Goal: Task Accomplishment & Management: Use online tool/utility

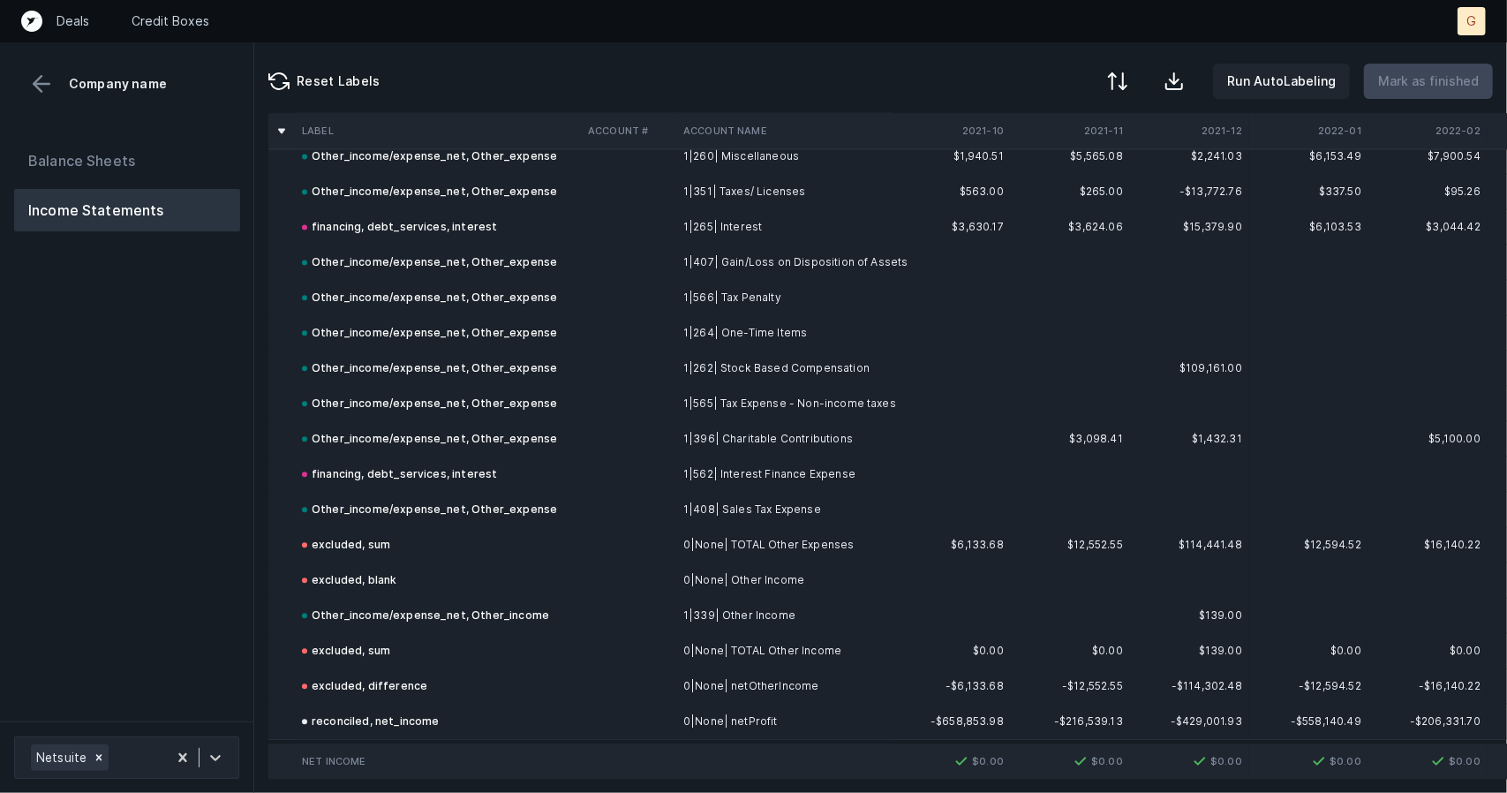
scroll to position [2697, 0]
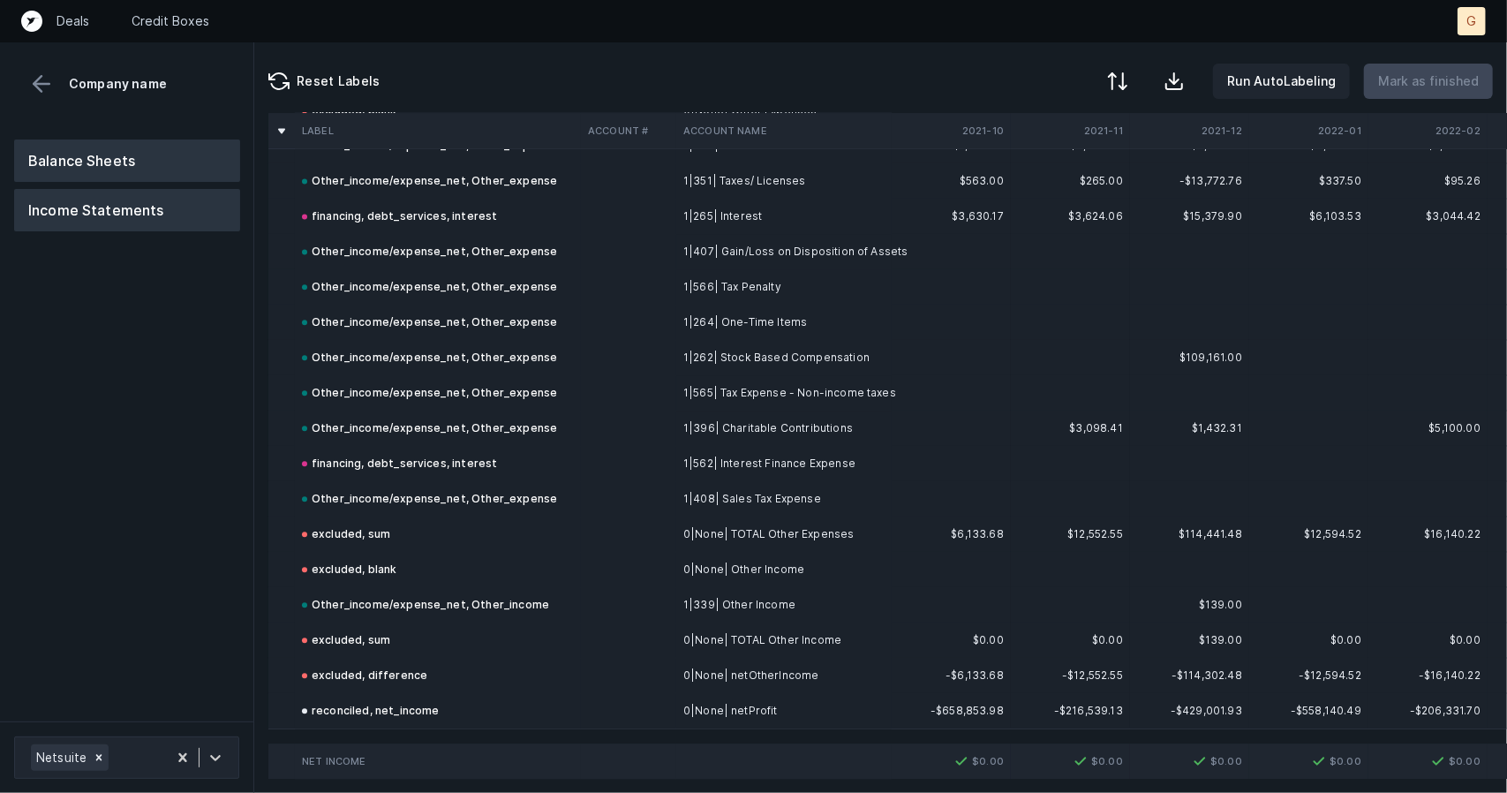
click at [171, 155] on button "Balance Sheets" at bounding box center [127, 161] width 226 height 42
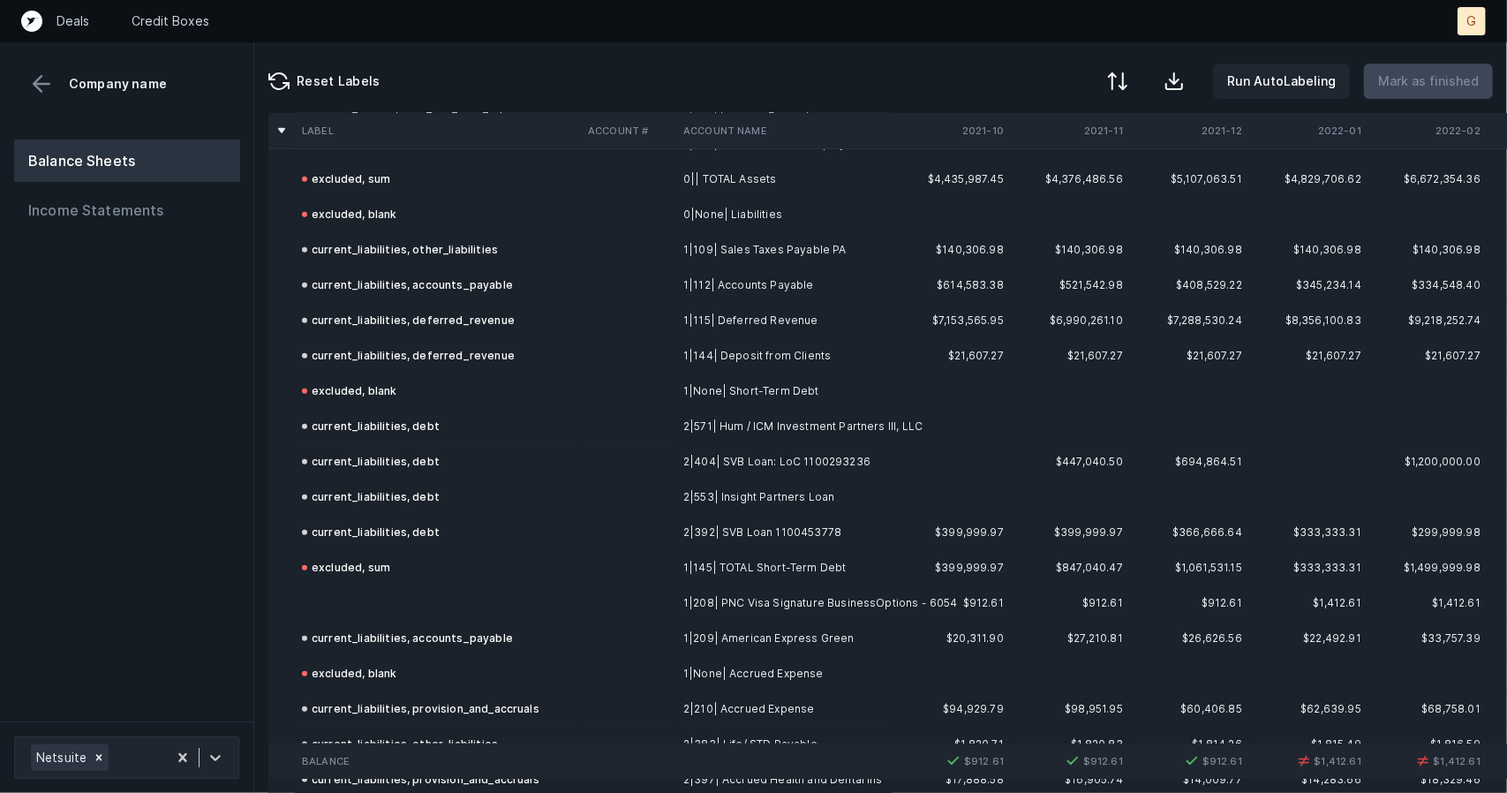
scroll to position [1097, 0]
click at [388, 588] on td at bounding box center [438, 602] width 286 height 35
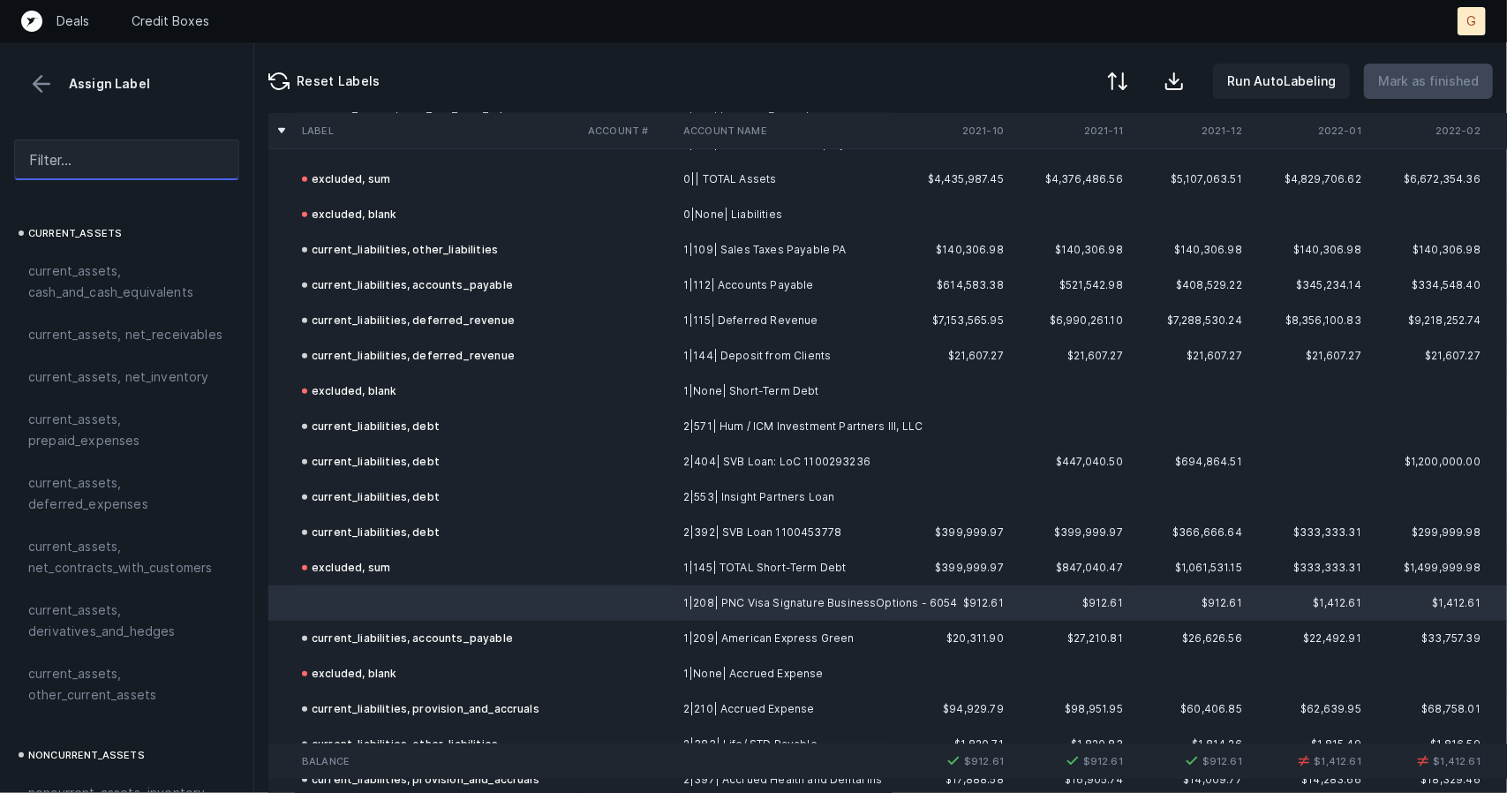
click at [109, 167] on input "text" at bounding box center [126, 160] width 225 height 41
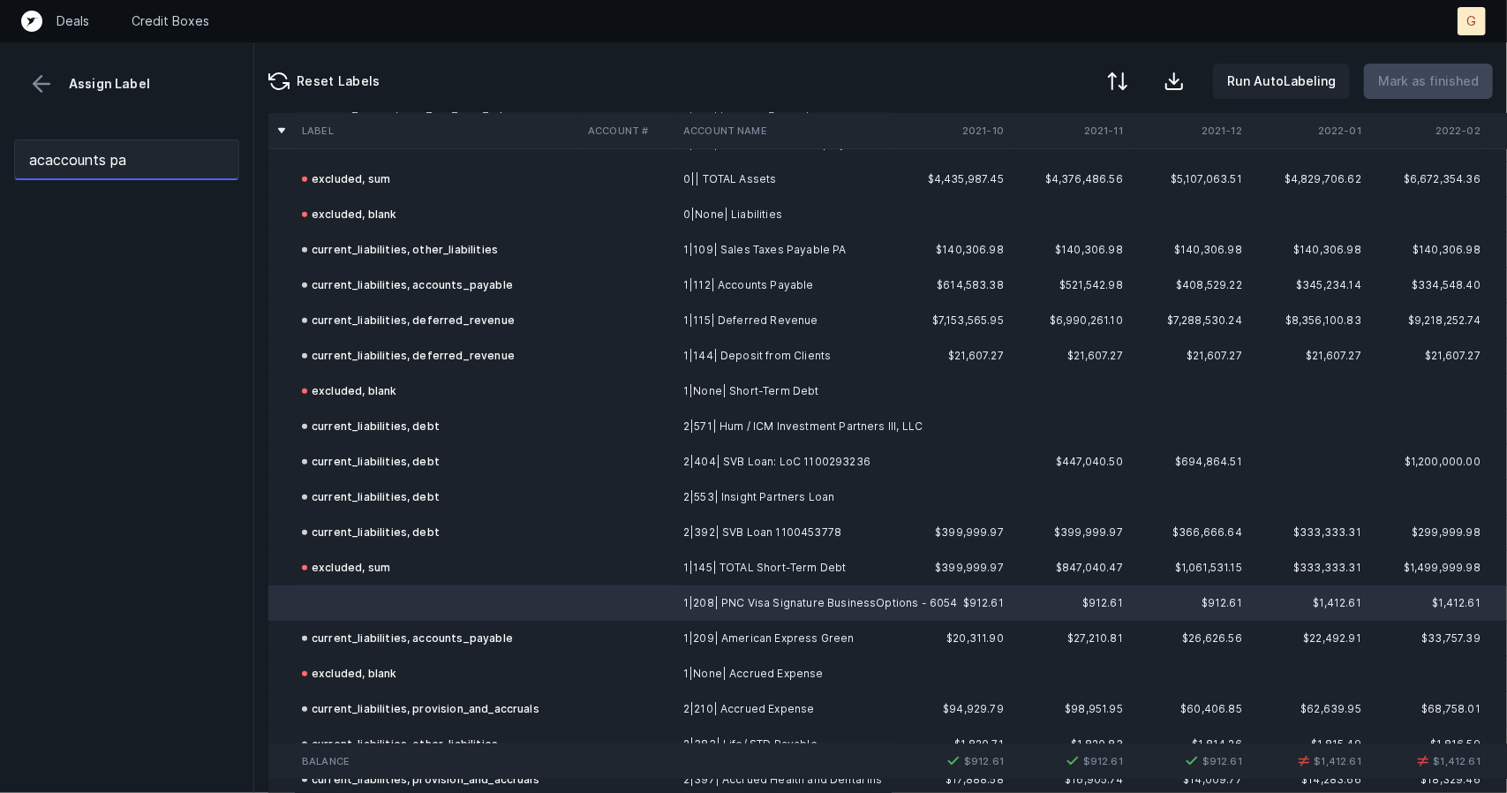
drag, startPoint x: 121, startPoint y: 164, endPoint x: 0, endPoint y: 151, distance: 121.7
click at [0, 151] on div "acaccounts pa" at bounding box center [126, 159] width 253 height 69
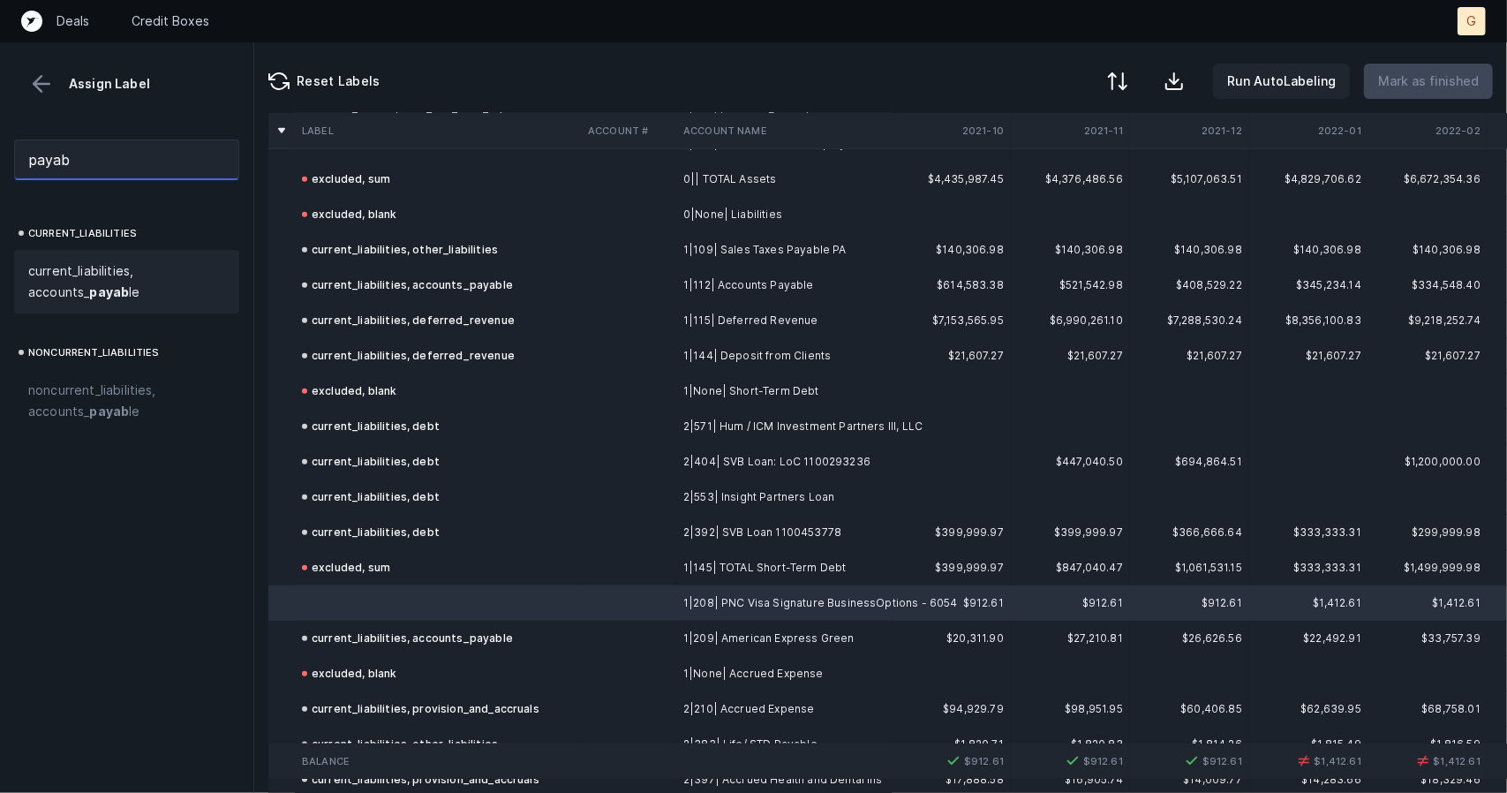
type input "payab"
click at [77, 264] on span "current_liabilities, accounts_ payab le" at bounding box center [126, 281] width 197 height 42
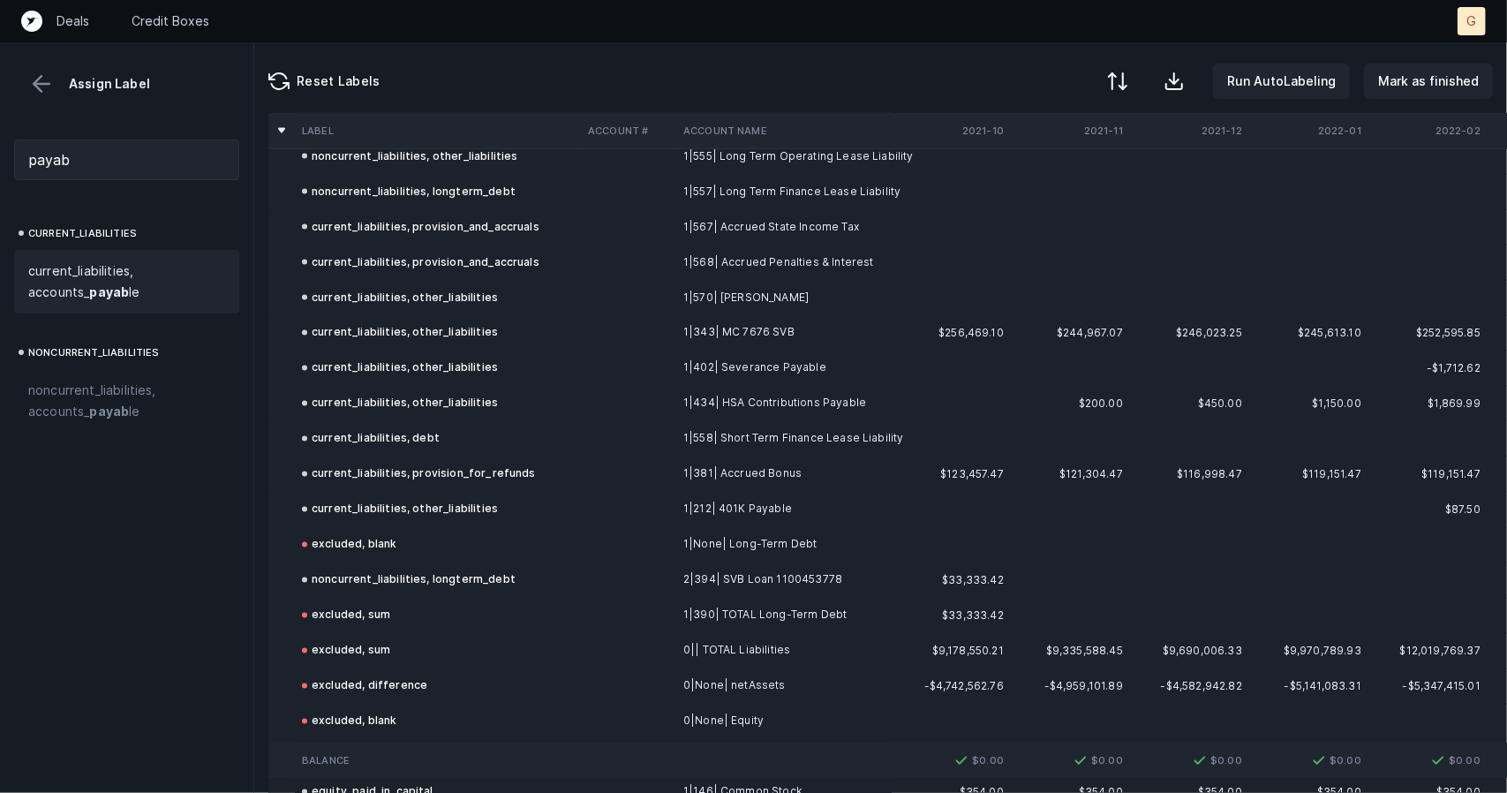
scroll to position [2379, 0]
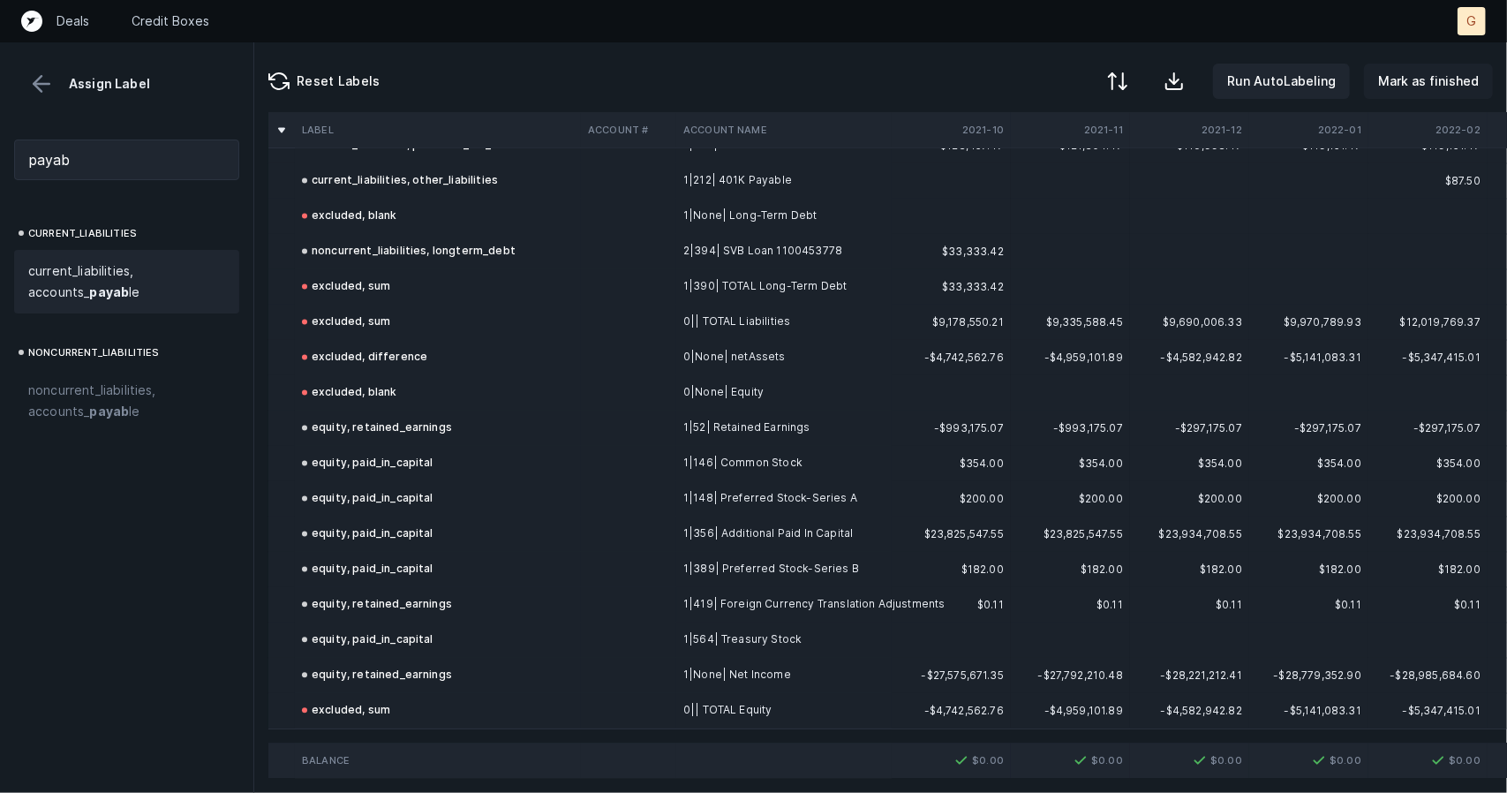
click at [1427, 94] on button "Mark as finished" at bounding box center [1428, 81] width 129 height 35
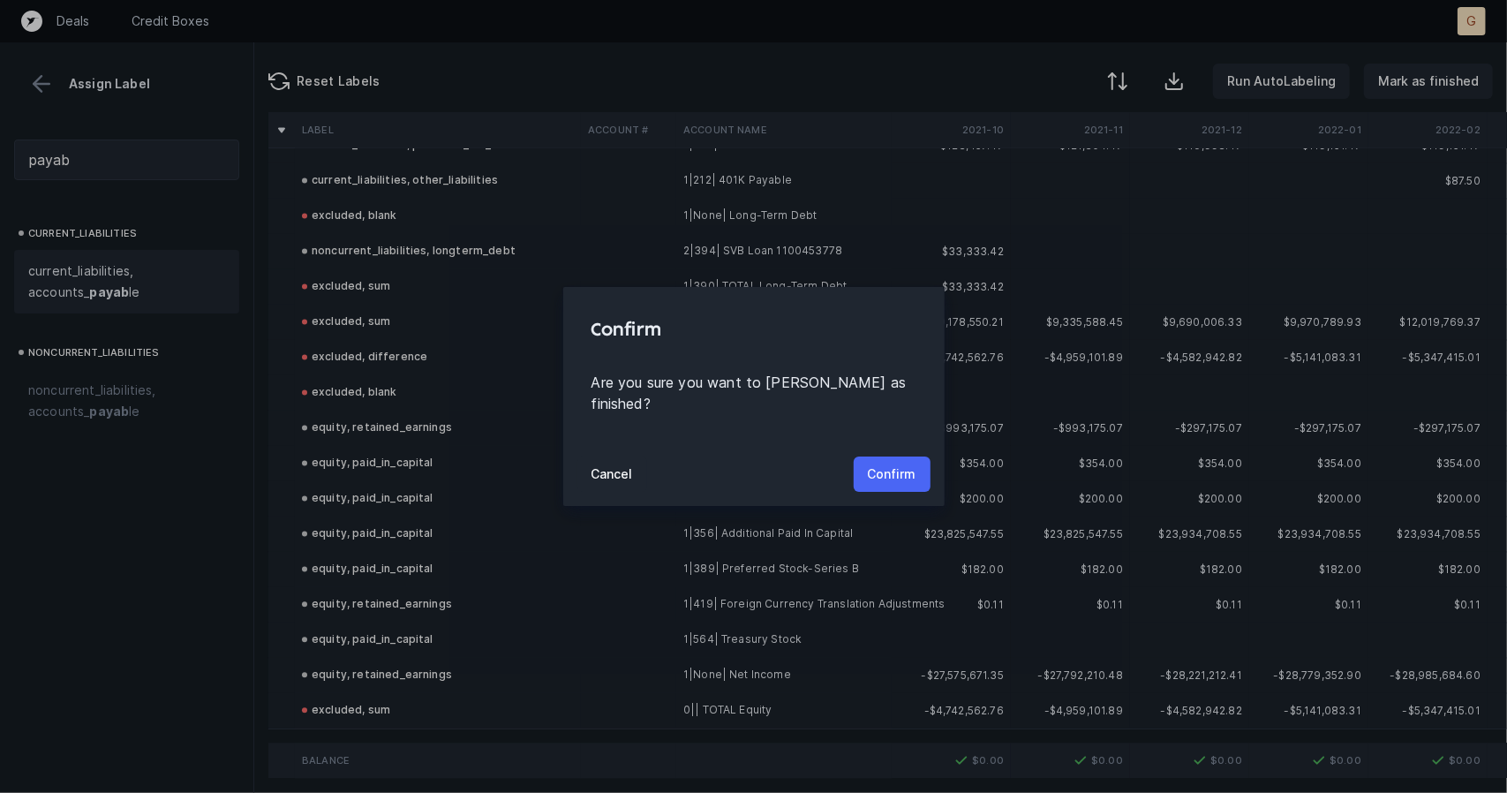
click at [880, 465] on p "Confirm" at bounding box center [892, 474] width 49 height 21
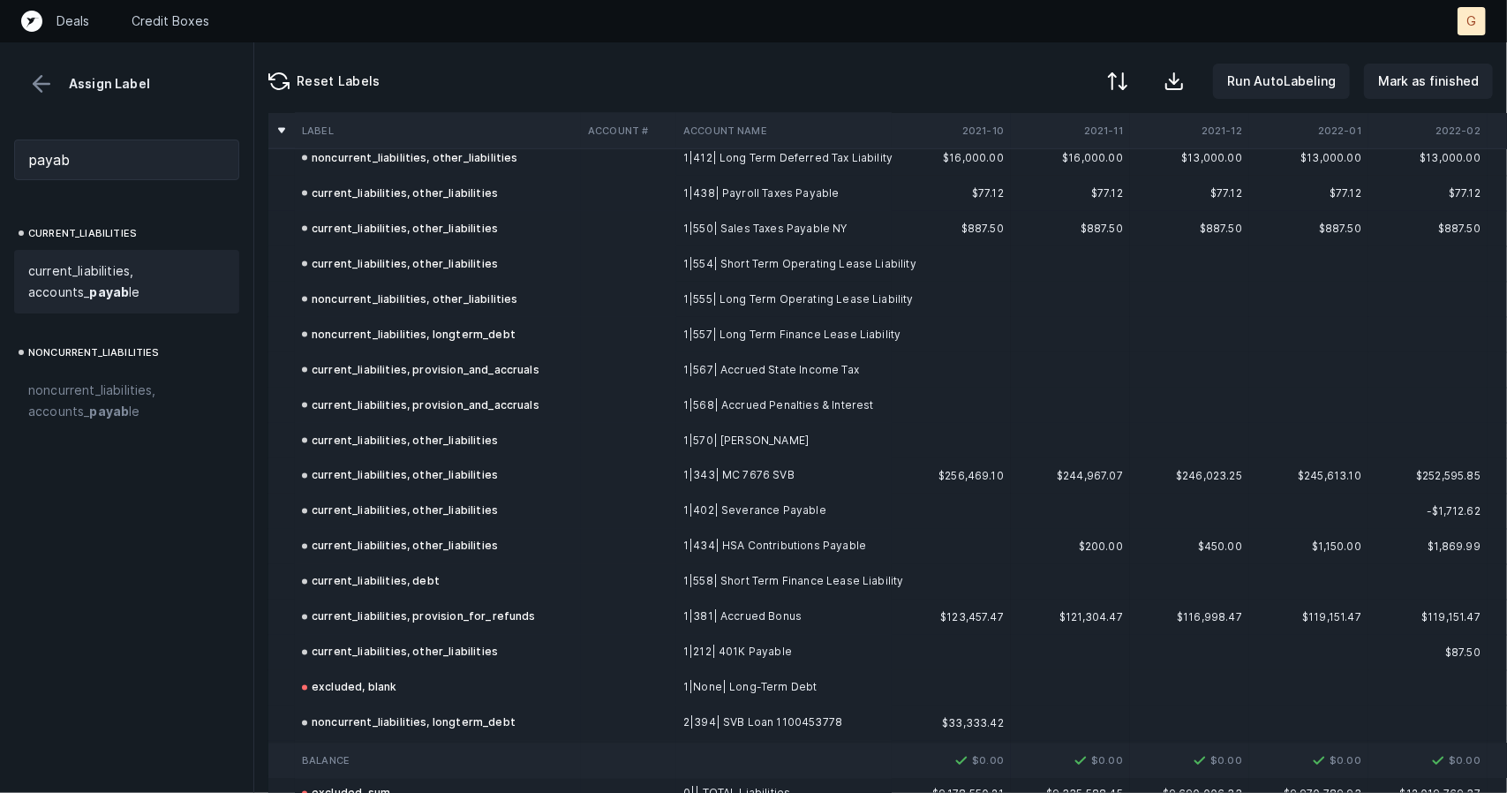
scroll to position [1870, 0]
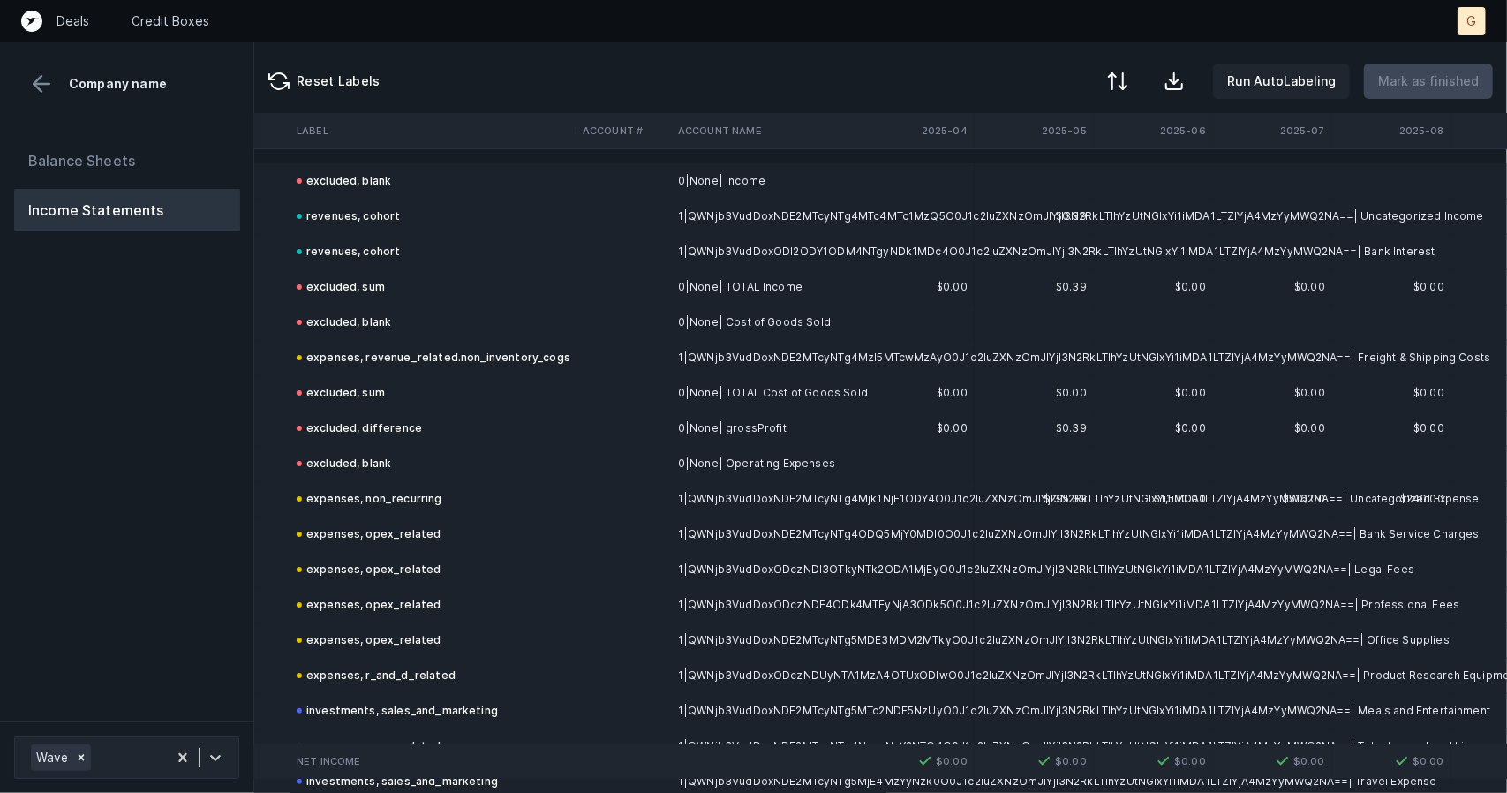
scroll to position [0, 5119]
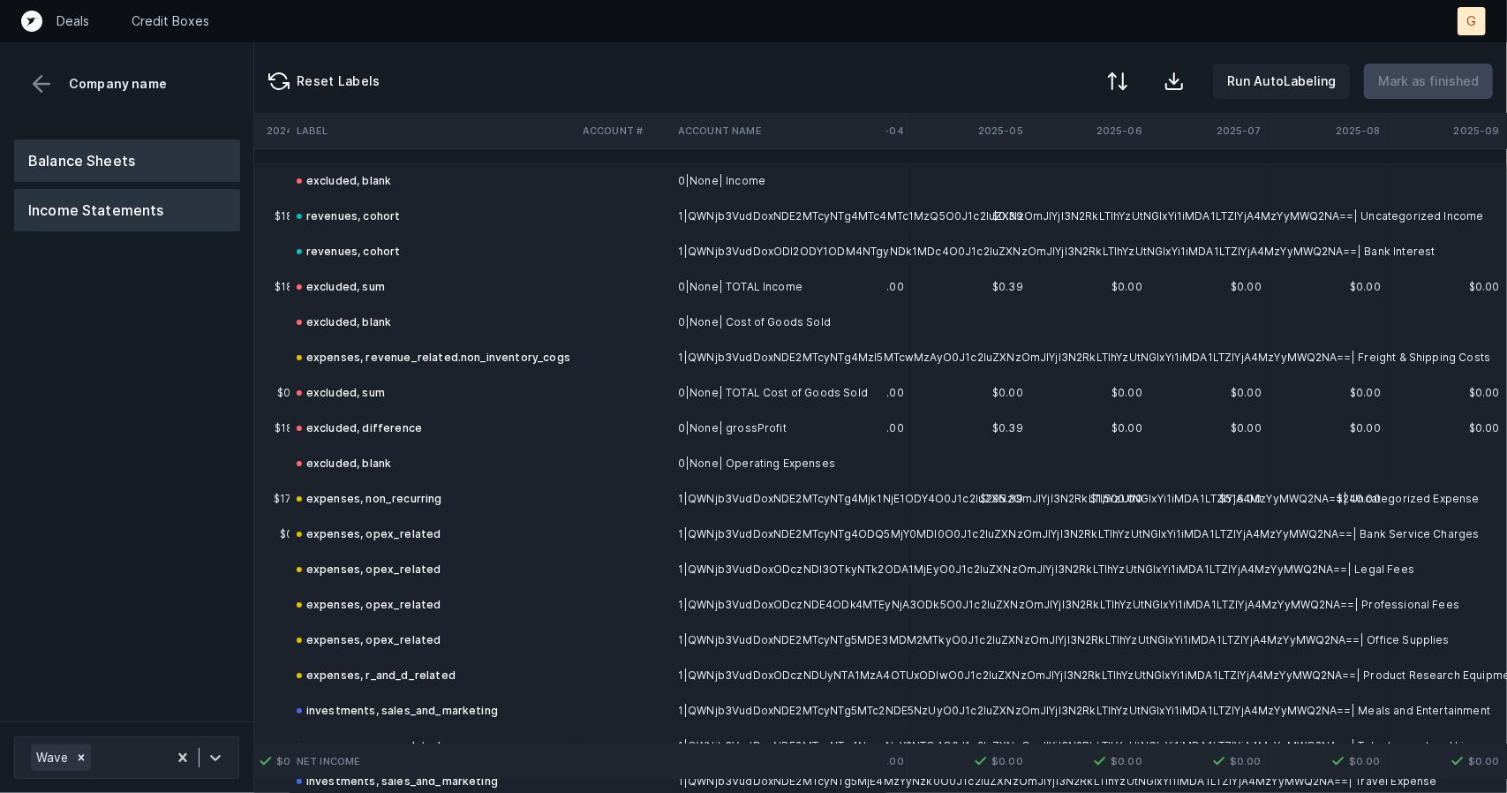
click at [95, 165] on button "Balance Sheets" at bounding box center [127, 161] width 226 height 42
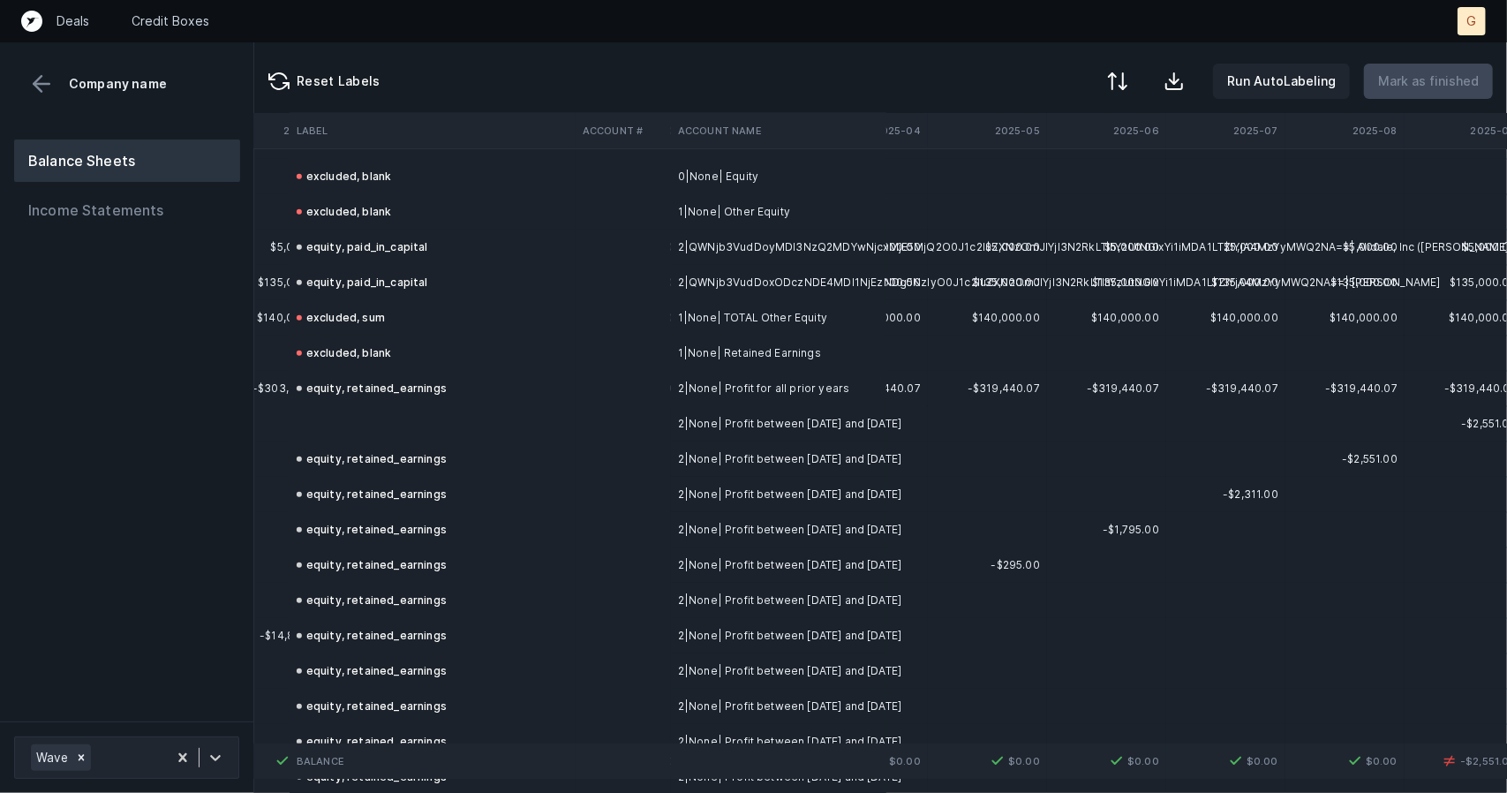
scroll to position [888, 5089]
click at [367, 422] on td at bounding box center [433, 422] width 286 height 35
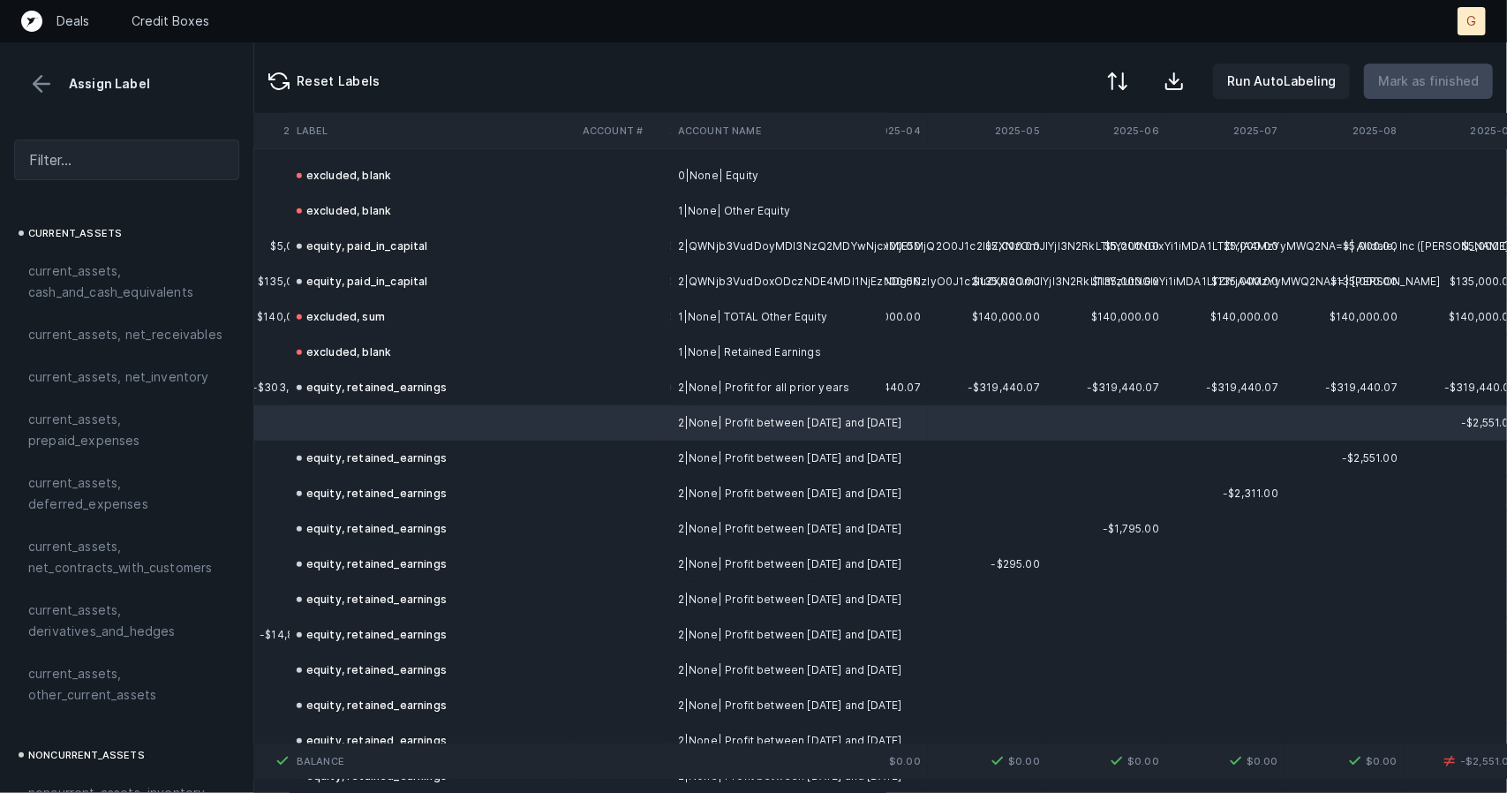
scroll to position [888, 5119]
click at [372, 400] on td "equity, retained_earnings" at bounding box center [433, 387] width 286 height 35
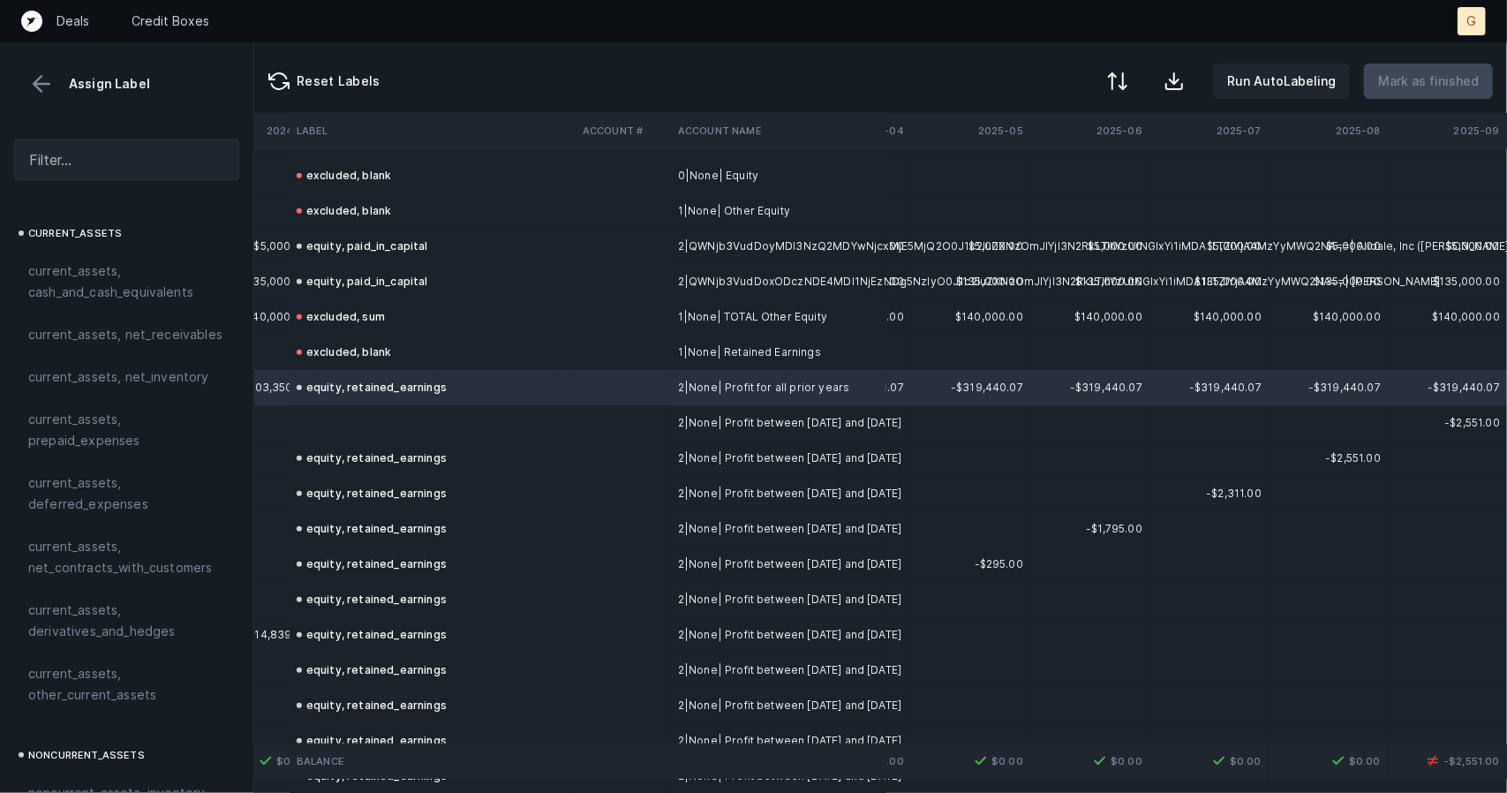
click at [350, 419] on td at bounding box center [433, 422] width 286 height 35
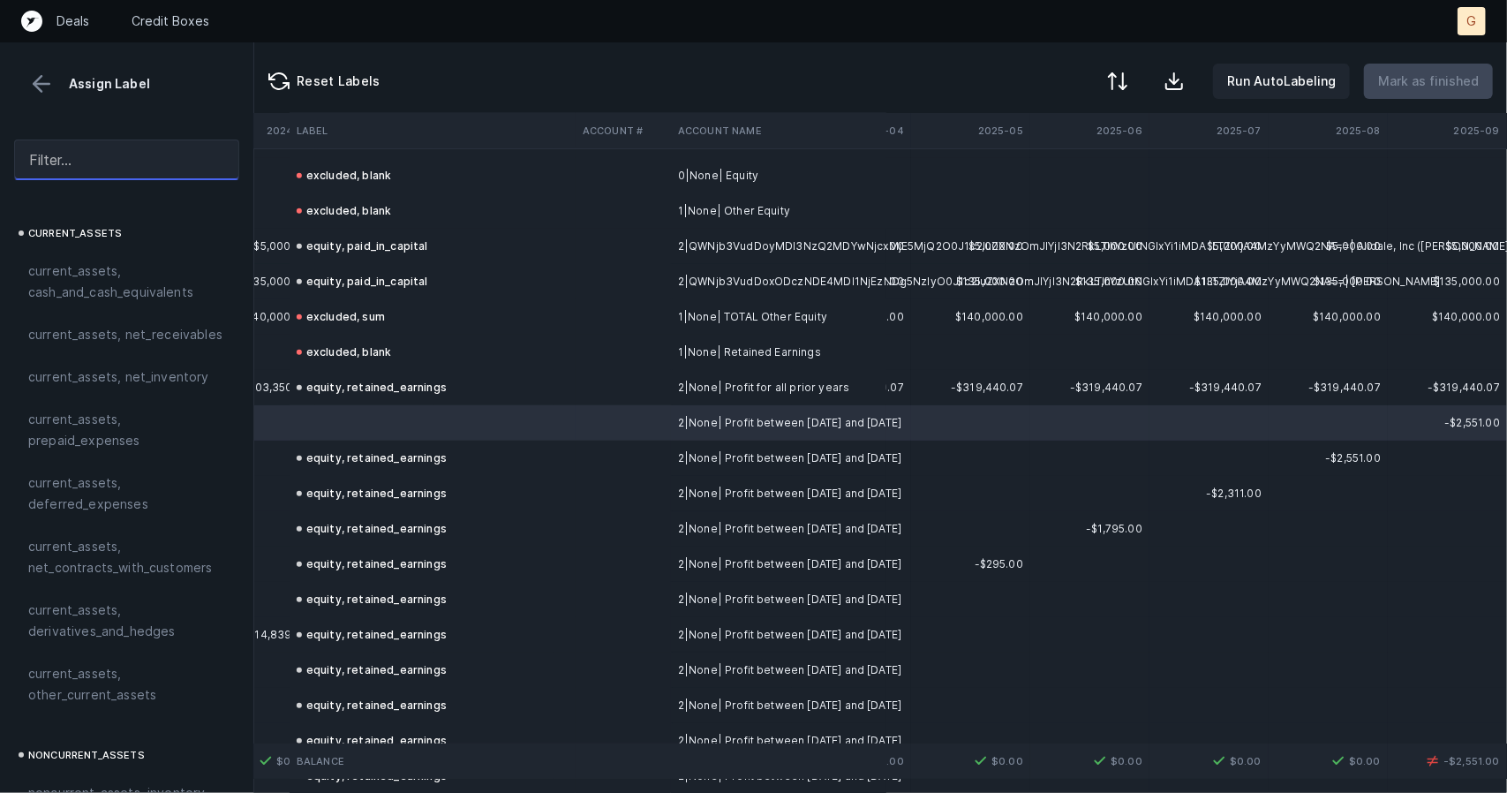
click at [140, 164] on input "text" at bounding box center [126, 160] width 225 height 41
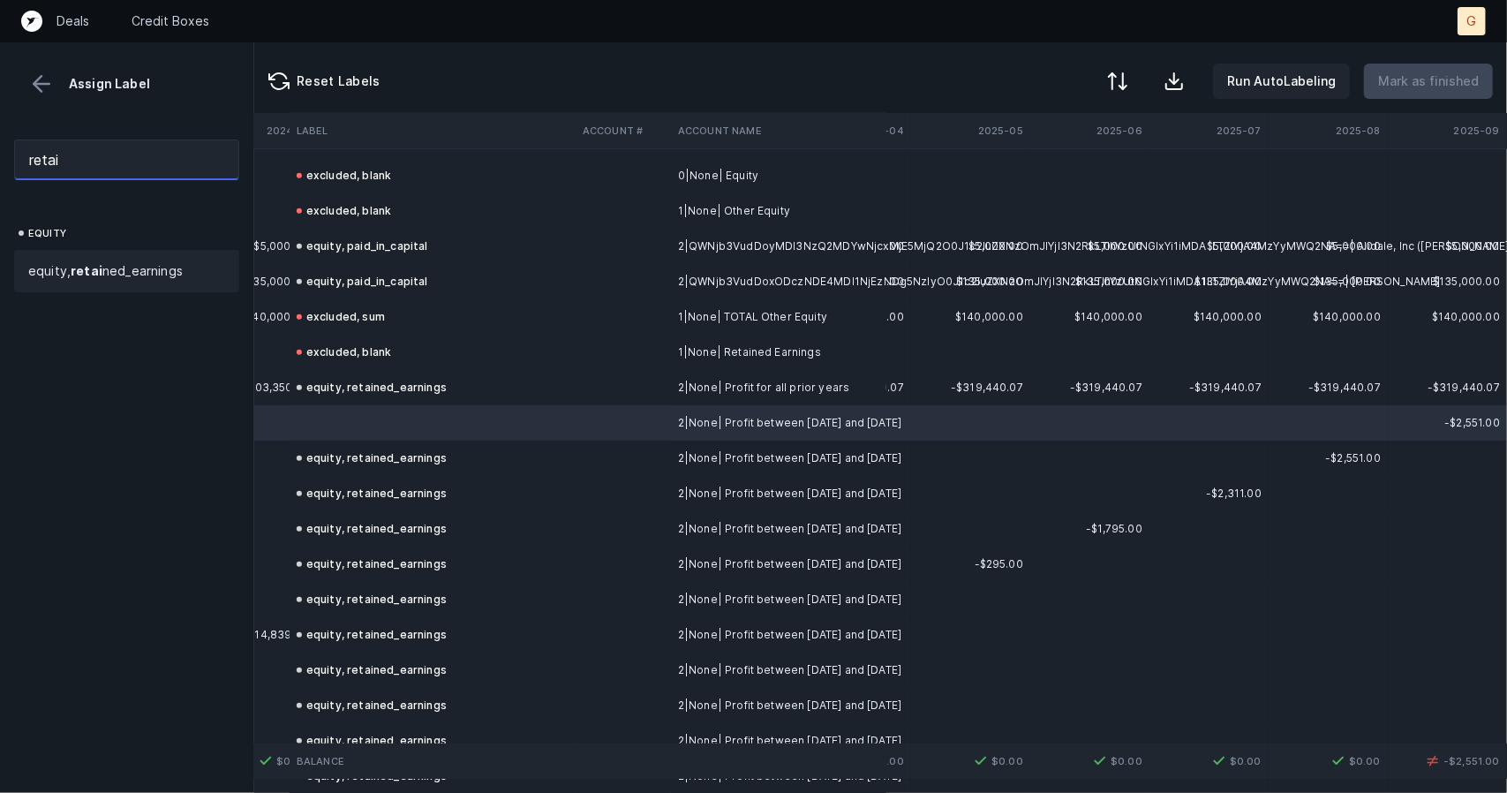
type input "retai"
click at [133, 275] on span "equity, retai ned_earnings" at bounding box center [105, 270] width 155 height 21
click at [1422, 82] on p "Mark as finished" at bounding box center [1428, 81] width 101 height 21
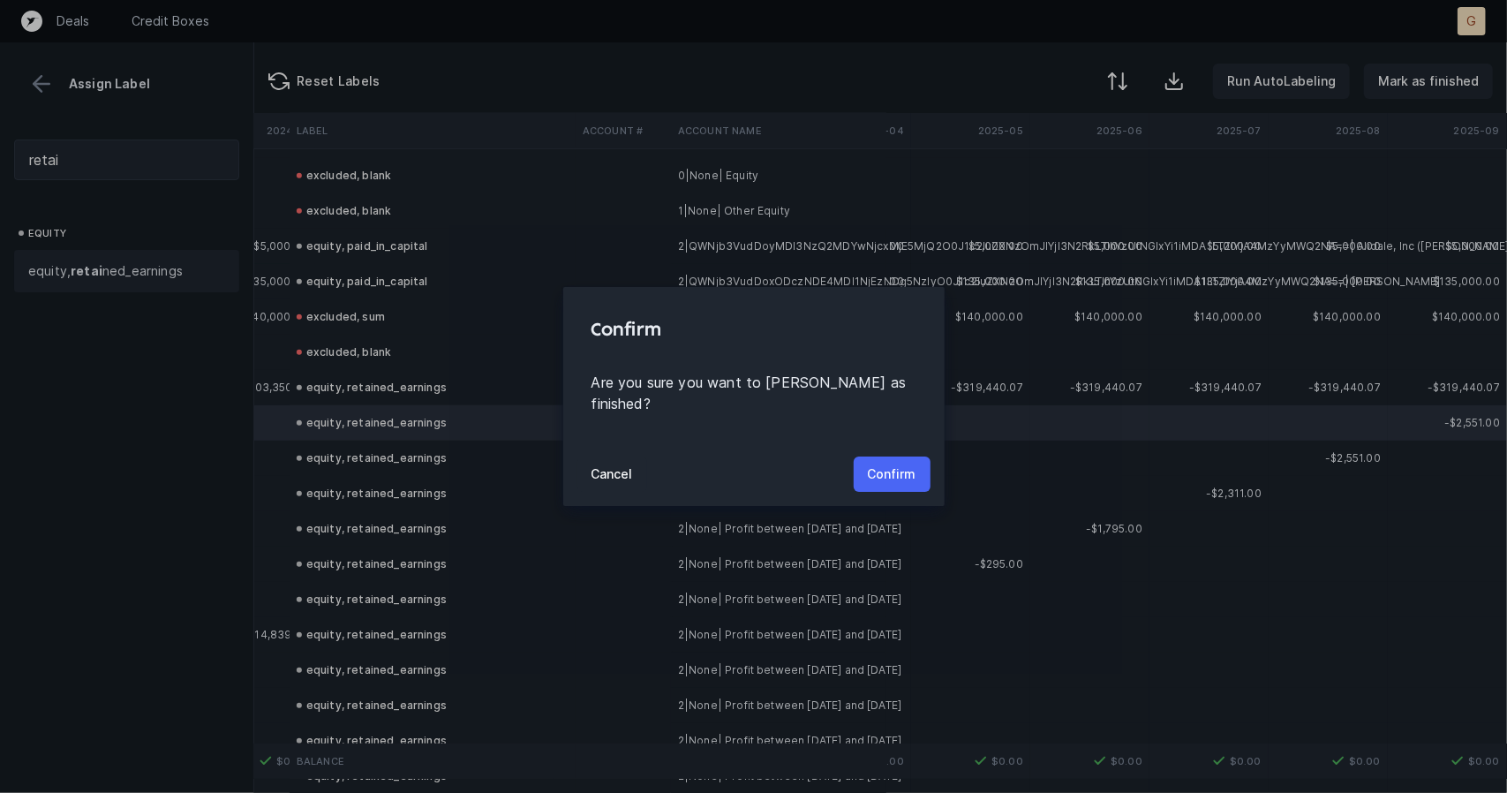
click at [913, 464] on p "Confirm" at bounding box center [892, 474] width 49 height 21
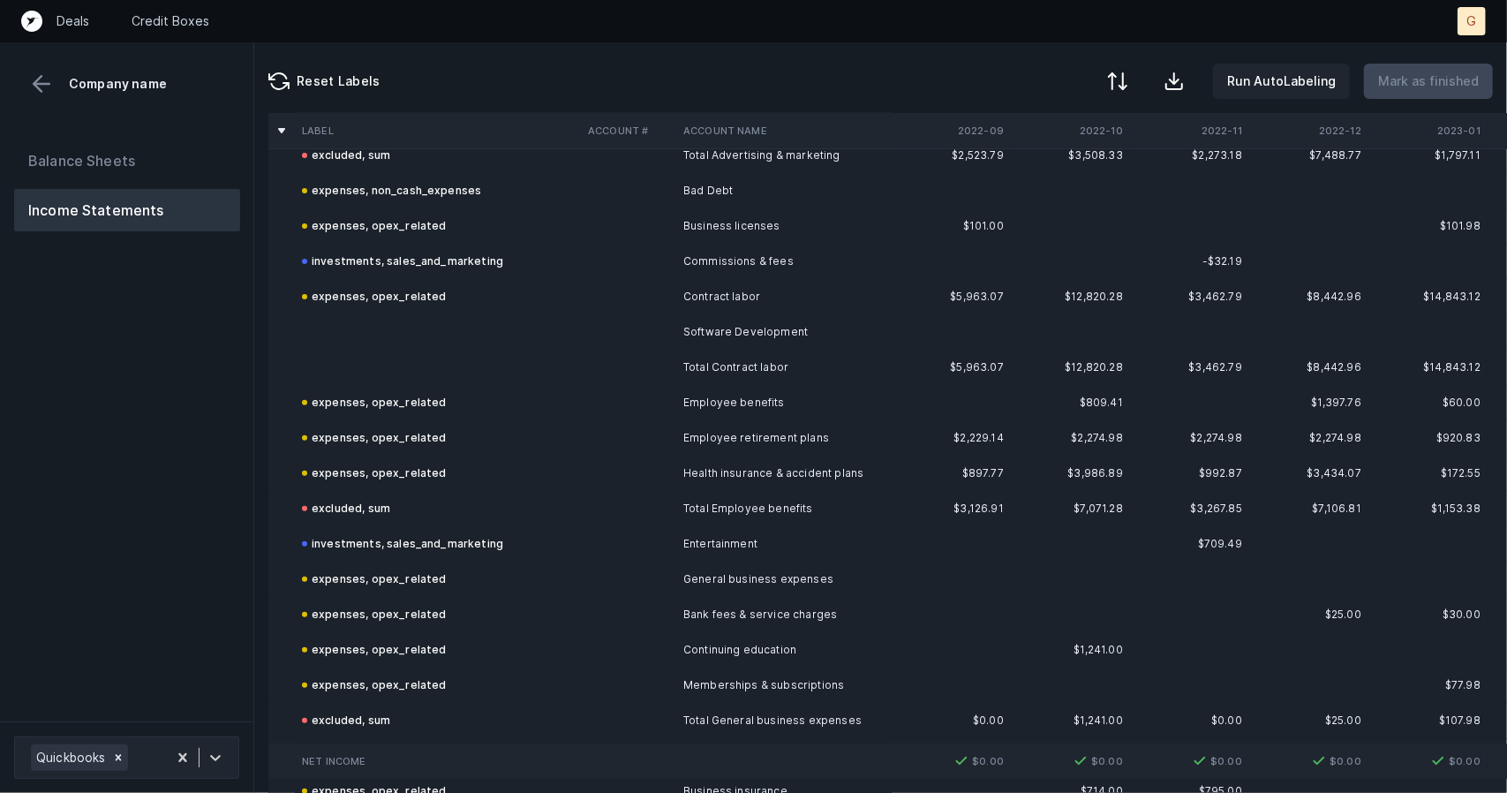
scroll to position [380, 0]
click at [364, 299] on div "expenses, opex_related" at bounding box center [374, 295] width 145 height 21
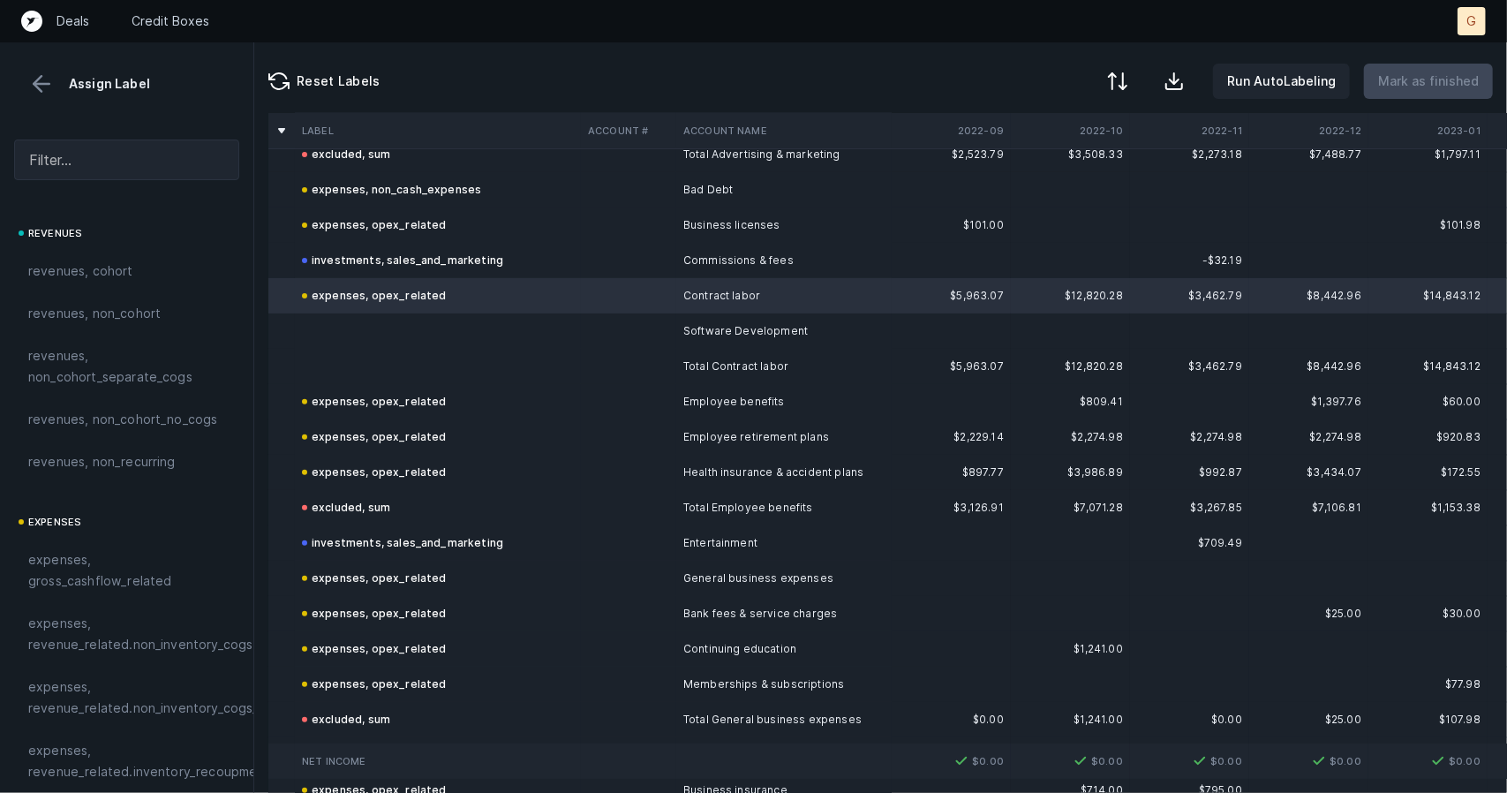
click at [371, 322] on td at bounding box center [438, 330] width 286 height 35
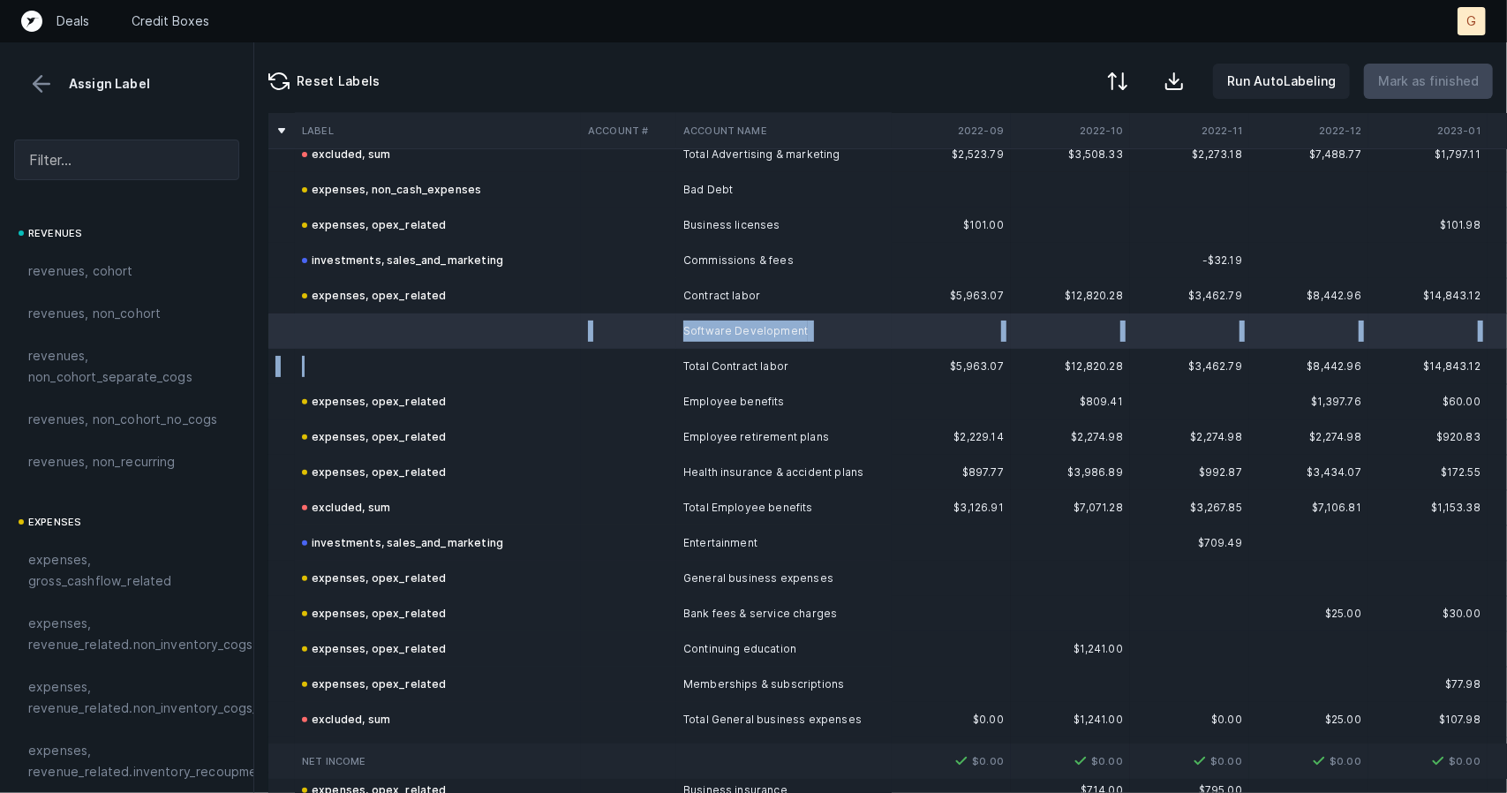
click at [408, 361] on td at bounding box center [438, 366] width 286 height 35
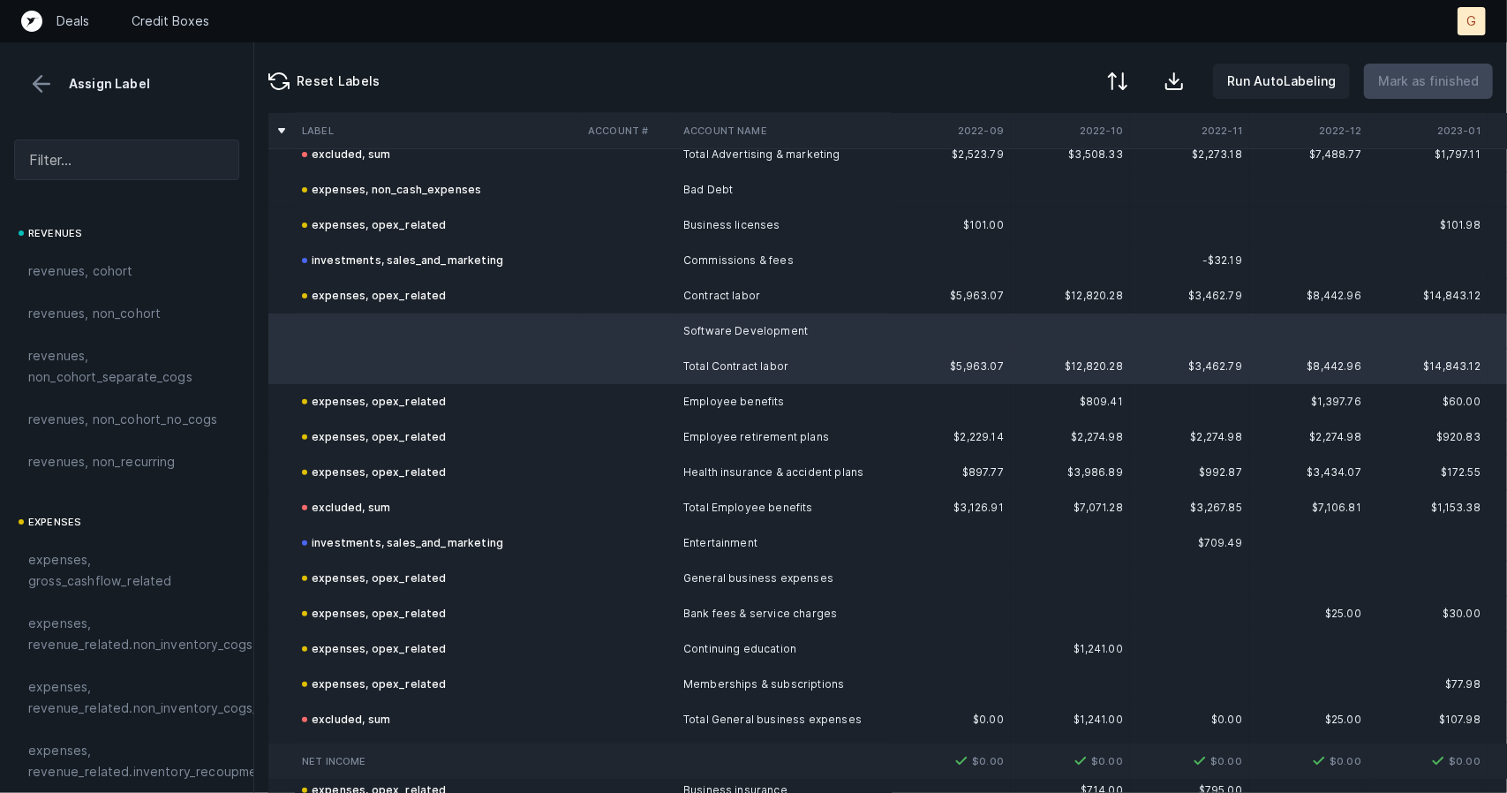
click at [153, 183] on div at bounding box center [126, 159] width 253 height 69
click at [132, 156] on input "text" at bounding box center [126, 160] width 225 height 41
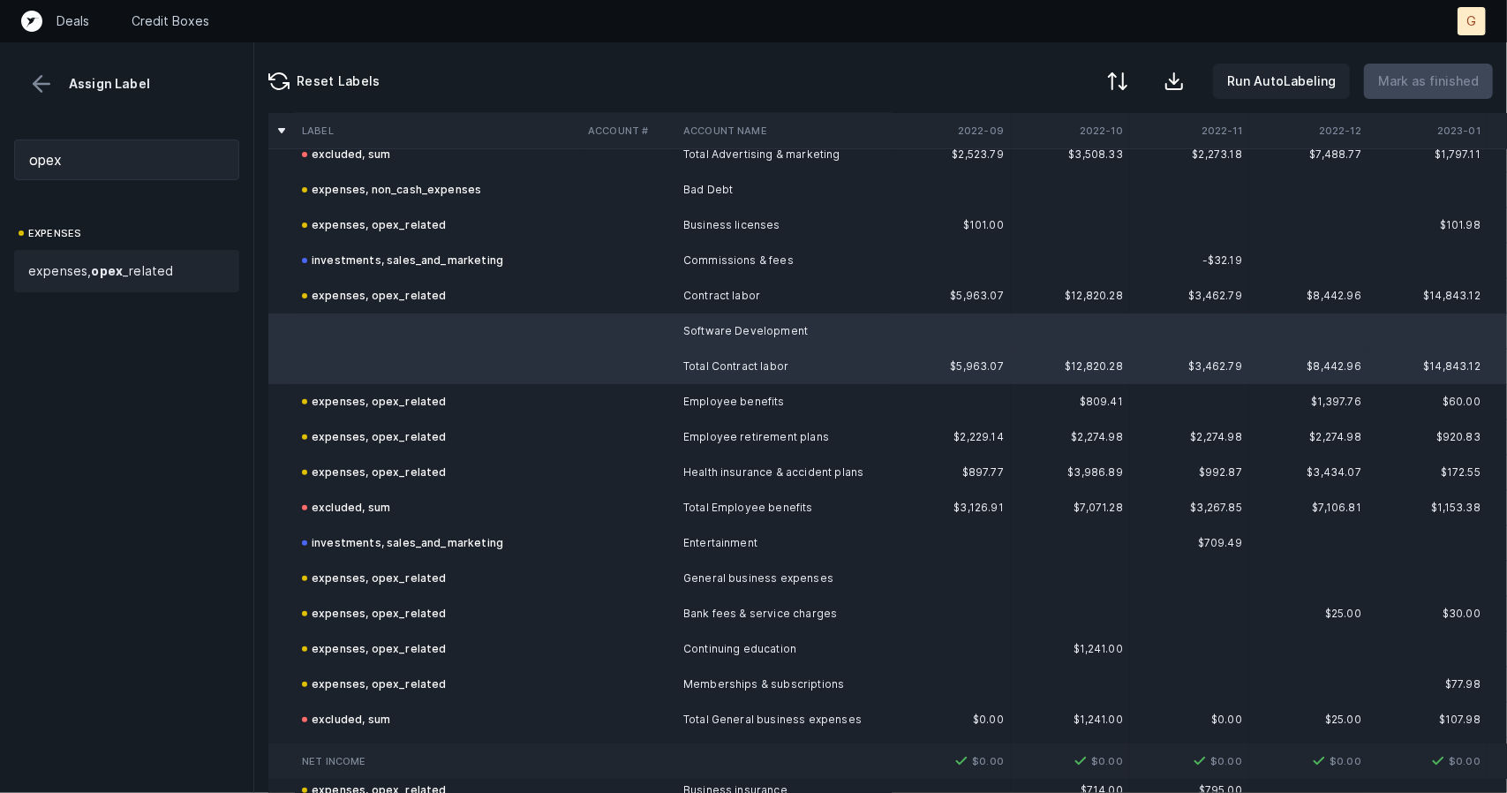
click at [106, 260] on span "expenses, opex _related" at bounding box center [100, 270] width 145 height 21
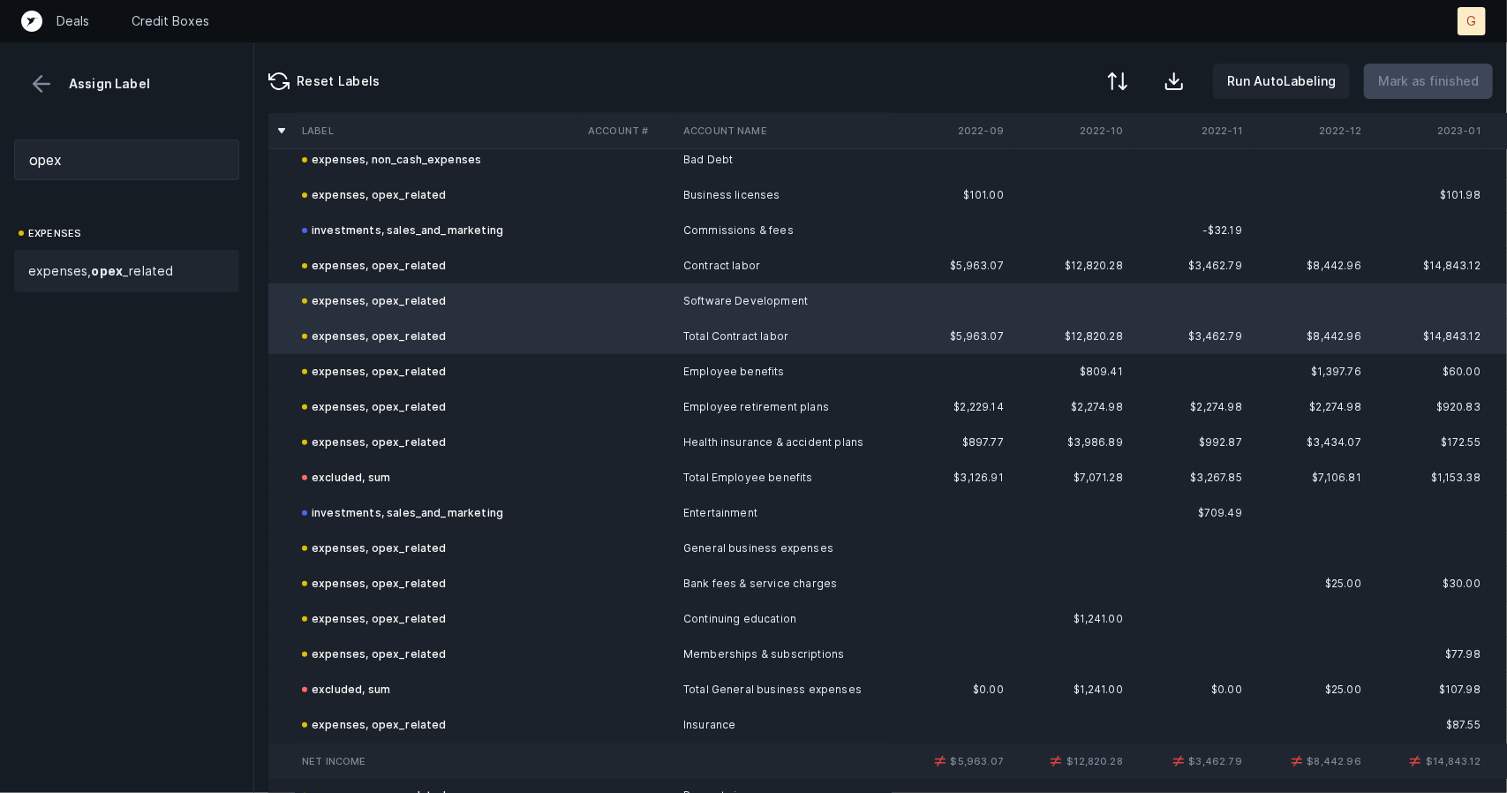
scroll to position [389, 0]
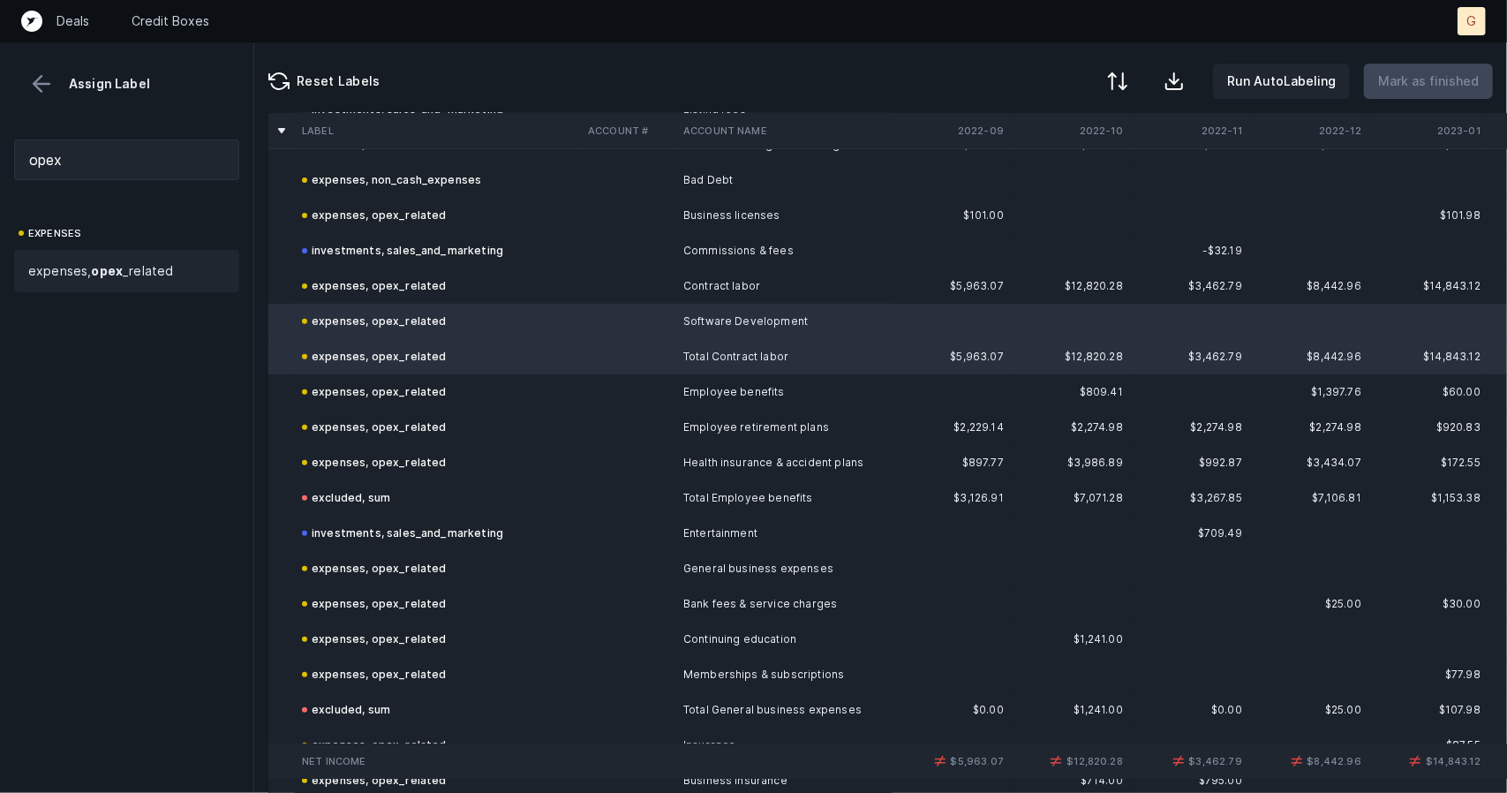
click at [390, 365] on div "expenses, opex_related" at bounding box center [374, 356] width 145 height 21
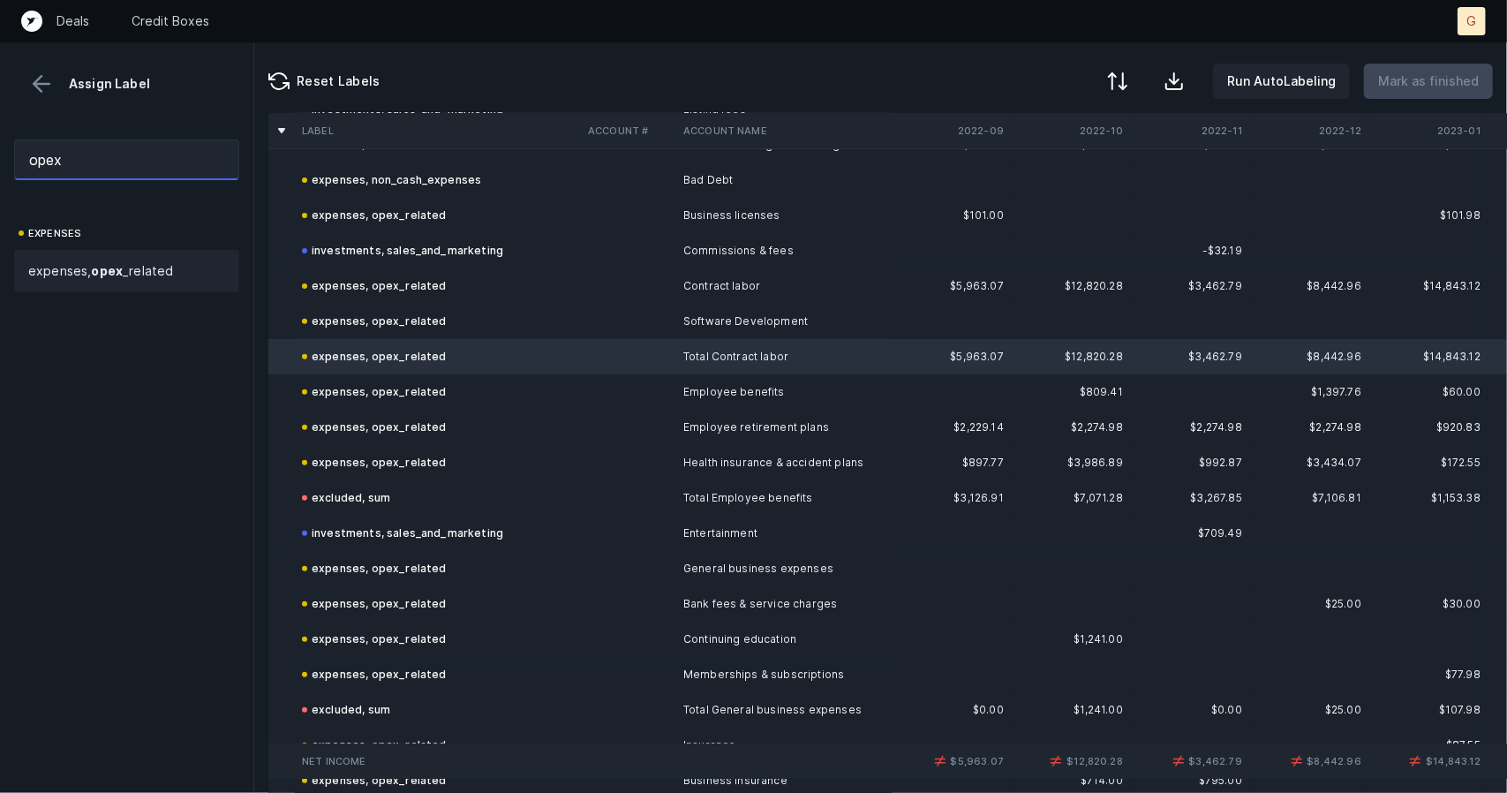
drag, startPoint x: 95, startPoint y: 145, endPoint x: 0, endPoint y: 88, distance: 110.8
click at [0, 88] on div "Assign Label opex expenses expenses, opex _related" at bounding box center [127, 417] width 254 height 751
type input "sum"
click at [134, 280] on div "excluded, sum" at bounding box center [126, 270] width 197 height 21
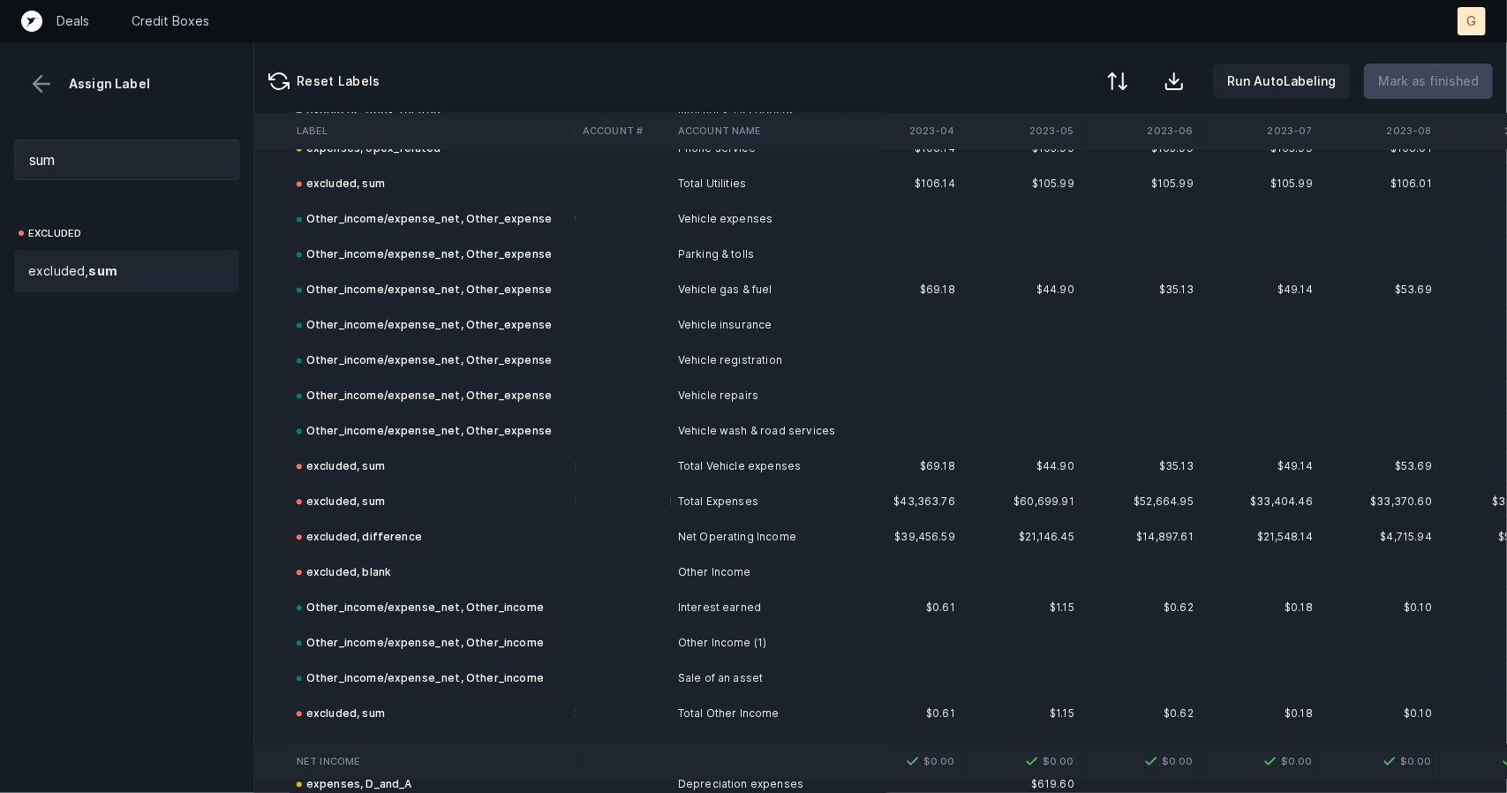
scroll to position [2802, 883]
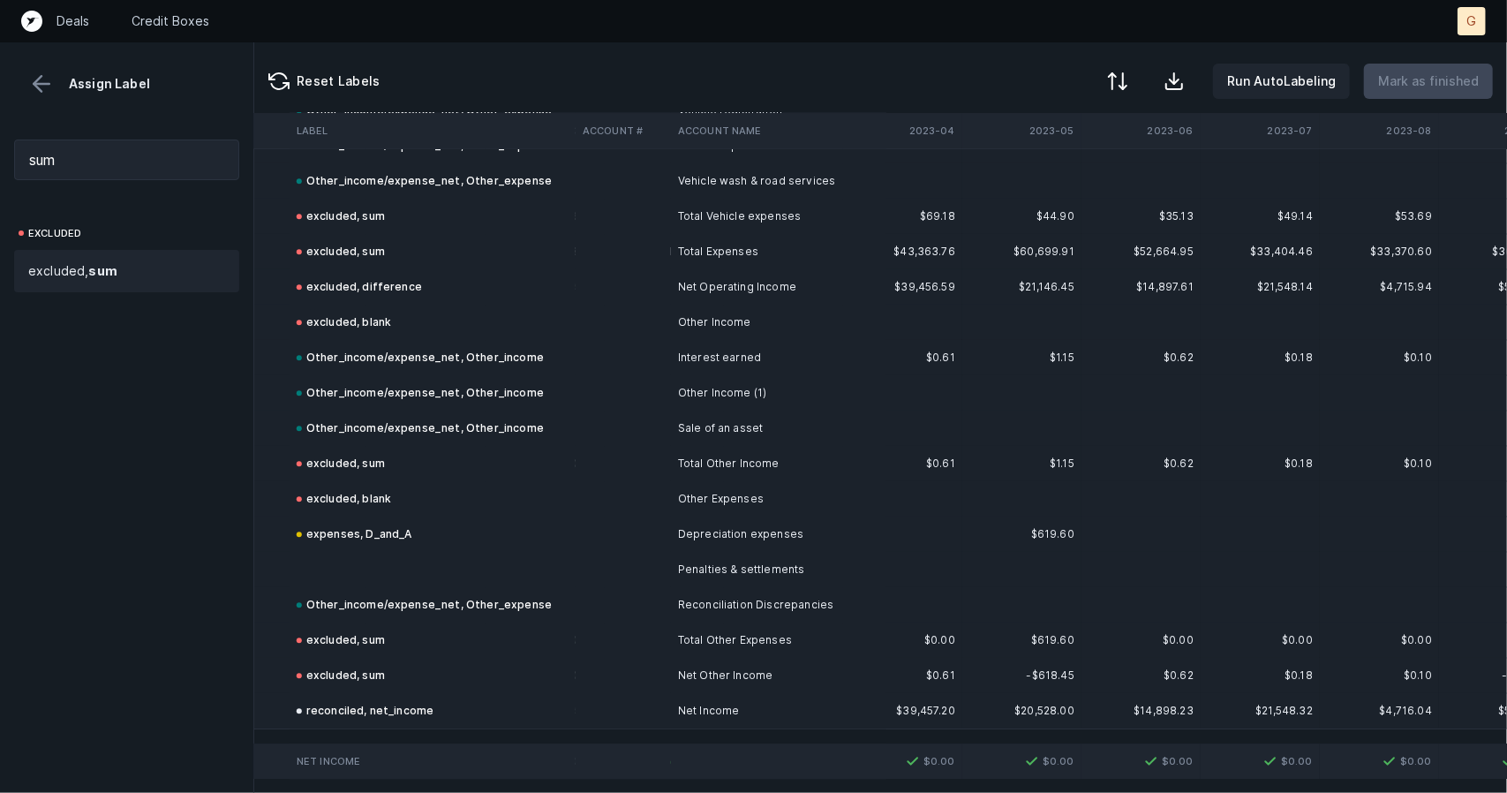
click at [334, 562] on td at bounding box center [433, 569] width 286 height 35
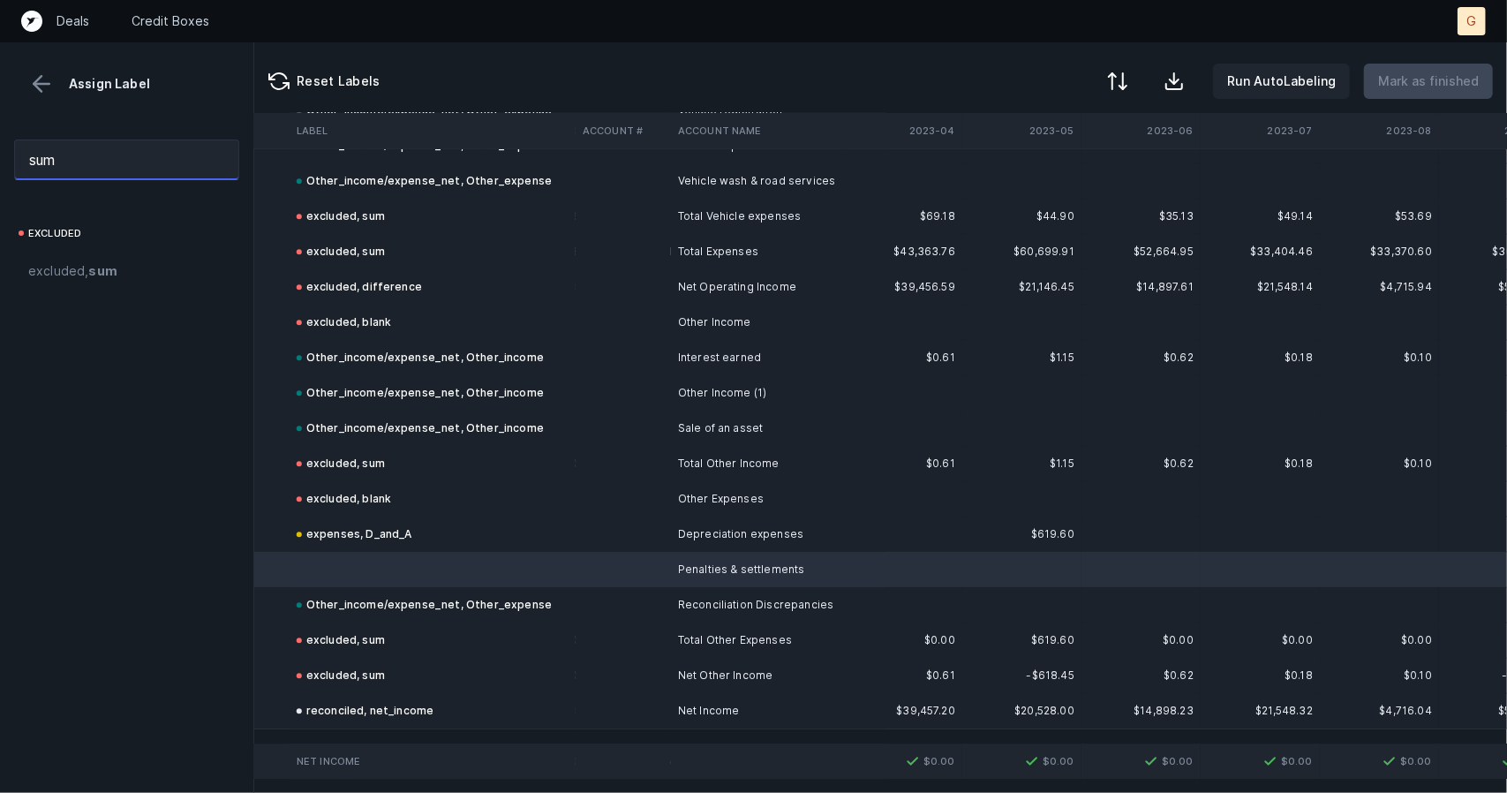
drag, startPoint x: 80, startPoint y: 155, endPoint x: 0, endPoint y: 164, distance: 80.8
click at [0, 164] on div "sum" at bounding box center [126, 159] width 253 height 69
type input "o"
type input "p"
type input "s"
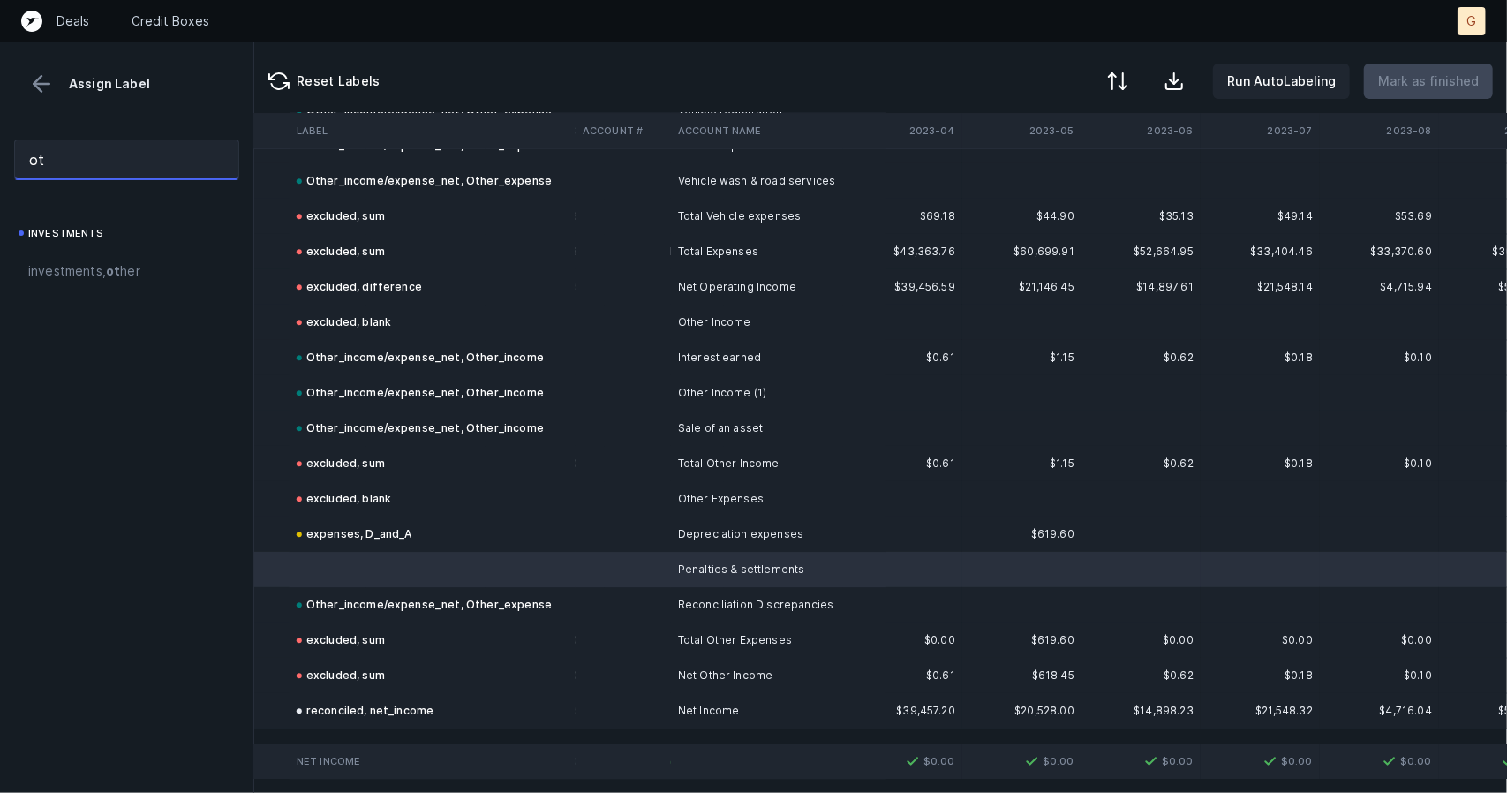
type input "o"
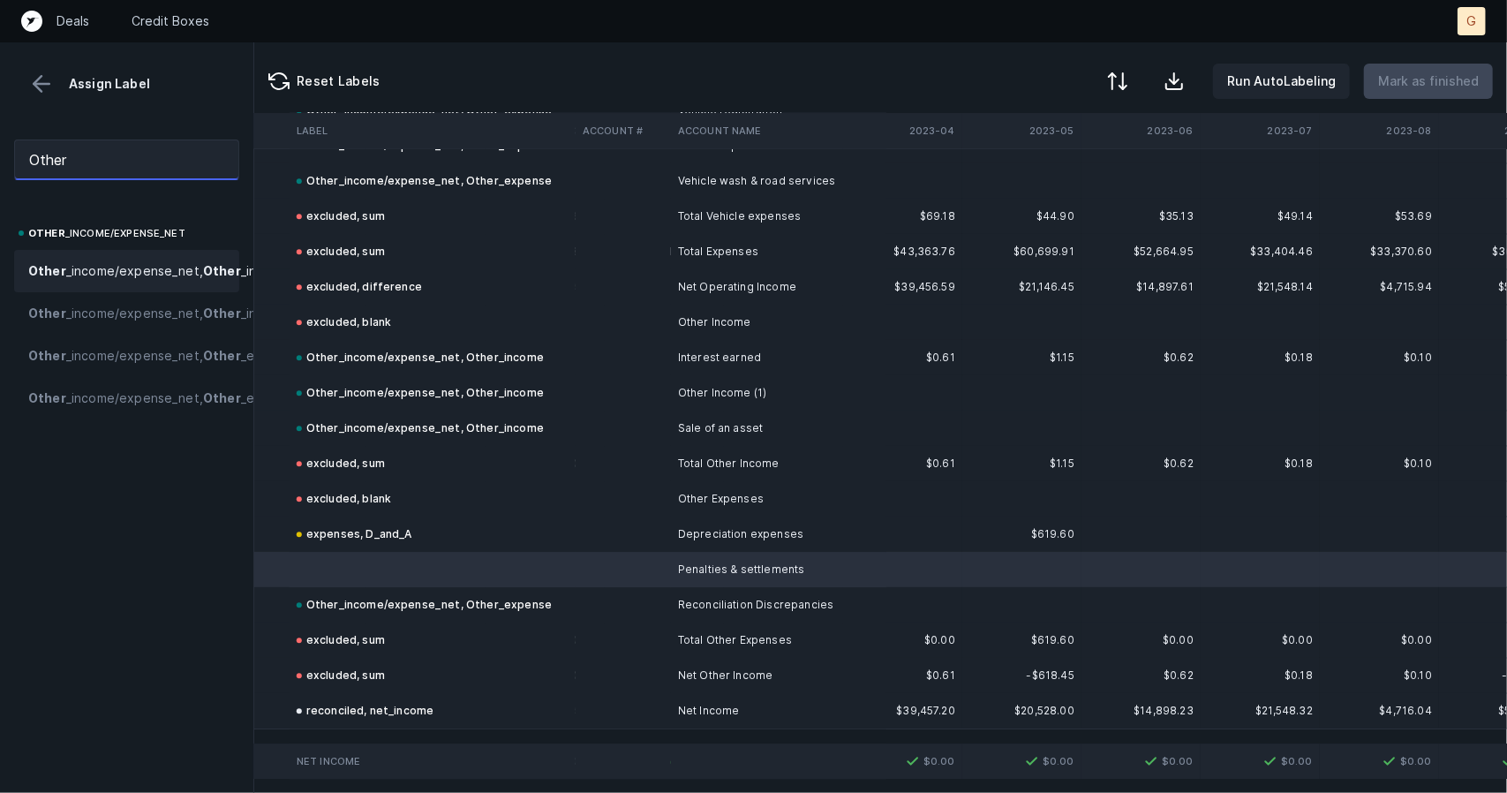
type input "Other"
click at [71, 282] on span "Other _income/expense_net, Other _income" at bounding box center [158, 270] width 261 height 21
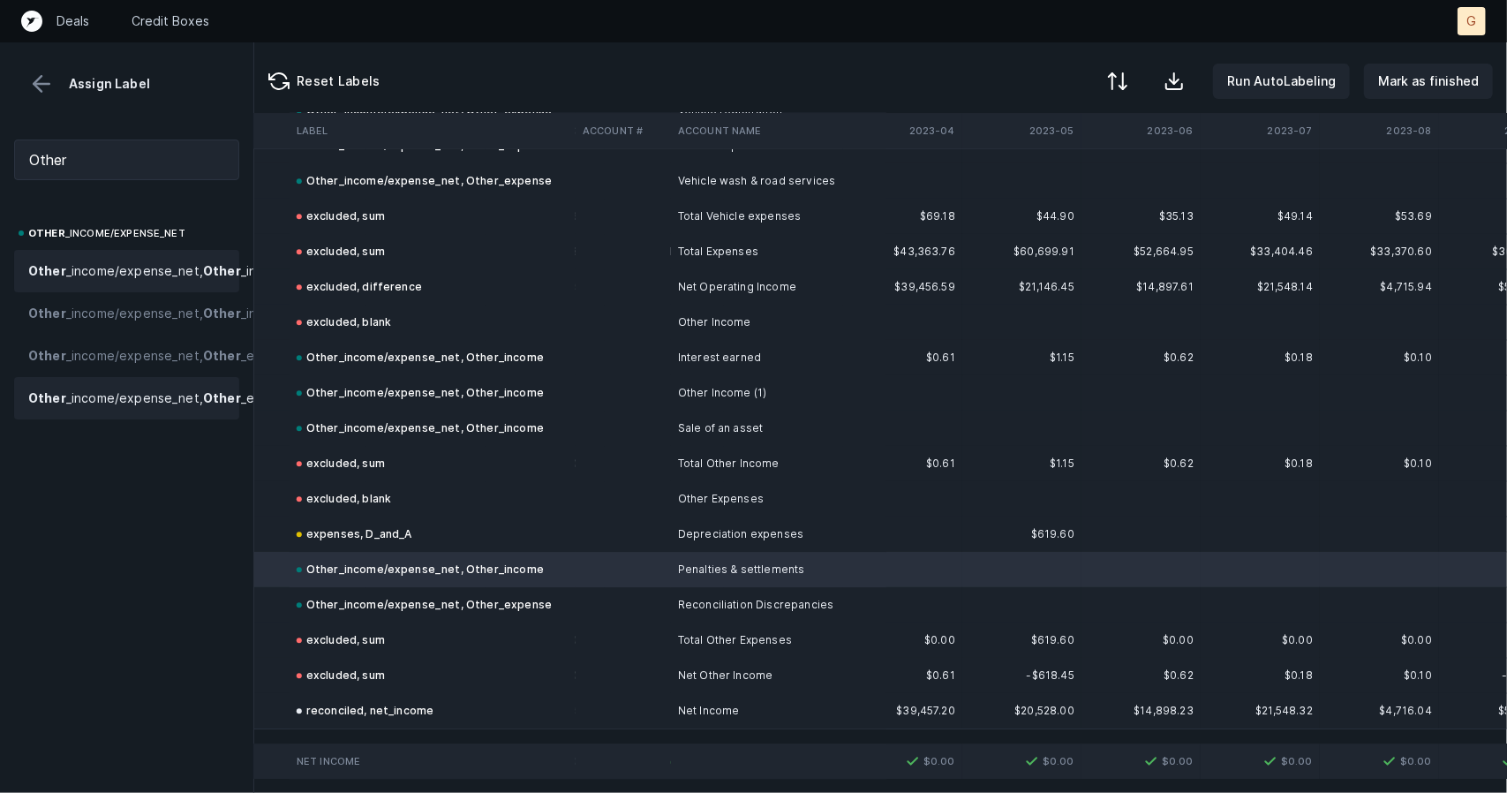
click at [162, 409] on span "Other _income/expense_net, Other _expense_negative" at bounding box center [194, 398] width 332 height 21
click at [139, 324] on span "Other _income/expense_net, Other _income_negative" at bounding box center [188, 313] width 321 height 21
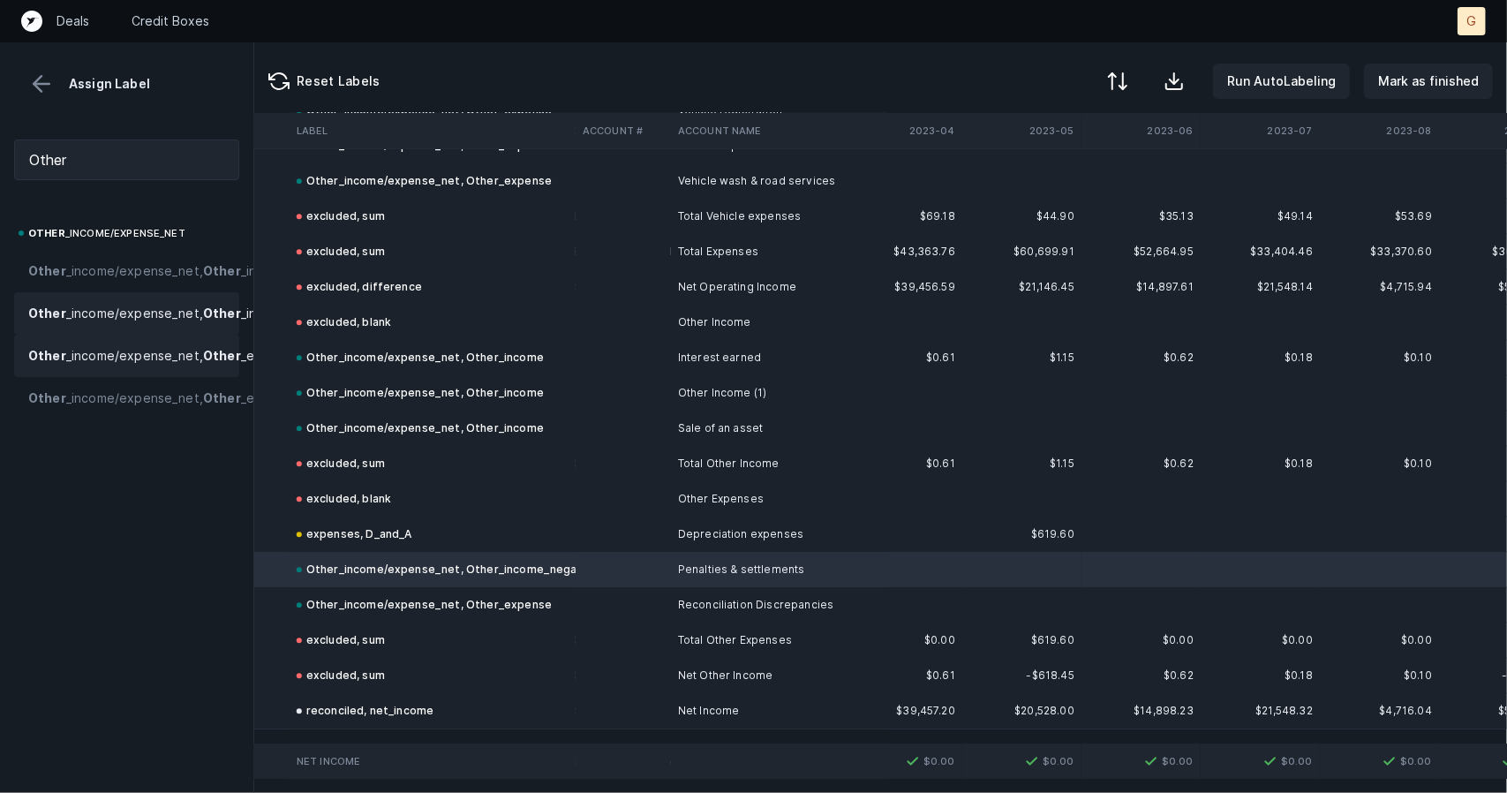
click at [143, 366] on span "Other _income/expense_net, Other _expense" at bounding box center [163, 355] width 271 height 21
click at [1417, 74] on p "Mark as finished" at bounding box center [1428, 81] width 101 height 21
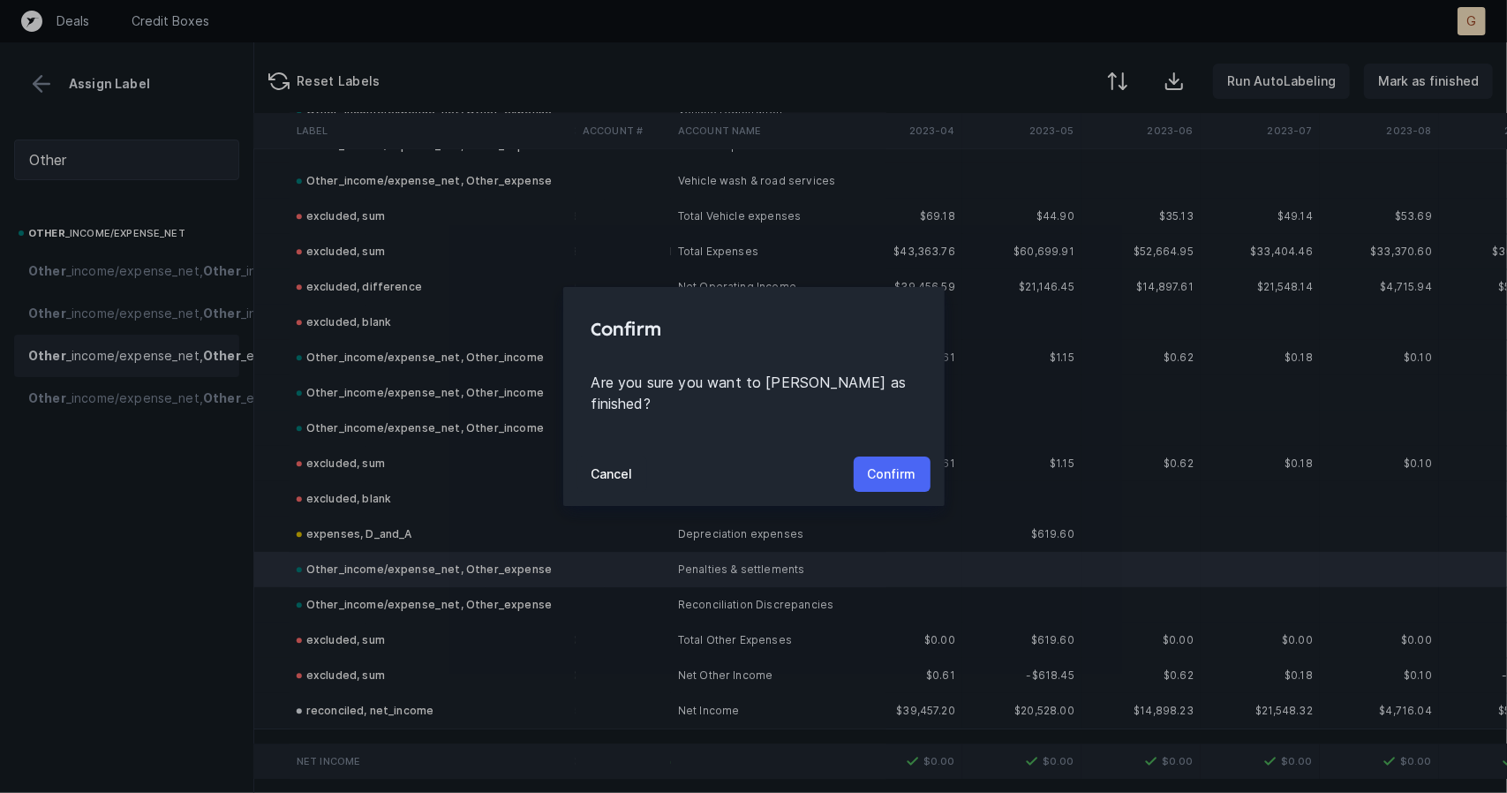
click at [914, 464] on p "Confirm" at bounding box center [892, 474] width 49 height 21
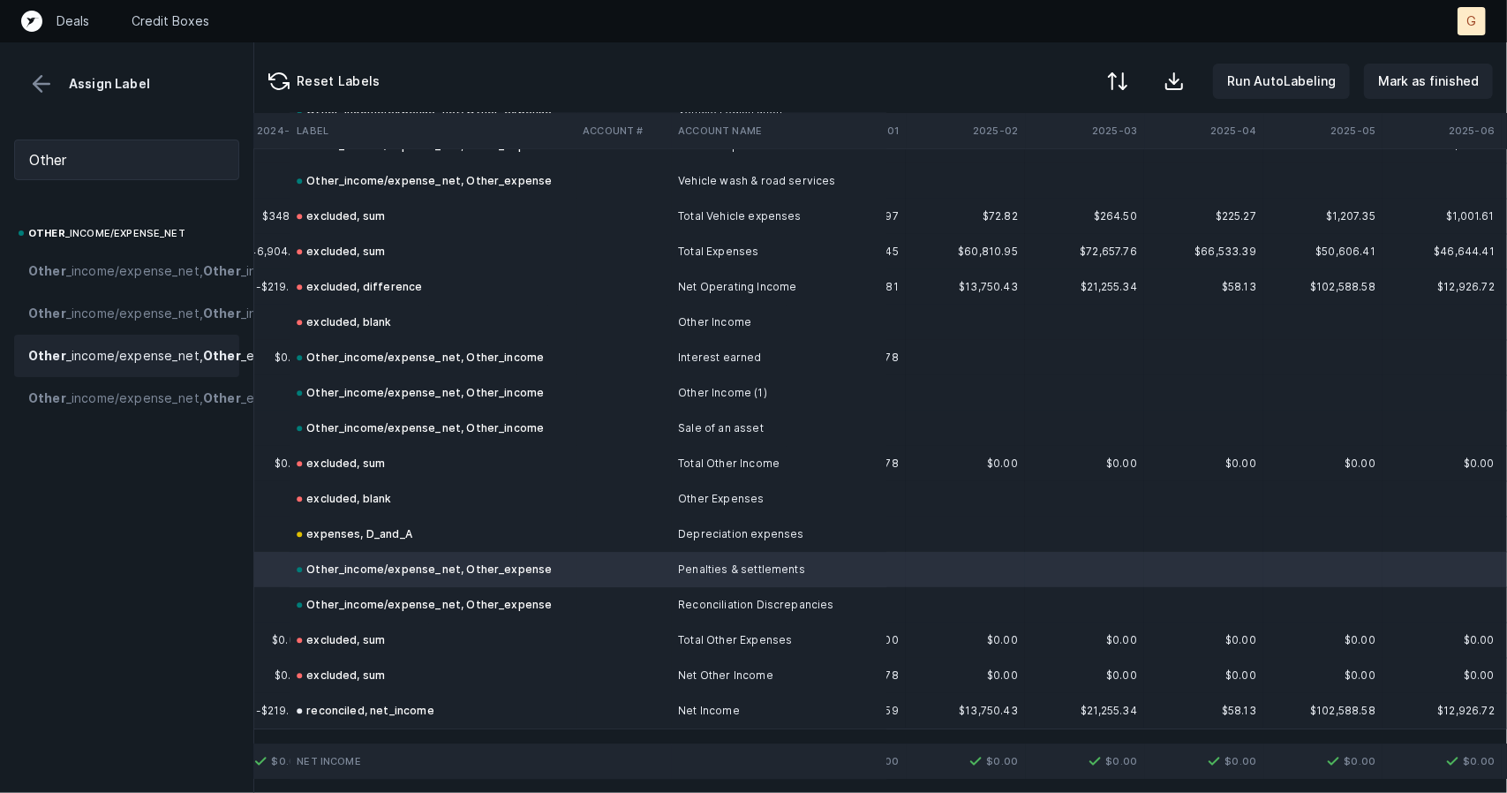
scroll to position [2802, 3689]
click at [39, 66] on div "Assign Label" at bounding box center [126, 69] width 253 height 55
click at [50, 80] on button at bounding box center [41, 84] width 26 height 26
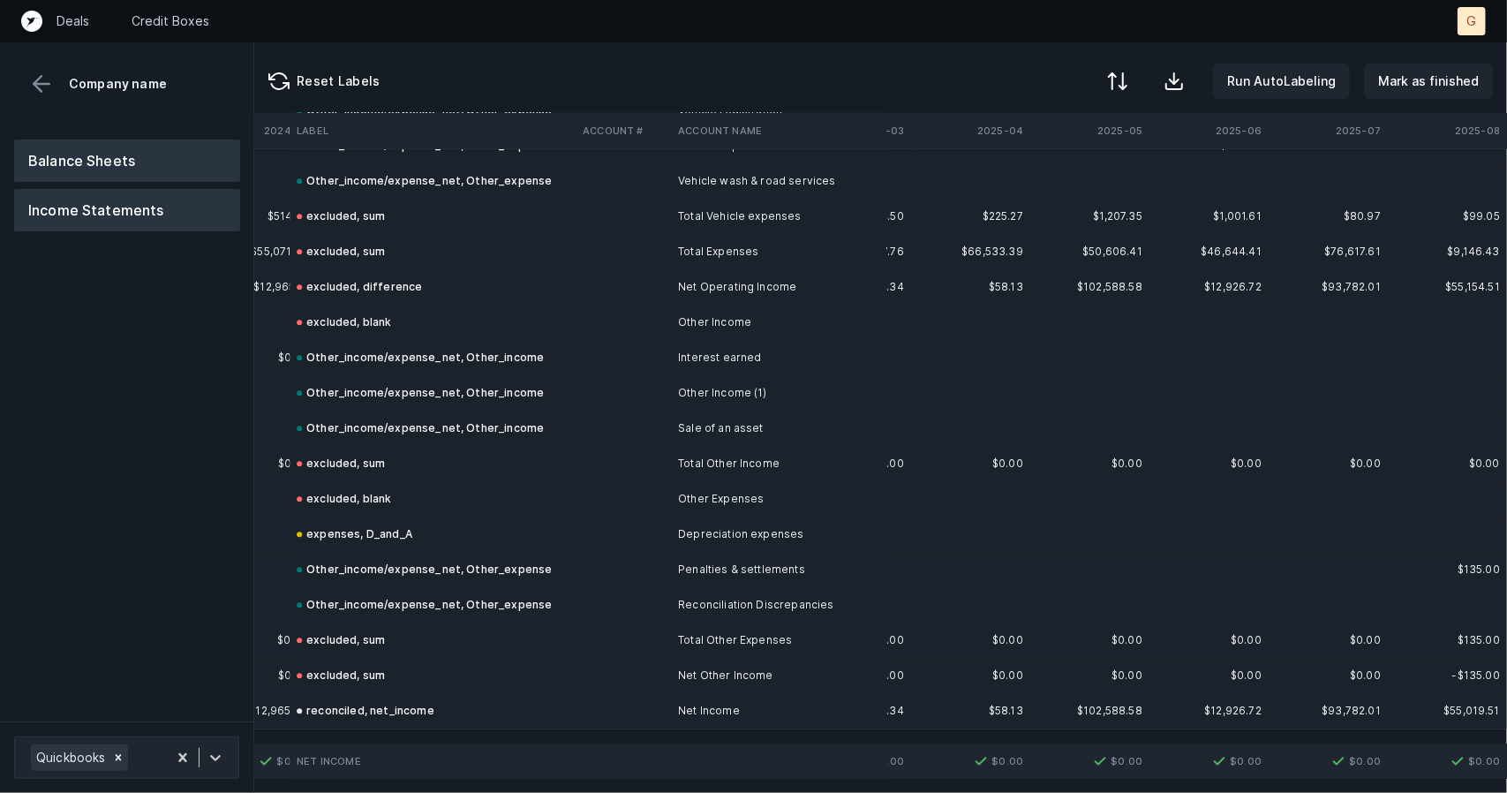
click at [131, 160] on button "Balance Sheets" at bounding box center [127, 161] width 226 height 42
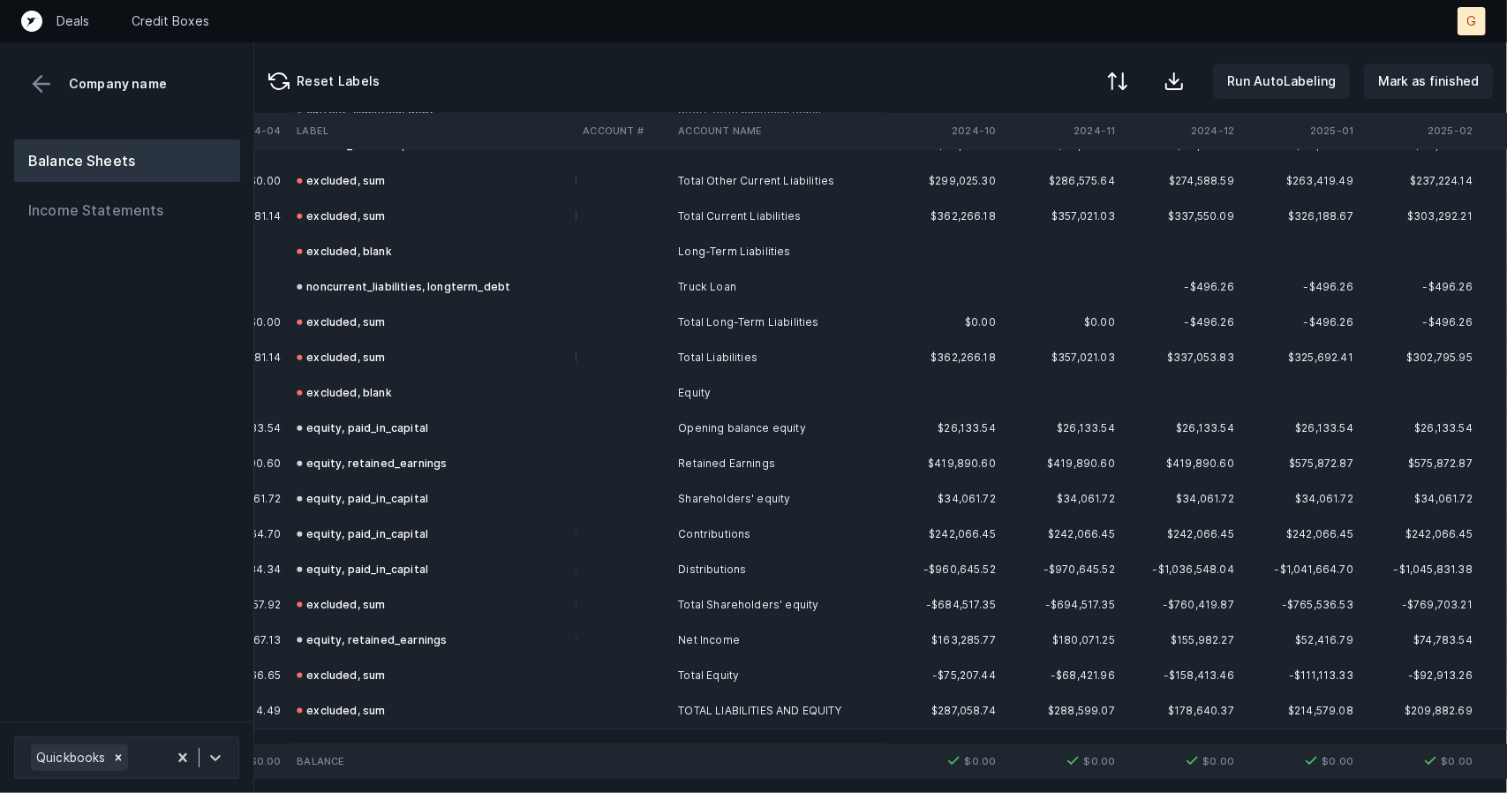
scroll to position [1248, 3689]
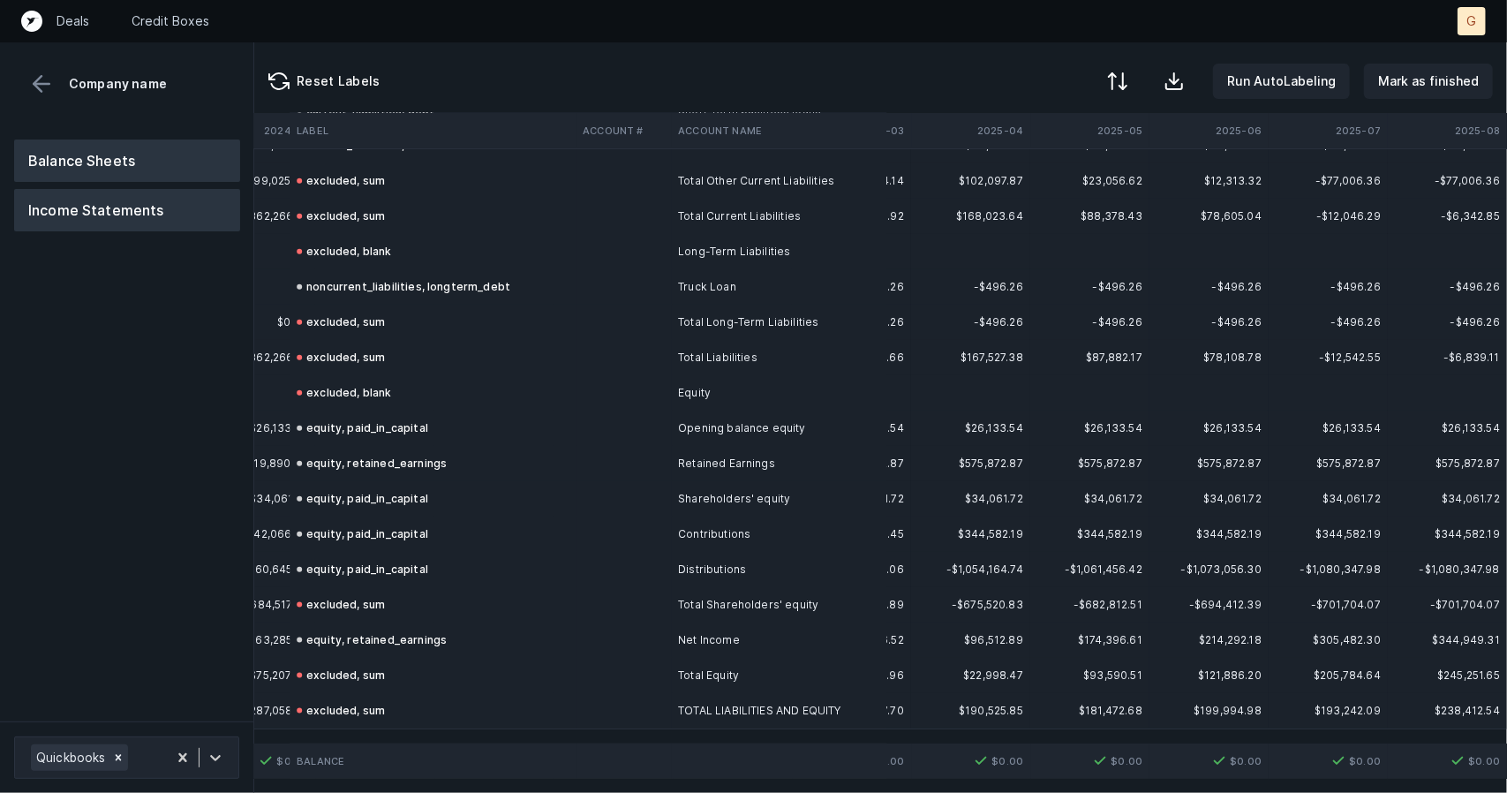
click at [48, 197] on button "Income Statements" at bounding box center [127, 210] width 226 height 42
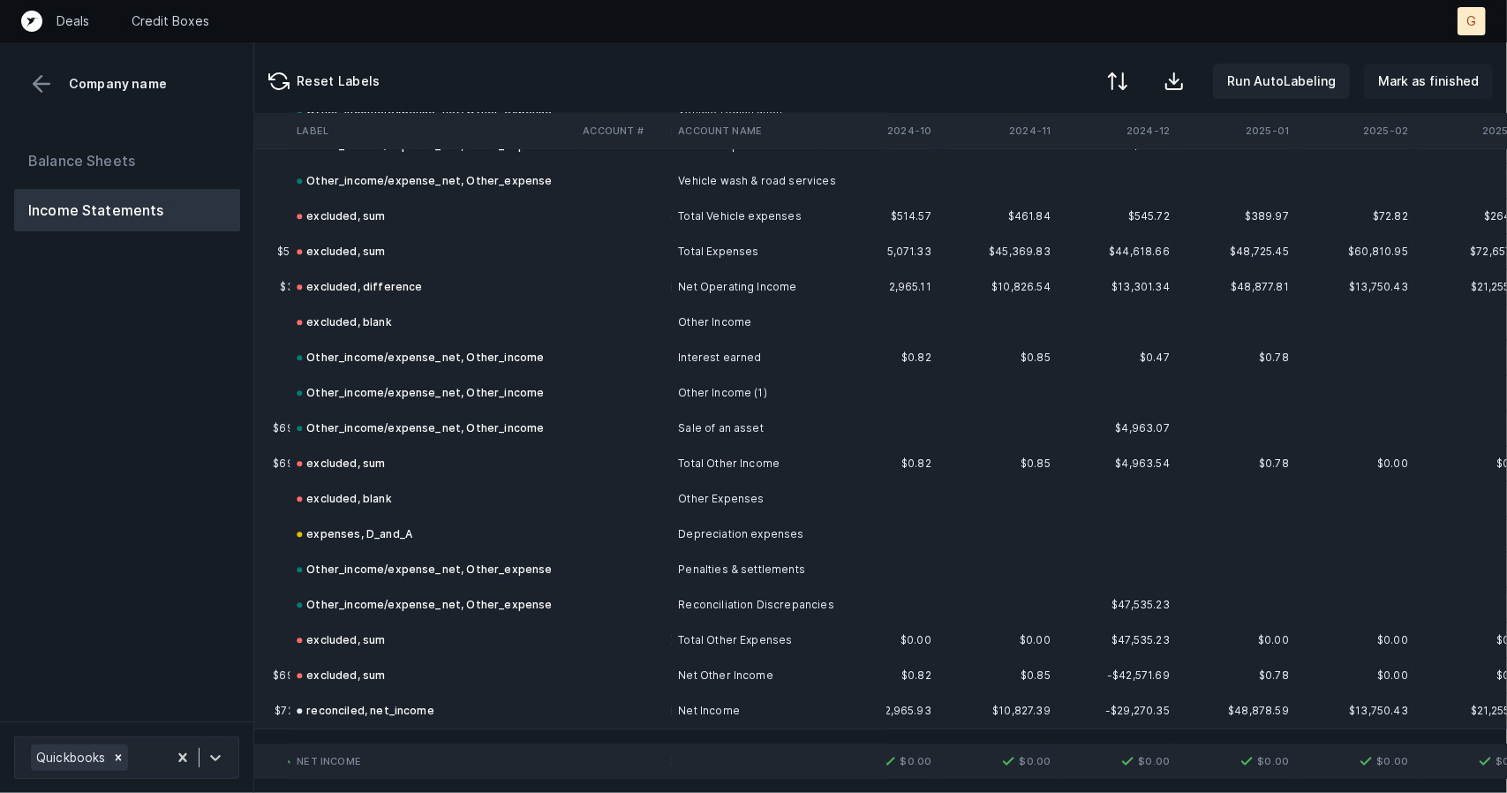
scroll to position [2802, 3029]
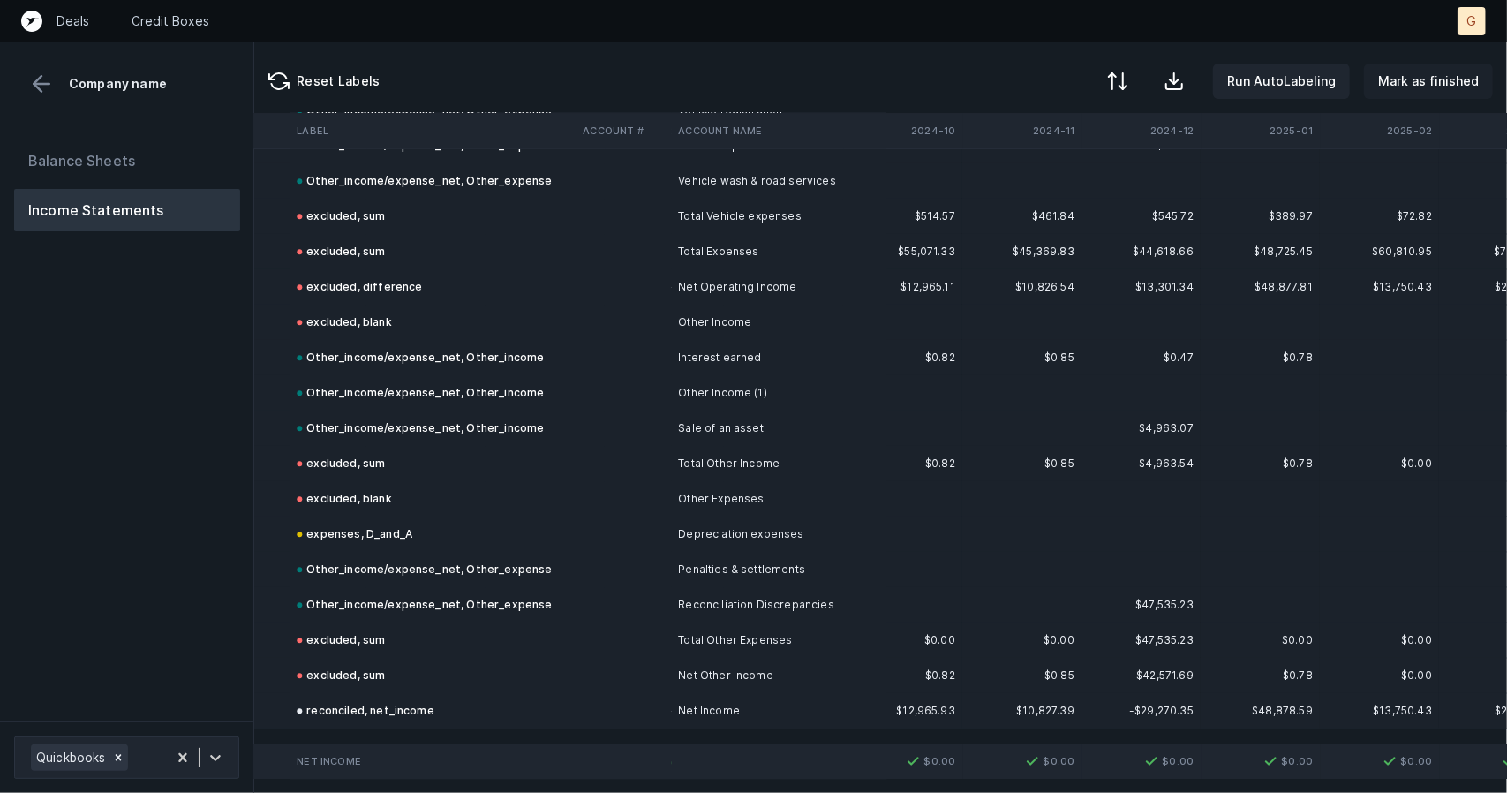
click at [1429, 65] on button "Mark as finished" at bounding box center [1428, 81] width 129 height 35
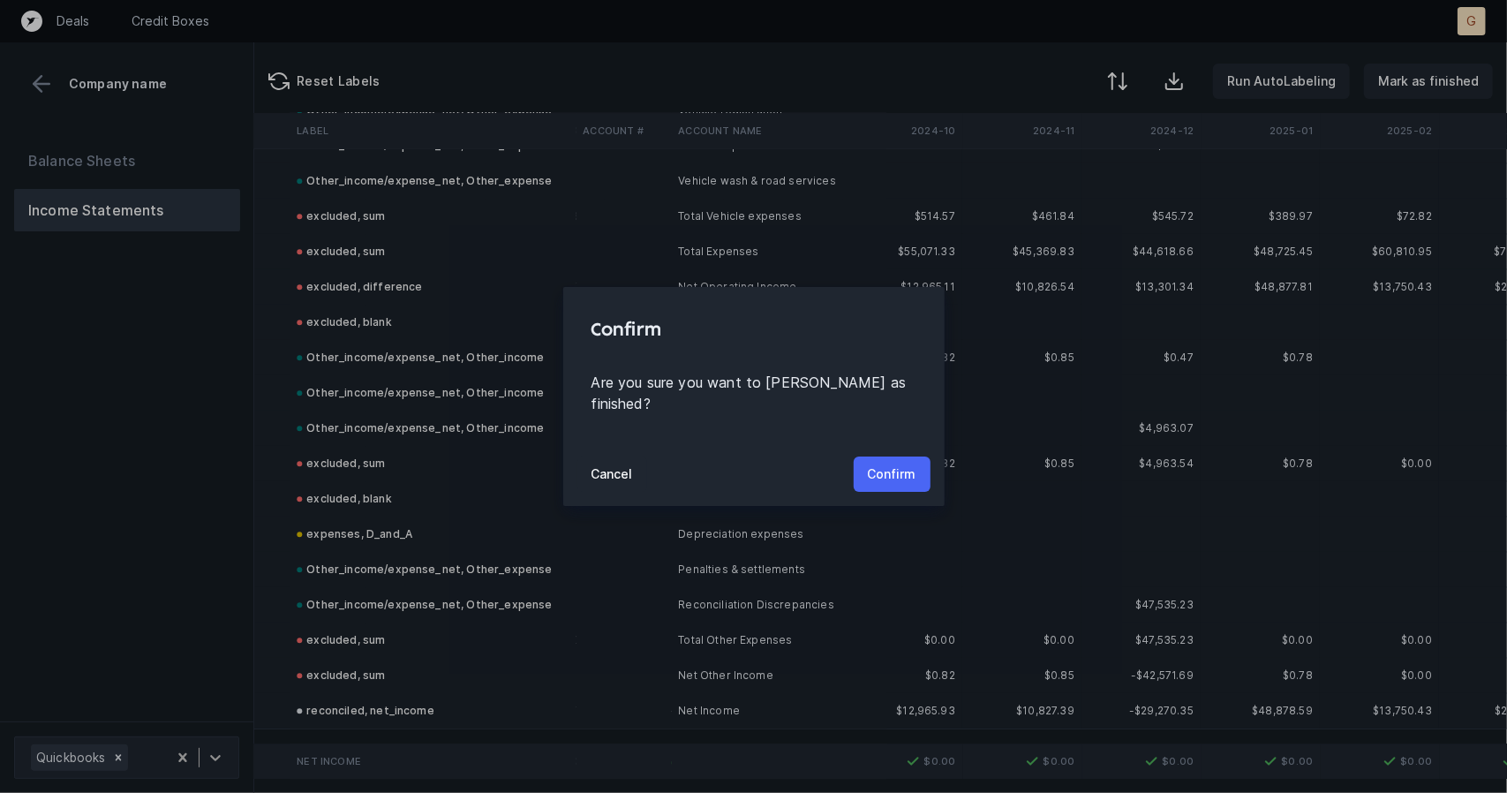
click at [892, 467] on p "Confirm" at bounding box center [892, 474] width 49 height 21
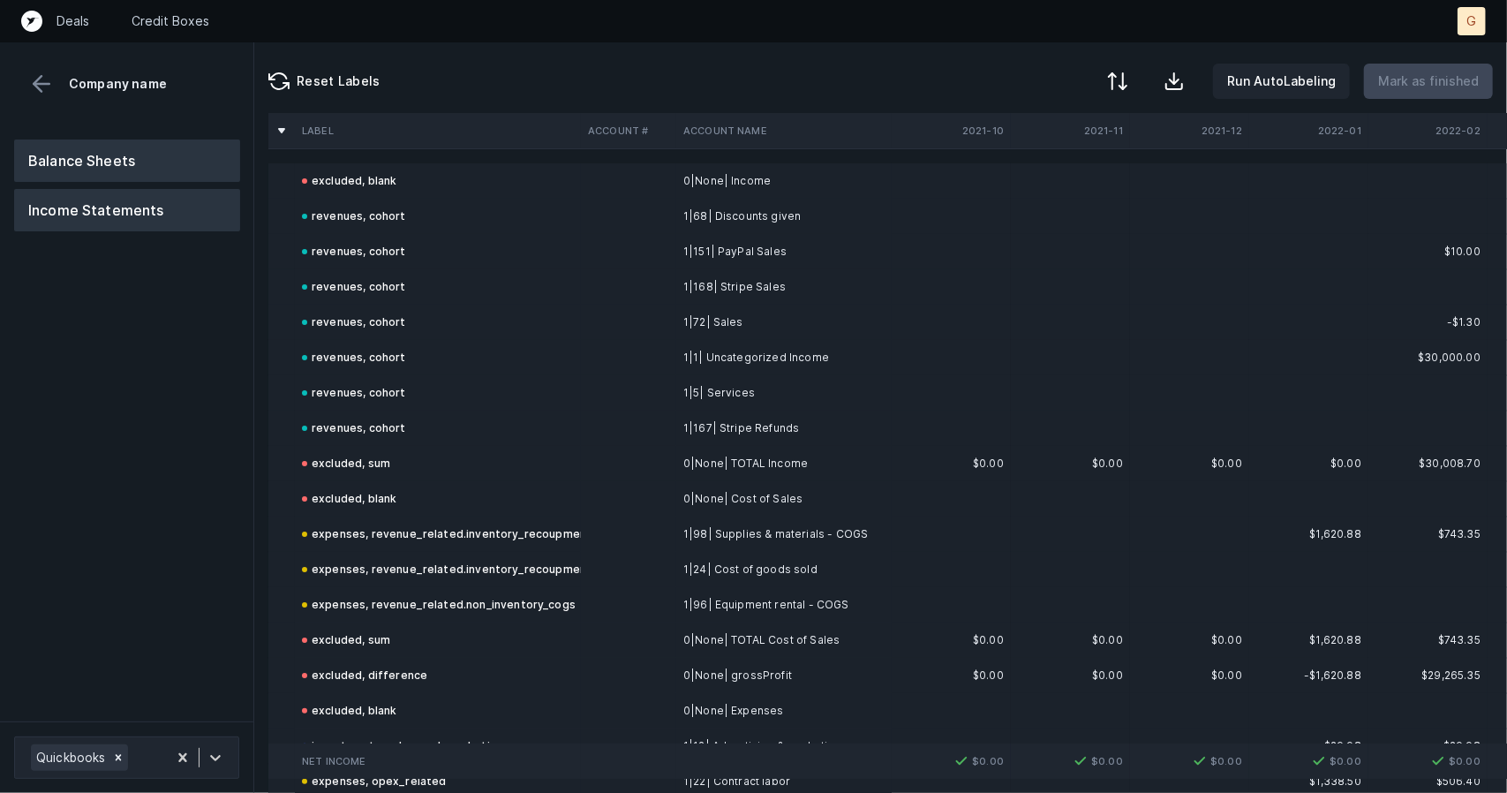
click at [97, 163] on button "Balance Sheets" at bounding box center [127, 161] width 226 height 42
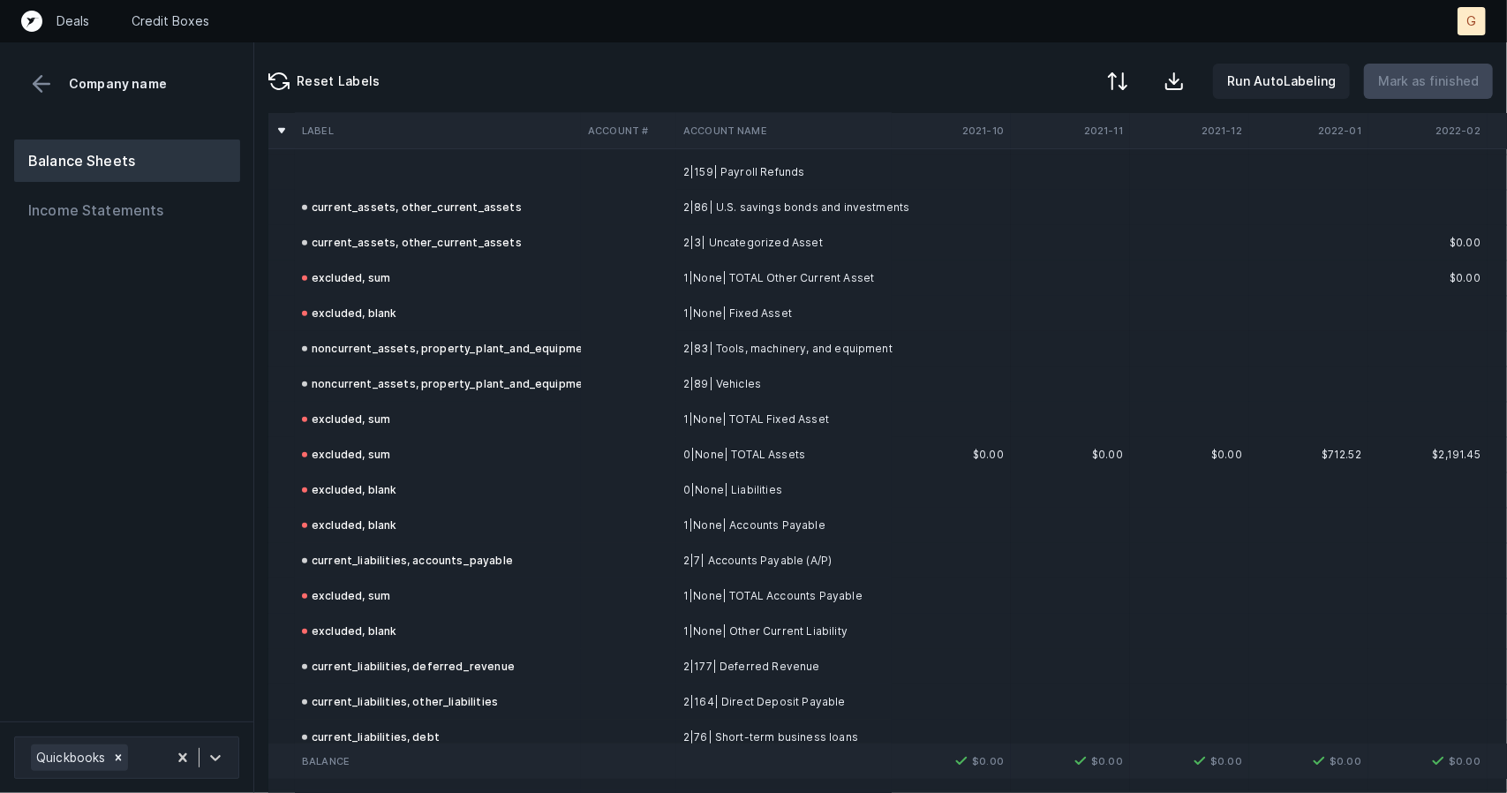
scroll to position [504, 0]
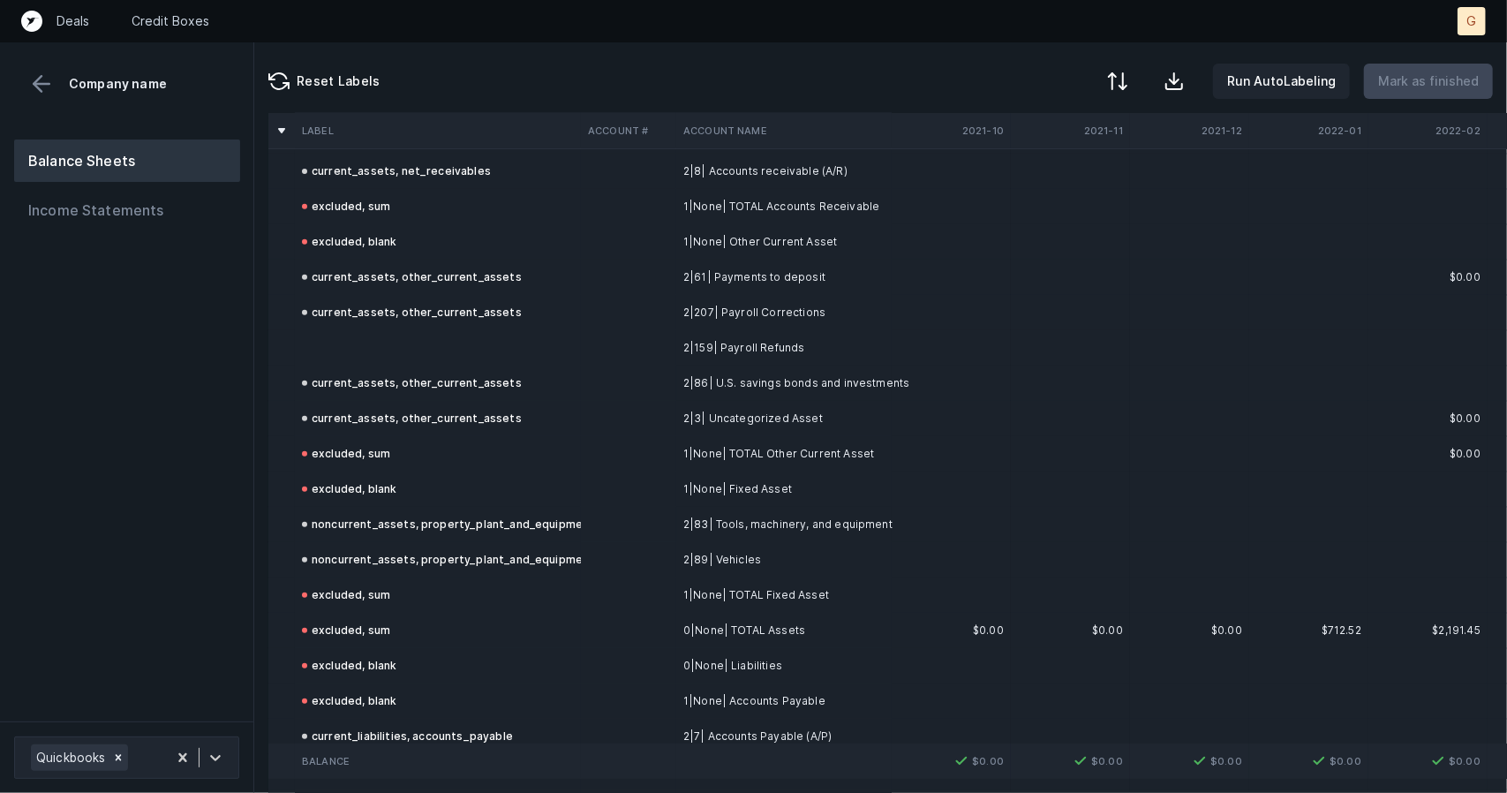
click at [360, 343] on td at bounding box center [438, 347] width 286 height 35
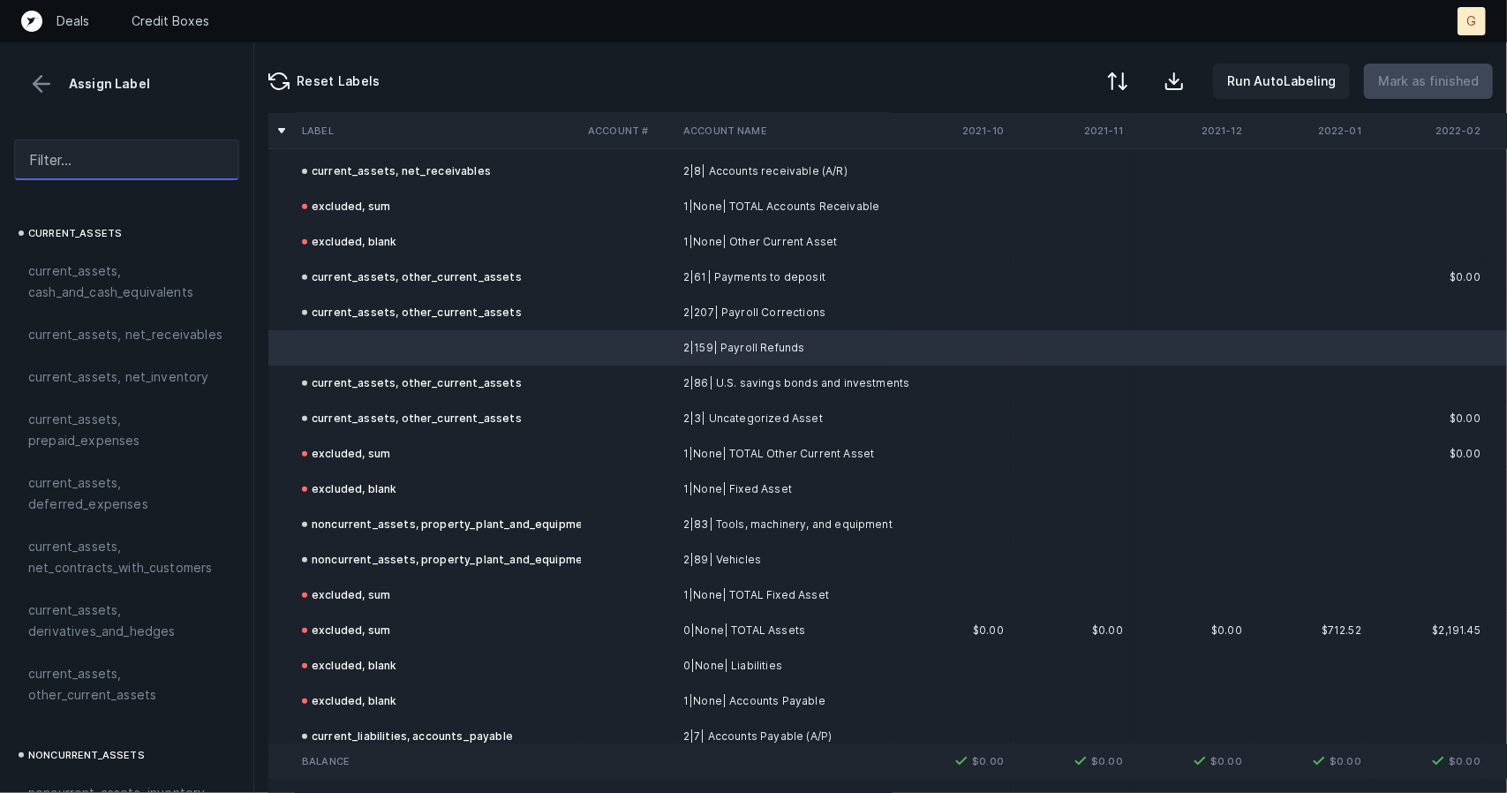
click at [81, 157] on input "text" at bounding box center [126, 160] width 225 height 41
type input "o"
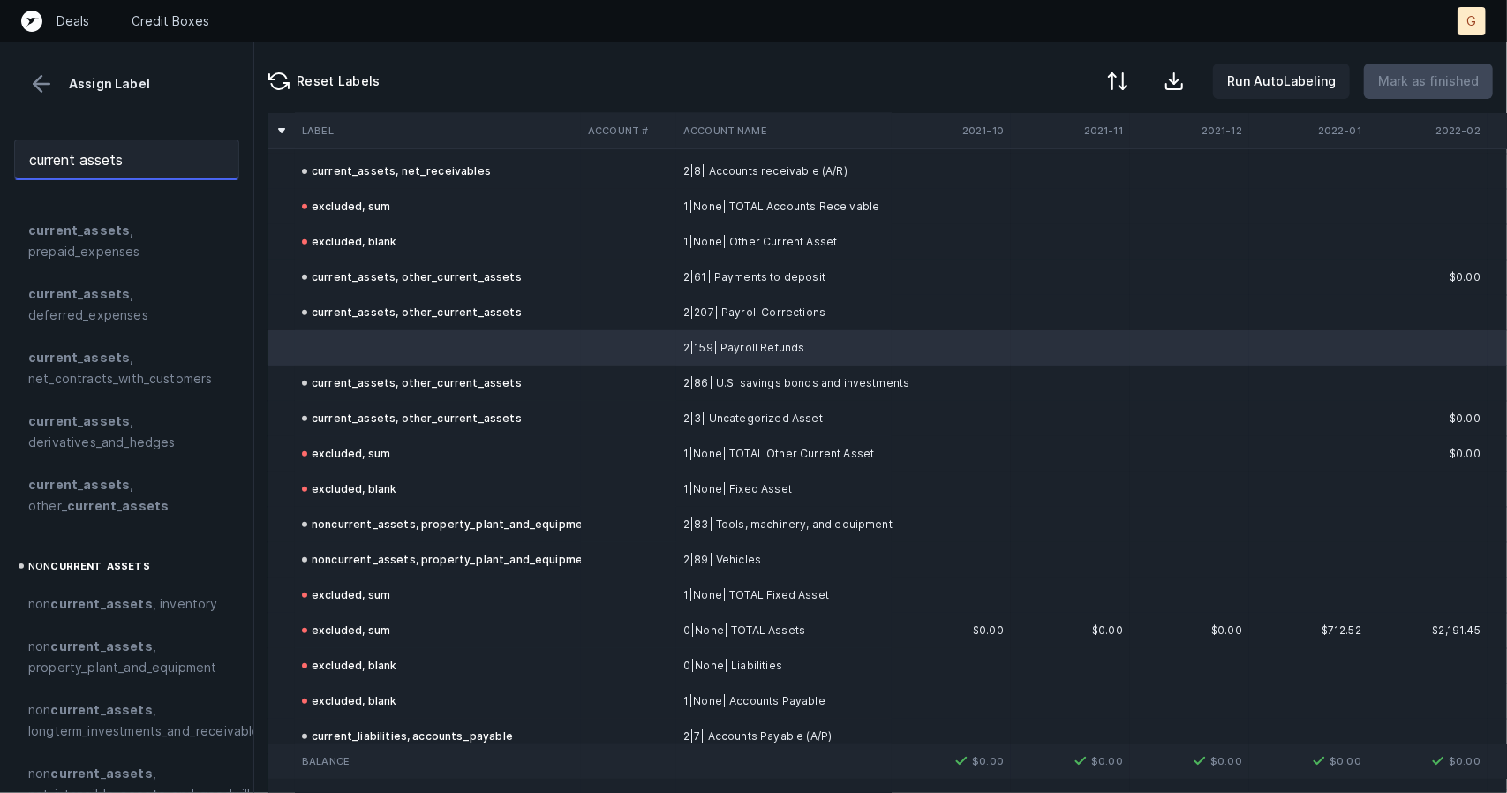
scroll to position [212, 0]
type input "current assets"
click at [84, 494] on span "current _ assets , other_ current _ assets" at bounding box center [126, 493] width 197 height 42
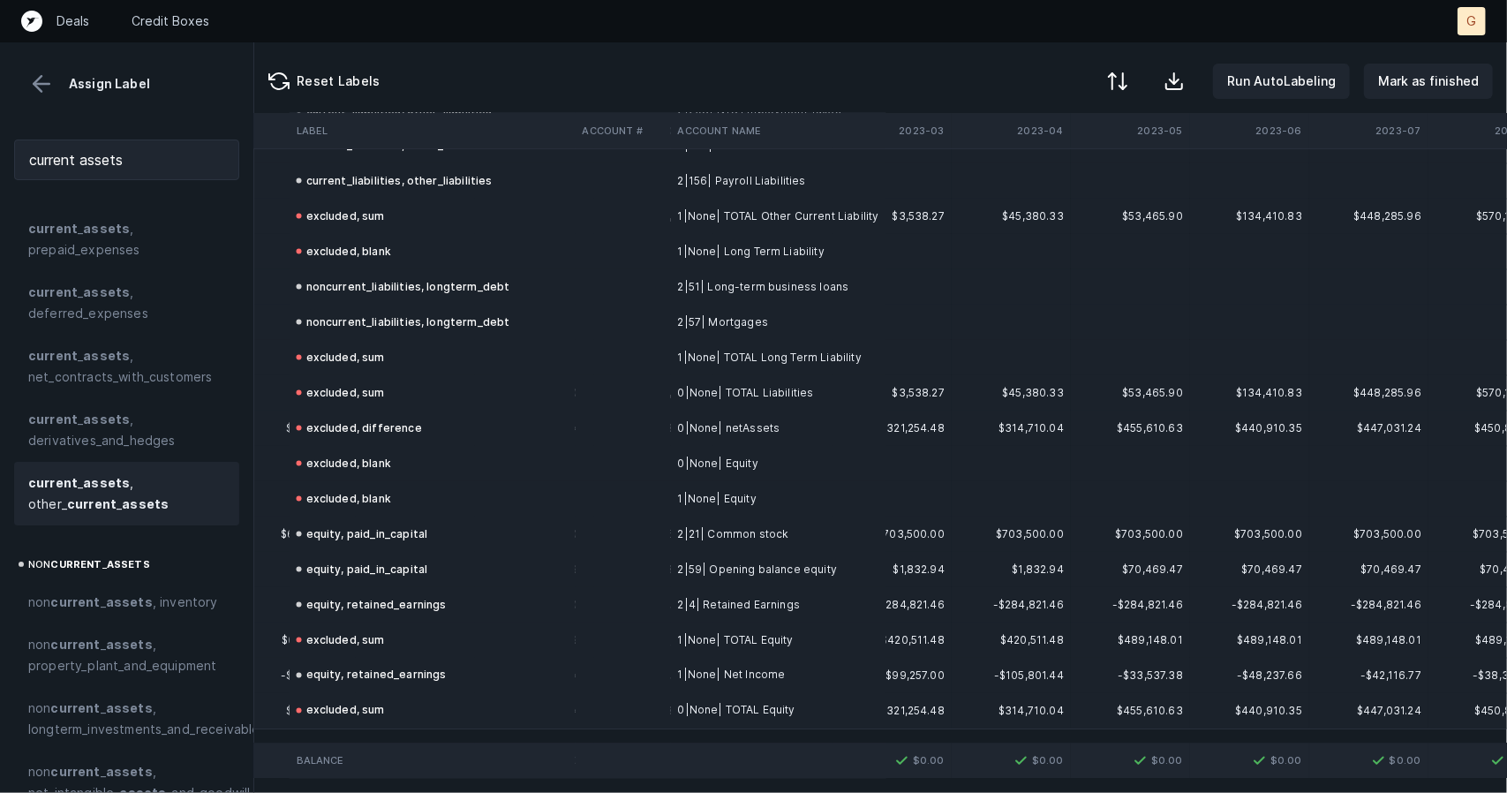
scroll to position [1708, 2140]
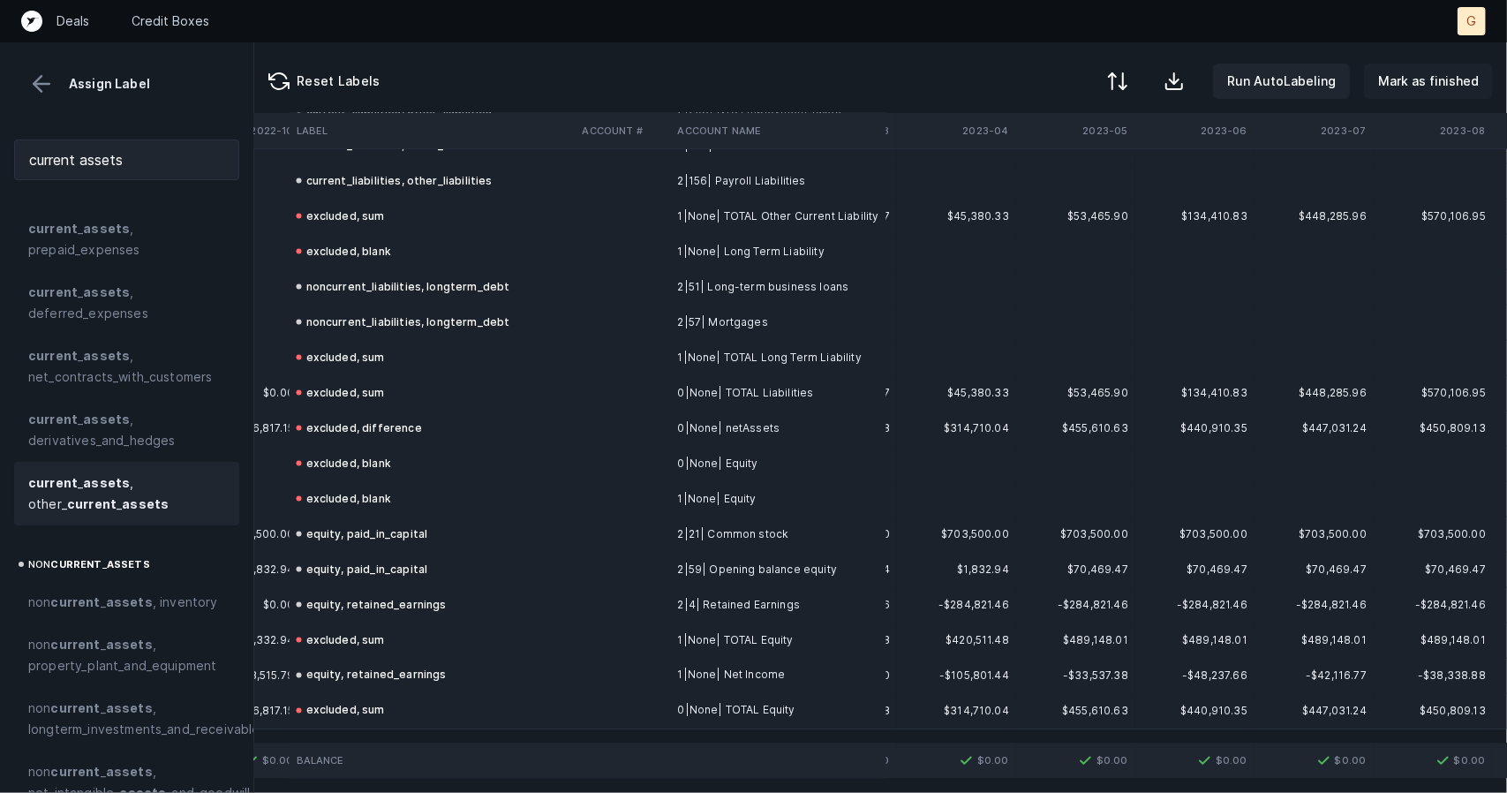
click at [1406, 87] on p "Mark as finished" at bounding box center [1428, 81] width 101 height 21
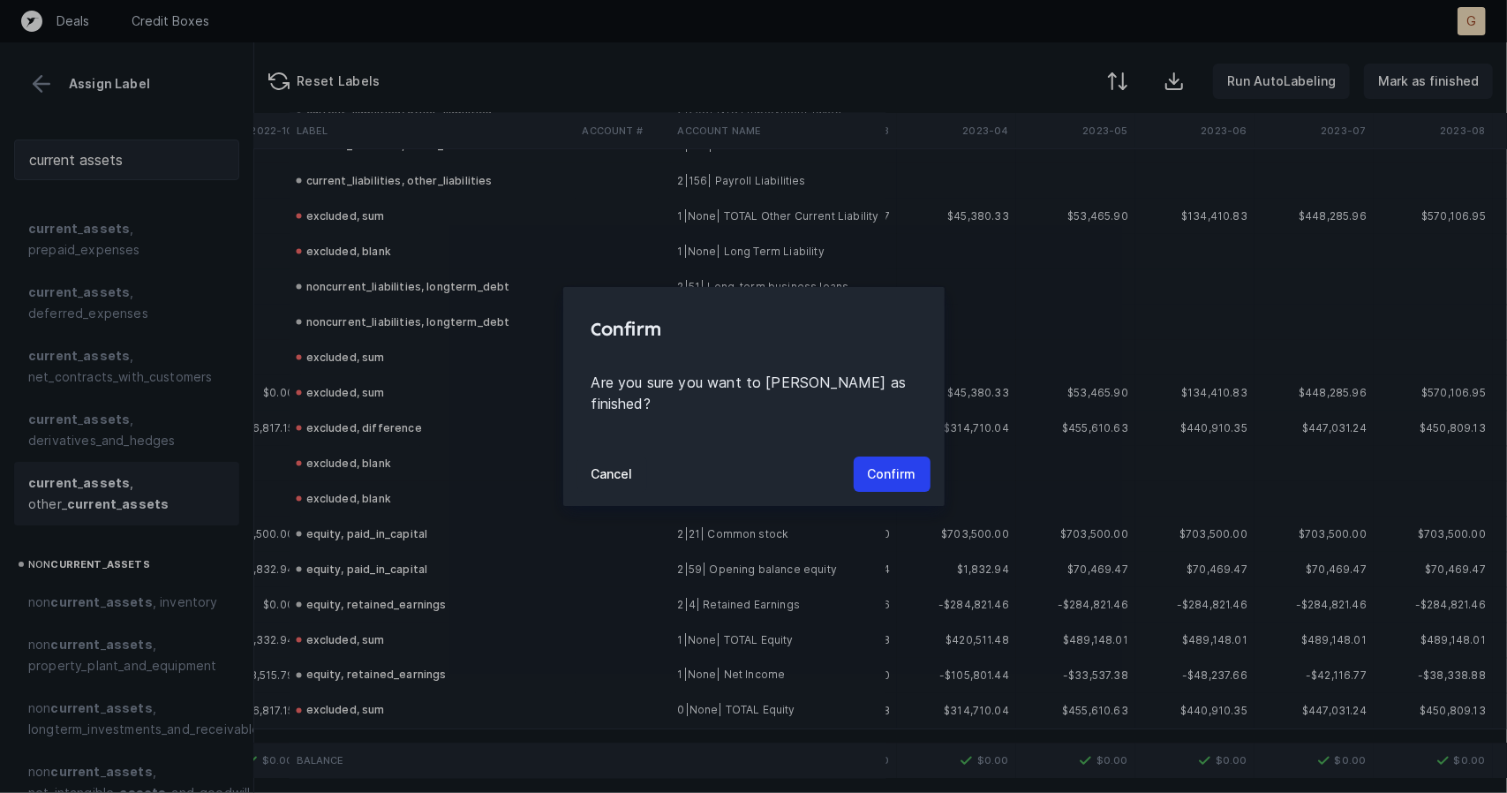
click at [851, 485] on div "Cancel Confirm" at bounding box center [753, 474] width 381 height 64
click at [879, 474] on button "Confirm" at bounding box center [892, 473] width 77 height 35
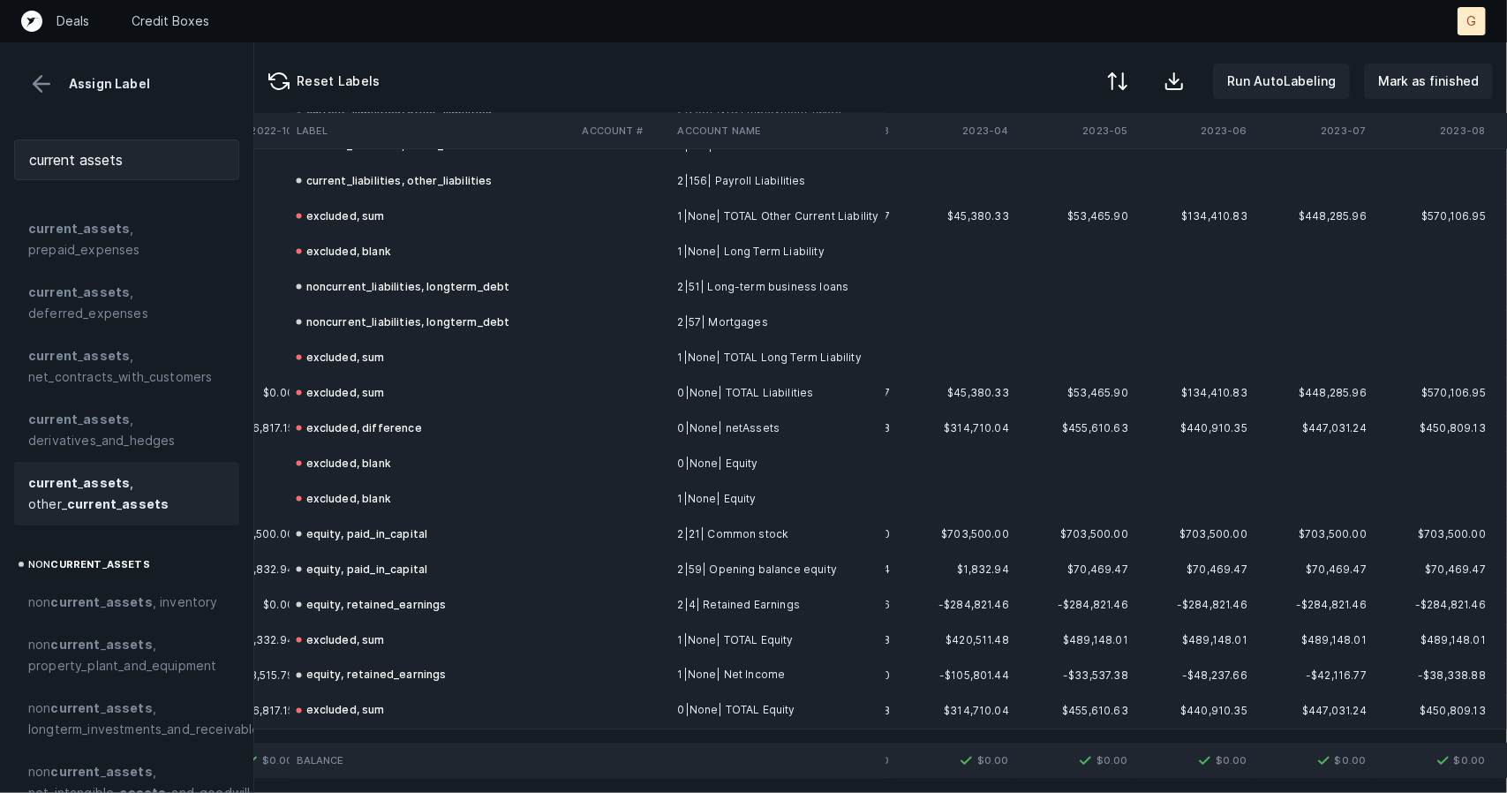
click at [52, 80] on button at bounding box center [41, 84] width 26 height 26
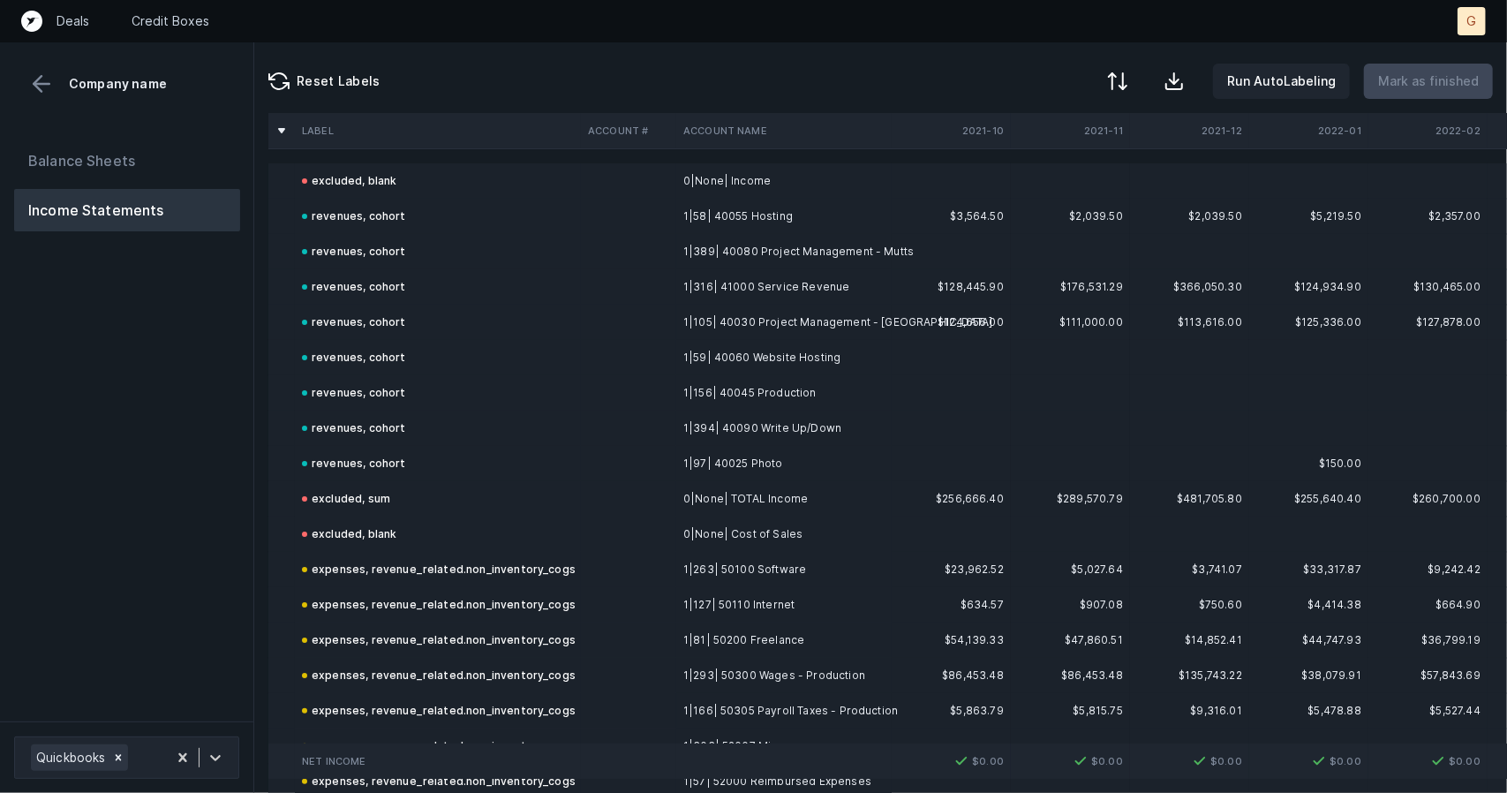
scroll to position [1, 0]
click at [119, 158] on button "Balance Sheets" at bounding box center [127, 161] width 226 height 42
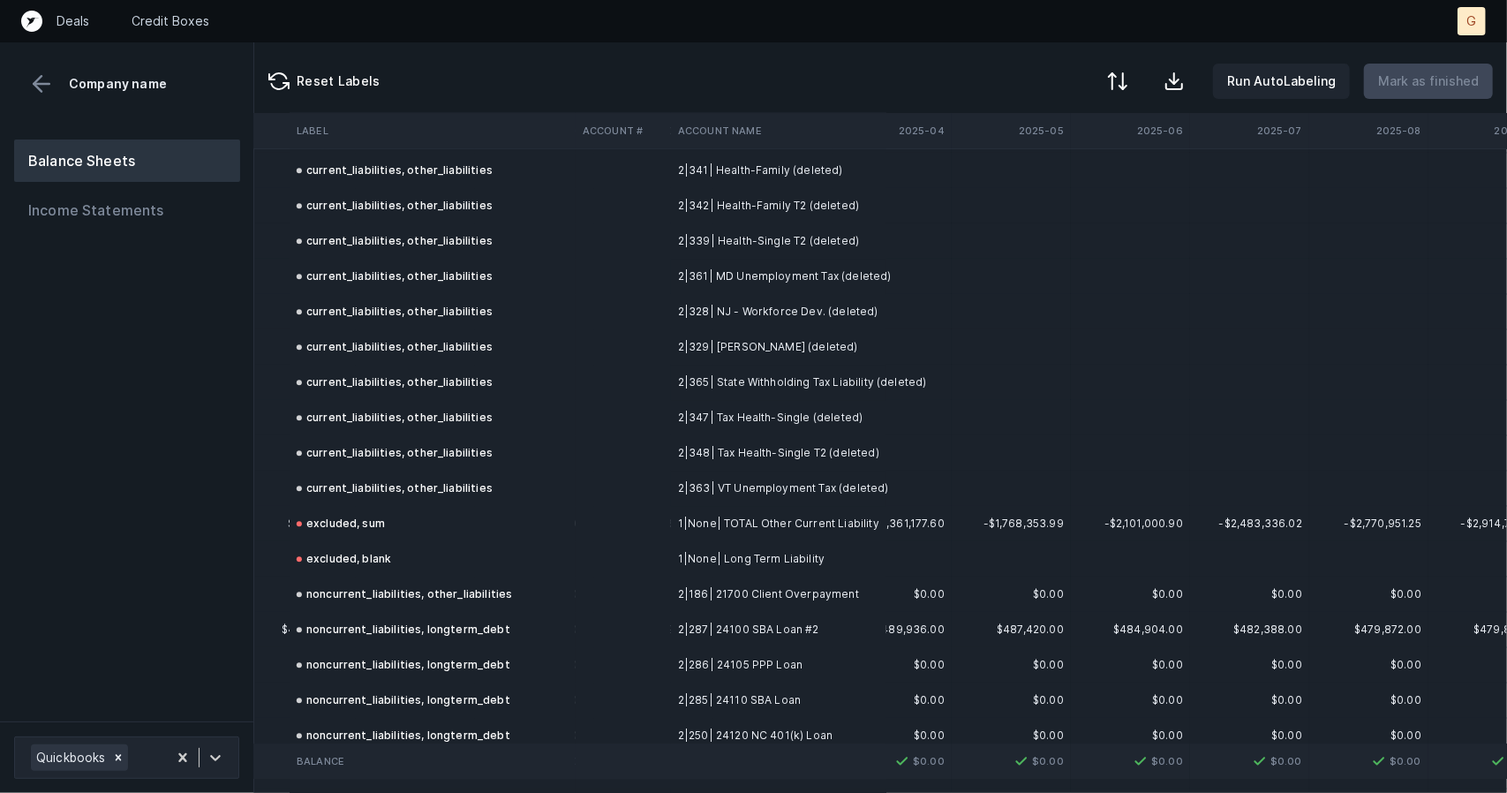
scroll to position [3048, 5119]
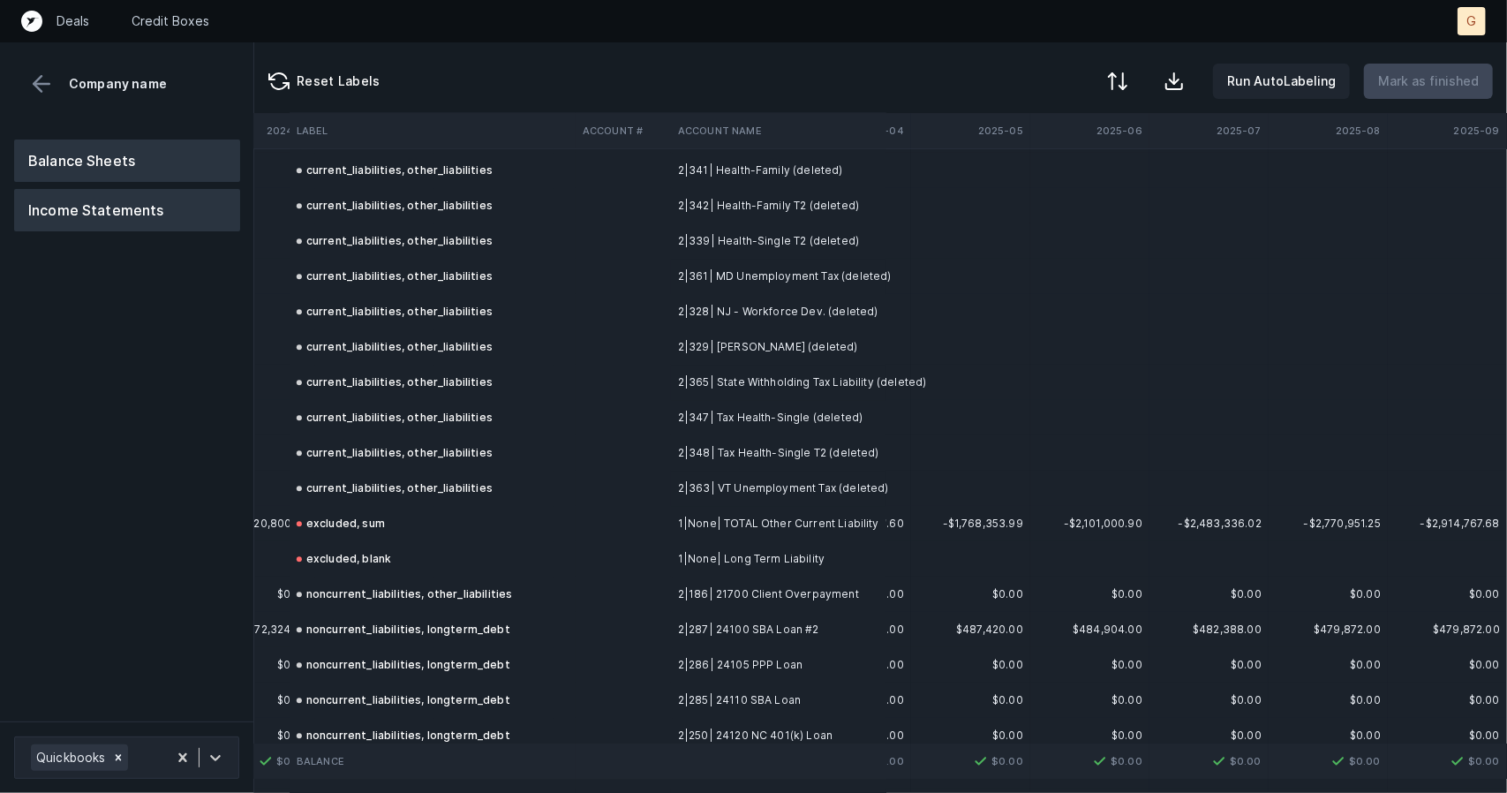
click at [89, 209] on button "Income Statements" at bounding box center [127, 210] width 226 height 42
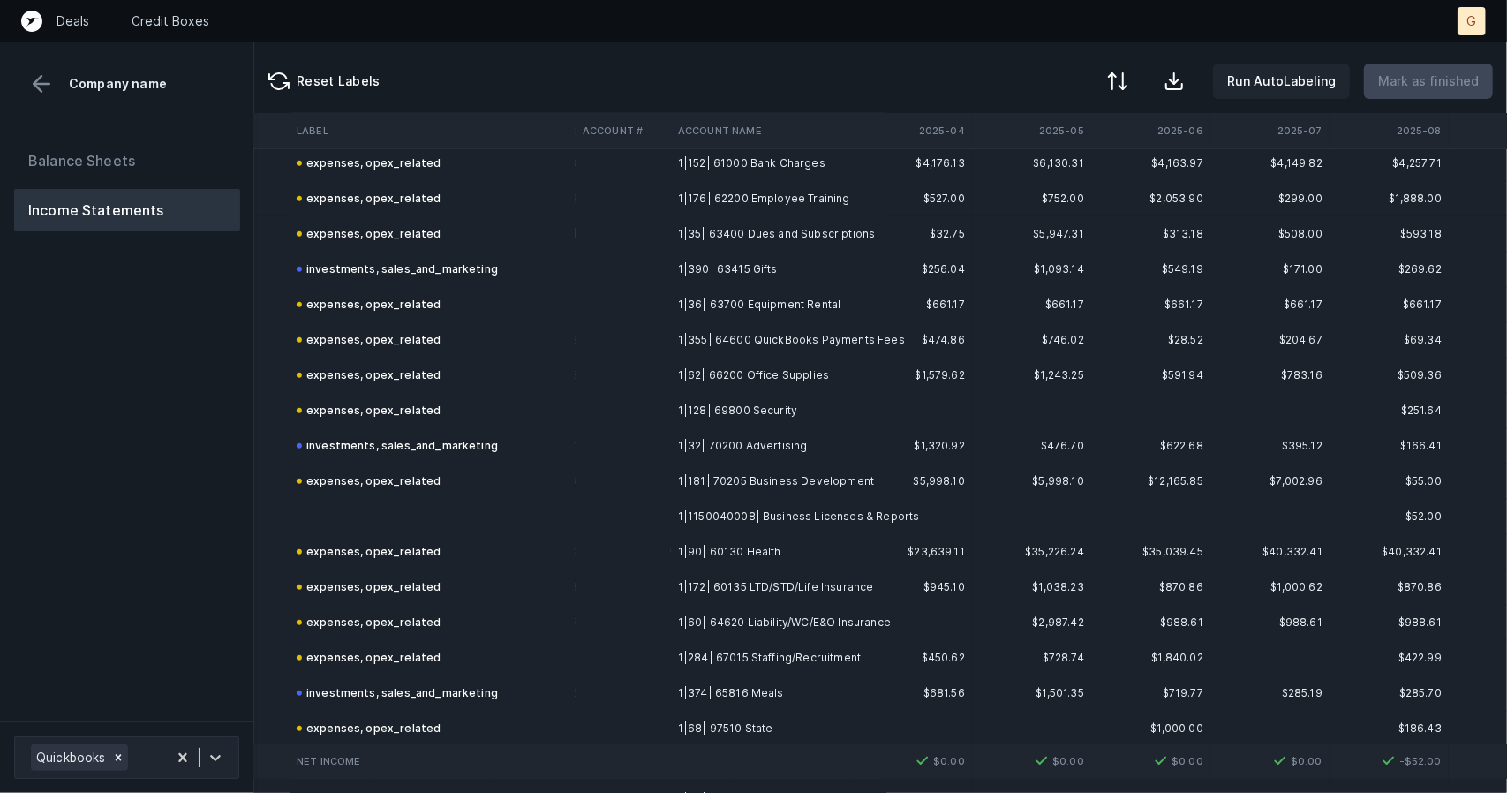
scroll to position [936, 5045]
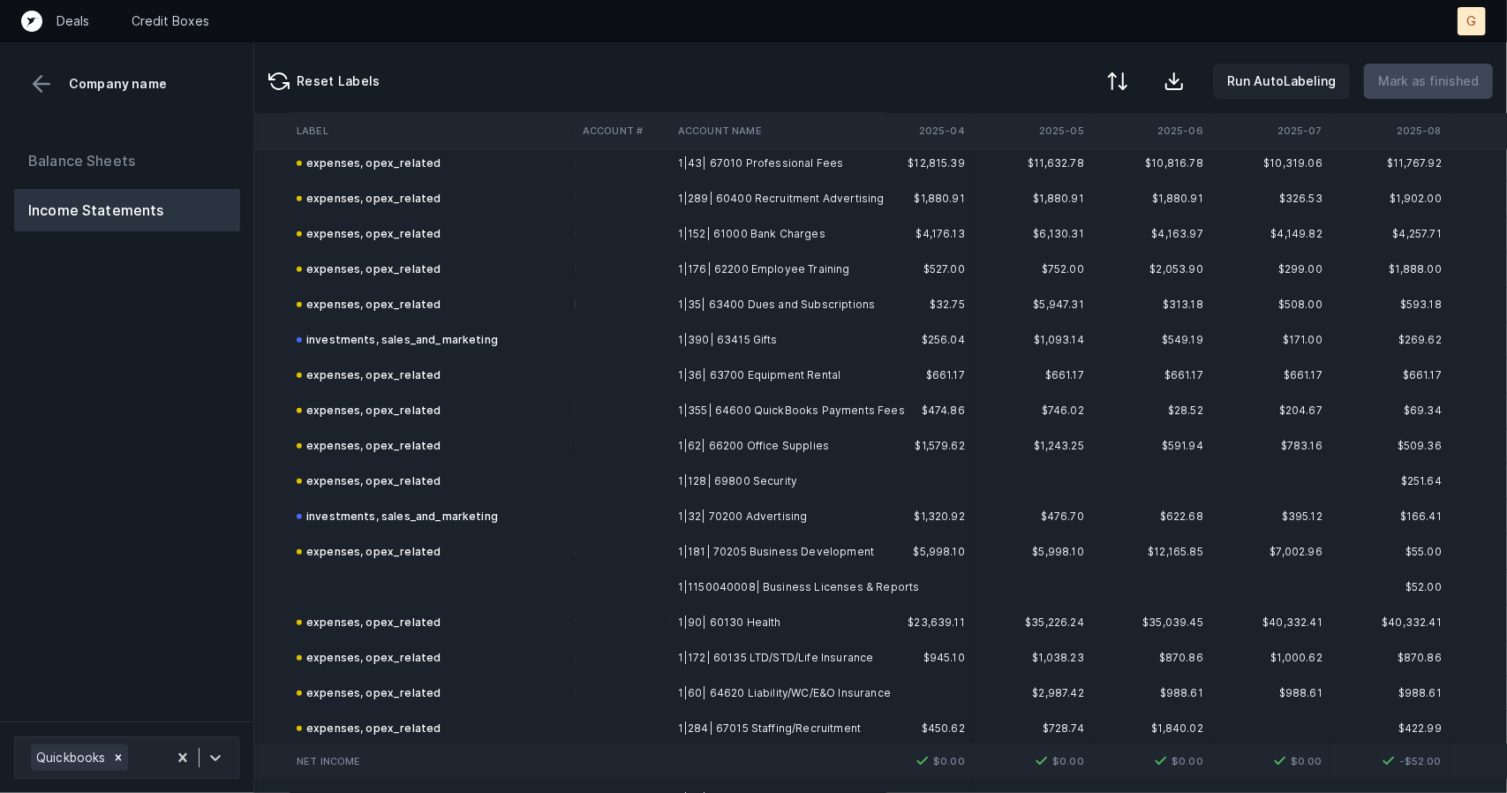
click at [299, 586] on td at bounding box center [433, 587] width 286 height 35
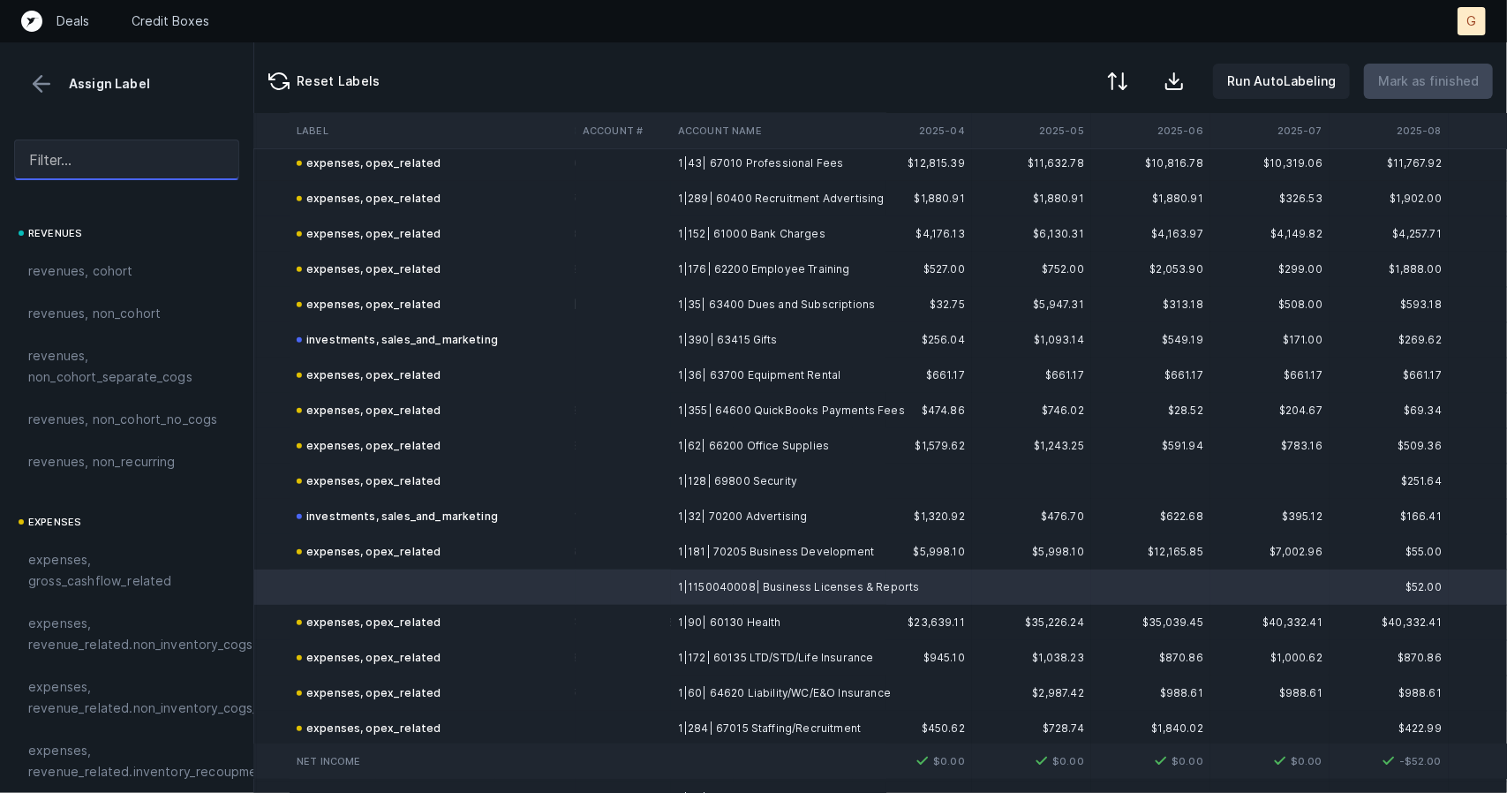
drag, startPoint x: 87, startPoint y: 176, endPoint x: 79, endPoint y: 155, distance: 21.8
click at [79, 155] on input "text" at bounding box center [126, 160] width 225 height 41
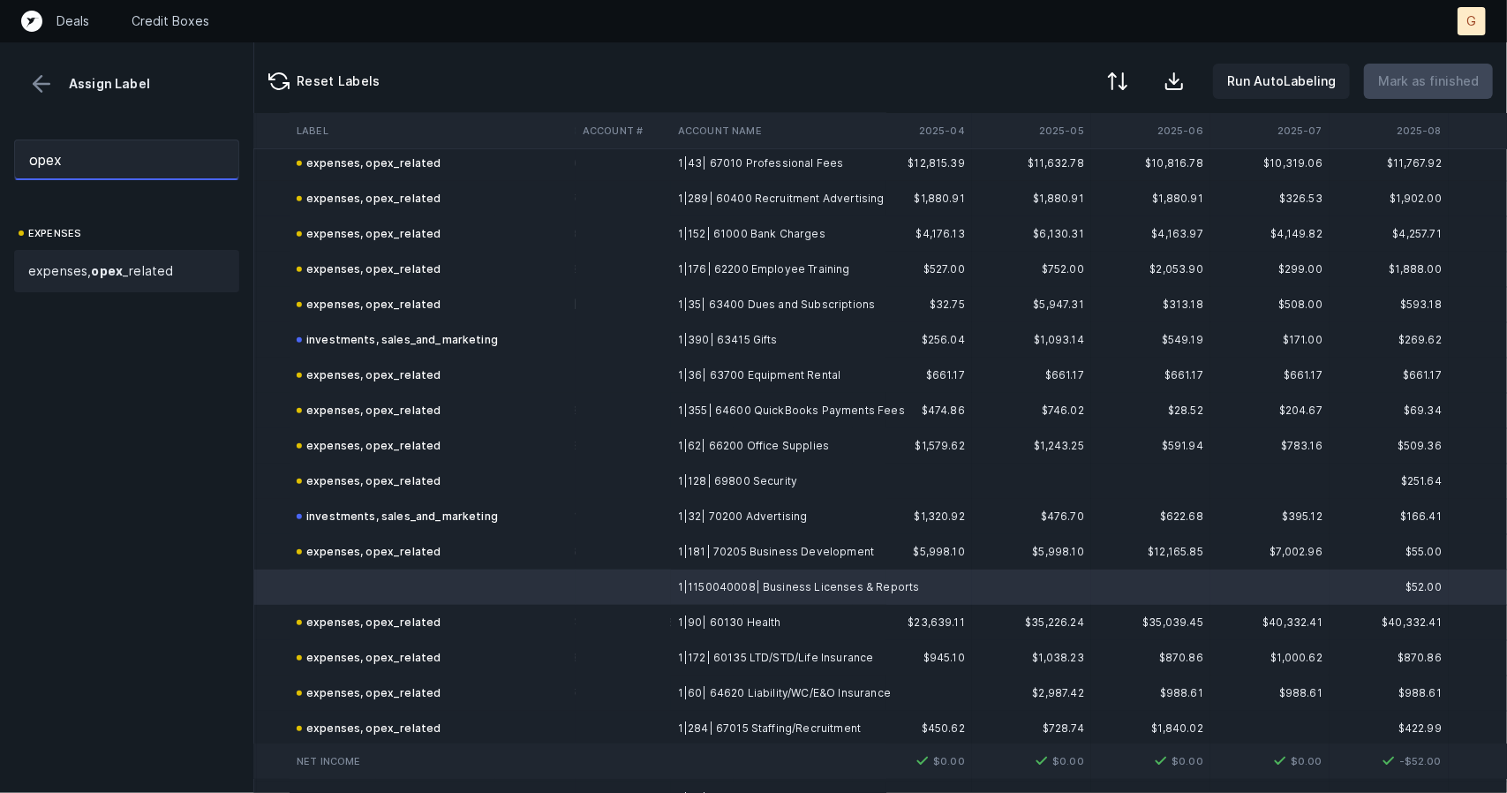
type input "opex"
click at [122, 272] on strong "opex" at bounding box center [107, 270] width 32 height 15
click at [1418, 81] on p "Mark as finished" at bounding box center [1428, 81] width 101 height 21
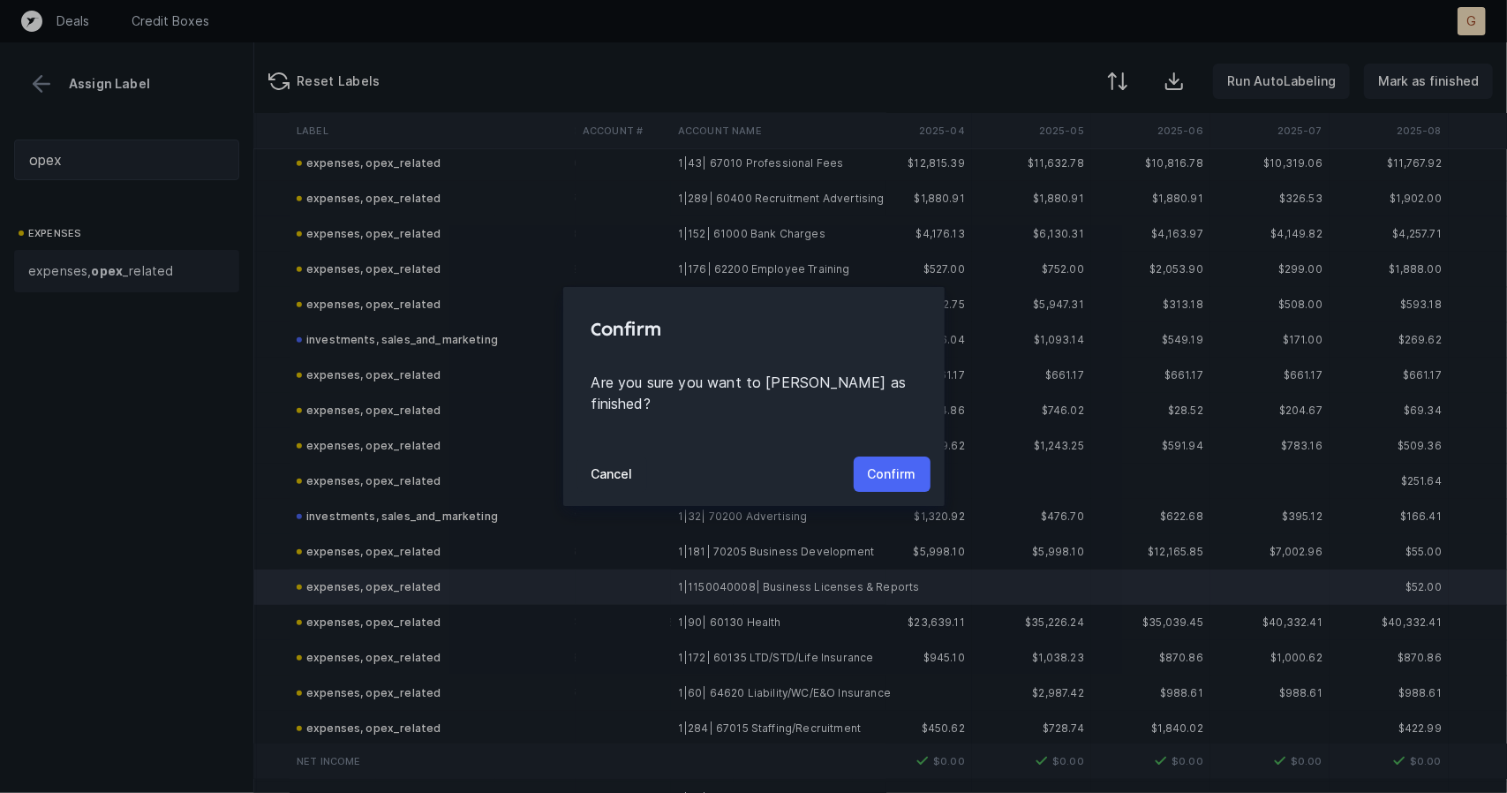
click at [888, 464] on p "Confirm" at bounding box center [892, 474] width 49 height 21
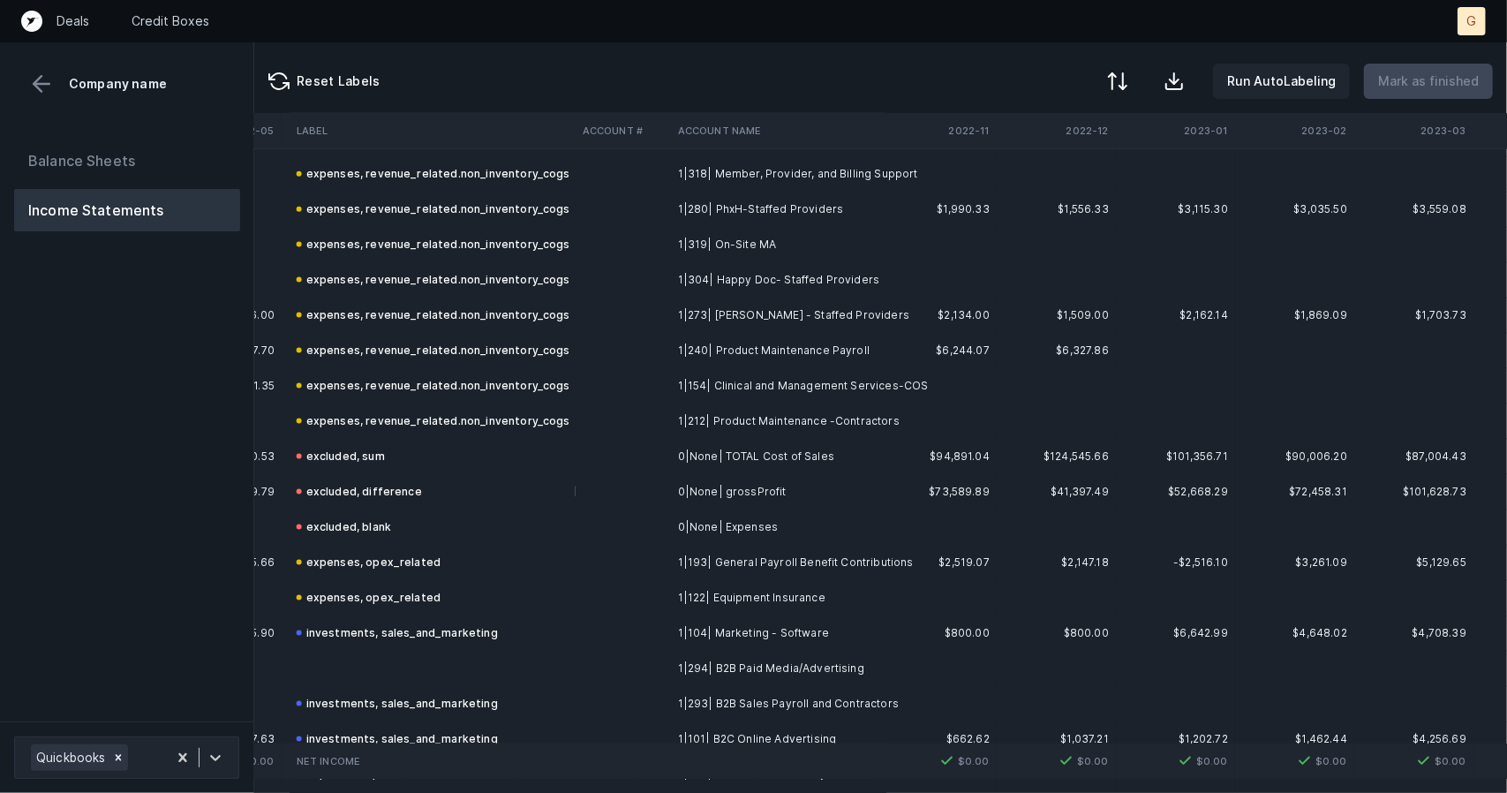
scroll to position [1596, 1626]
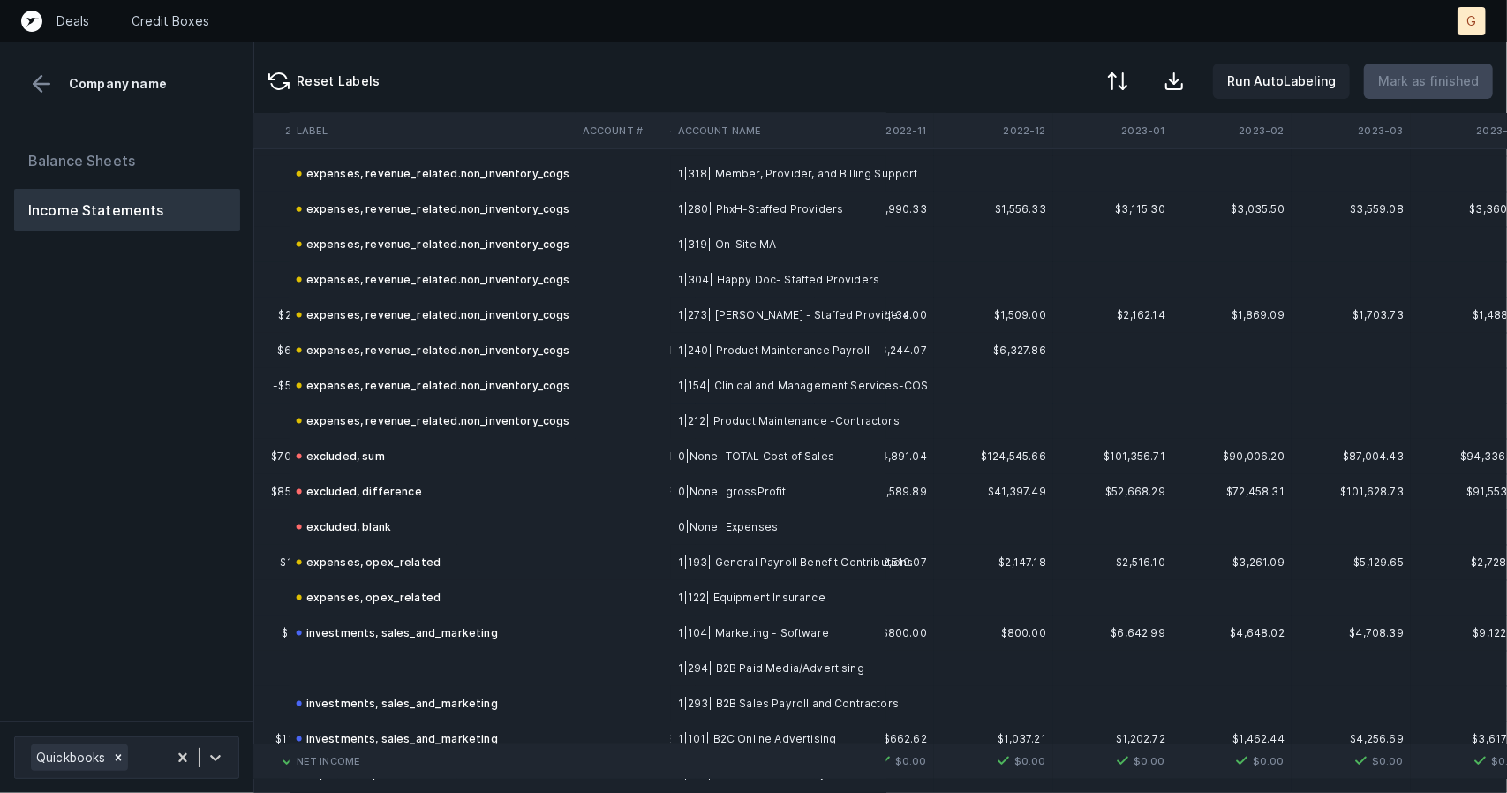
click at [433, 664] on td at bounding box center [433, 668] width 286 height 35
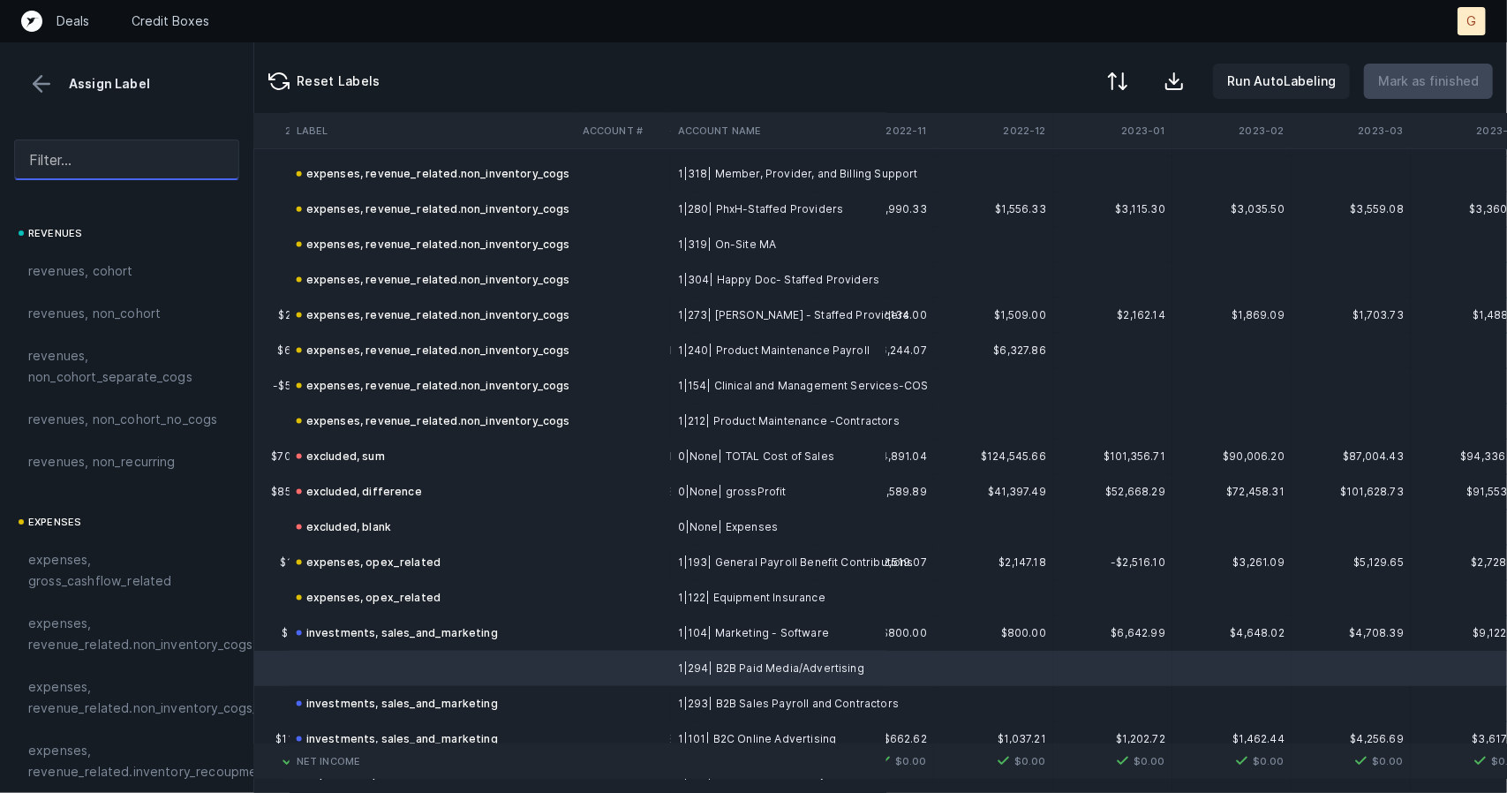
click at [136, 159] on input "text" at bounding box center [126, 160] width 225 height 41
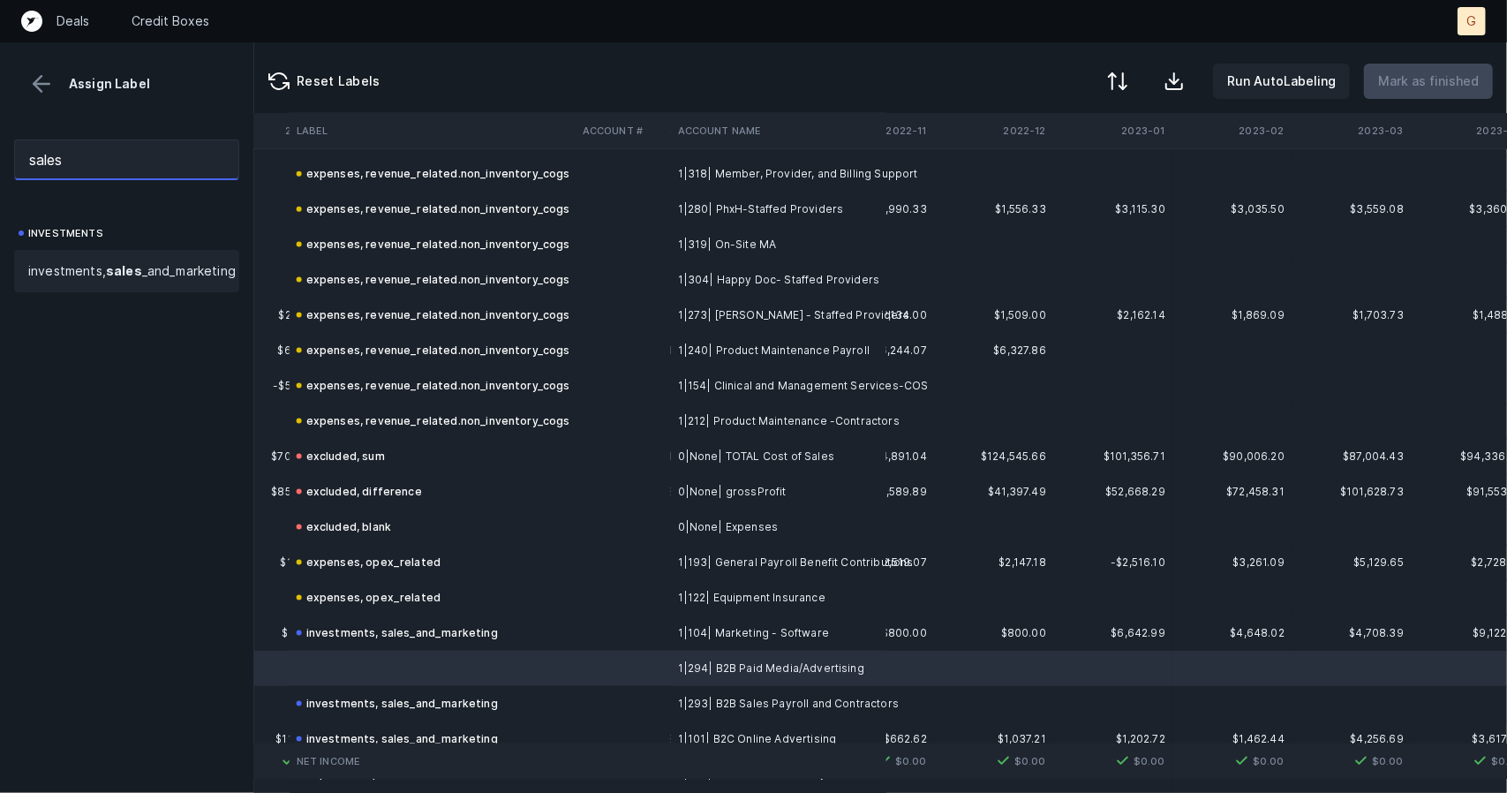
type input "sales"
click at [111, 282] on span "investments, sales _and_marketing" at bounding box center [131, 270] width 207 height 21
click at [1427, 90] on p "Mark as finished" at bounding box center [1428, 81] width 101 height 21
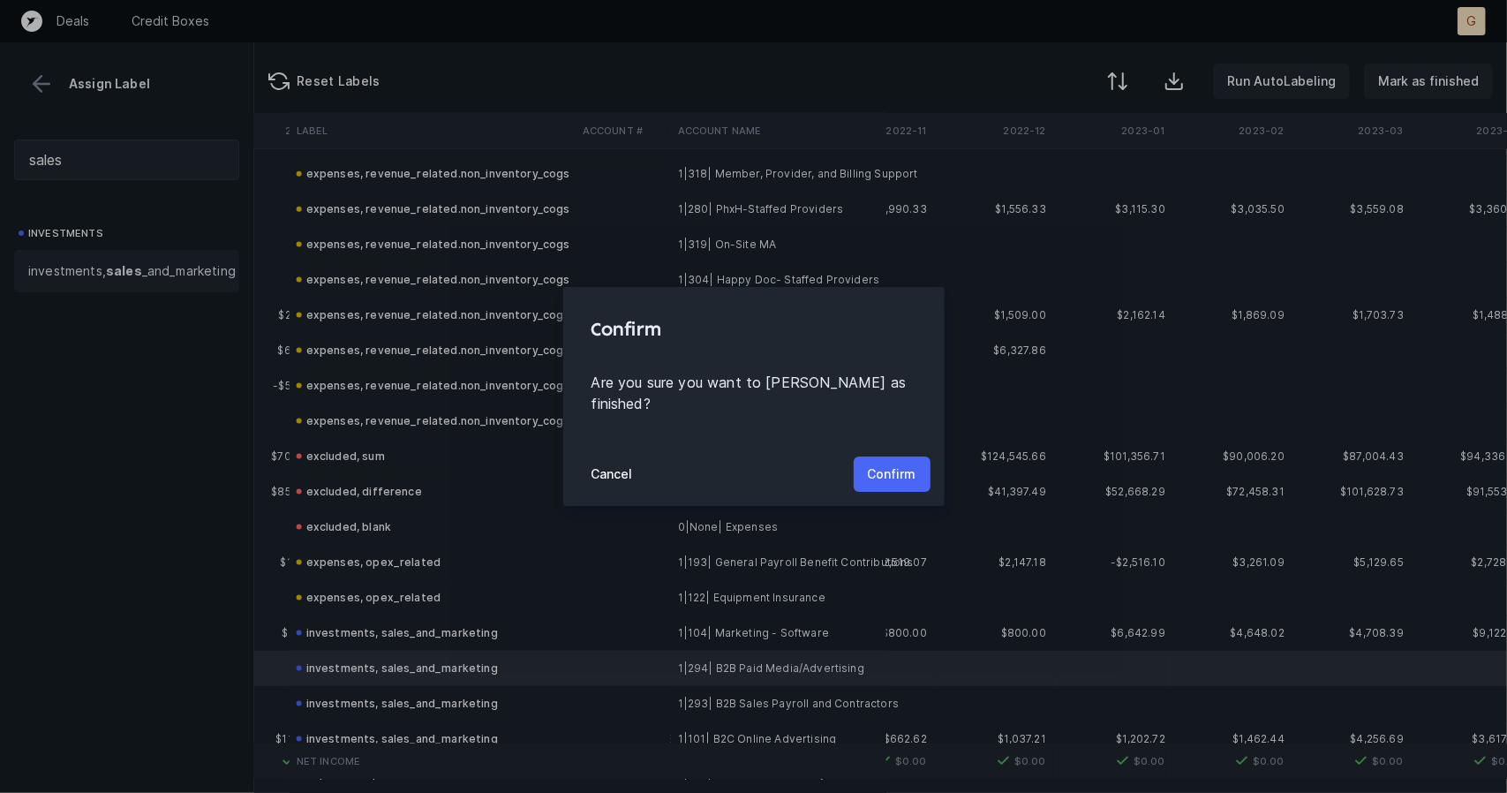
click at [916, 464] on p "Confirm" at bounding box center [892, 474] width 49 height 21
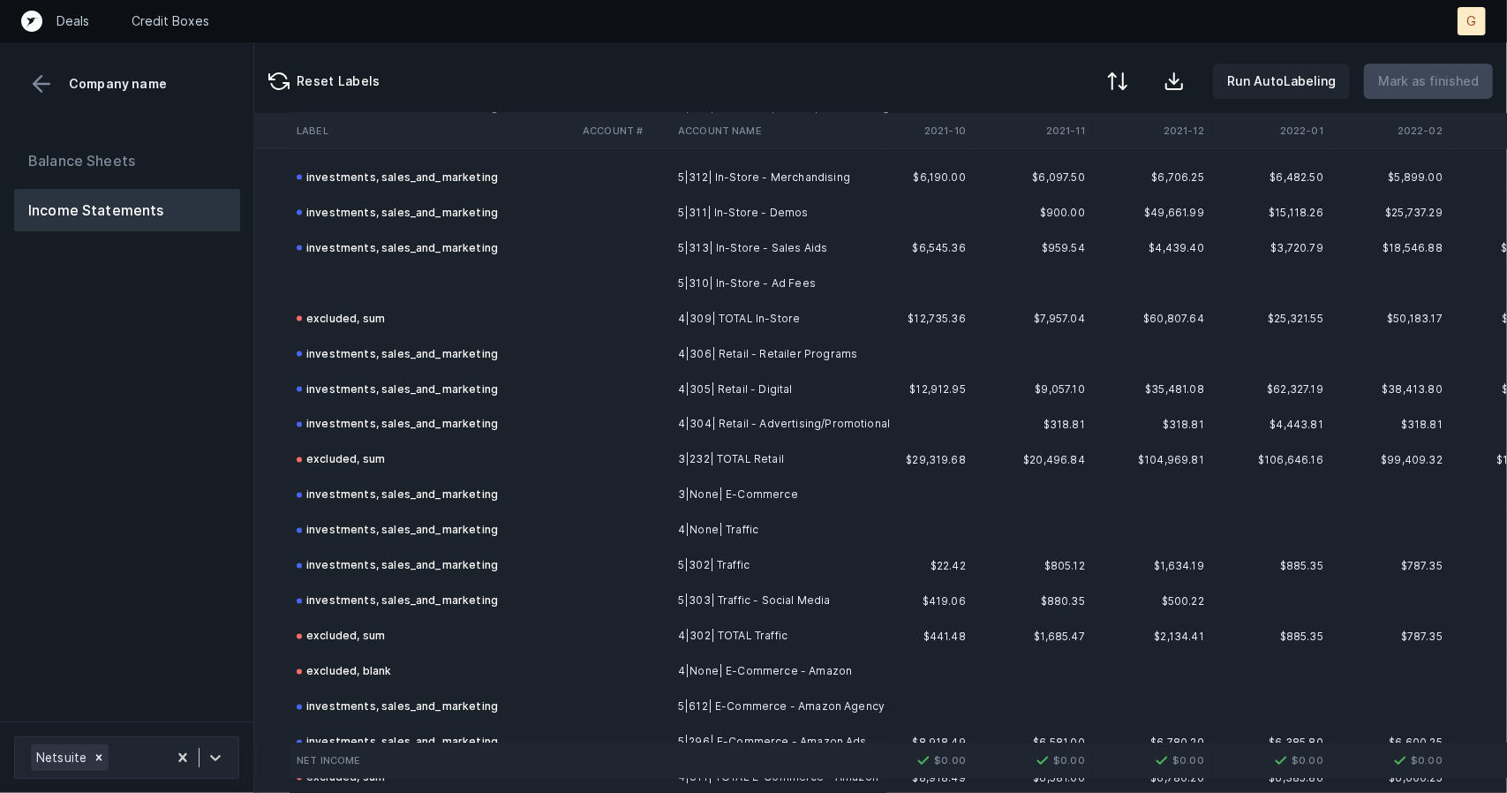
scroll to position [1945, 38]
click at [348, 284] on td at bounding box center [433, 284] width 286 height 35
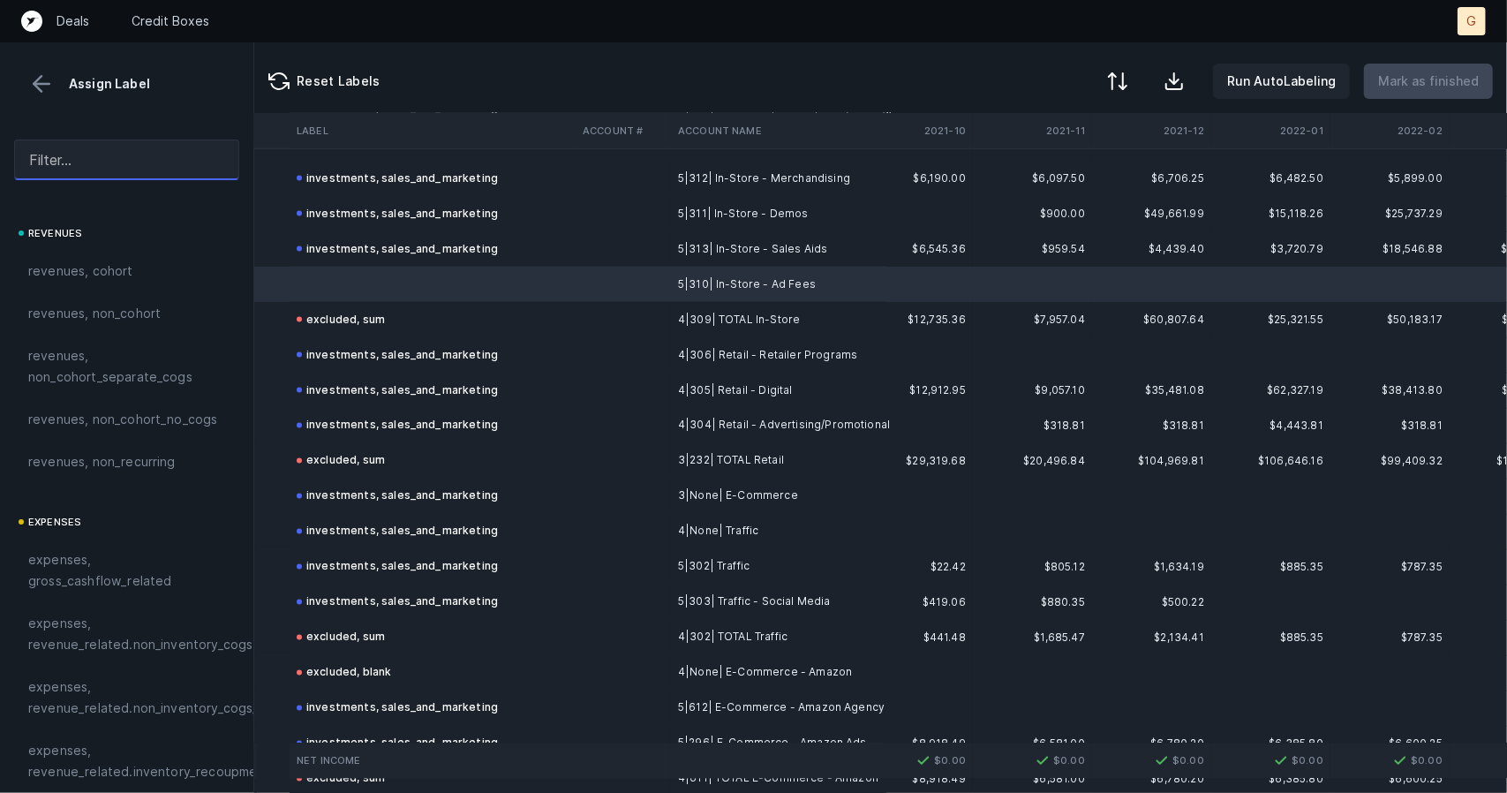
click at [174, 149] on input "text" at bounding box center [126, 160] width 225 height 41
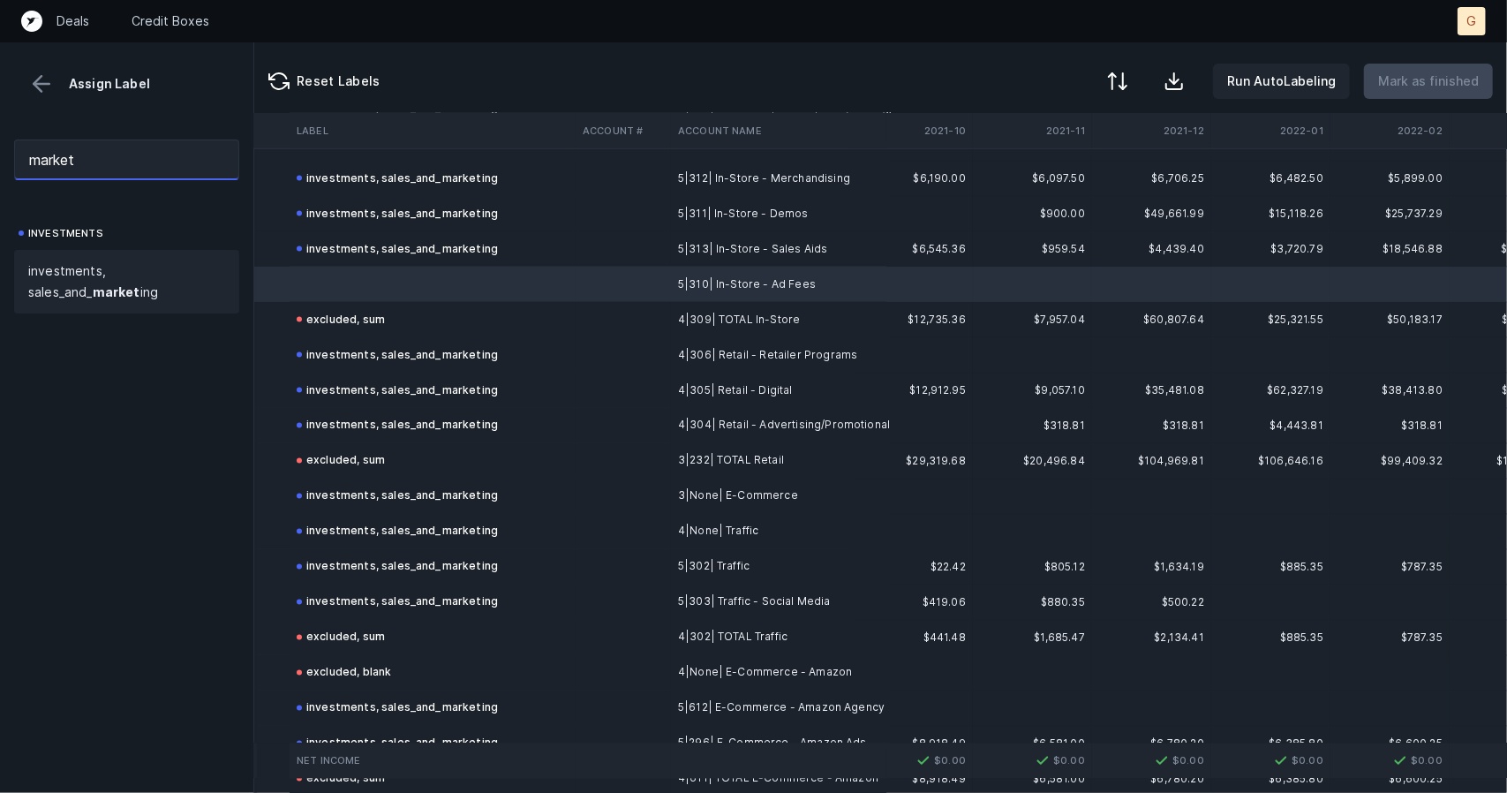
type input "market"
click at [117, 283] on span "investments, sales_and_ market ing" at bounding box center [126, 281] width 197 height 42
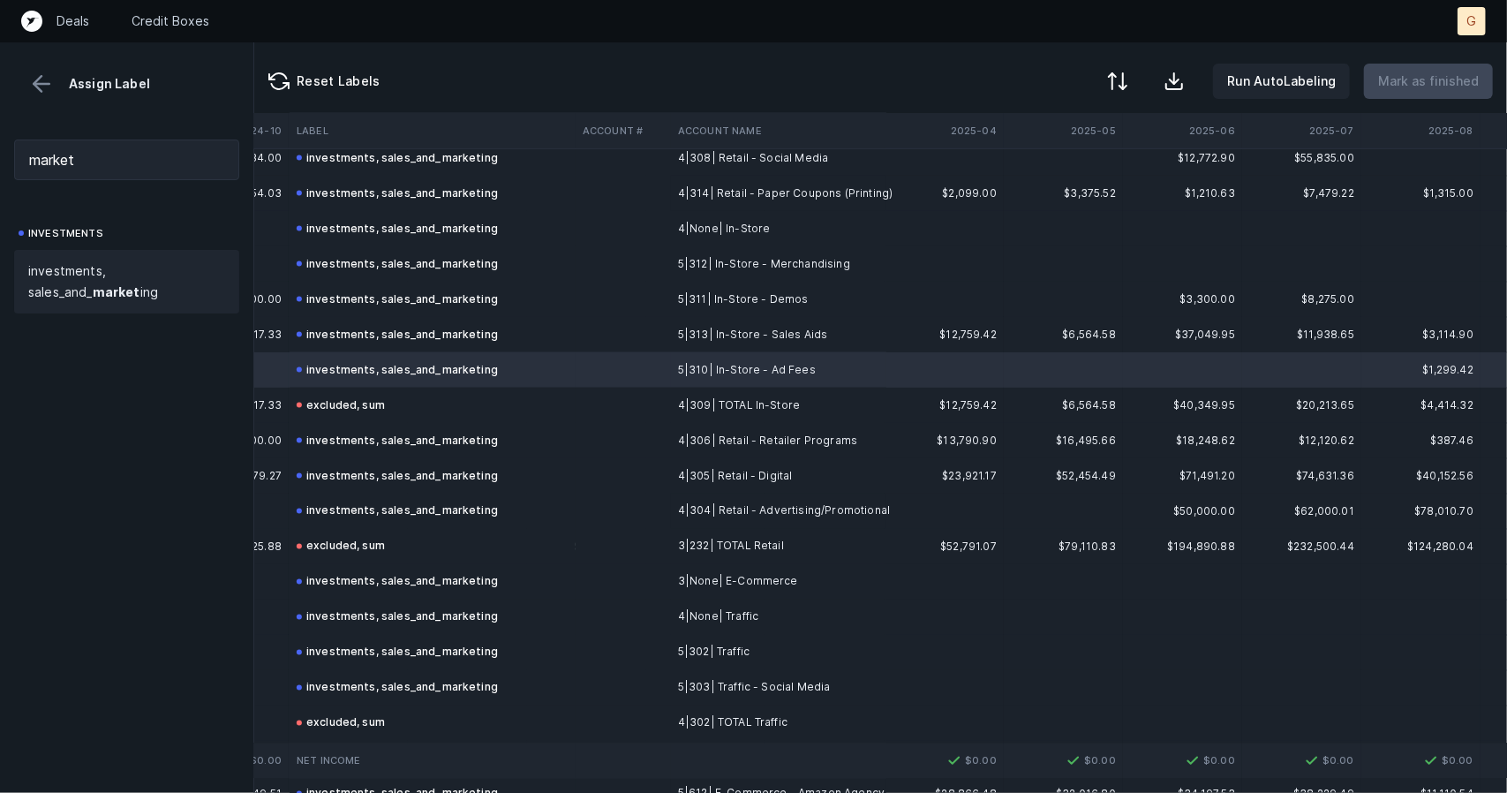
scroll to position [1708, 5013]
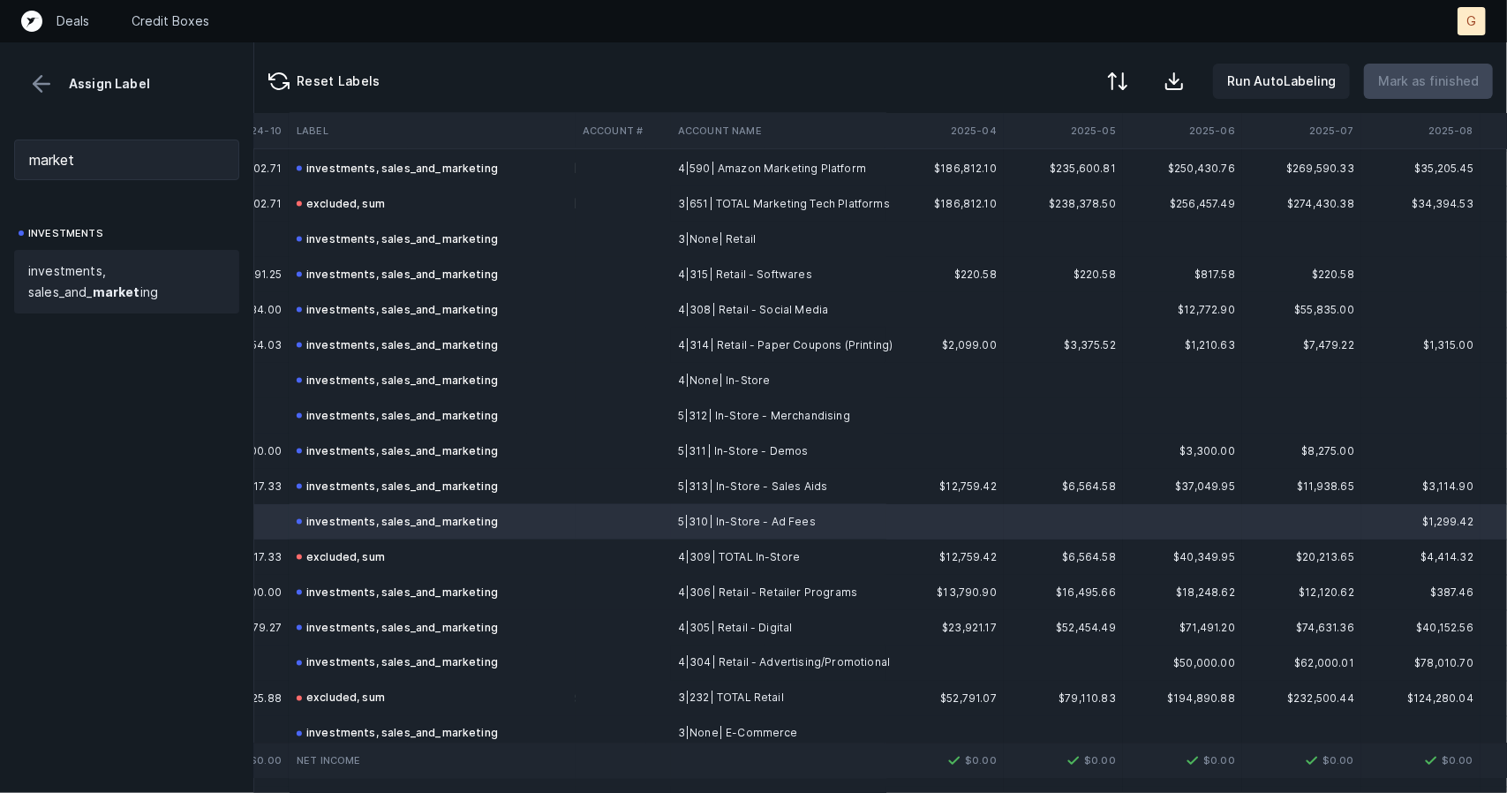
click at [42, 84] on button at bounding box center [41, 84] width 26 height 26
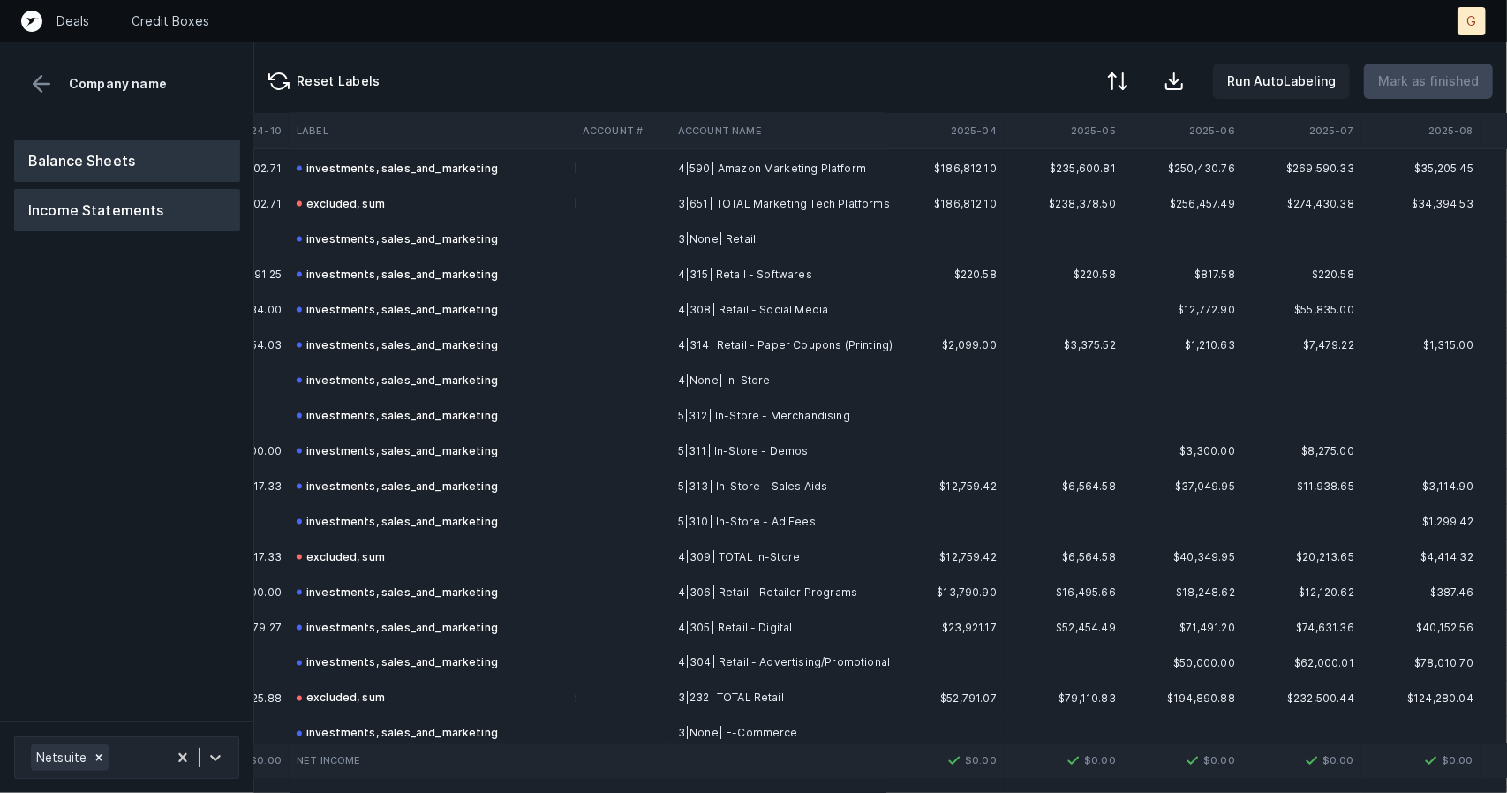
click at [87, 163] on button "Balance Sheets" at bounding box center [127, 161] width 226 height 42
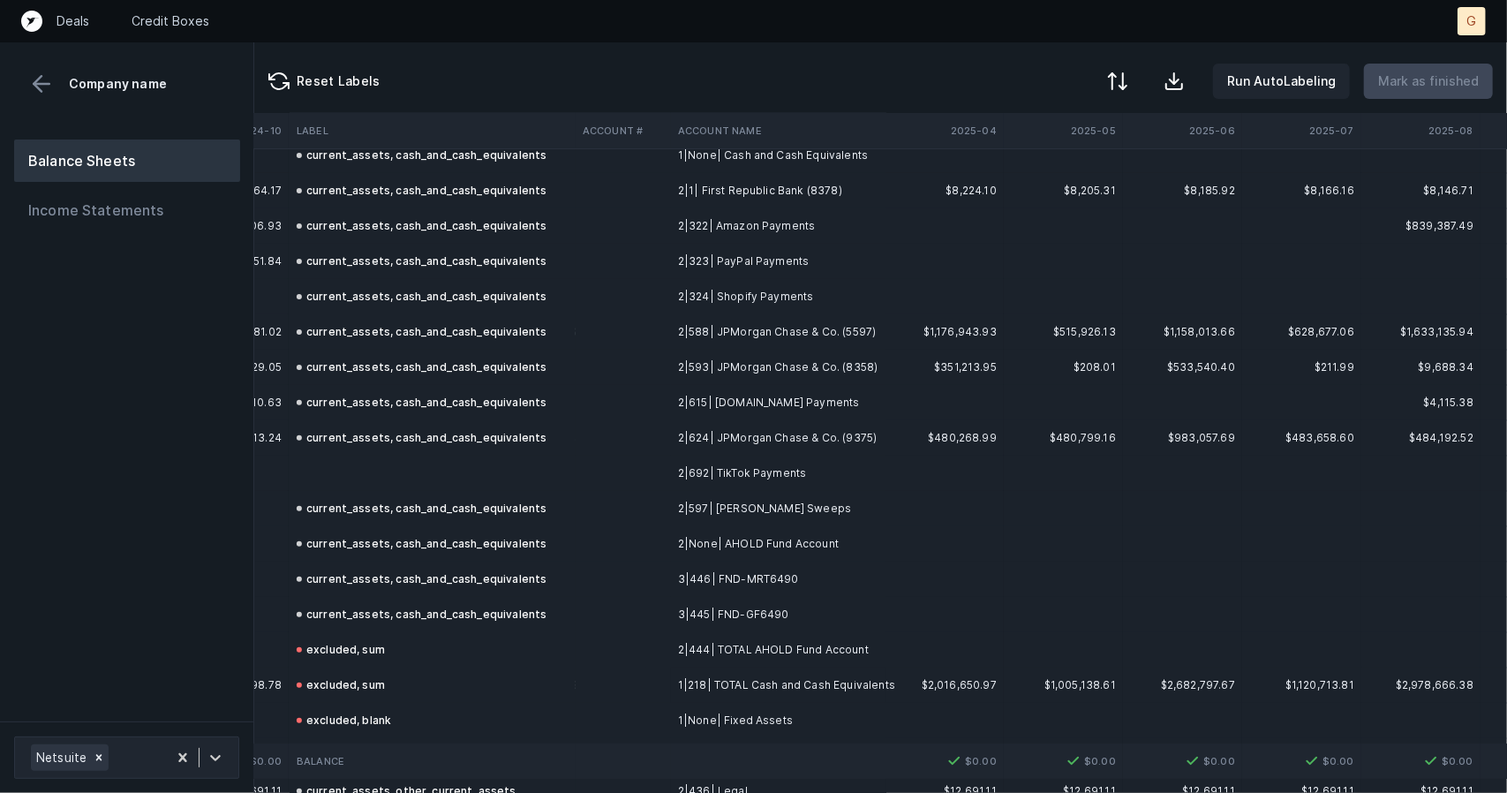
scroll to position [313, 5013]
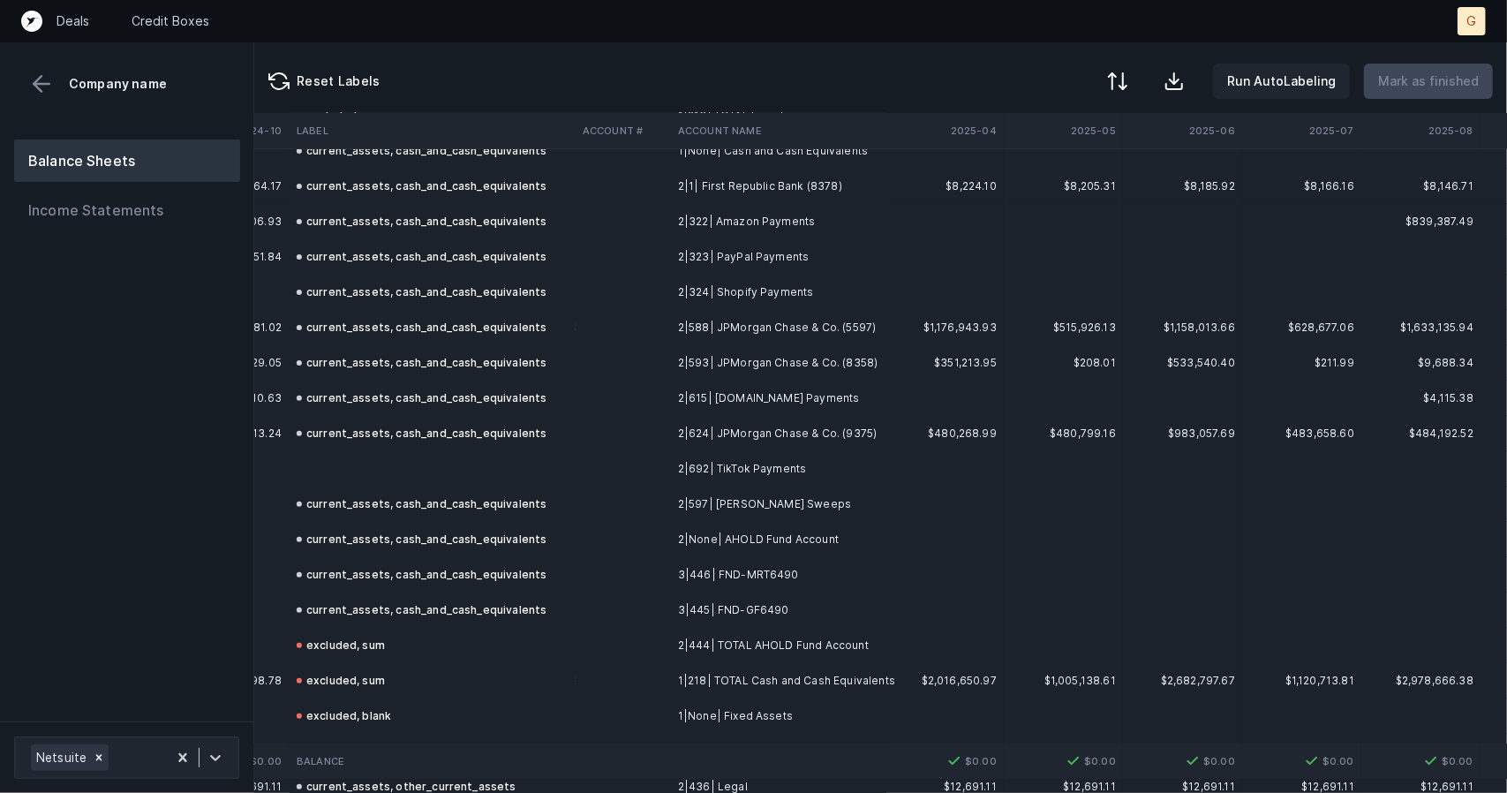
click at [362, 471] on td at bounding box center [433, 468] width 286 height 35
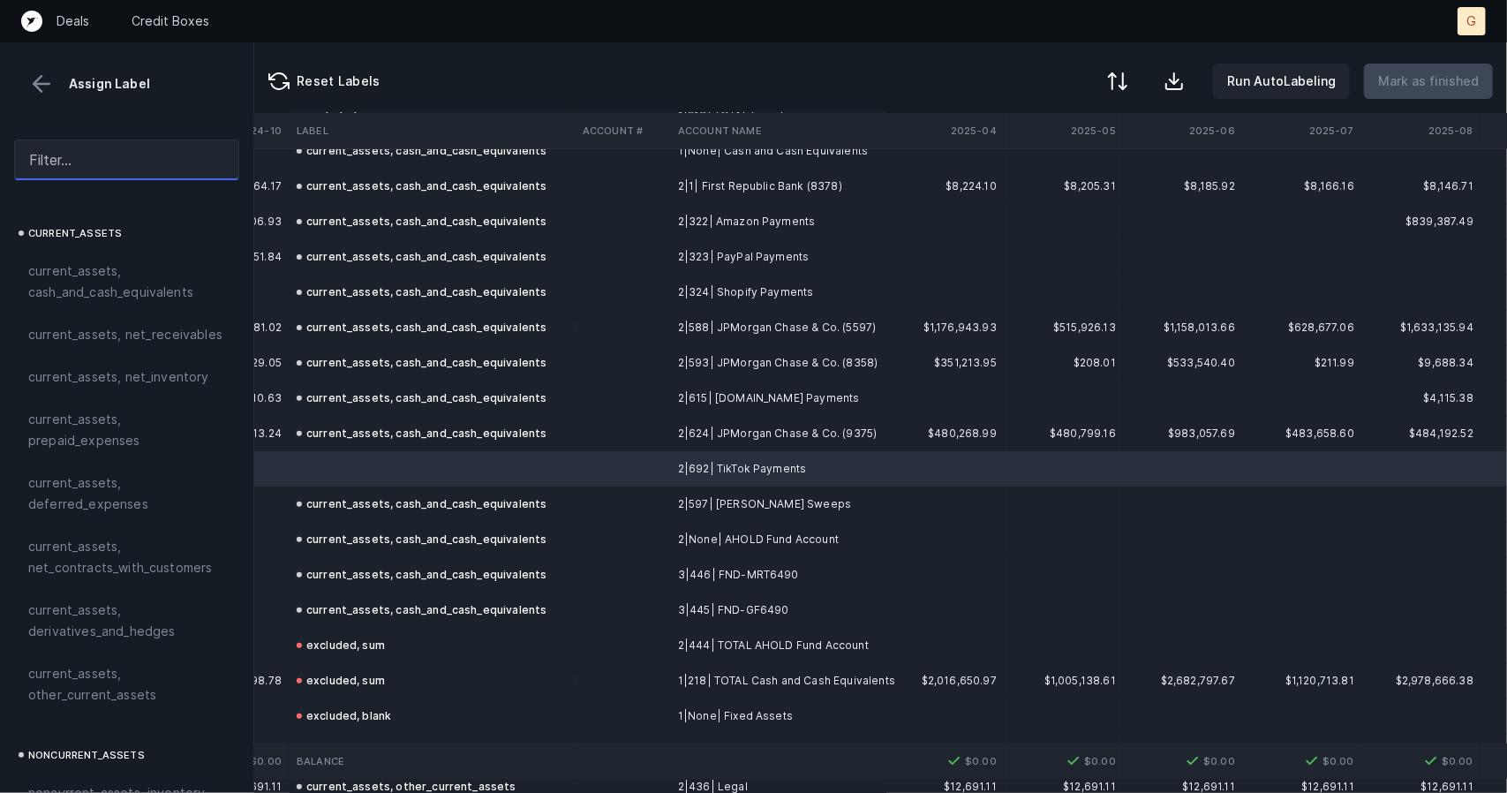
click at [87, 156] on input "text" at bounding box center [126, 160] width 225 height 41
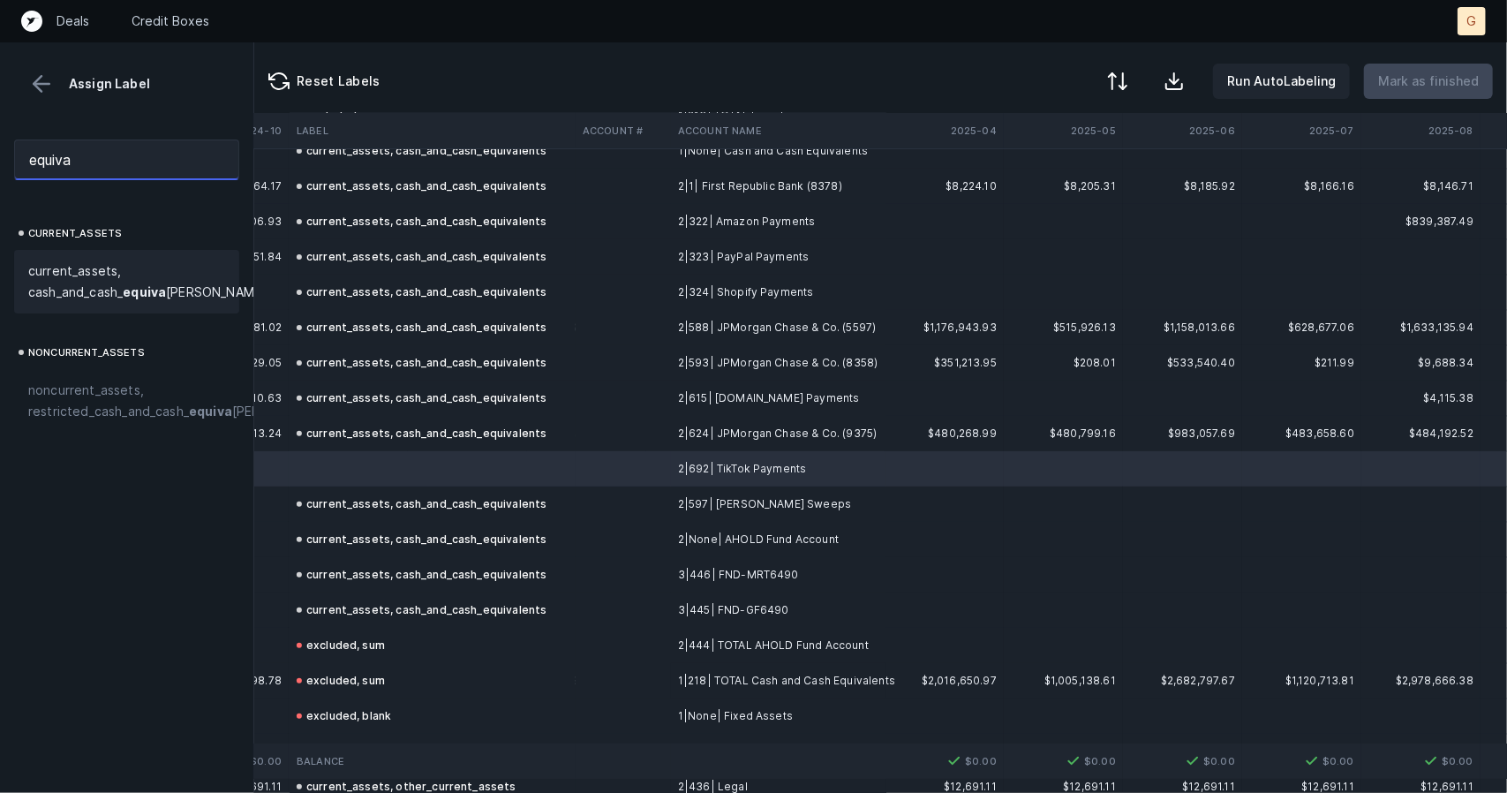
type input "equiva"
click at [76, 280] on span "current_assets, cash_and_cash_ equiva lents" at bounding box center [147, 281] width 238 height 42
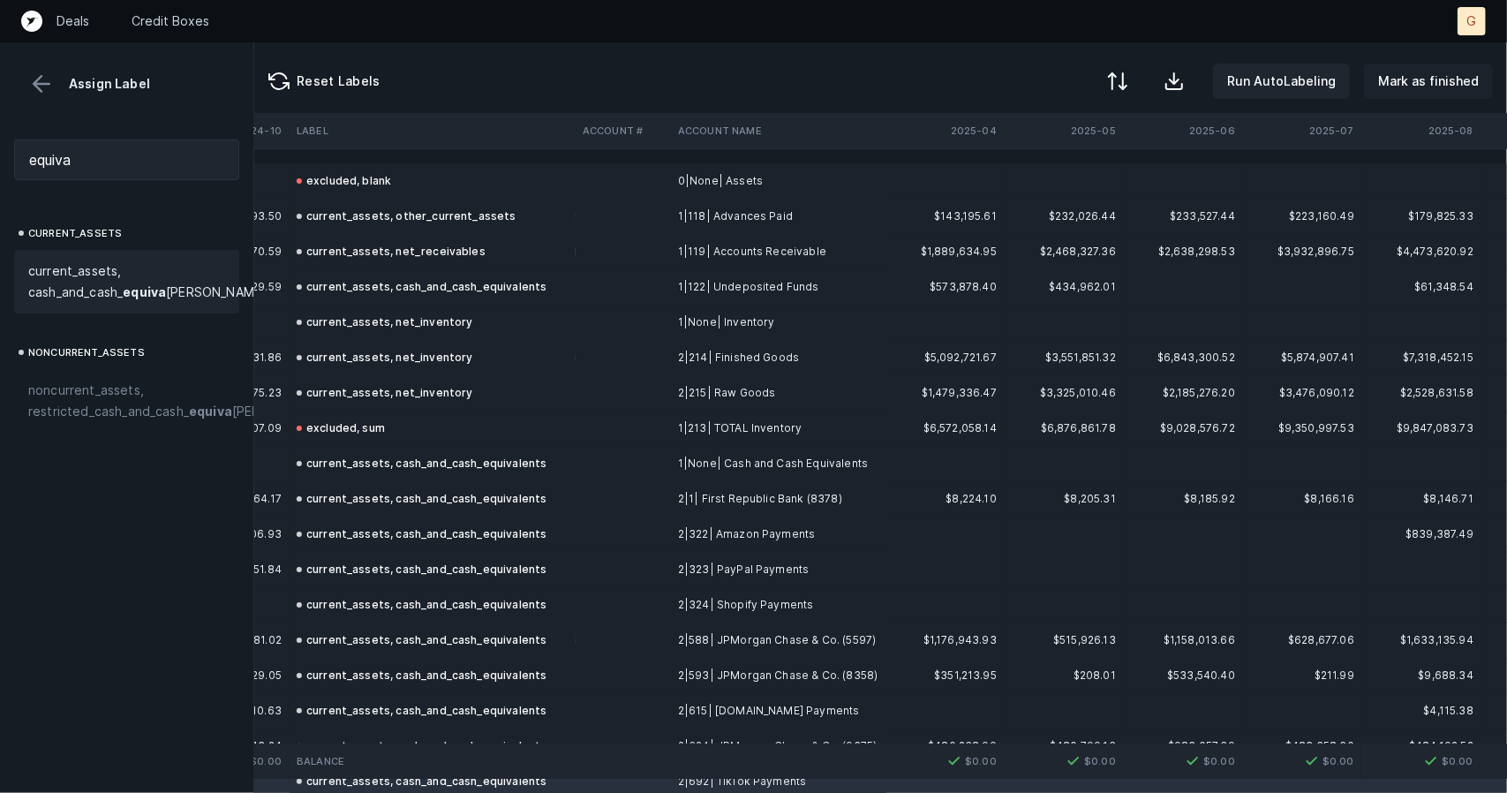
click at [1426, 86] on p "Mark as finished" at bounding box center [1428, 81] width 101 height 21
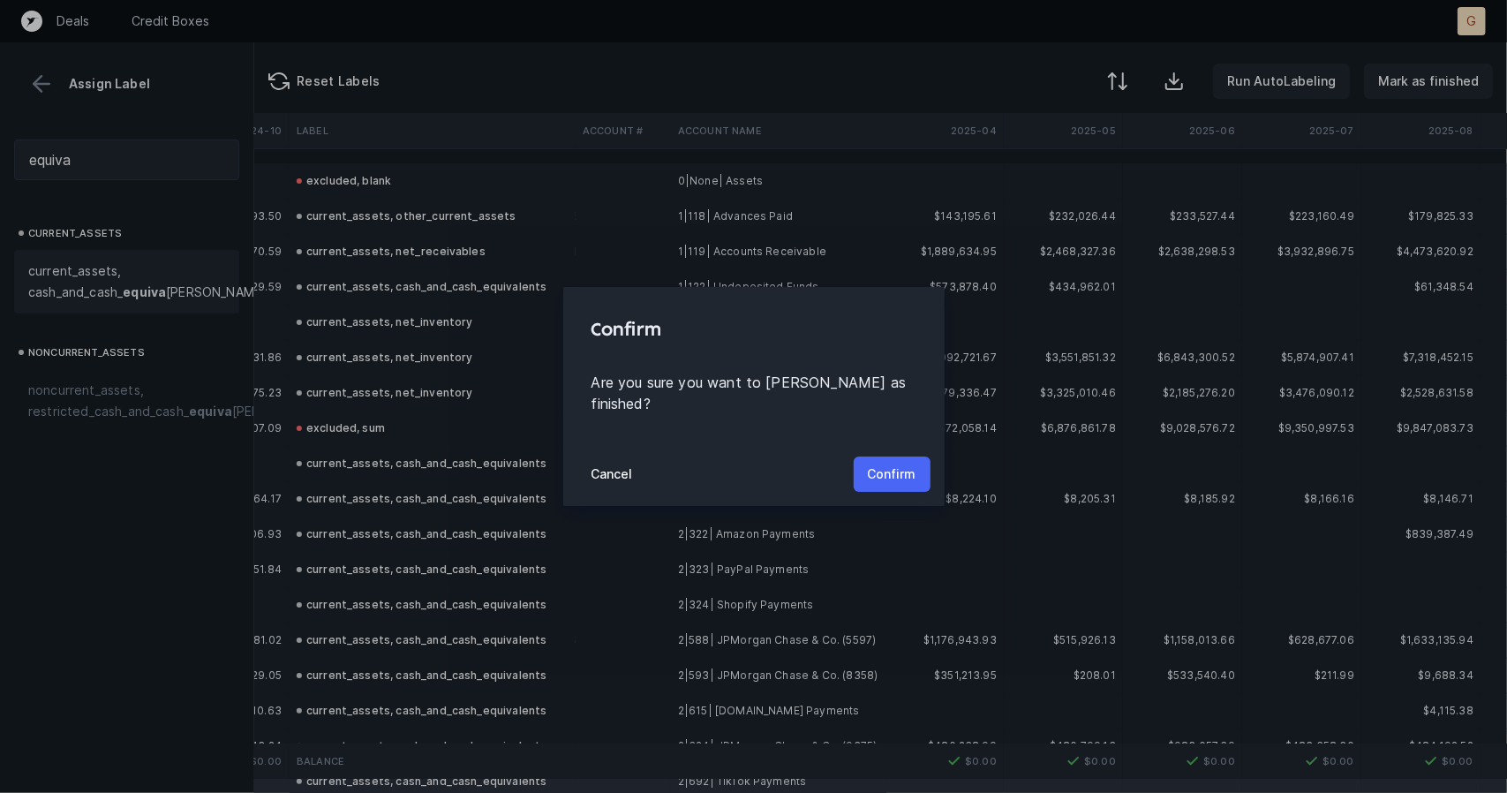
click at [886, 475] on button "Confirm" at bounding box center [892, 473] width 77 height 35
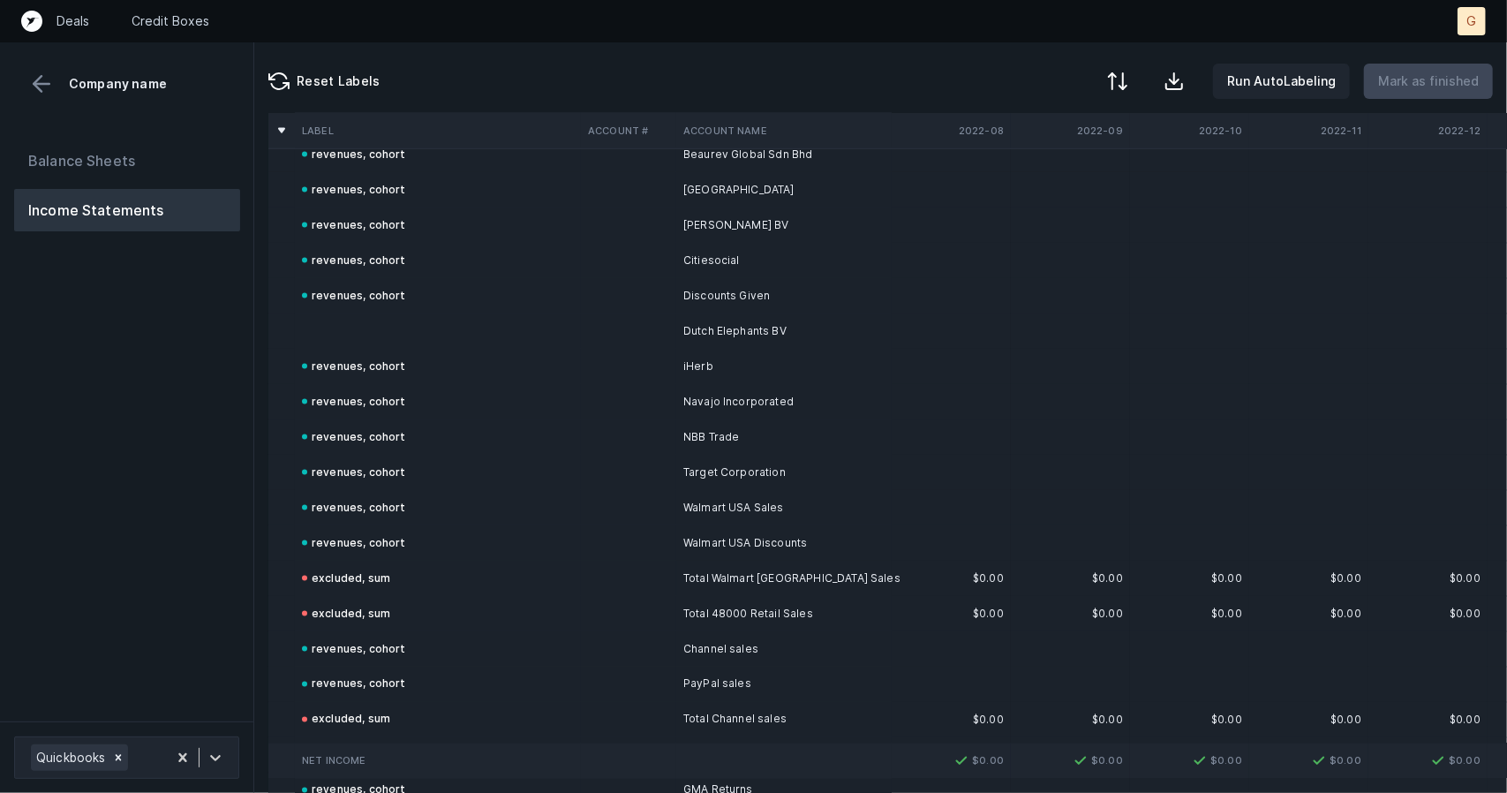
scroll to position [1663, 0]
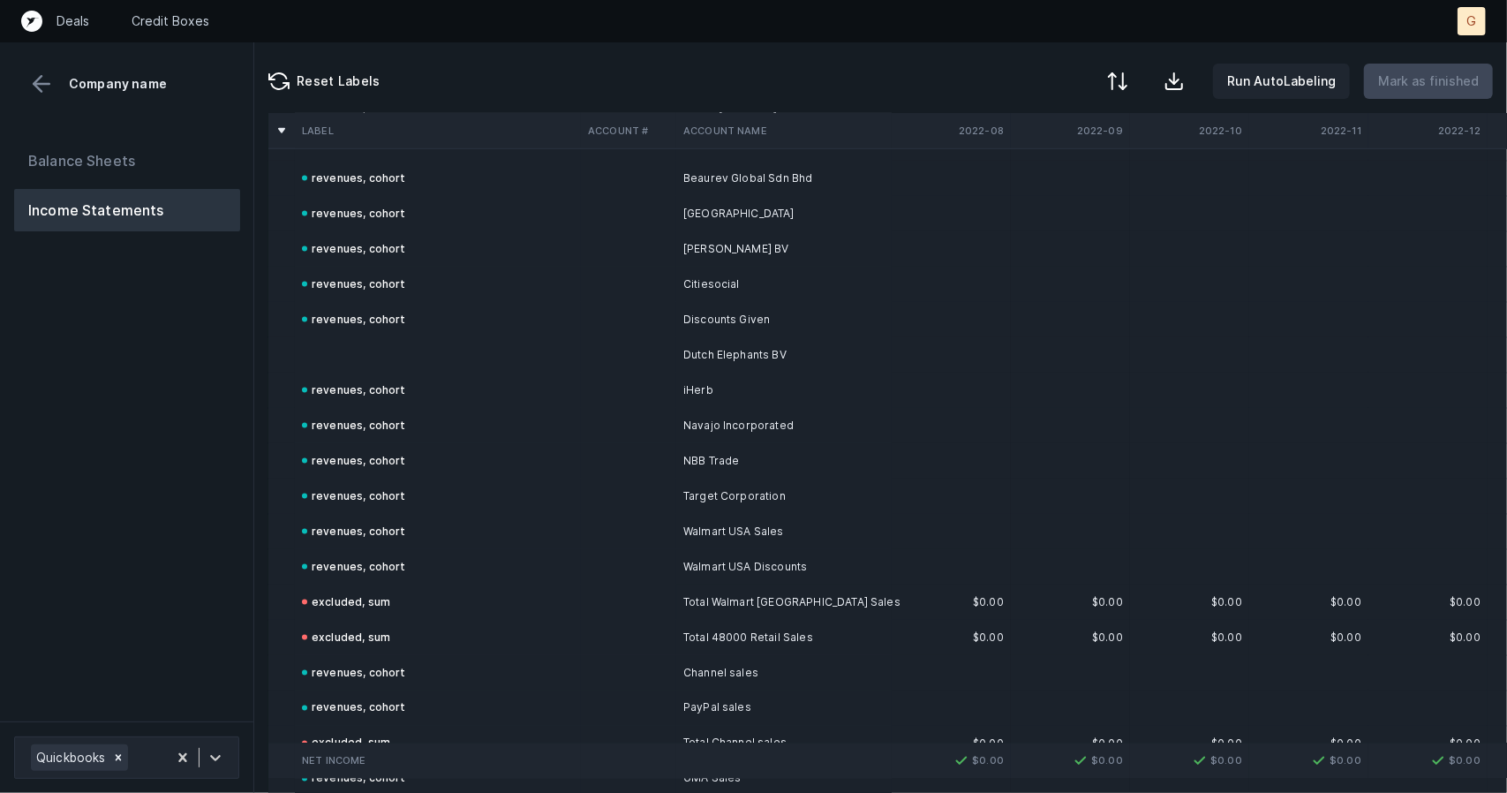
click at [364, 356] on td at bounding box center [438, 354] width 286 height 35
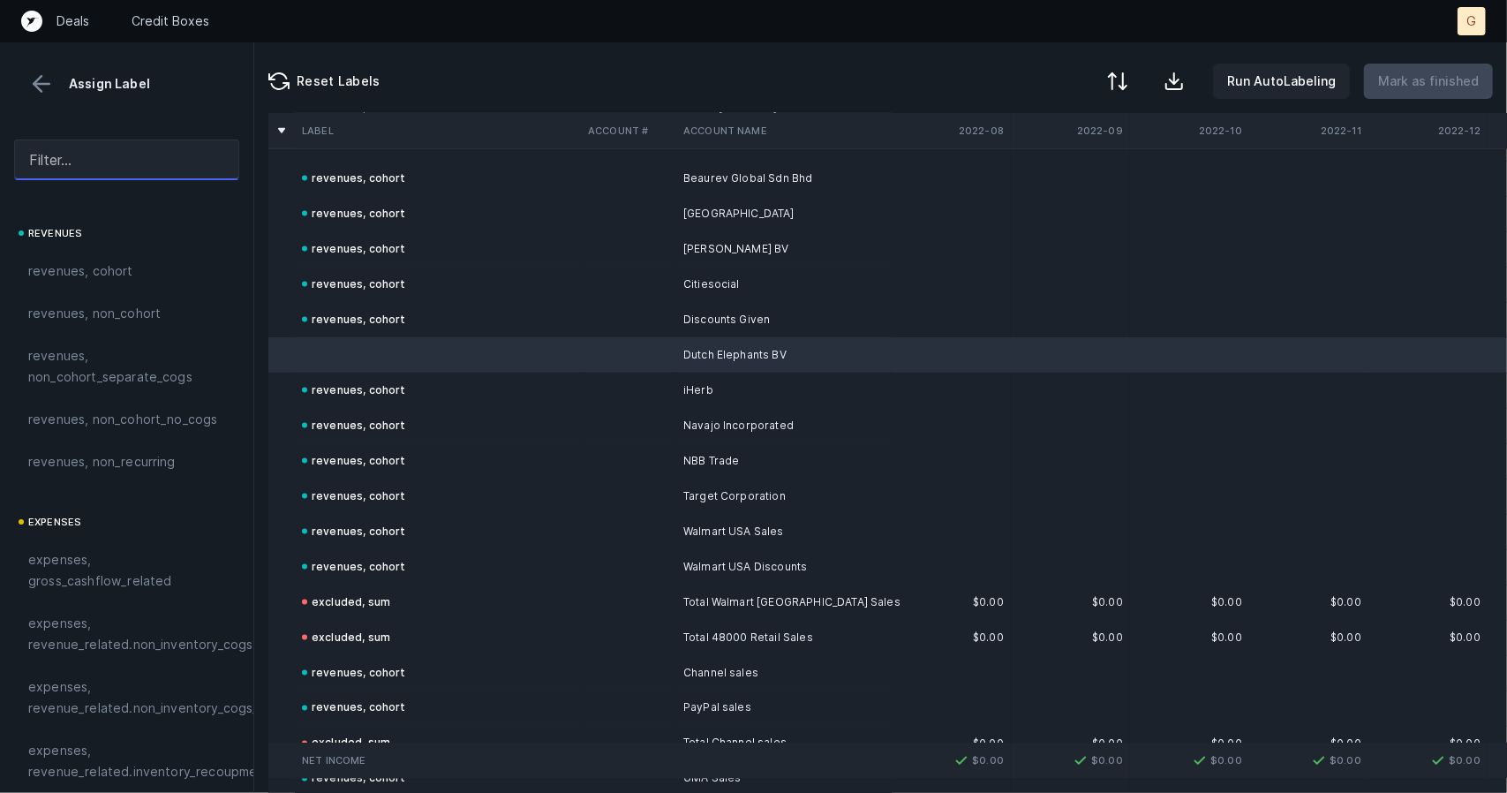
click at [171, 166] on input "text" at bounding box center [126, 160] width 225 height 41
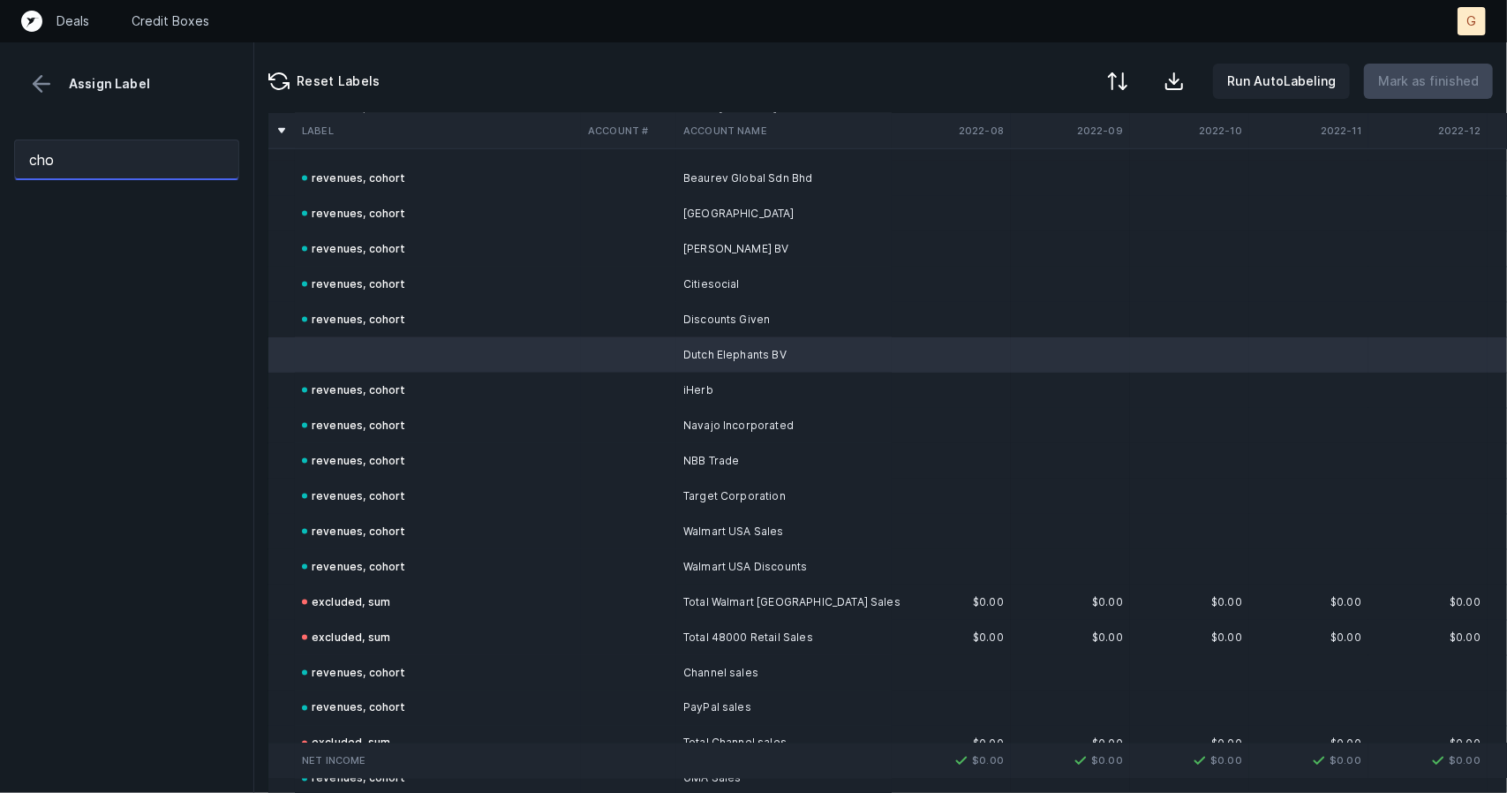
drag, startPoint x: 72, startPoint y: 162, endPoint x: 0, endPoint y: 141, distance: 75.4
click at [0, 141] on div "cho" at bounding box center [126, 159] width 253 height 69
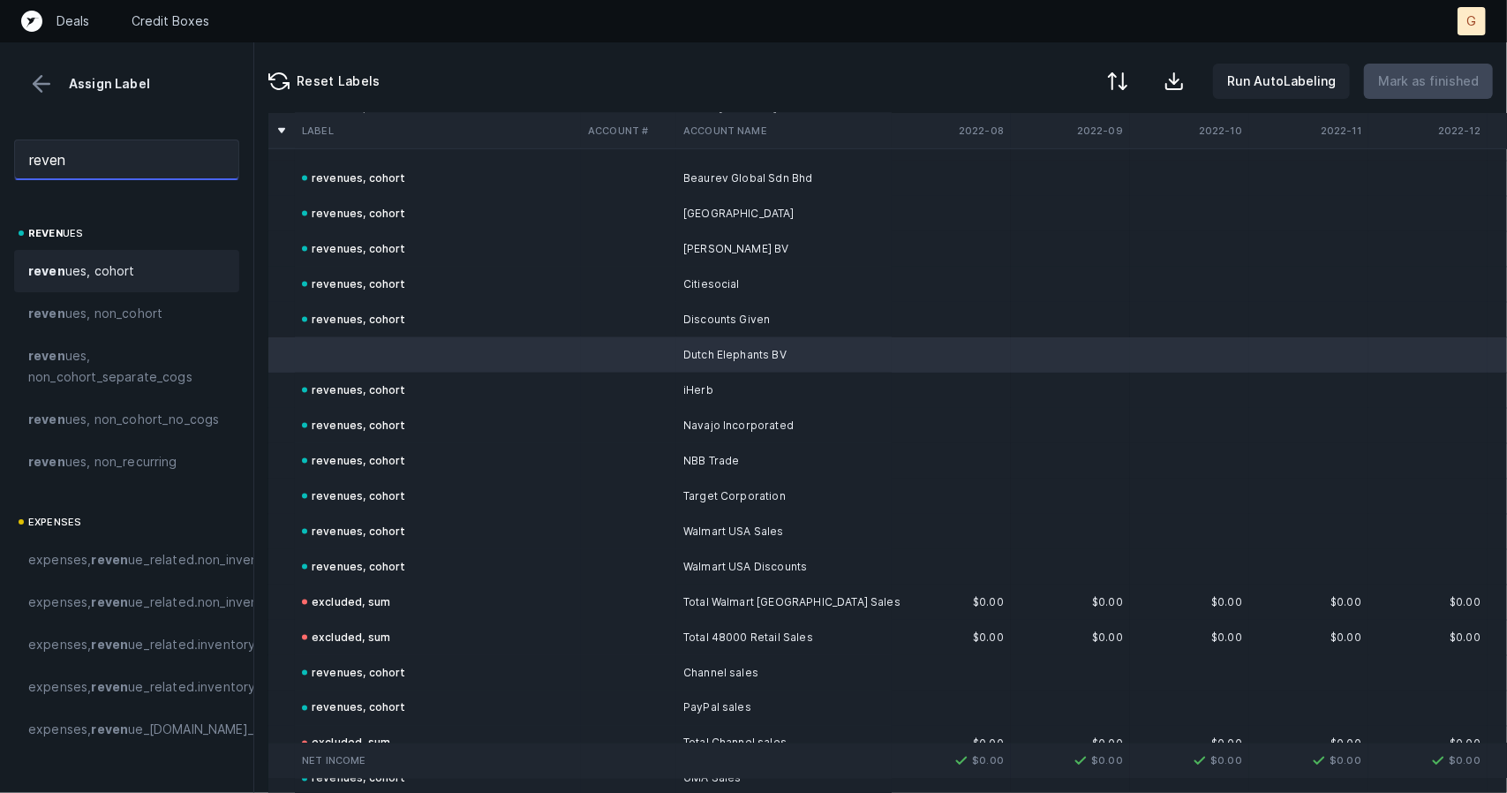
type input "reven"
click at [125, 273] on span "reven ues, cohort" at bounding box center [81, 270] width 107 height 21
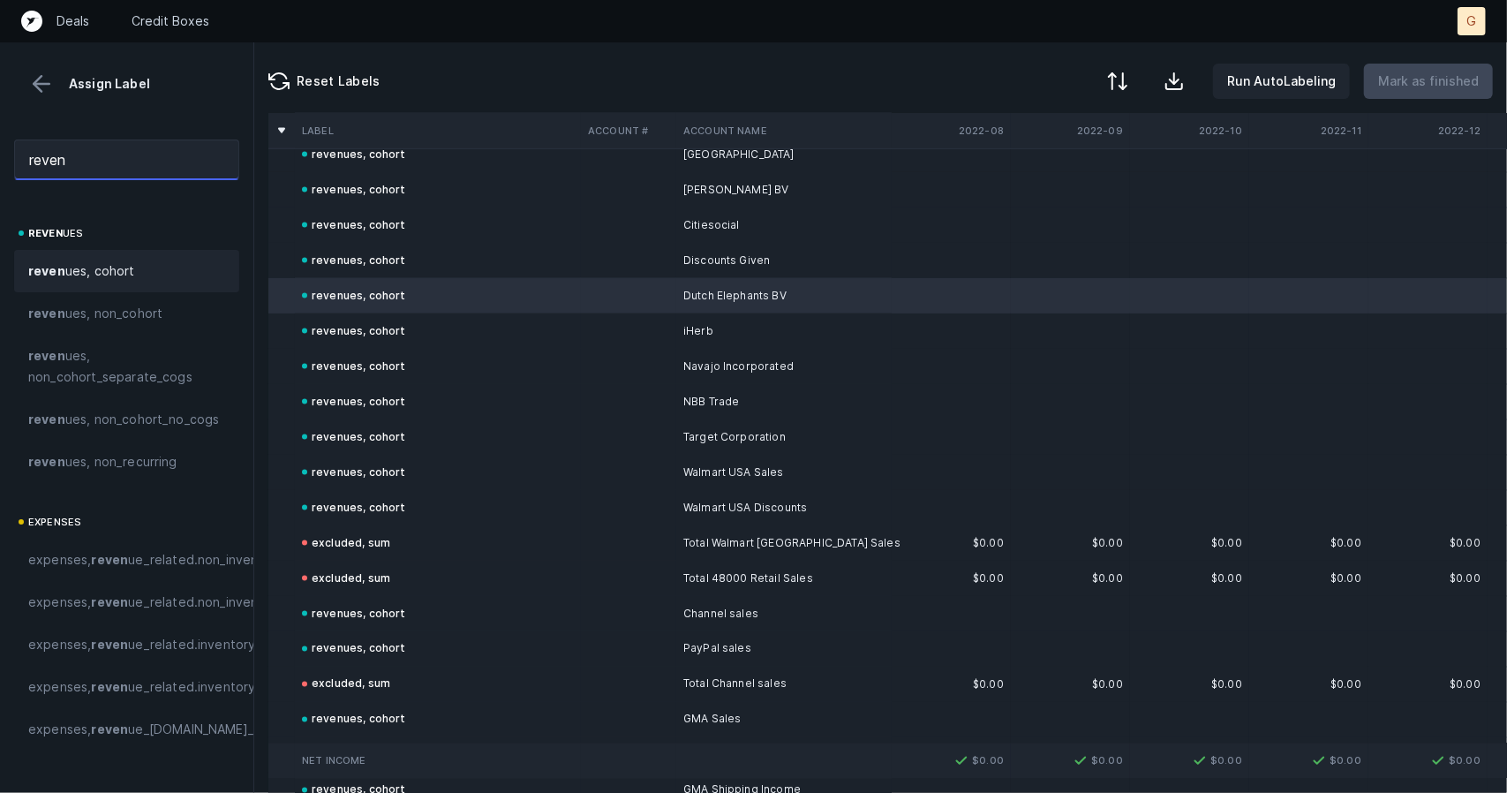
scroll to position [1651, 0]
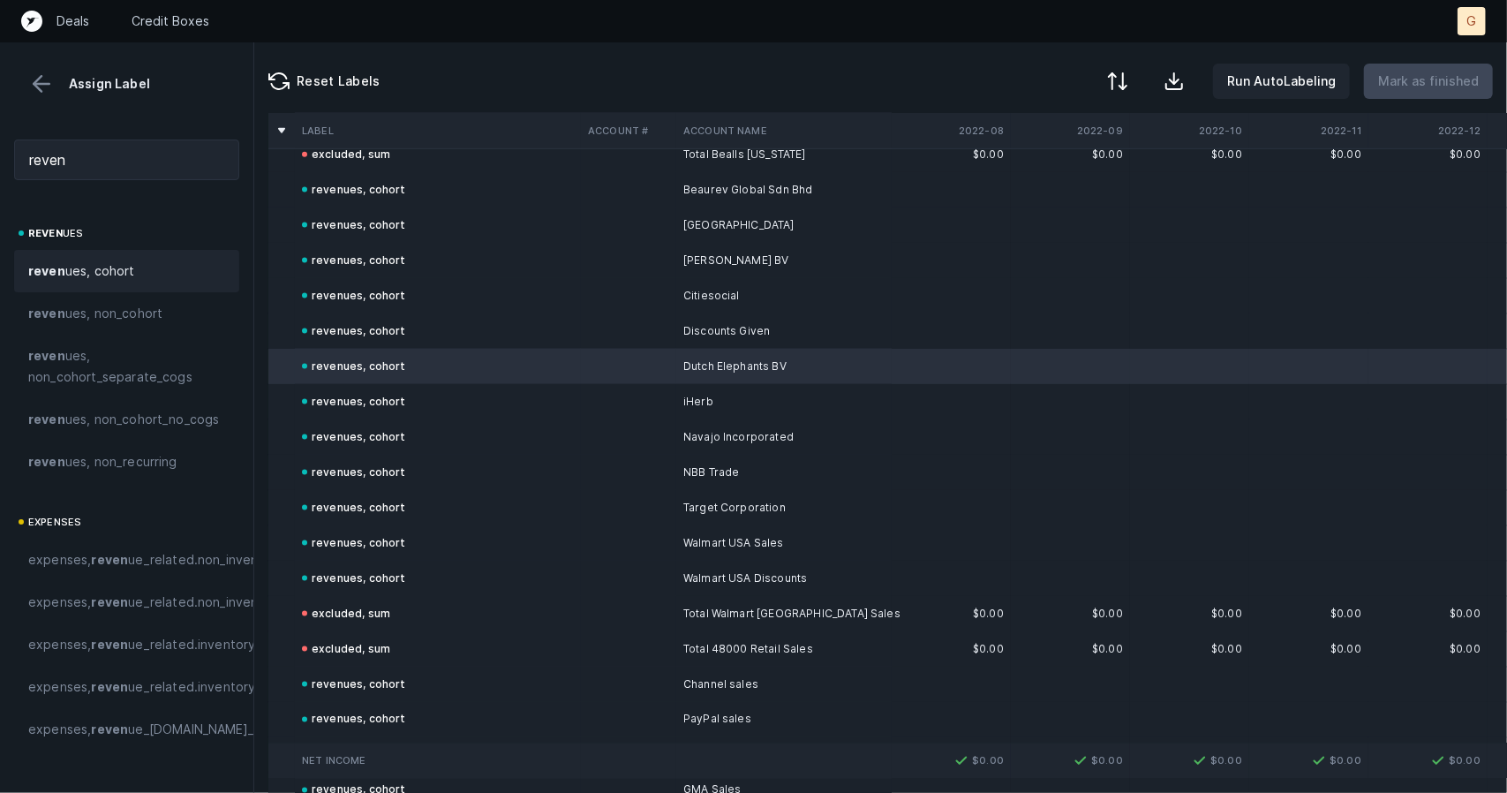
click at [38, 75] on button at bounding box center [41, 84] width 26 height 26
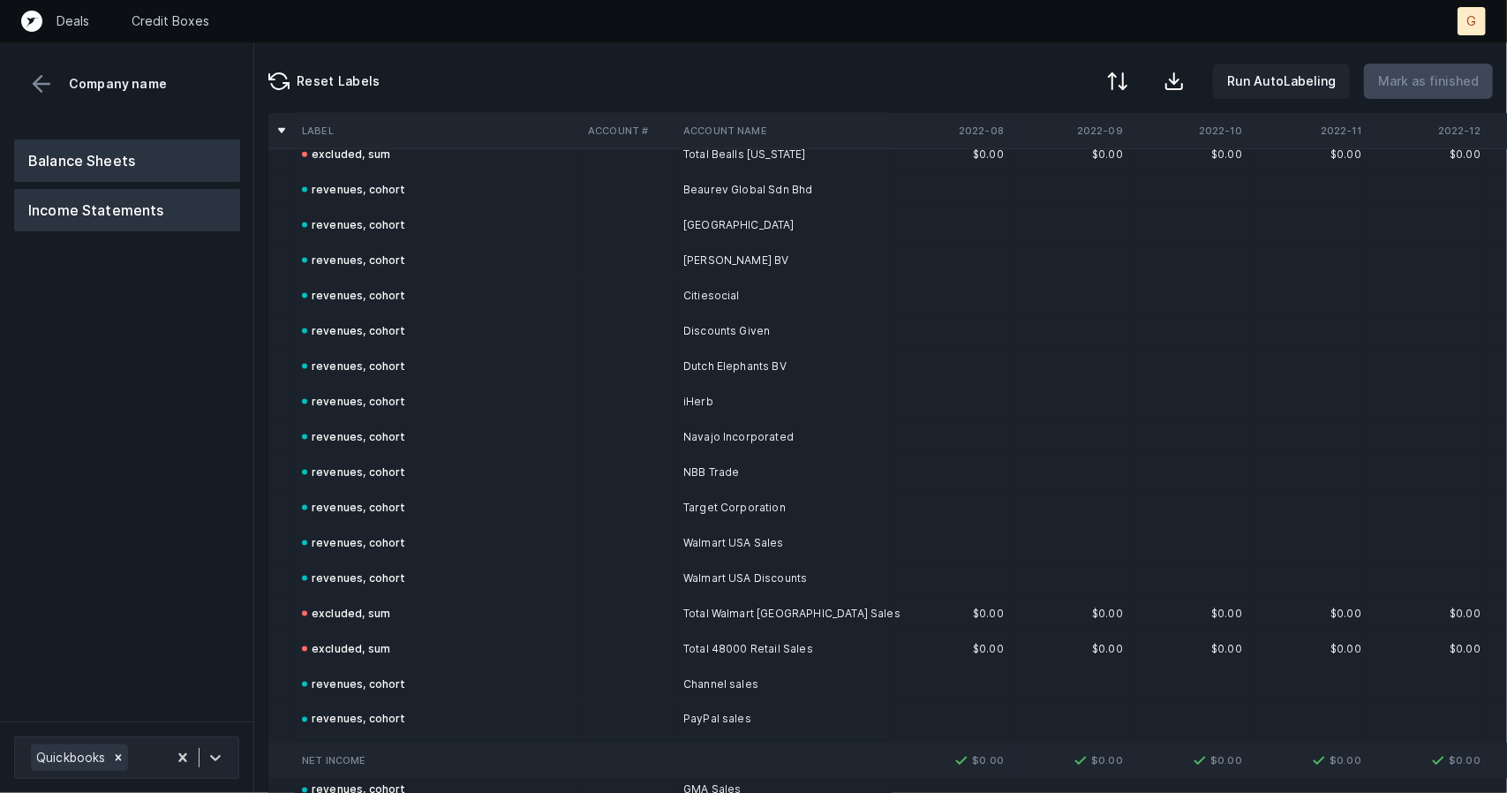
click at [117, 177] on button "Balance Sheets" at bounding box center [127, 161] width 226 height 42
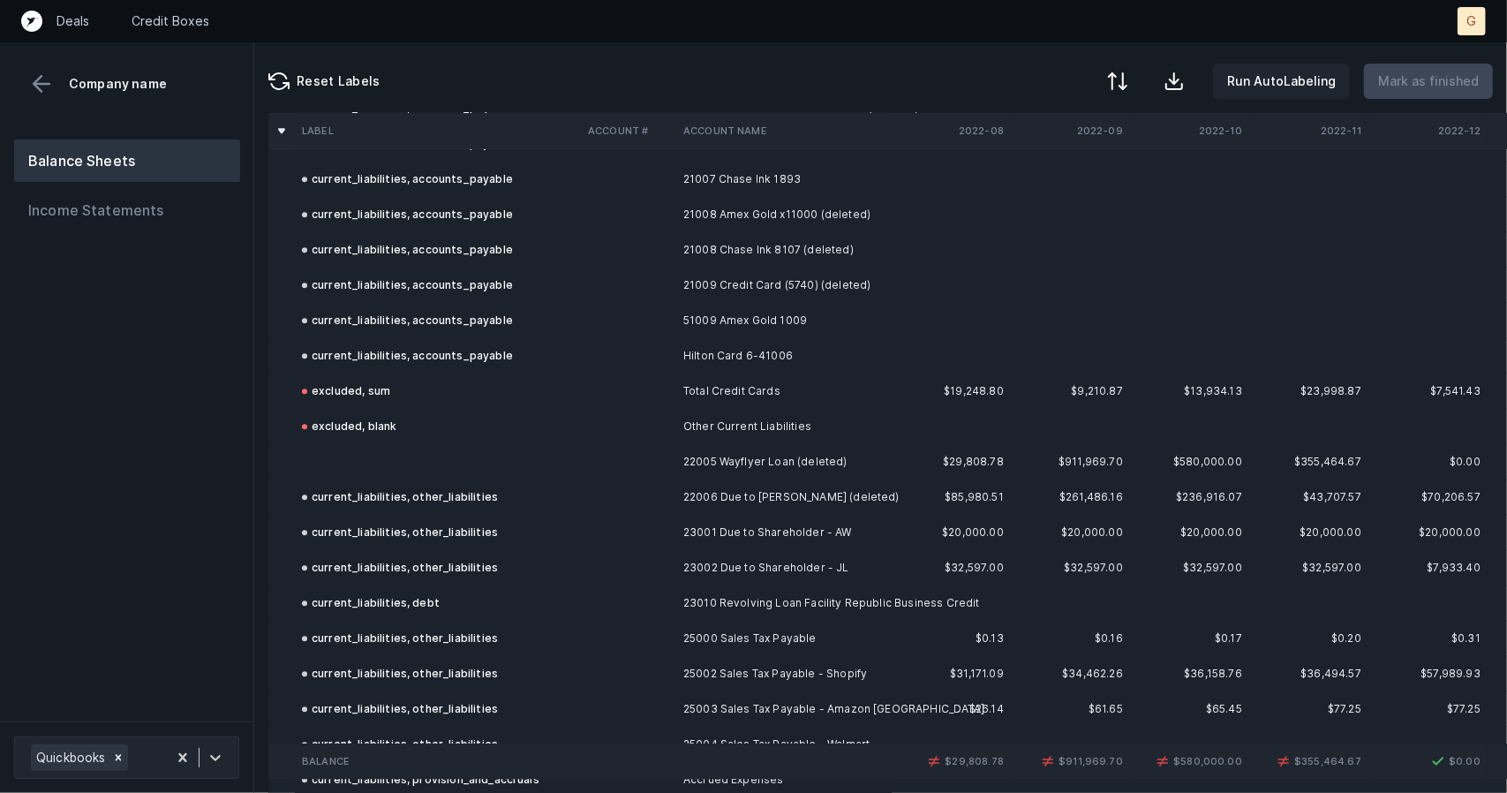
scroll to position [2847, 0]
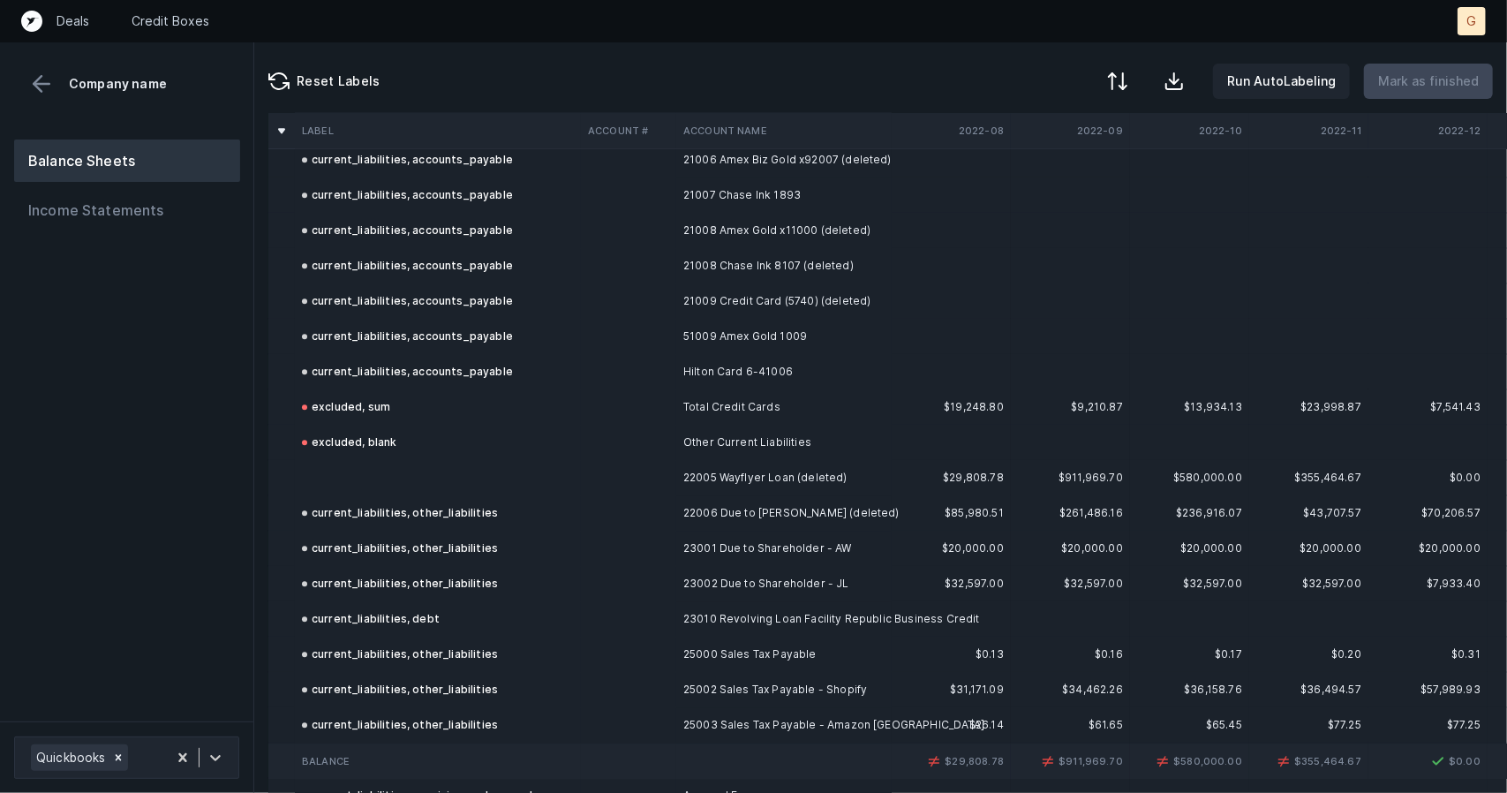
click at [330, 484] on td at bounding box center [438, 477] width 286 height 35
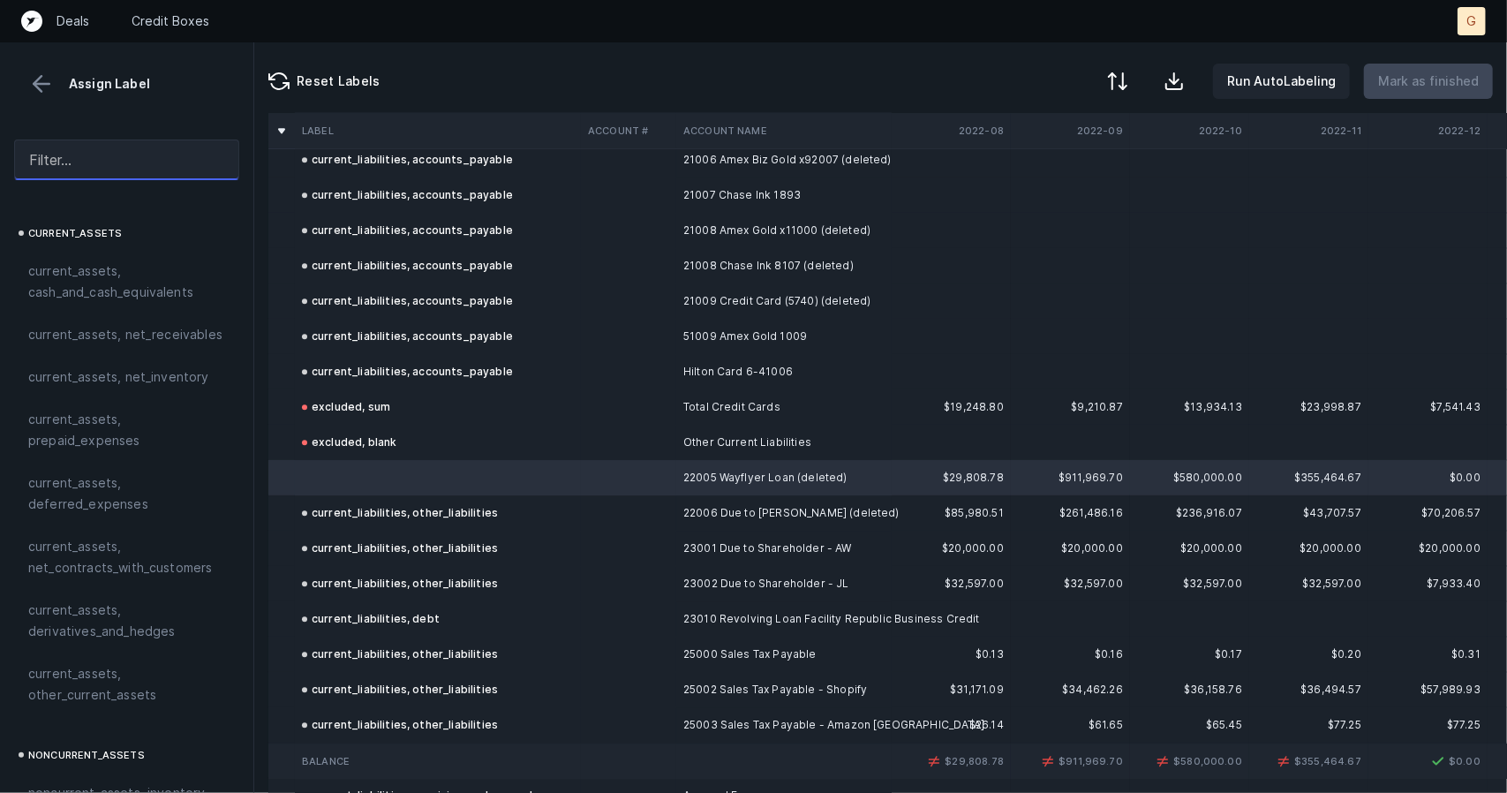
click at [148, 170] on input "text" at bounding box center [126, 160] width 225 height 41
type input "o"
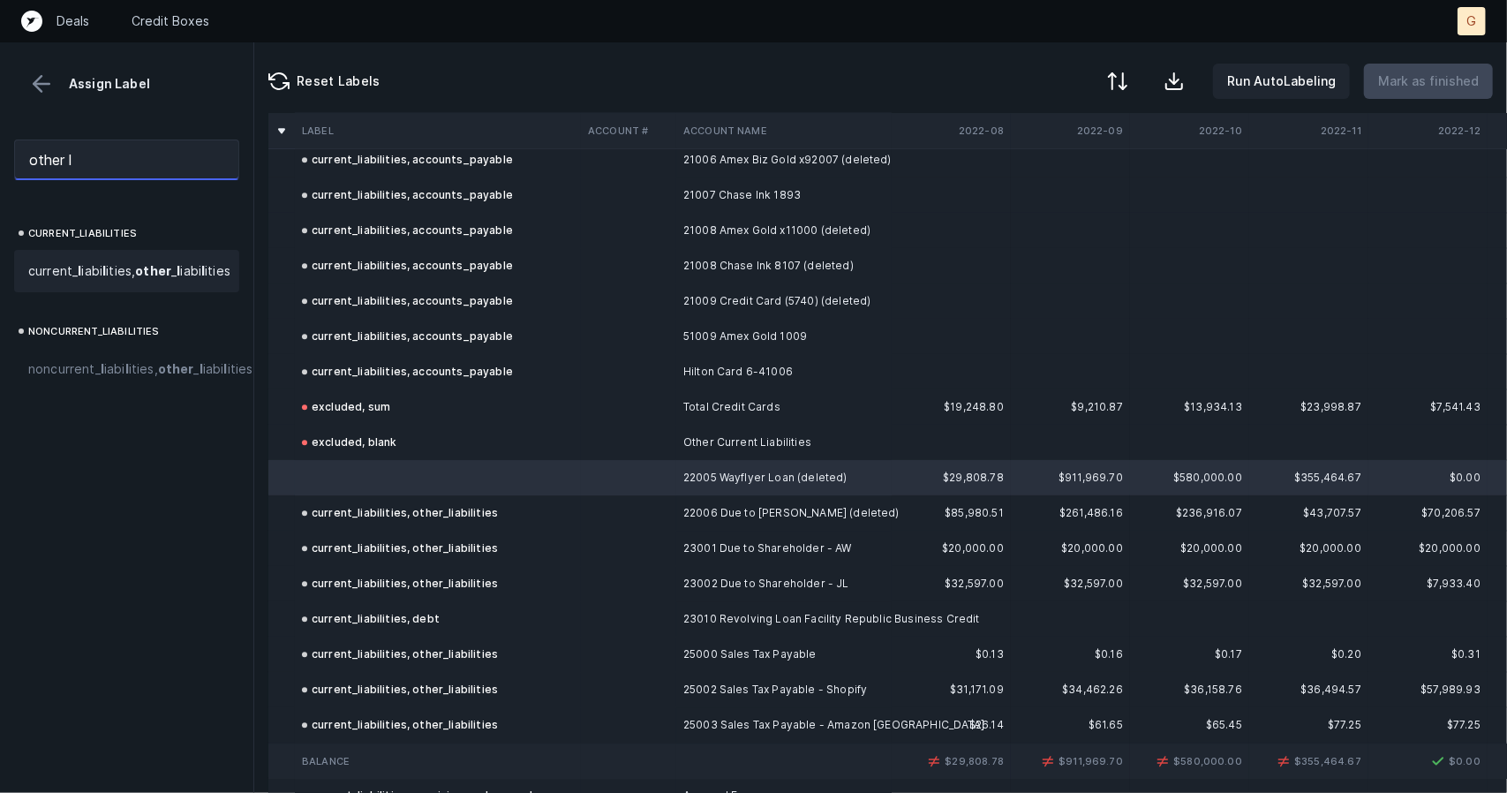
type input "other l"
click at [95, 282] on span "current_ l iabi l ities, other _ l iabi l ities" at bounding box center [129, 270] width 202 height 21
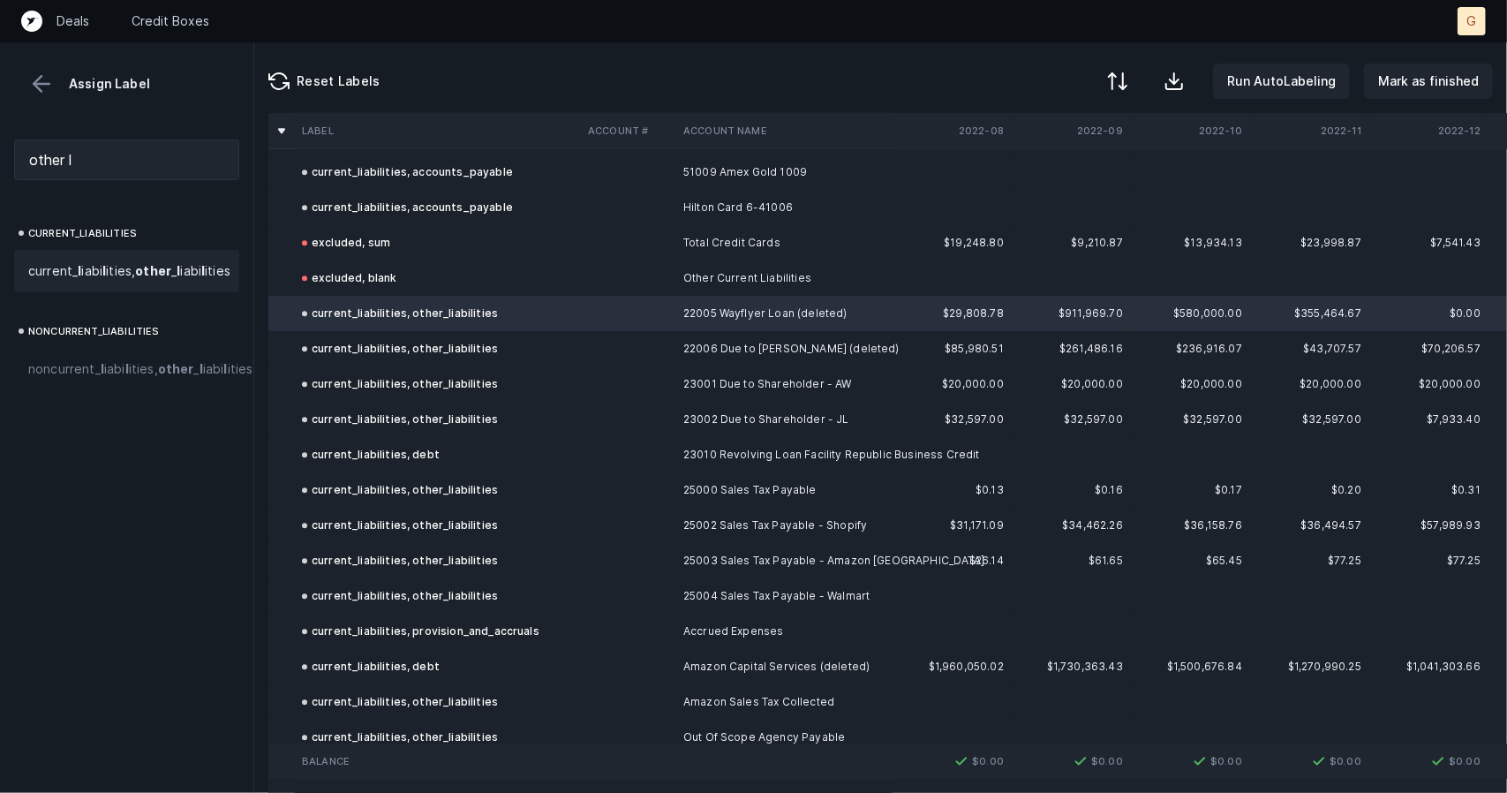
scroll to position [3041, 0]
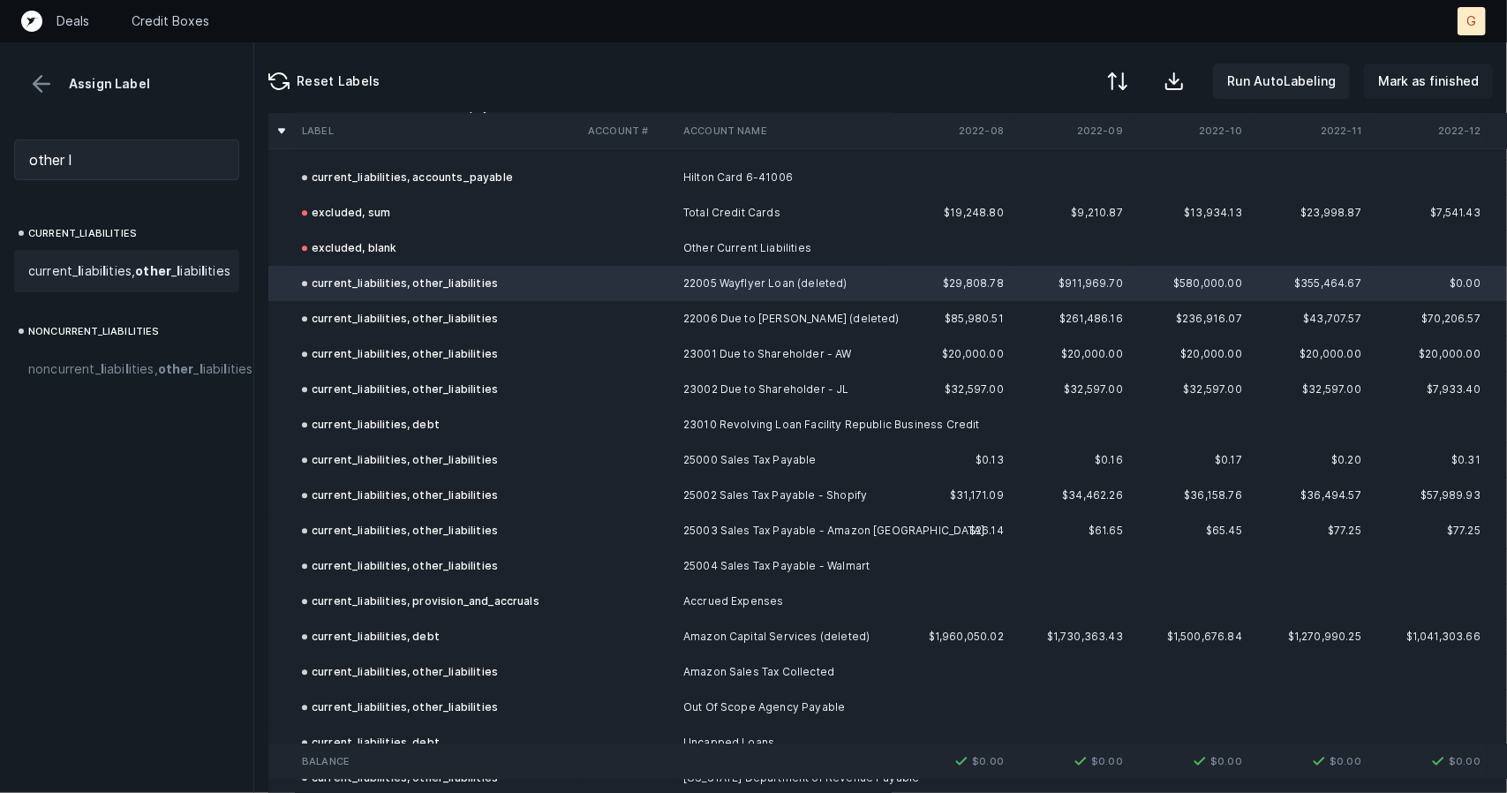
click at [1436, 82] on p "Mark as finished" at bounding box center [1428, 81] width 101 height 21
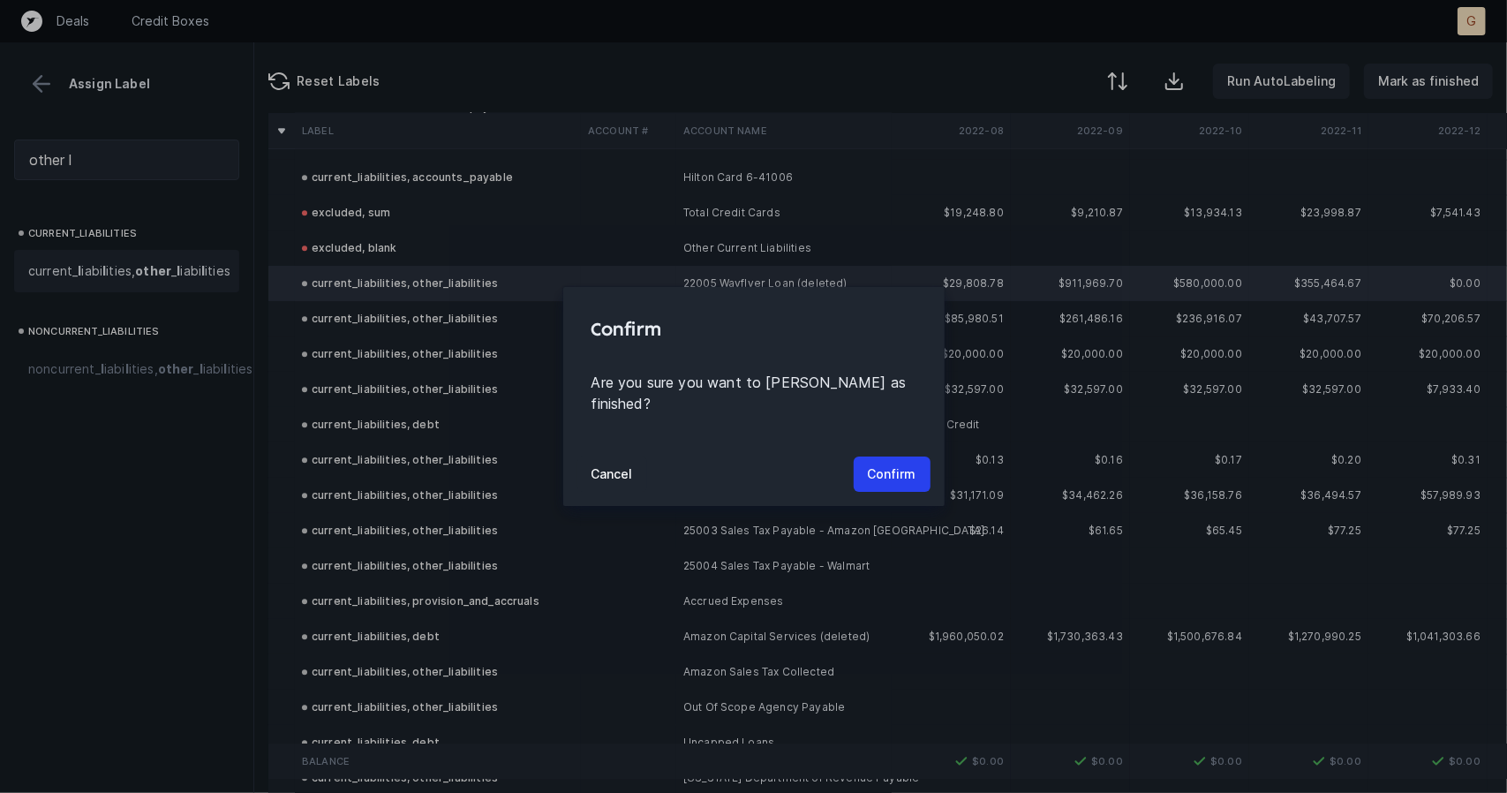
click at [913, 442] on div "Cancel Confirm" at bounding box center [753, 474] width 381 height 64
click at [910, 464] on p "Confirm" at bounding box center [892, 474] width 49 height 21
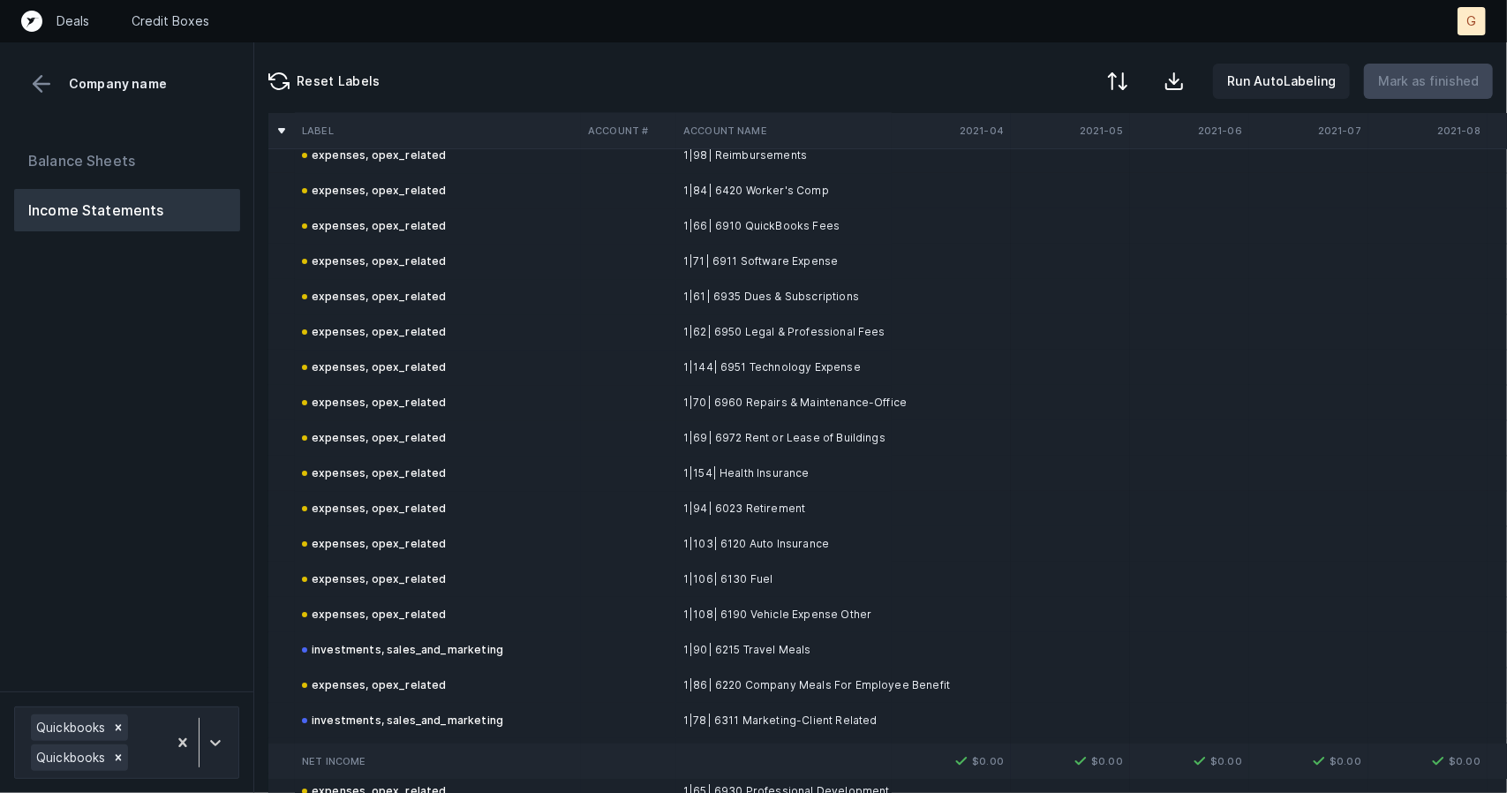
scroll to position [4334, 0]
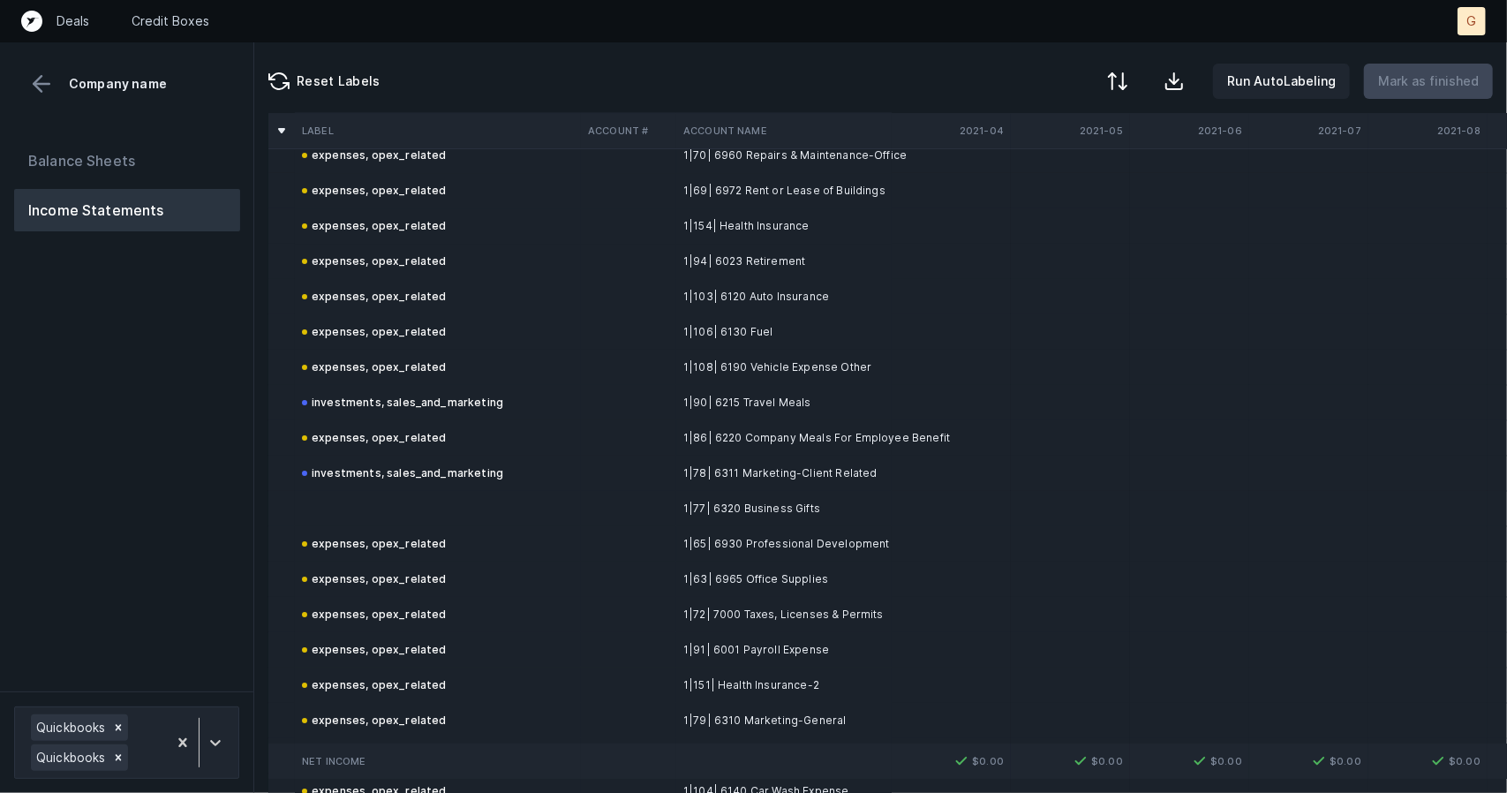
click at [382, 497] on td at bounding box center [438, 508] width 286 height 35
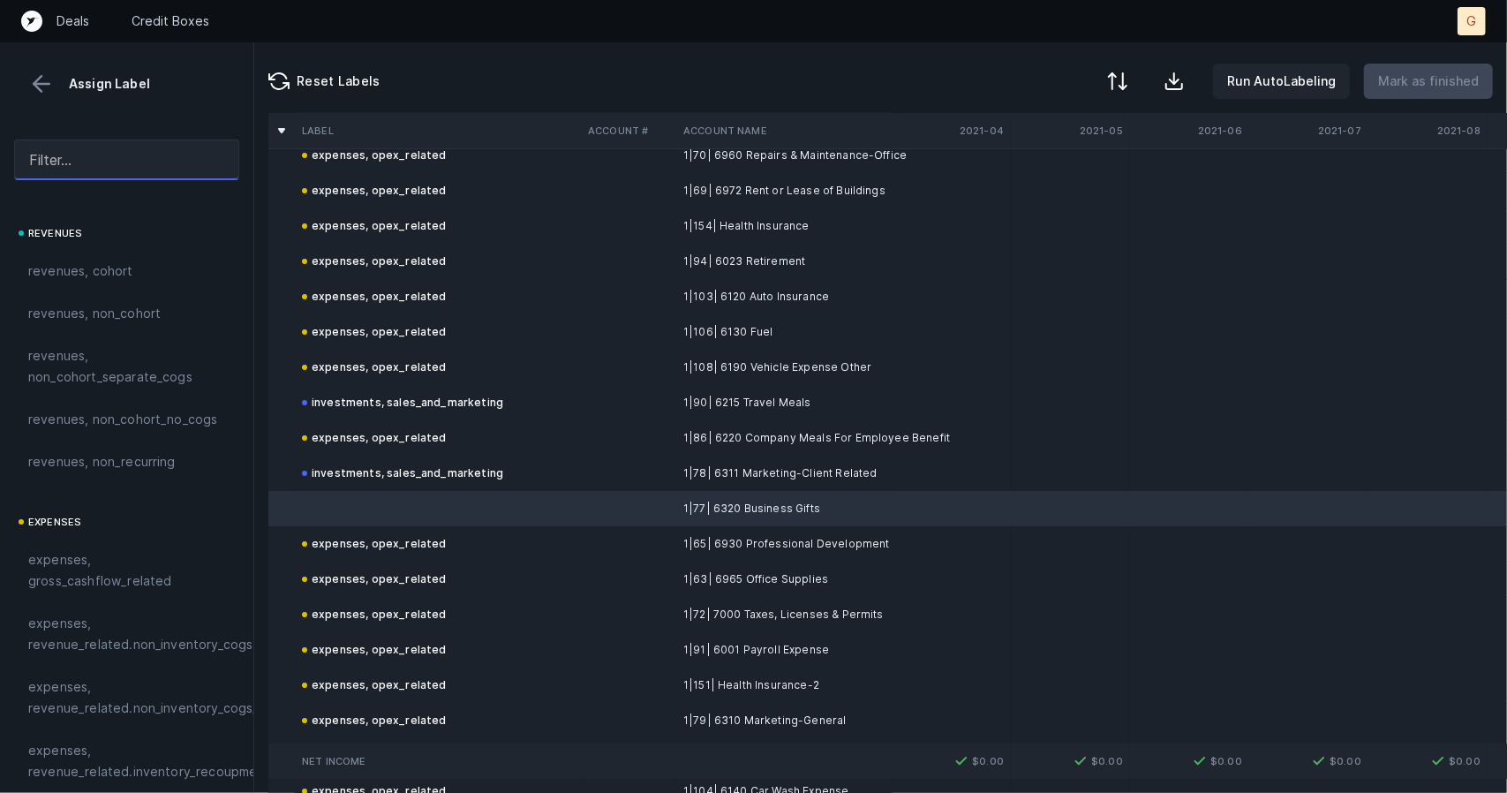
click at [118, 170] on input "text" at bounding box center [126, 160] width 225 height 41
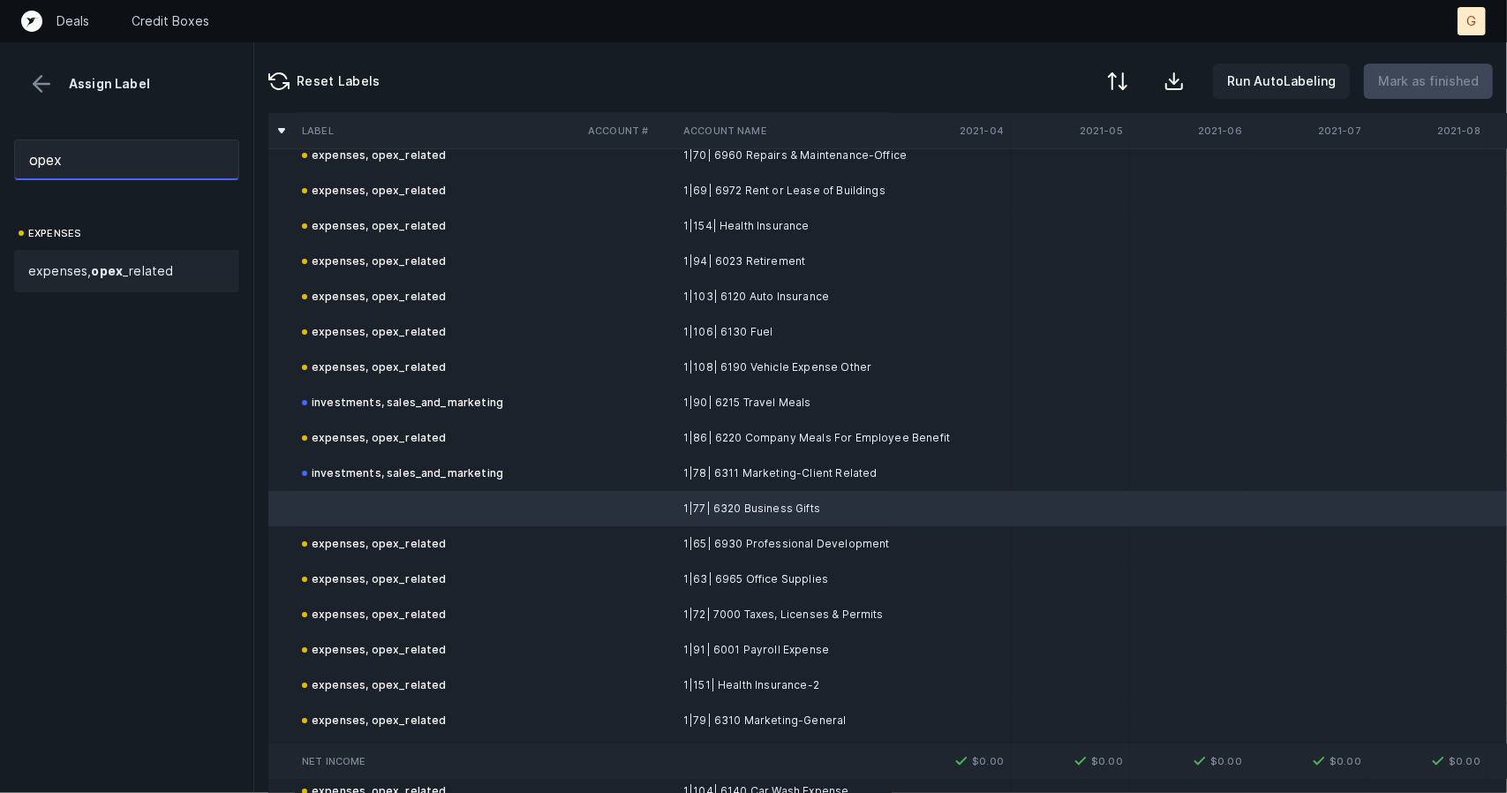
type input "opex"
click at [111, 260] on span "expenses, opex _related" at bounding box center [100, 270] width 145 height 21
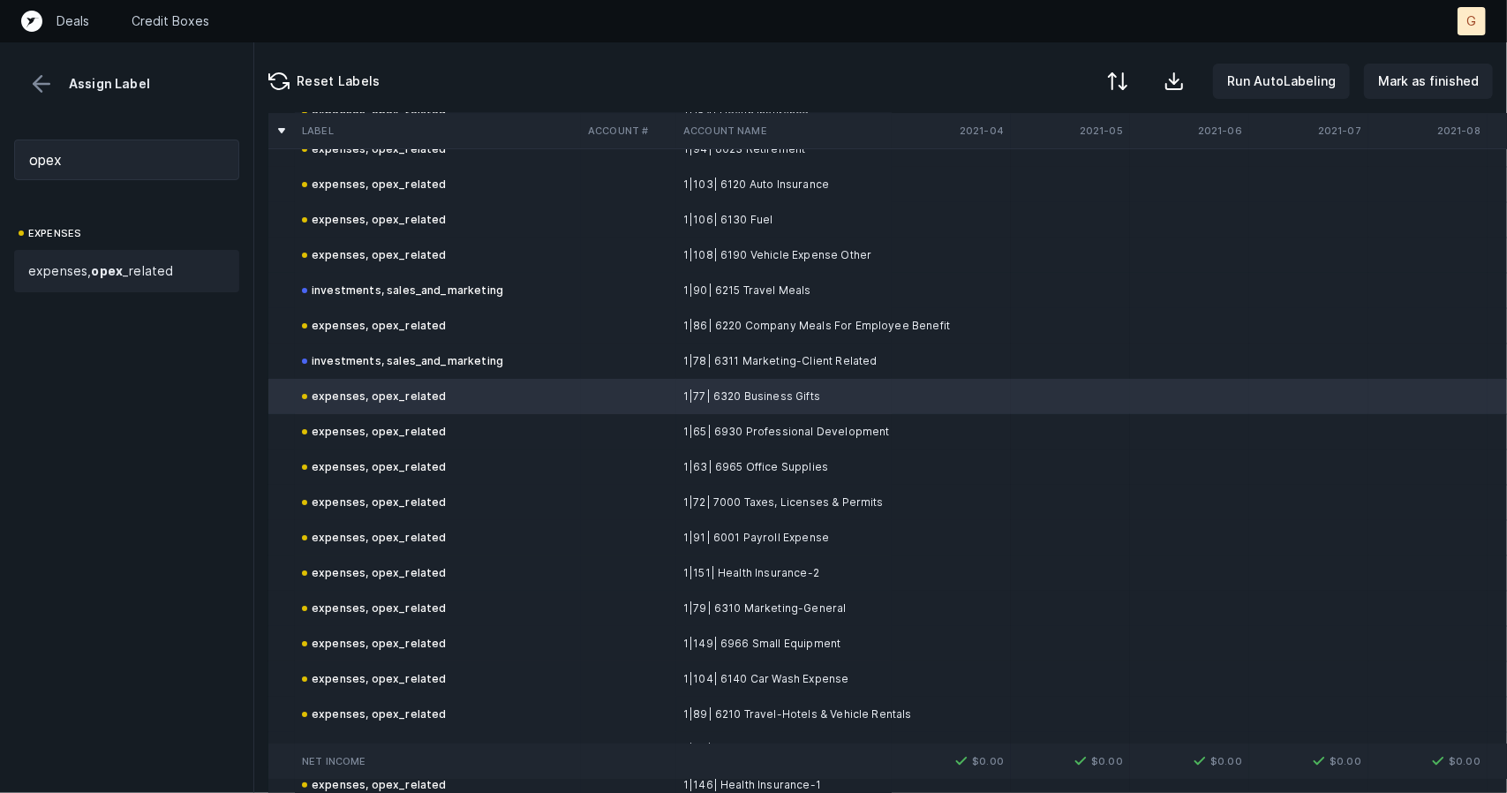
scroll to position [4447, 0]
click at [1389, 97] on button "Mark as finished" at bounding box center [1428, 81] width 129 height 35
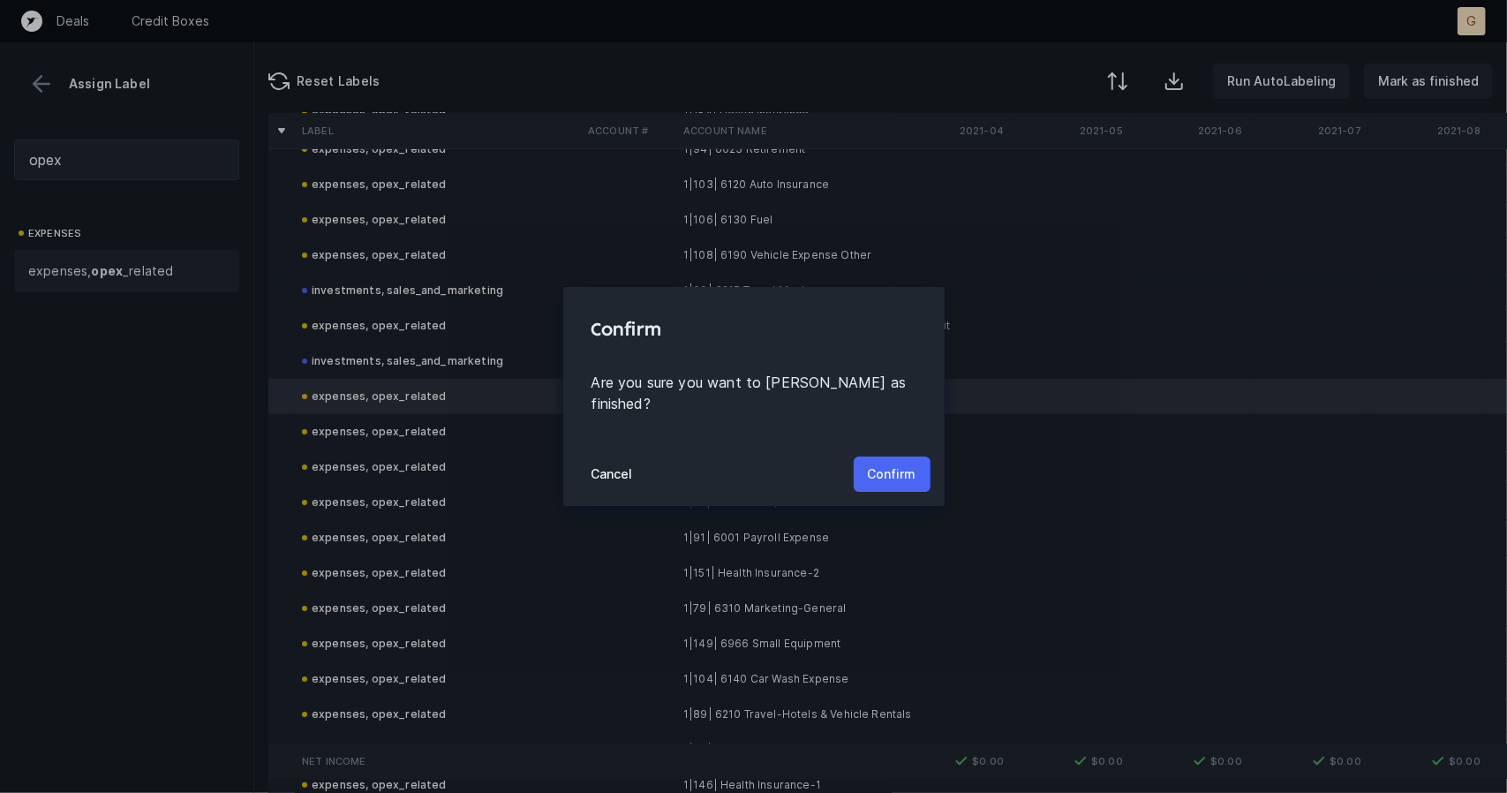
click at [881, 474] on button "Confirm" at bounding box center [892, 473] width 77 height 35
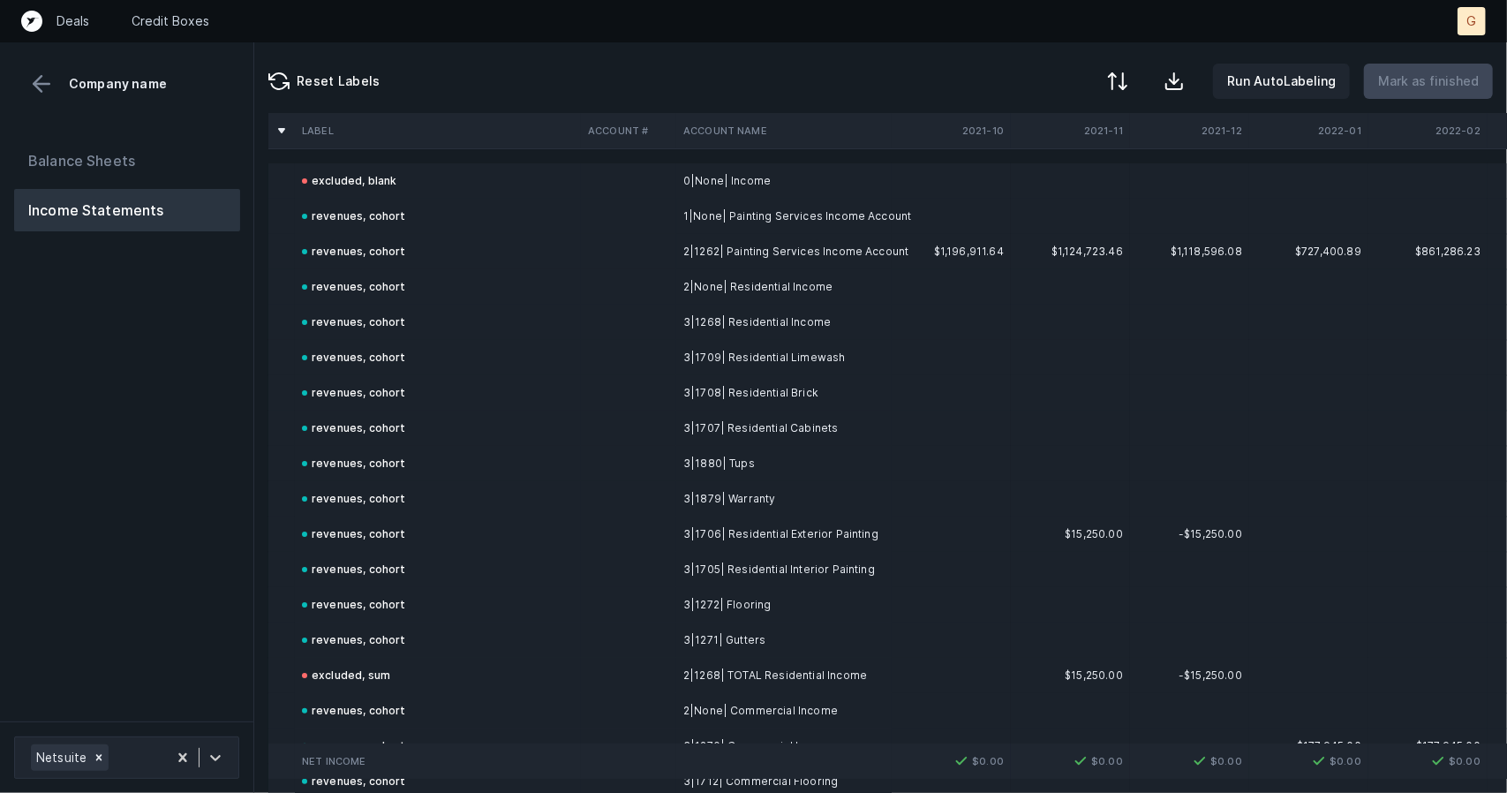
click at [636, 294] on td at bounding box center [628, 286] width 95 height 35
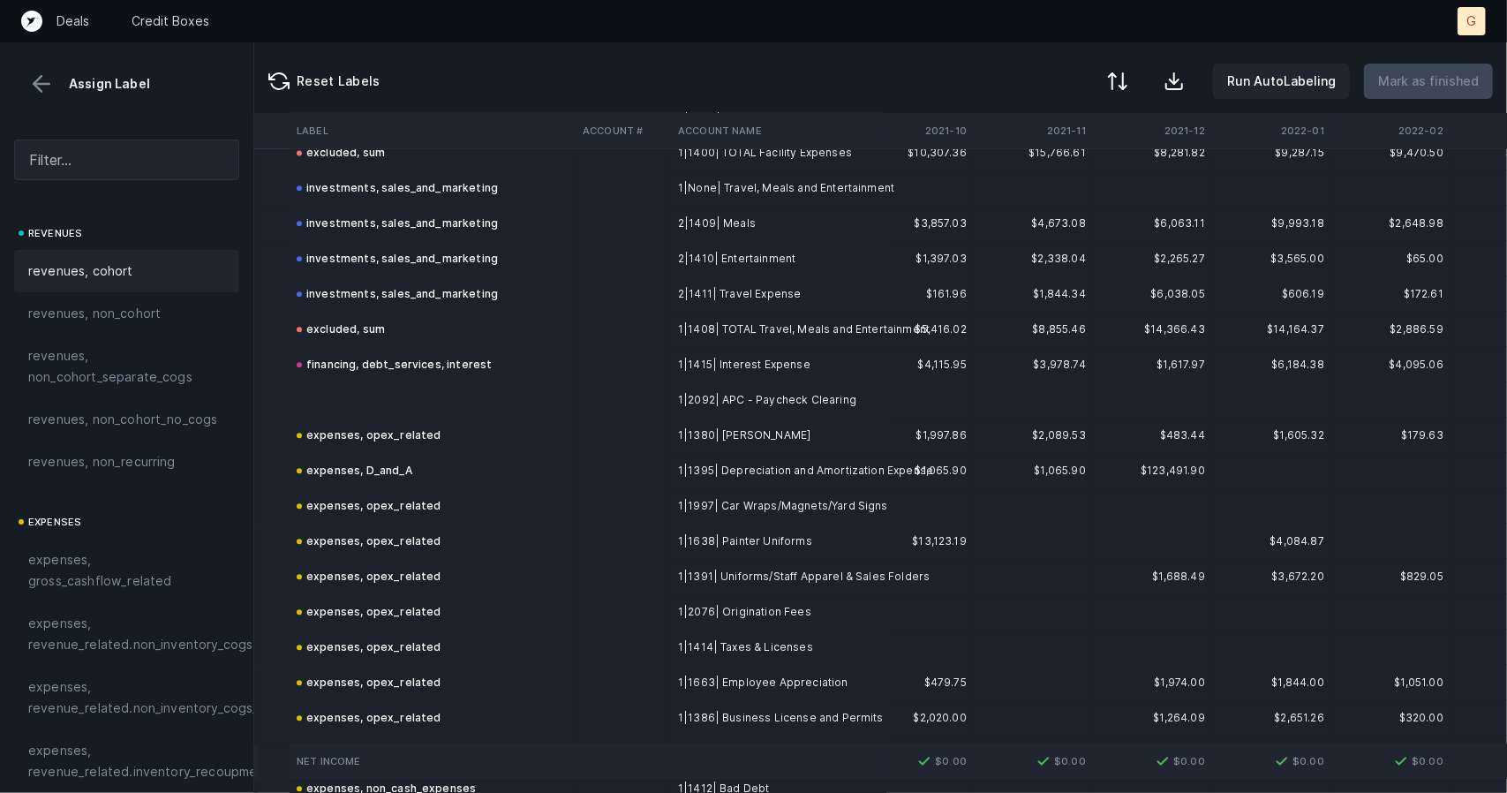
scroll to position [7284, 37]
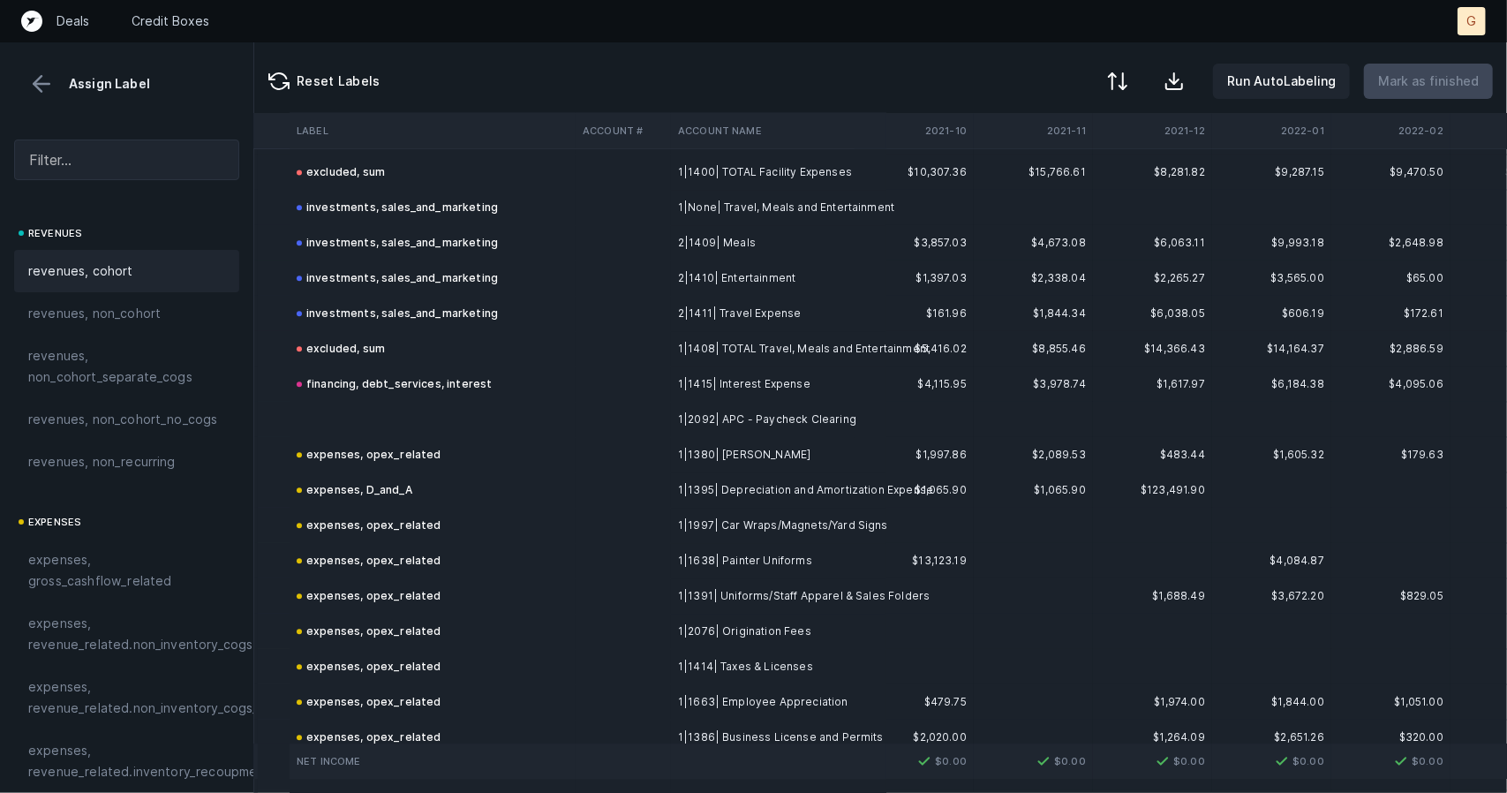
click at [353, 418] on td at bounding box center [433, 419] width 286 height 35
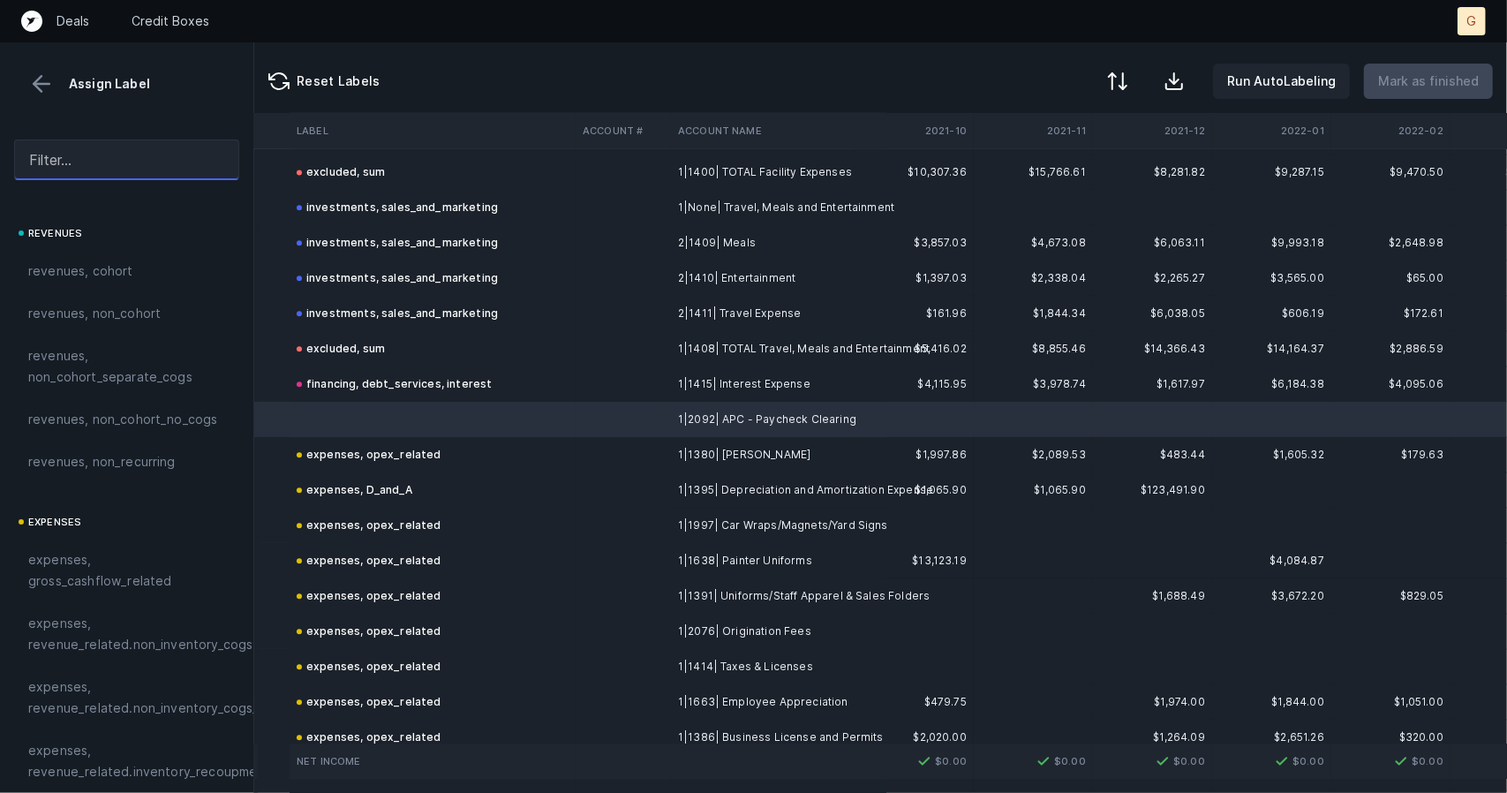
click at [65, 144] on input "text" at bounding box center [126, 160] width 225 height 41
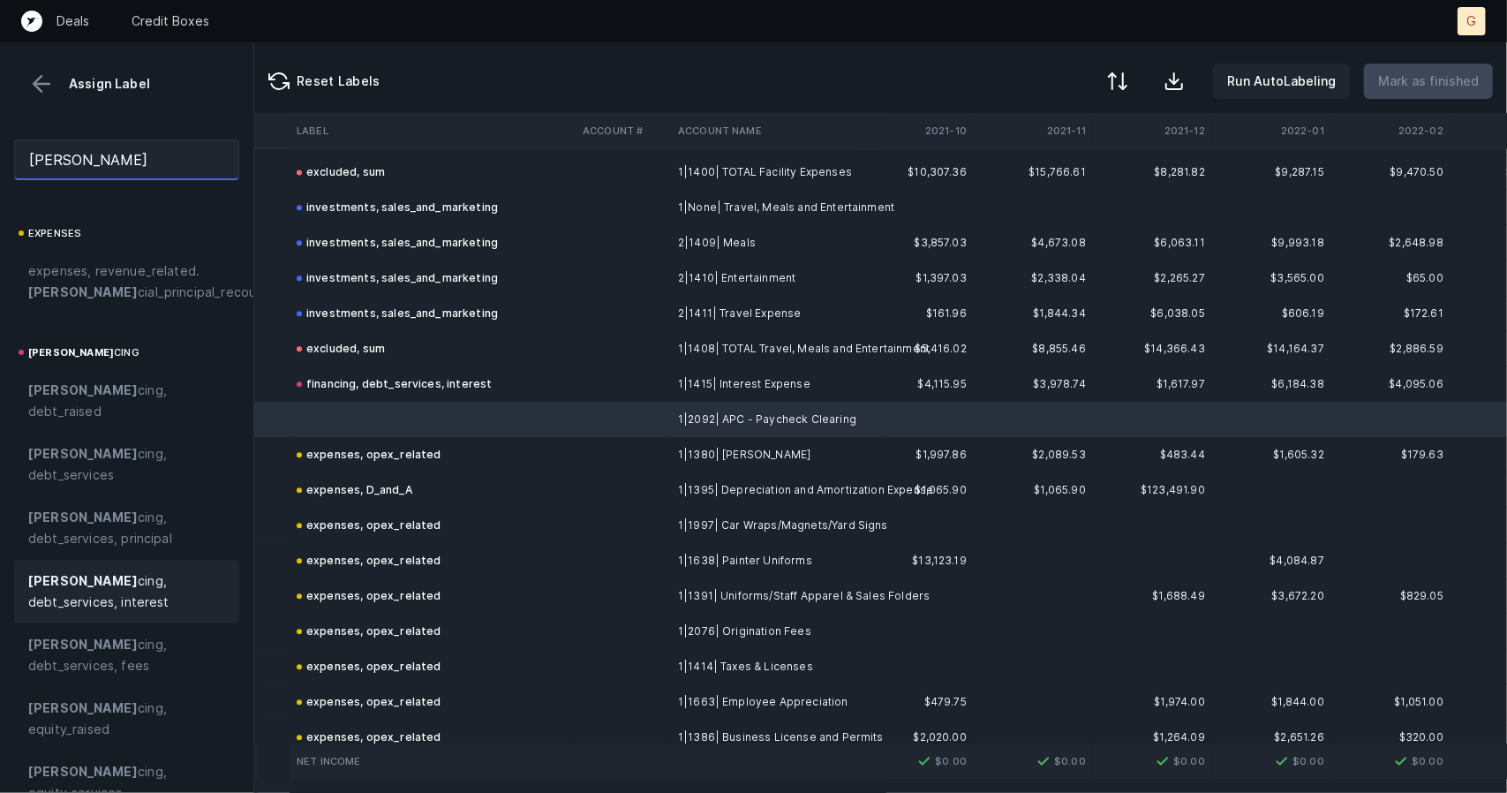
scroll to position [70, 0]
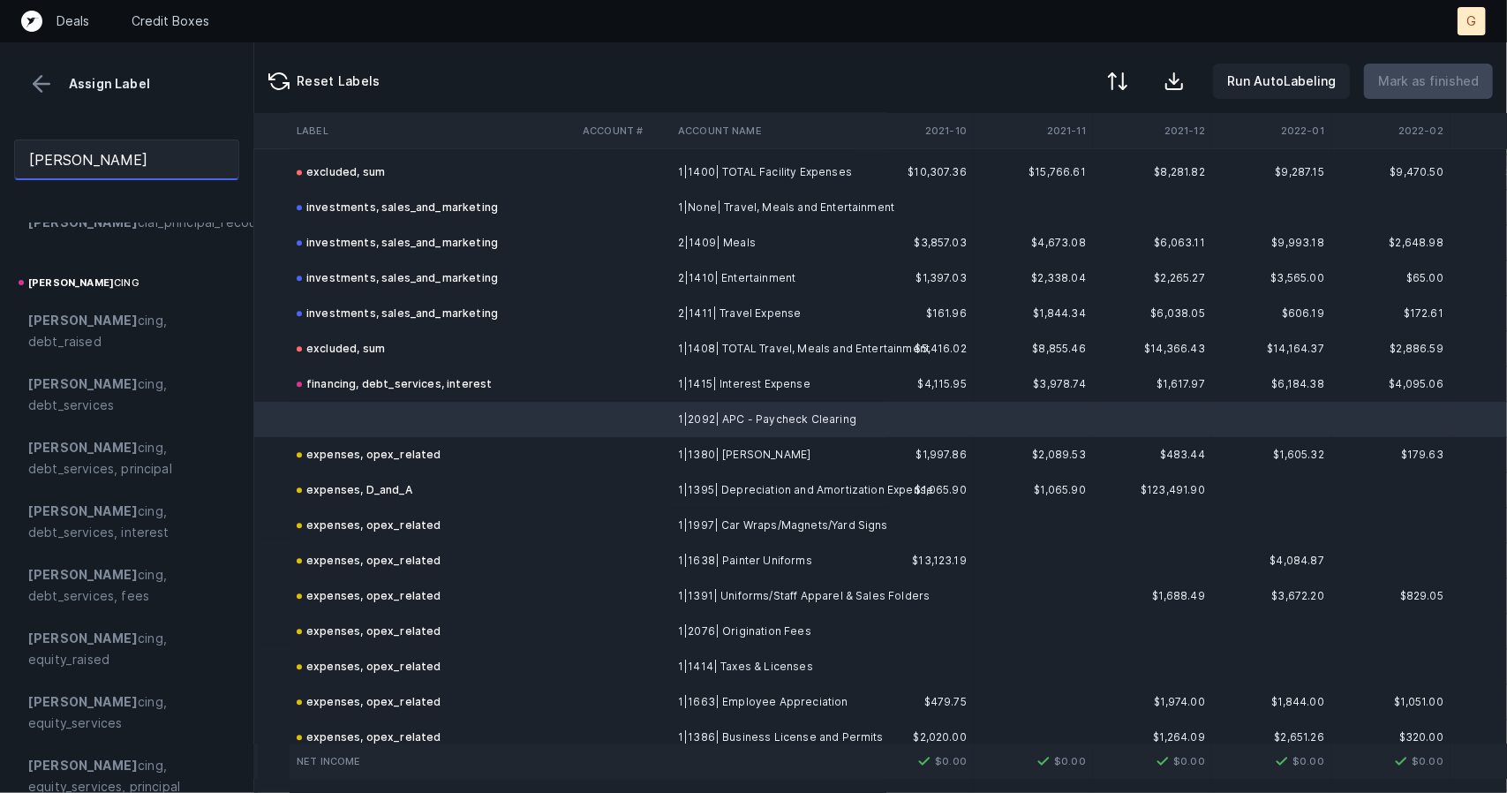
drag, startPoint x: 101, startPoint y: 162, endPoint x: 0, endPoint y: 120, distance: 108.9
click at [0, 120] on div "Assign Label finan expenses expenses, revenue_related. finan cial_principal_rec…" at bounding box center [127, 417] width 254 height 751
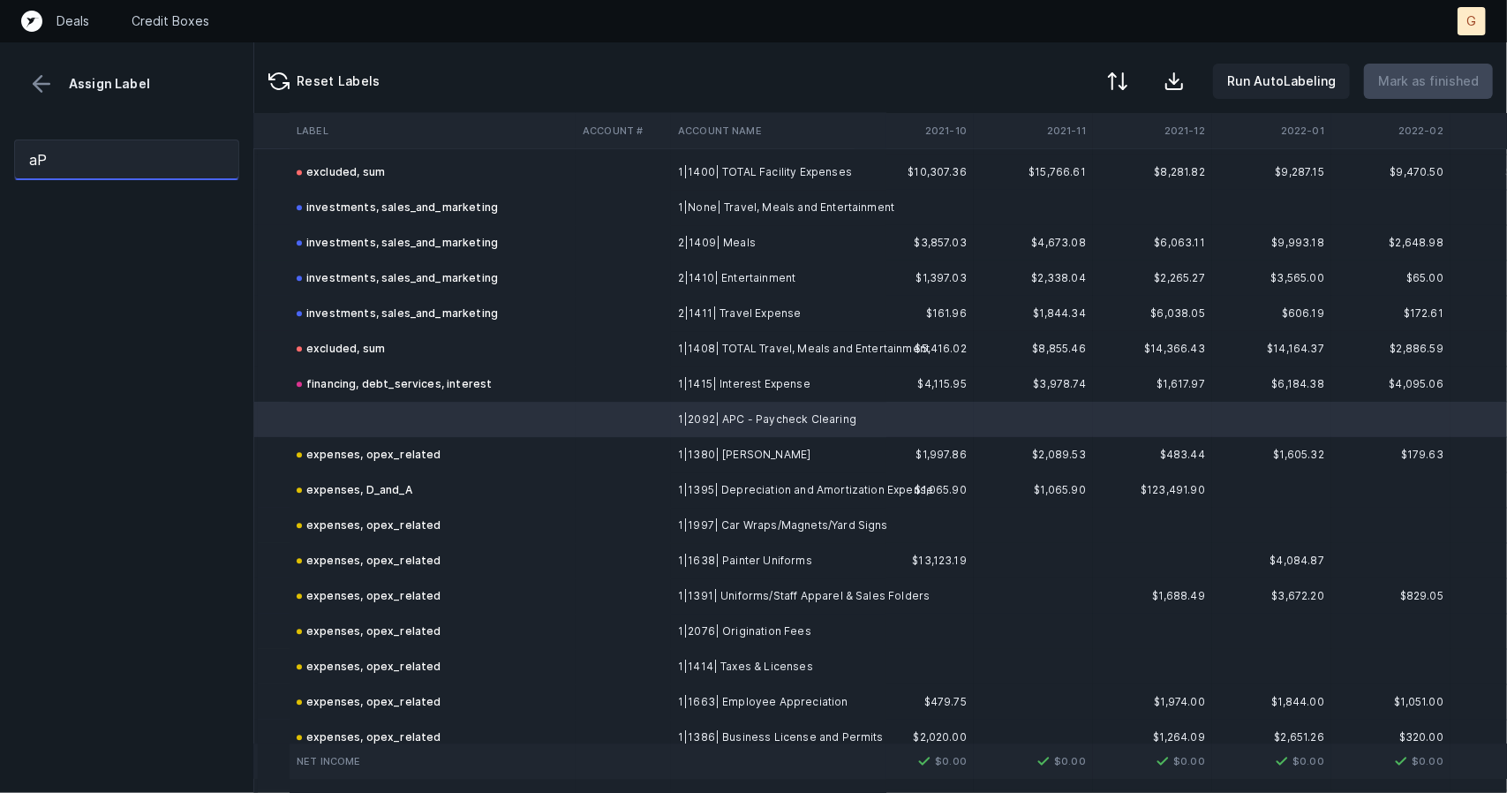
scroll to position [0, 0]
type input "a"
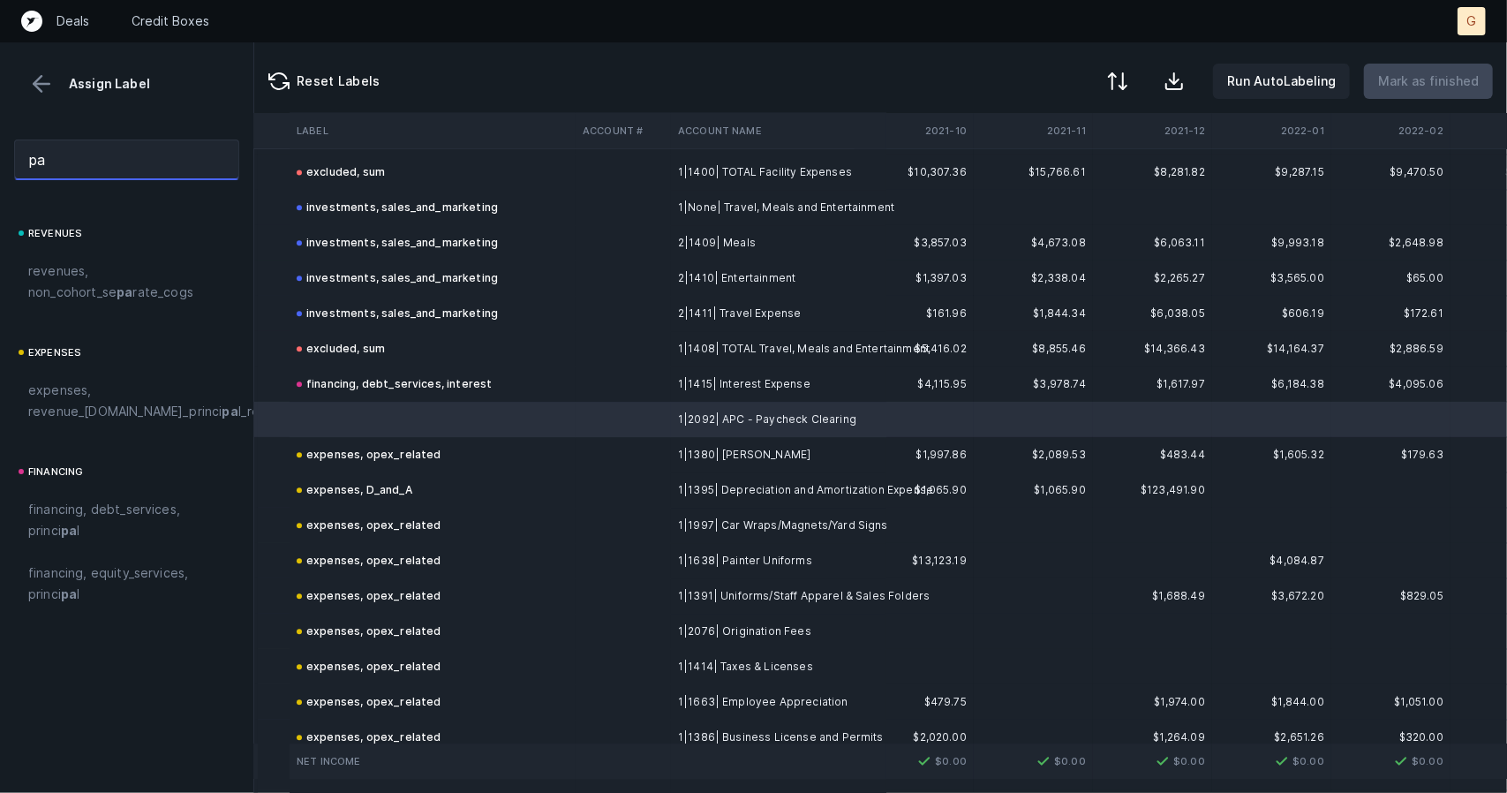
type input "p"
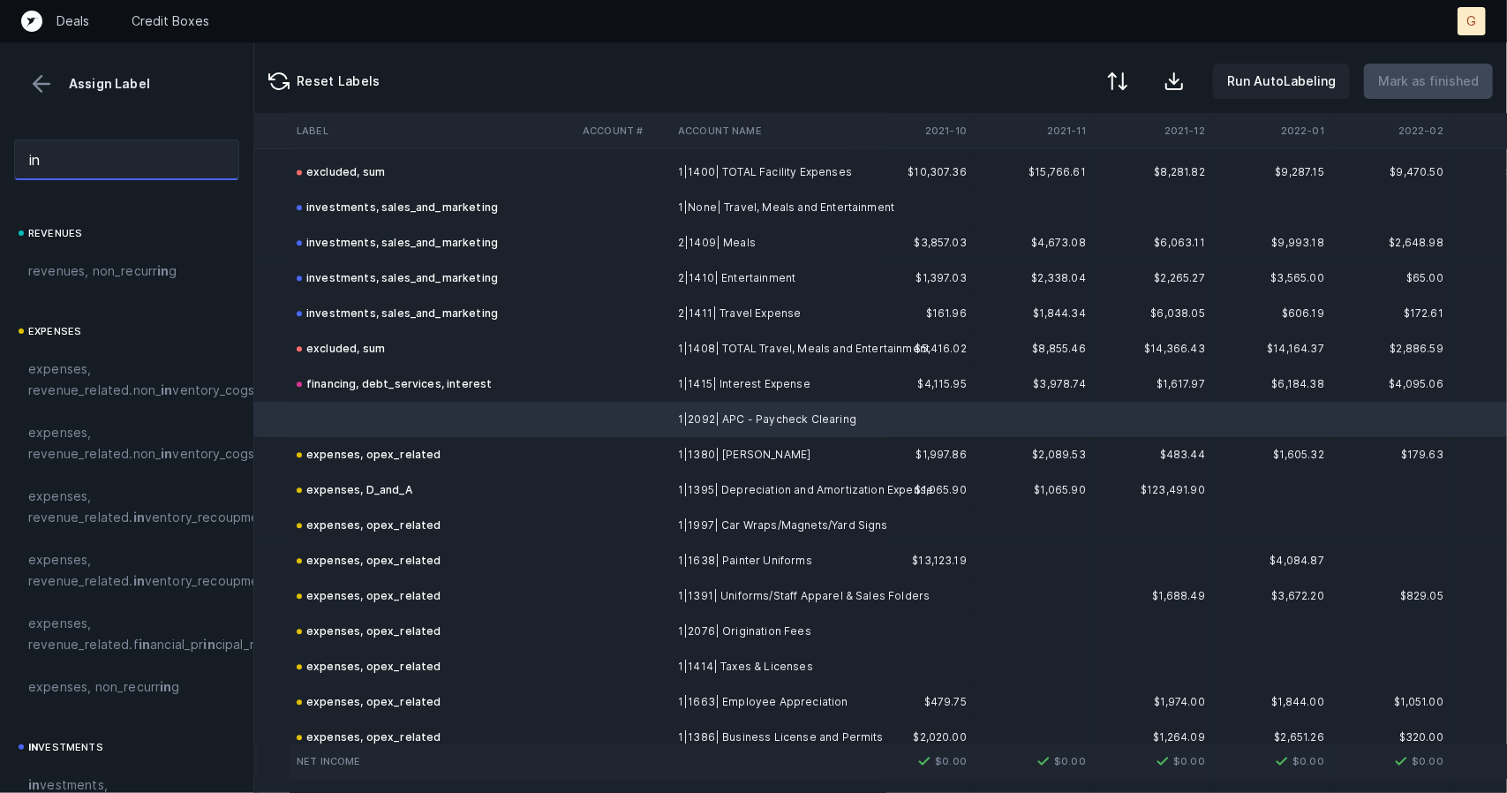
type input "i"
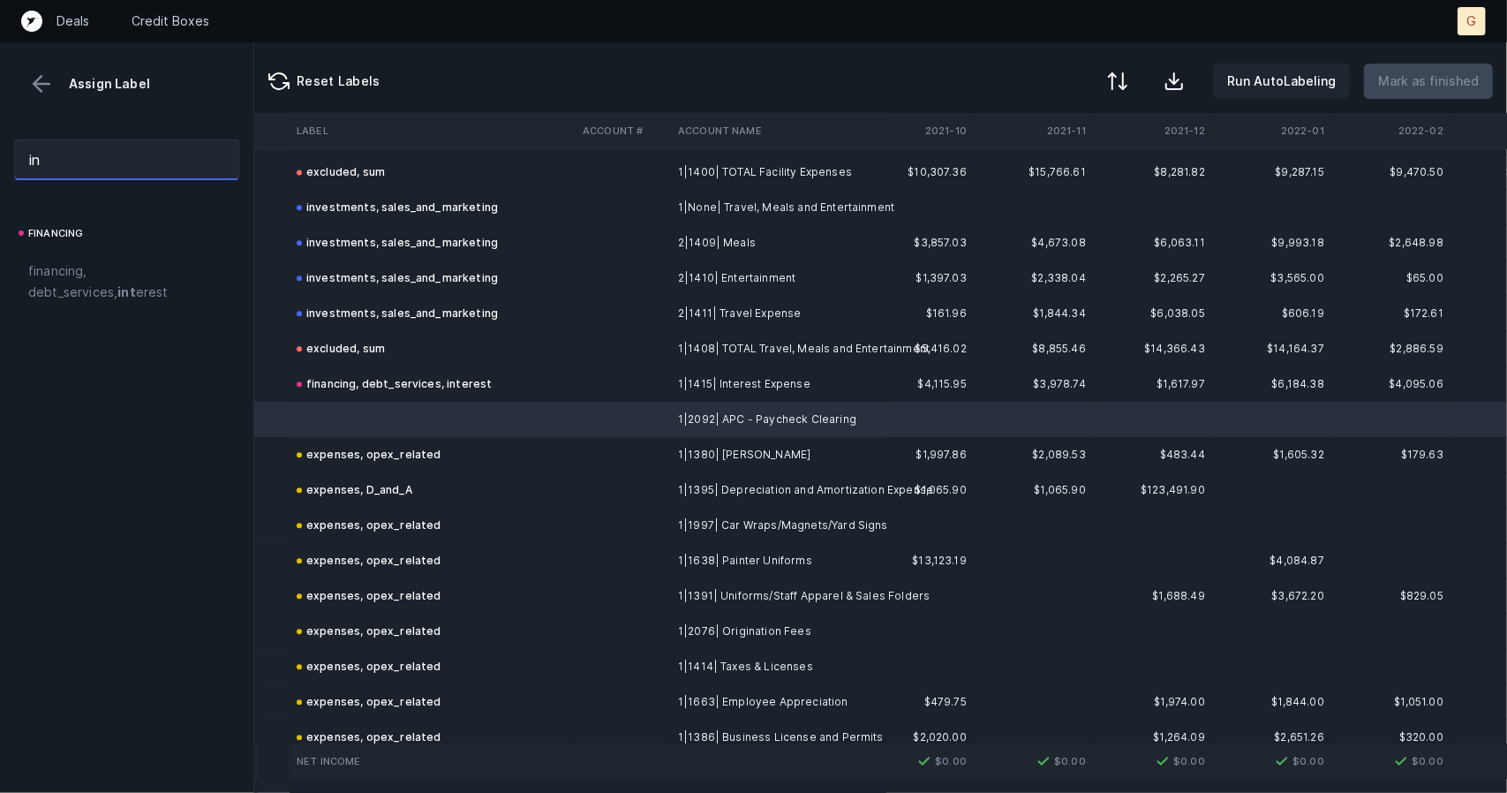
type input "i"
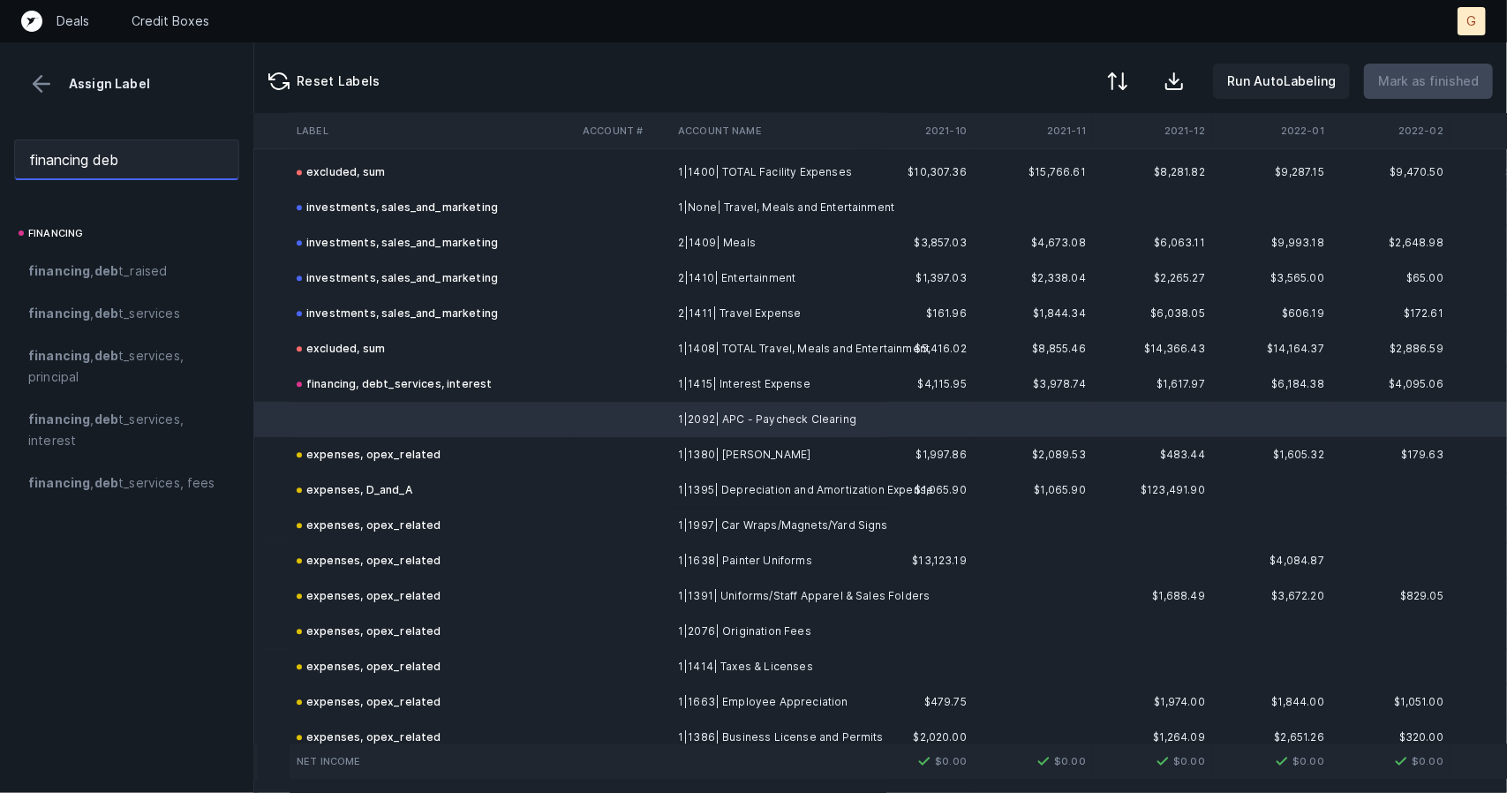
drag, startPoint x: 145, startPoint y: 151, endPoint x: 0, endPoint y: 138, distance: 145.4
click at [0, 138] on div "financing deb" at bounding box center [126, 159] width 253 height 69
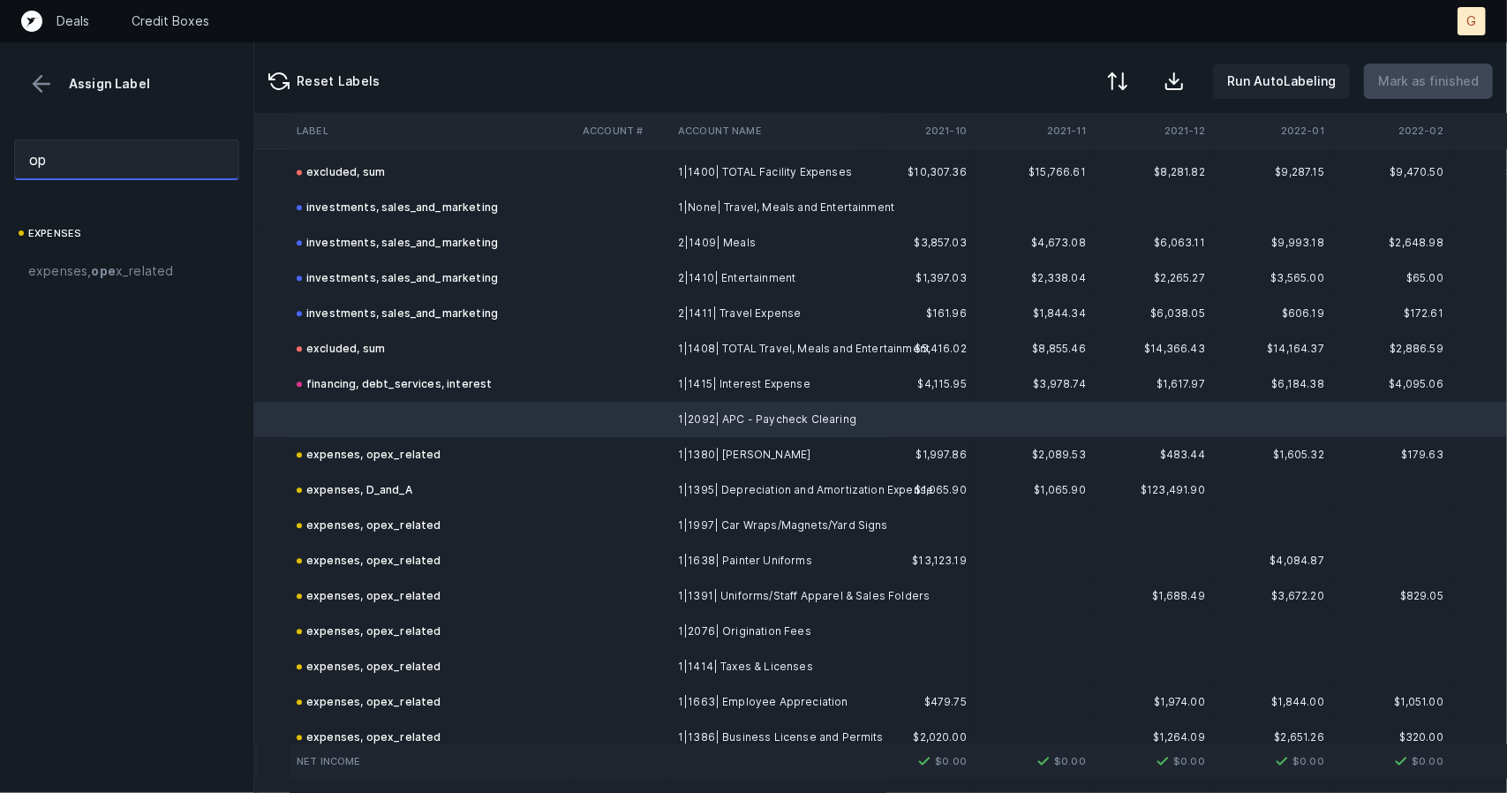
type input "o"
type input "expenses opex"
click at [129, 268] on span "expenses , opex _related" at bounding box center [102, 270] width 149 height 21
click at [100, 263] on strong "opex" at bounding box center [111, 270] width 32 height 15
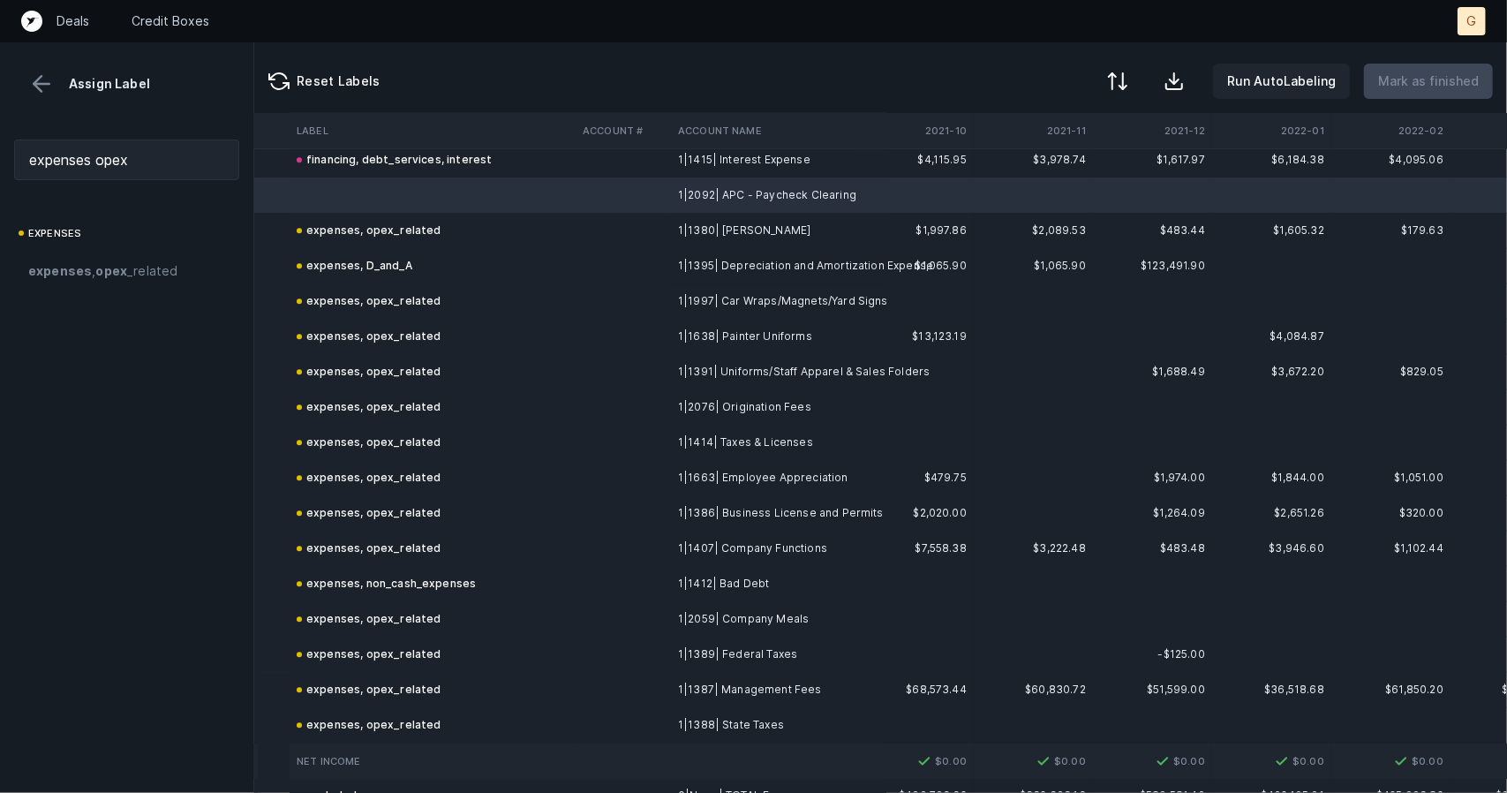
scroll to position [7437, 37]
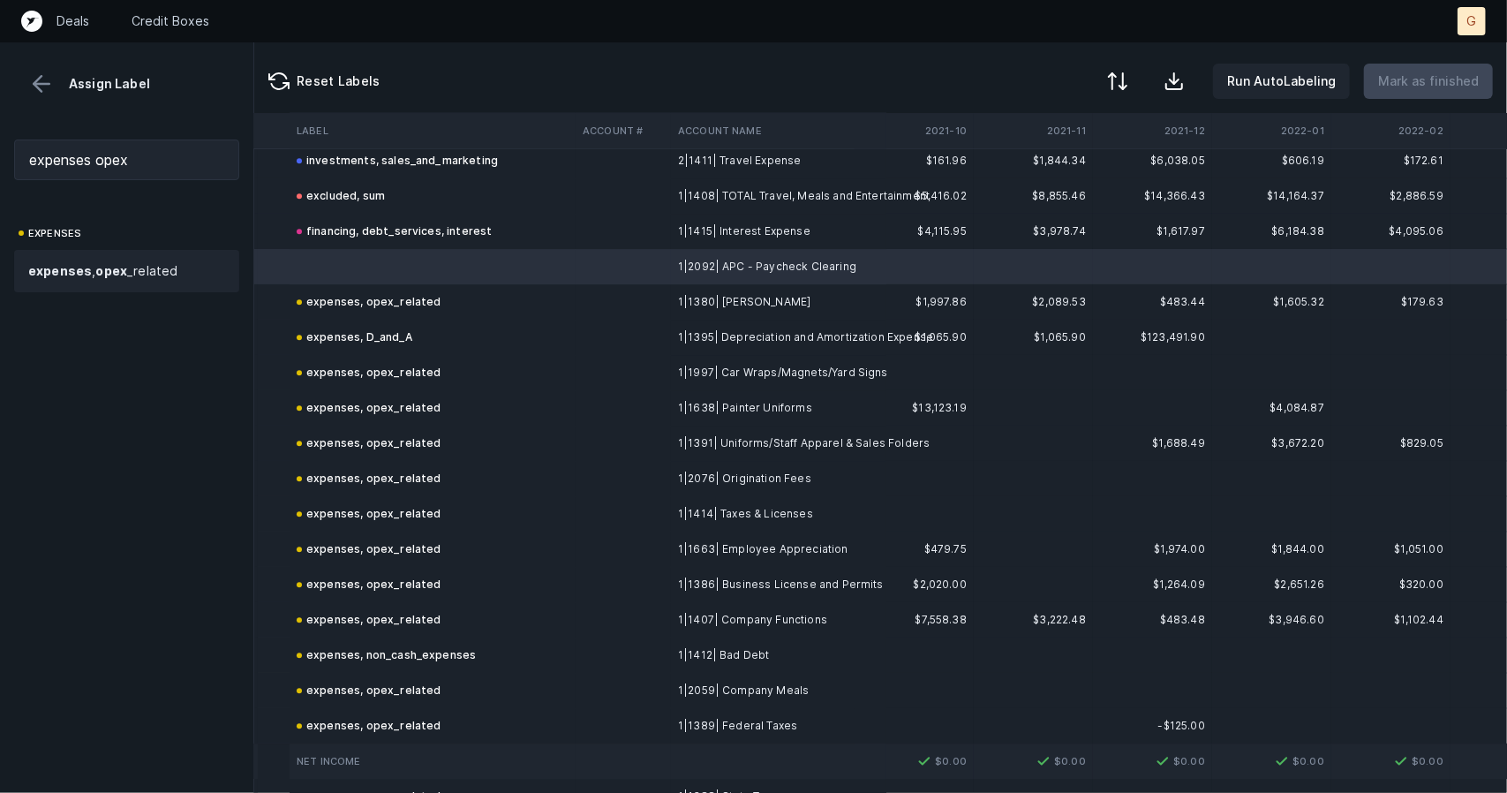
click at [122, 270] on strong "opex" at bounding box center [111, 270] width 32 height 15
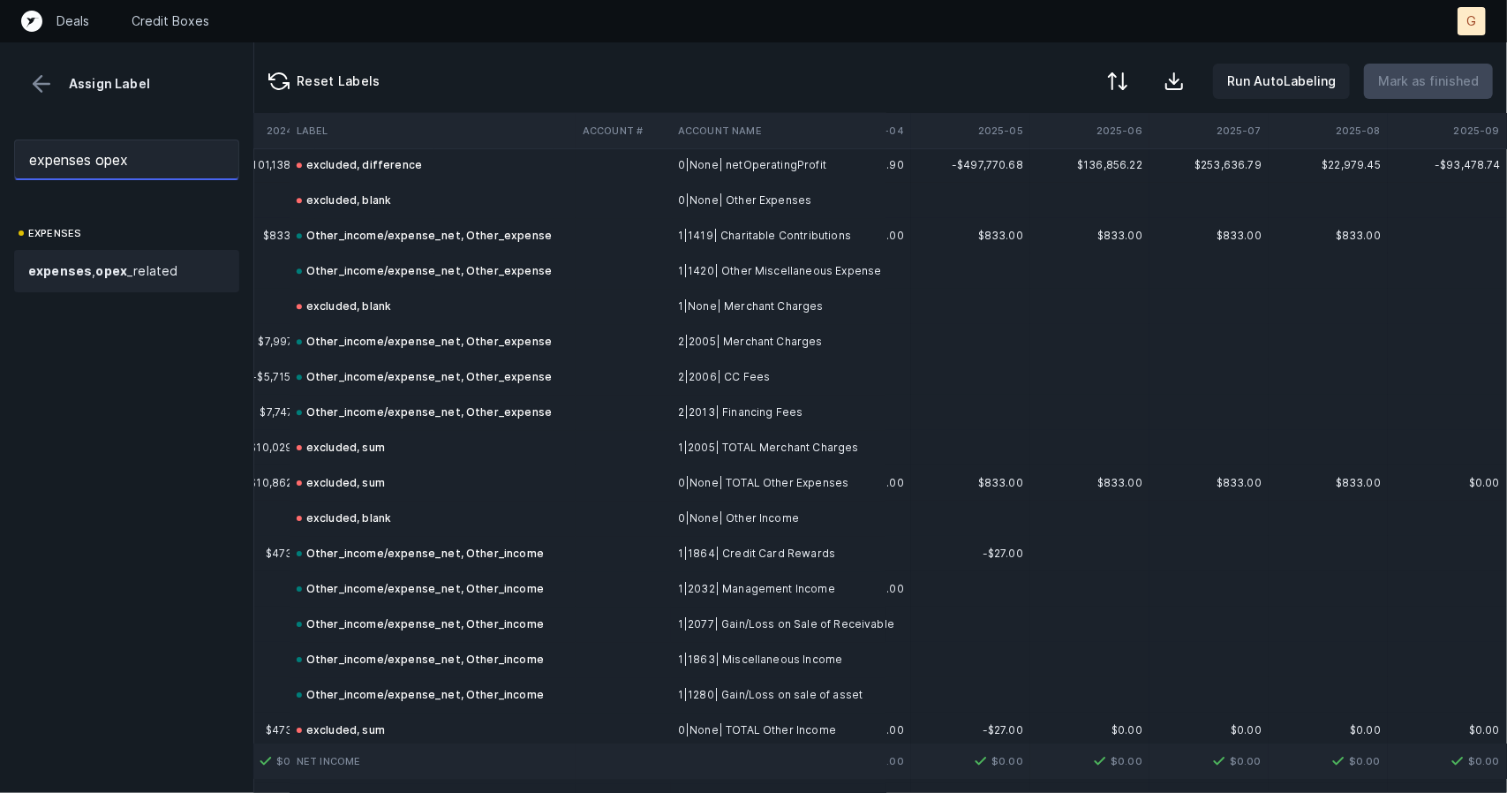
scroll to position [8277, 5119]
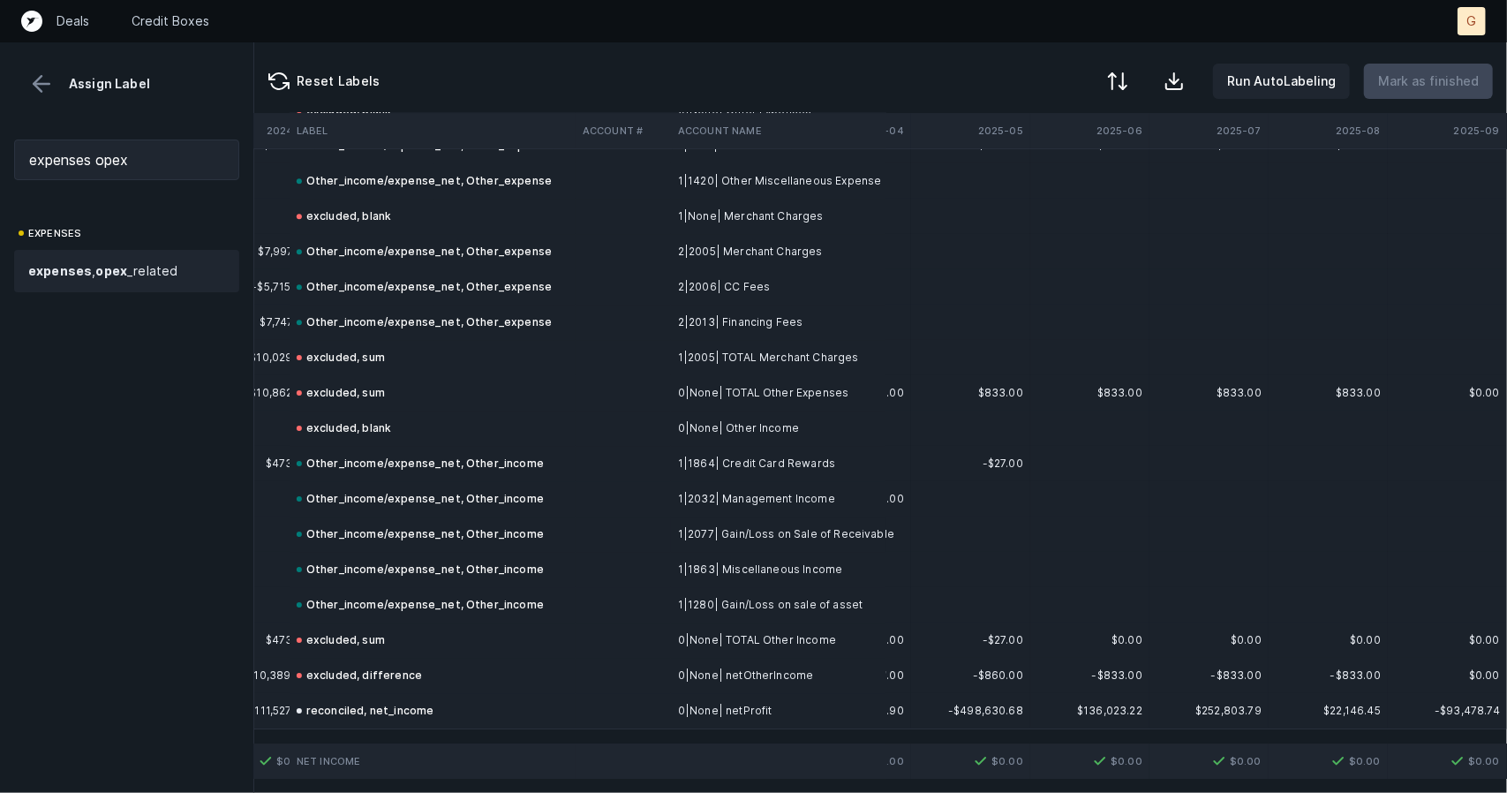
click at [42, 71] on button at bounding box center [41, 84] width 26 height 26
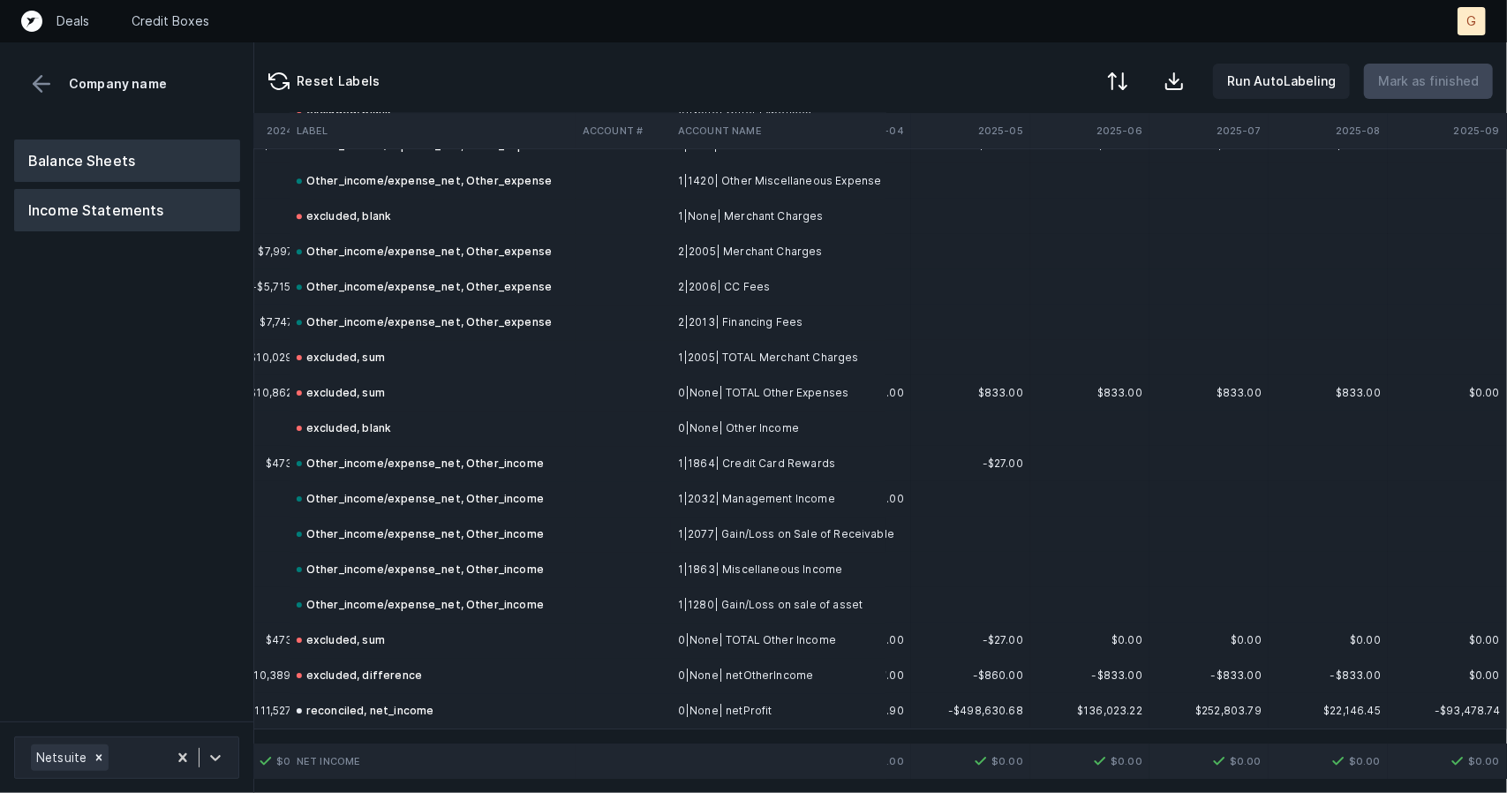
click at [85, 160] on button "Balance Sheets" at bounding box center [127, 161] width 226 height 42
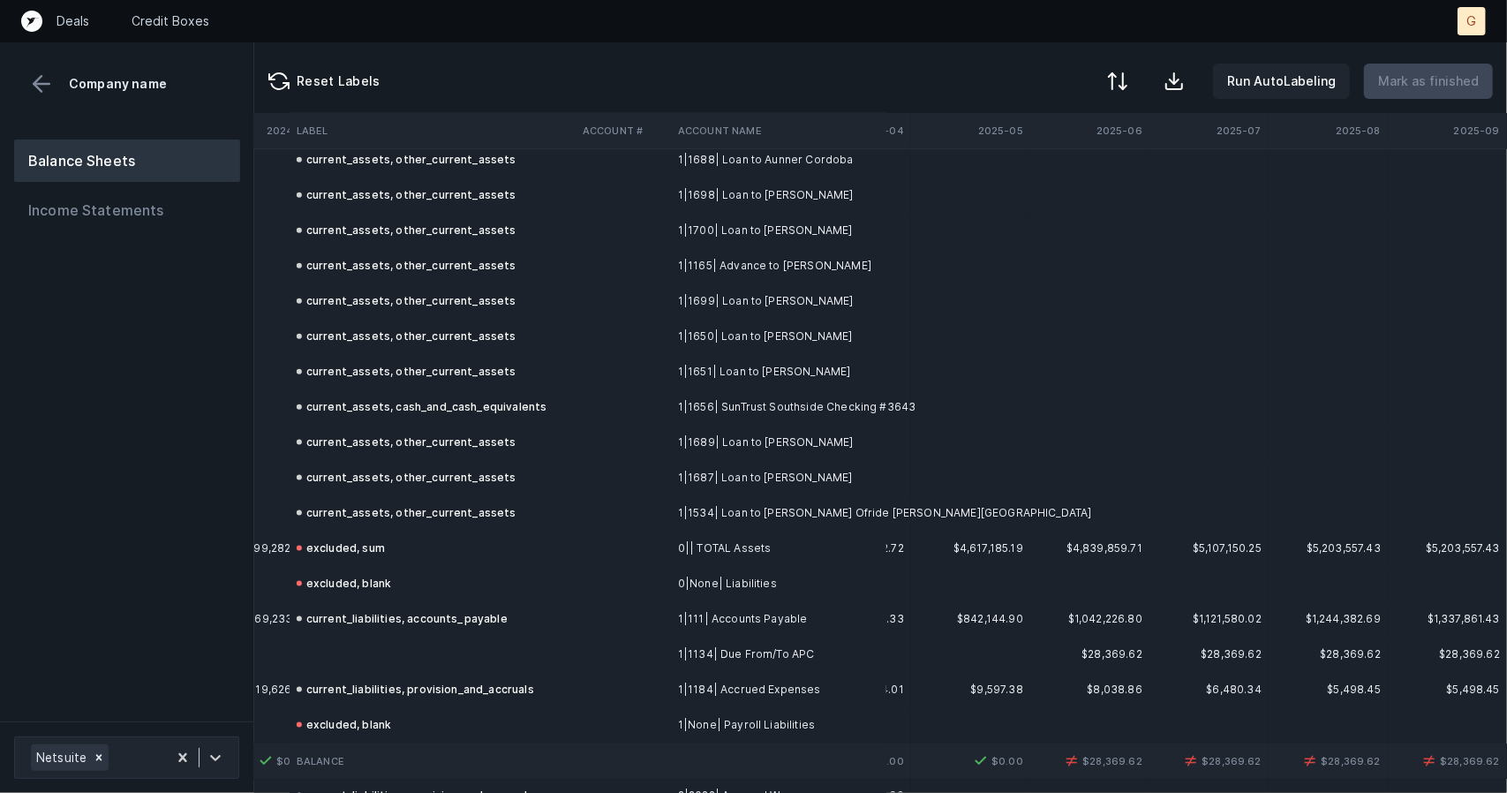
scroll to position [1400, 5119]
click at [341, 656] on td at bounding box center [433, 652] width 286 height 35
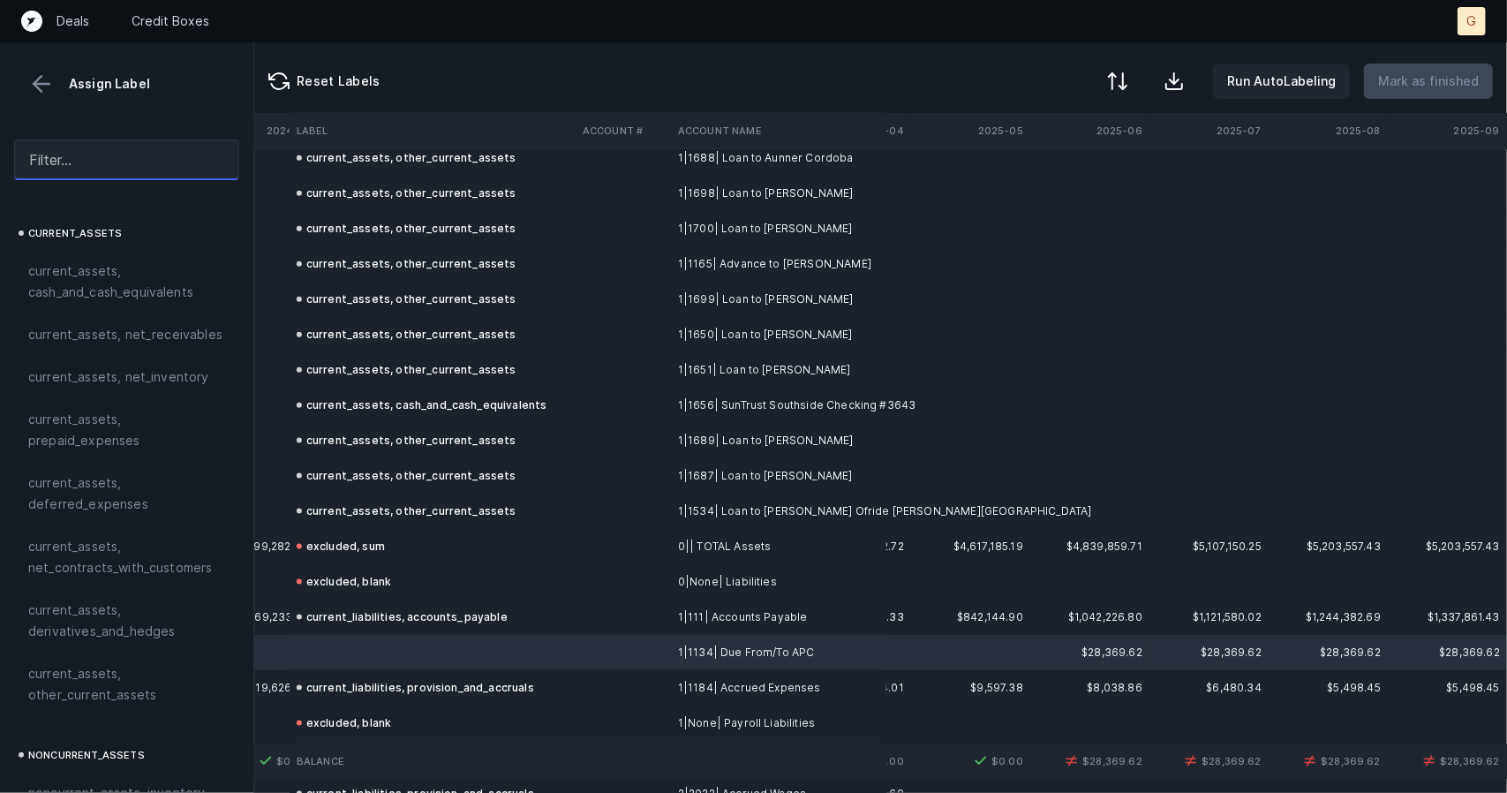
click at [79, 169] on input "text" at bounding box center [126, 160] width 225 height 41
click at [44, 86] on button at bounding box center [41, 84] width 26 height 26
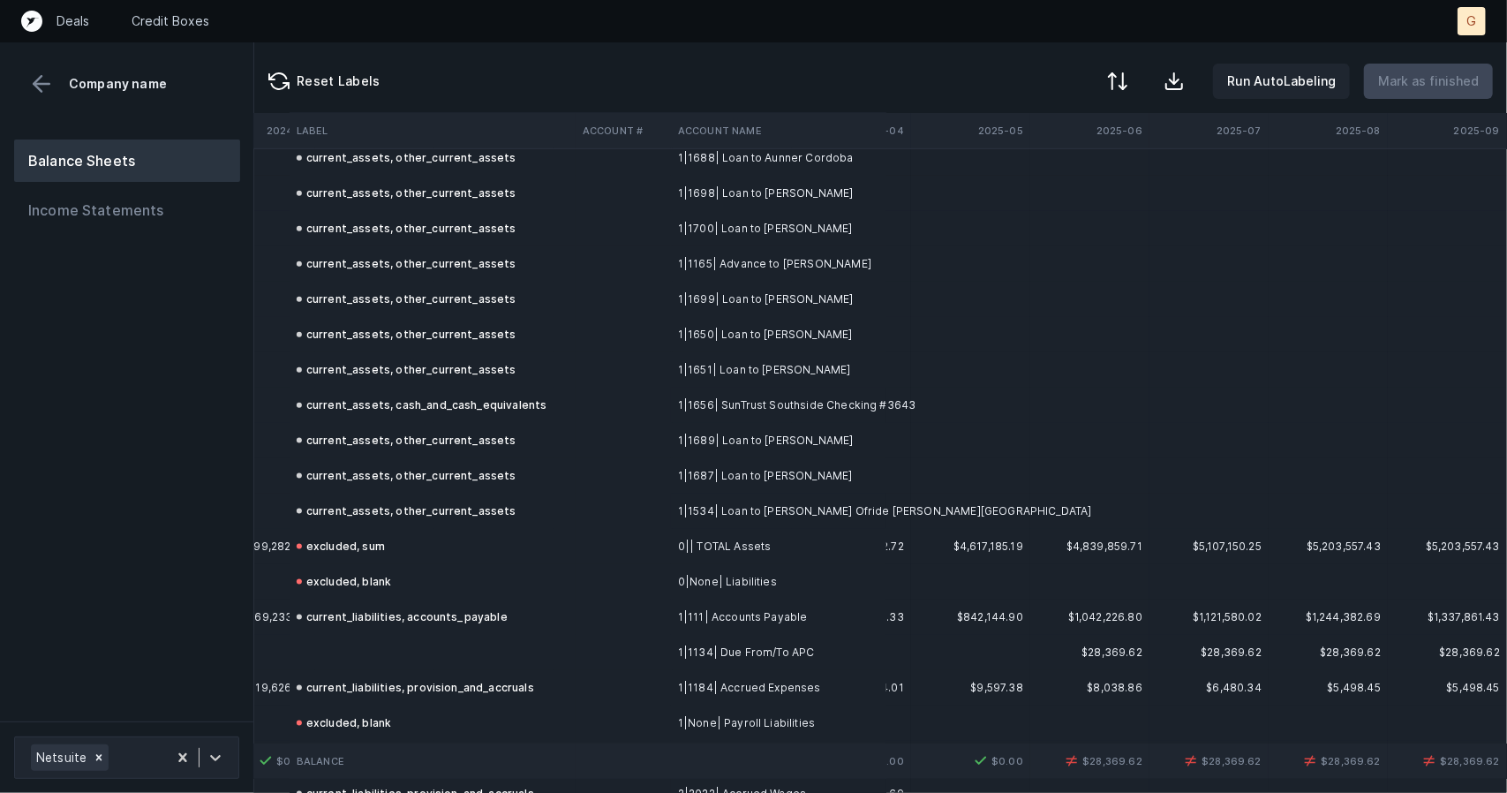
click at [91, 186] on div "Balance Sheets Income Statements" at bounding box center [127, 186] width 226 height 92
click at [93, 208] on button "Income Statements" at bounding box center [127, 210] width 226 height 42
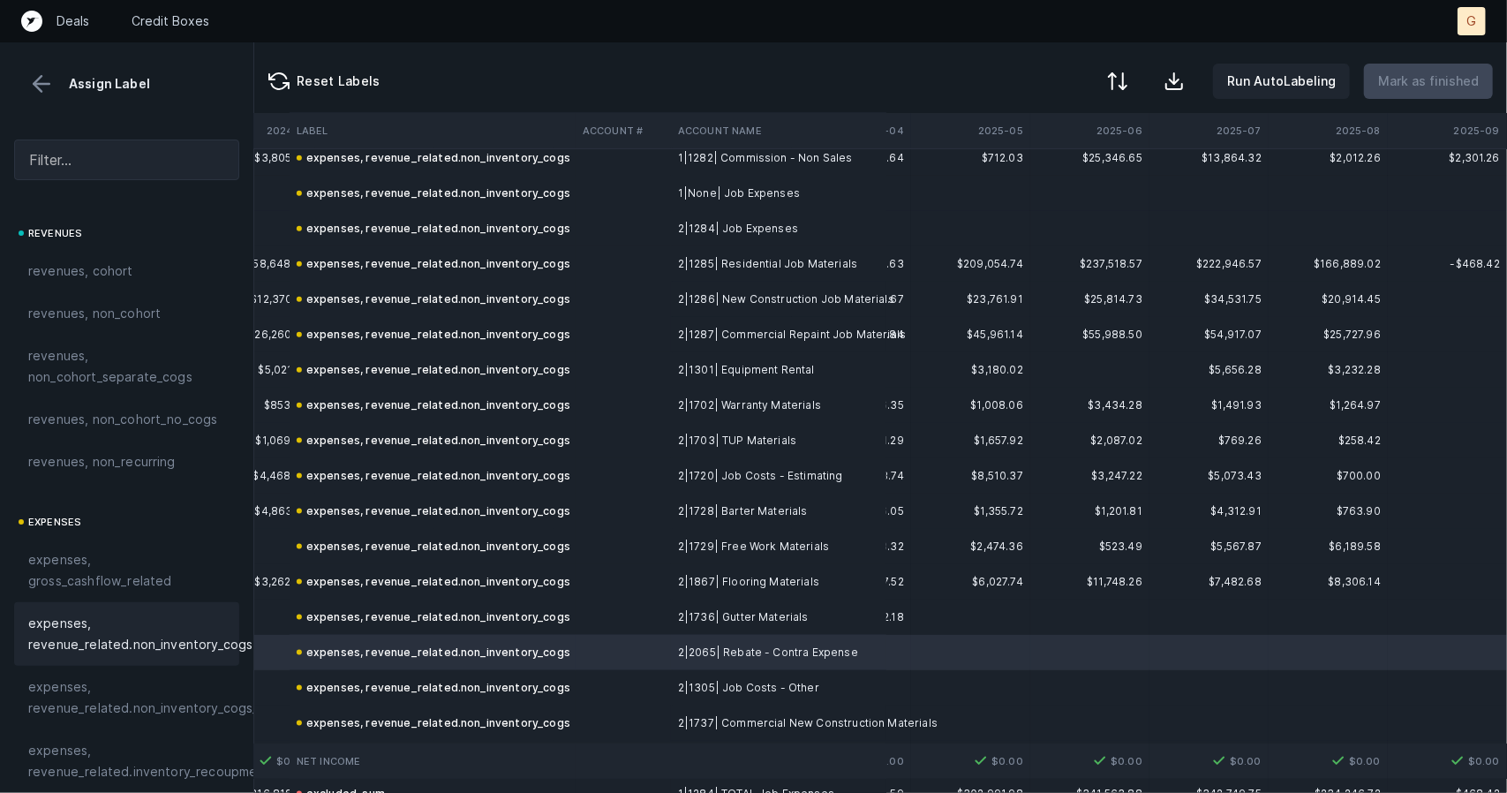
scroll to position [1476, 5119]
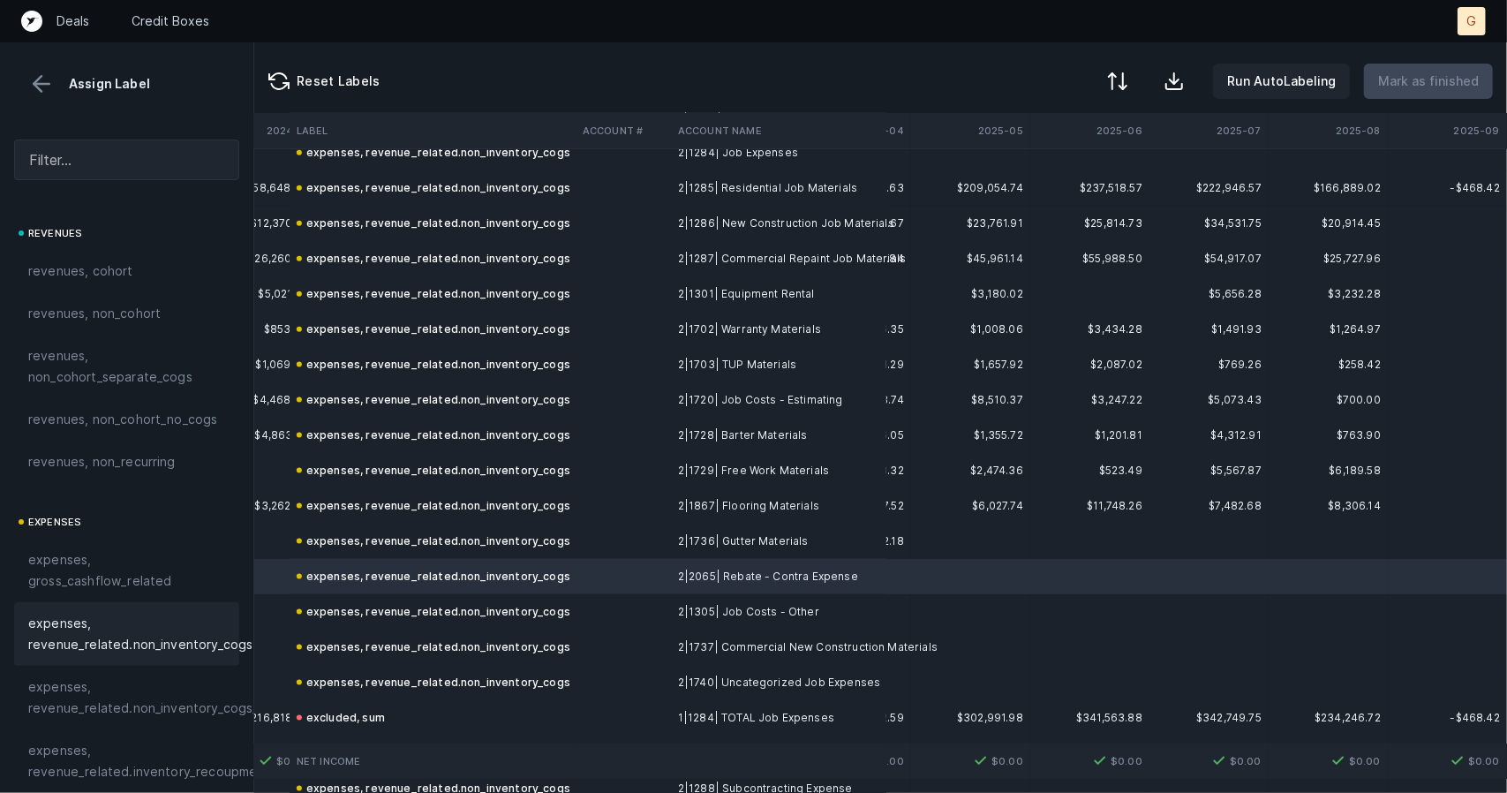
click at [41, 80] on button at bounding box center [41, 84] width 26 height 26
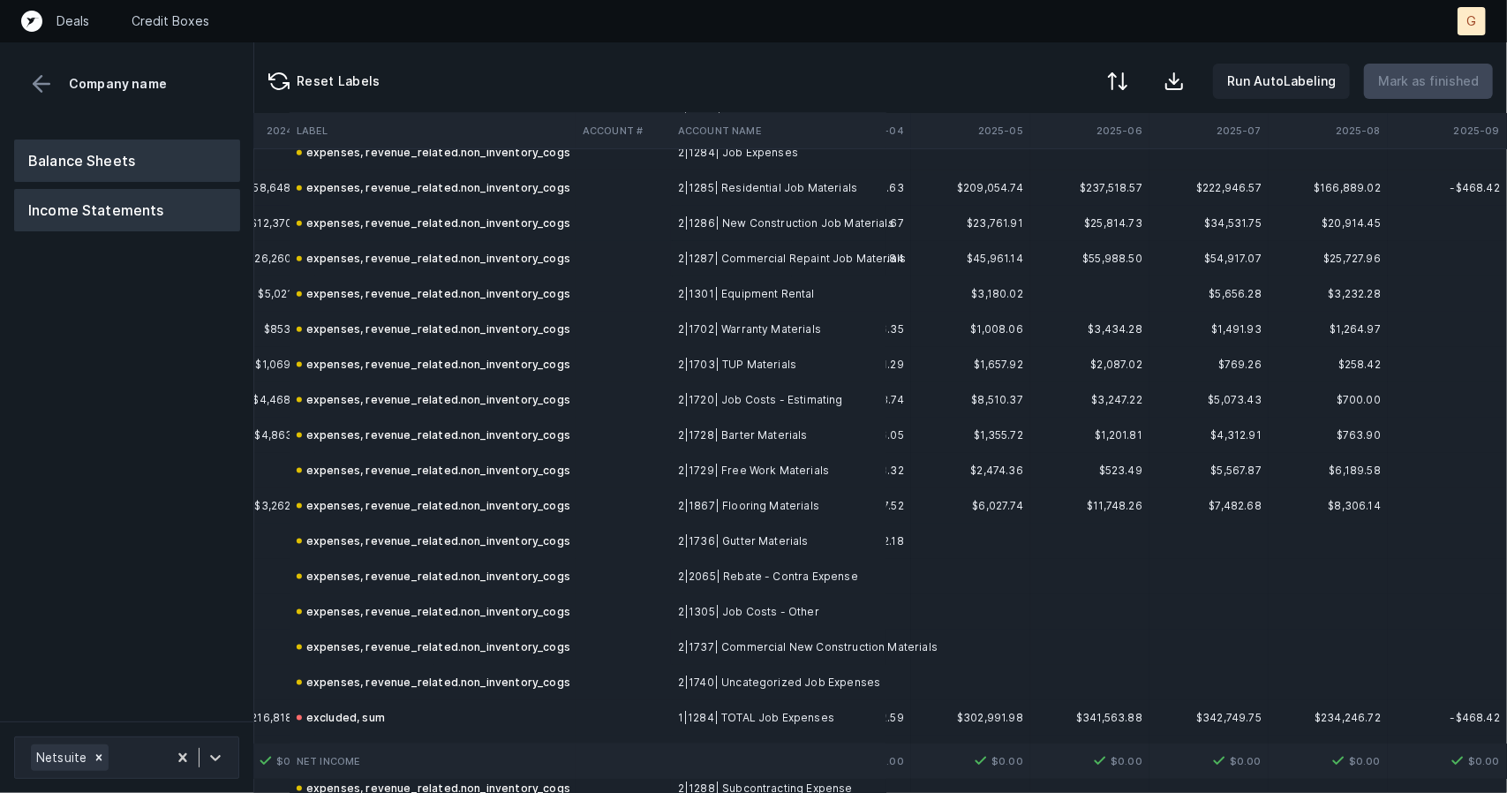
click at [130, 171] on button "Balance Sheets" at bounding box center [127, 161] width 226 height 42
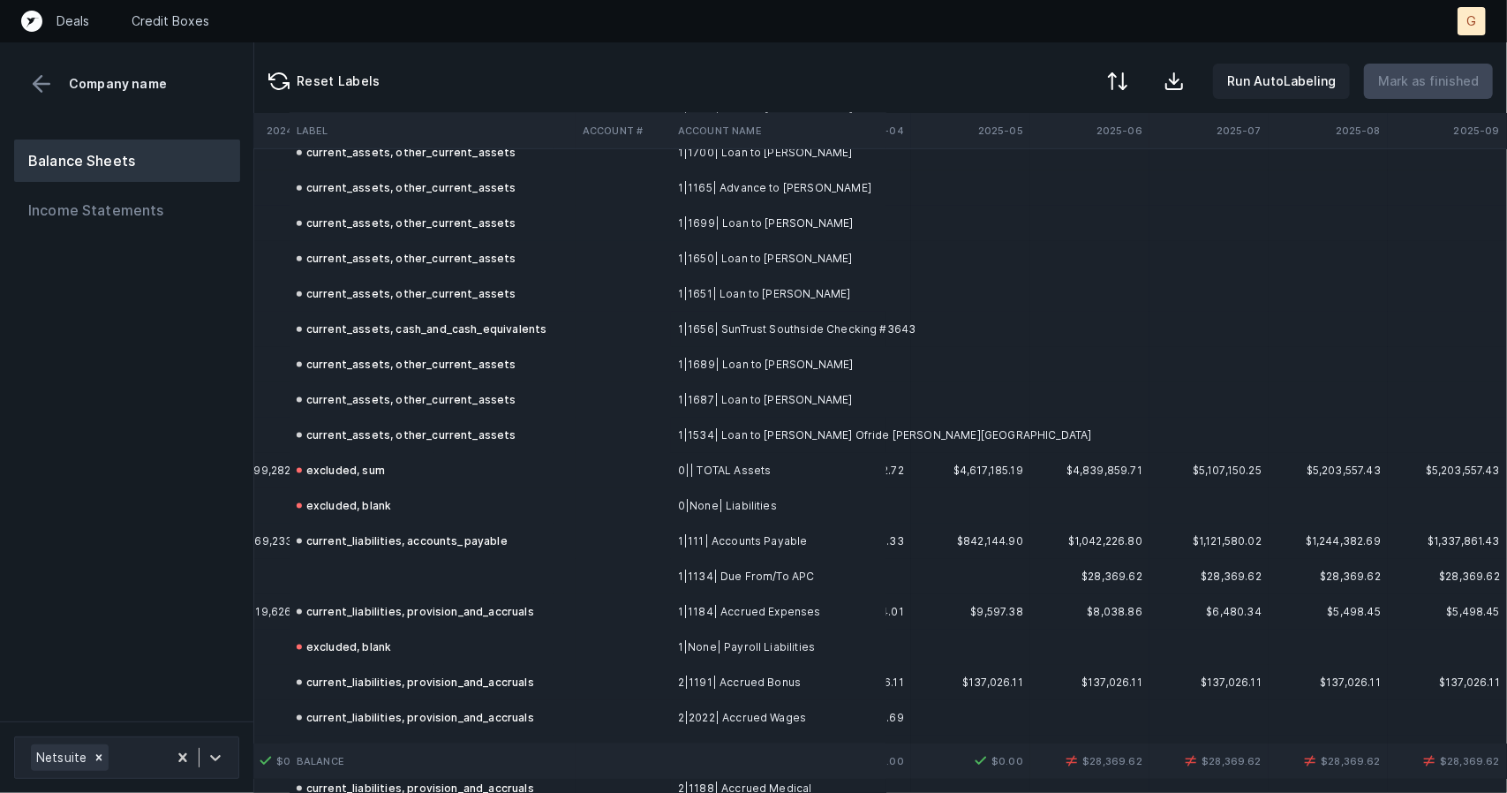
scroll to position [1535, 5109]
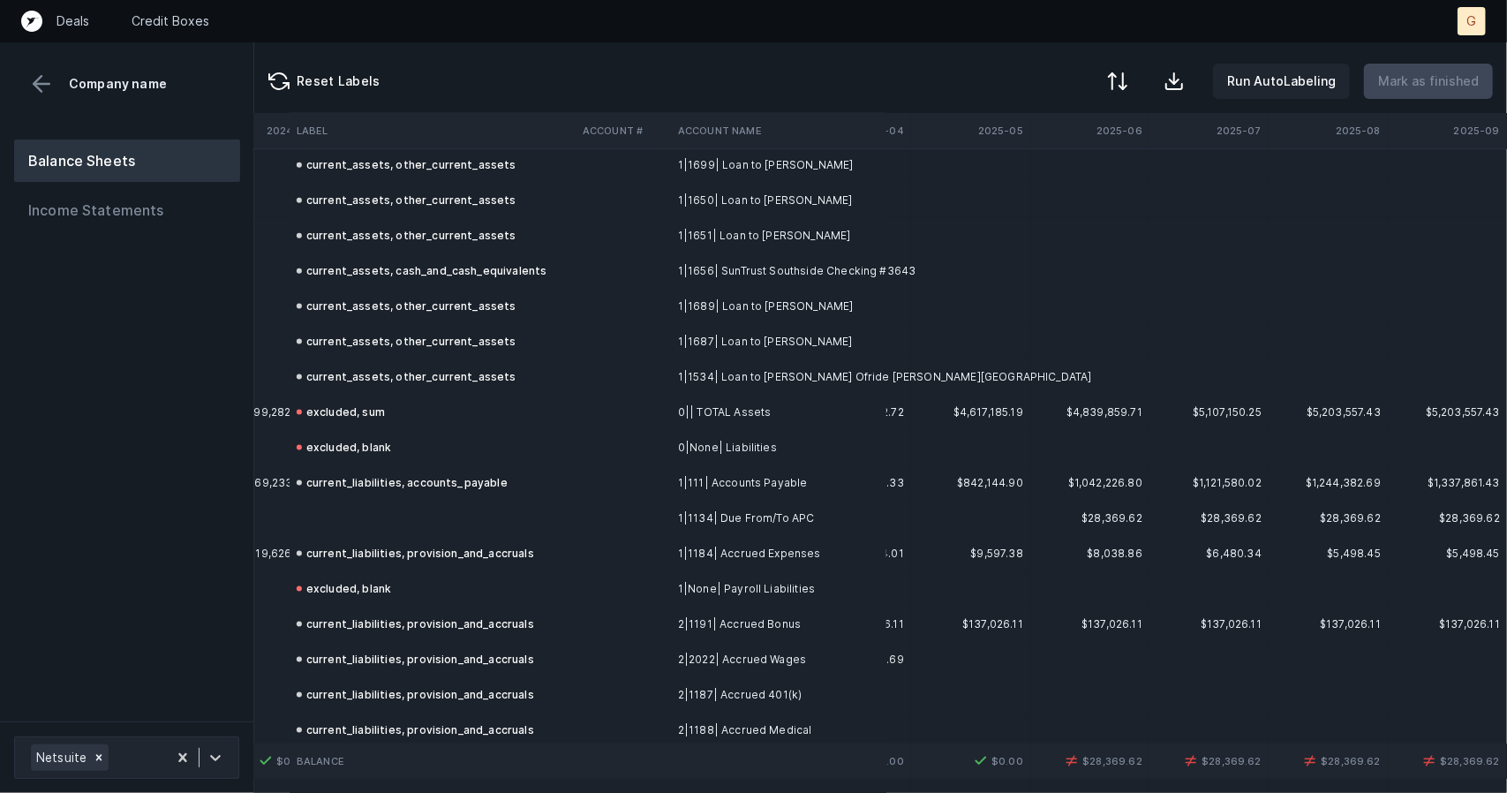
click at [339, 524] on td at bounding box center [433, 518] width 286 height 35
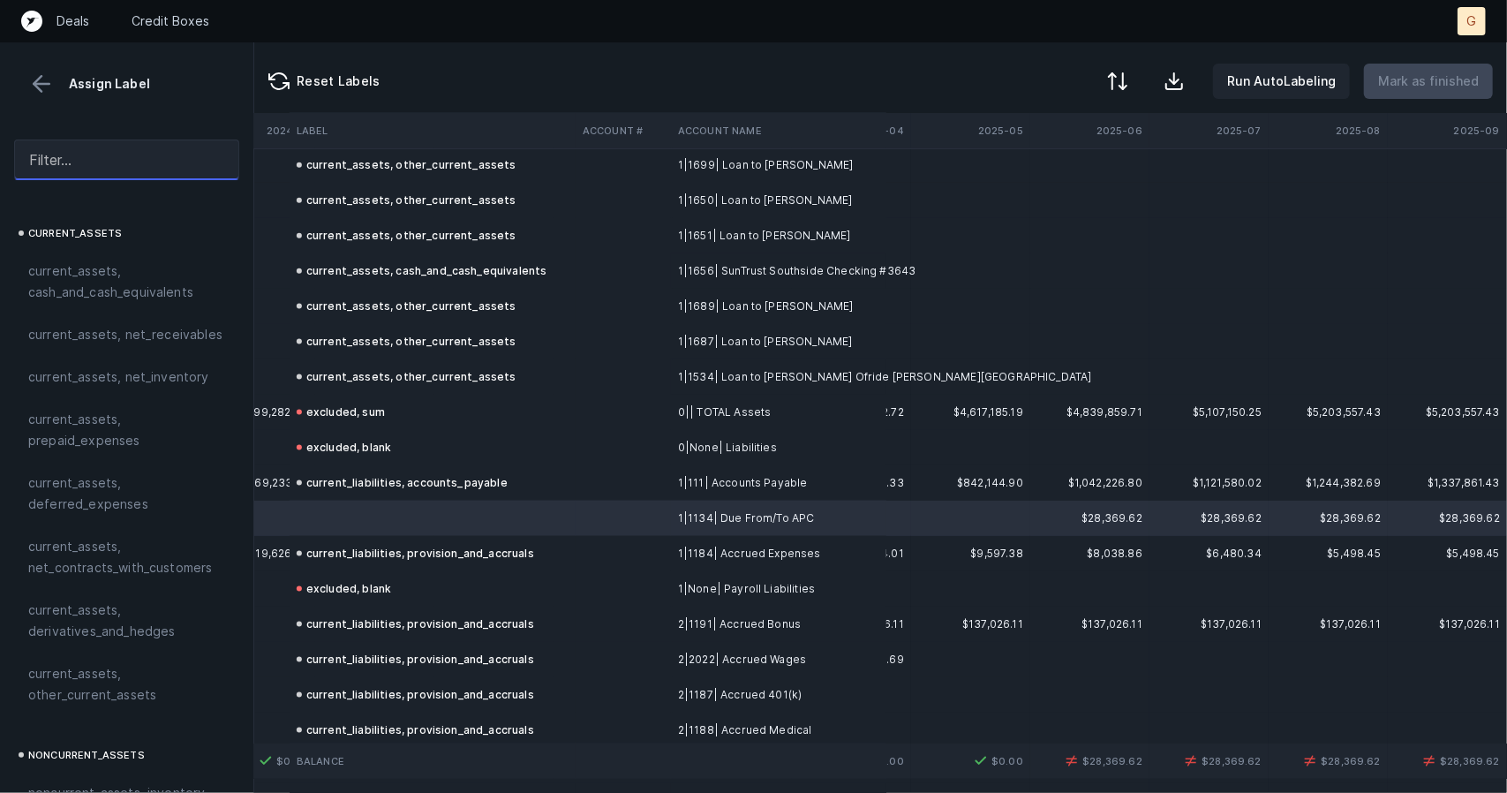
click at [150, 176] on input "text" at bounding box center [126, 160] width 225 height 41
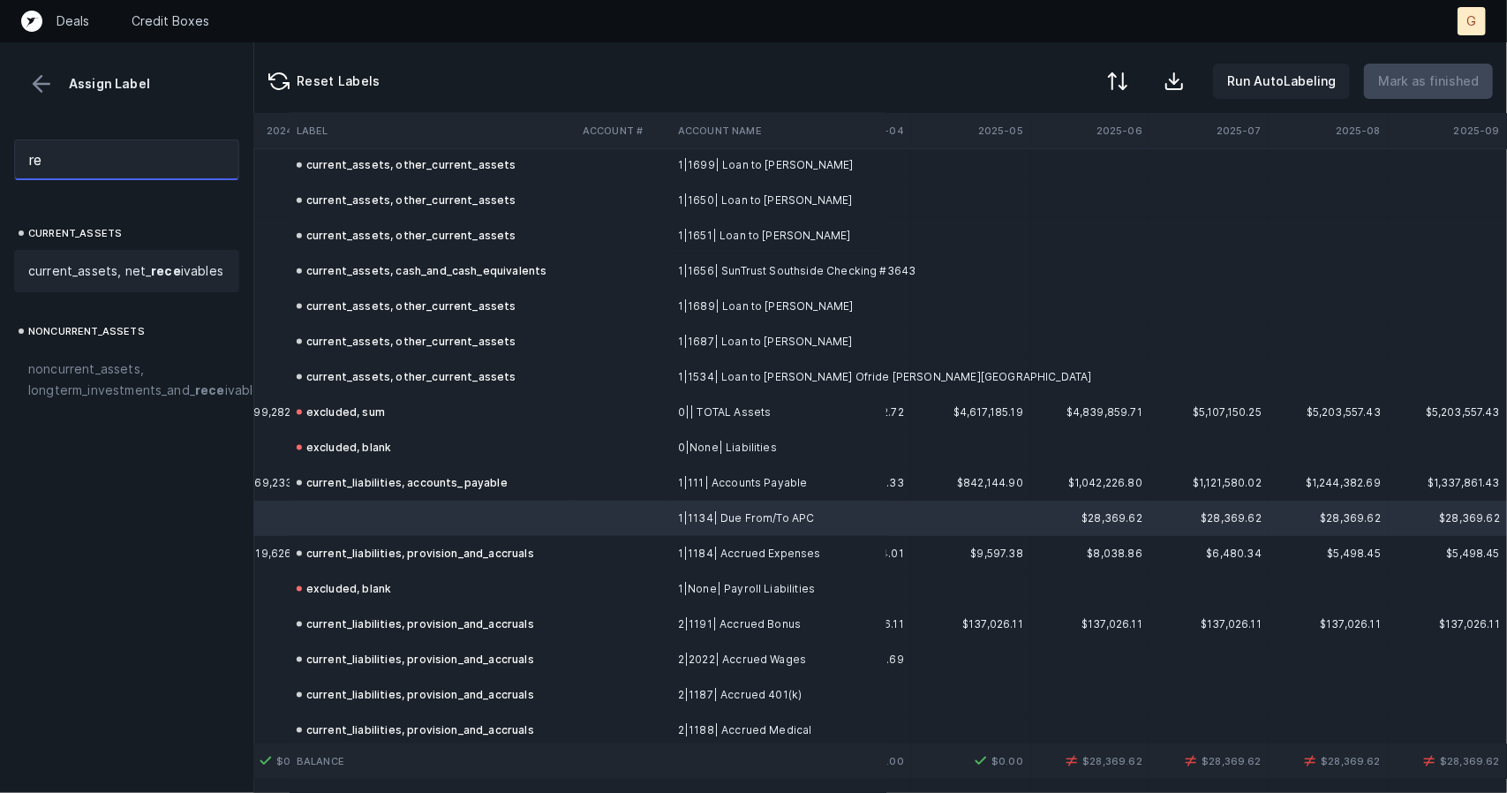
type input "r"
type input "accounts"
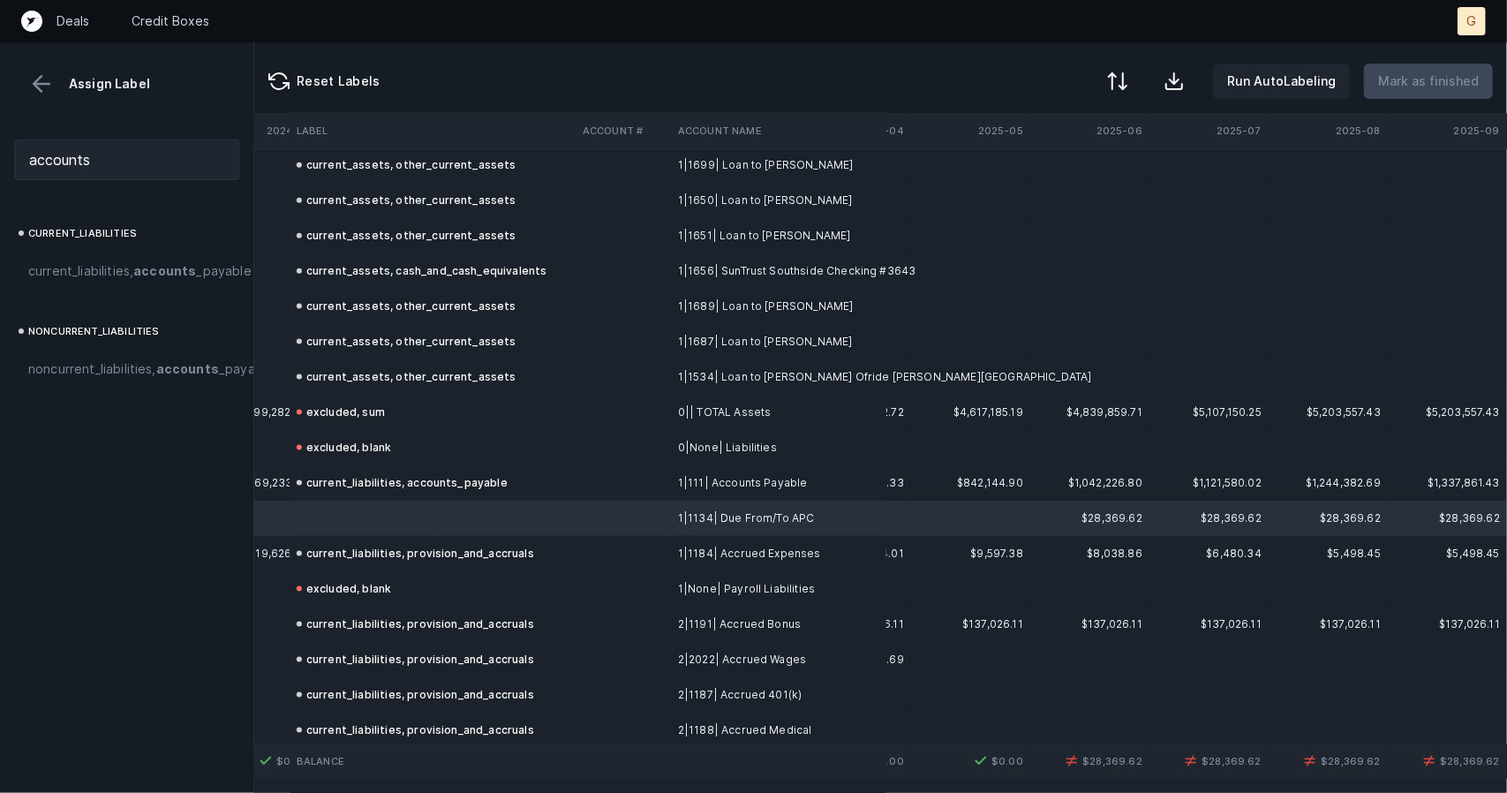
click at [117, 265] on span "current_liabilities, accounts _payable" at bounding box center [139, 270] width 223 height 21
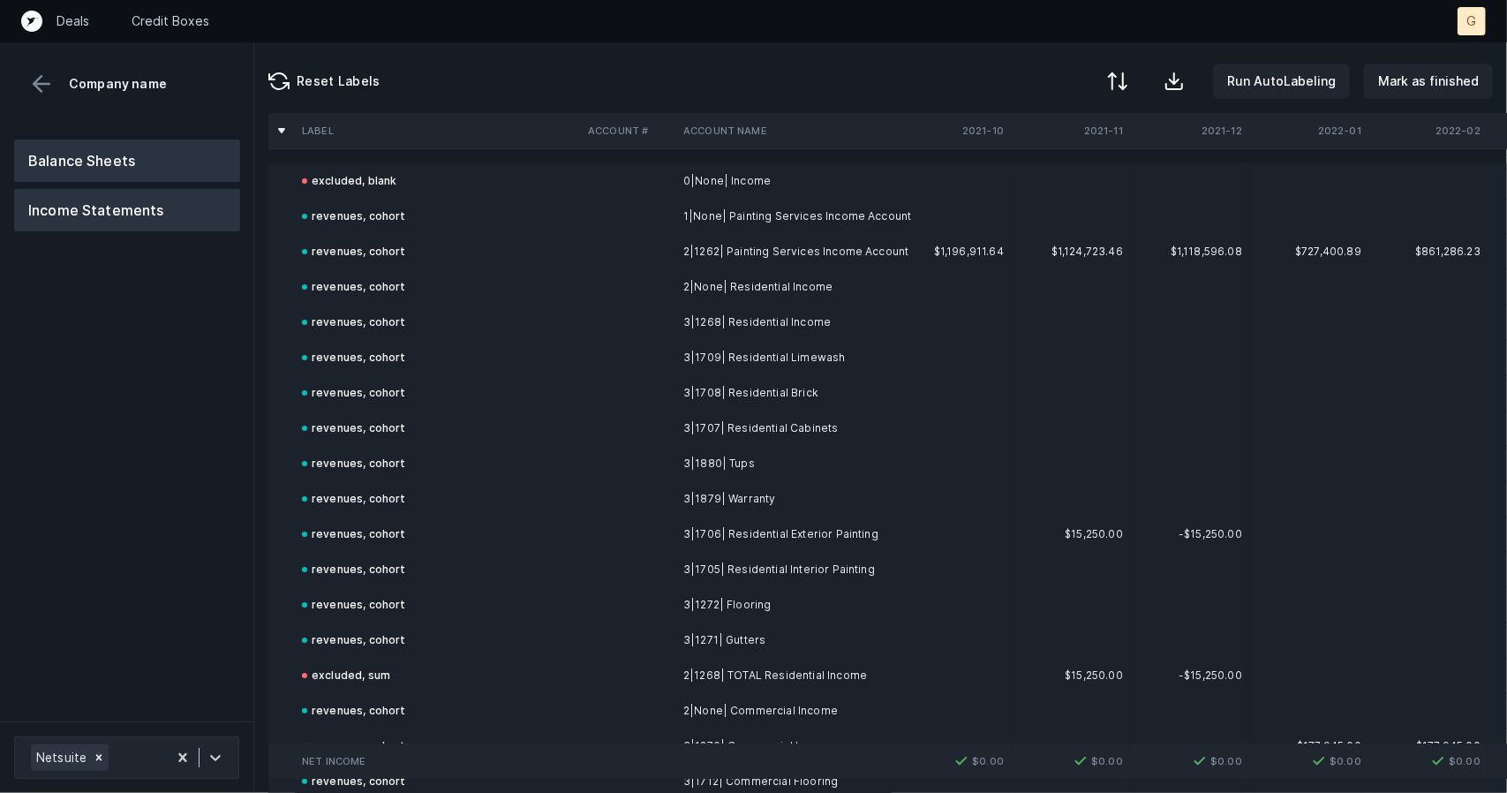
click at [132, 152] on button "Balance Sheets" at bounding box center [127, 161] width 226 height 42
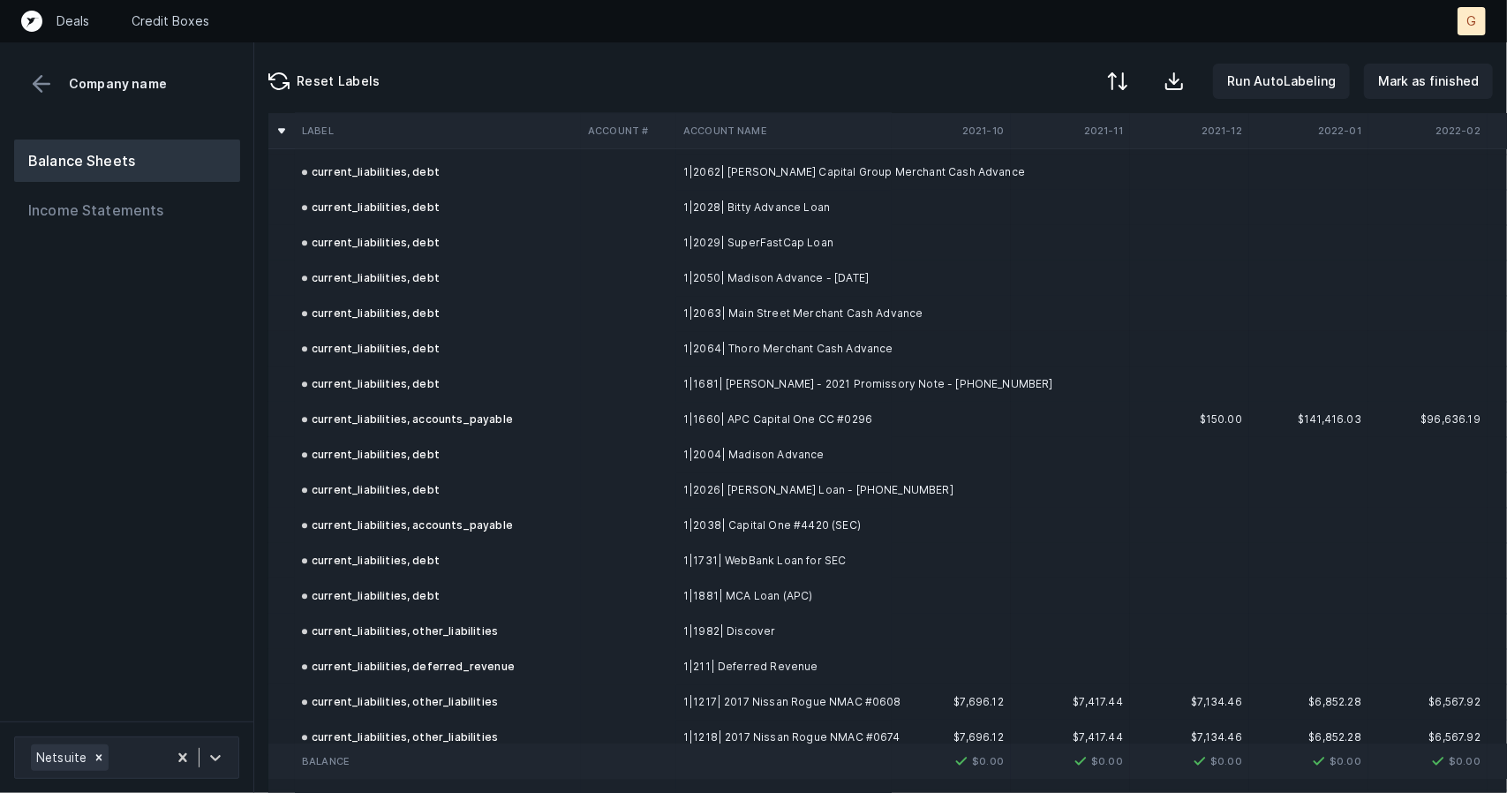
scroll to position [3193, 0]
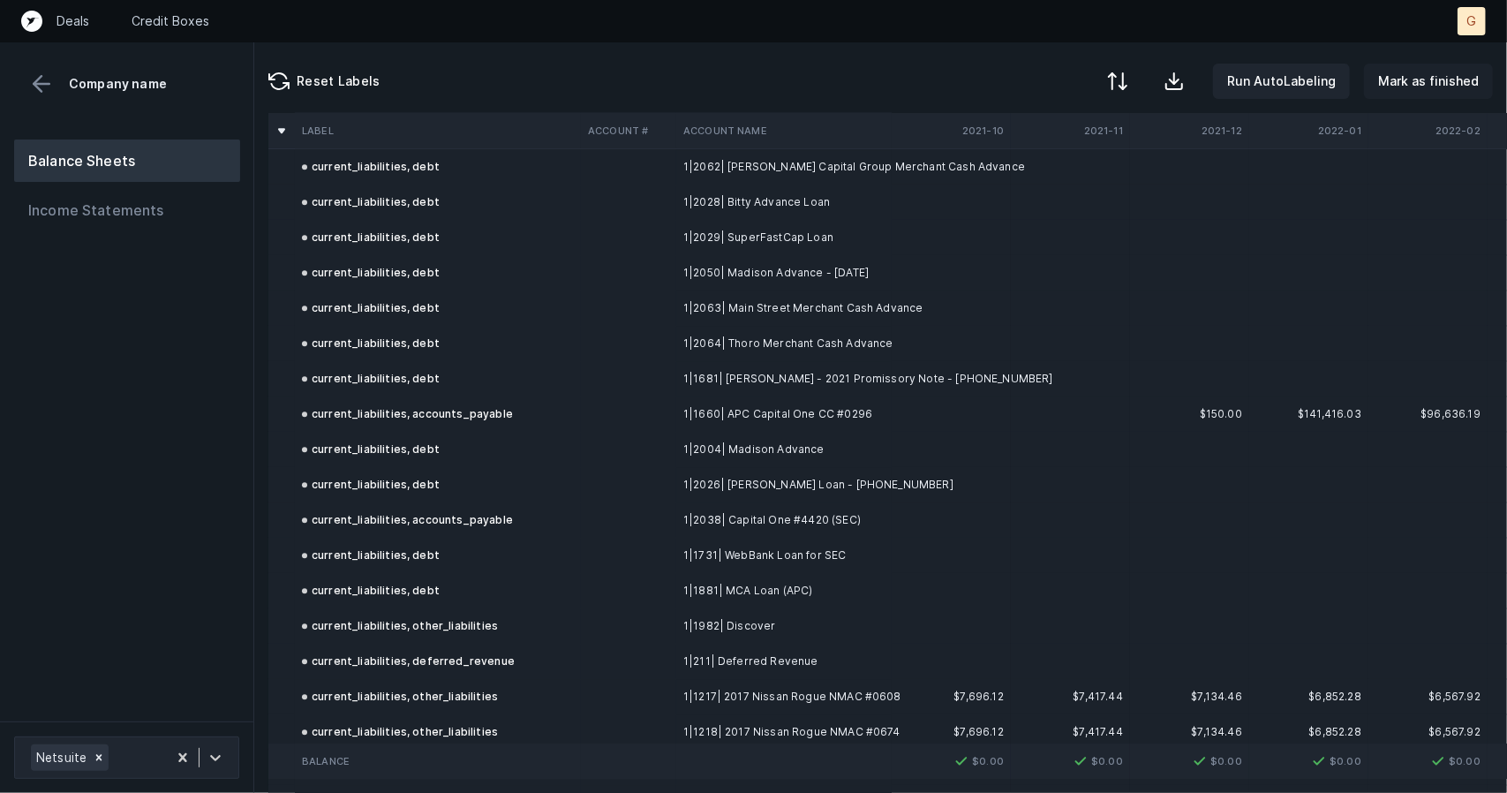
click at [1433, 68] on button "Mark as finished" at bounding box center [1428, 81] width 129 height 35
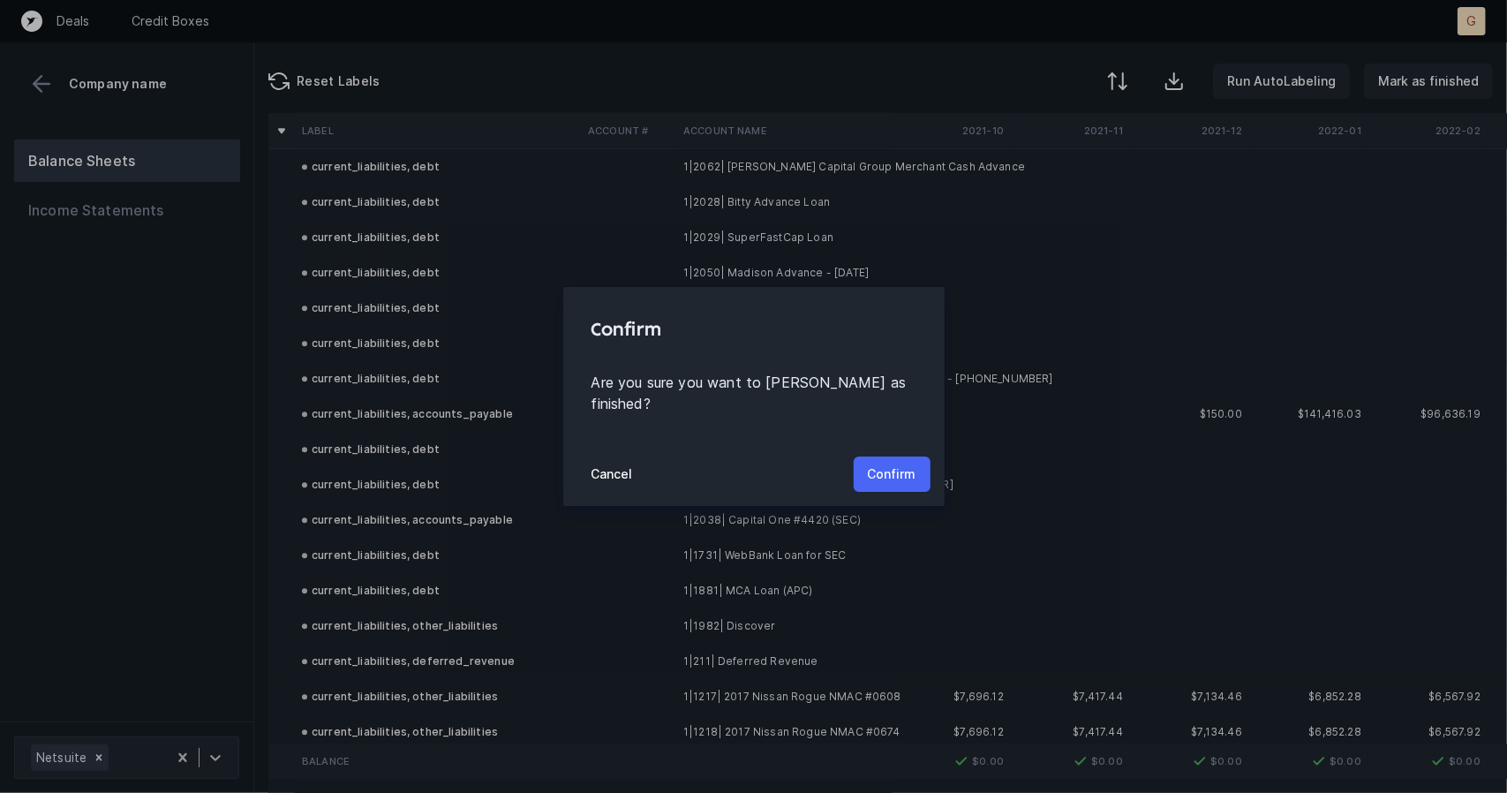
click at [882, 464] on p "Confirm" at bounding box center [892, 474] width 49 height 21
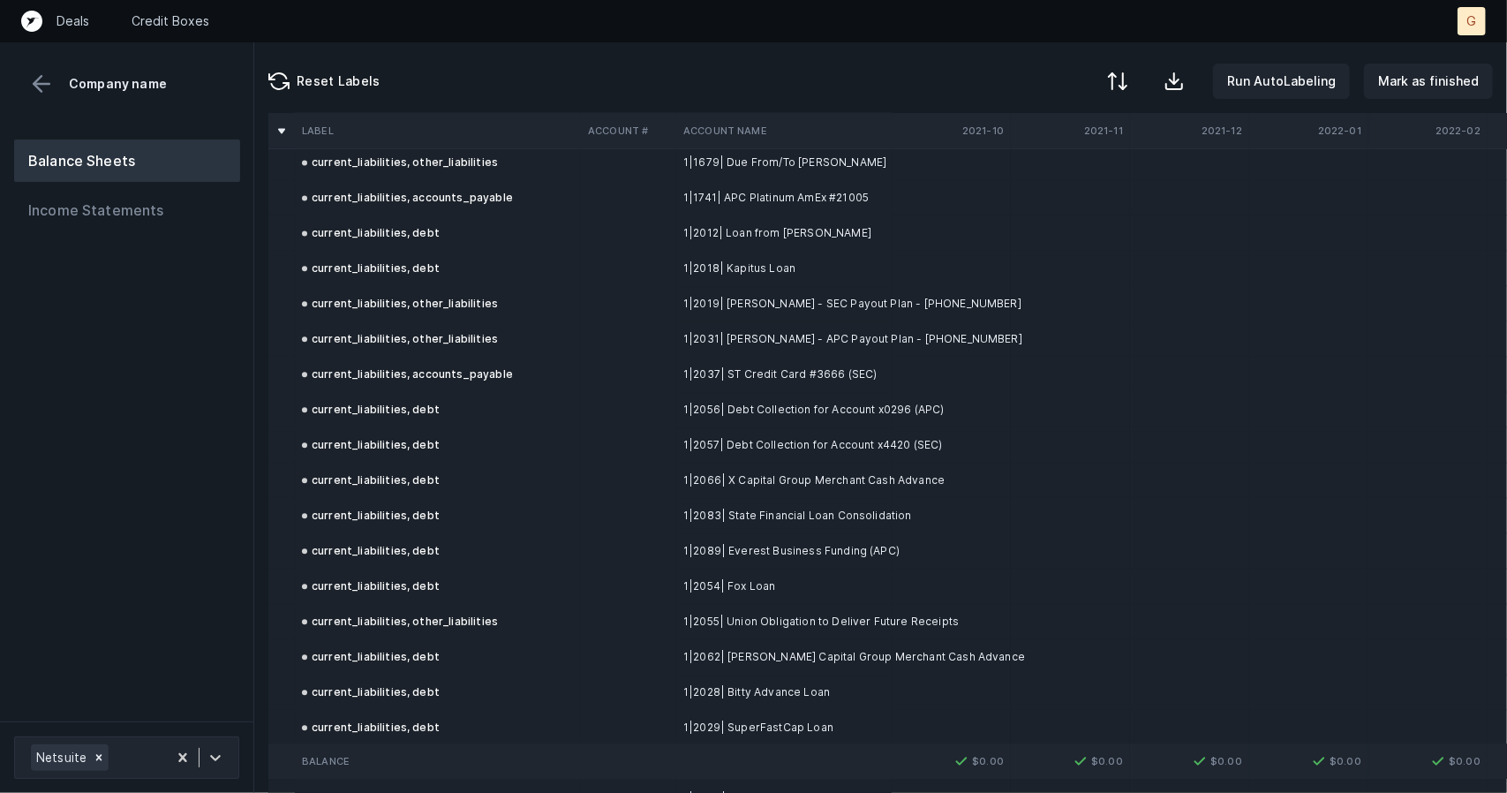
scroll to position [2982, 0]
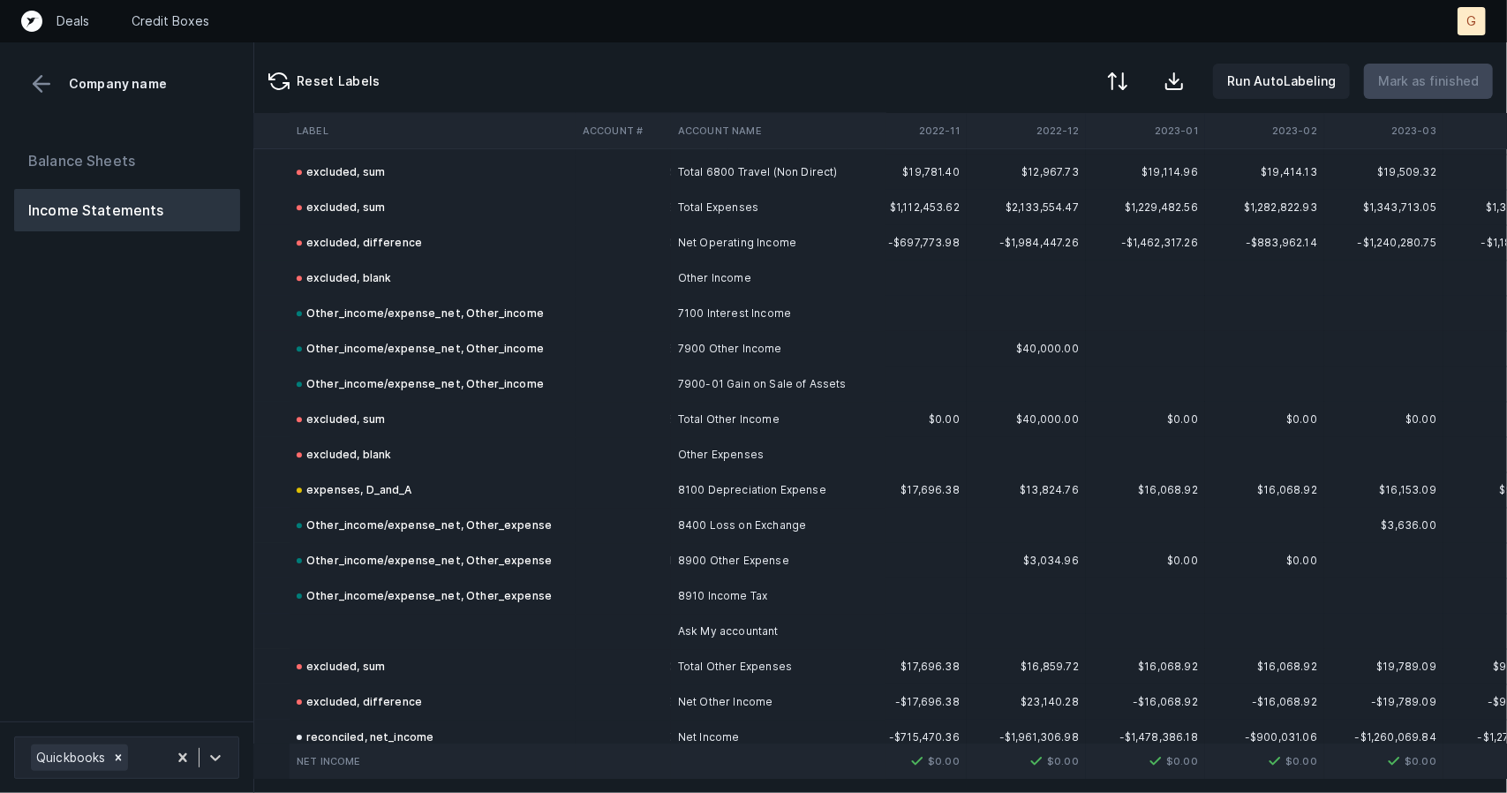
scroll to position [3579, 283]
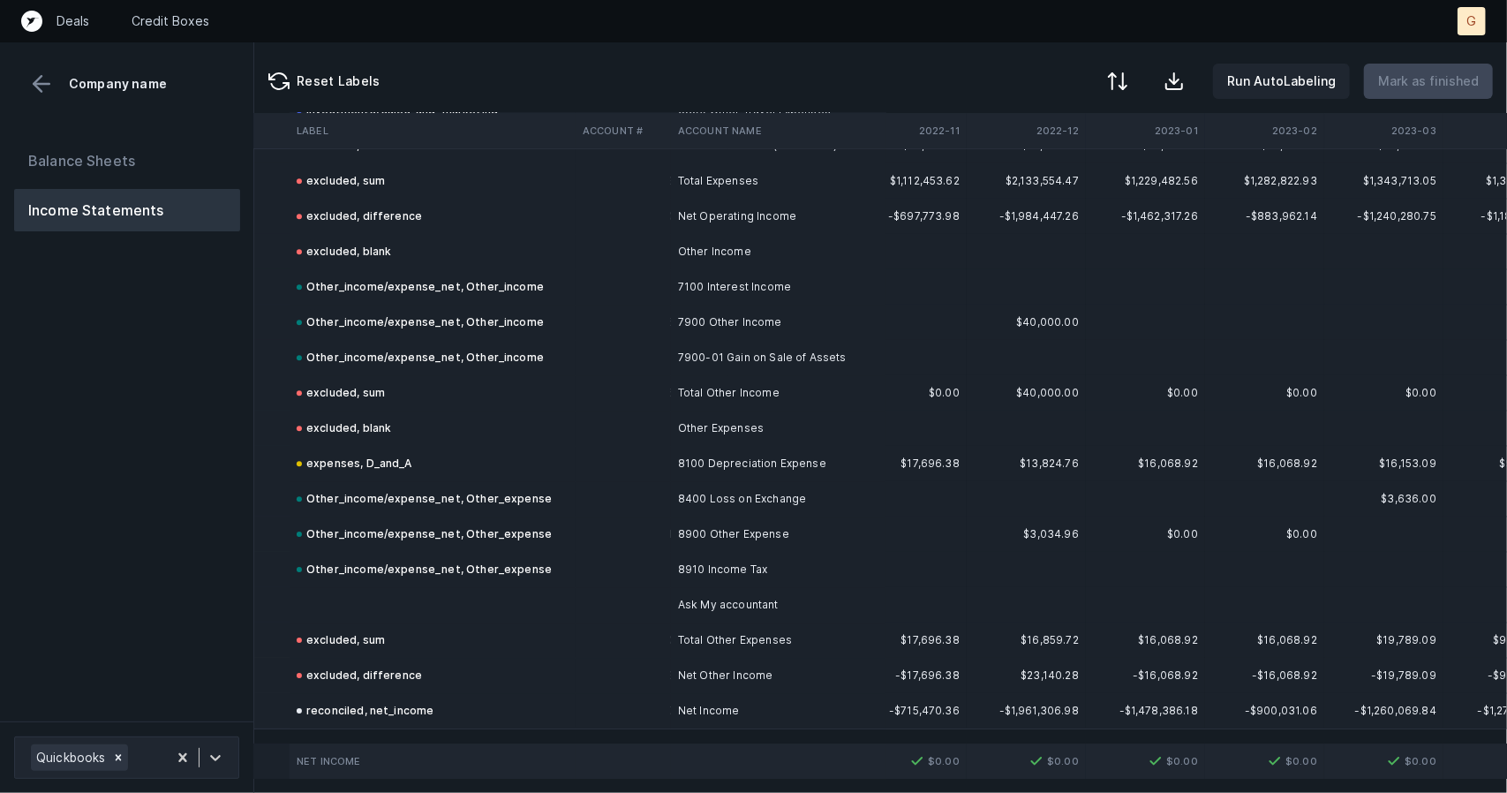
click at [446, 587] on td at bounding box center [433, 604] width 286 height 35
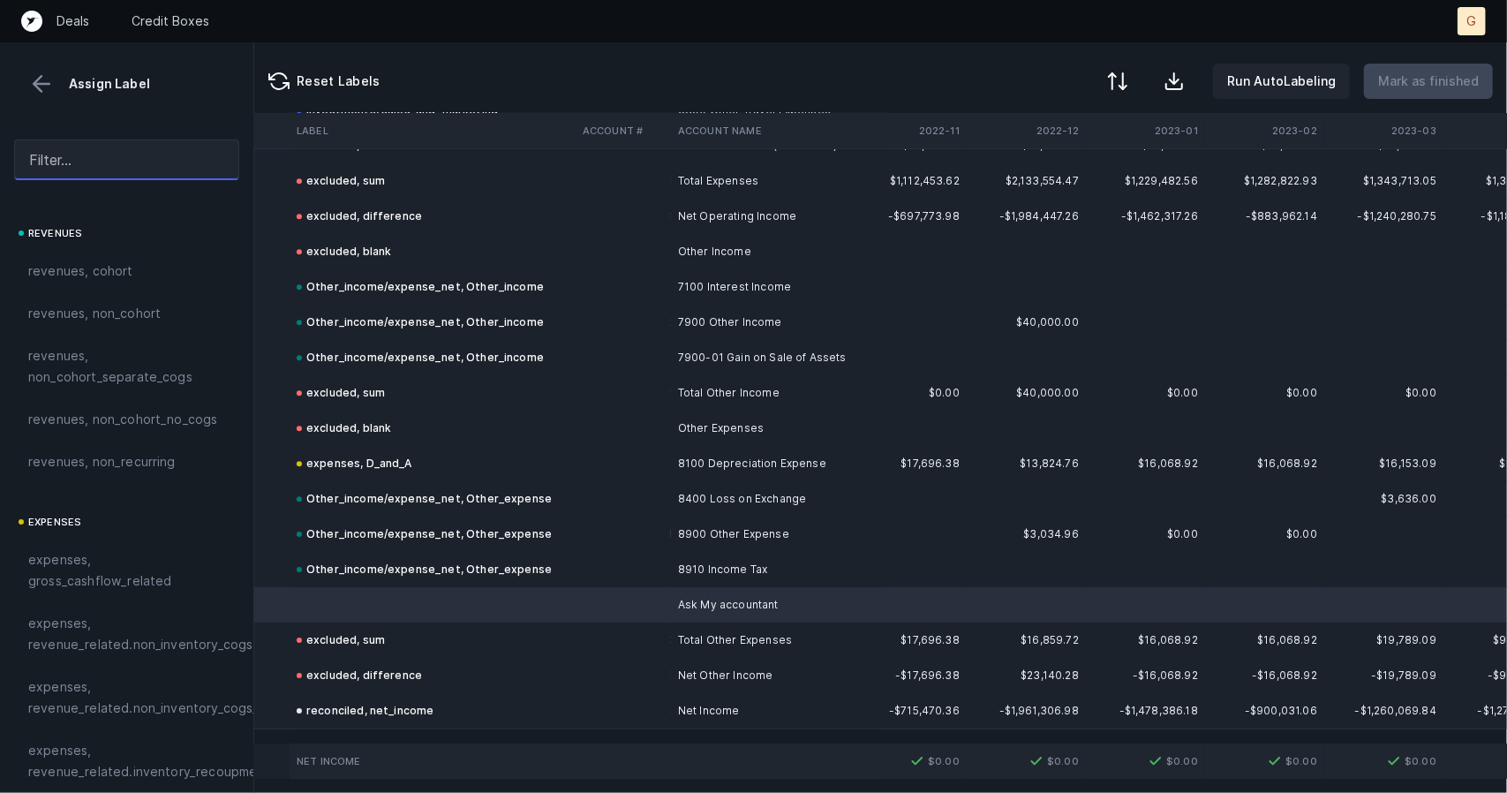
click at [72, 169] on input "text" at bounding box center [126, 160] width 225 height 41
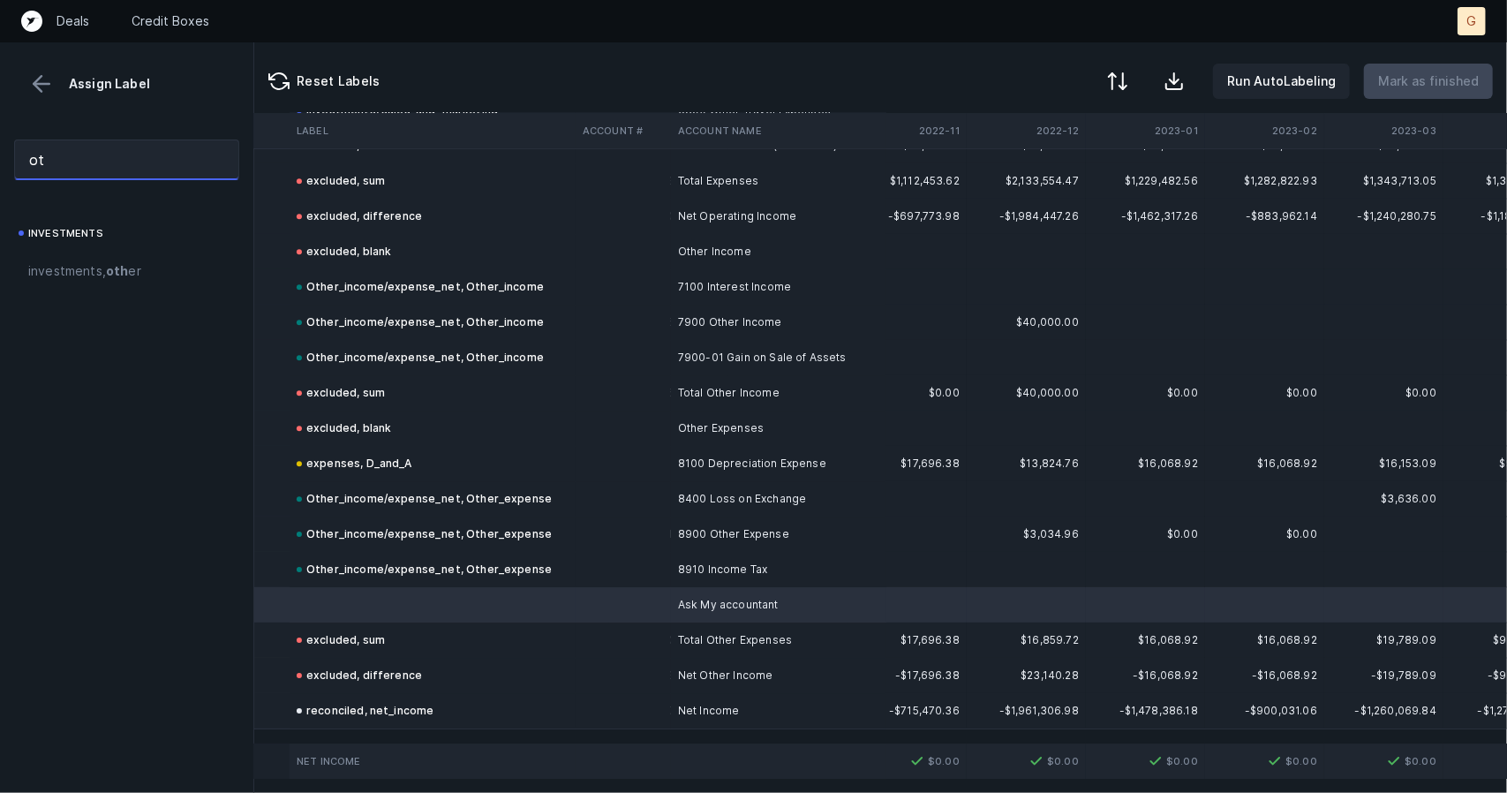
type input "o"
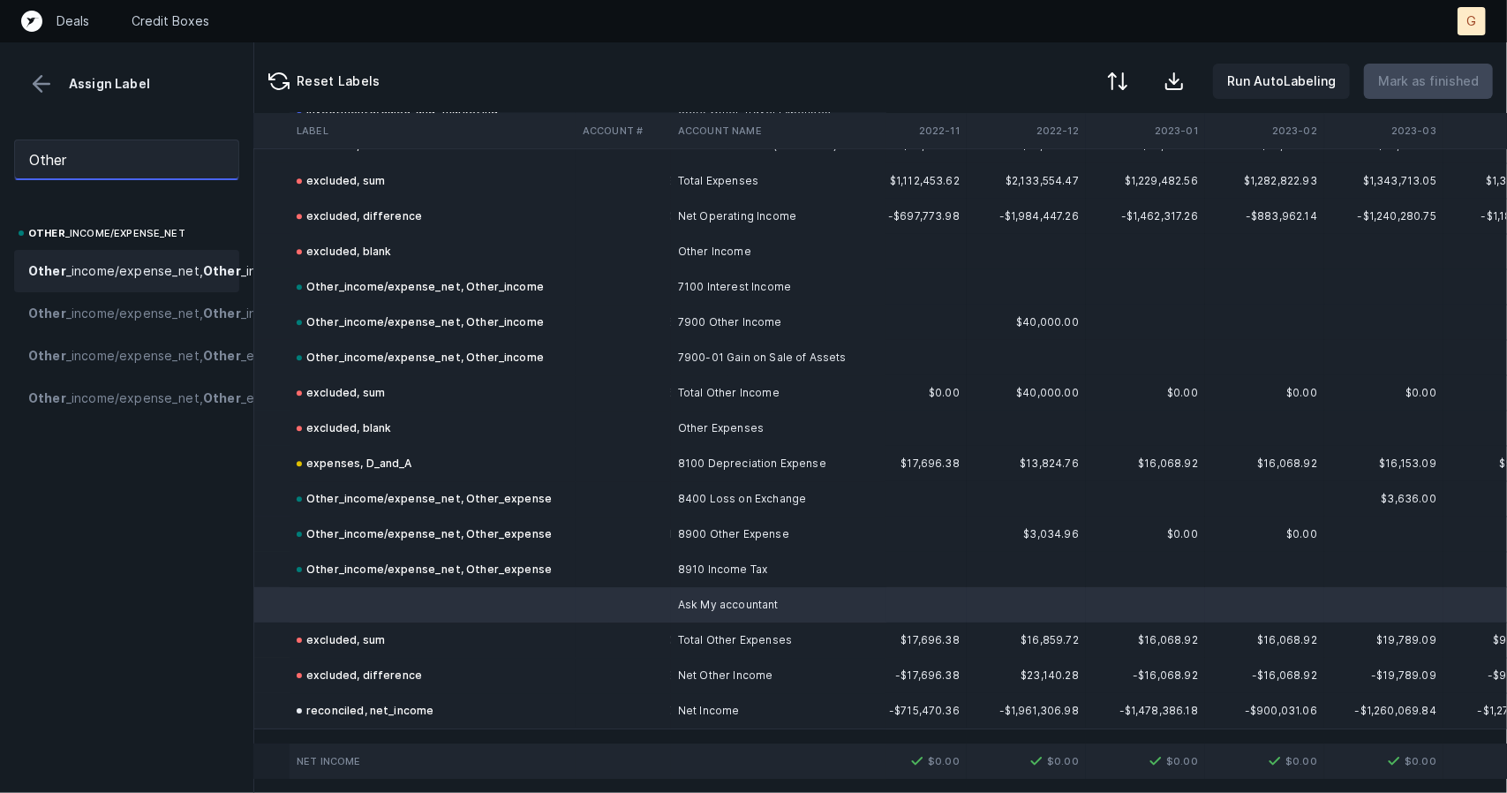
type input "Other"
click at [112, 282] on span "Other _income/expense_net, Other _income" at bounding box center [158, 270] width 261 height 21
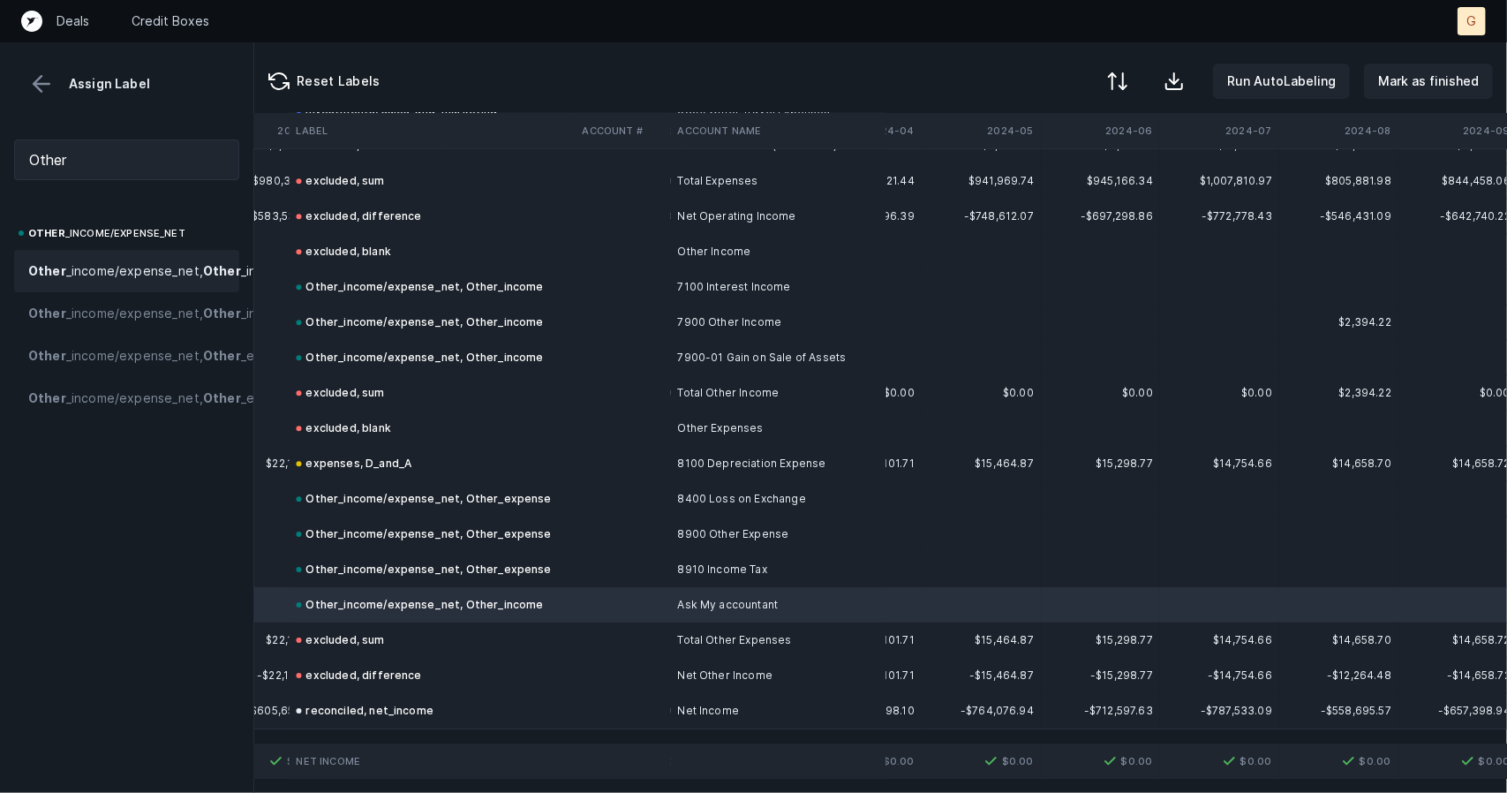
scroll to position [3579, 2470]
click at [1406, 83] on p "Mark as finished" at bounding box center [1428, 81] width 101 height 21
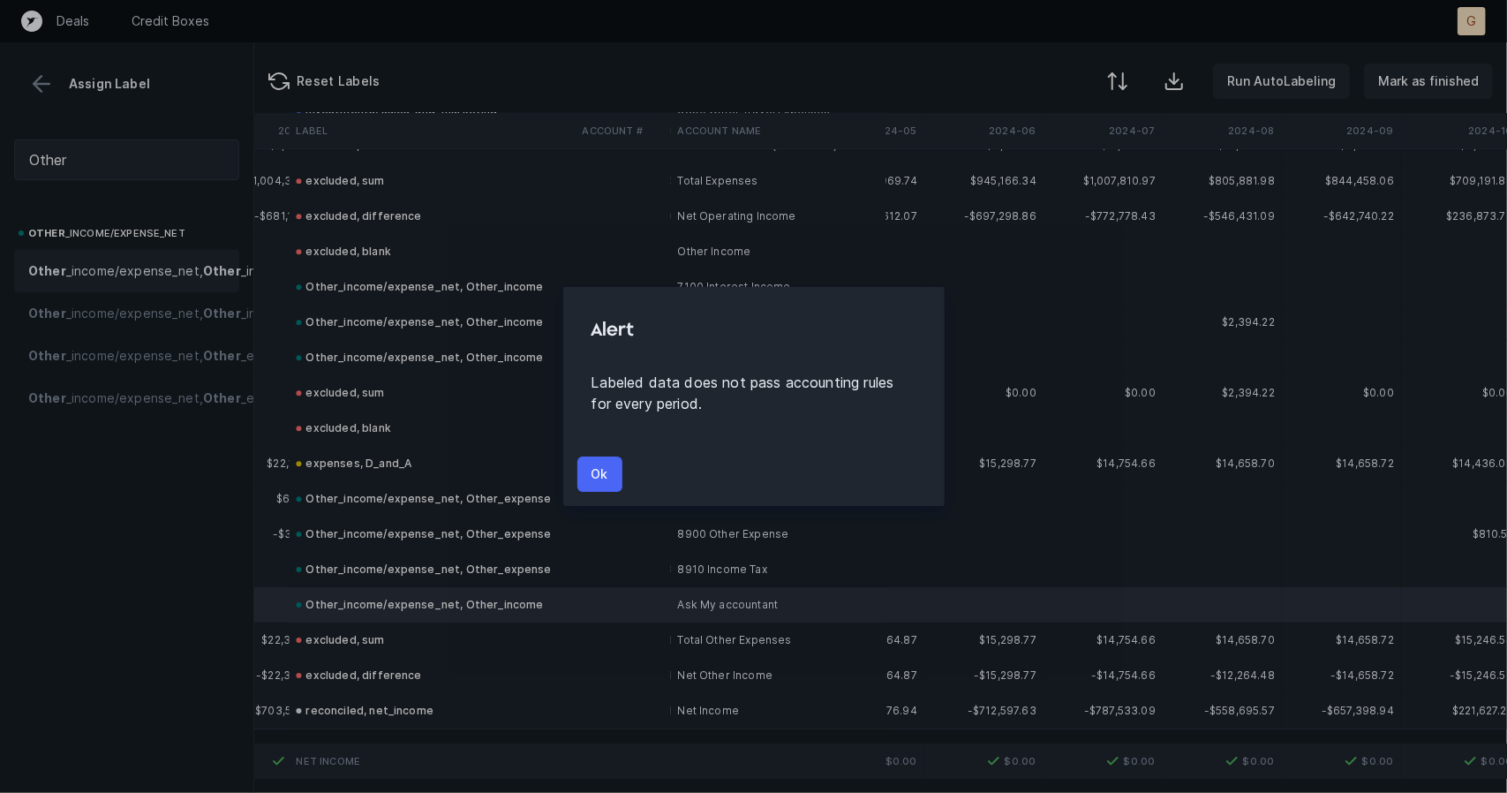
click at [607, 476] on button "Ok" at bounding box center [599, 473] width 45 height 35
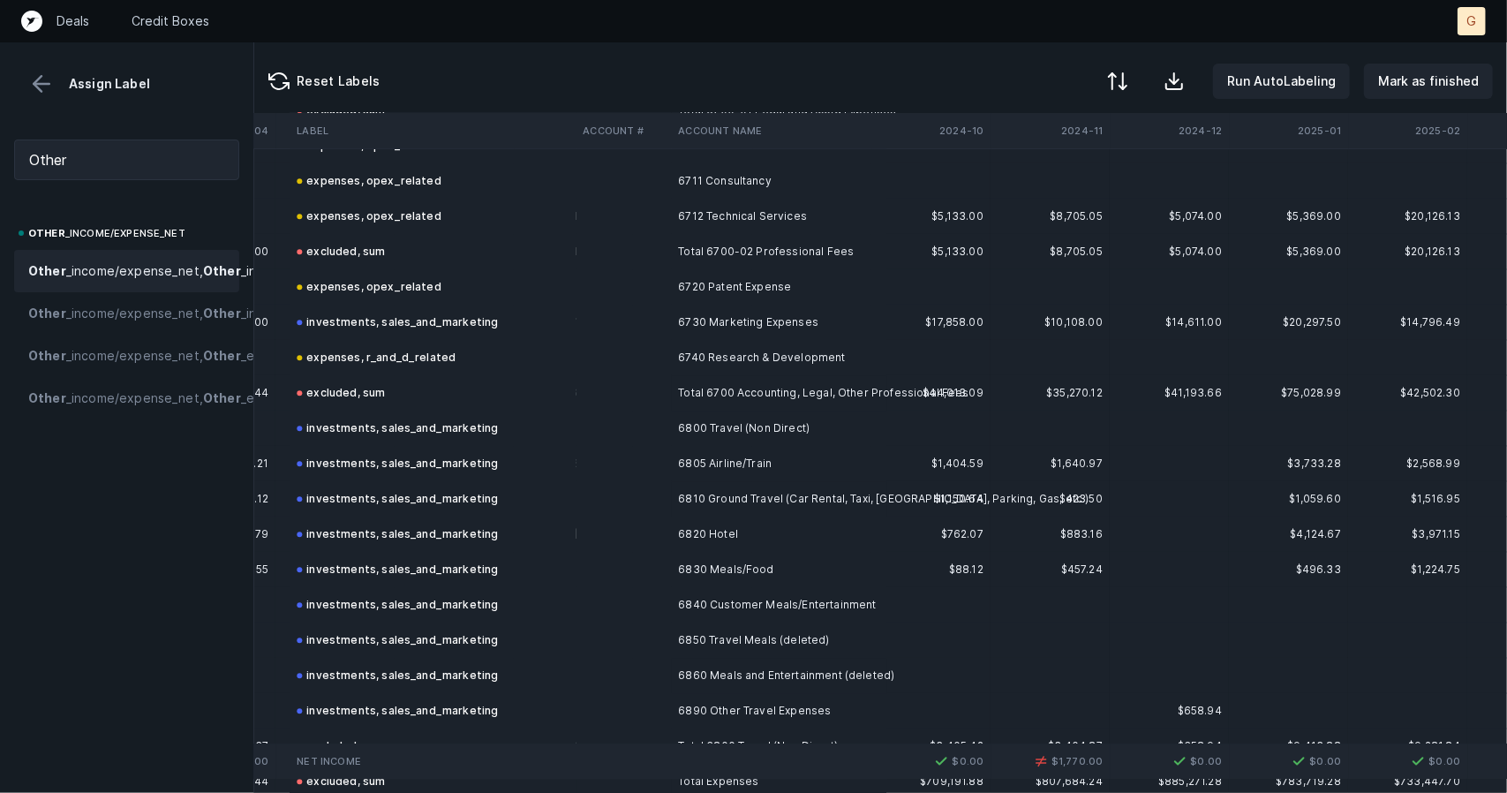
scroll to position [3579, 3000]
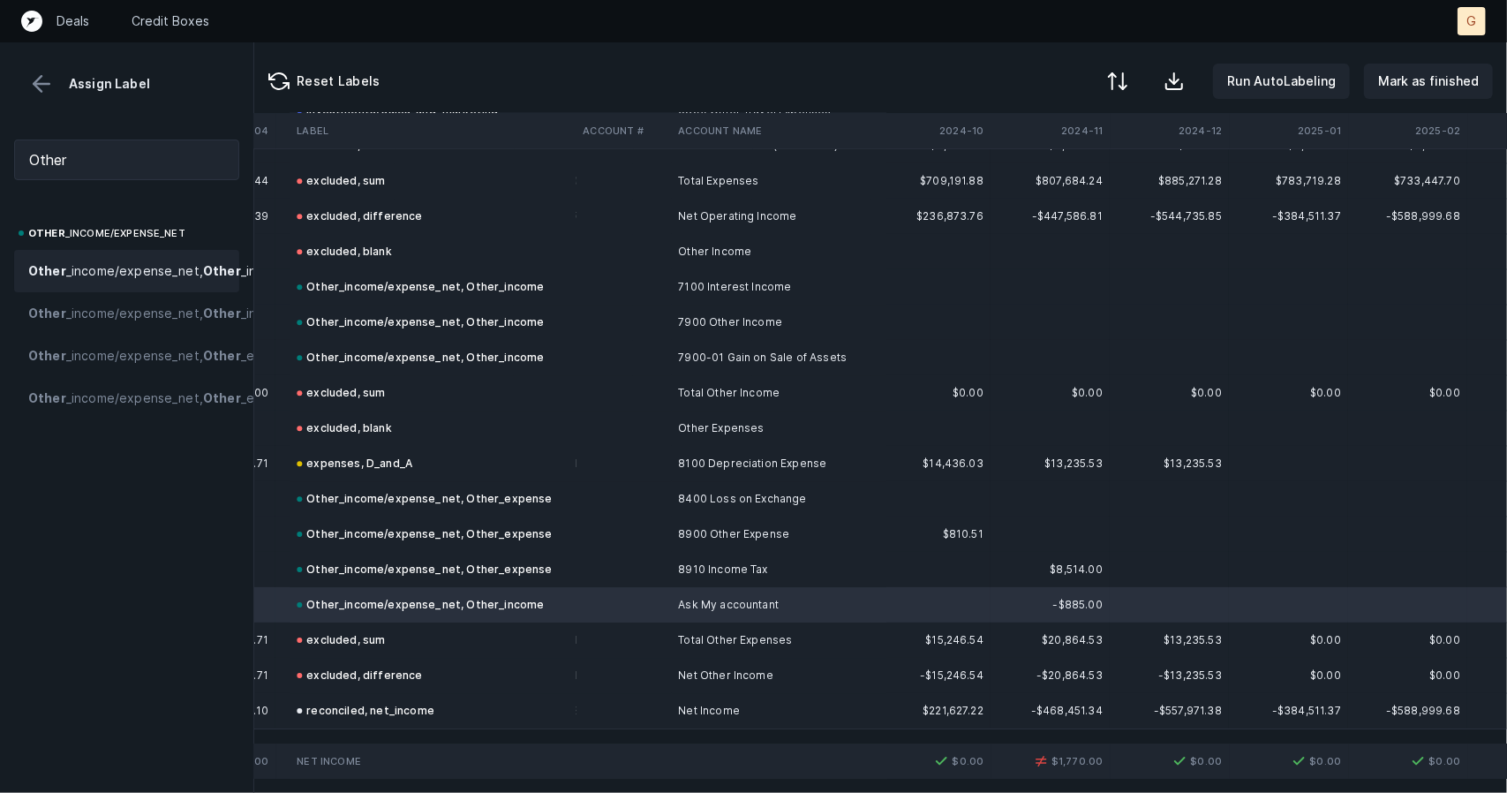
click at [140, 260] on span "Other _income/expense_net, Other _income" at bounding box center [158, 270] width 261 height 21
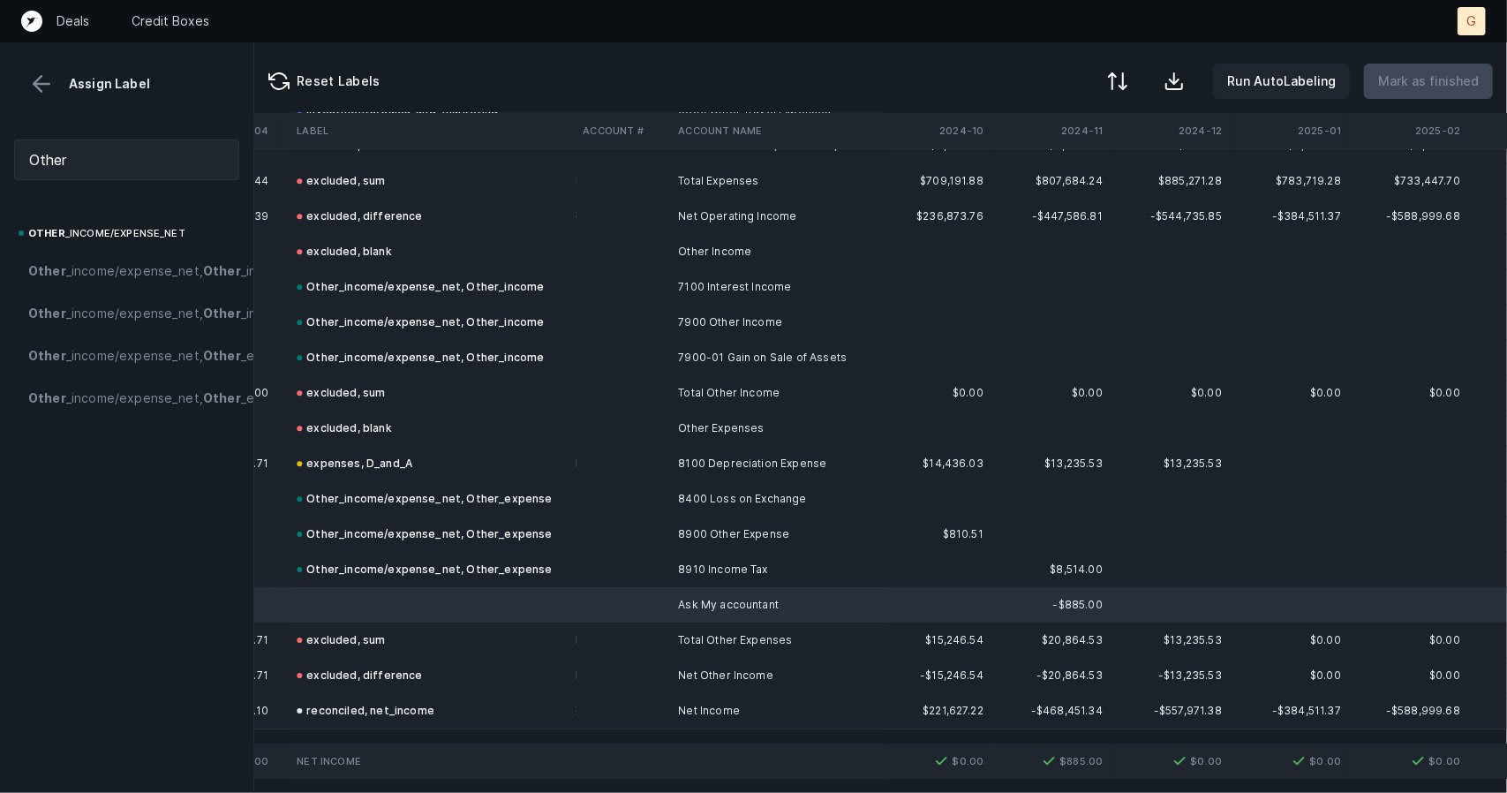
click at [85, 130] on div "Other" at bounding box center [126, 159] width 253 height 69
drag, startPoint x: 42, startPoint y: 117, endPoint x: 0, endPoint y: 57, distance: 73.5
click at [0, 57] on div "Assign Label Other Other _income/expense_net Other _income/expense_net, Other _…" at bounding box center [127, 417] width 254 height 751
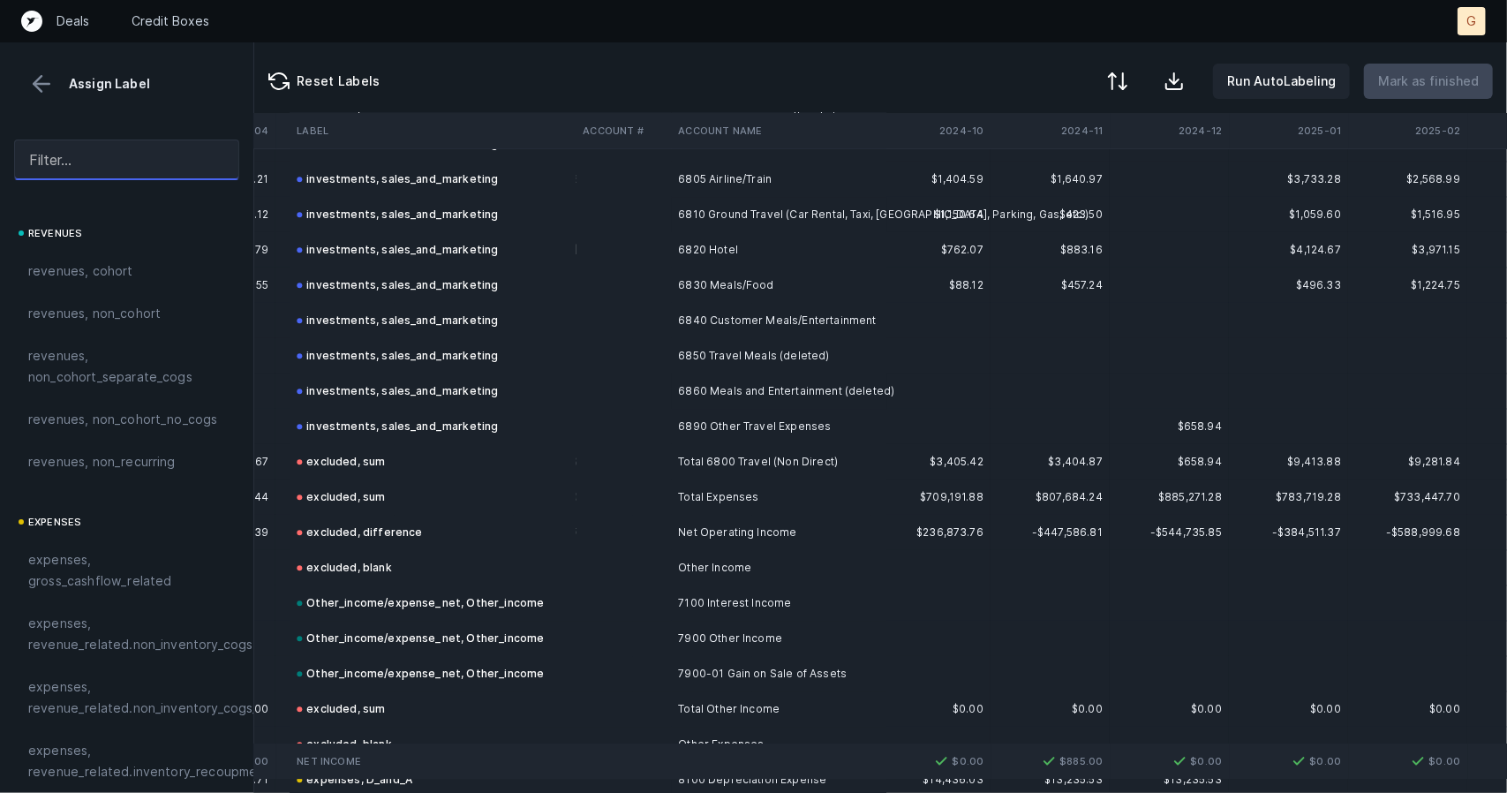
scroll to position [3576, 3000]
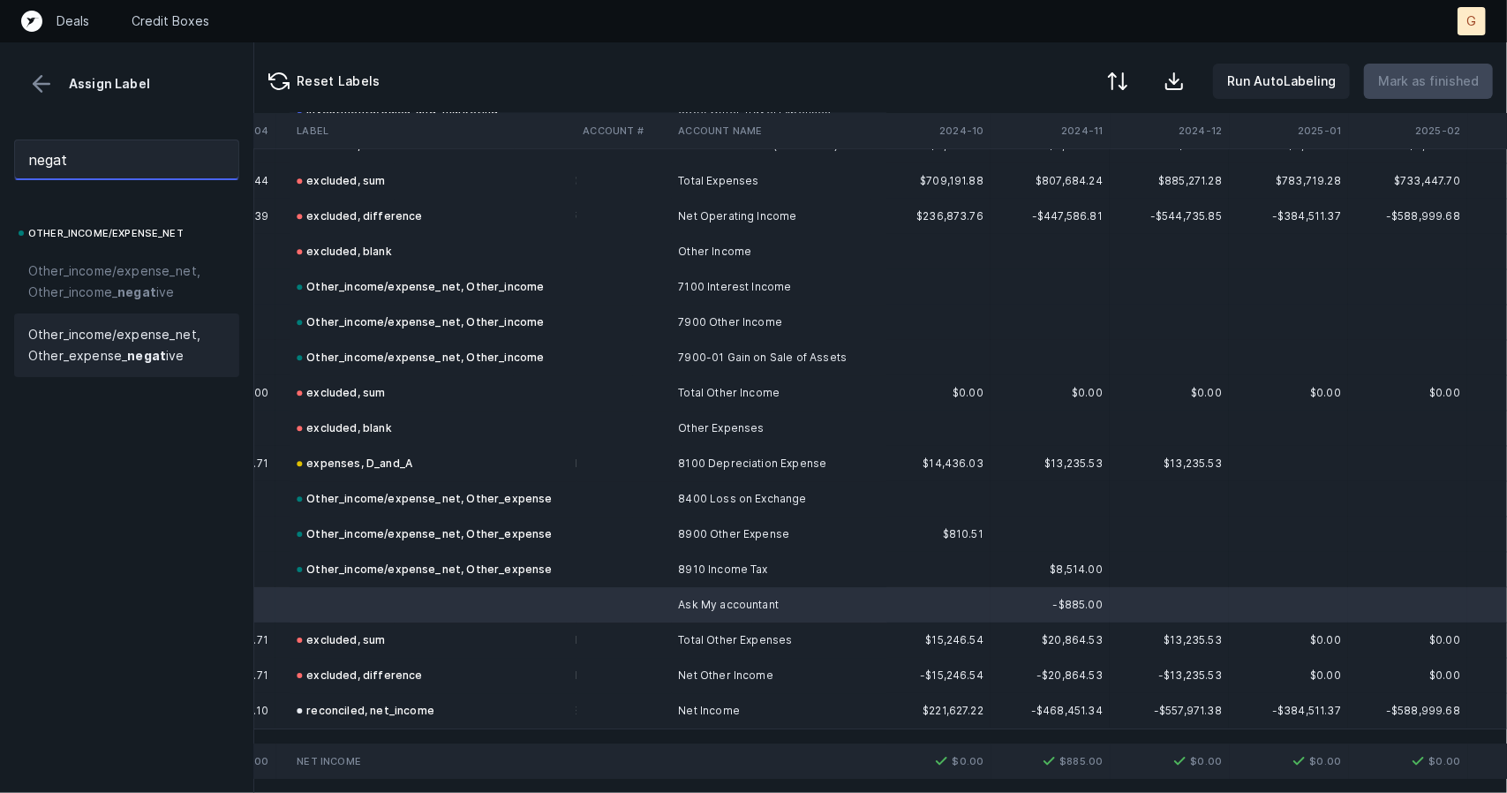
type input "negat"
click at [137, 336] on span "Other_income/expense_net, Other_expense_ negat ive" at bounding box center [126, 345] width 197 height 42
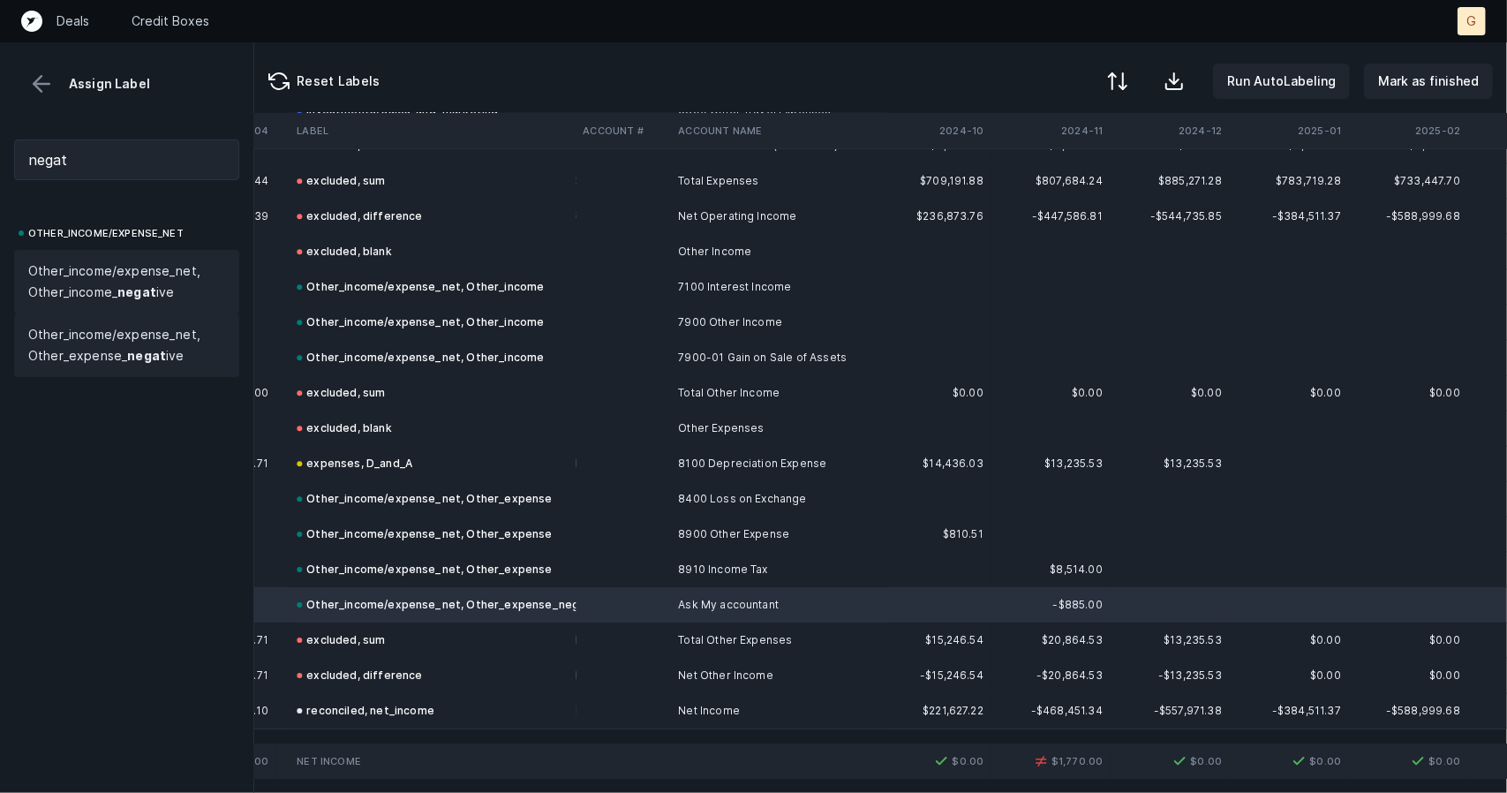
click at [161, 292] on span "Other_income/expense_net, Other_income_ negat ive" at bounding box center [126, 281] width 197 height 42
click at [1430, 89] on p "Mark as finished" at bounding box center [1428, 81] width 101 height 21
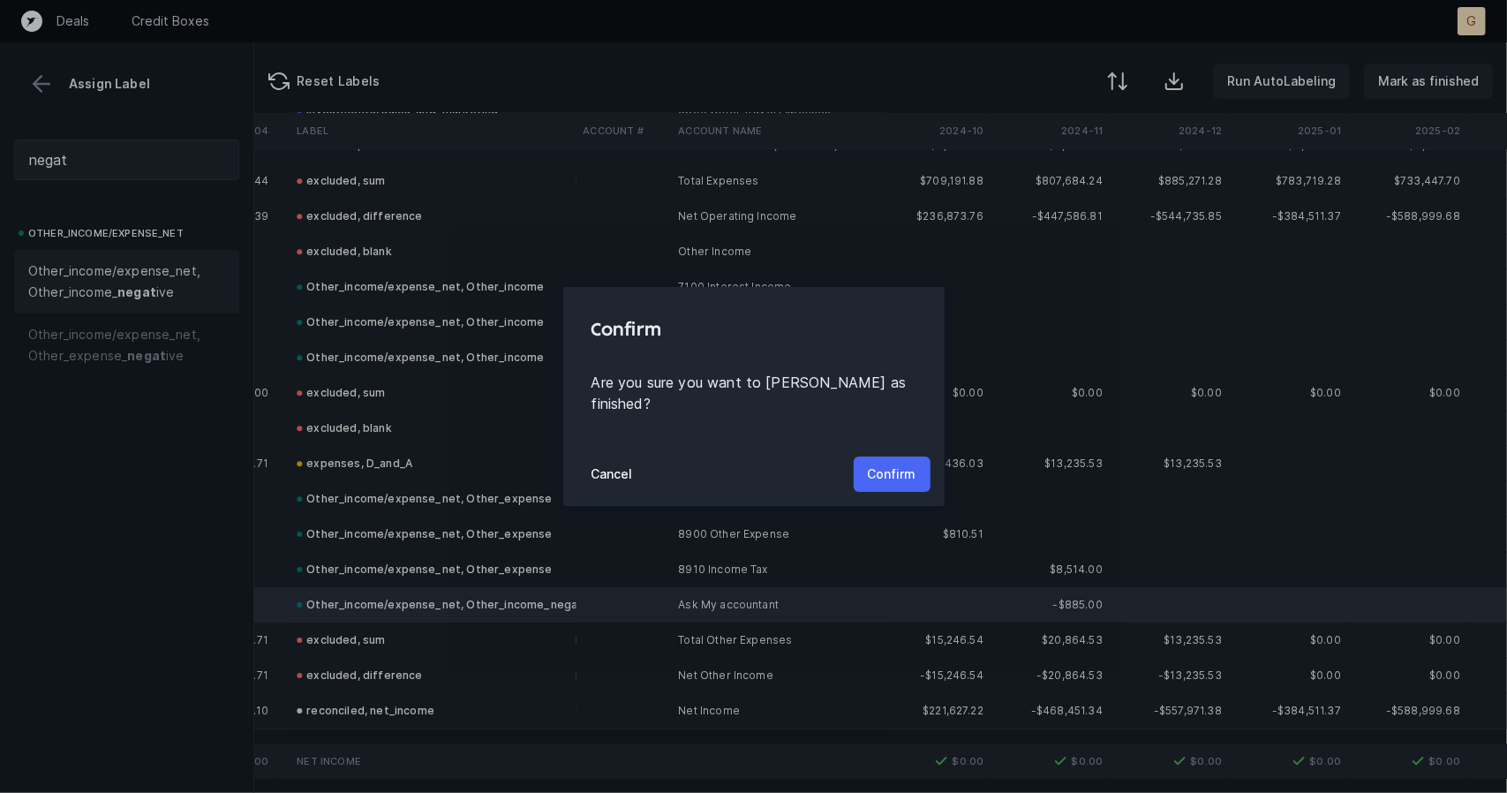
click at [875, 464] on p "Confirm" at bounding box center [892, 474] width 49 height 21
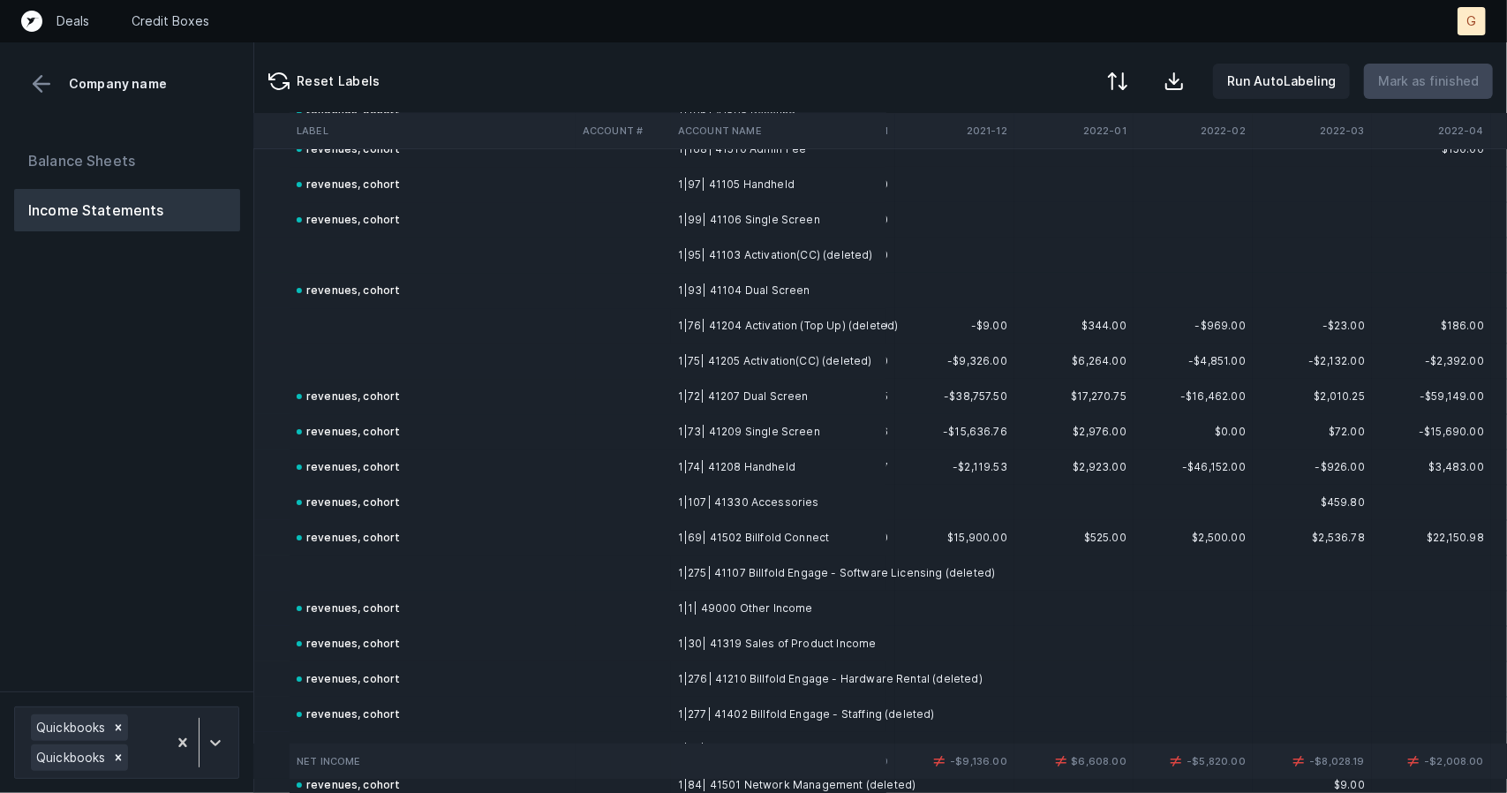
scroll to position [8268, 473]
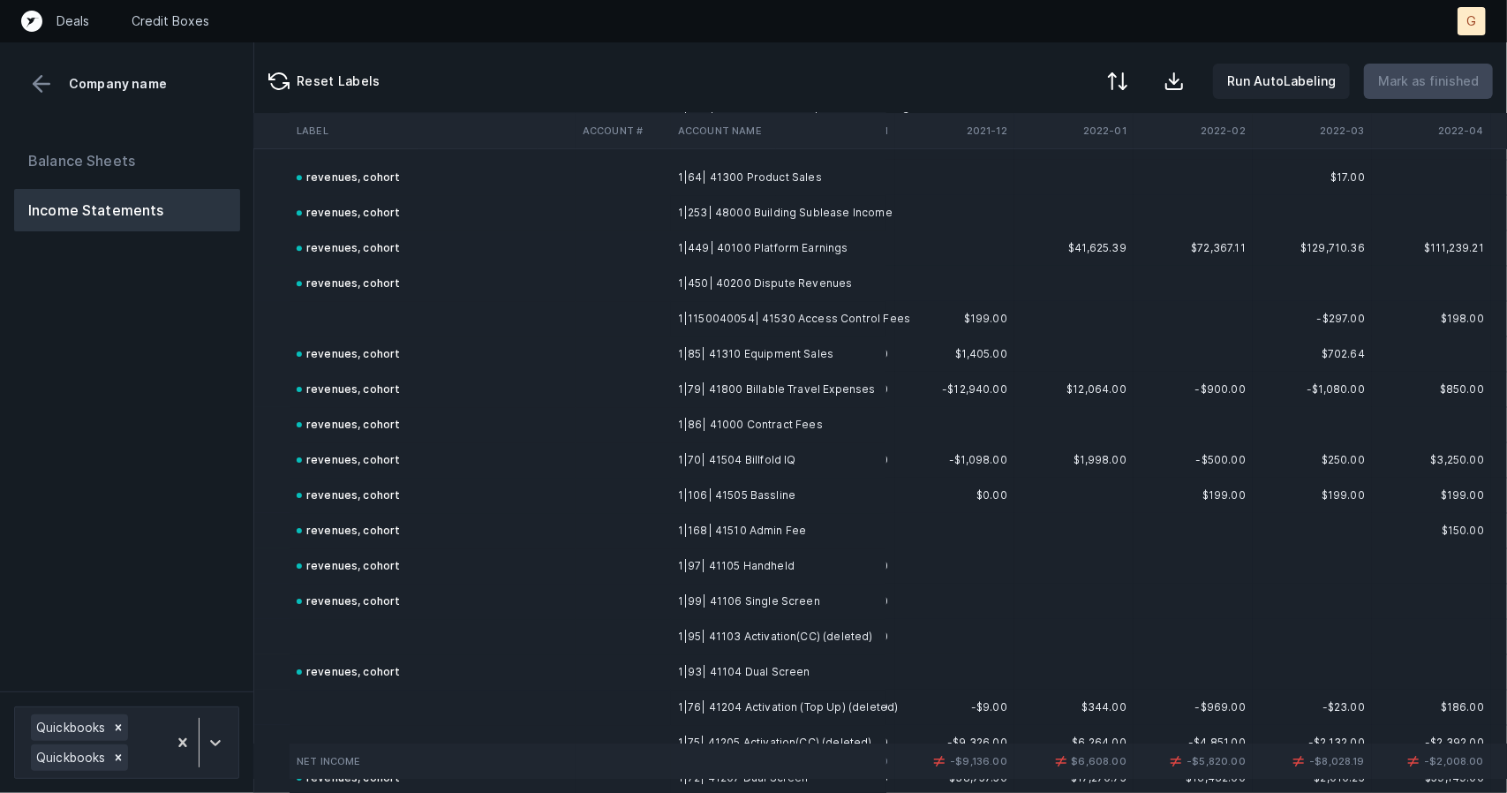
click at [359, 301] on td at bounding box center [433, 318] width 286 height 35
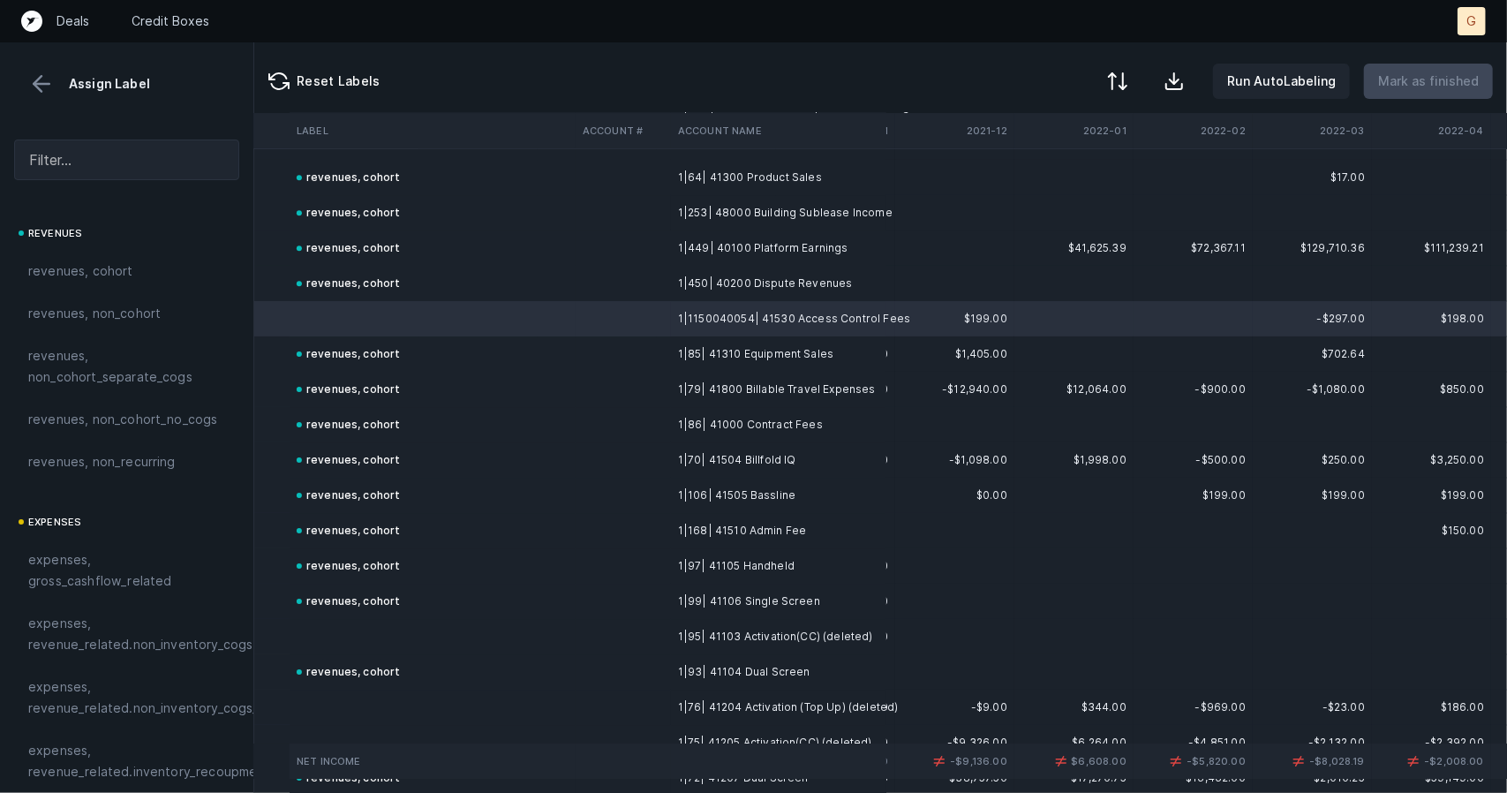
click at [343, 631] on td at bounding box center [433, 636] width 286 height 35
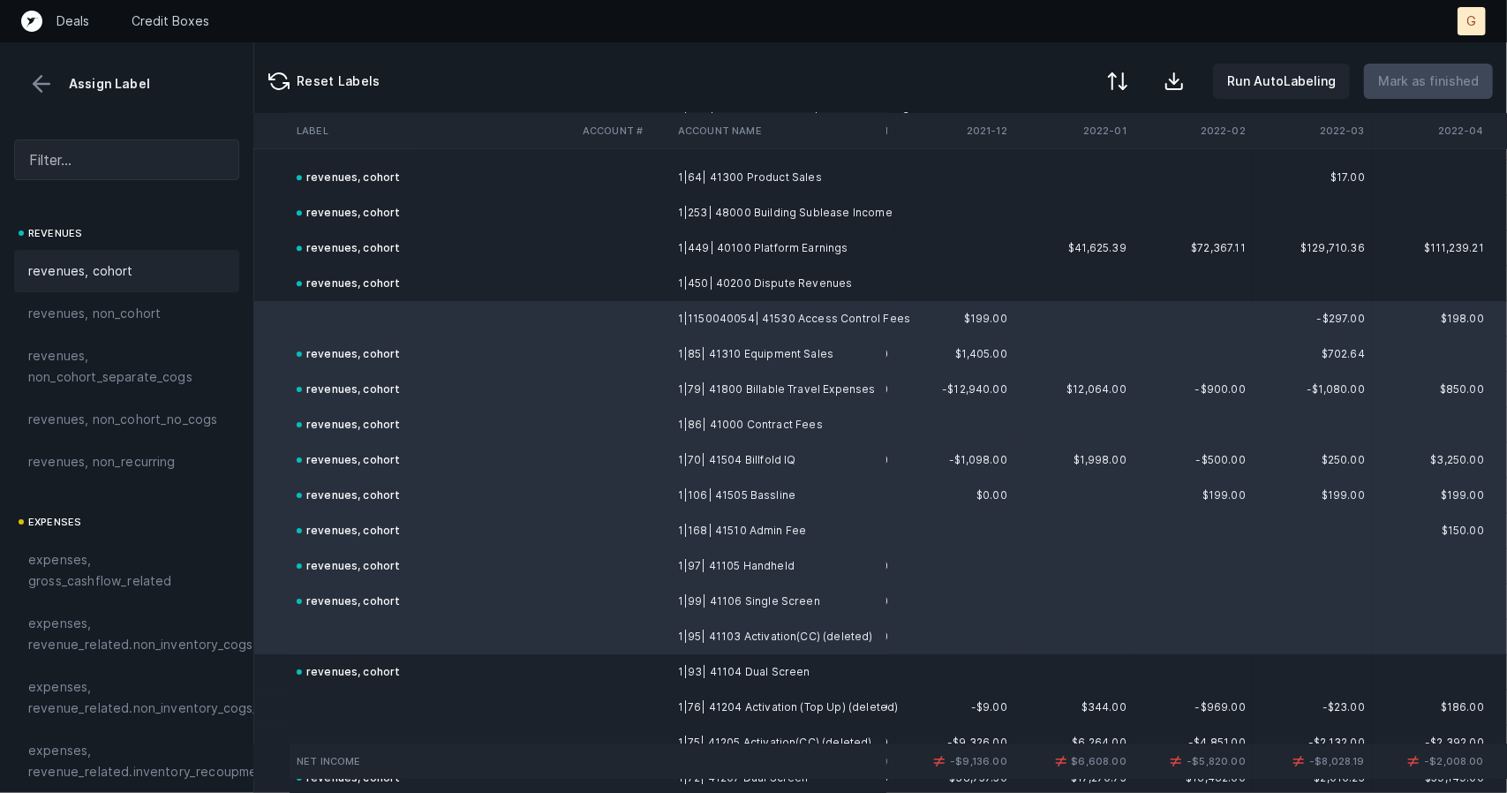
click at [125, 268] on span "revenues, cohort" at bounding box center [80, 270] width 105 height 21
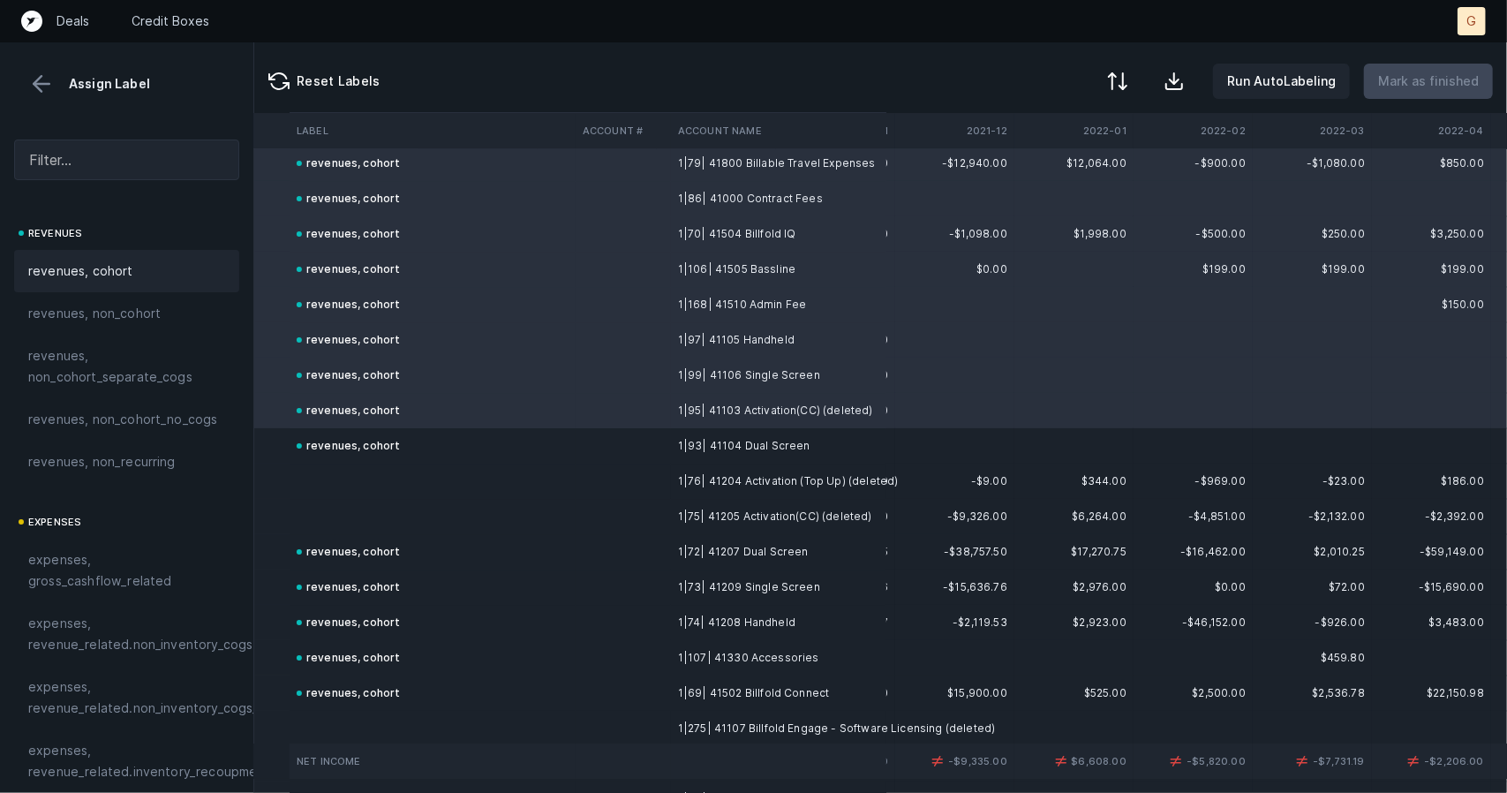
scroll to position [8553, 473]
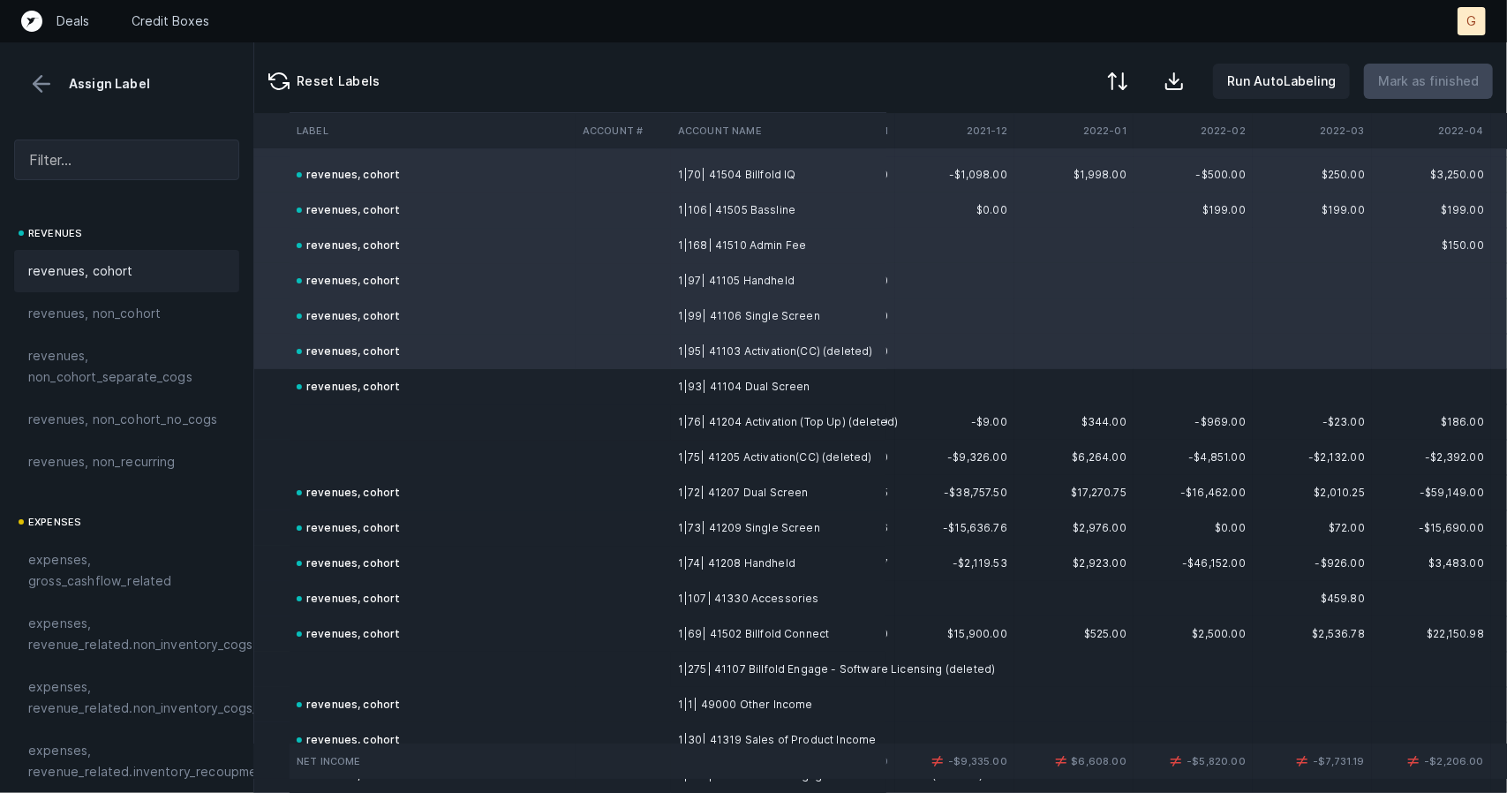
click at [306, 405] on td at bounding box center [433, 421] width 286 height 35
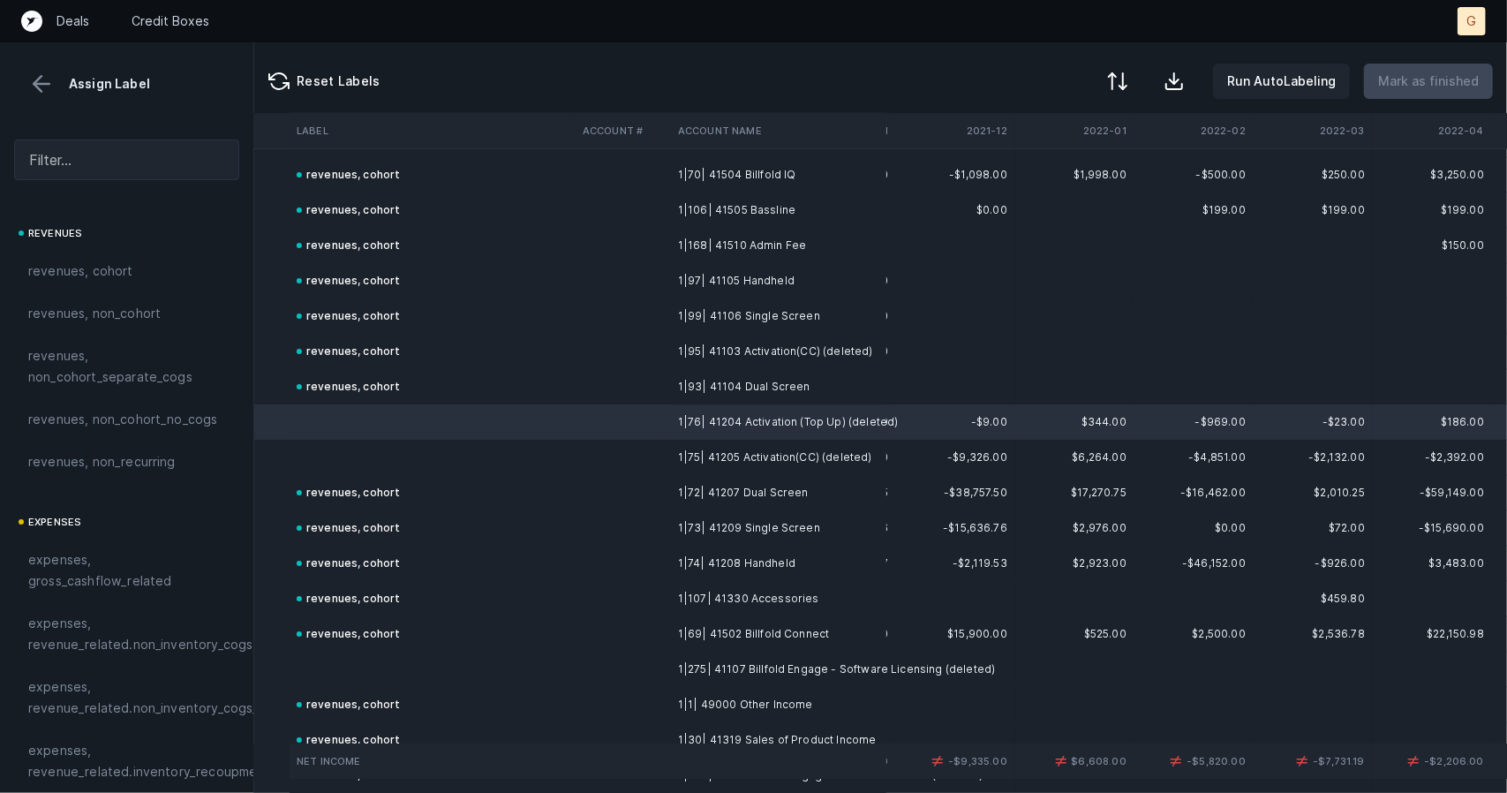
click at [359, 658] on td at bounding box center [433, 669] width 286 height 35
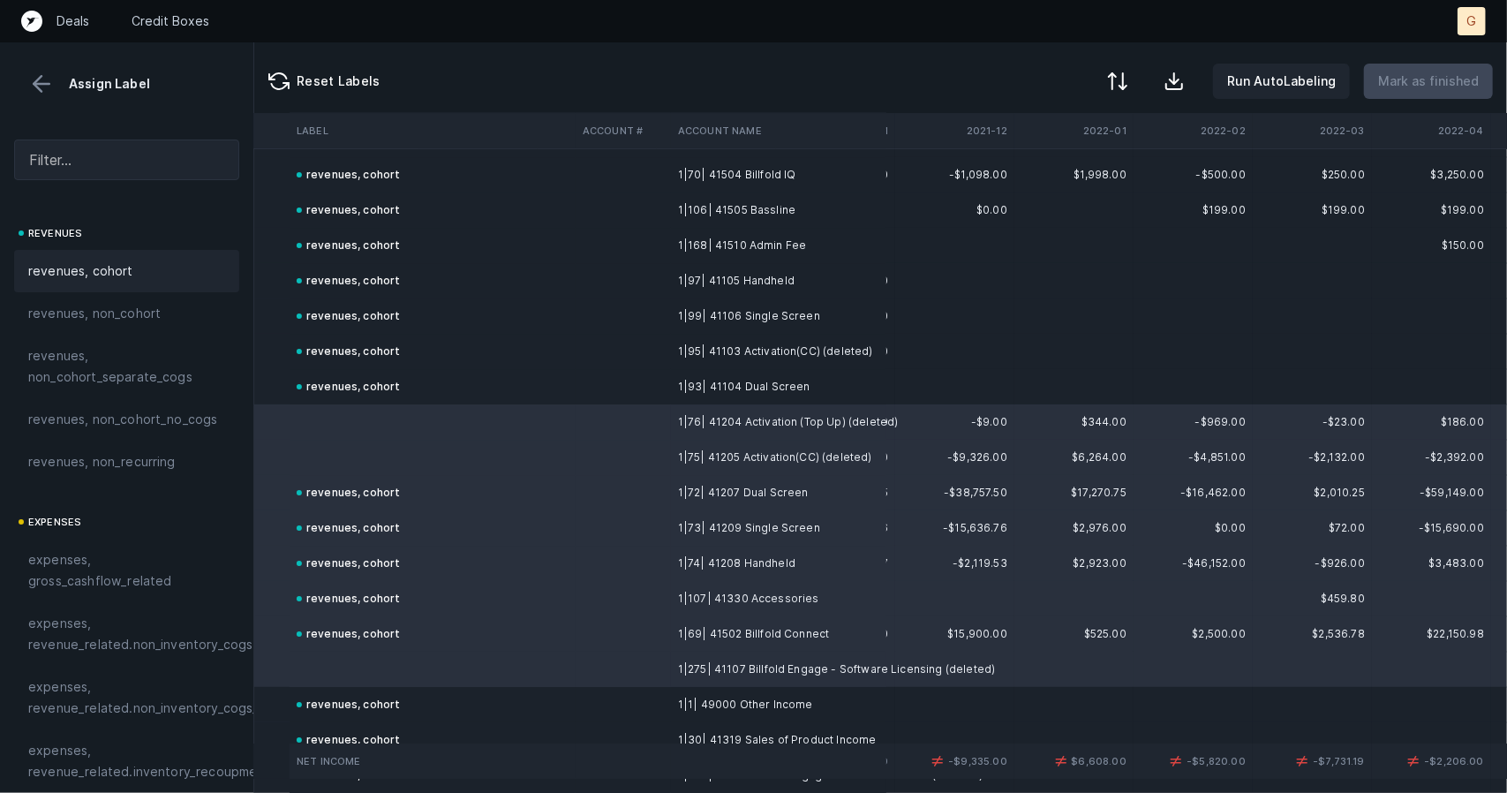
click at [93, 272] on span "revenues, cohort" at bounding box center [80, 270] width 105 height 21
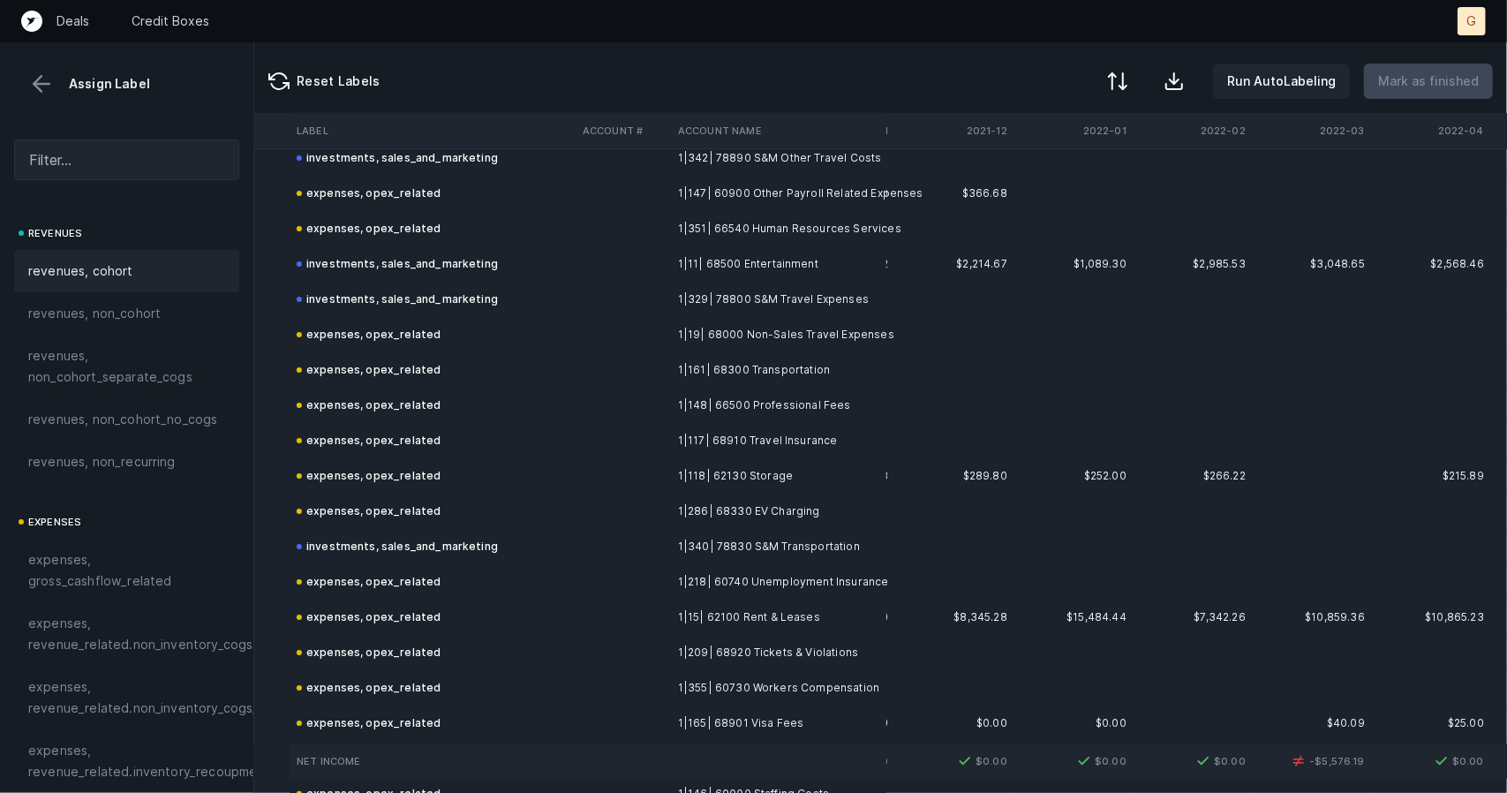
scroll to position [13071, 473]
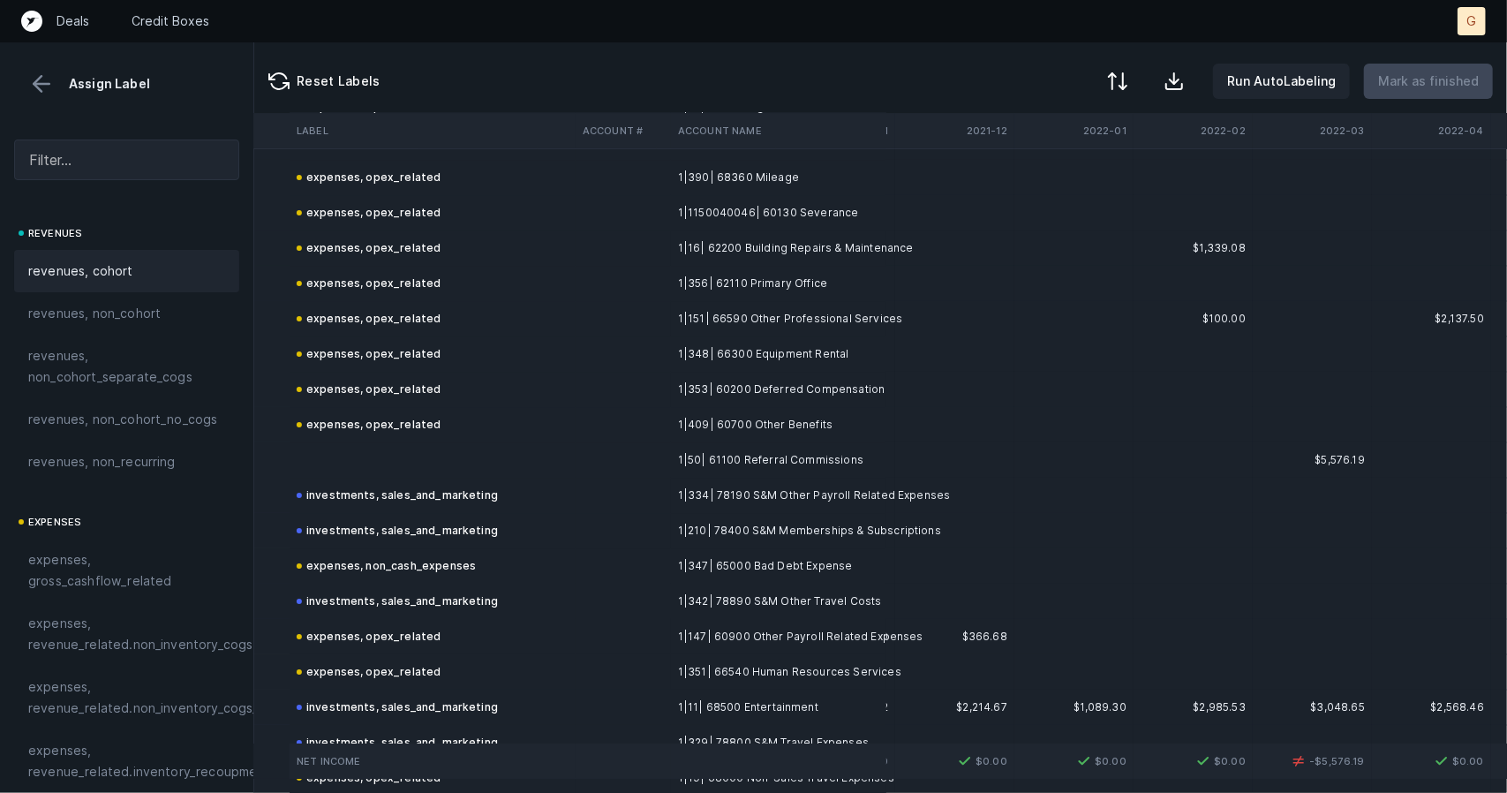
click at [359, 454] on td at bounding box center [433, 459] width 286 height 35
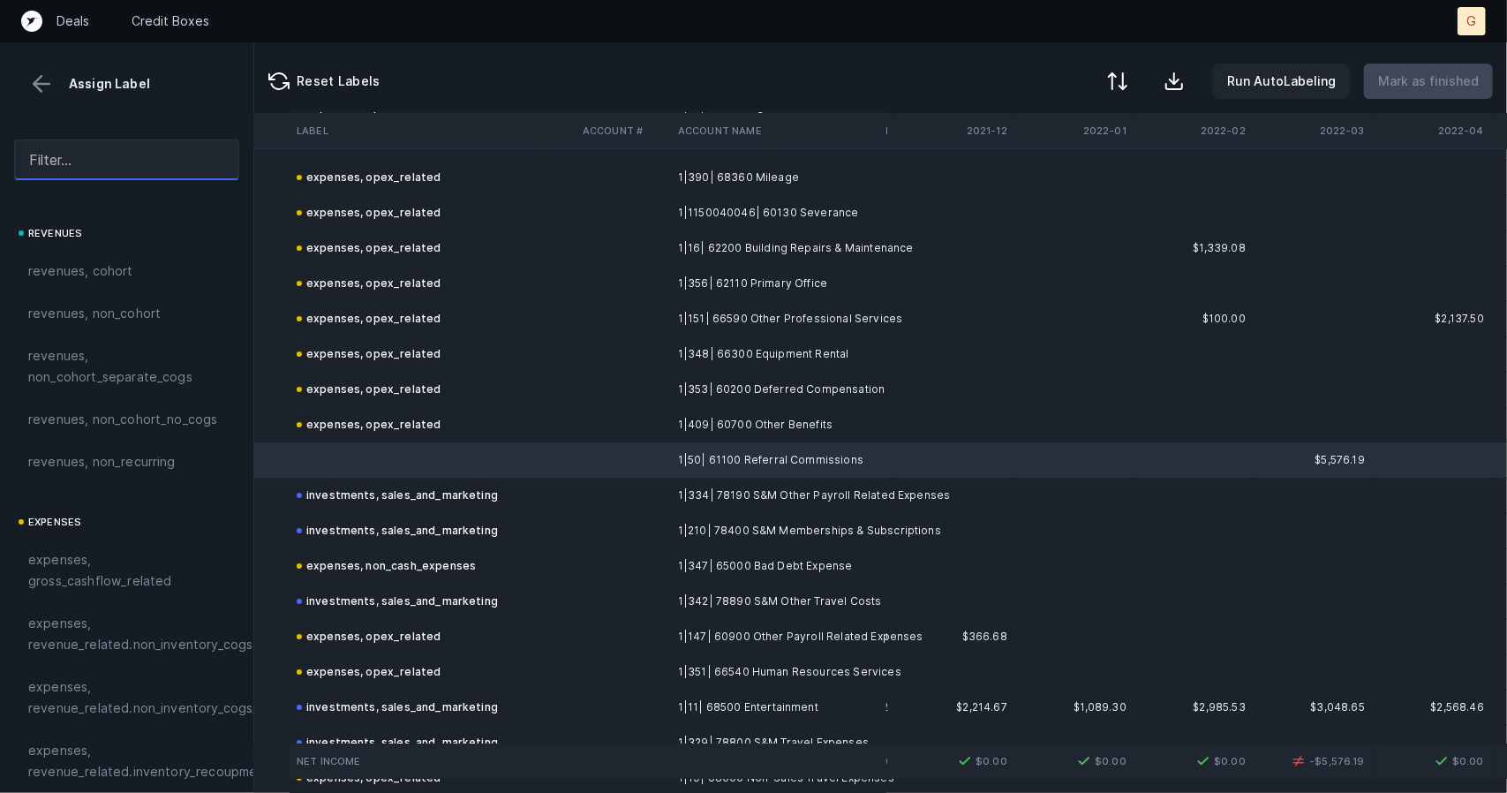
click at [145, 162] on input "text" at bounding box center [126, 160] width 225 height 41
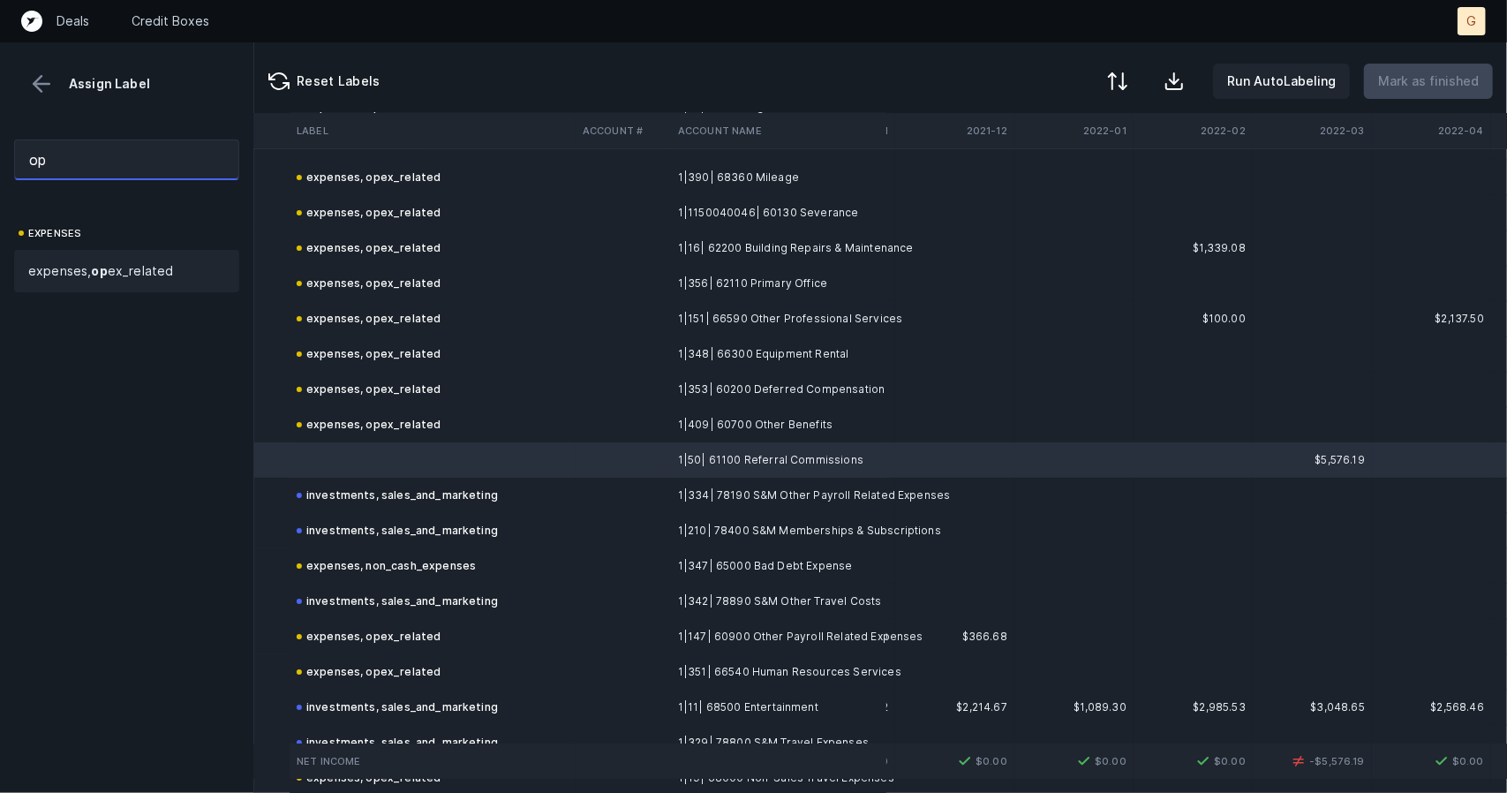
type input "op"
click at [117, 280] on span "expenses, op ex_related" at bounding box center [100, 270] width 145 height 21
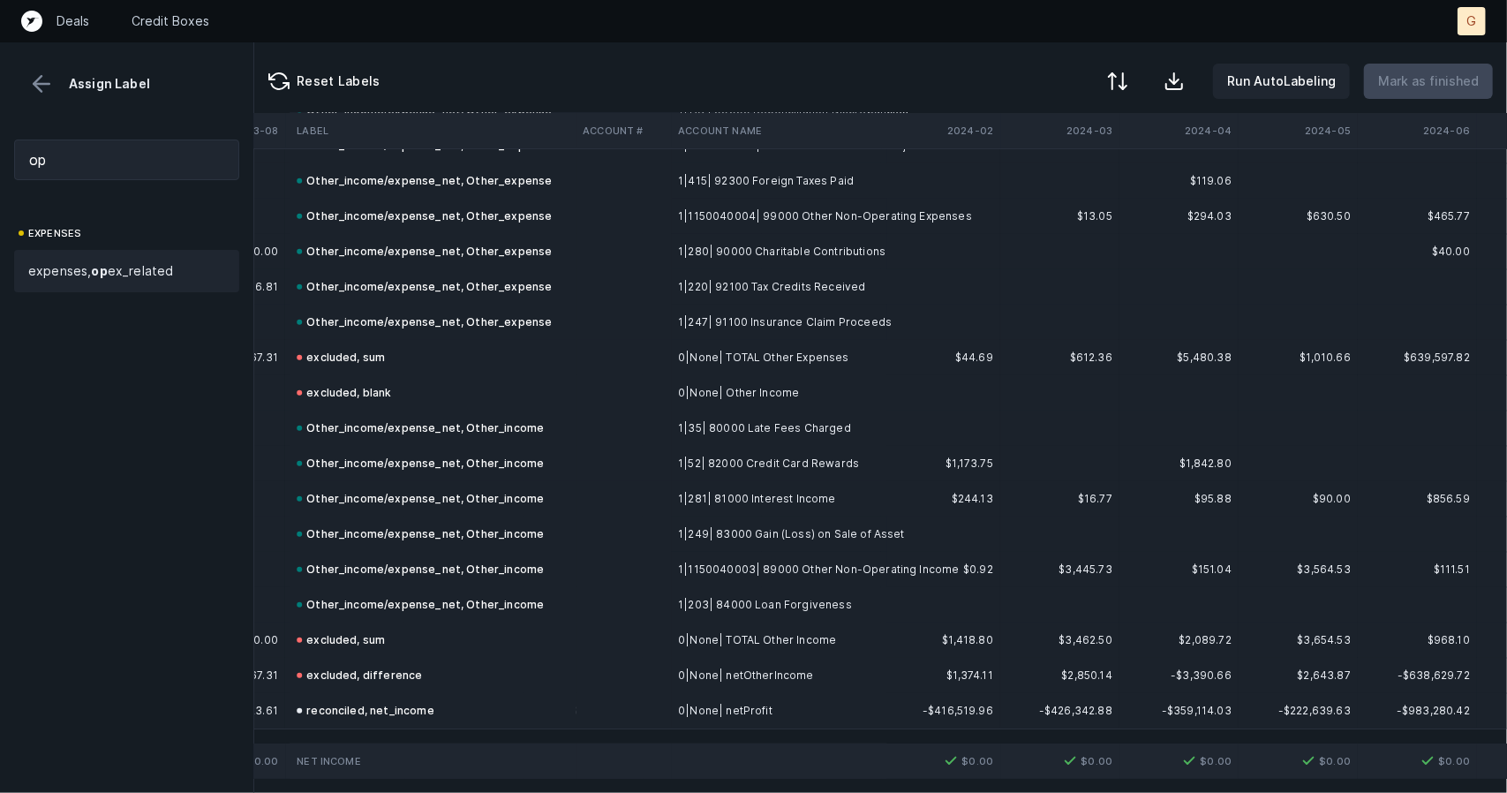
scroll to position [14634, 2456]
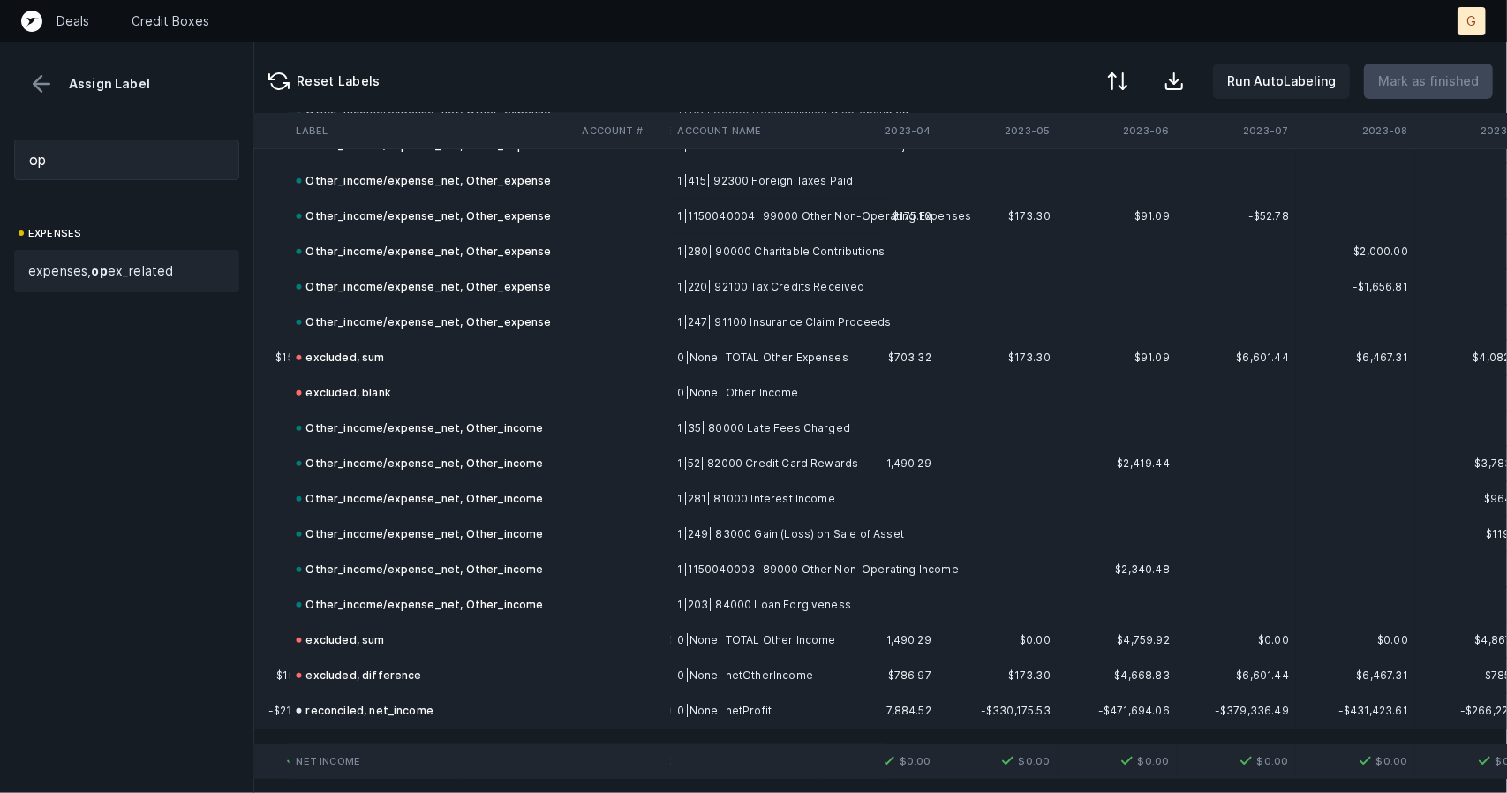
click at [37, 79] on button at bounding box center [41, 84] width 26 height 26
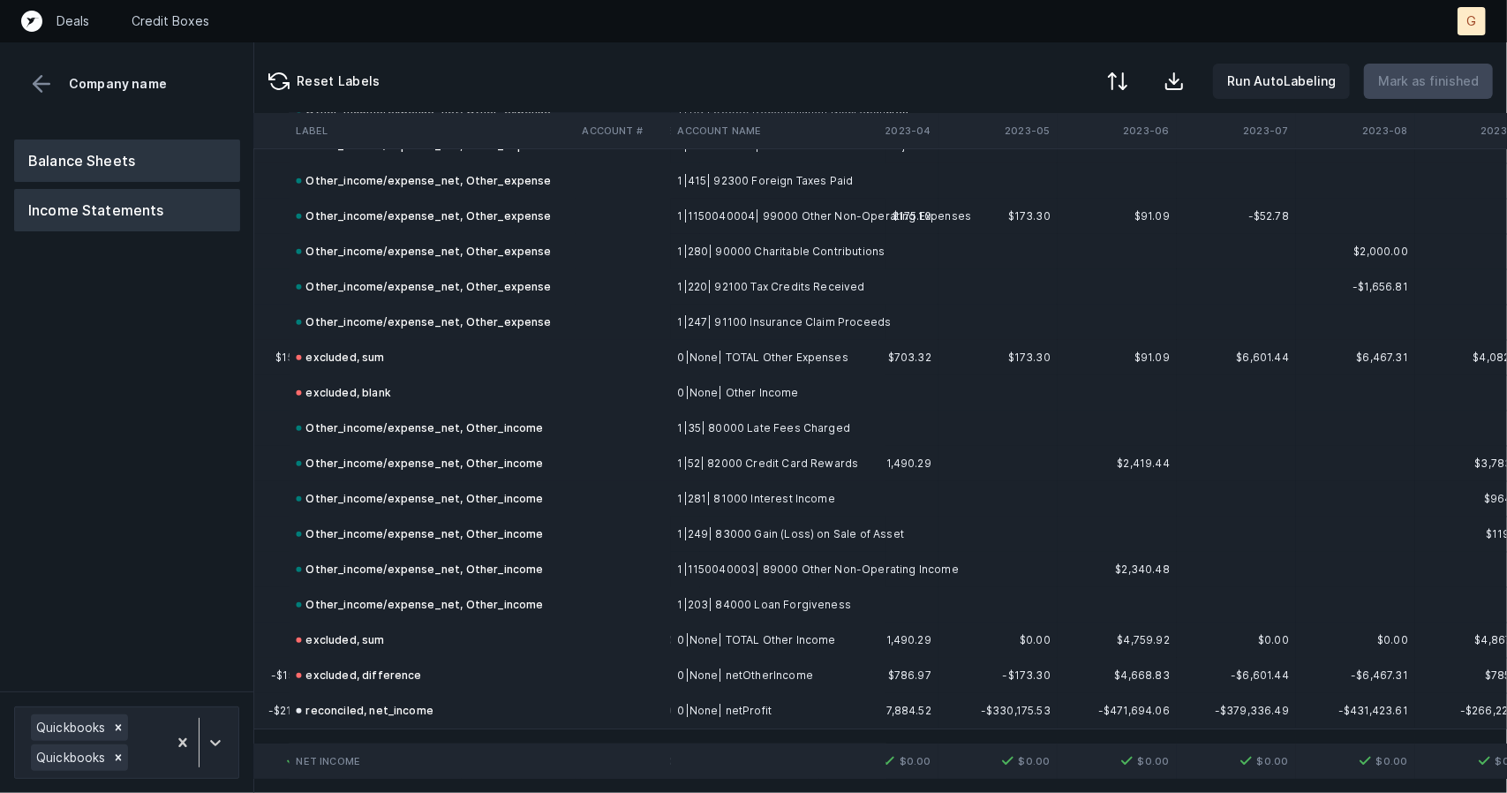
click at [161, 169] on button "Balance Sheets" at bounding box center [127, 161] width 226 height 42
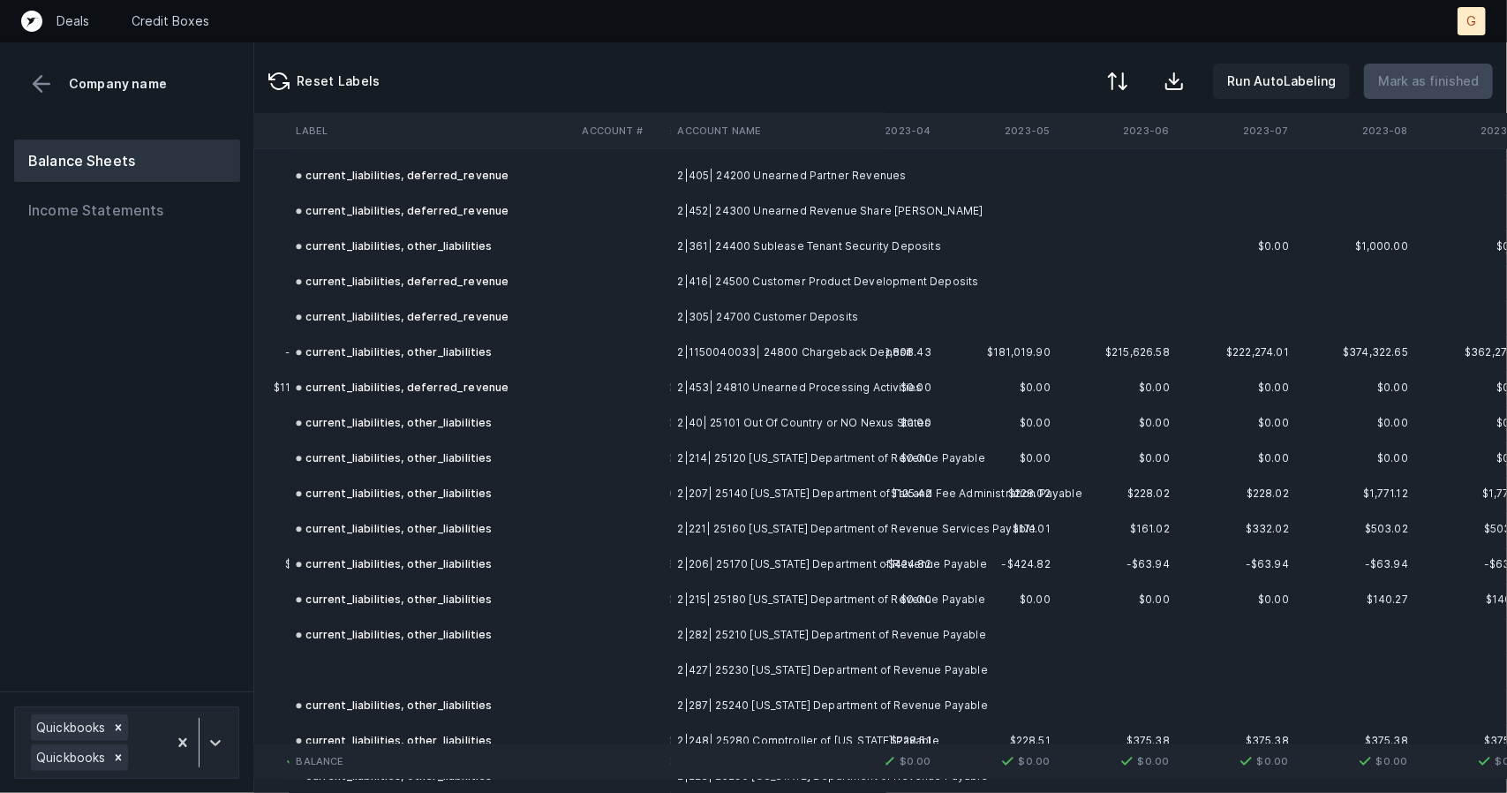
scroll to position [7925, 2456]
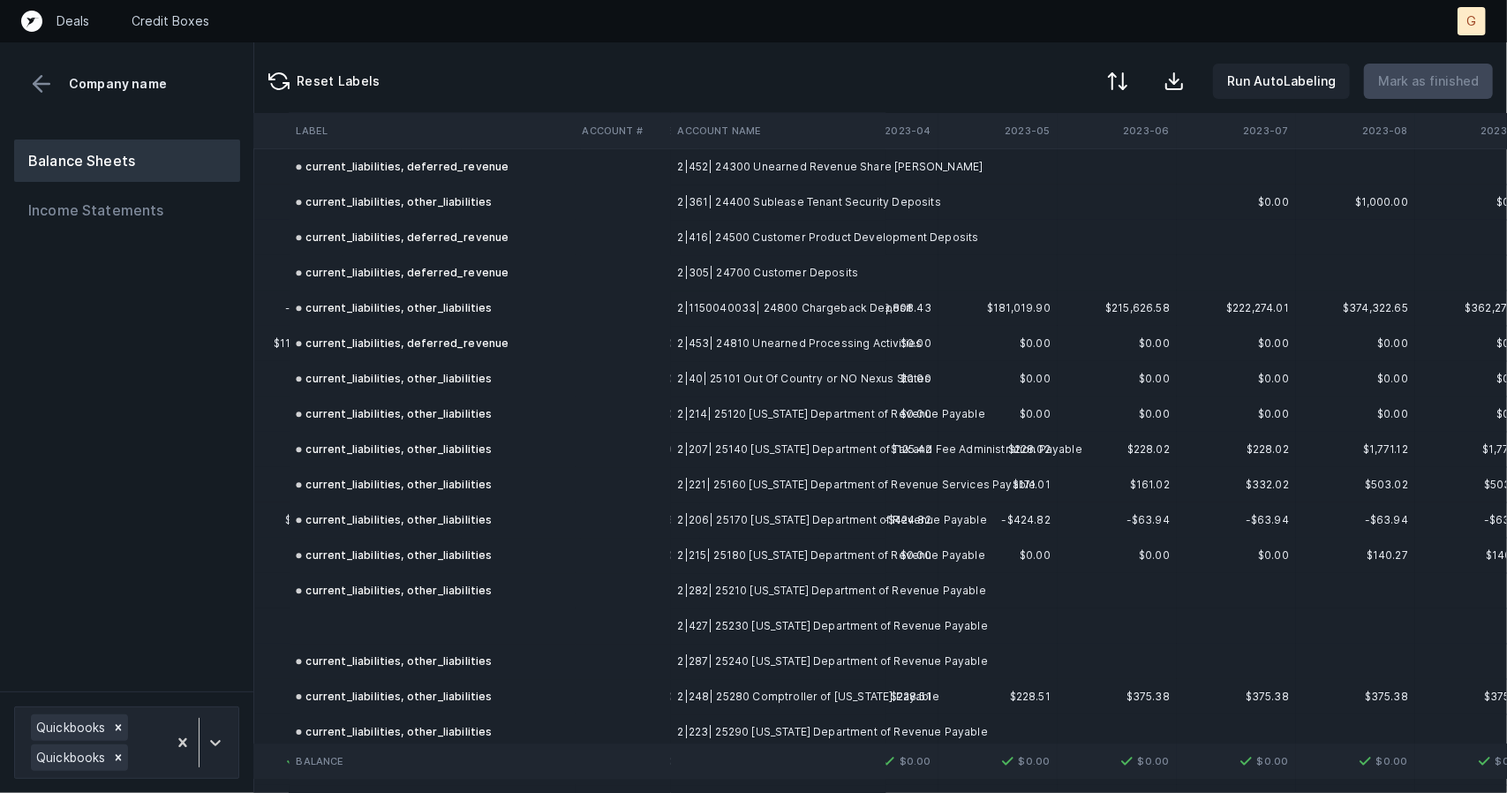
click at [394, 610] on td at bounding box center [433, 625] width 286 height 35
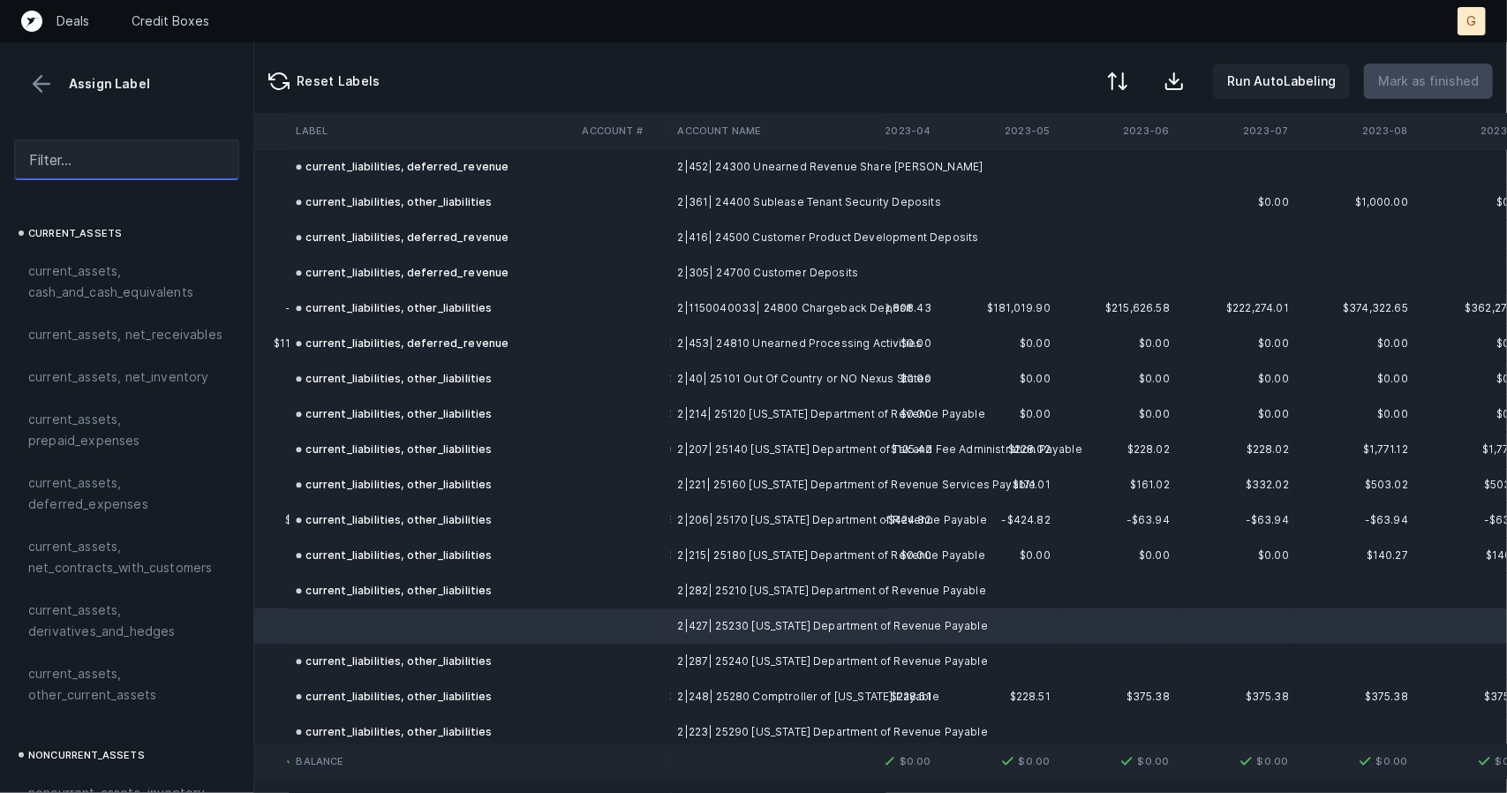
click at [83, 157] on input "text" at bounding box center [126, 160] width 225 height 41
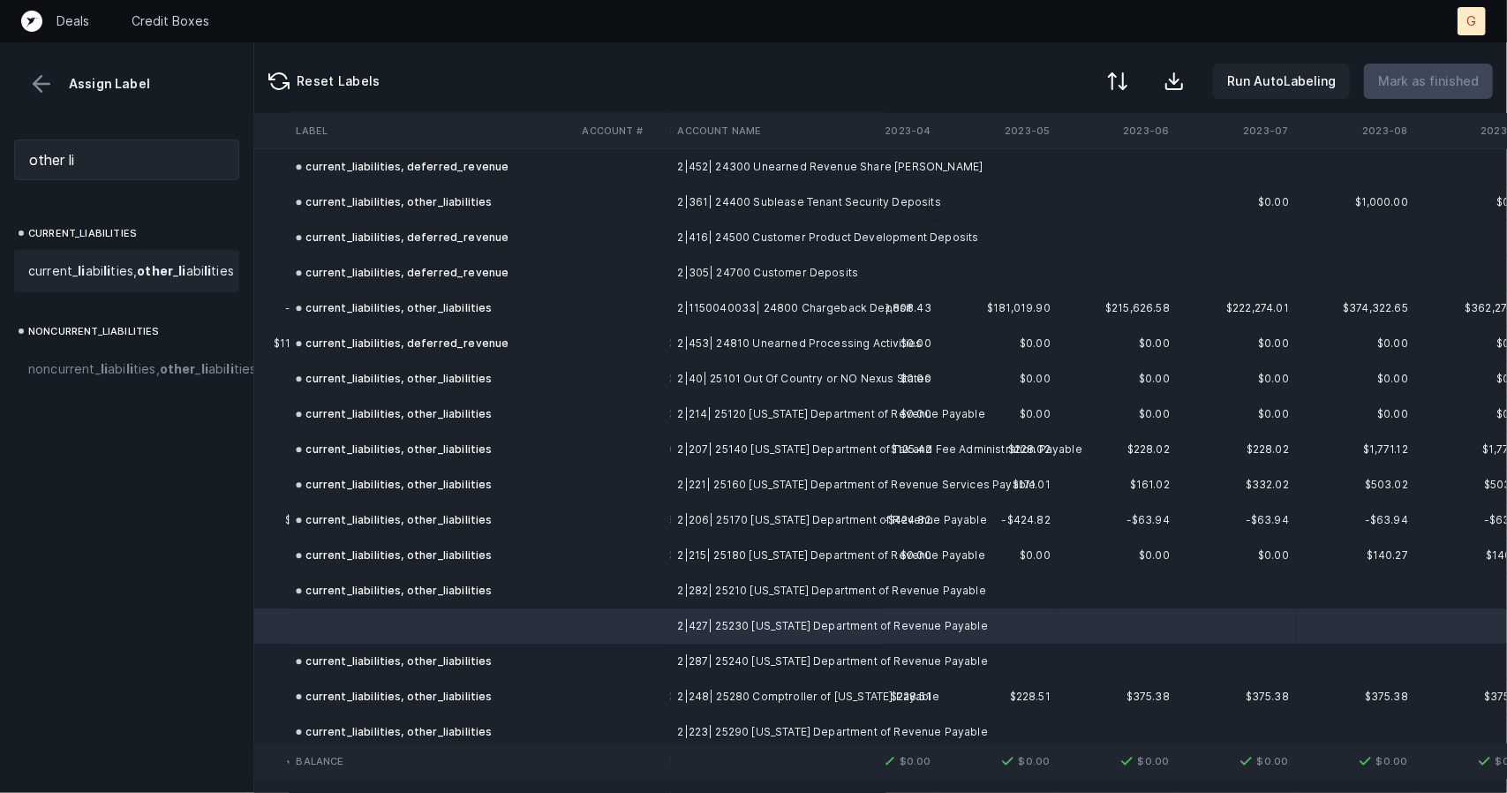
click at [69, 292] on div "current_ li abi li ties, other _ li abi li ties" at bounding box center [126, 271] width 225 height 42
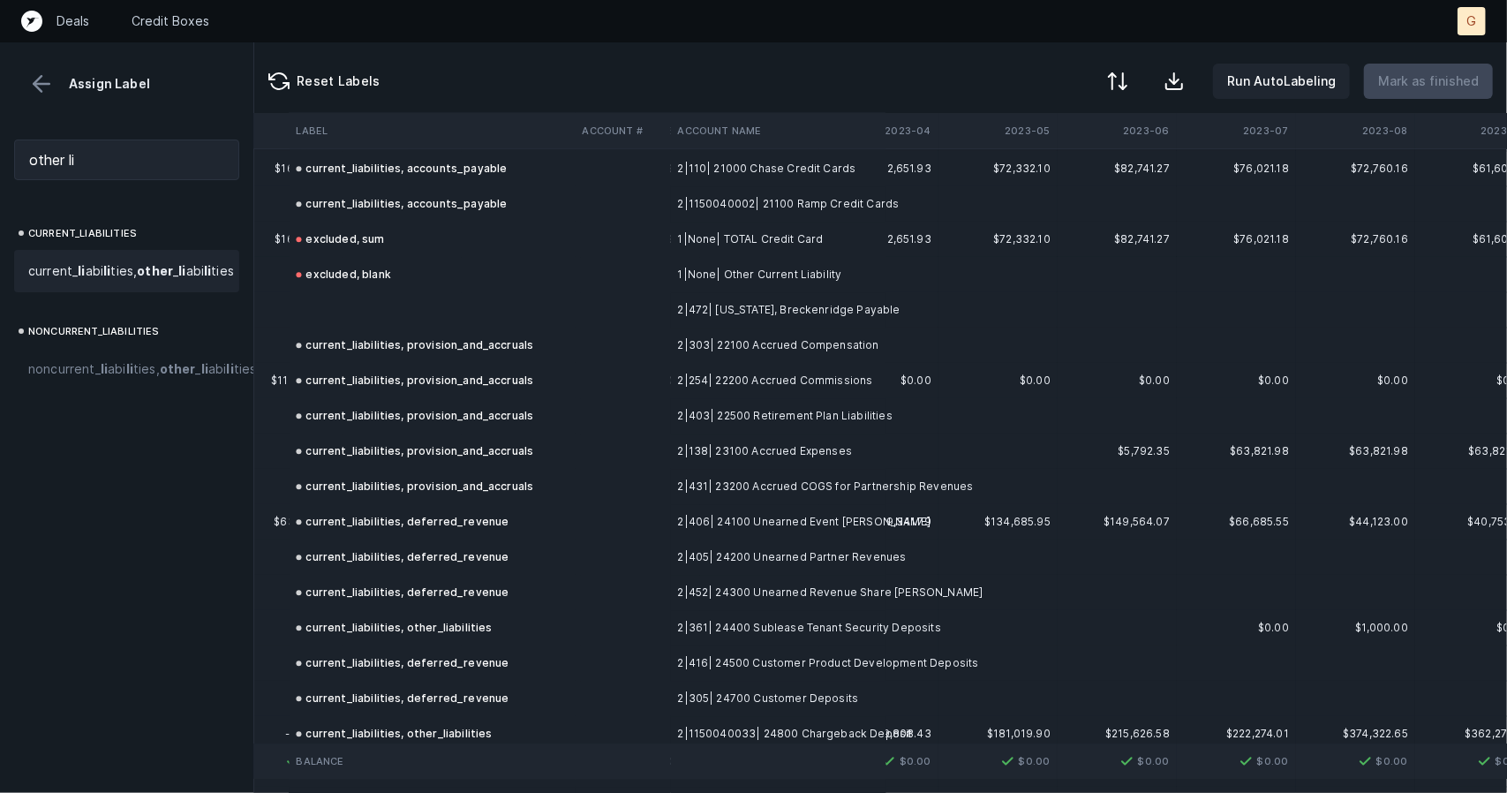
scroll to position [7350, 2456]
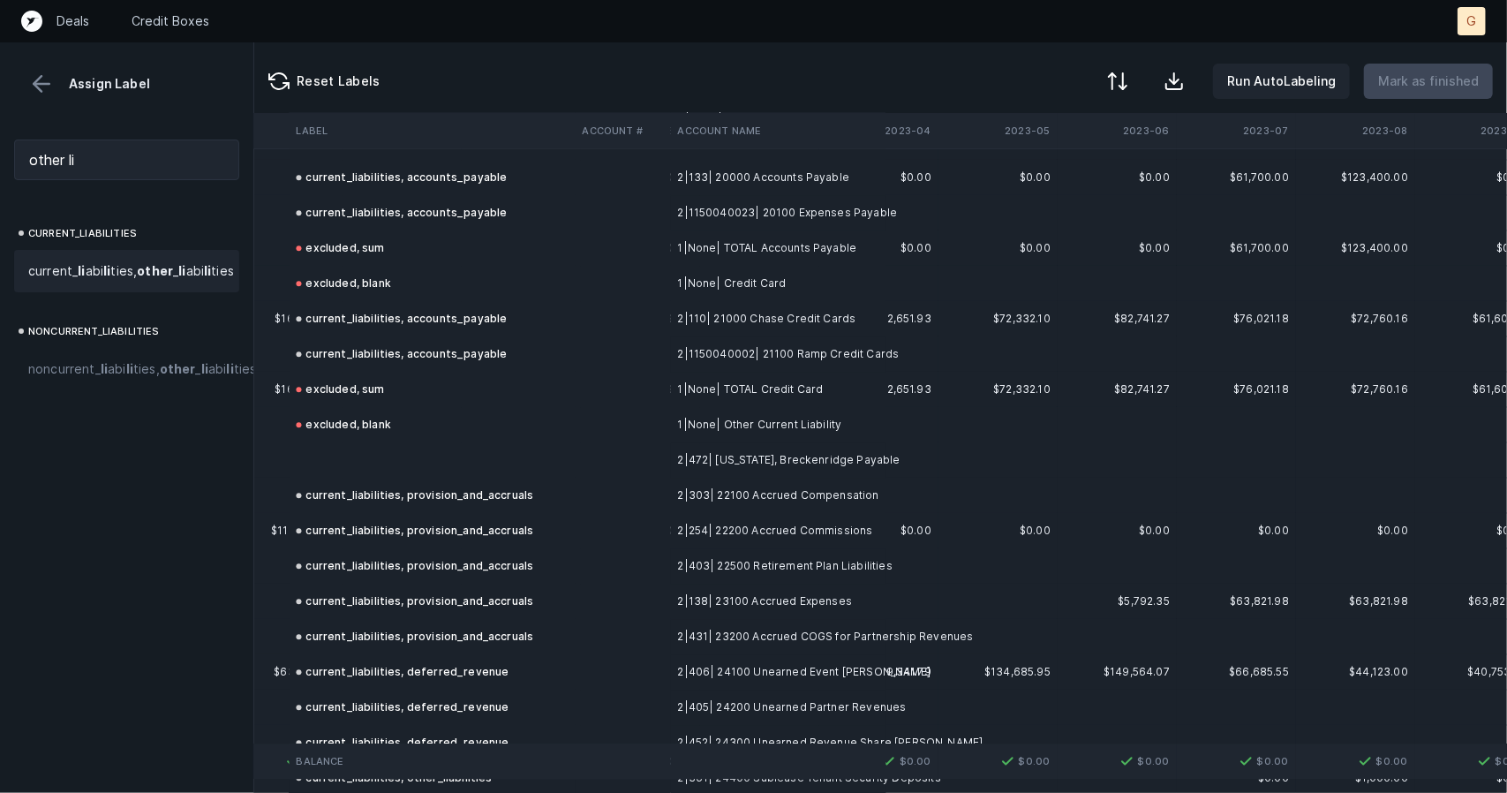
click at [384, 465] on td at bounding box center [433, 459] width 286 height 35
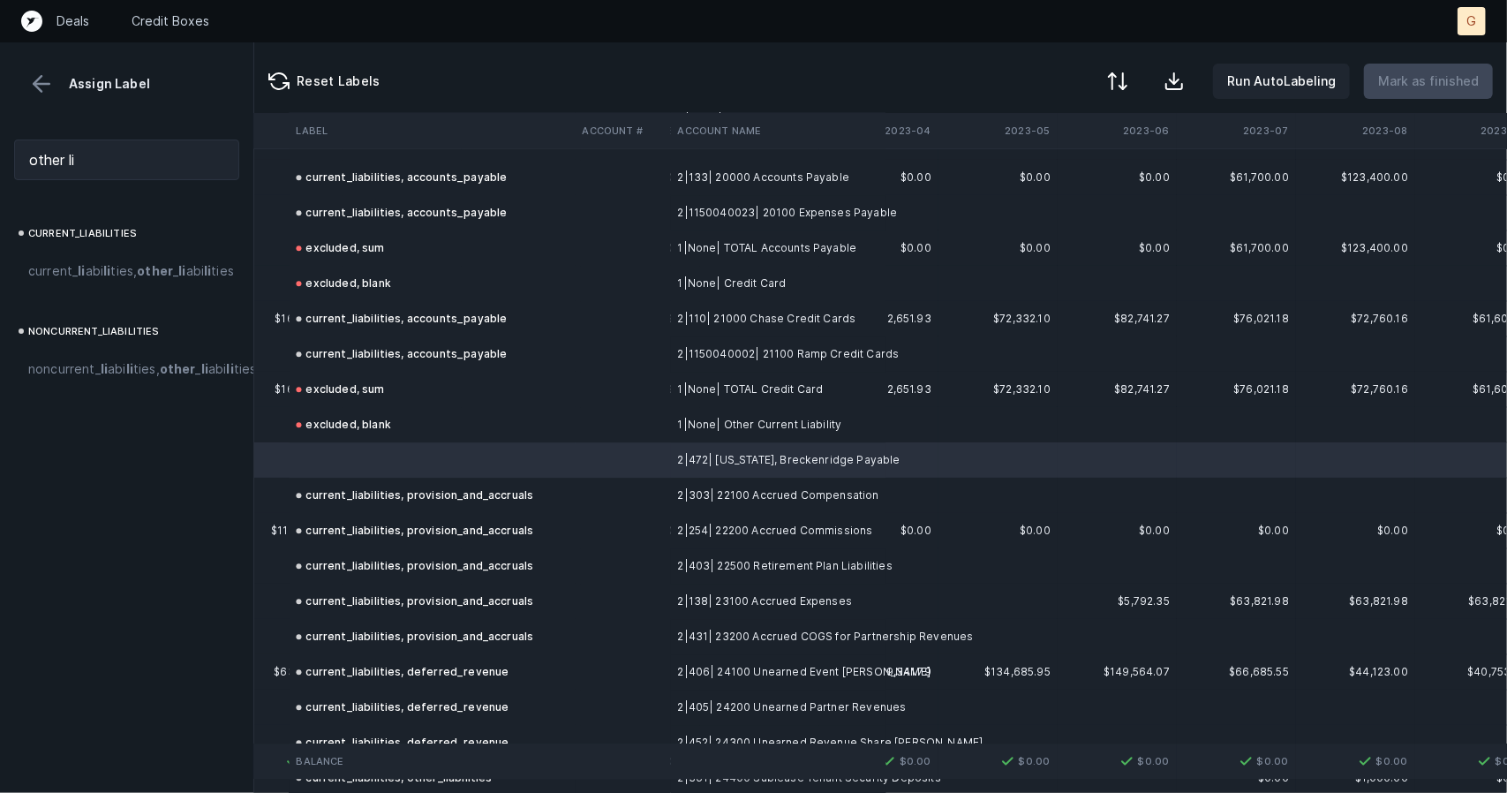
click at [87, 273] on span "current_ li abi li ties, other _ li abi li ties" at bounding box center [131, 270] width 206 height 21
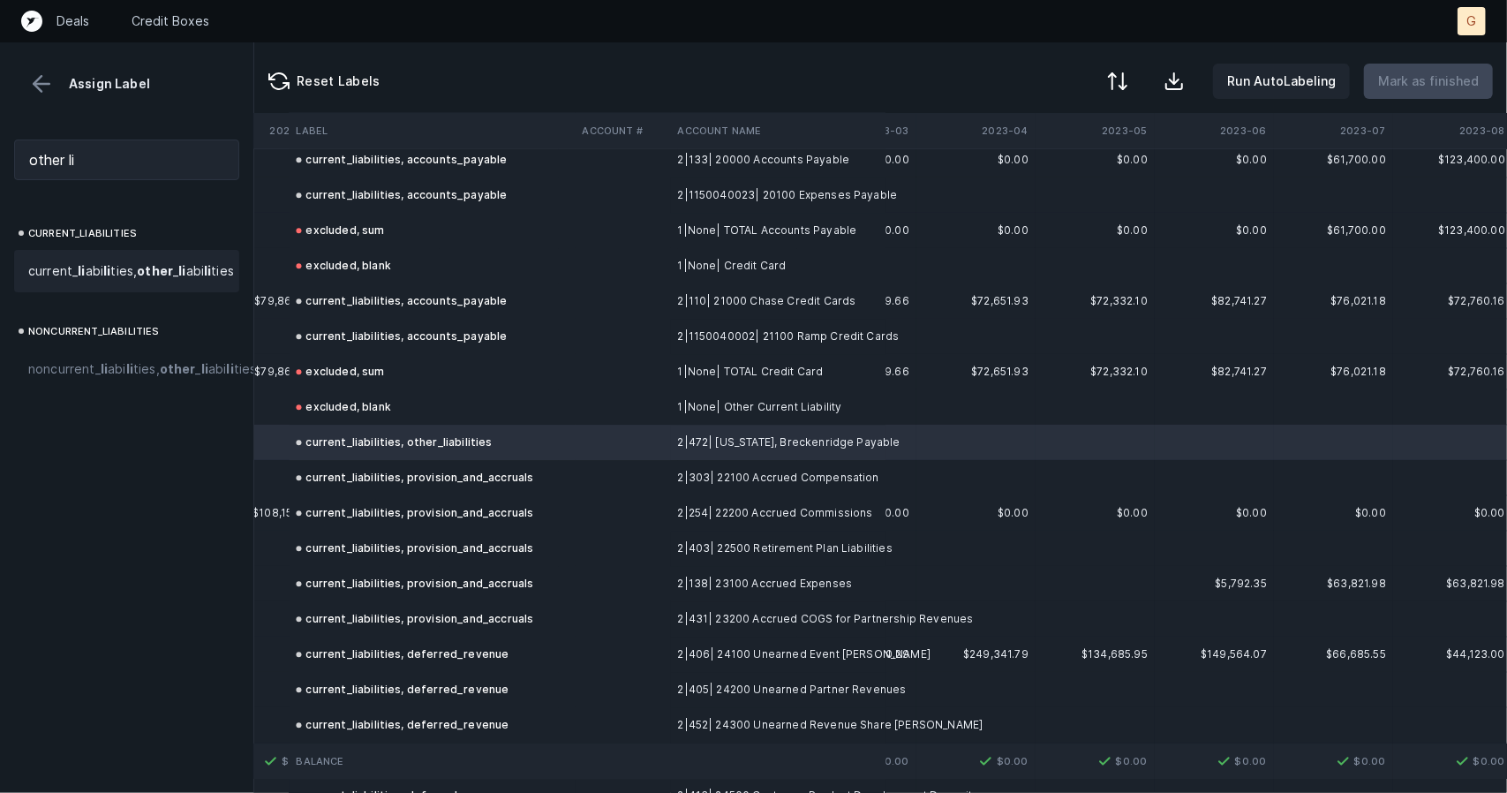
scroll to position [7381, 2359]
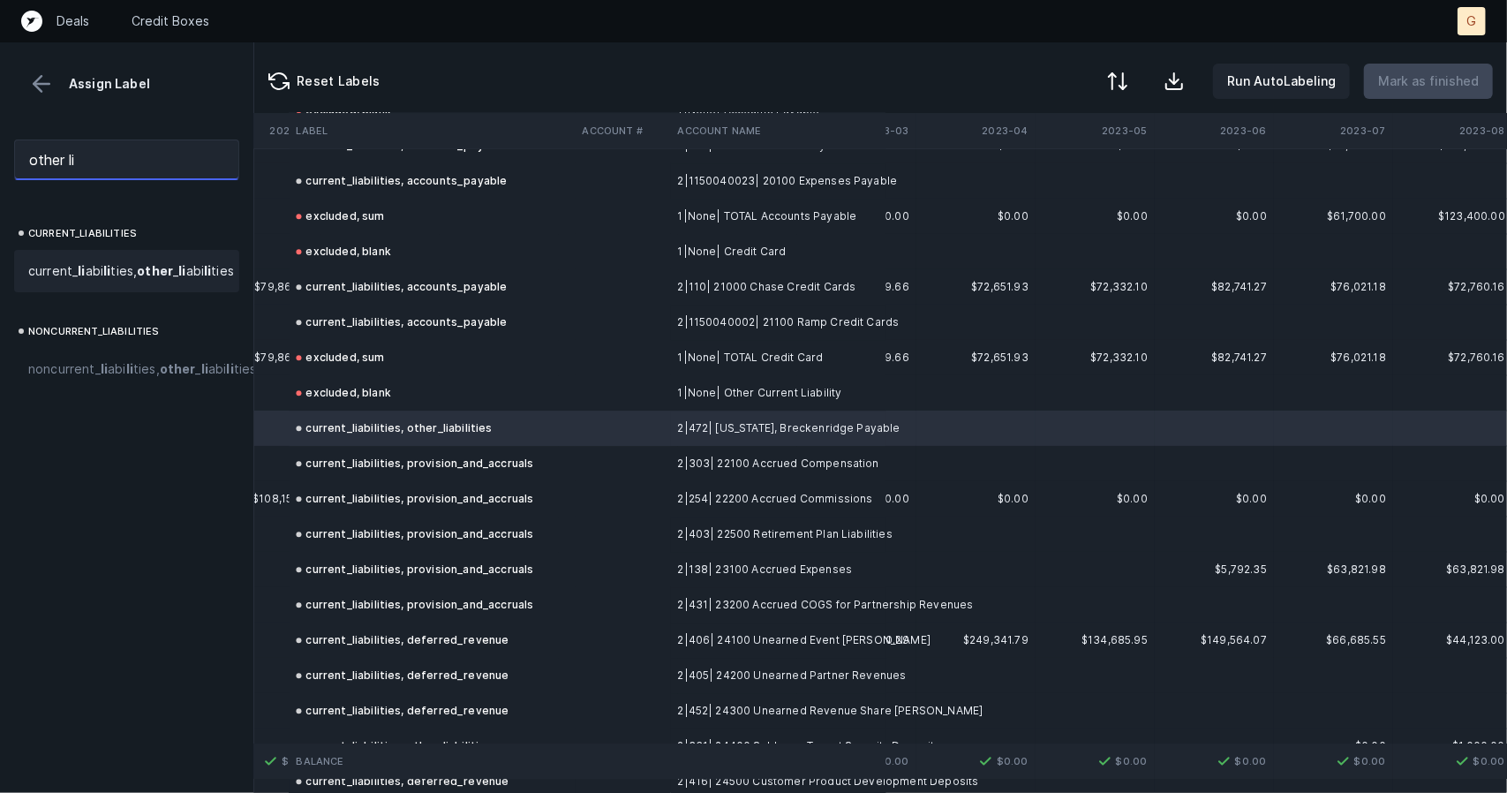
drag, startPoint x: 157, startPoint y: 174, endPoint x: 0, endPoint y: 165, distance: 157.4
click at [0, 165] on div "other li" at bounding box center [126, 159] width 253 height 69
type input "p"
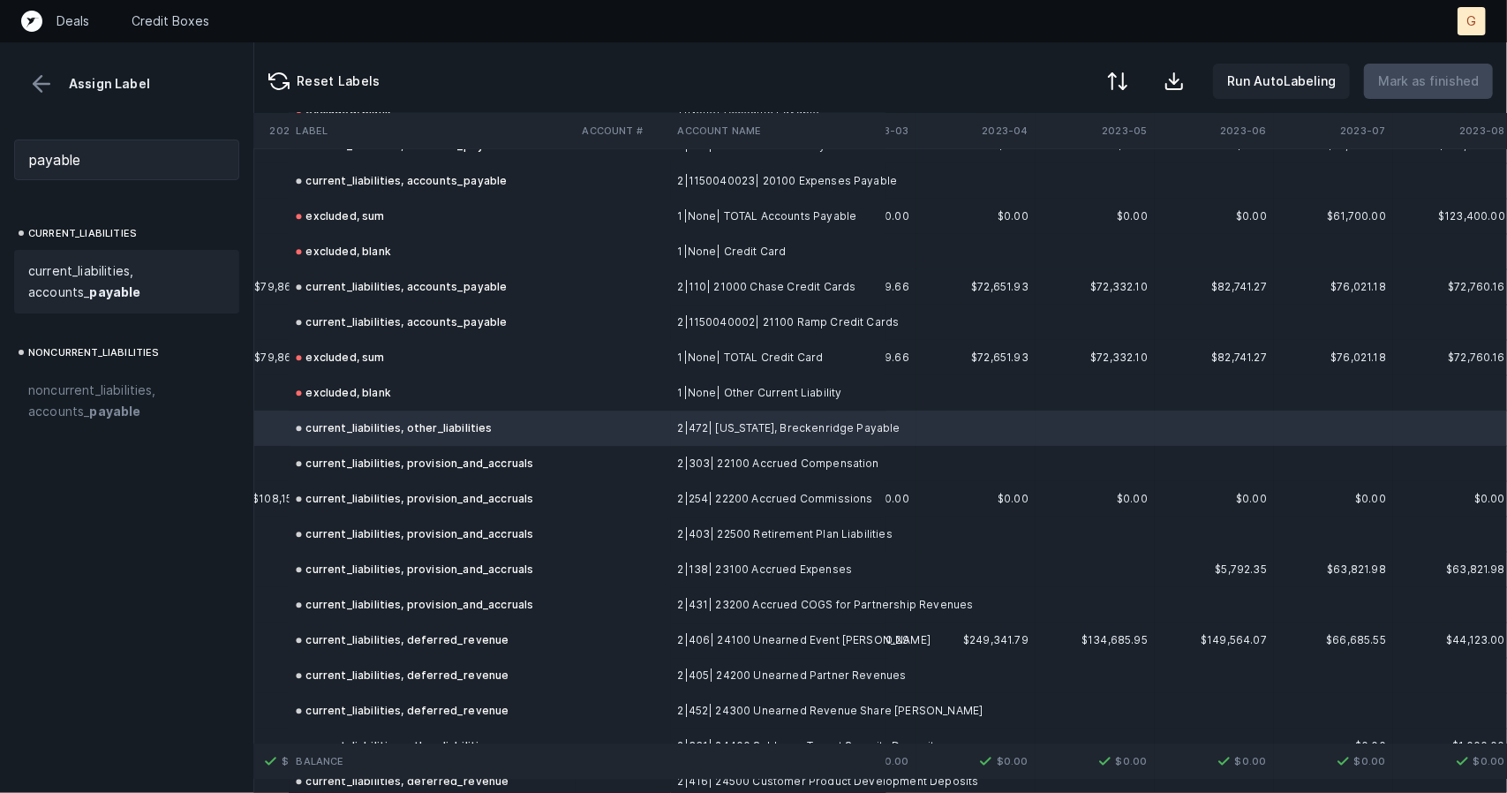
click at [69, 277] on span "current_liabilities, accounts_ payable" at bounding box center [126, 281] width 197 height 42
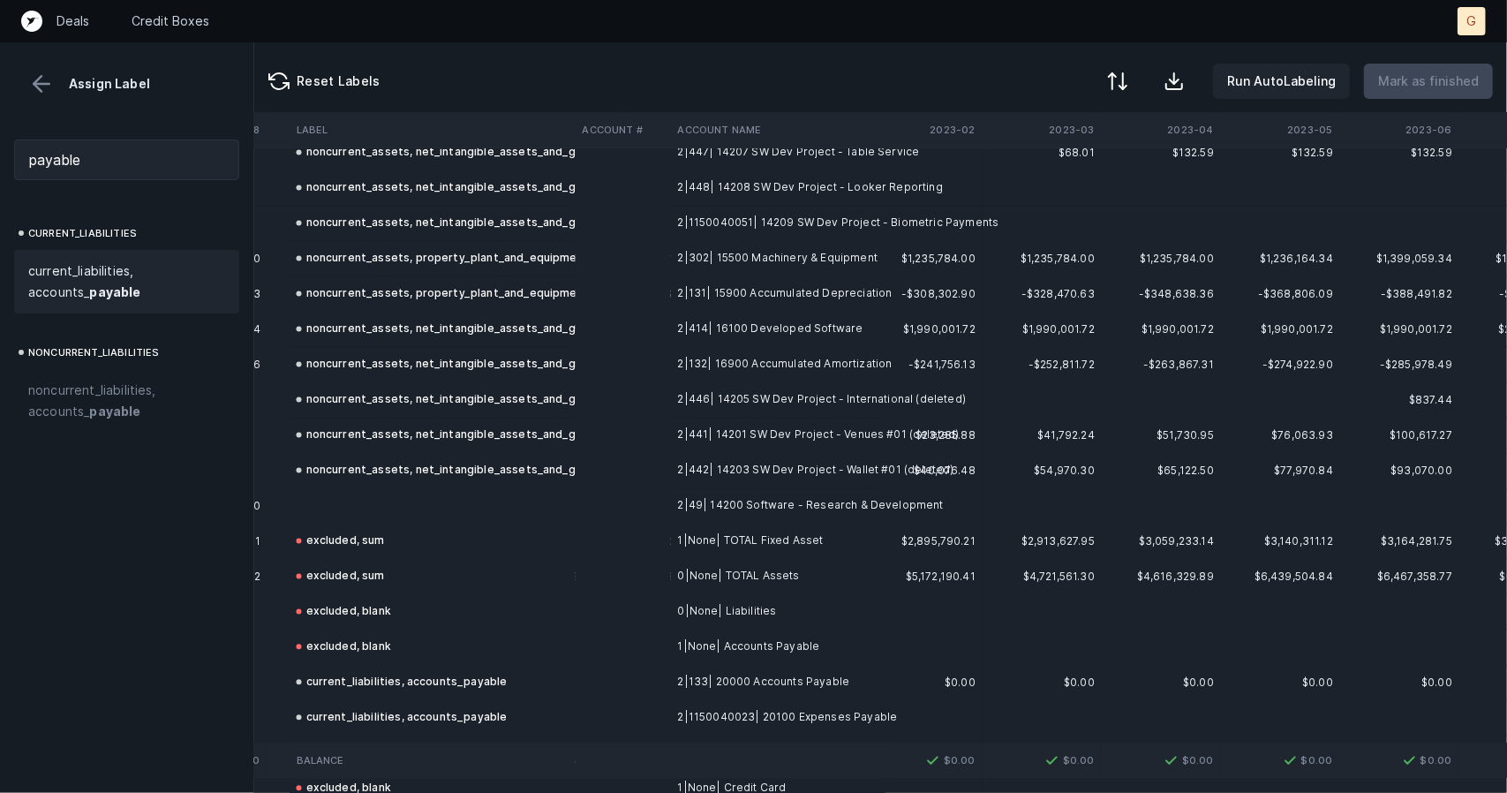
scroll to position [6855, 2174]
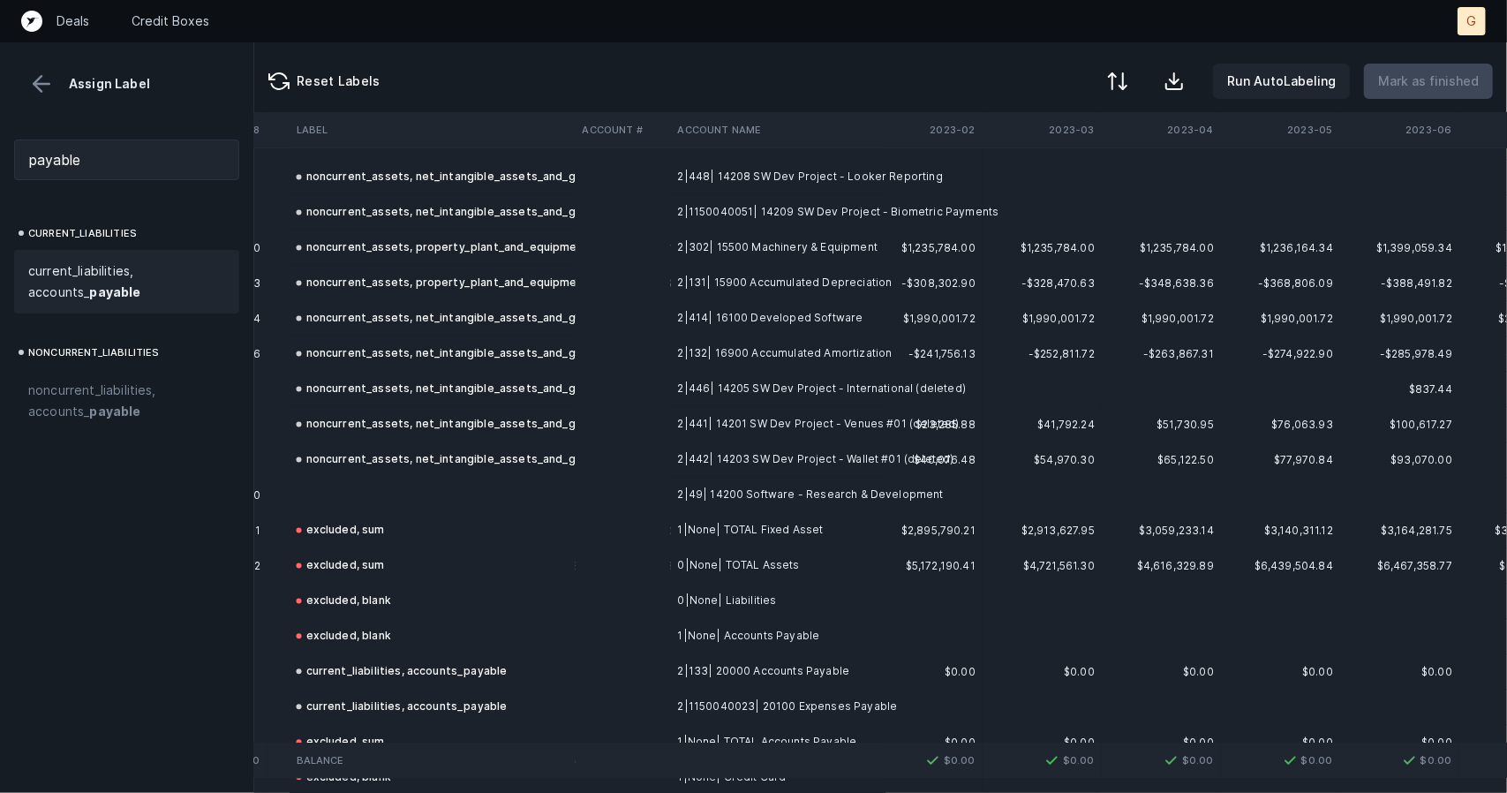
click at [360, 483] on td at bounding box center [433, 495] width 286 height 35
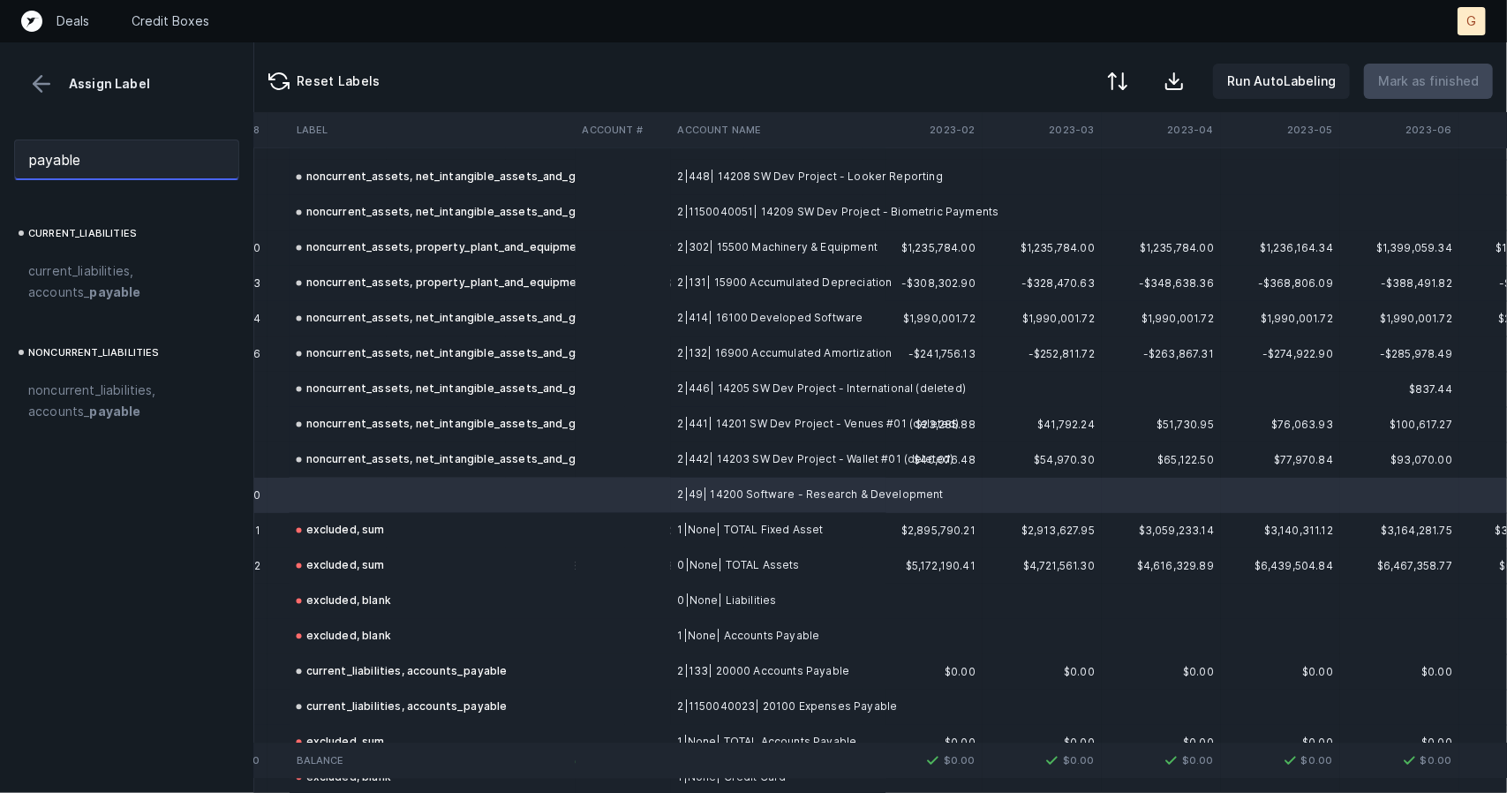
drag, startPoint x: 99, startPoint y: 158, endPoint x: 11, endPoint y: 169, distance: 88.9
click at [11, 169] on div "payable" at bounding box center [126, 159] width 253 height 69
type input "r"
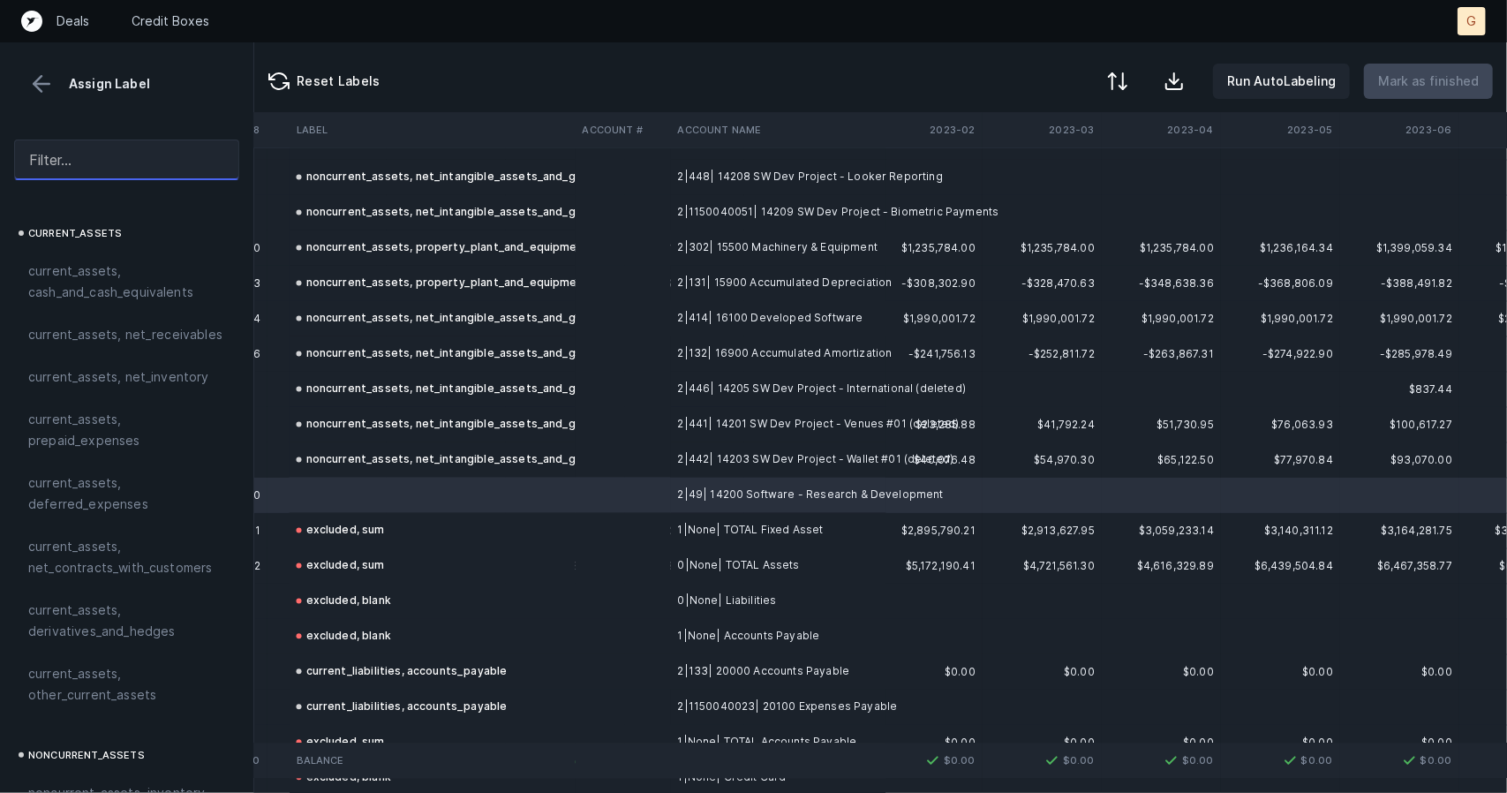
type input "4"
type input "r d"
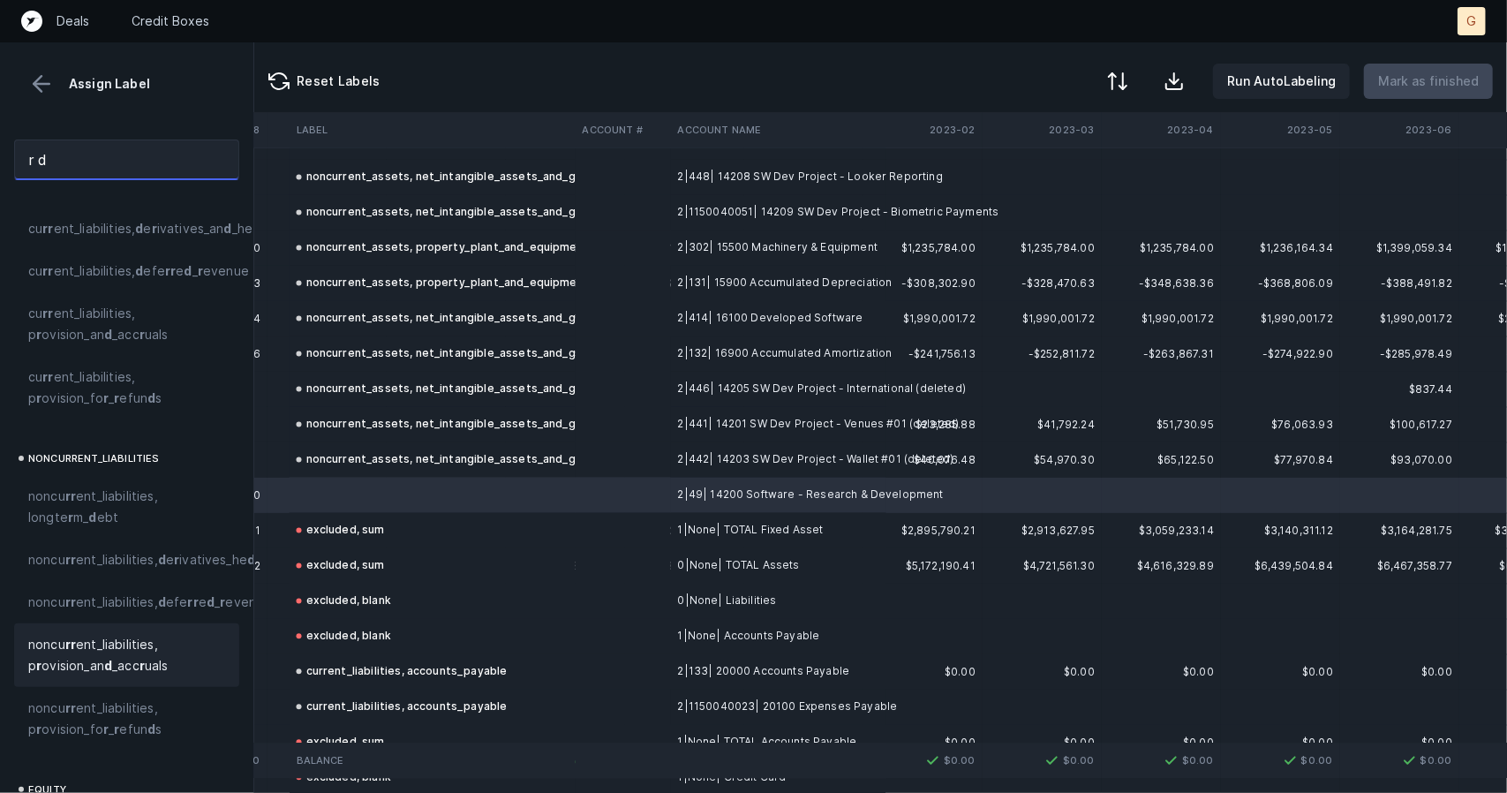
scroll to position [980, 0]
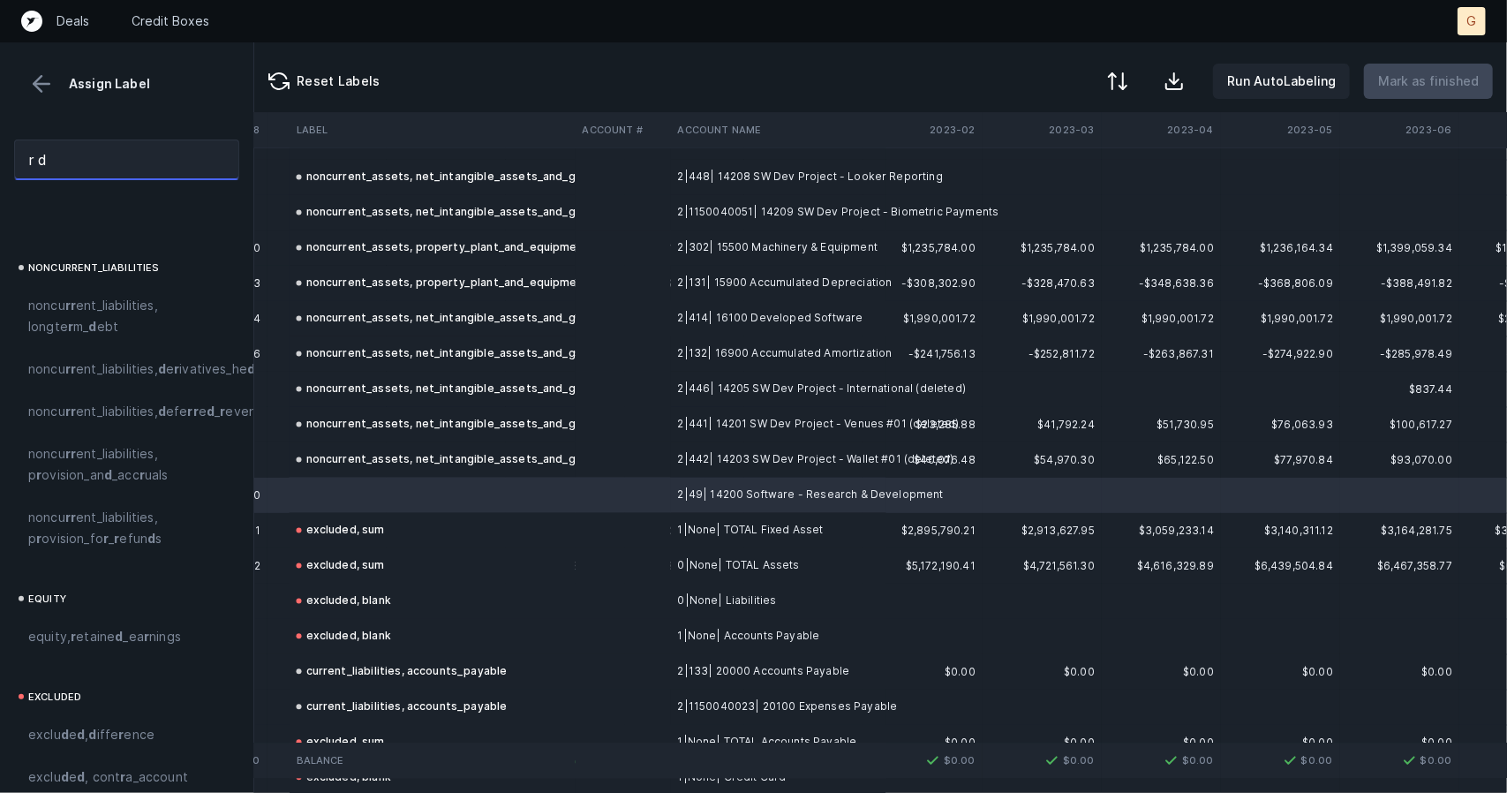
drag, startPoint x: 104, startPoint y: 170, endPoint x: 0, endPoint y: 135, distance: 110.0
click at [0, 135] on div "r d" at bounding box center [126, 159] width 253 height 69
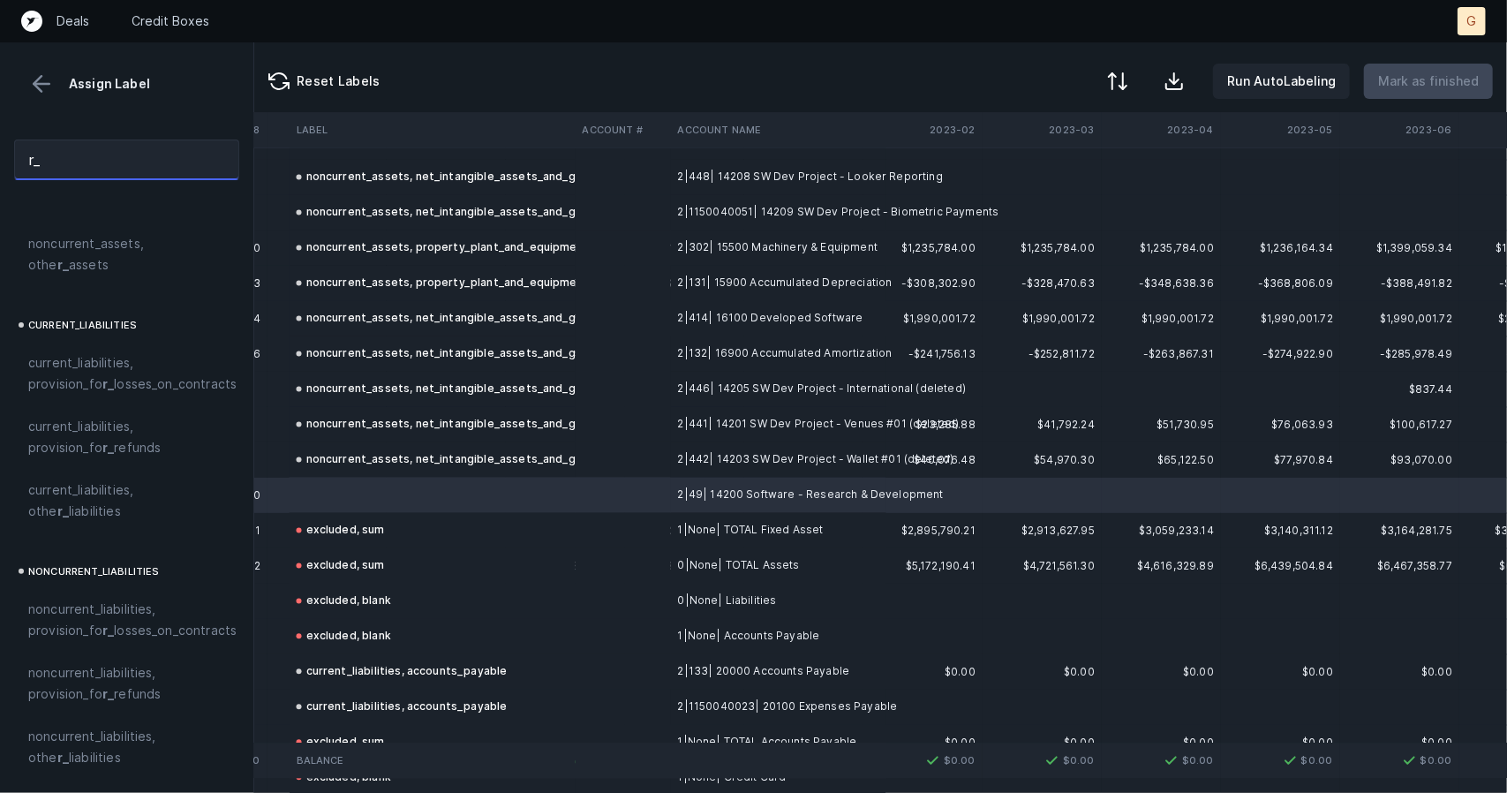
scroll to position [0, 0]
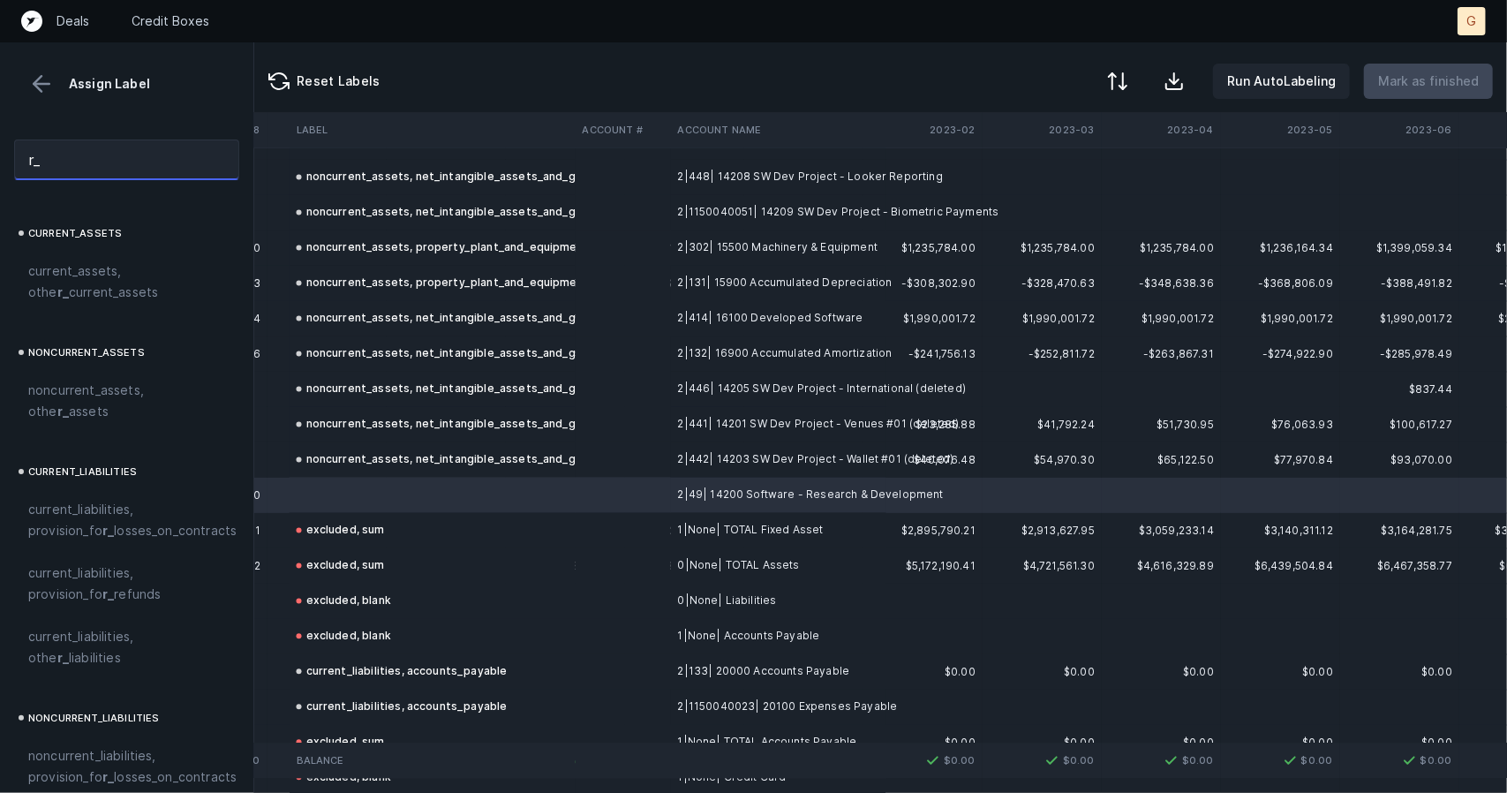
drag, startPoint x: 84, startPoint y: 160, endPoint x: 0, endPoint y: 133, distance: 88.0
click at [0, 133] on div "r_" at bounding box center [126, 159] width 253 height 69
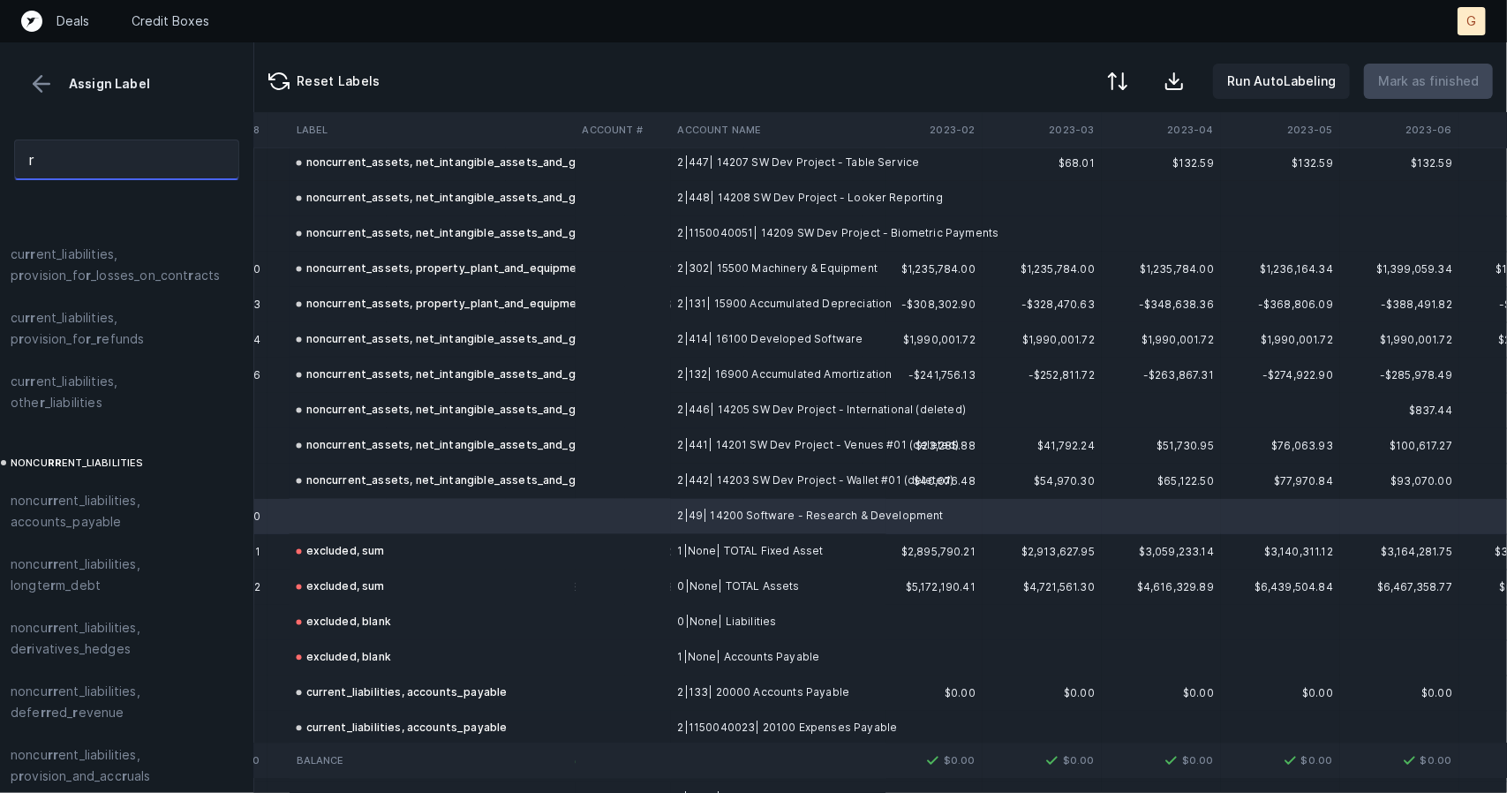
scroll to position [6838, 2174]
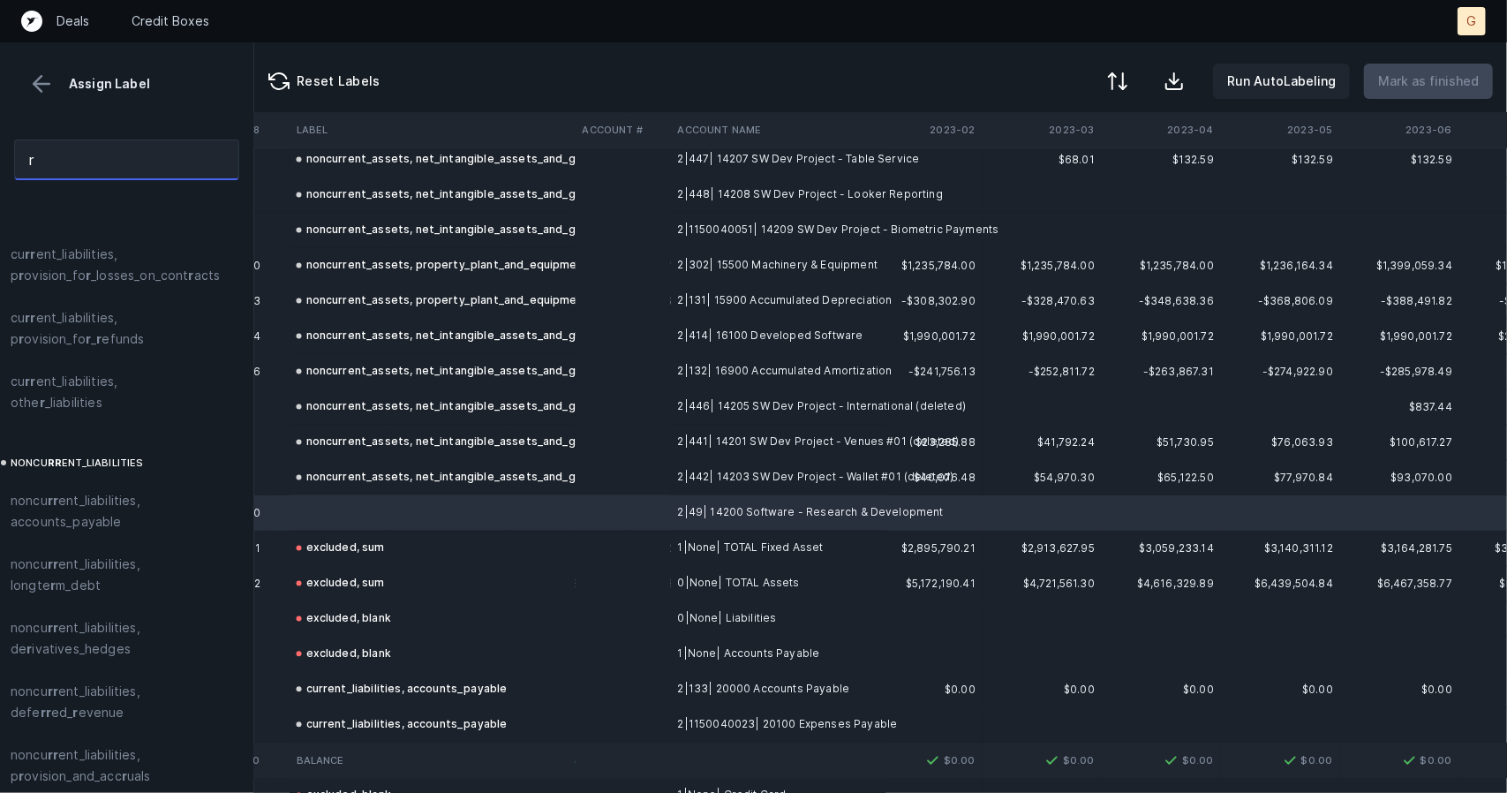
type input "r"
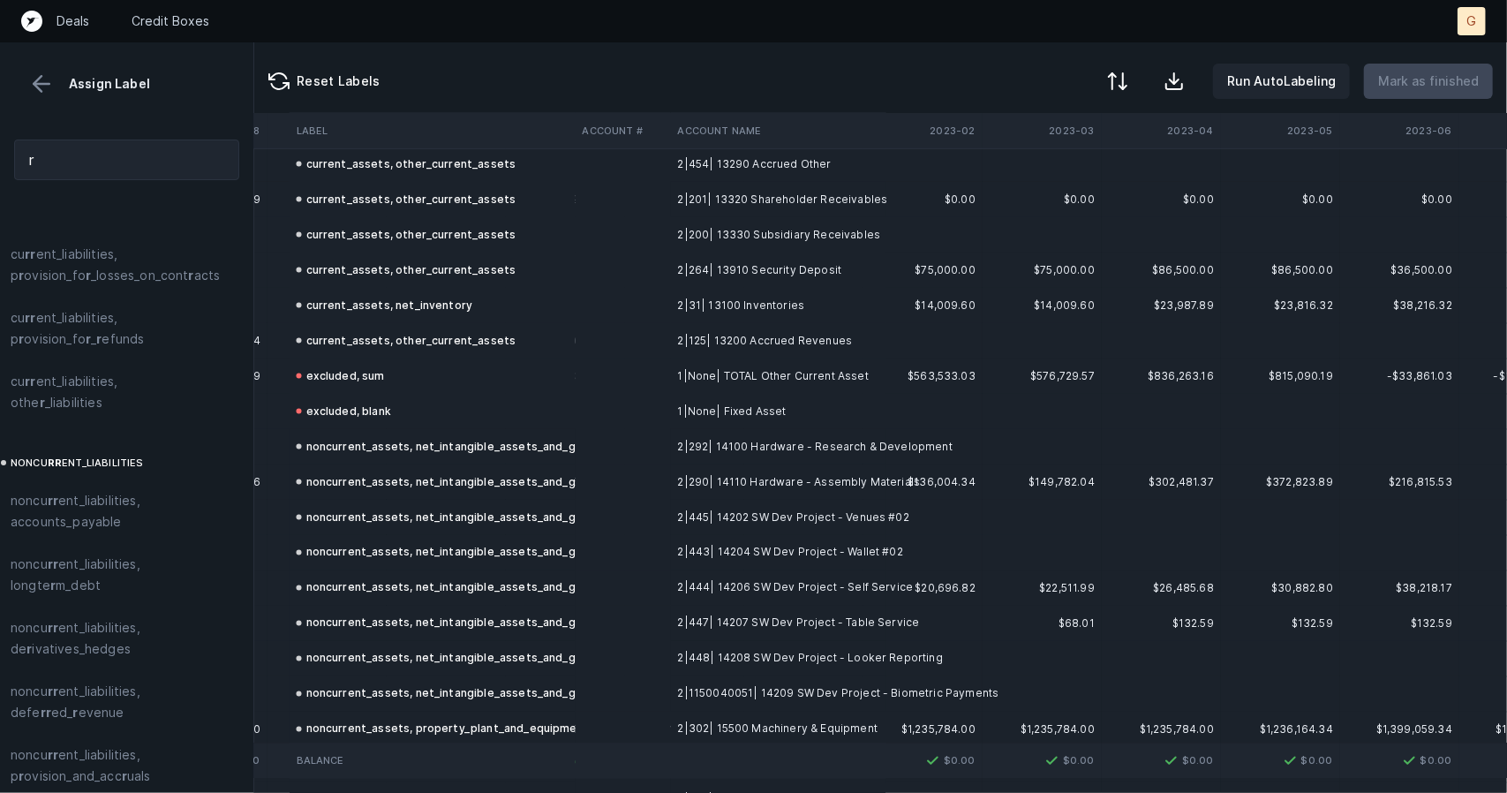
scroll to position [6904, 2174]
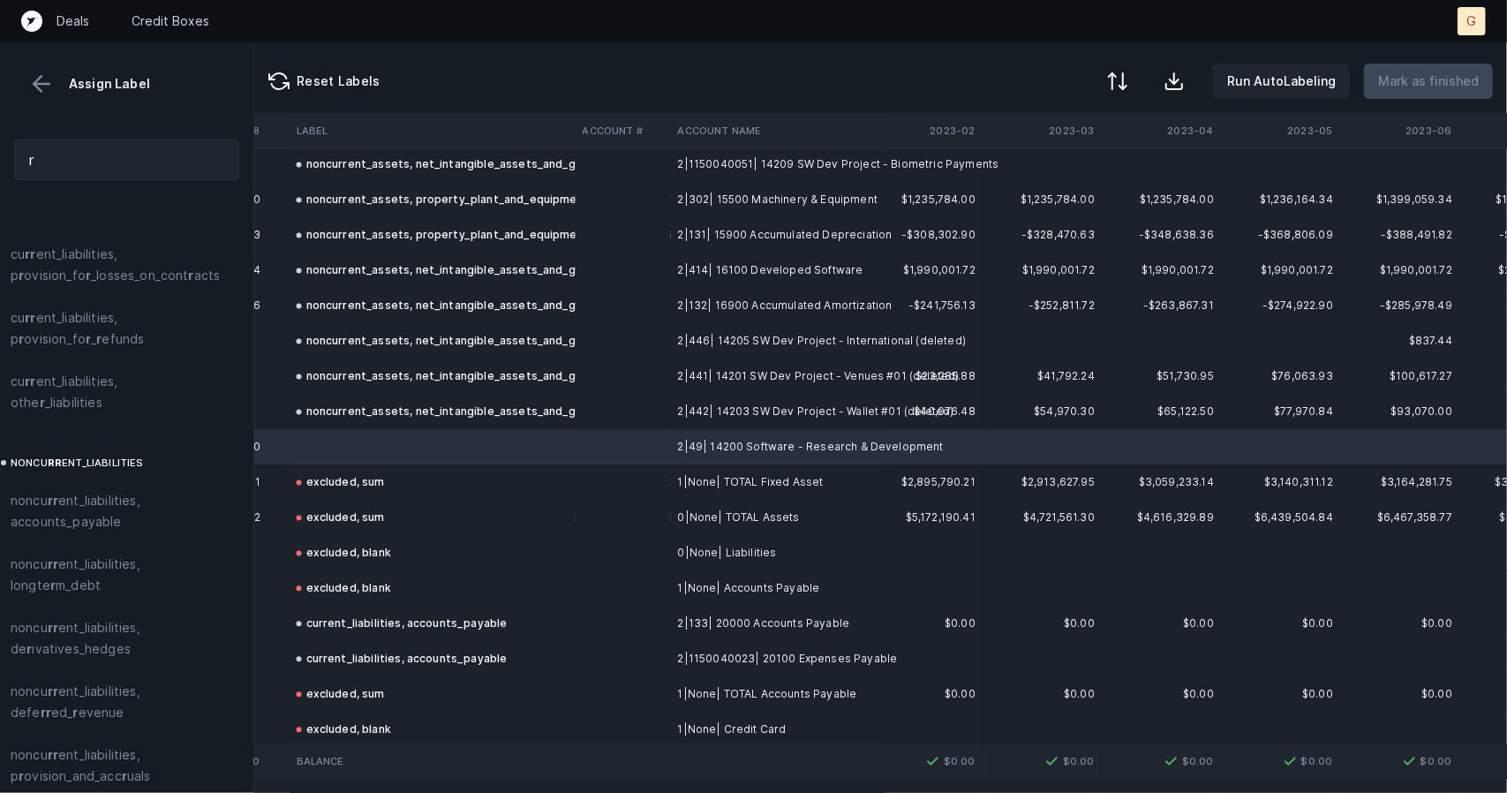
click at [351, 435] on td at bounding box center [433, 446] width 286 height 35
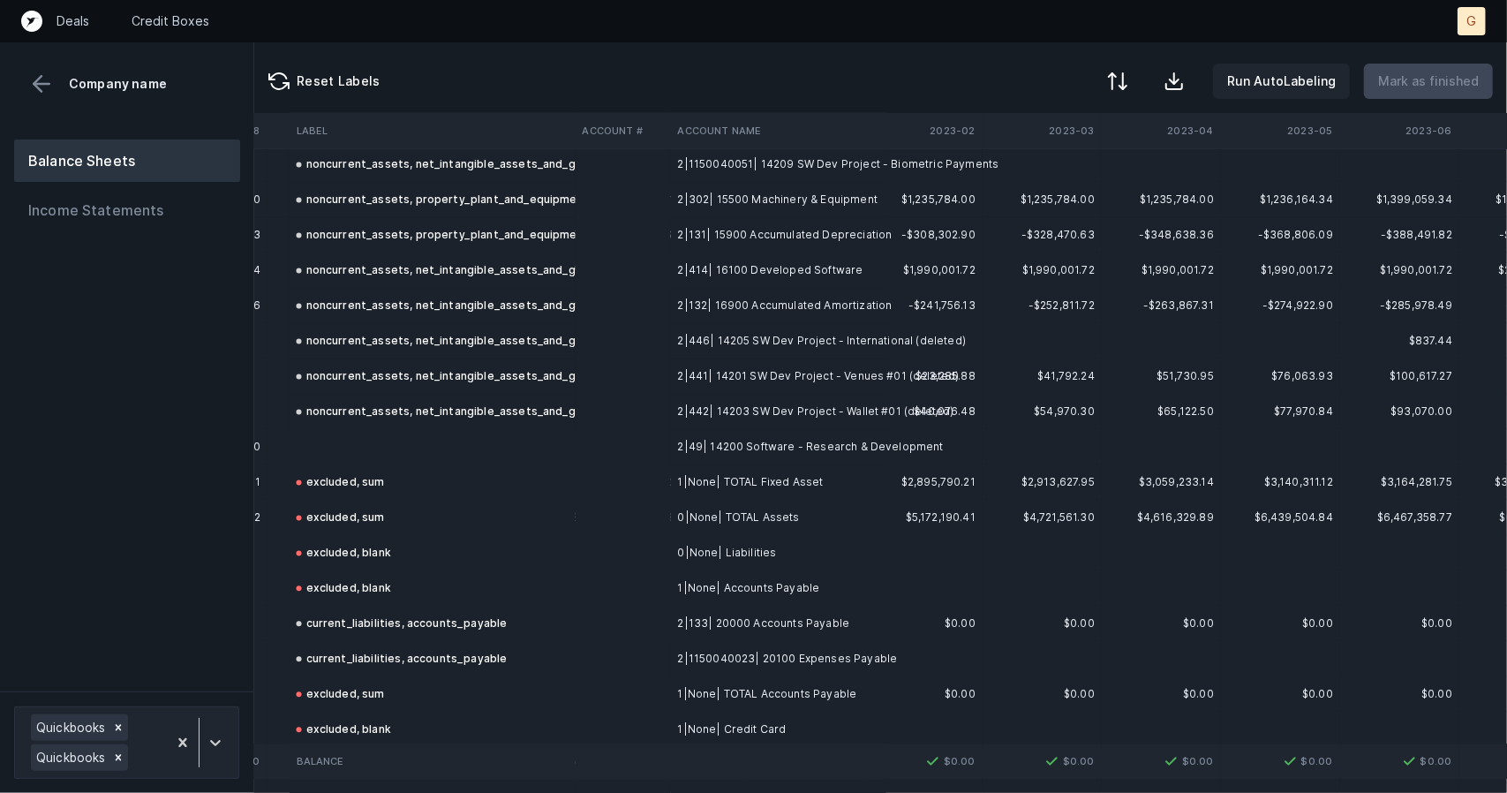
click at [46, 89] on button at bounding box center [41, 84] width 26 height 26
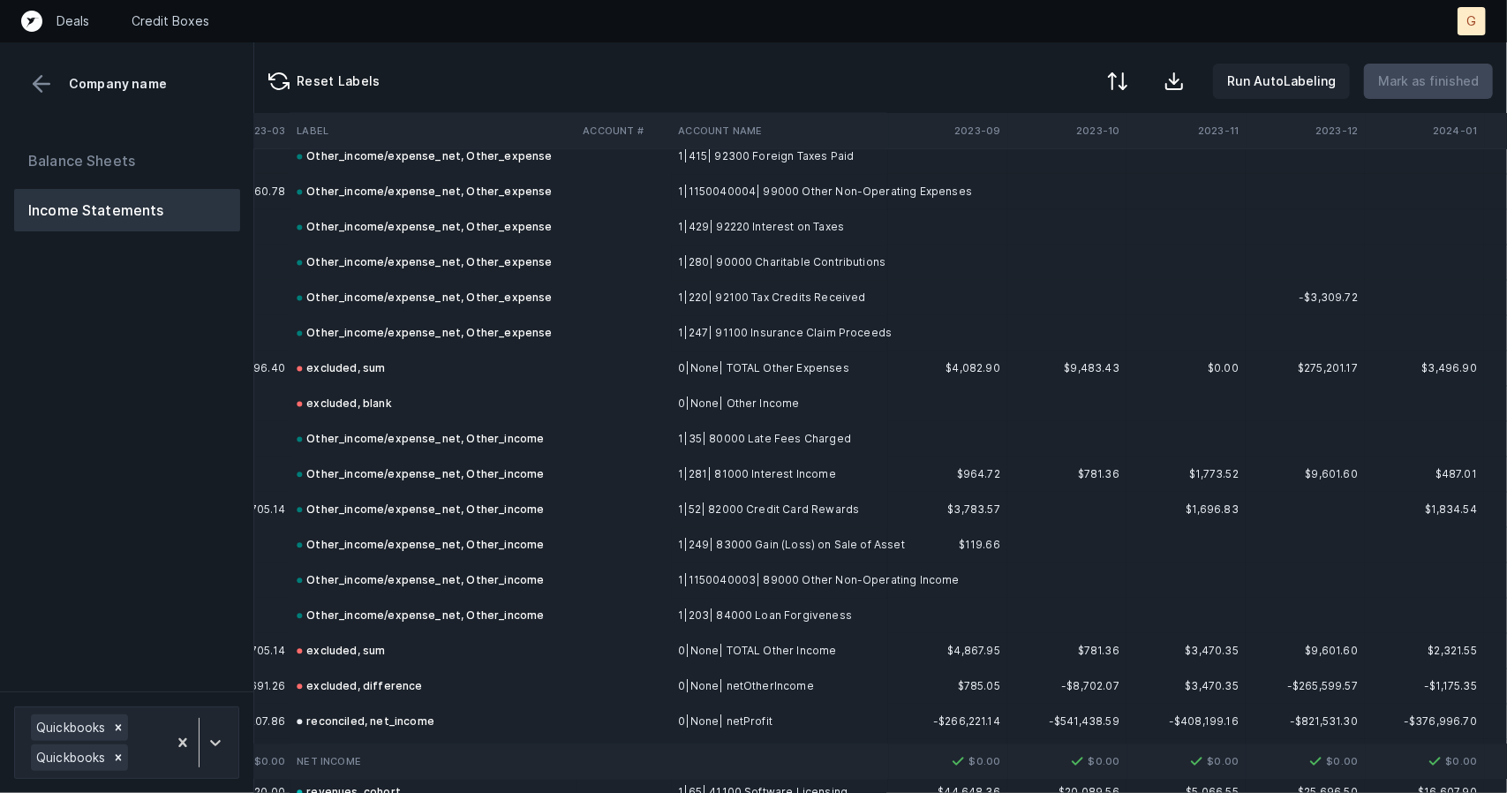
scroll to position [7018, 3218]
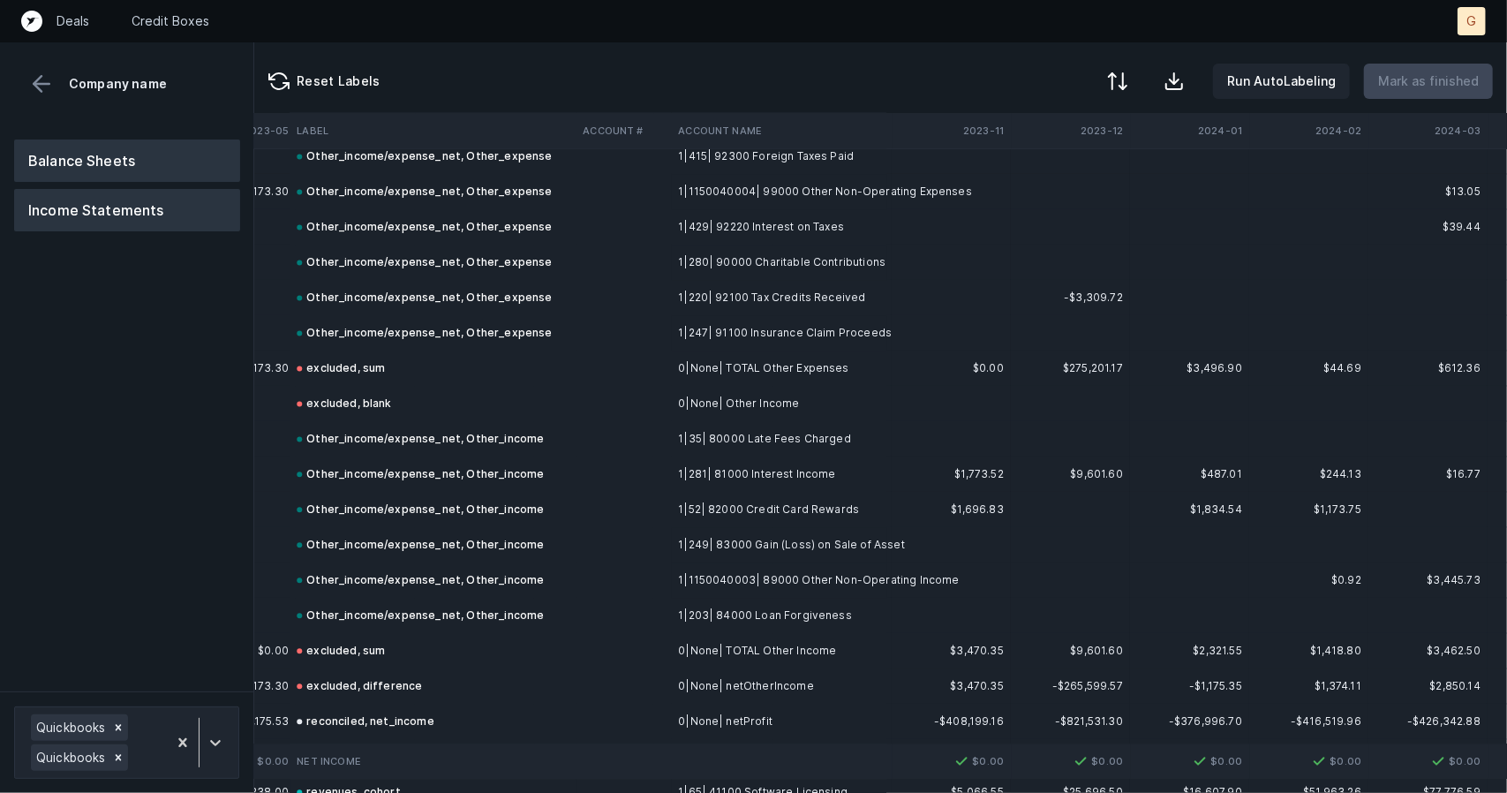
click at [134, 166] on button "Balance Sheets" at bounding box center [127, 161] width 226 height 42
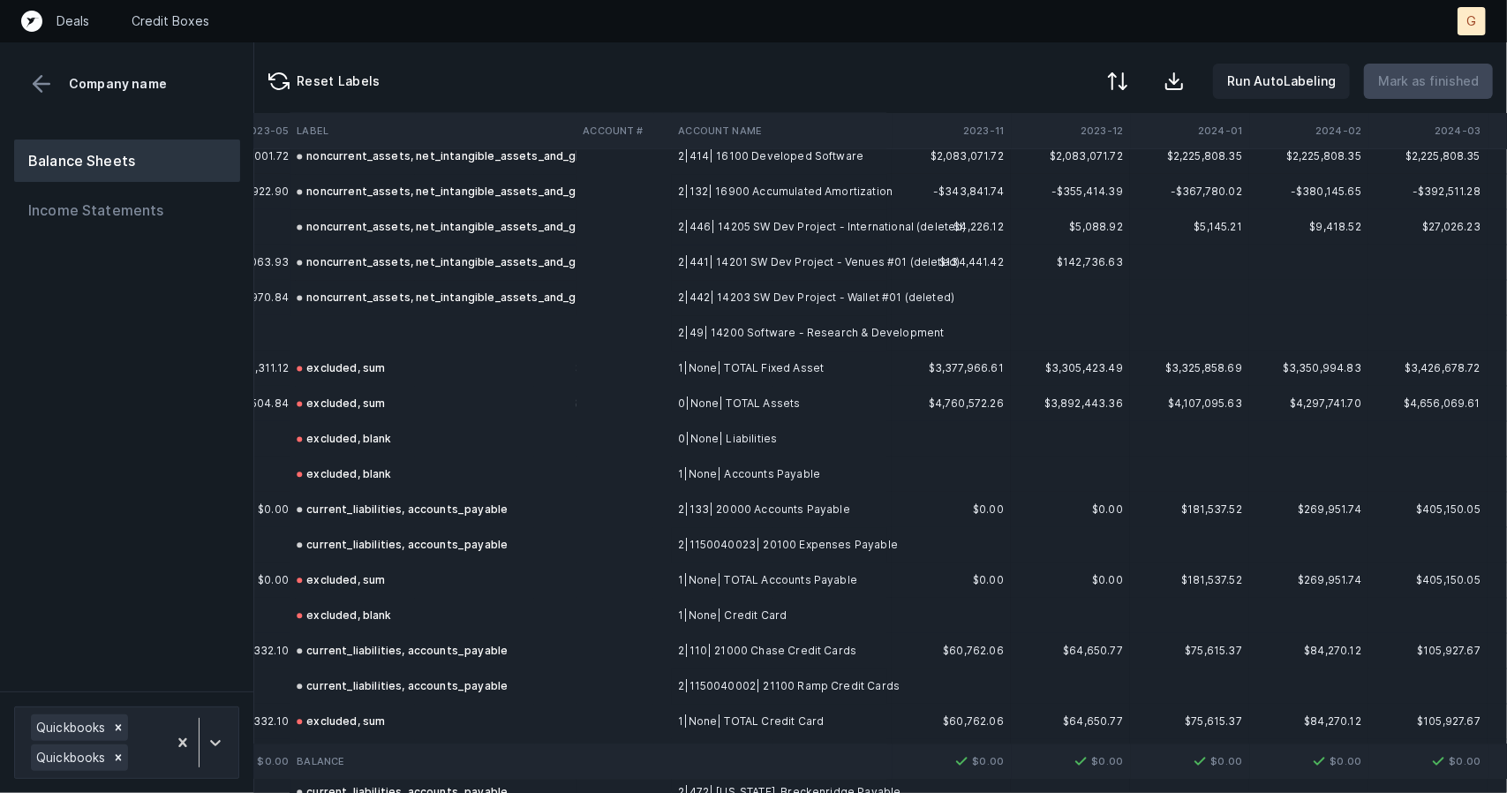
click at [347, 332] on td at bounding box center [433, 332] width 286 height 35
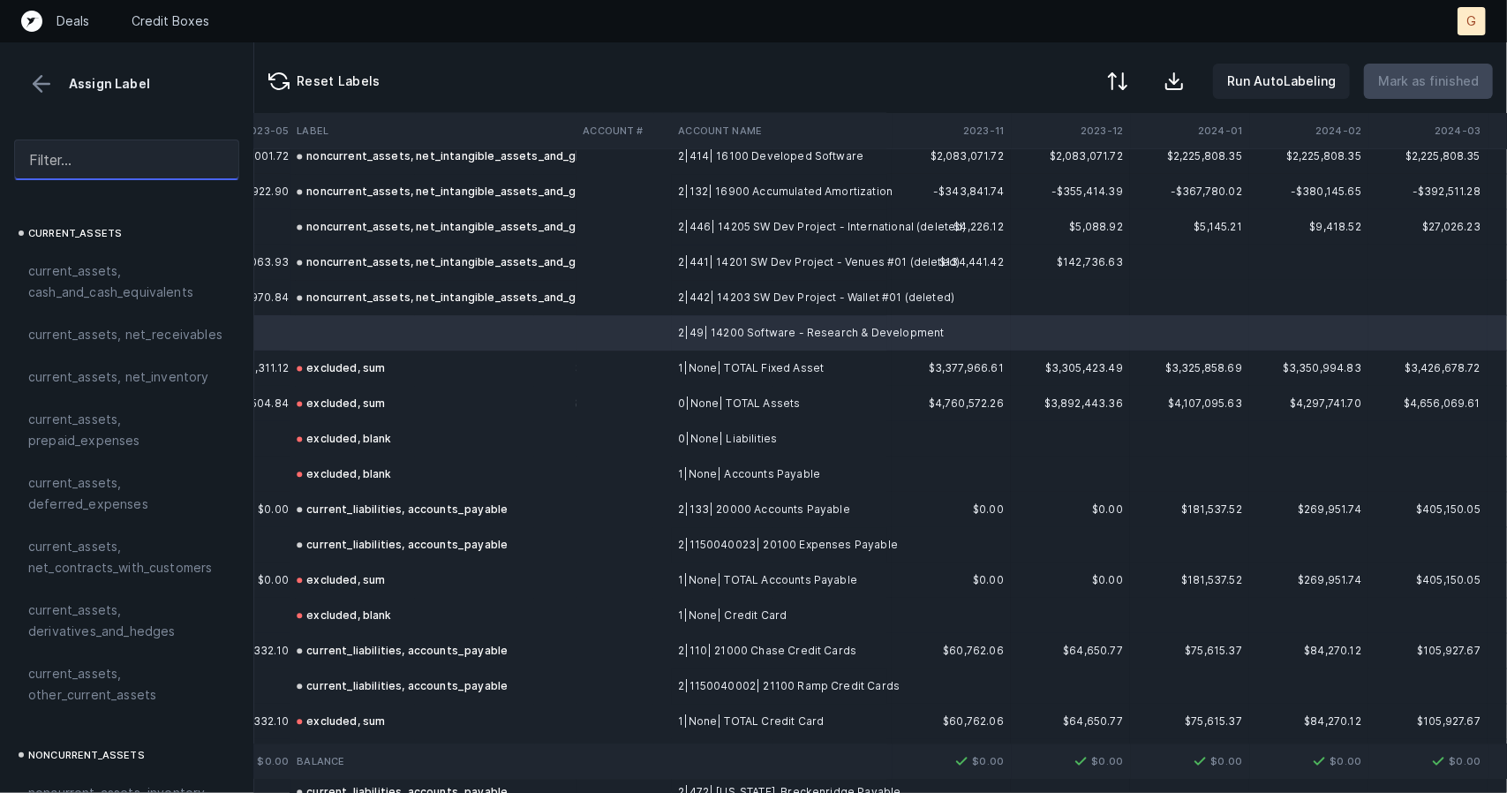
click at [91, 154] on input "text" at bounding box center [126, 160] width 225 height 41
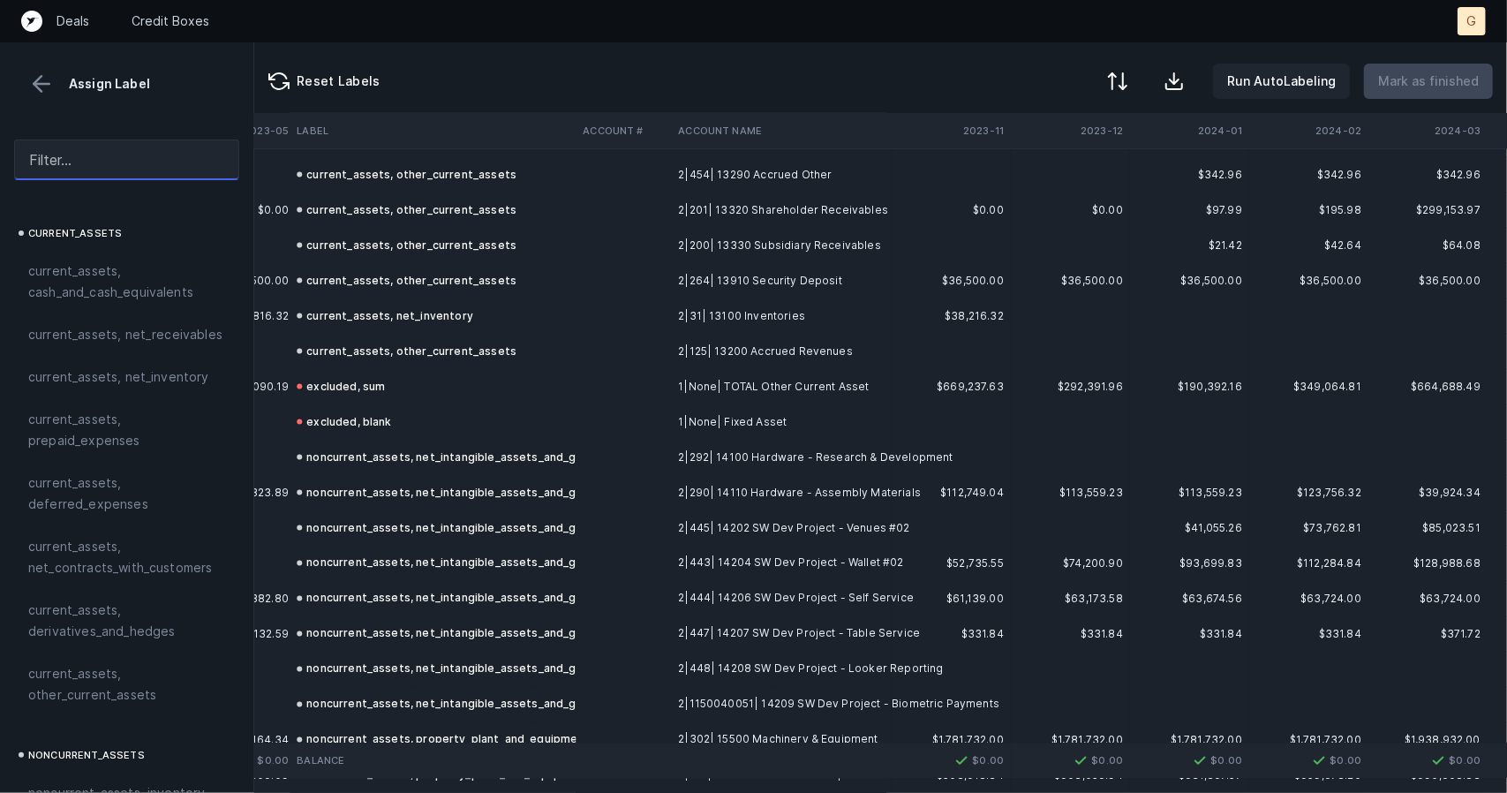
scroll to position [6365, 3218]
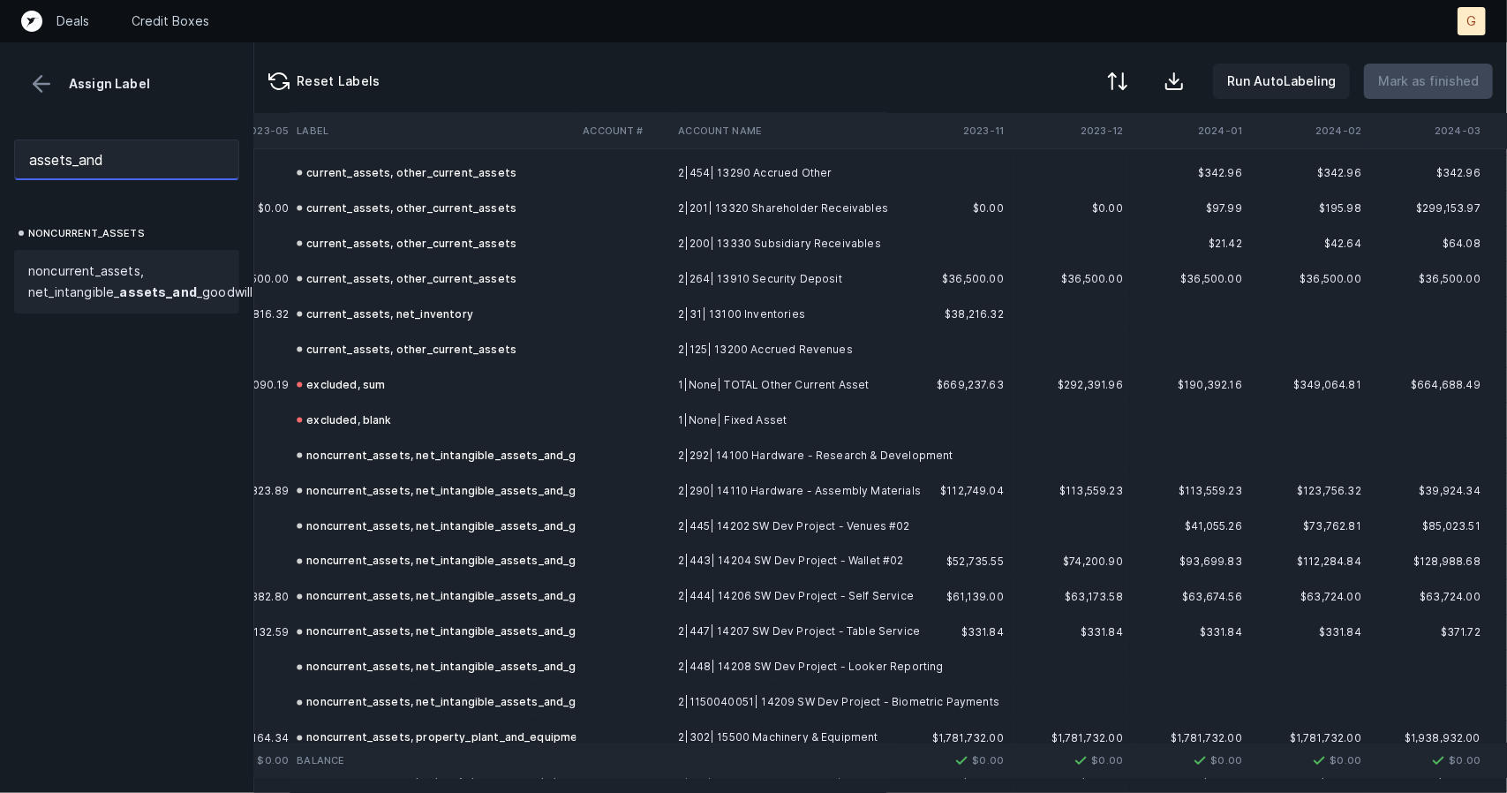
type input "assets_and"
click at [152, 259] on div "noncurrent_assets, net_intangible_ assets_and _goodwill" at bounding box center [126, 282] width 225 height 64
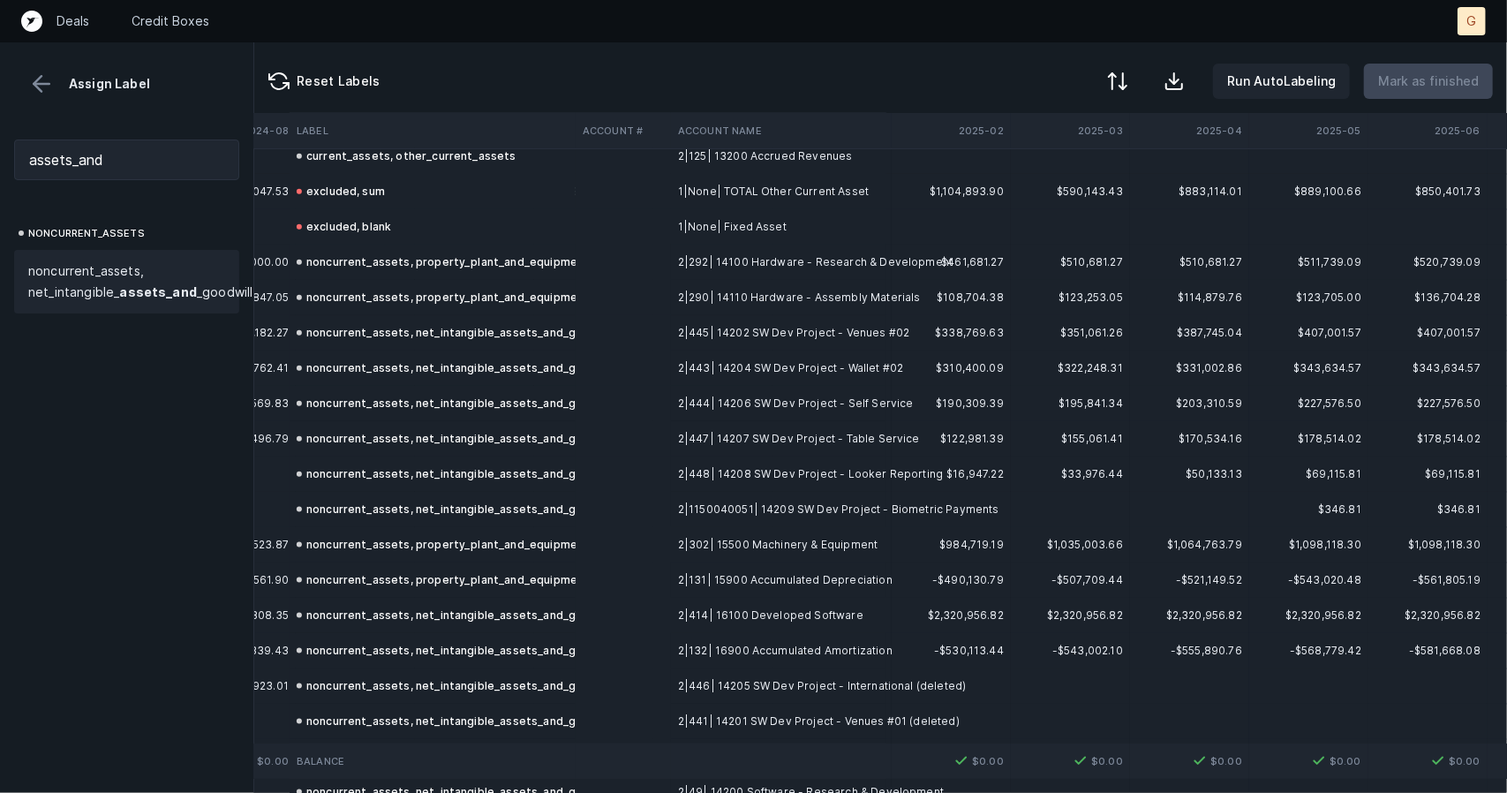
scroll to position [1331, 5358]
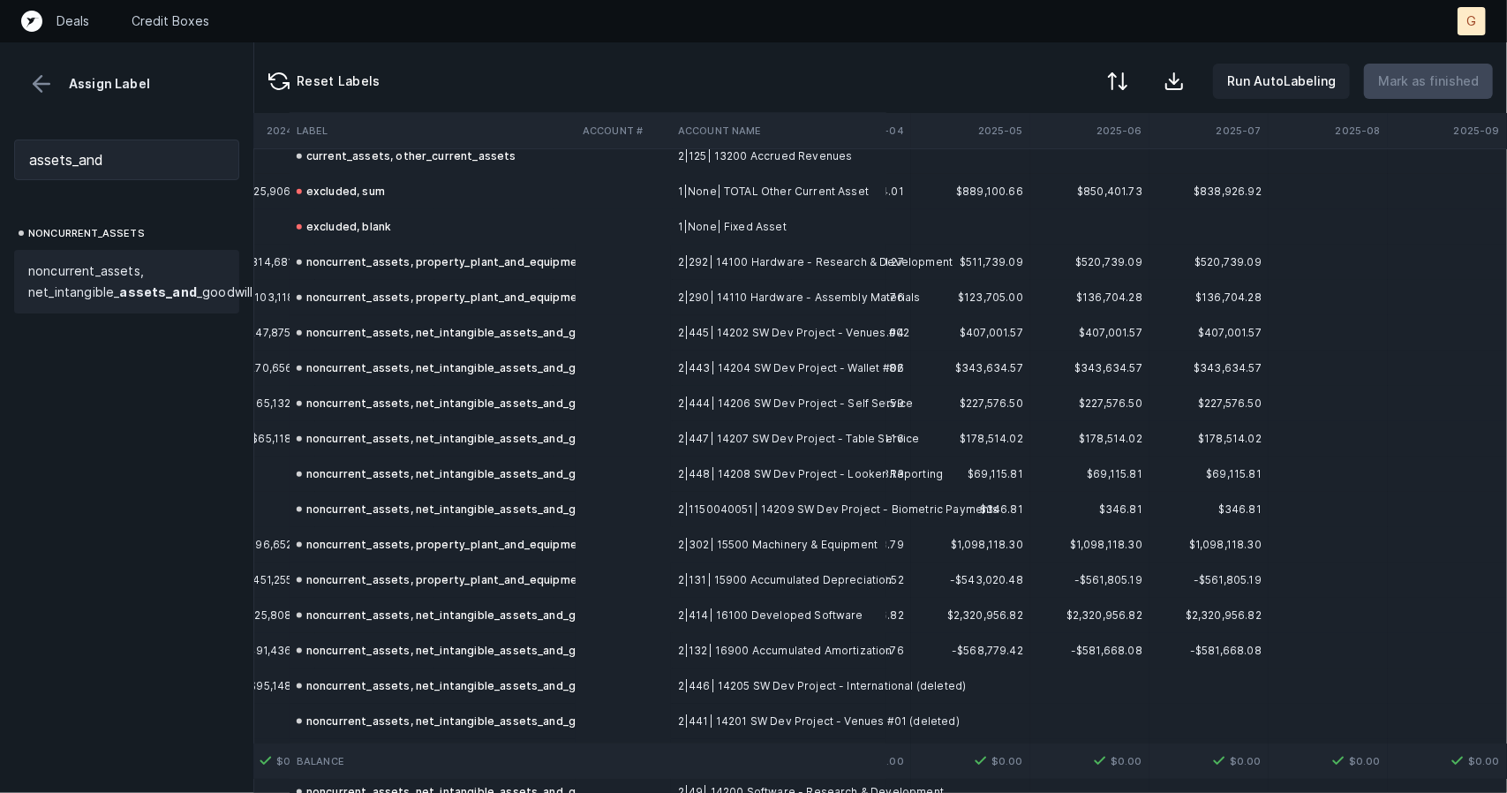
click at [44, 79] on button at bounding box center [41, 84] width 26 height 26
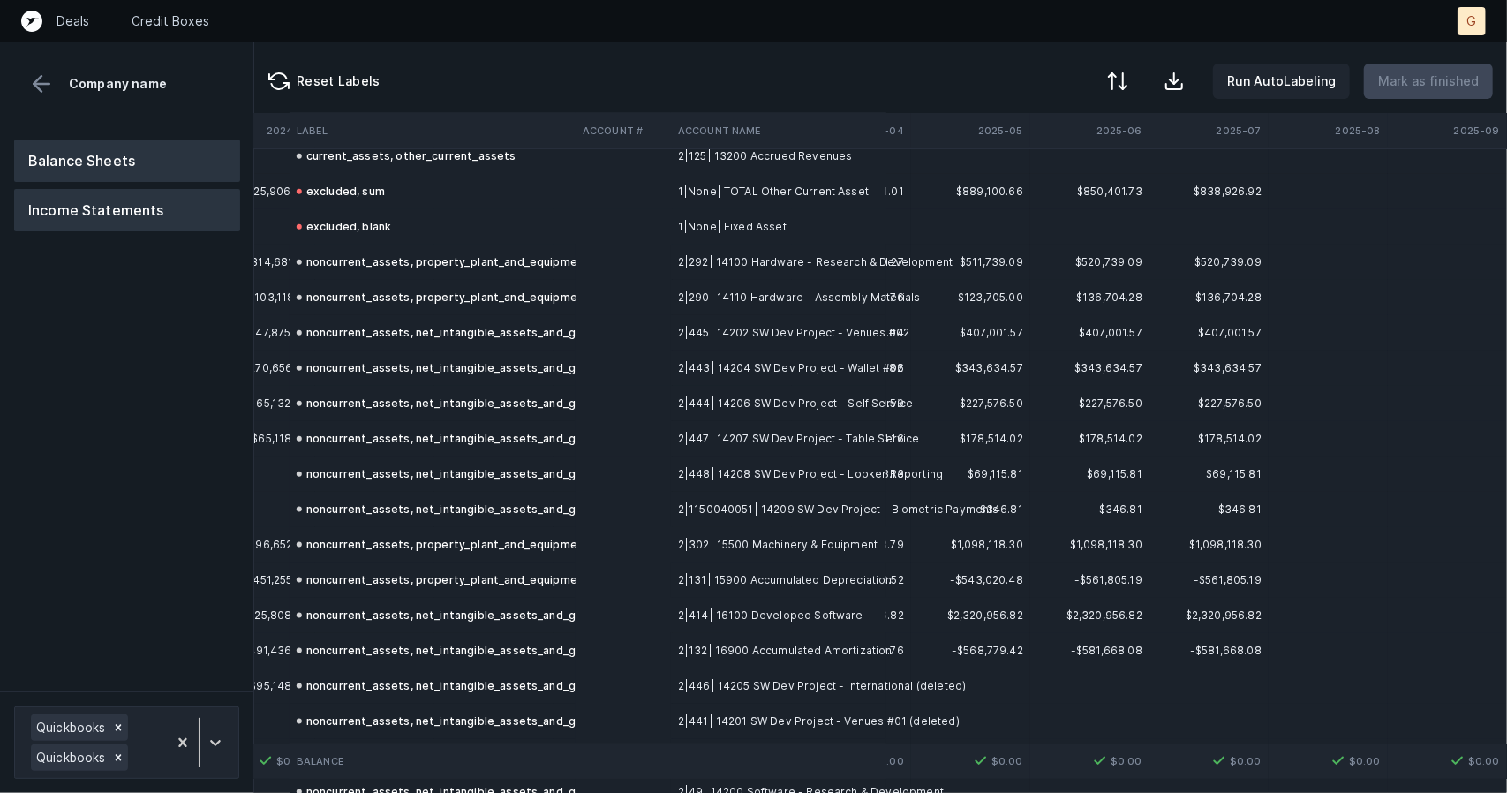
click at [105, 207] on button "Income Statements" at bounding box center [127, 210] width 226 height 42
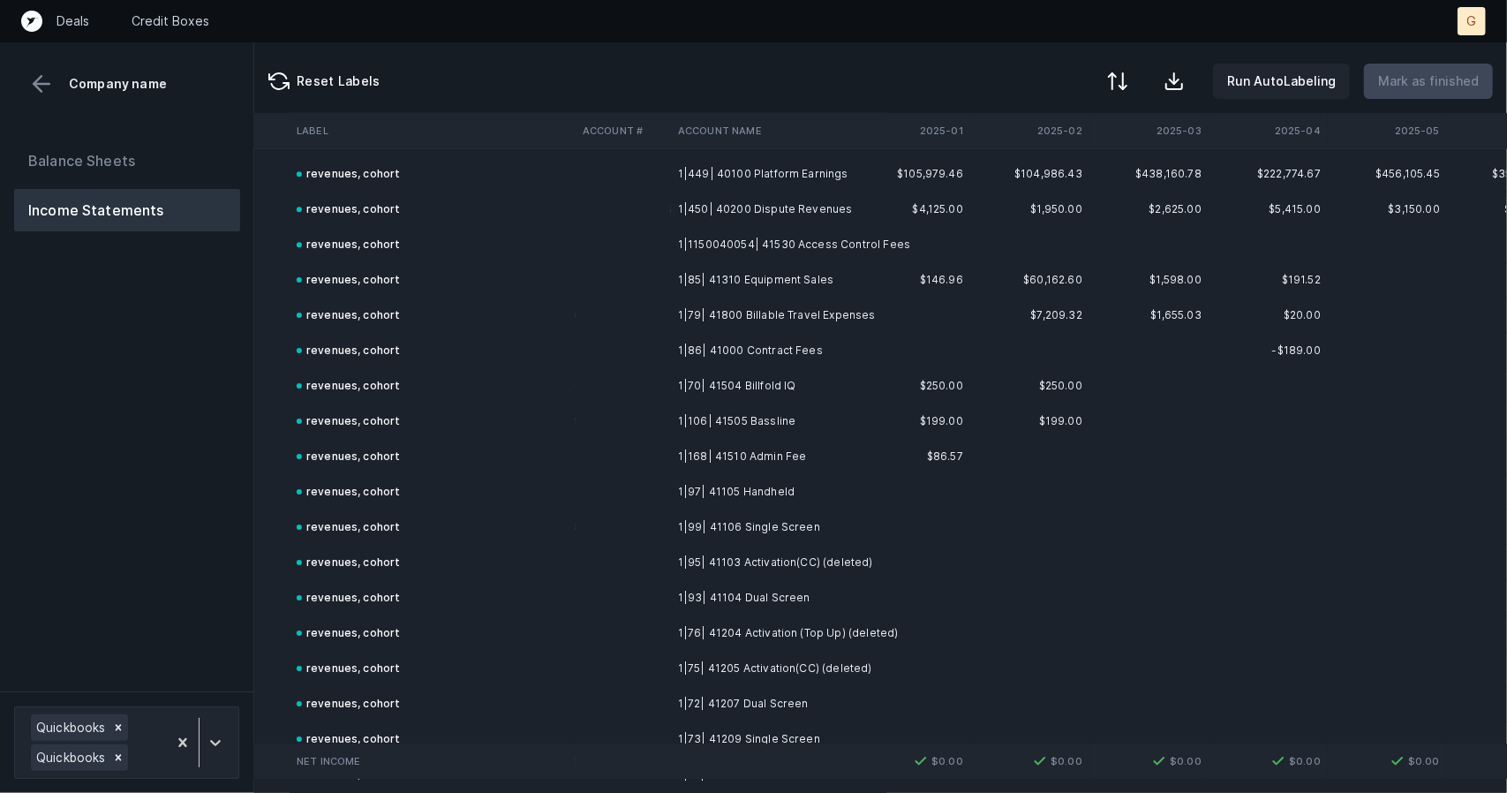
scroll to position [7768, 4928]
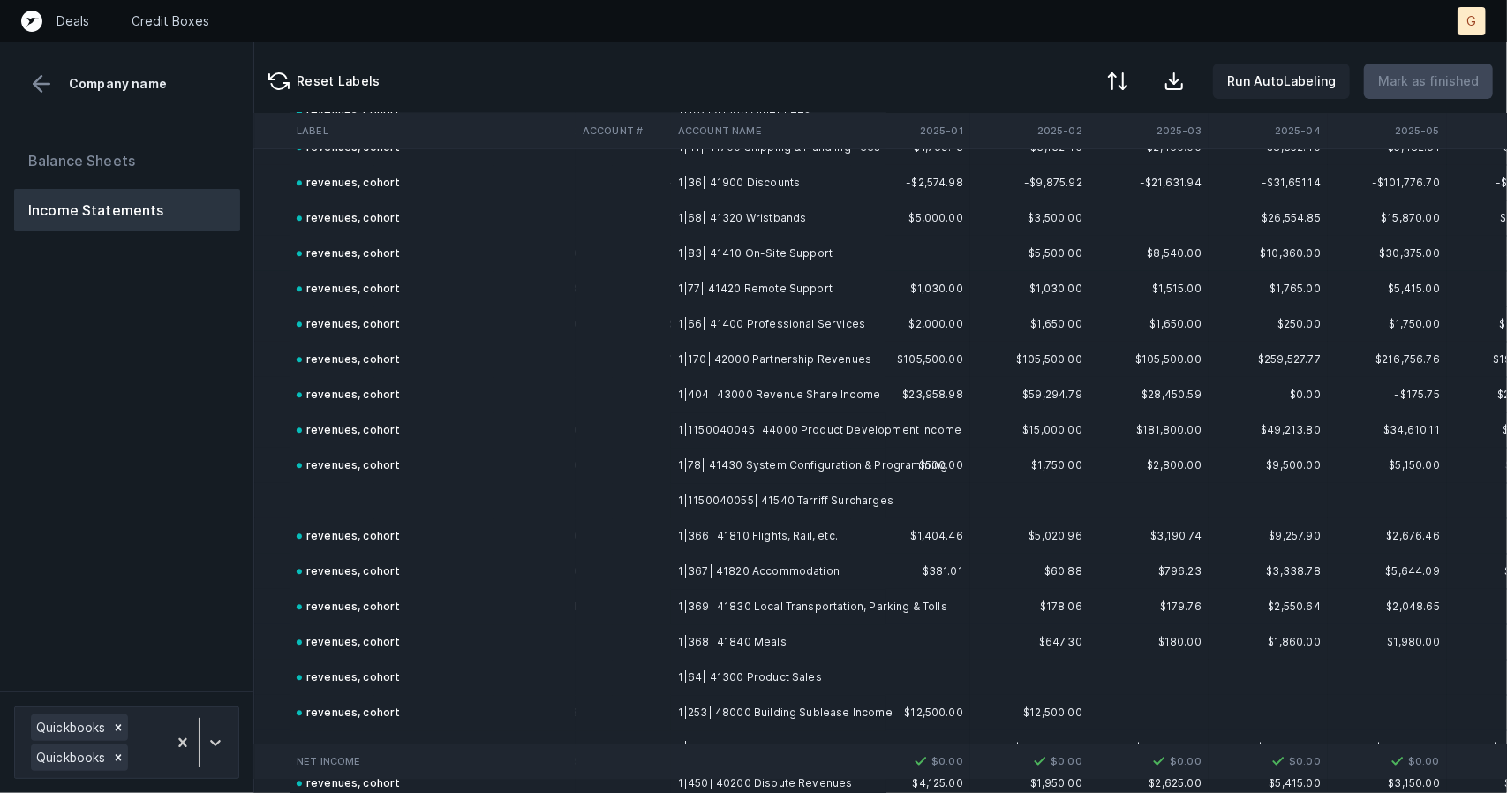
click at [339, 480] on td "revenues, cohort" at bounding box center [433, 465] width 286 height 35
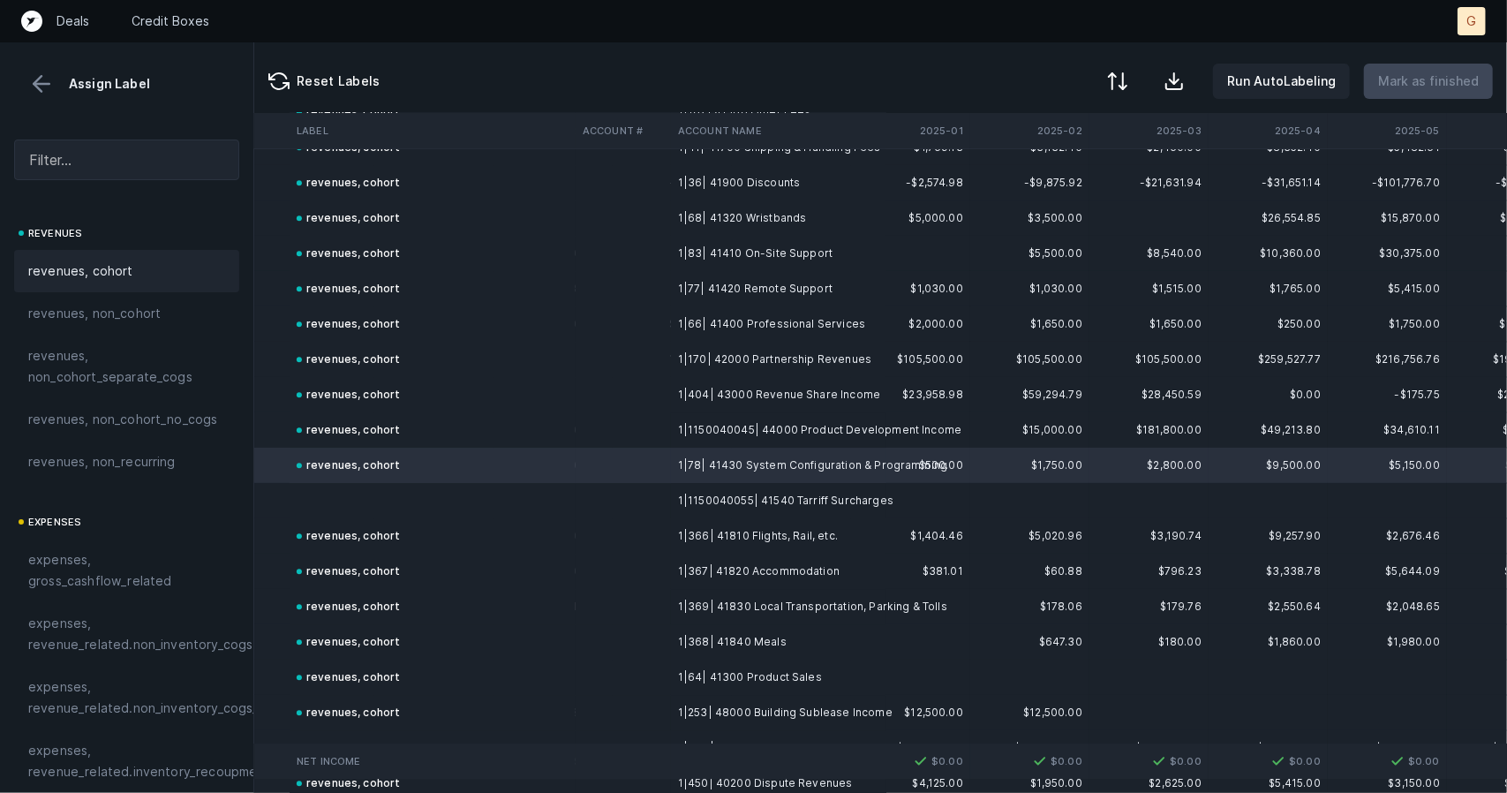
click at [357, 479] on td "revenues, cohort" at bounding box center [433, 465] width 286 height 35
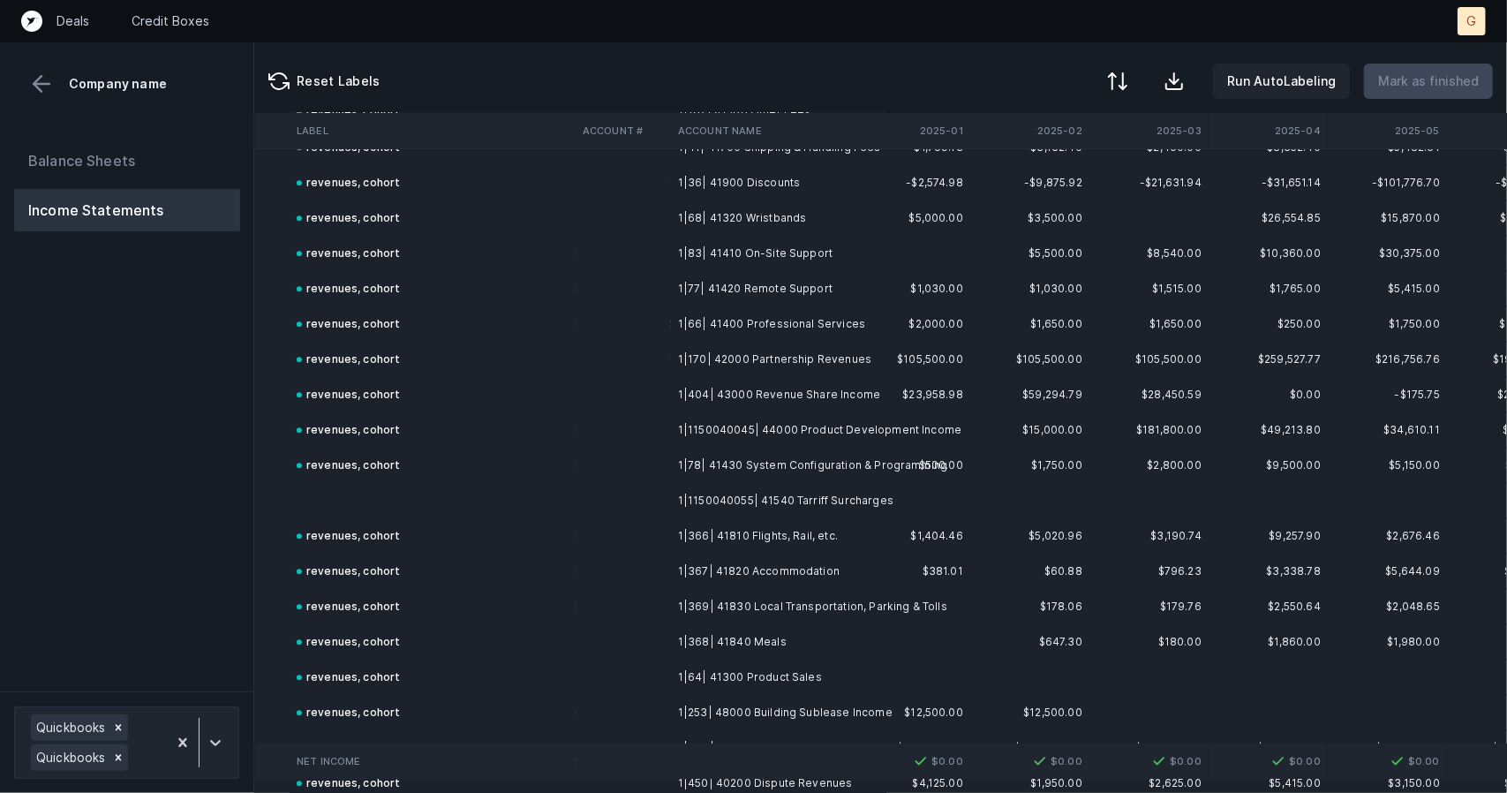
click at [364, 508] on td at bounding box center [433, 500] width 286 height 35
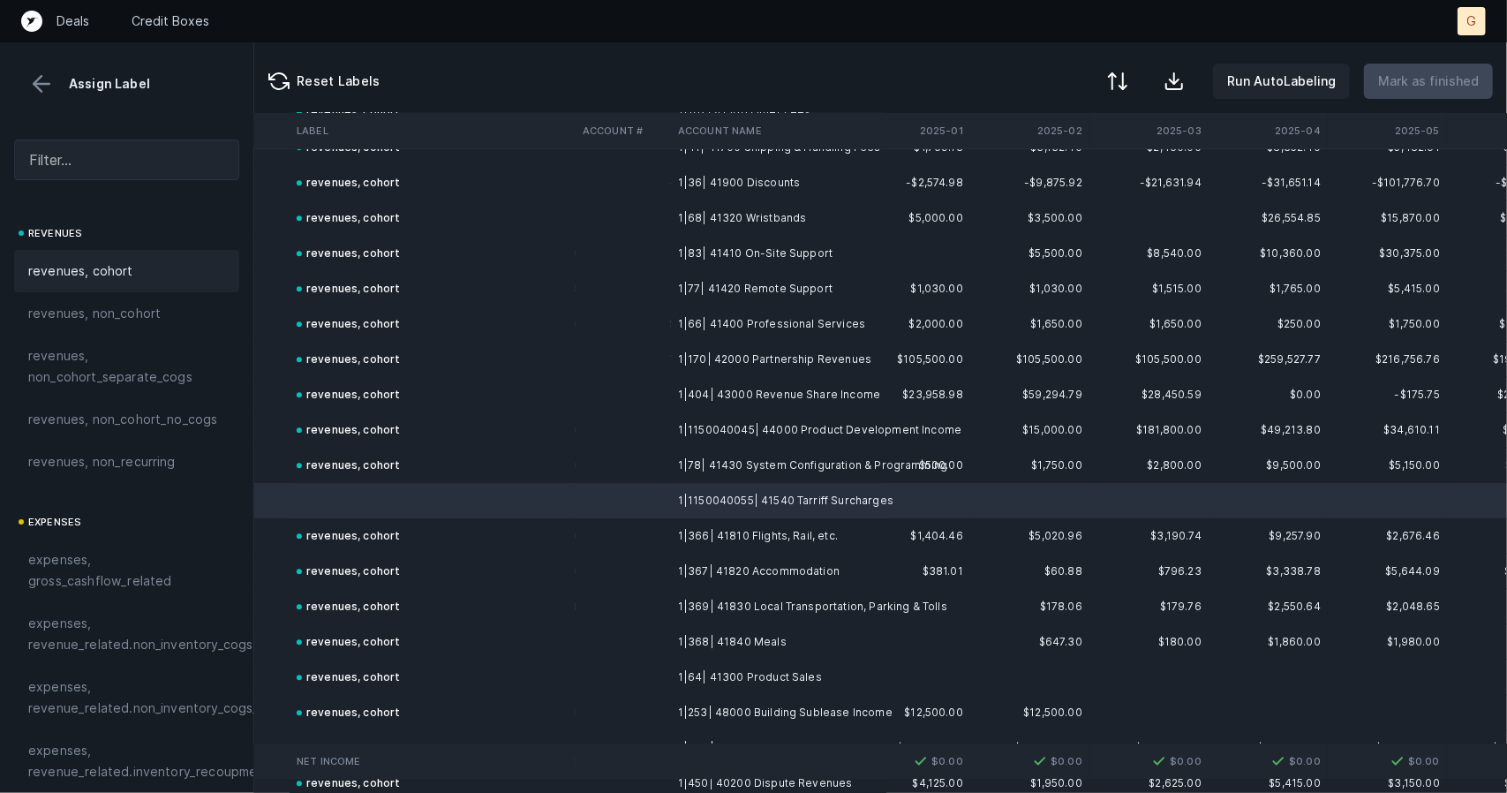
click at [128, 289] on div "revenues, cohort" at bounding box center [126, 271] width 225 height 42
click at [1439, 93] on button "Mark as finished" at bounding box center [1428, 81] width 129 height 35
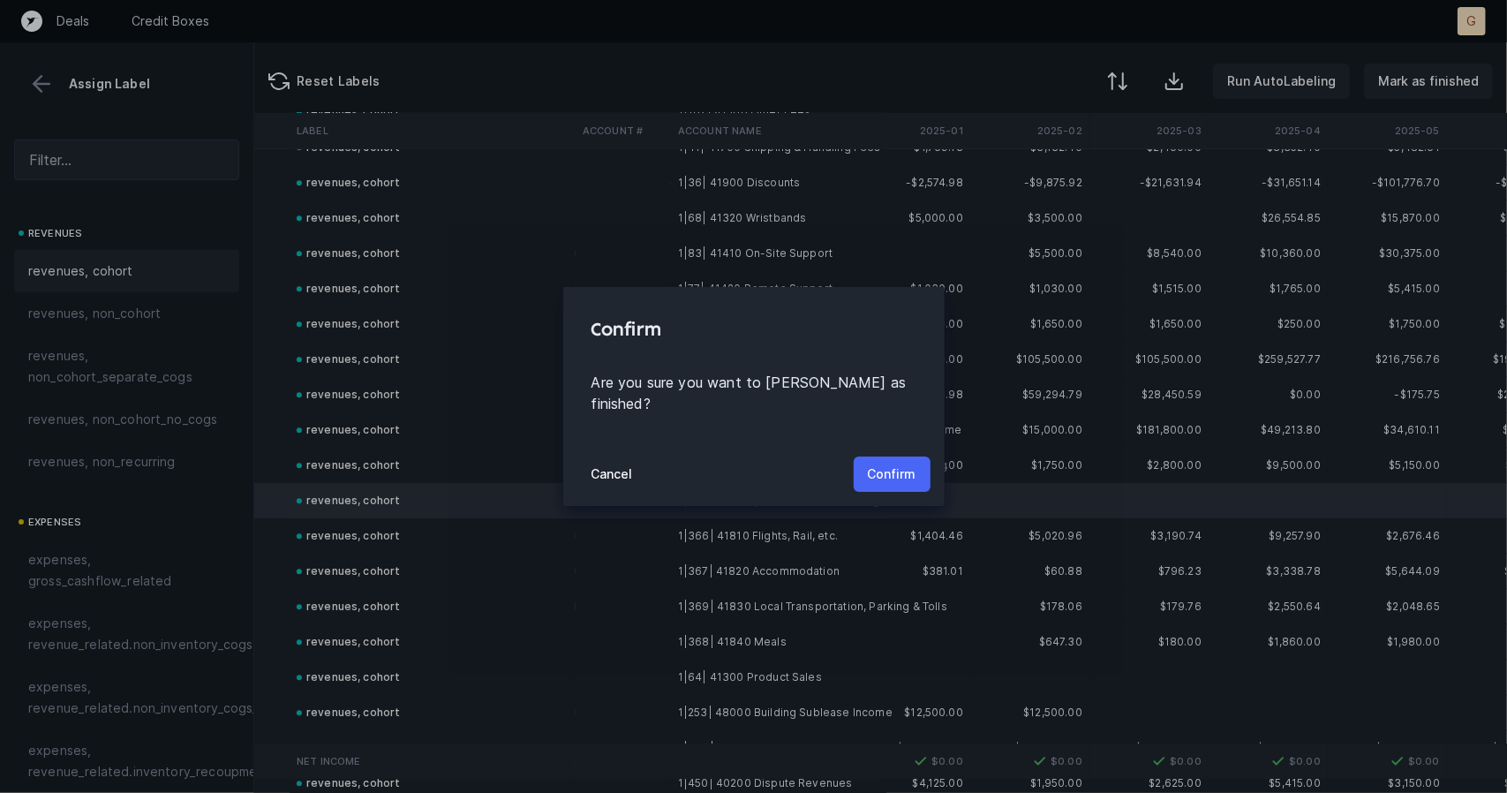
click at [890, 464] on p "Confirm" at bounding box center [892, 474] width 49 height 21
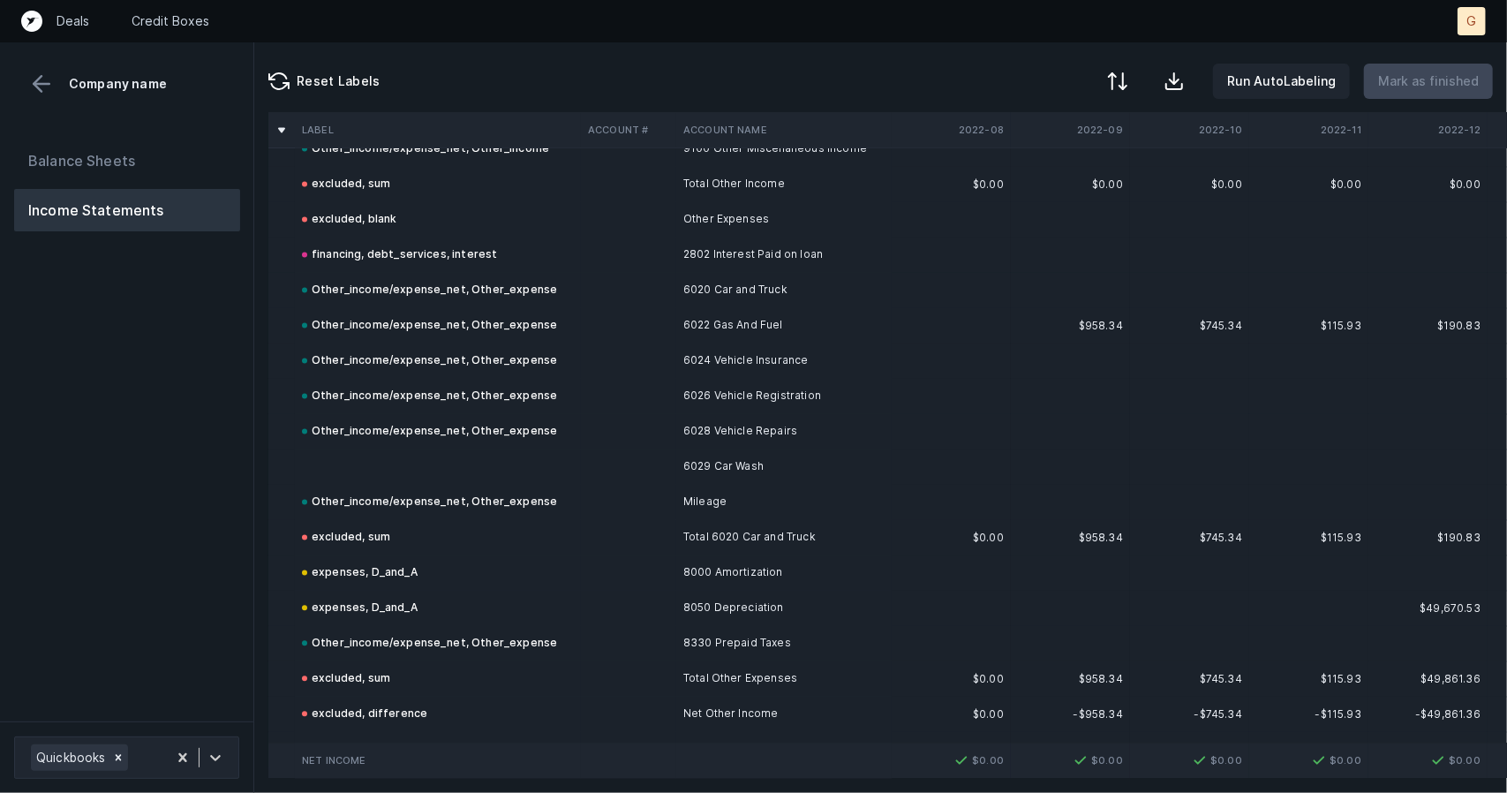
scroll to position [2414, 0]
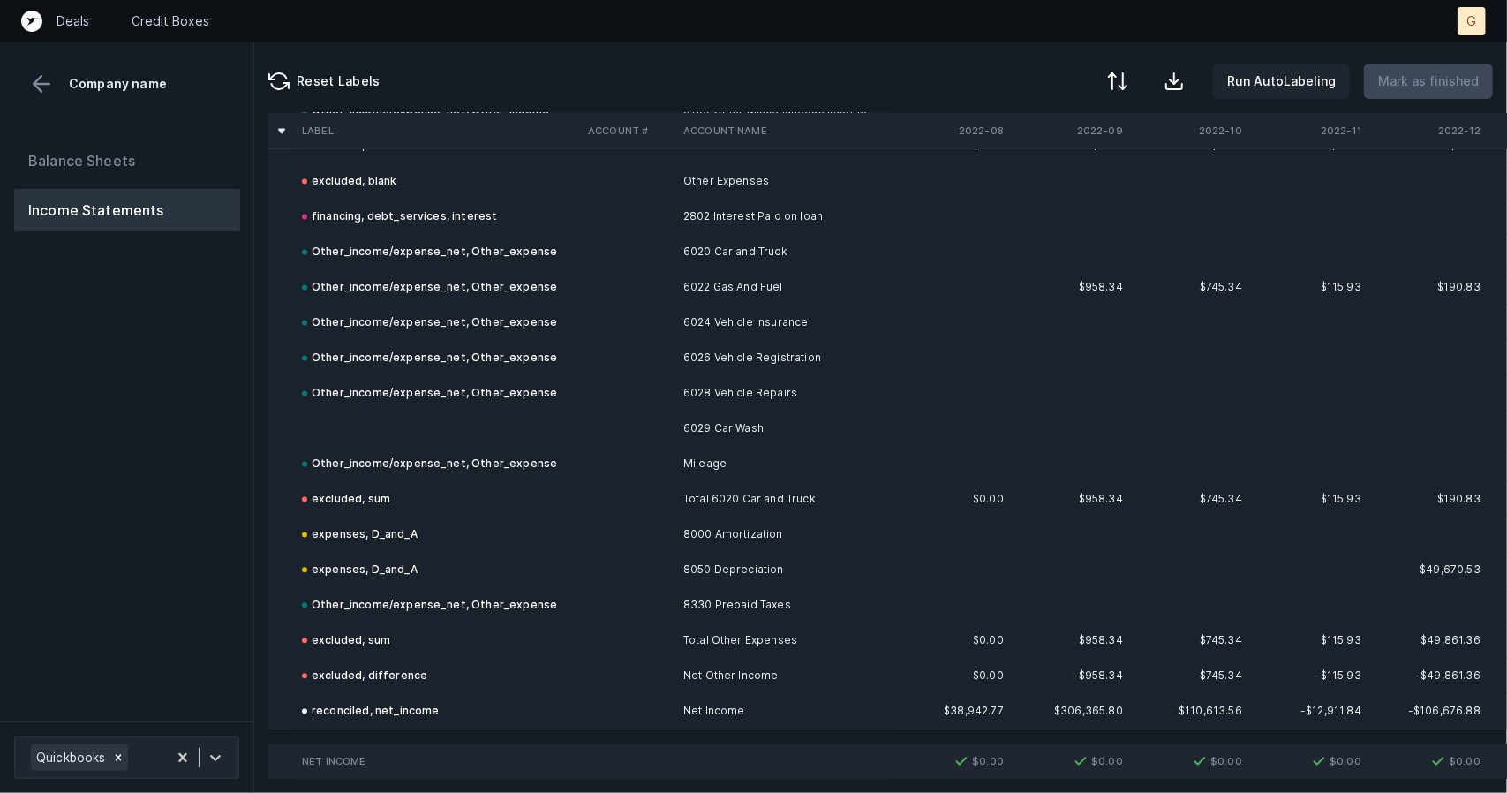
click at [419, 414] on td at bounding box center [438, 428] width 286 height 35
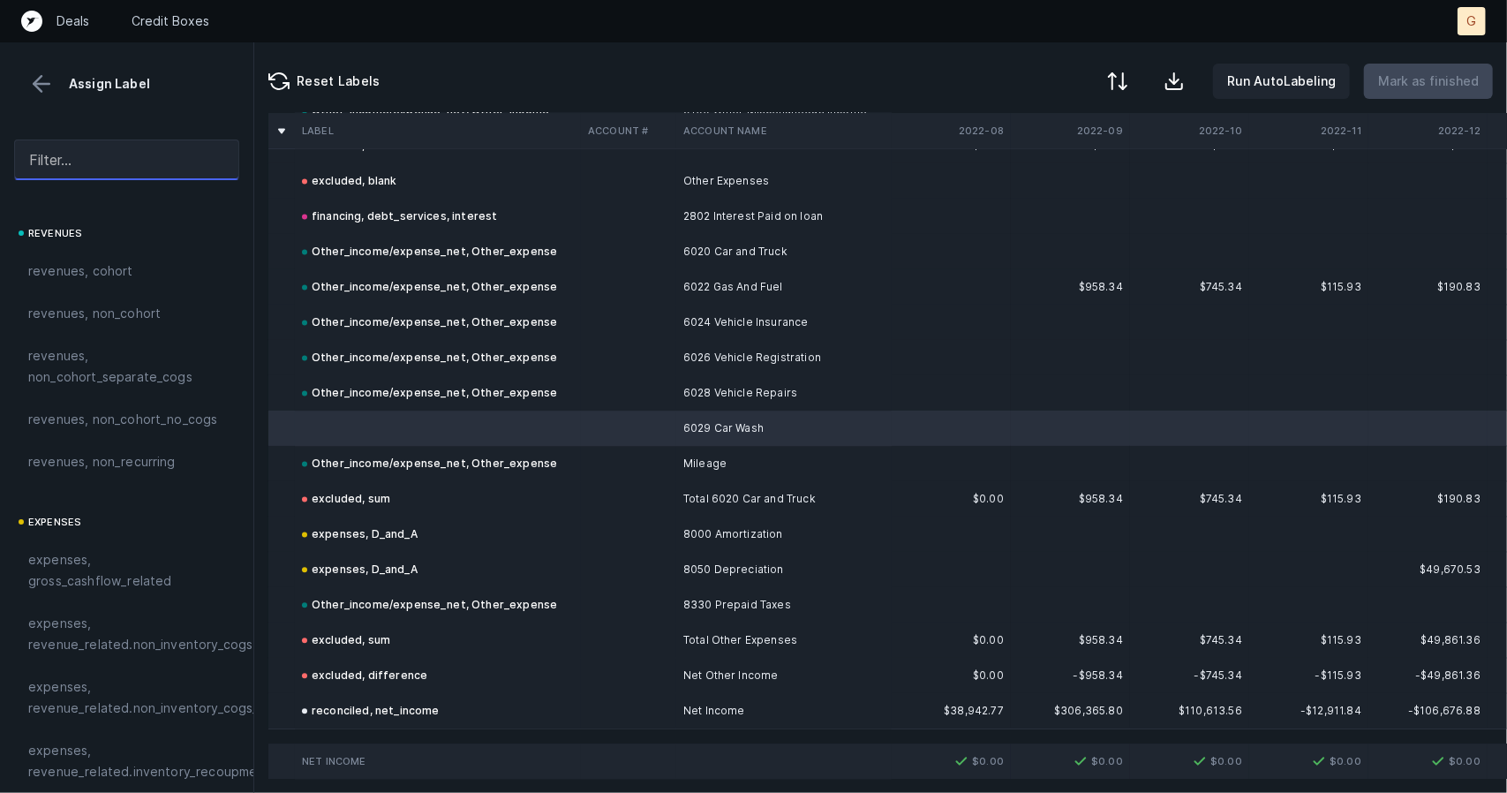
click at [88, 167] on input "text" at bounding box center [126, 160] width 225 height 41
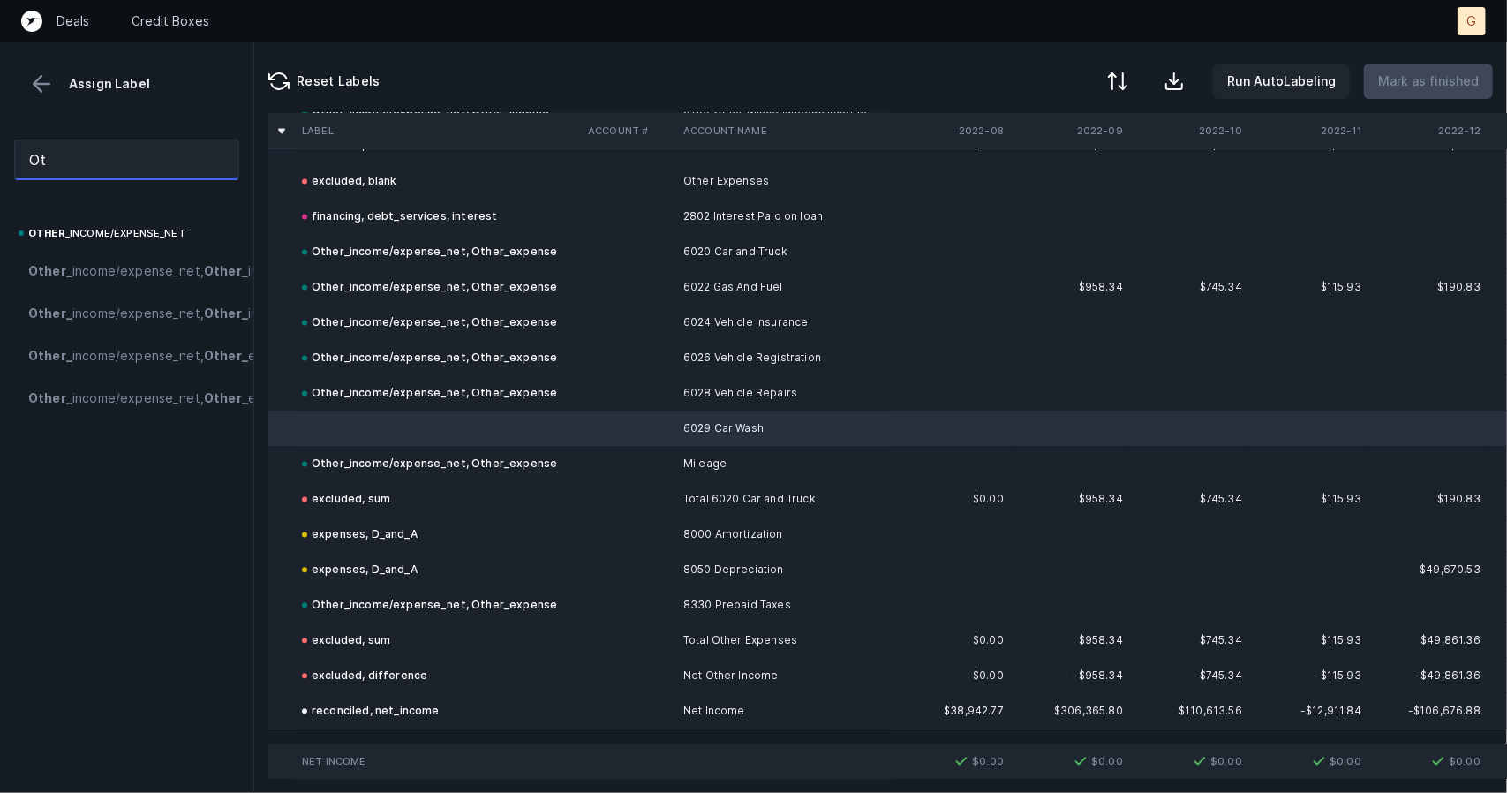
type input "O"
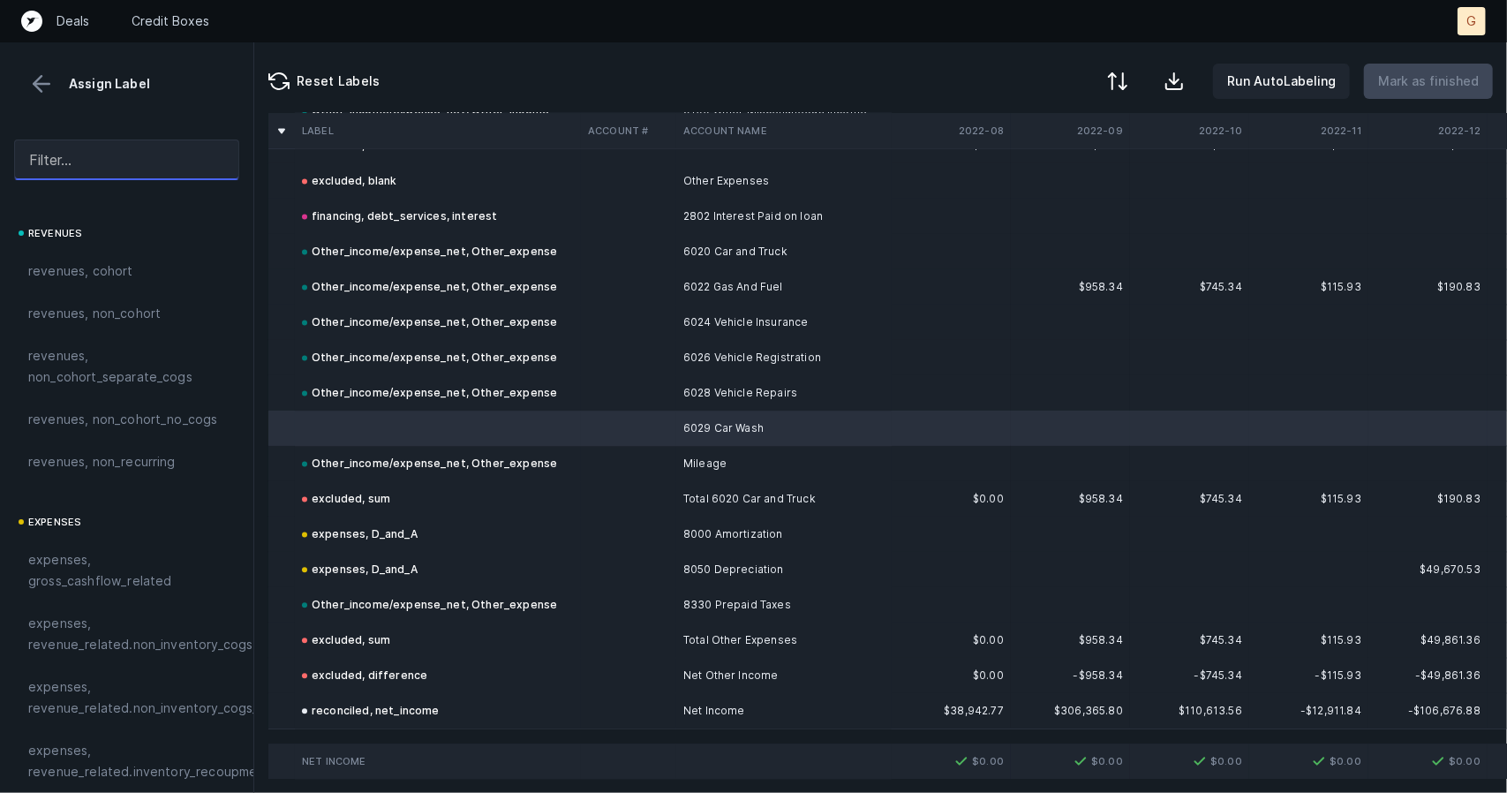
type input "o"
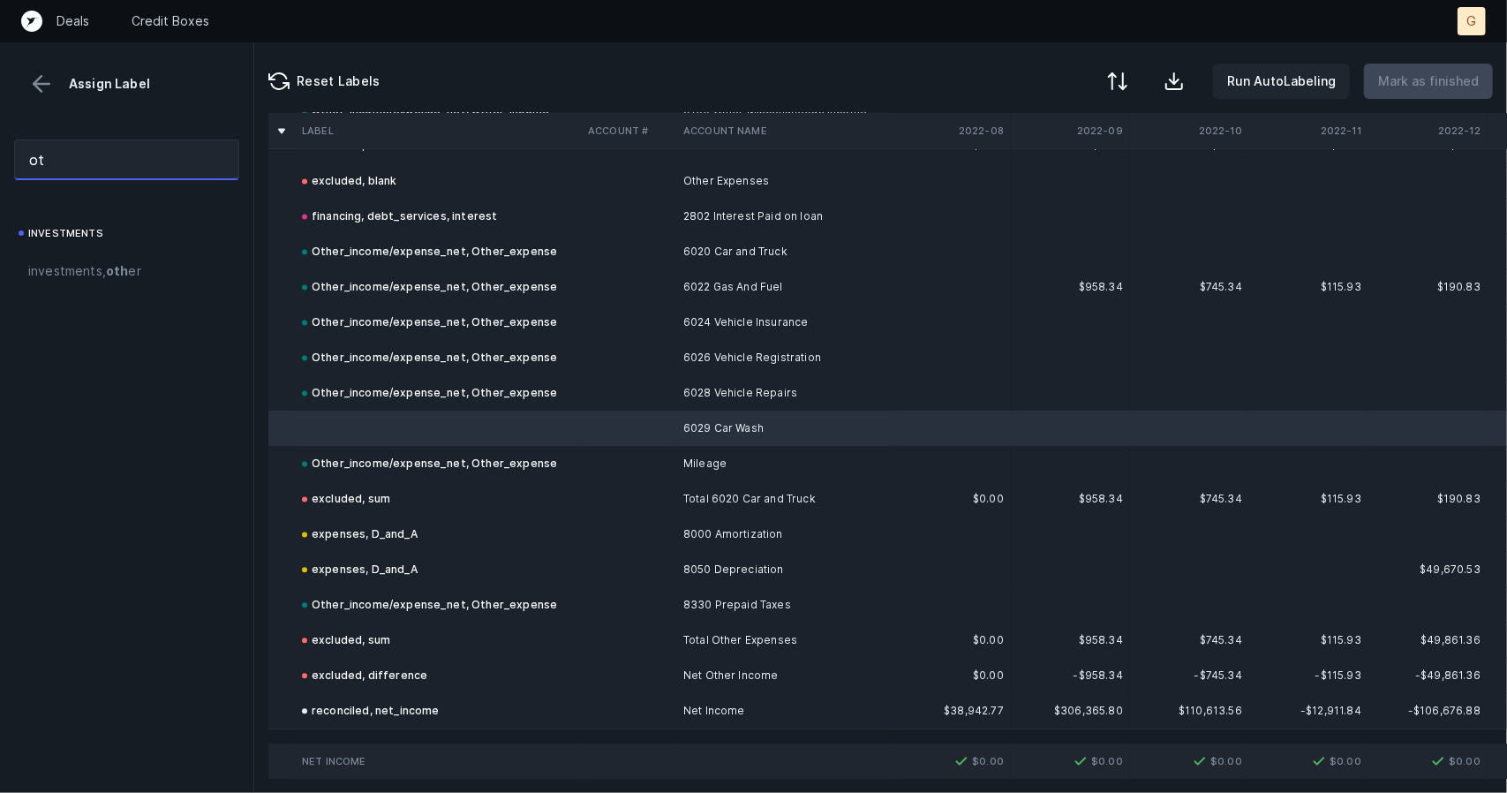
type input "o"
type input "Other"
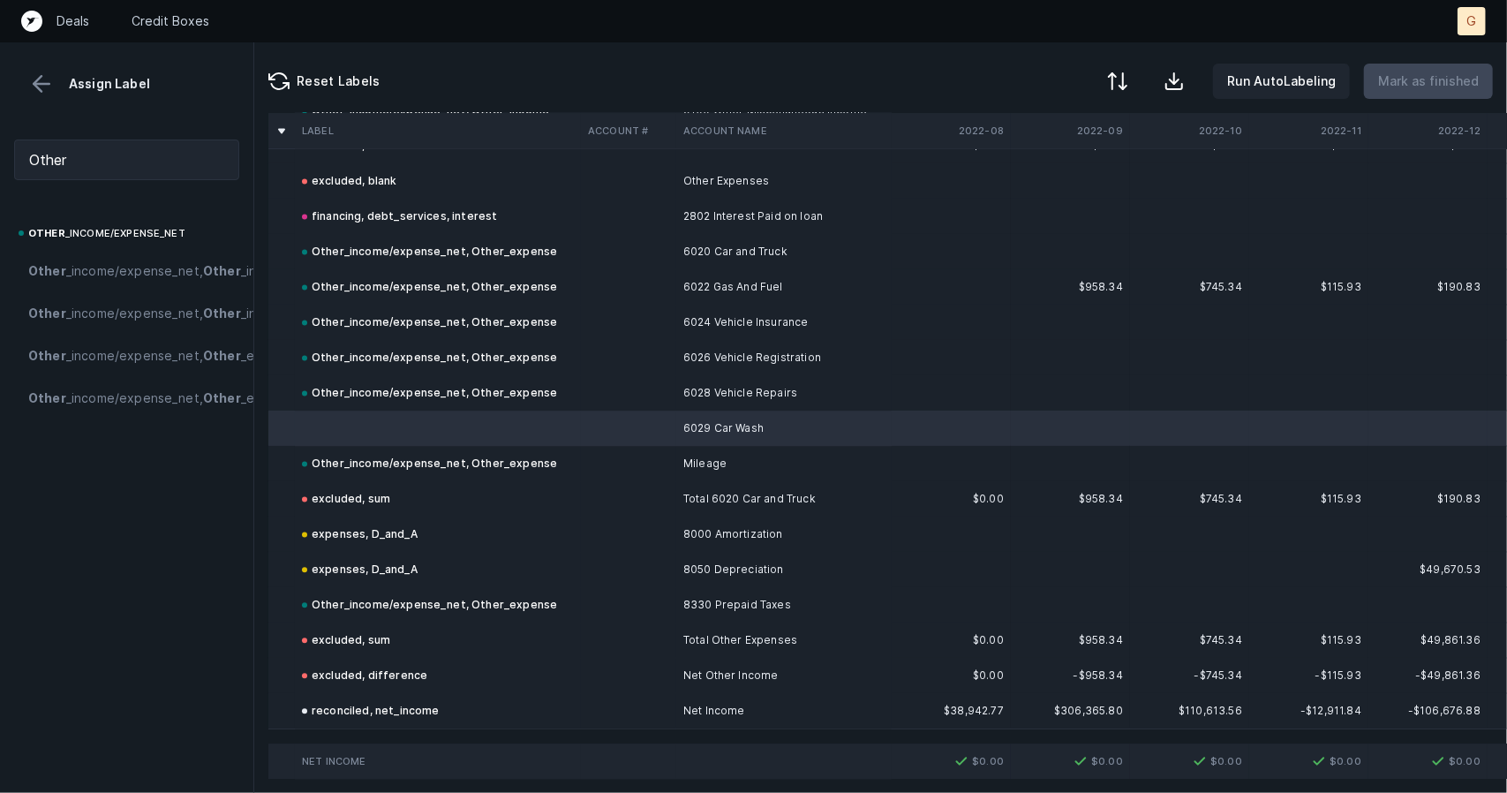
click at [100, 248] on div "Other _income/expense_net Other _income/expense_net, Other _income Other _incom…" at bounding box center [126, 321] width 225 height 197
click at [104, 282] on span "Other _income/expense_net, Other _income" at bounding box center [158, 270] width 261 height 21
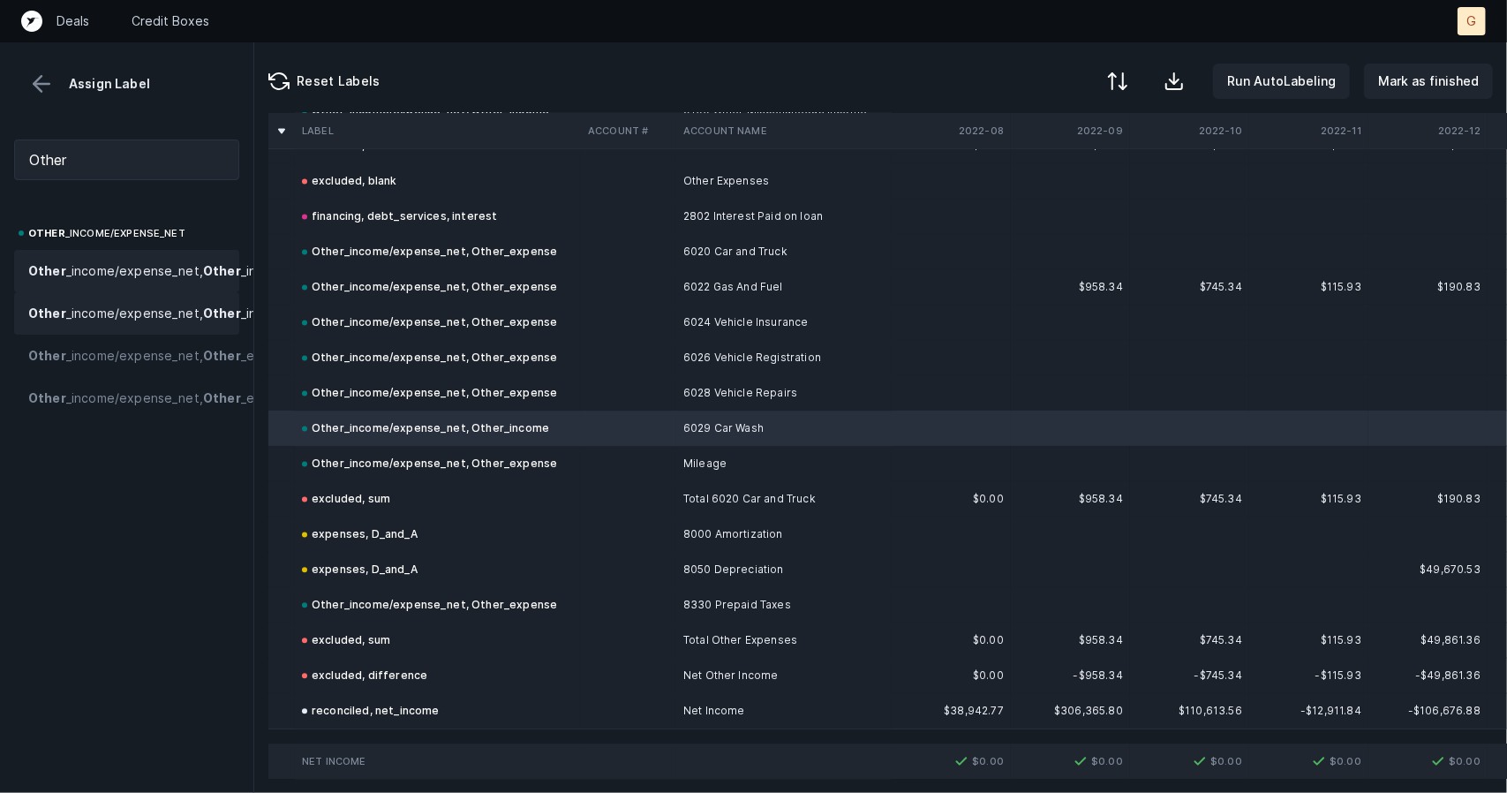
click at [173, 324] on span "Other _income/expense_net, Other _income_negative" at bounding box center [188, 313] width 321 height 21
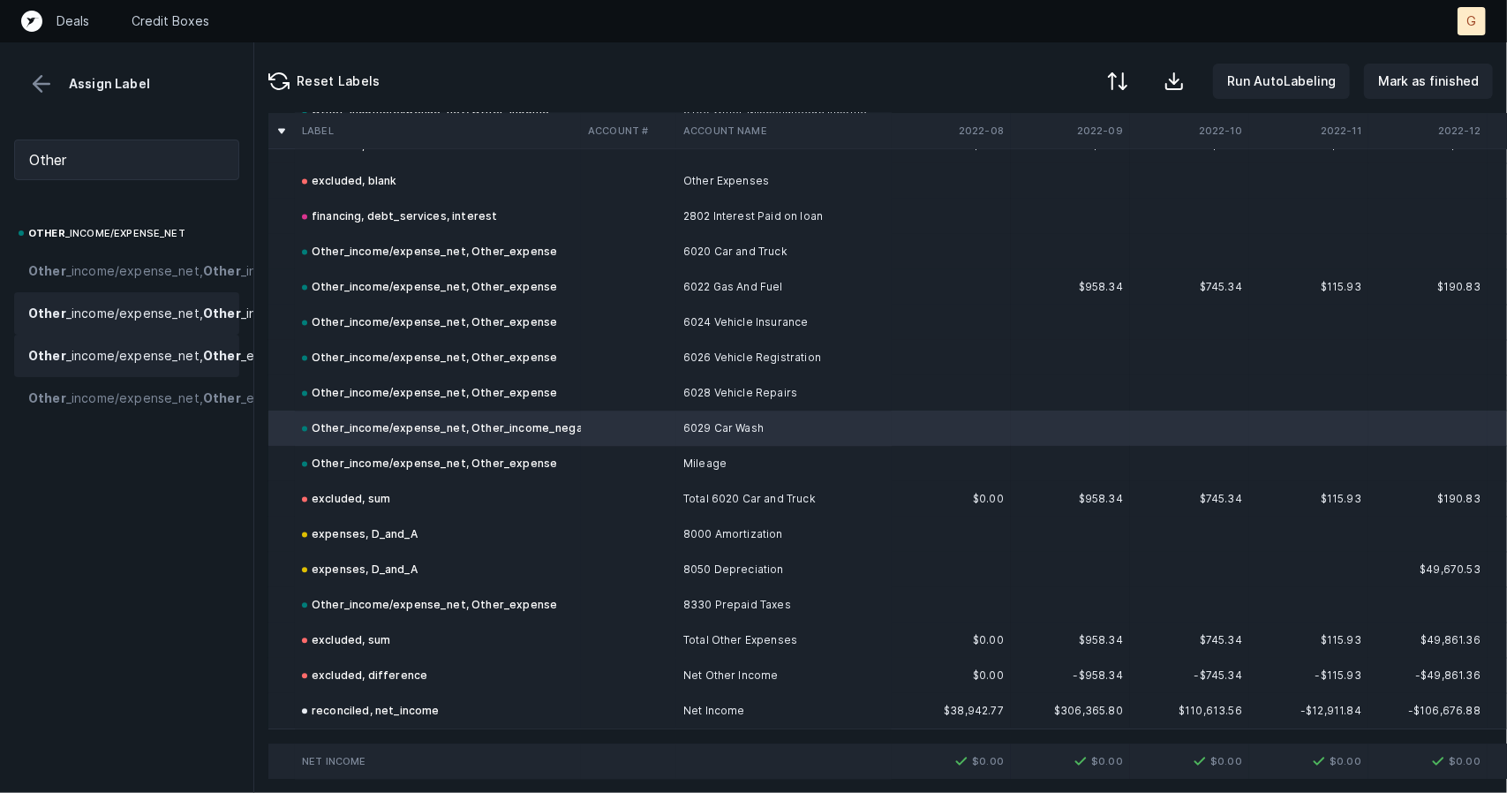
click at [145, 366] on span "Other _income/expense_net, Other _expense" at bounding box center [163, 355] width 271 height 21
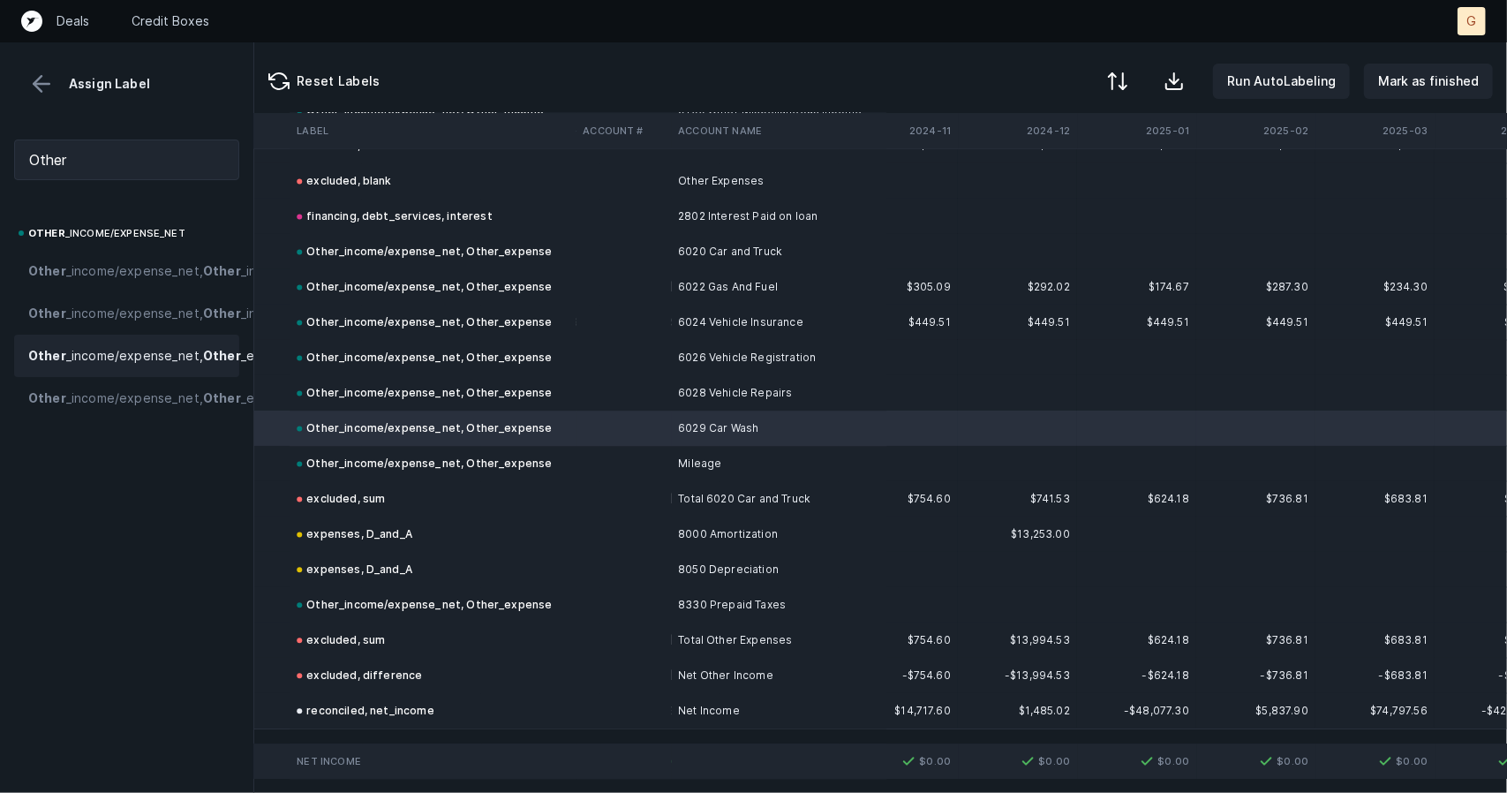
scroll to position [2414, 3330]
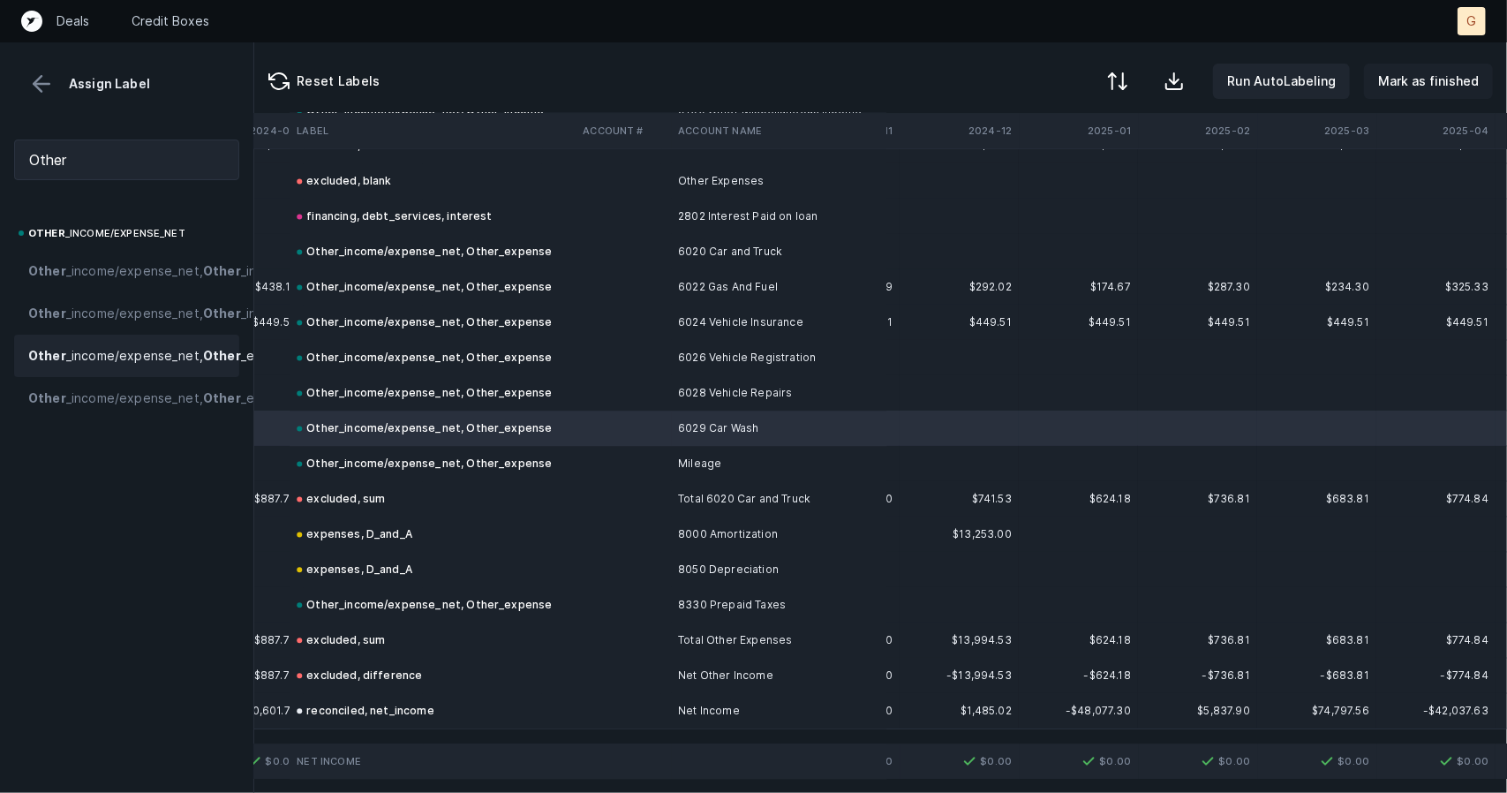
click at [1455, 78] on p "Mark as finished" at bounding box center [1428, 81] width 101 height 21
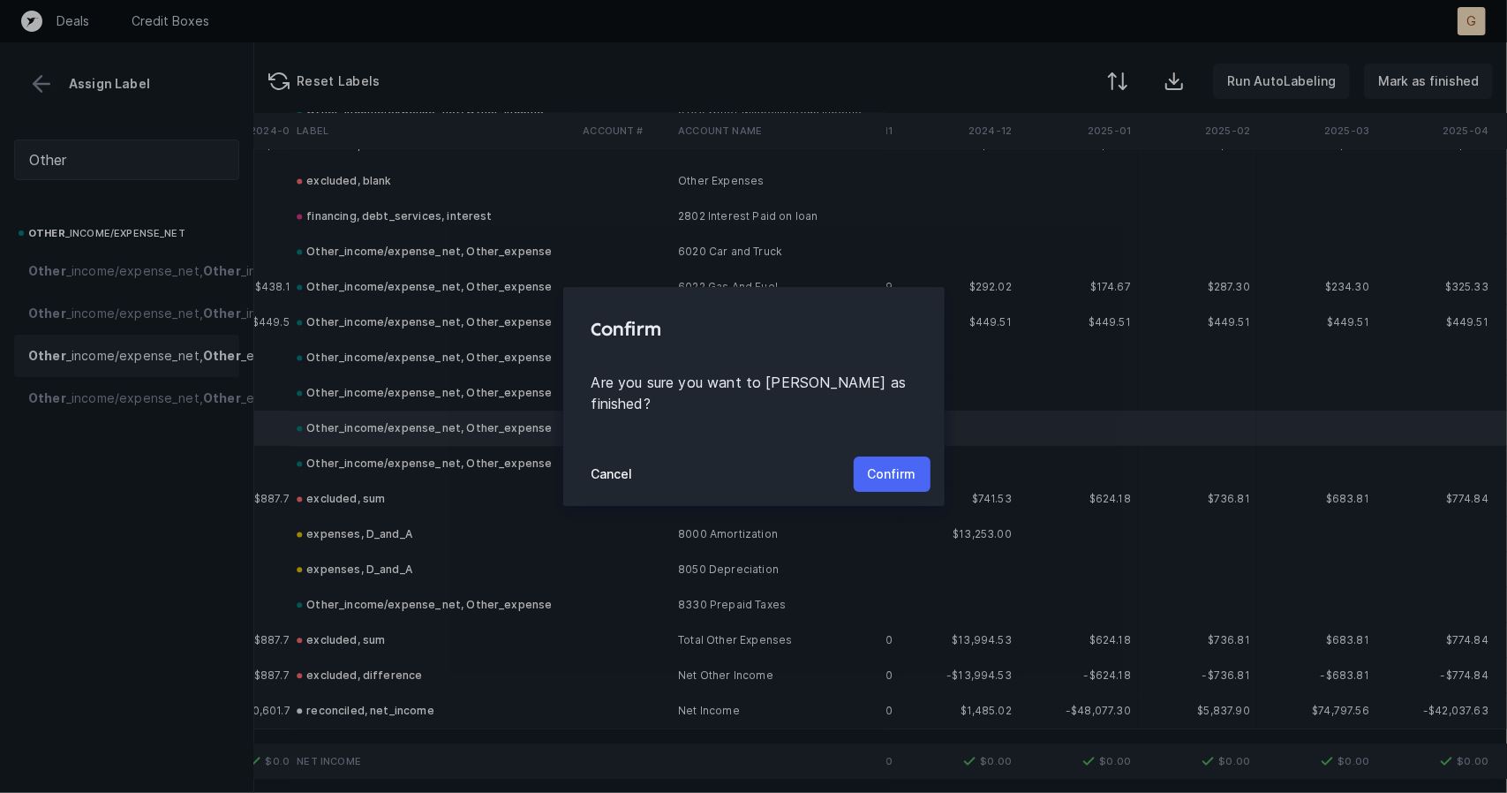
click at [874, 465] on p "Confirm" at bounding box center [892, 474] width 49 height 21
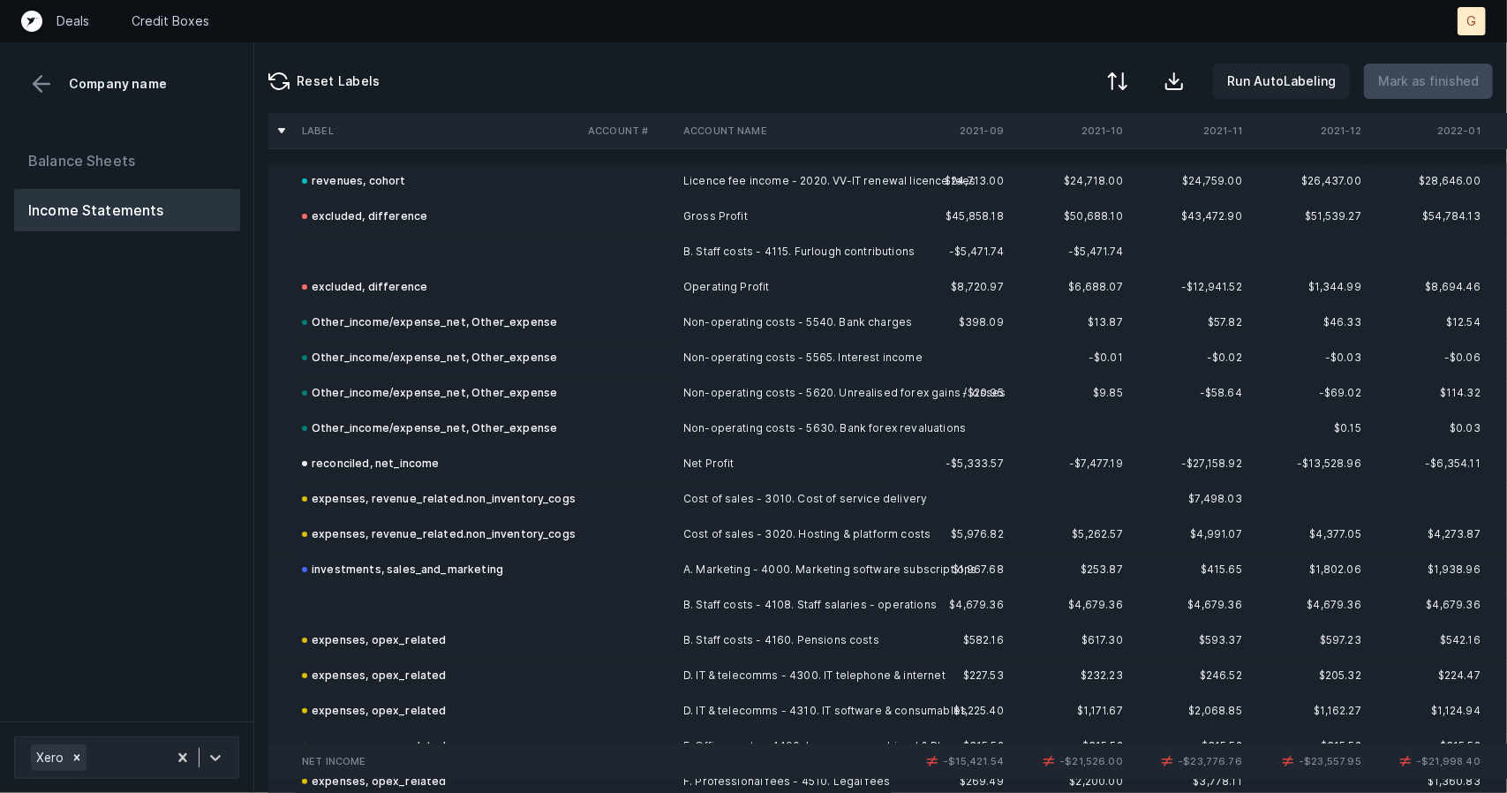
click at [297, 269] on td "excluded, difference" at bounding box center [438, 286] width 286 height 35
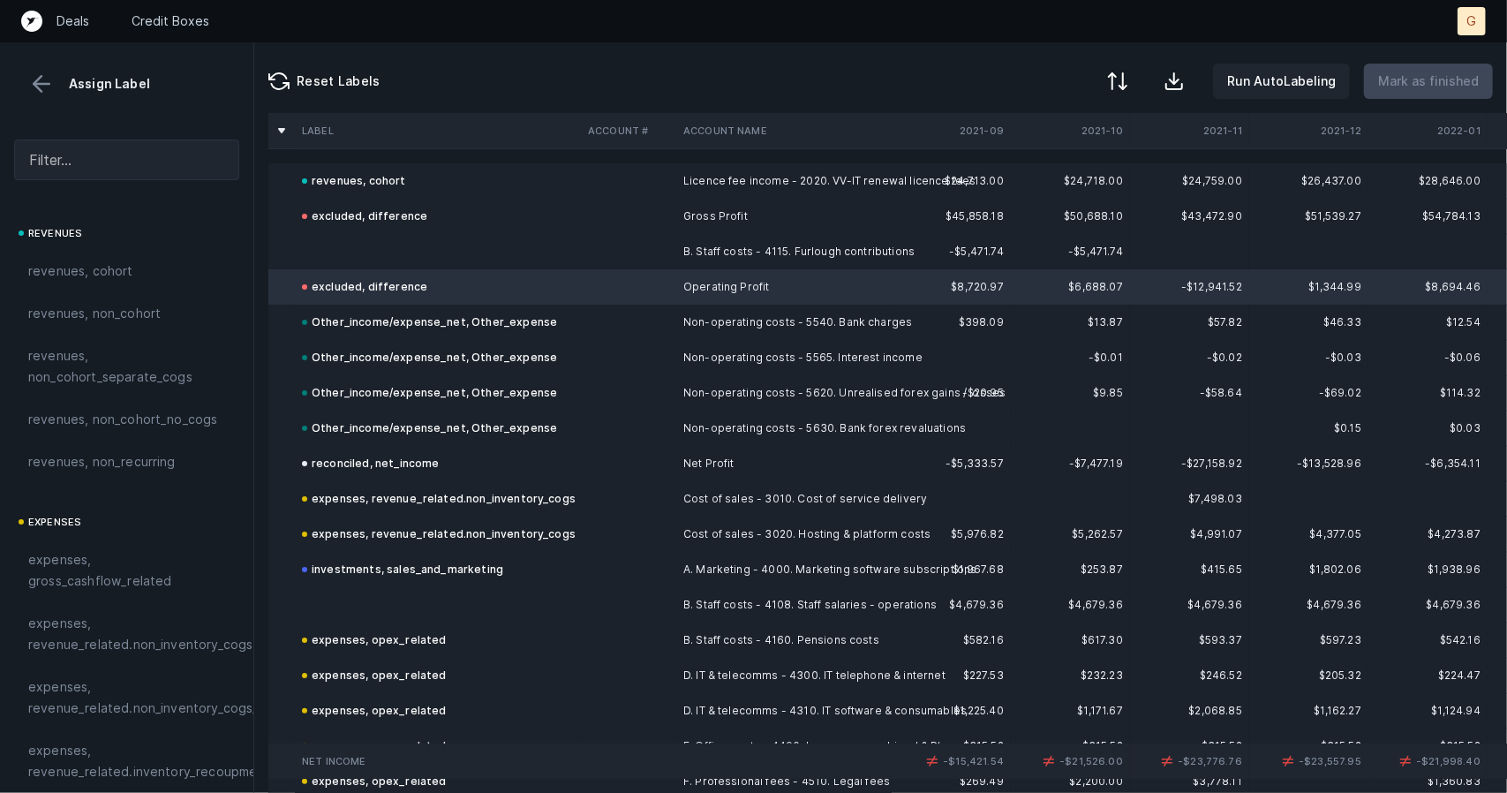
click at [314, 262] on td at bounding box center [438, 251] width 286 height 35
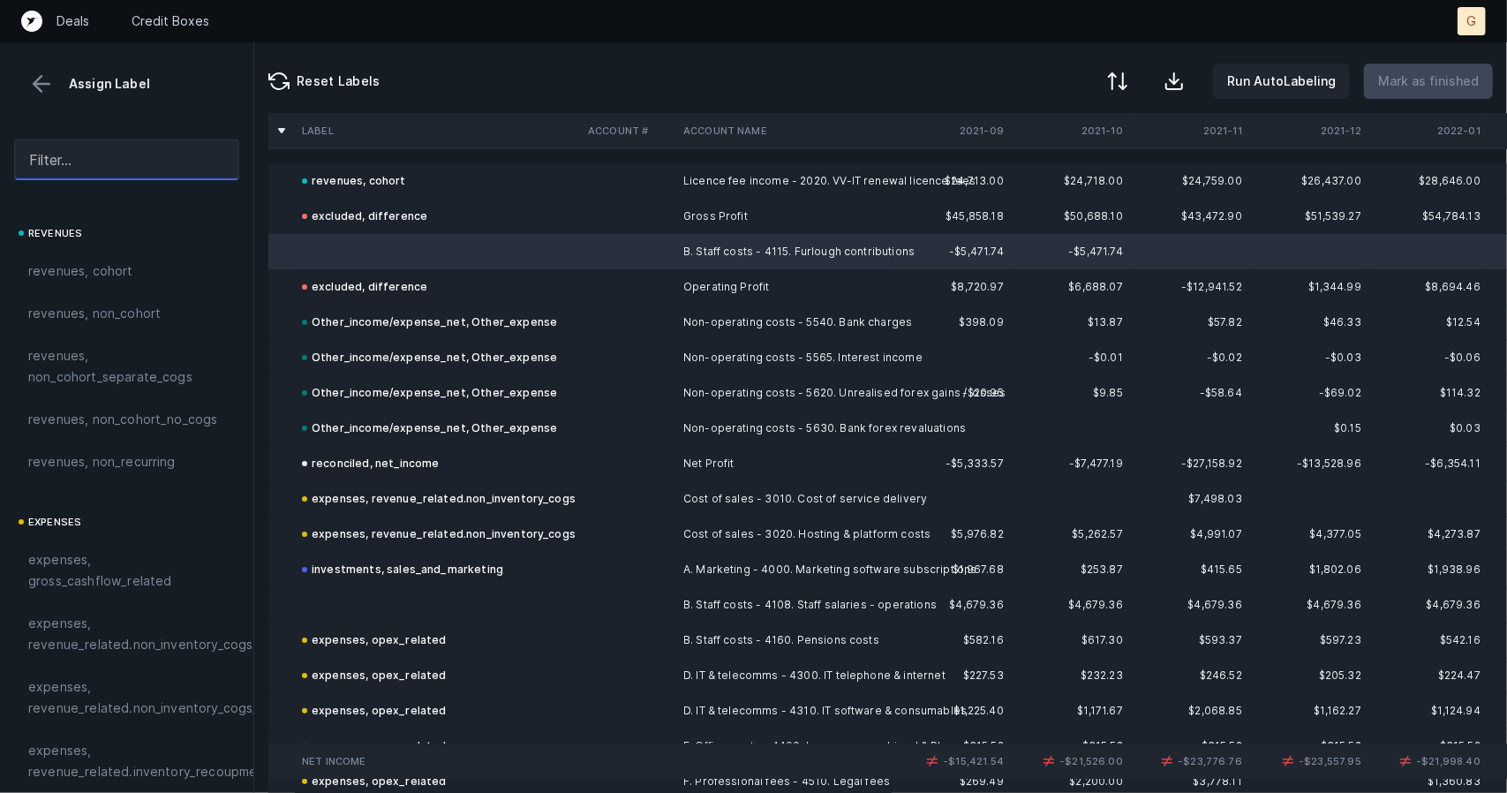
click at [169, 162] on input "text" at bounding box center [126, 160] width 225 height 41
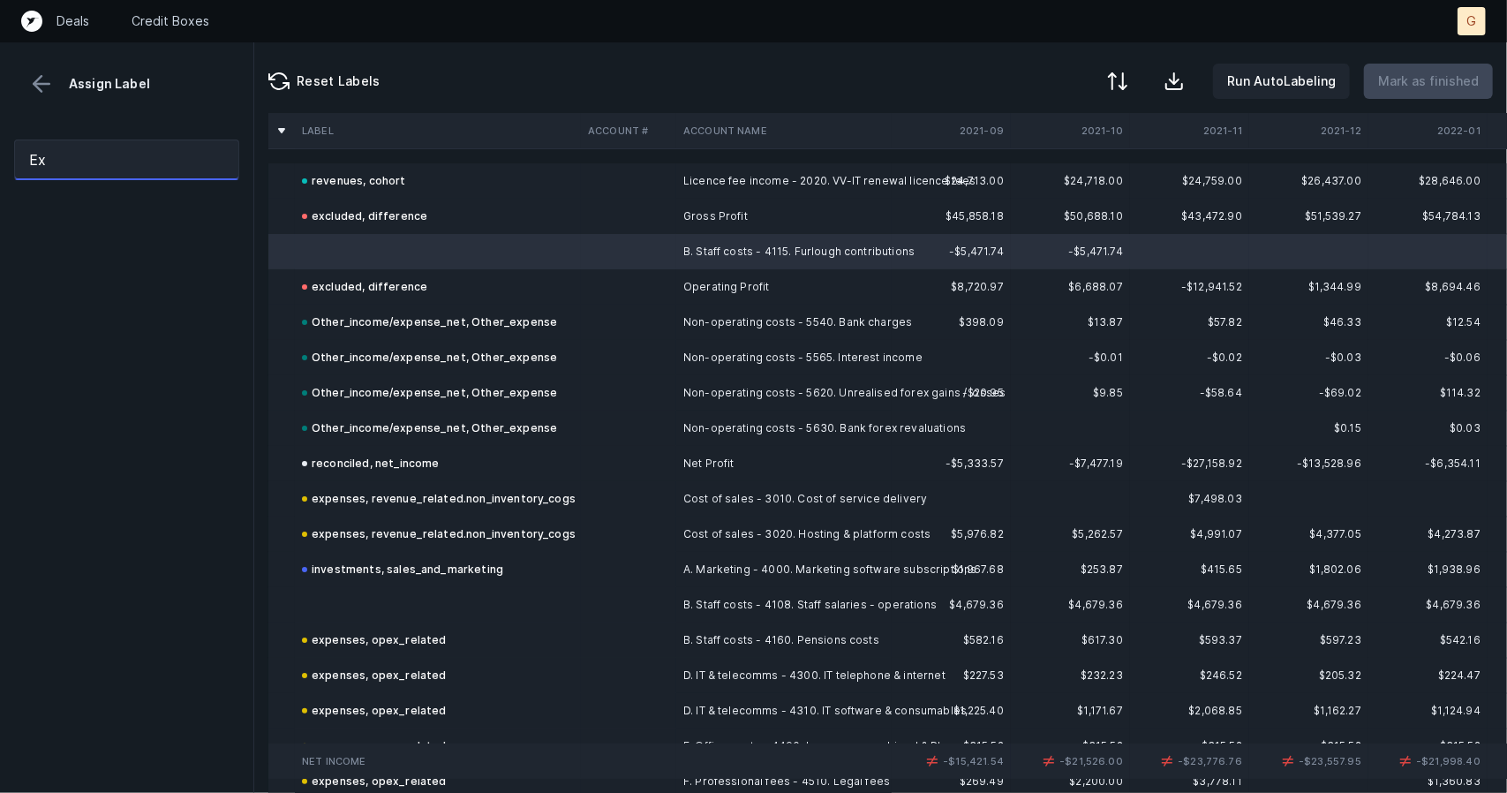
type input "E"
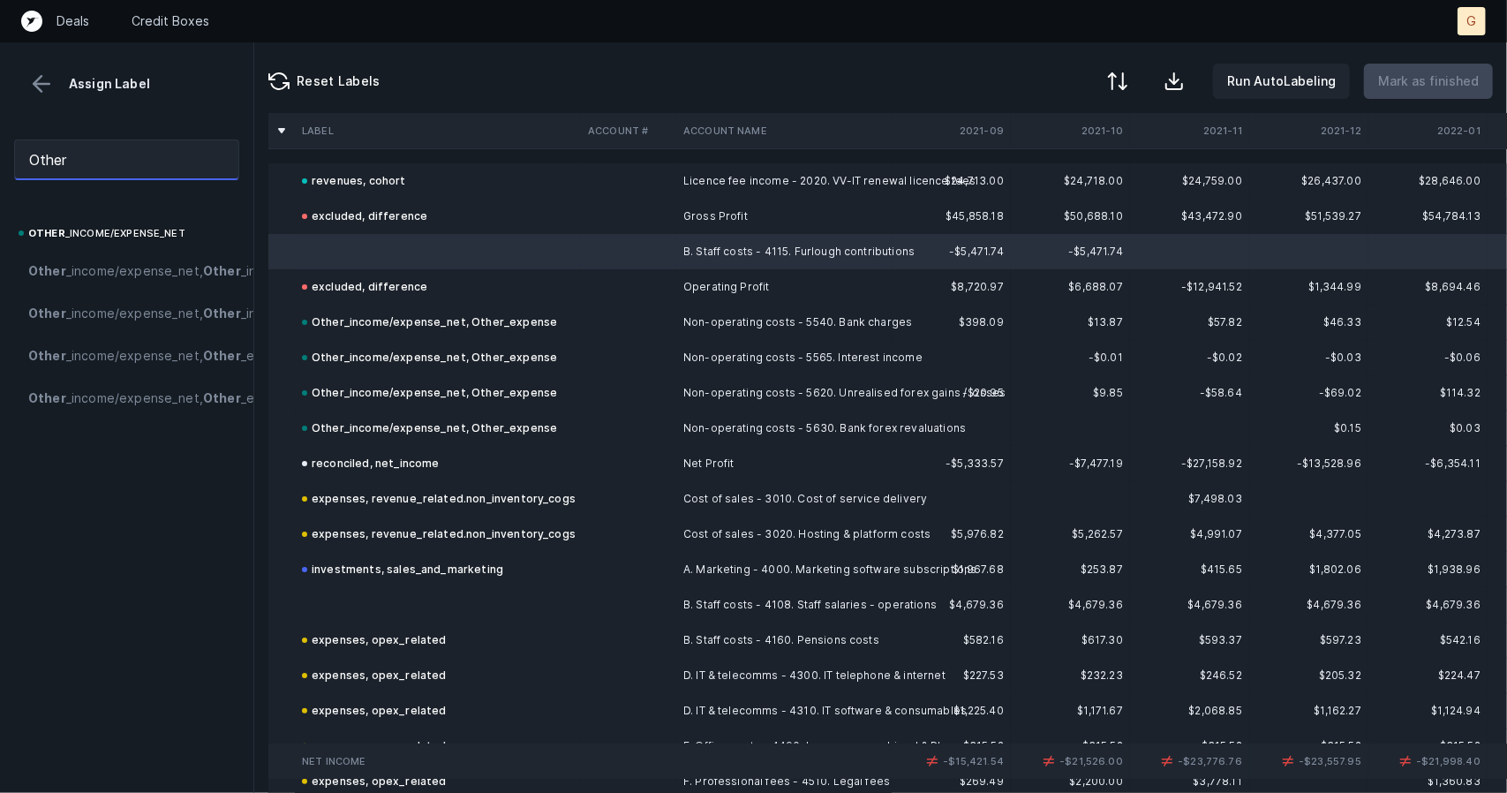
drag, startPoint x: 109, startPoint y: 156, endPoint x: 0, endPoint y: 147, distance: 109.9
click at [0, 147] on div "Other" at bounding box center [126, 159] width 253 height 69
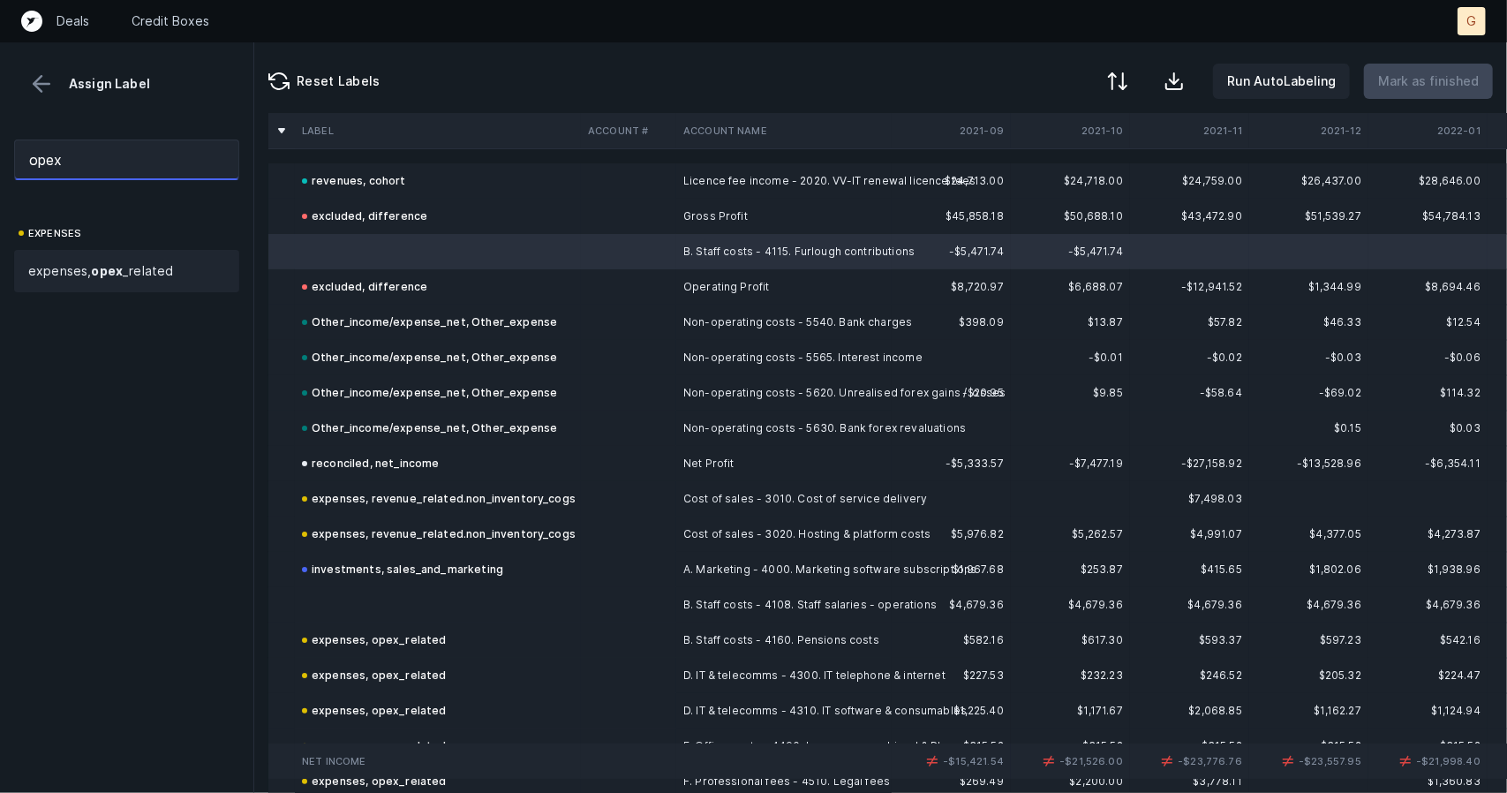
type input "opex"
click at [53, 276] on span "expenses, opex _related" at bounding box center [100, 270] width 145 height 21
click at [357, 598] on td at bounding box center [438, 604] width 286 height 35
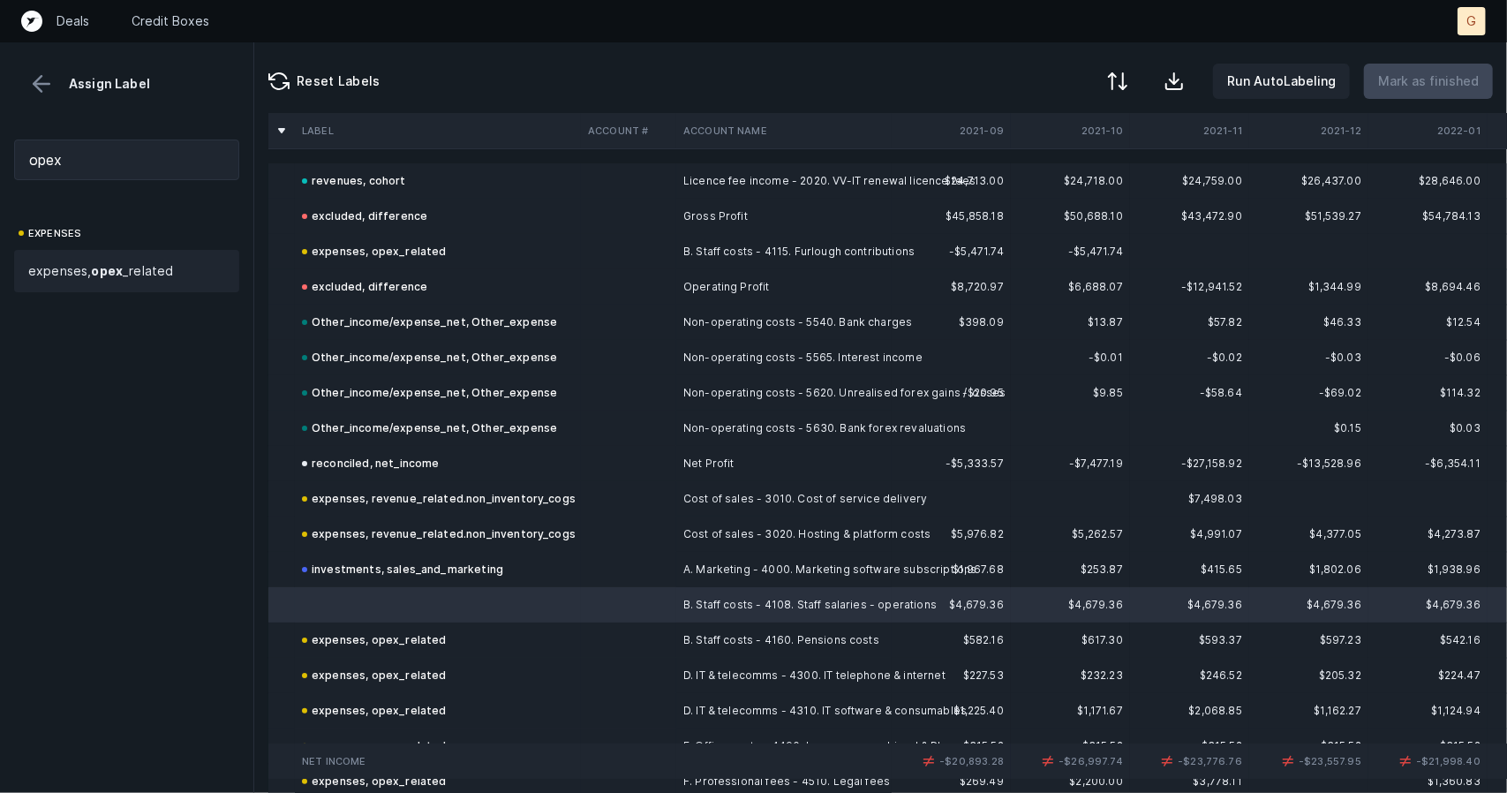
click at [58, 269] on span "expenses, opex _related" at bounding box center [100, 270] width 145 height 21
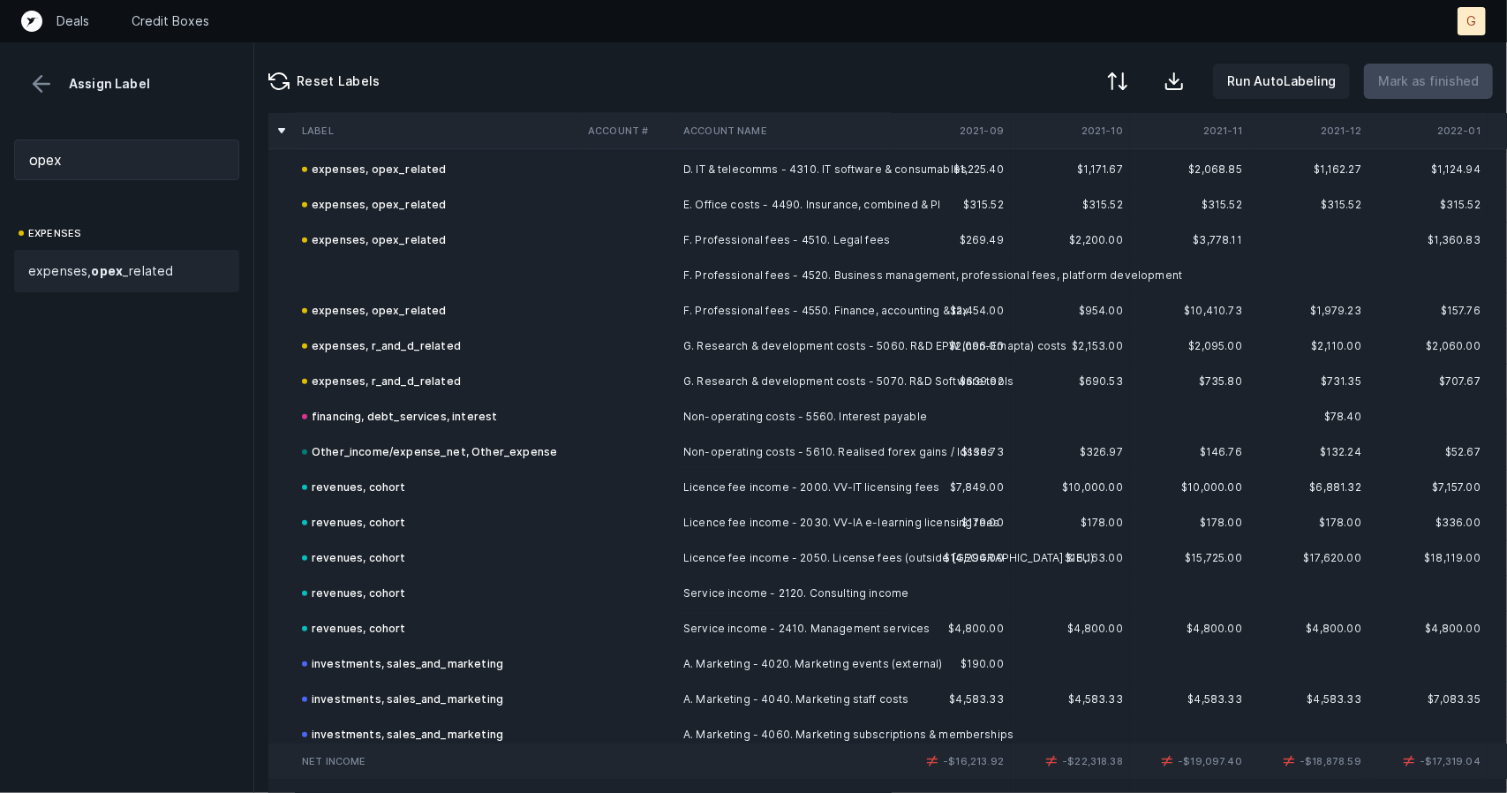
scroll to position [532, 0]
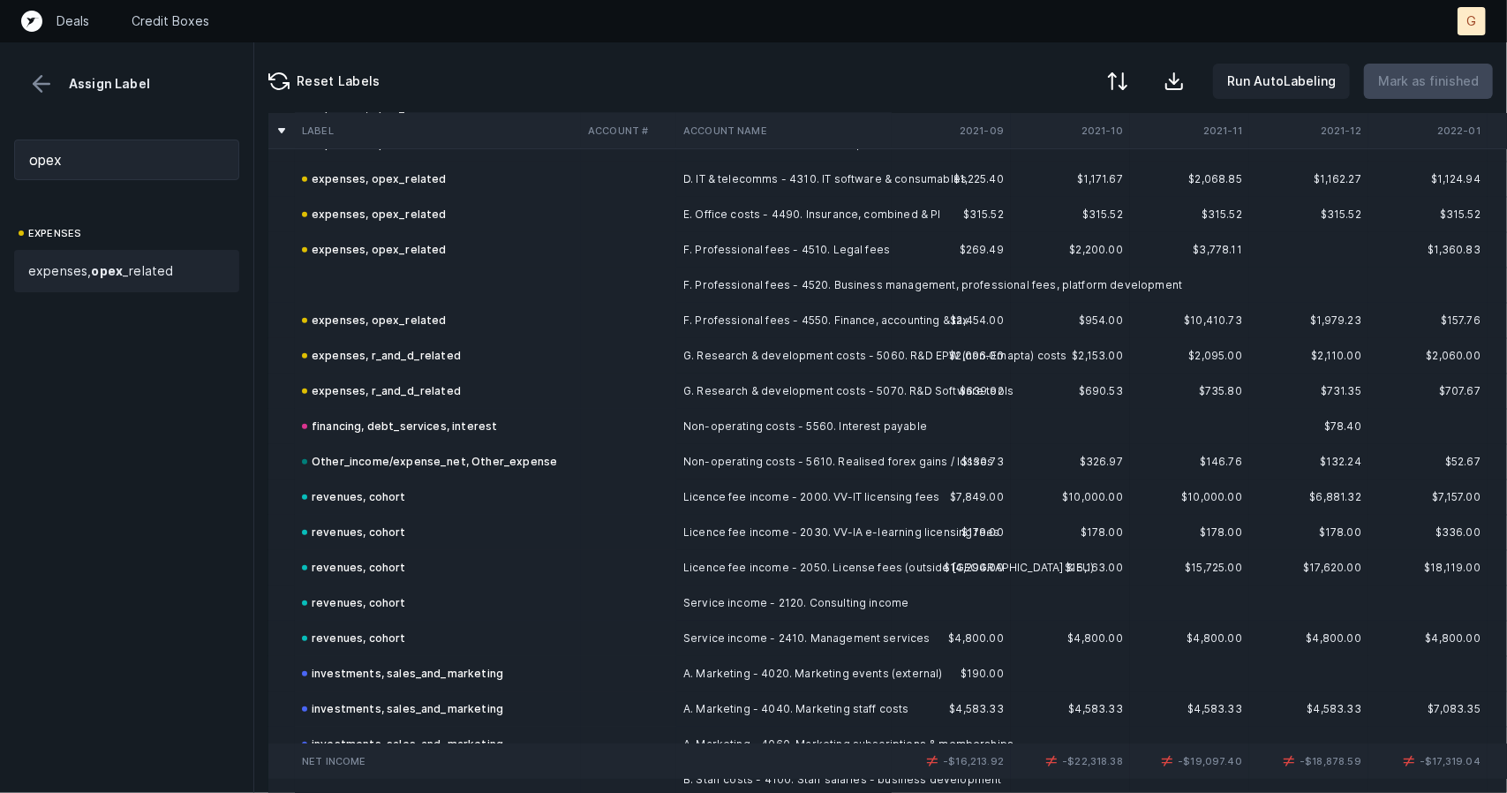
click at [382, 283] on td at bounding box center [438, 285] width 286 height 35
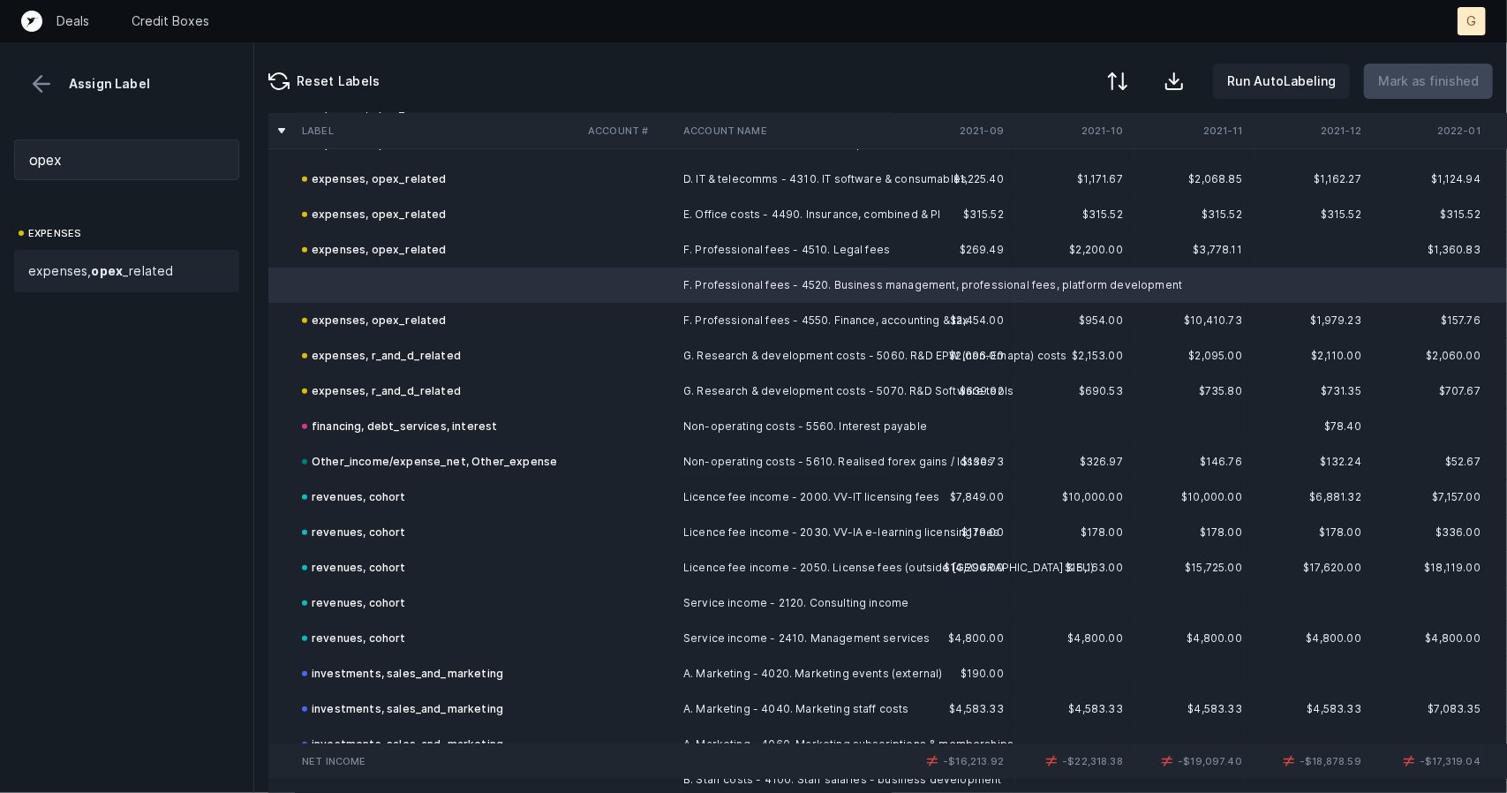
click at [101, 259] on div "expenses, opex _related" at bounding box center [126, 271] width 225 height 42
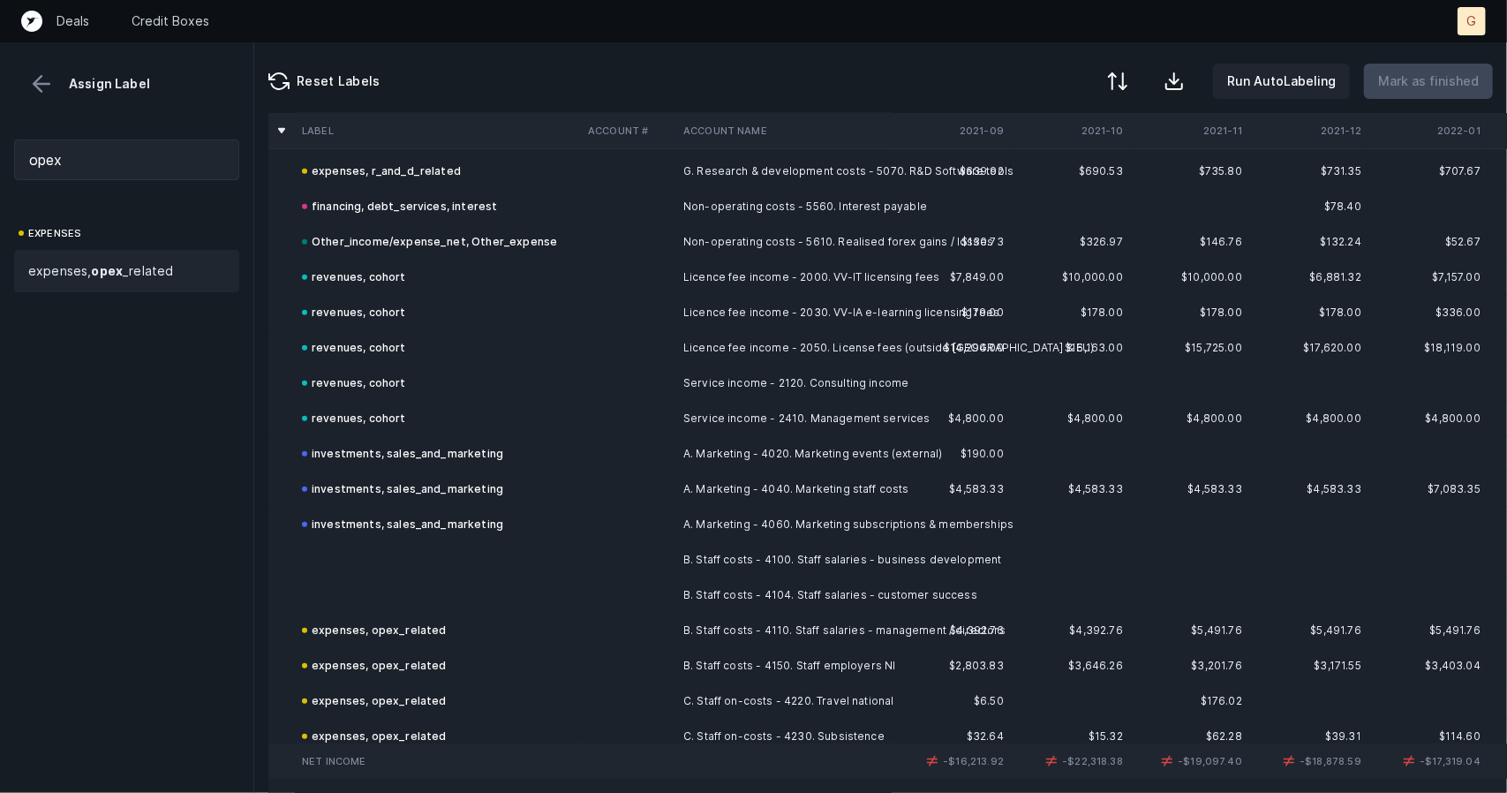
scroll to position [764, 0]
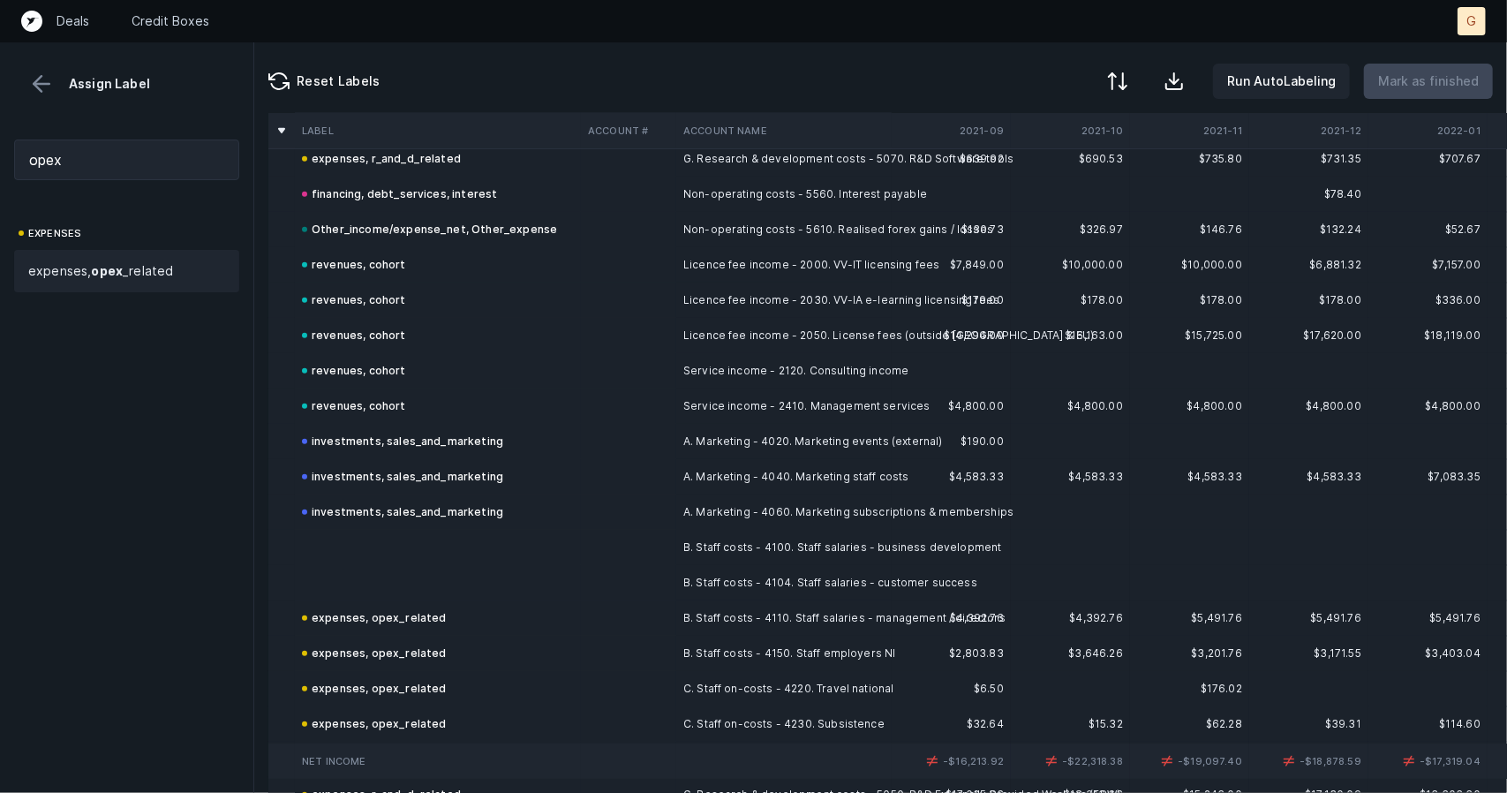
click at [358, 559] on td at bounding box center [438, 547] width 286 height 35
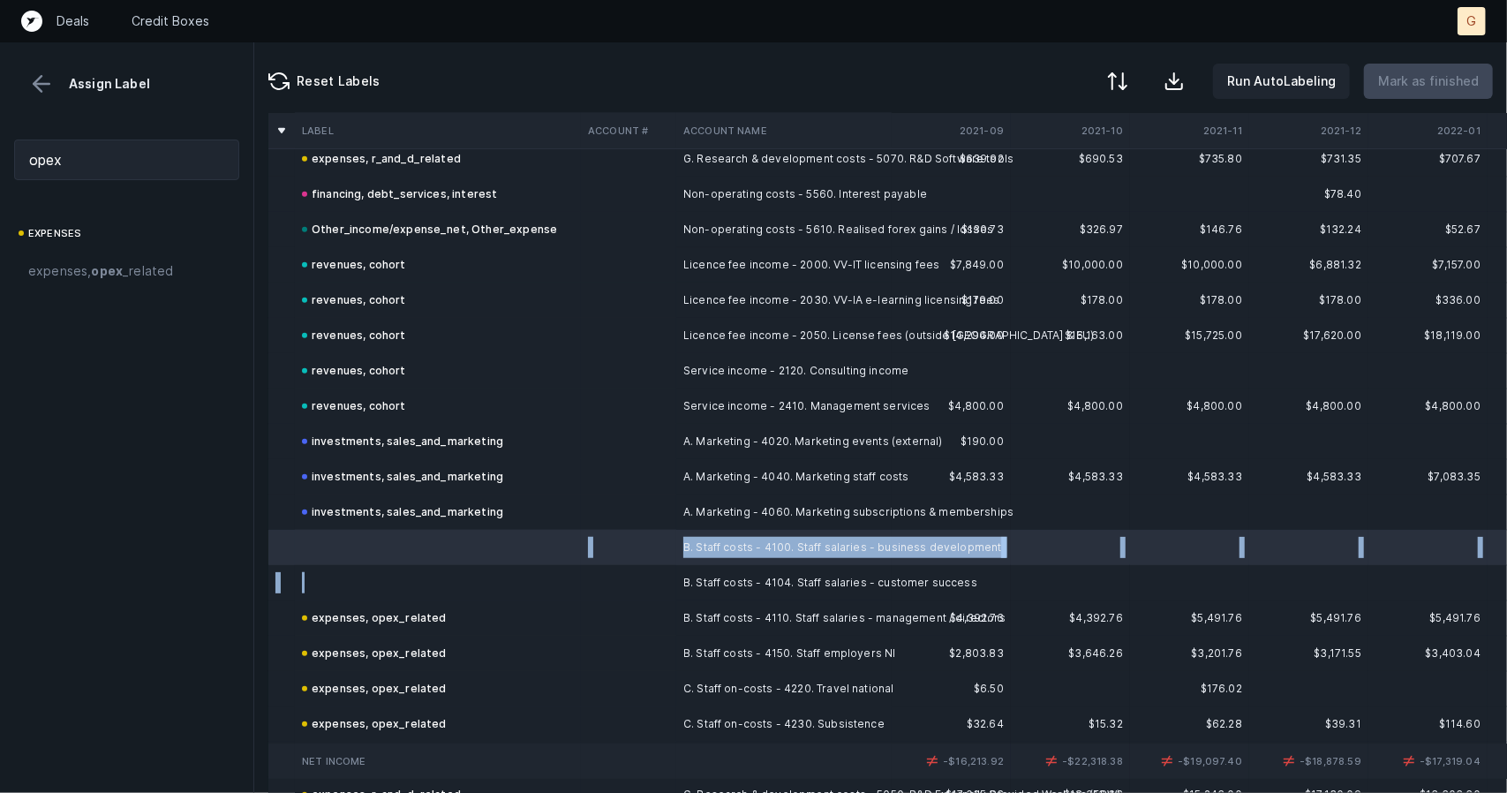
click at [366, 590] on td at bounding box center [438, 582] width 286 height 35
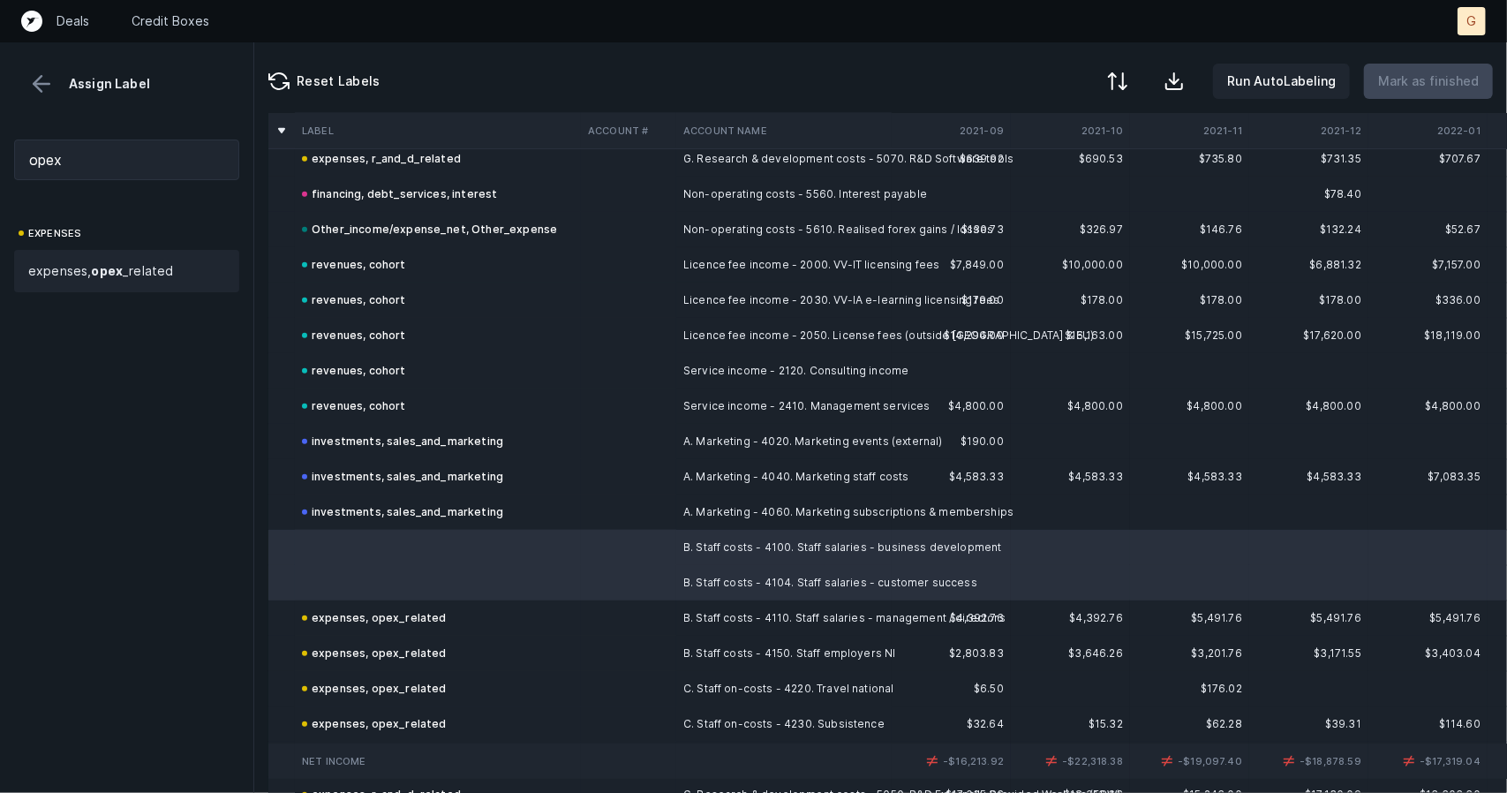
click at [173, 285] on div "expenses, opex _related" at bounding box center [126, 271] width 225 height 42
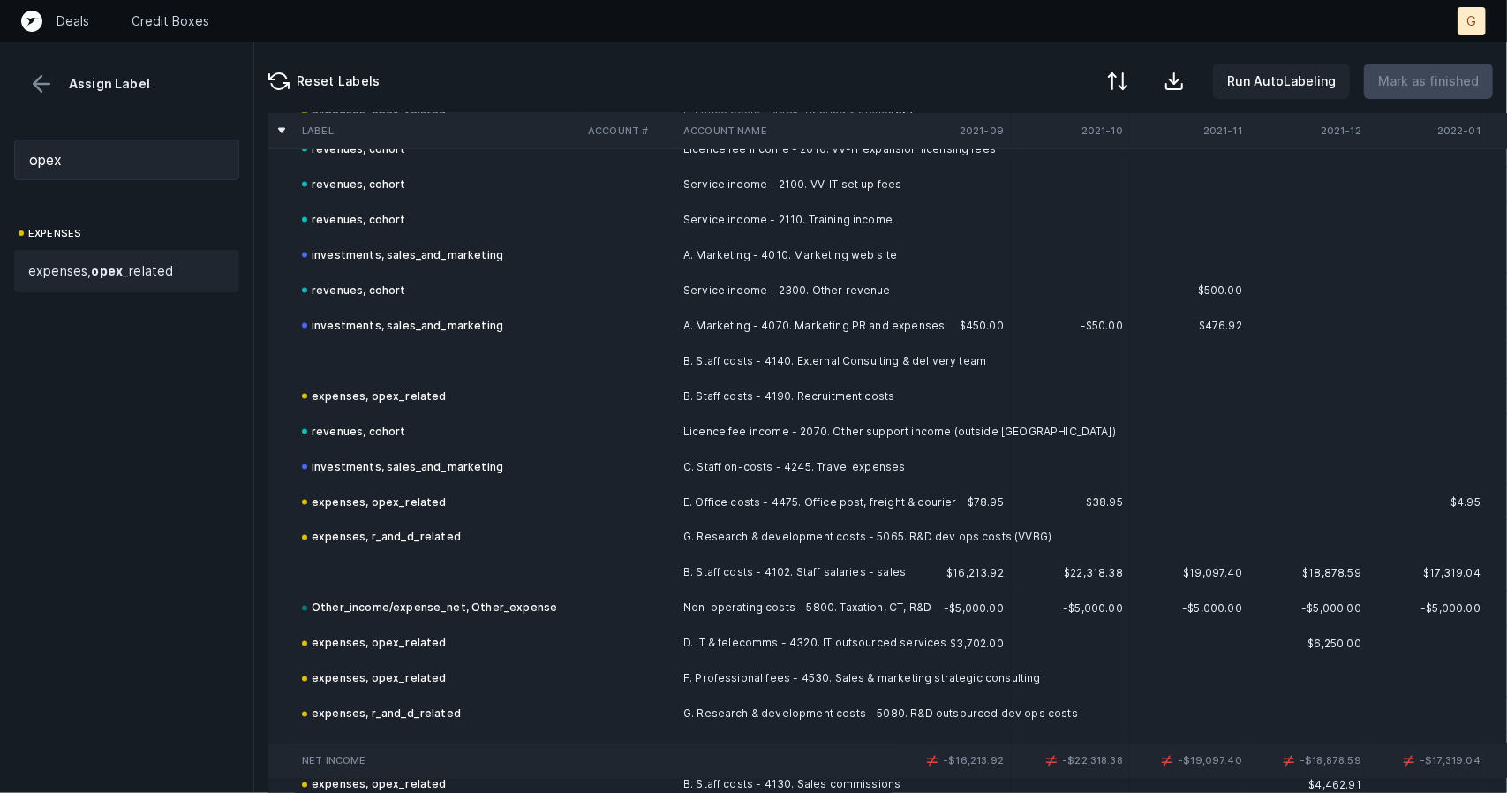
scroll to position [1829, 0]
click at [387, 357] on td at bounding box center [438, 364] width 286 height 35
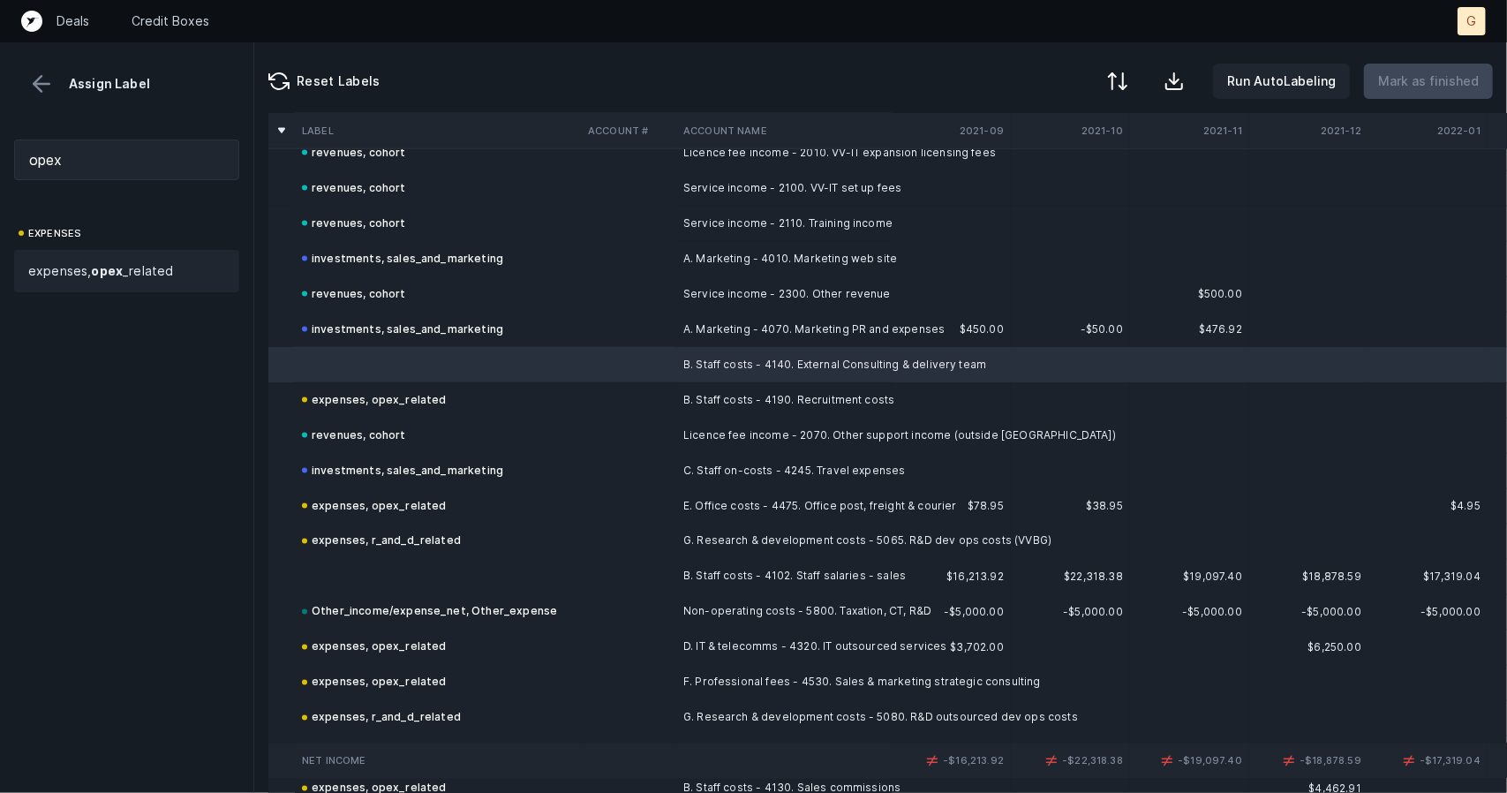
click at [115, 272] on strong "opex" at bounding box center [107, 270] width 32 height 15
click at [321, 562] on td at bounding box center [438, 576] width 286 height 35
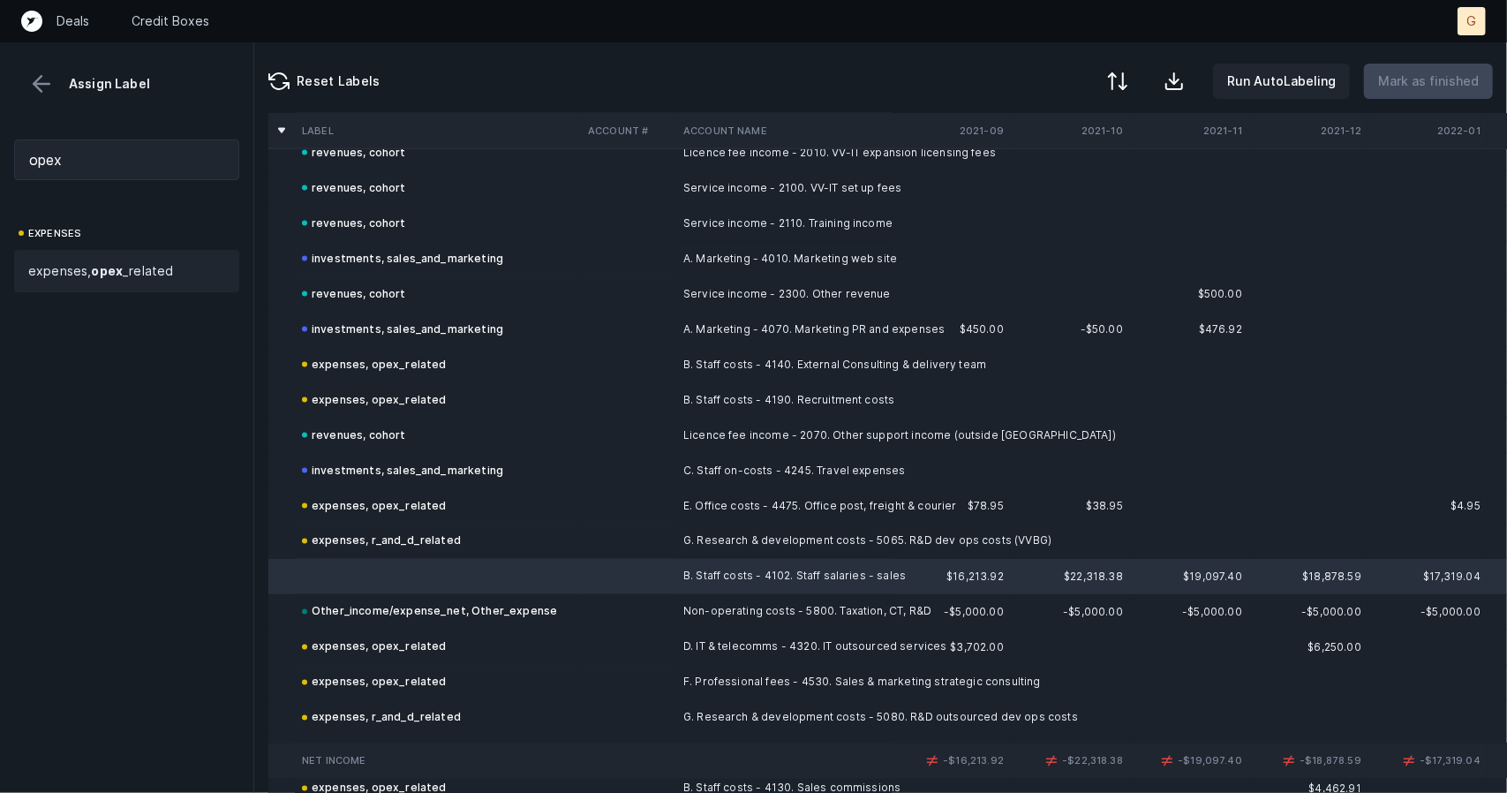
click at [76, 262] on span "expenses, opex _related" at bounding box center [100, 270] width 145 height 21
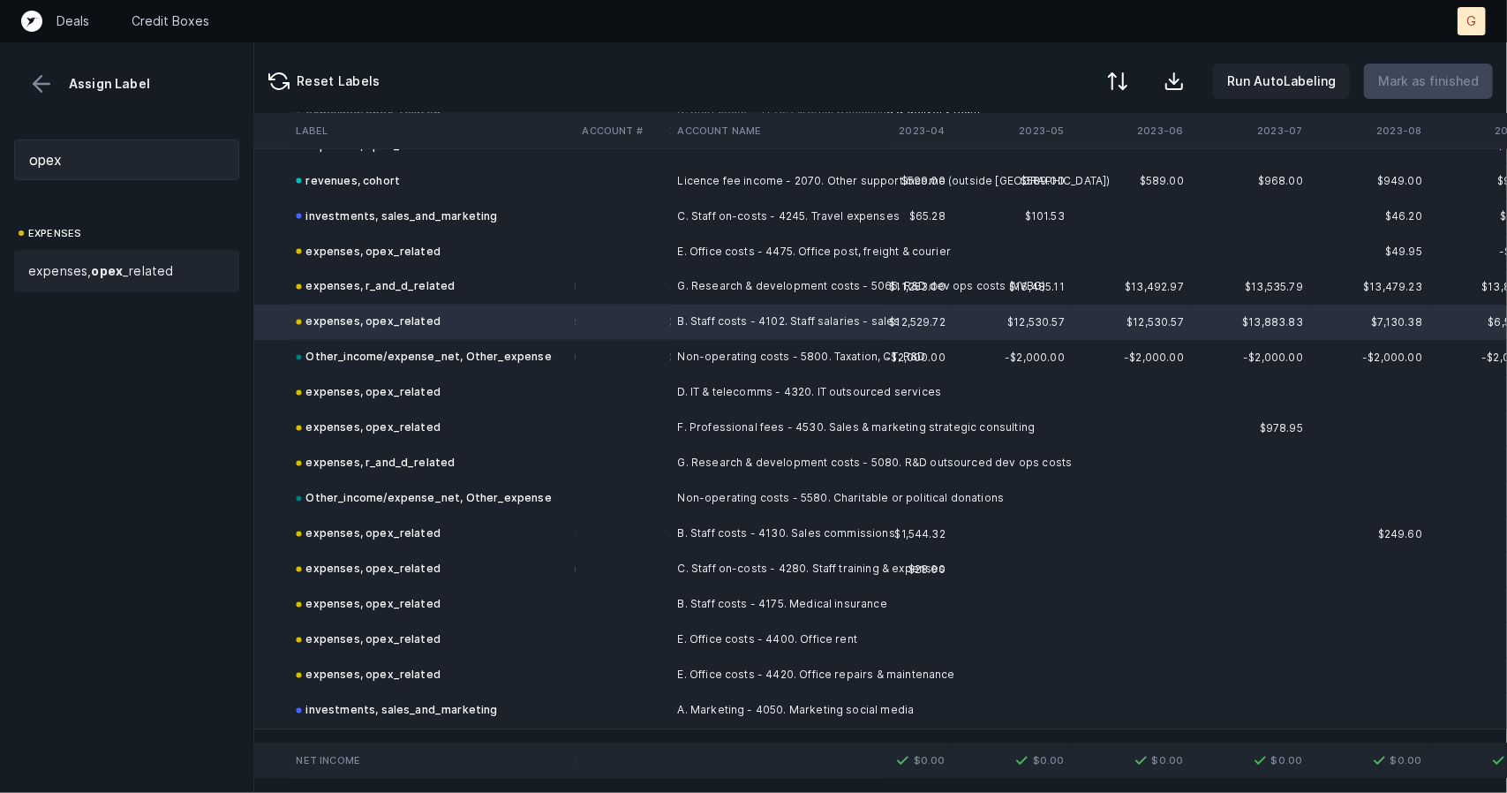
scroll to position [2096, 2560]
click at [34, 90] on button at bounding box center [41, 84] width 26 height 26
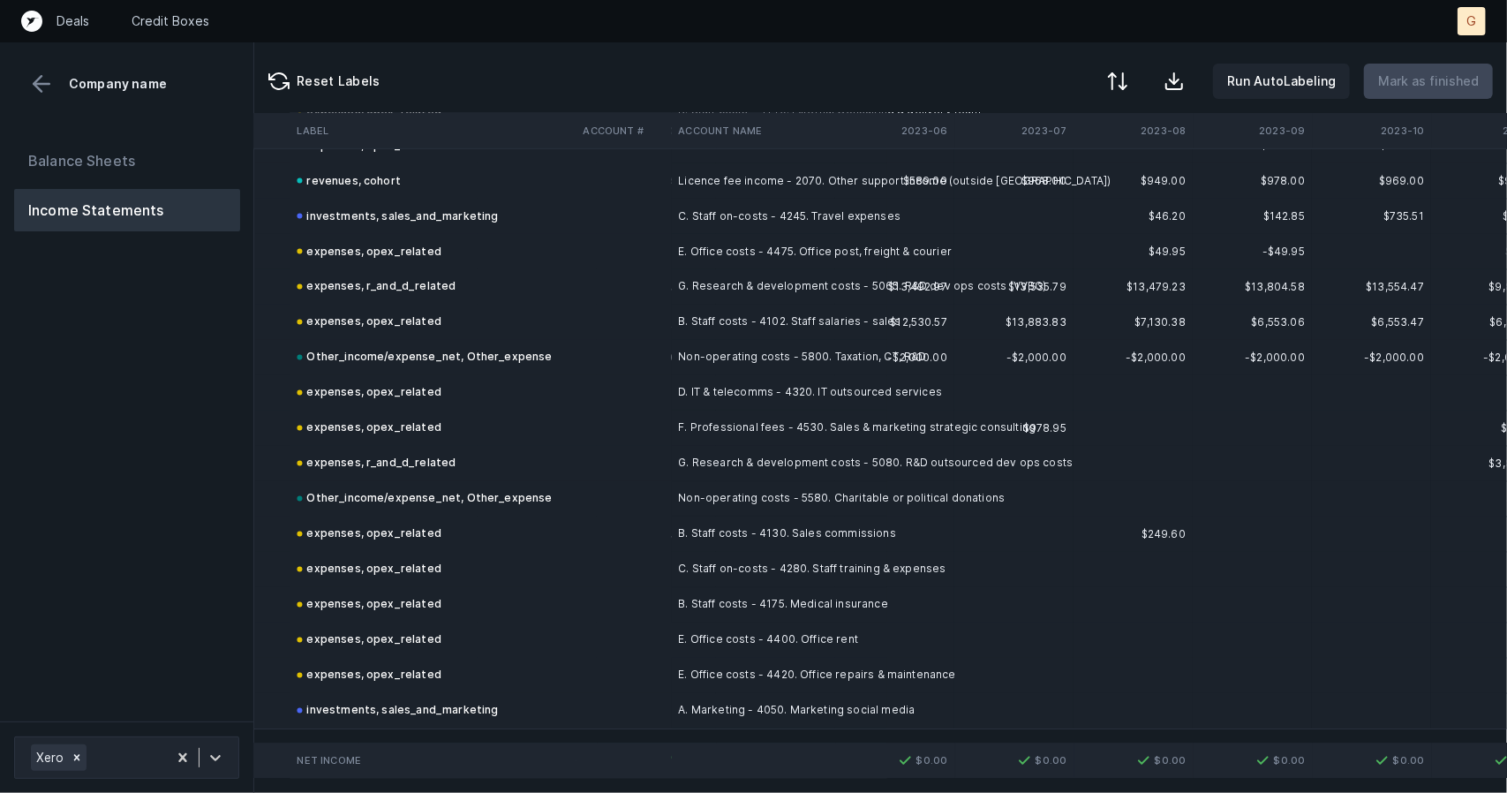
click at [46, 87] on button at bounding box center [41, 84] width 26 height 26
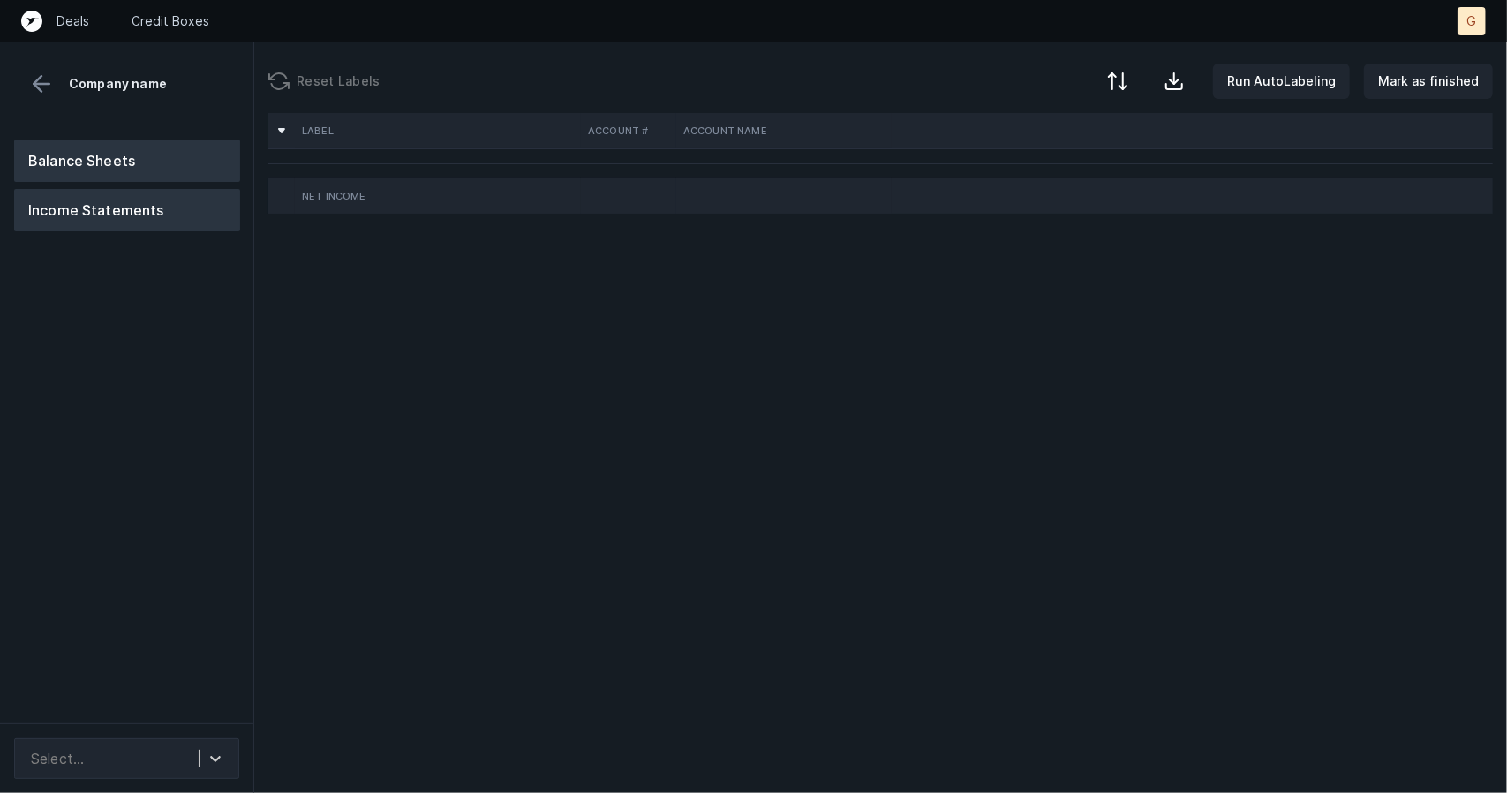
click at [118, 150] on button "Balance Sheets" at bounding box center [127, 161] width 226 height 42
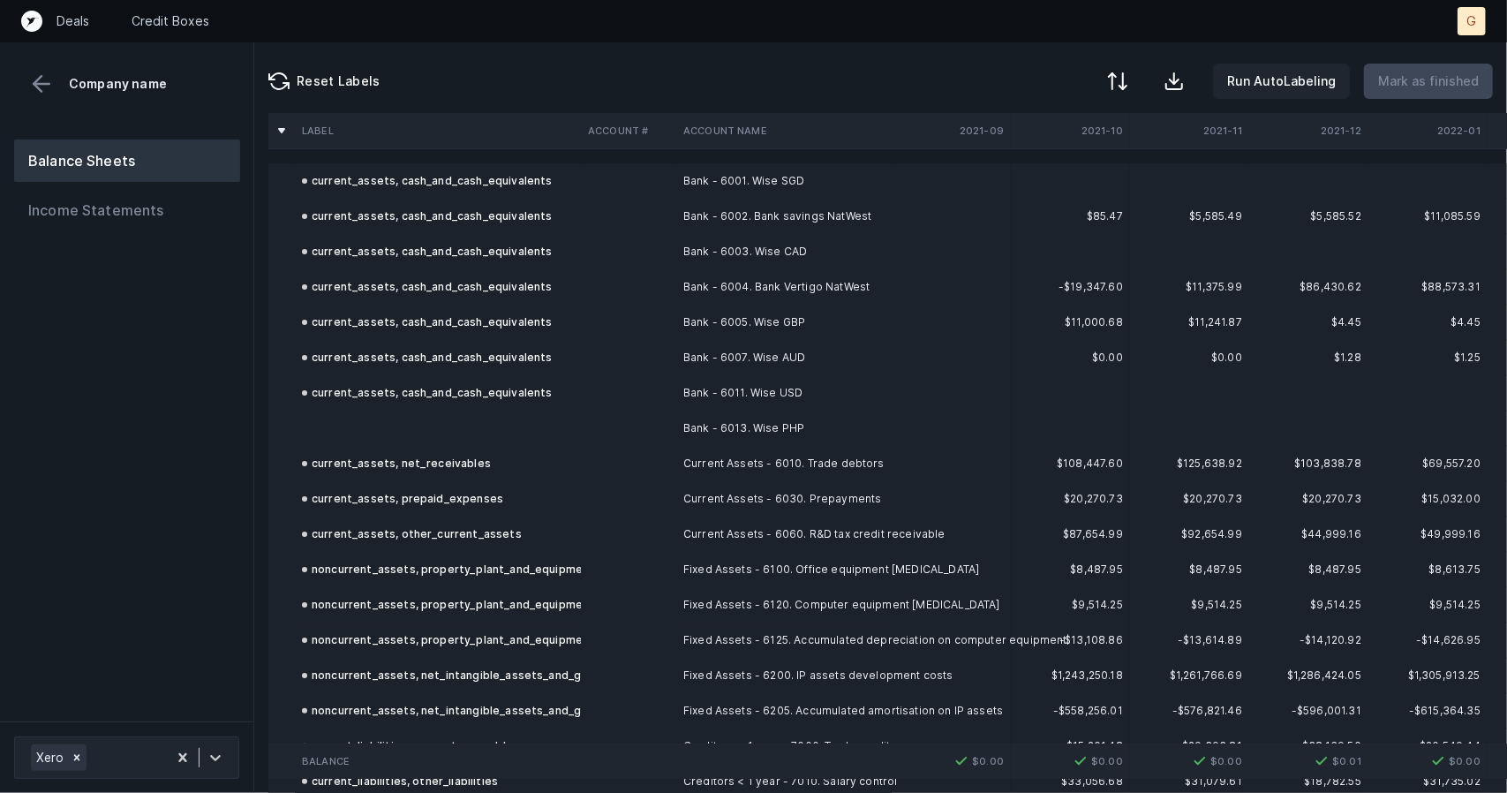
click at [316, 424] on td at bounding box center [438, 428] width 286 height 35
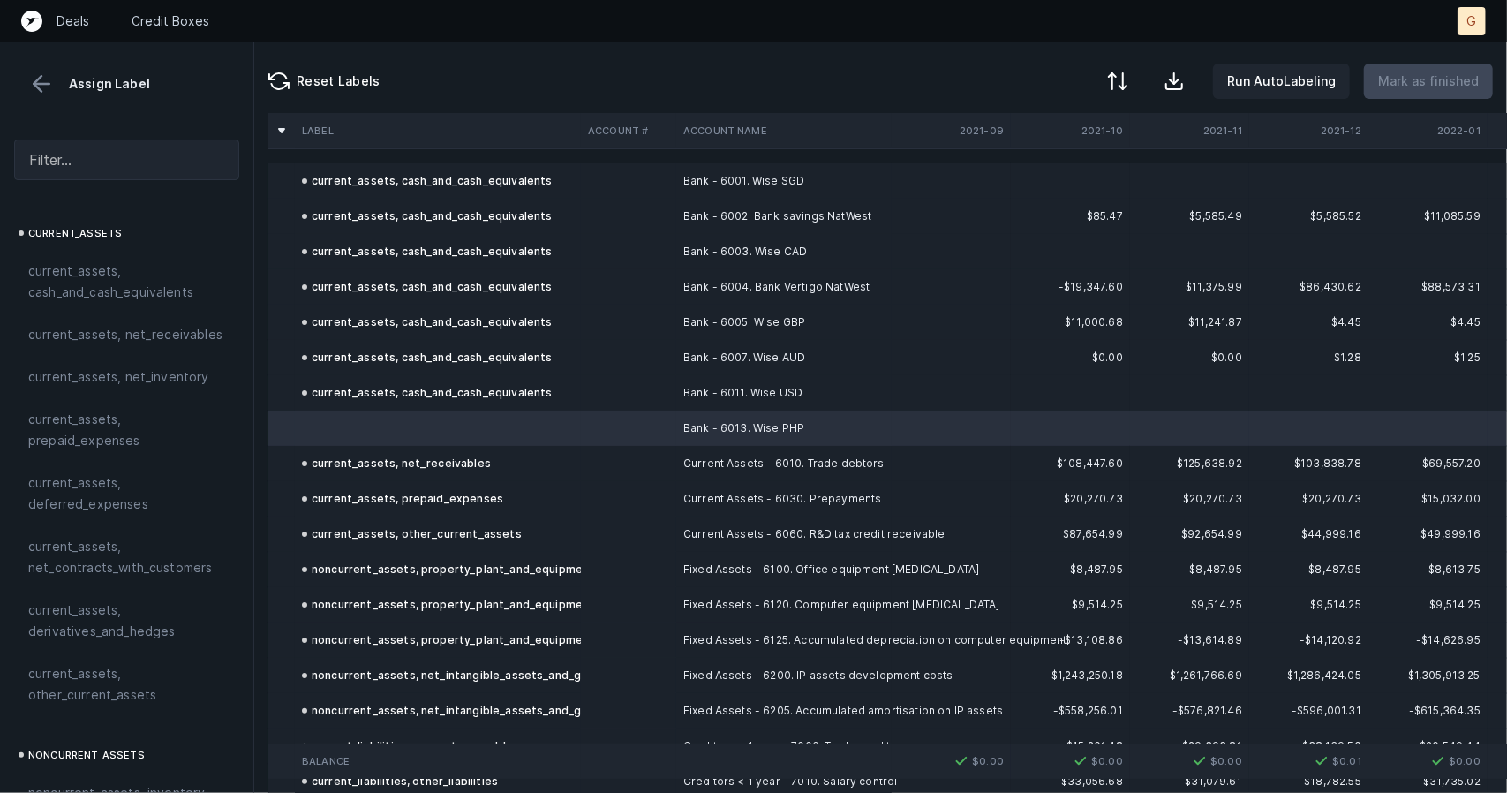
click at [72, 136] on div at bounding box center [126, 159] width 253 height 69
drag, startPoint x: 88, startPoint y: 166, endPoint x: 82, endPoint y: 156, distance: 11.5
click at [82, 156] on input "text" at bounding box center [126, 160] width 225 height 41
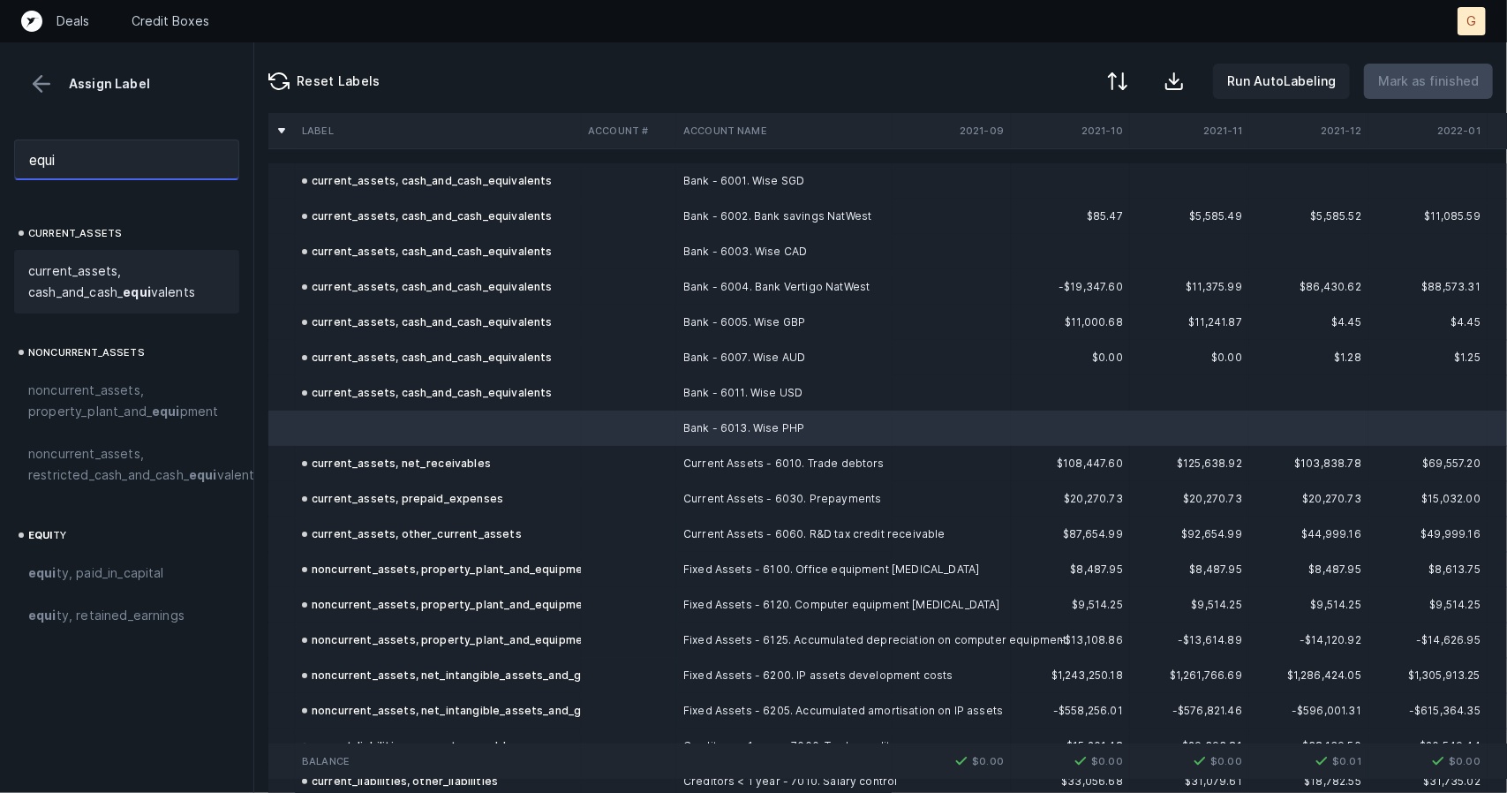
type input "equi"
click at [117, 283] on span "current_assets, cash_and_cash_ equi valents" at bounding box center [126, 281] width 197 height 42
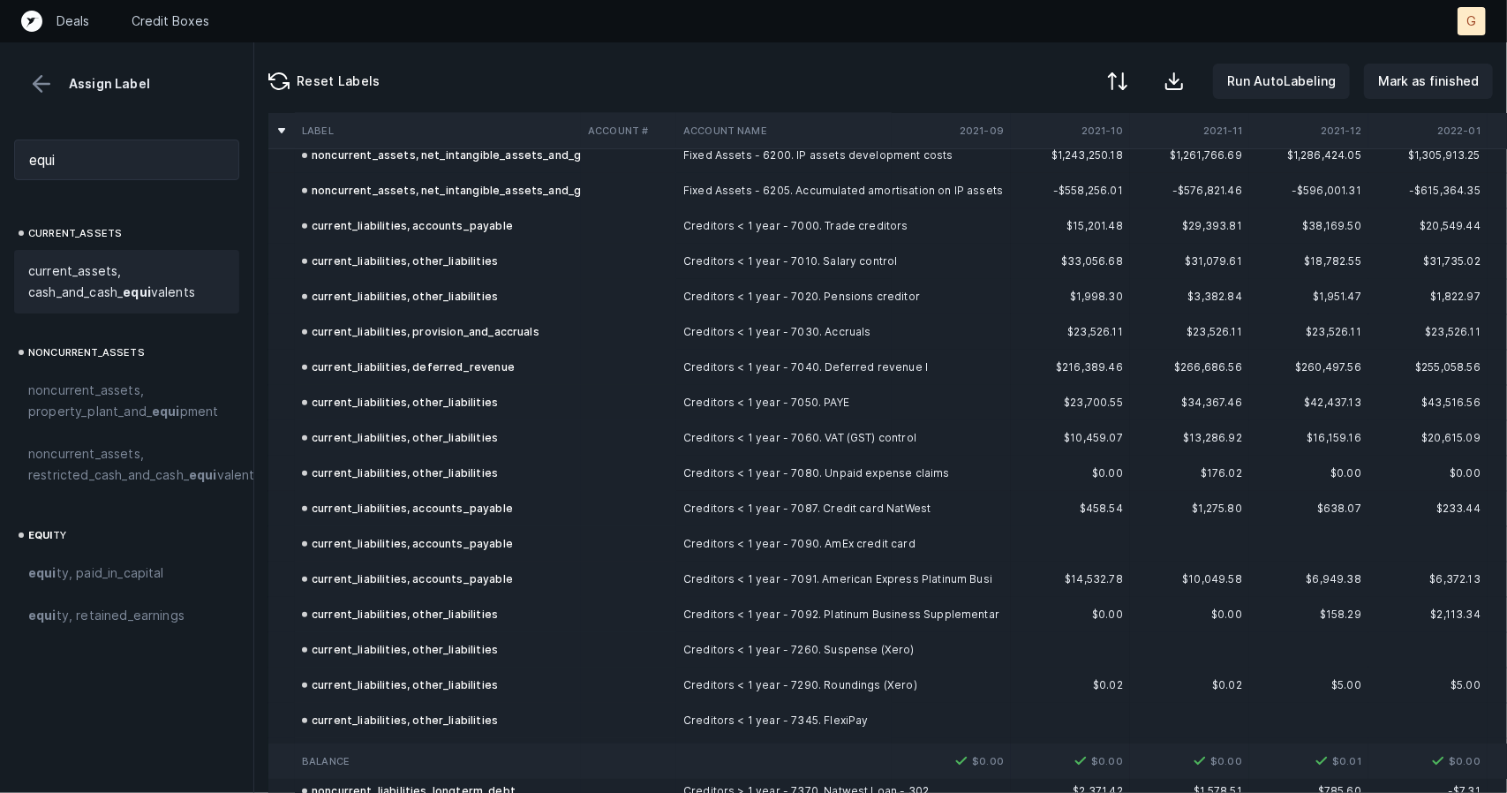
scroll to position [522, 0]
click at [1424, 74] on p "Mark as finished" at bounding box center [1428, 81] width 101 height 21
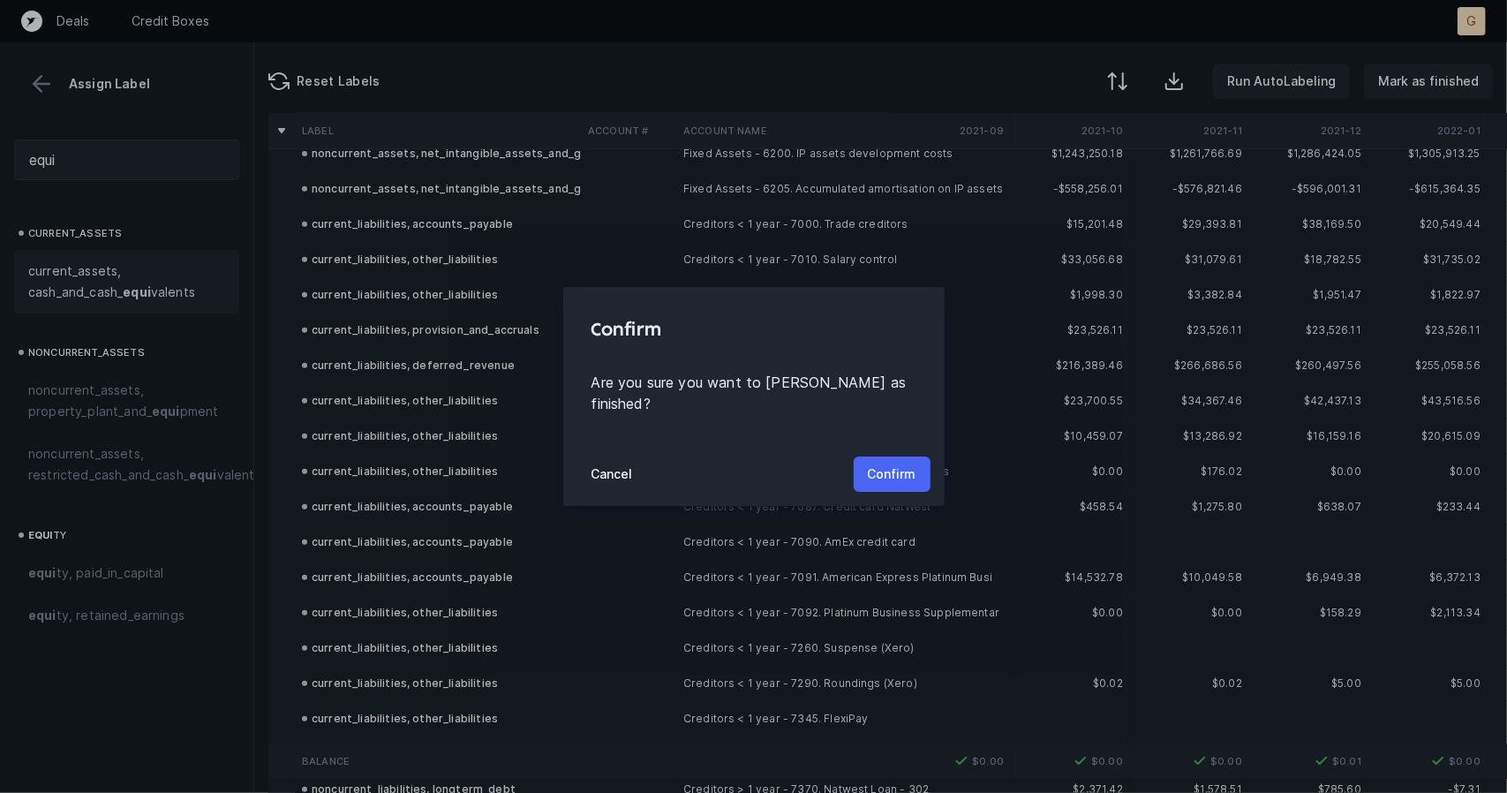
click at [918, 463] on button "Confirm" at bounding box center [892, 473] width 77 height 35
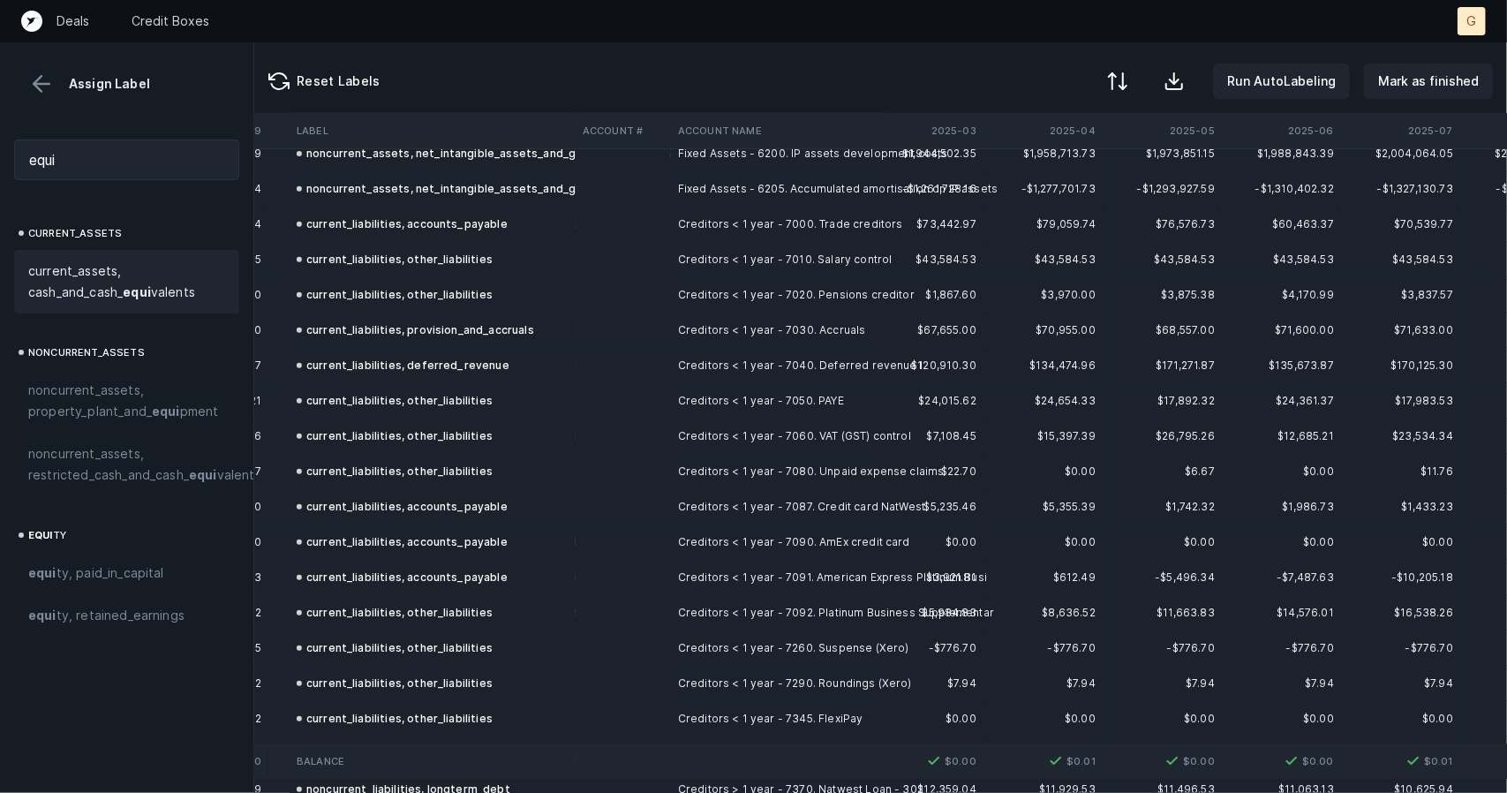
scroll to position [522, 5239]
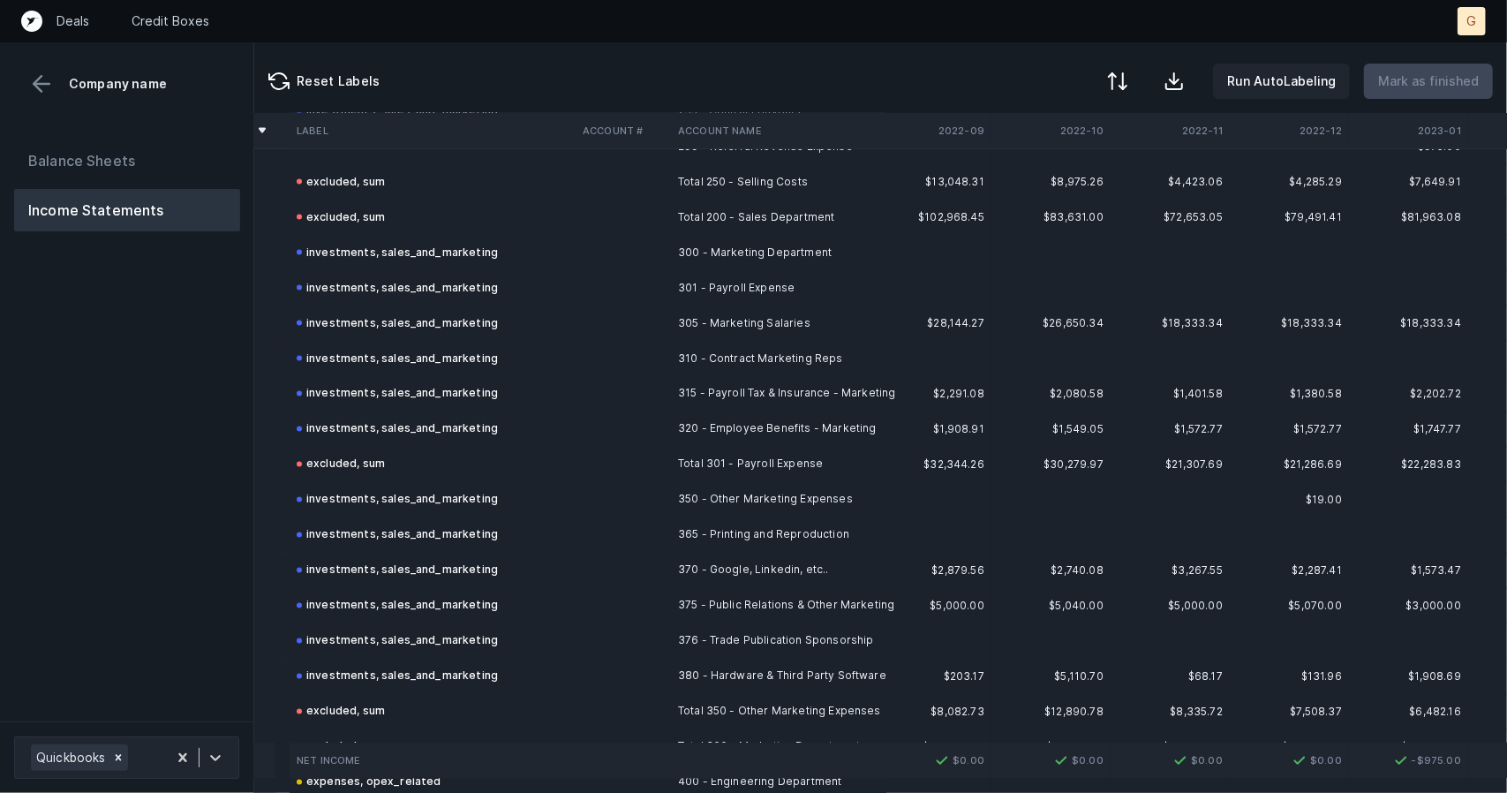
scroll to position [1806, 19]
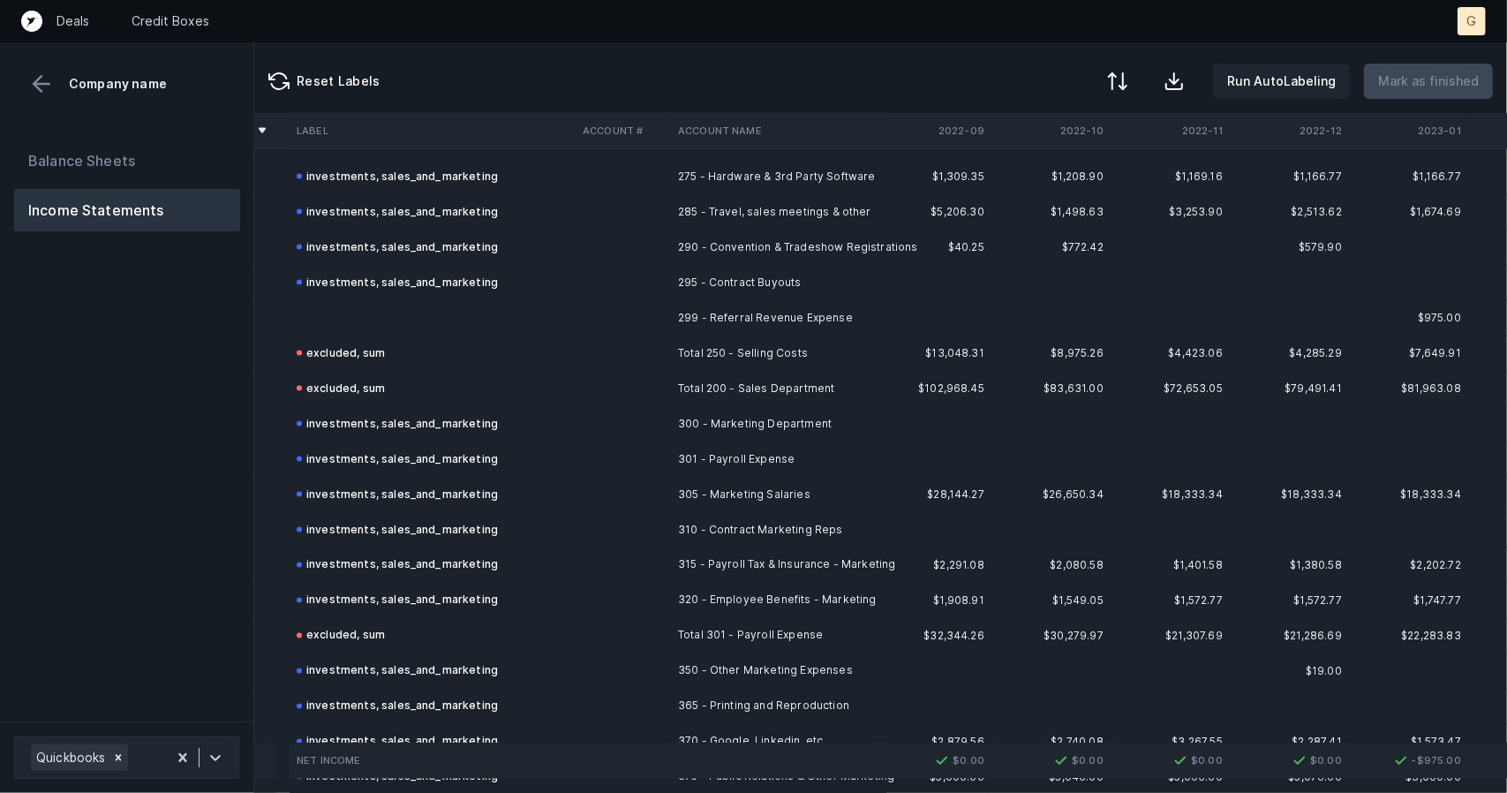
click at [376, 313] on td at bounding box center [433, 317] width 286 height 35
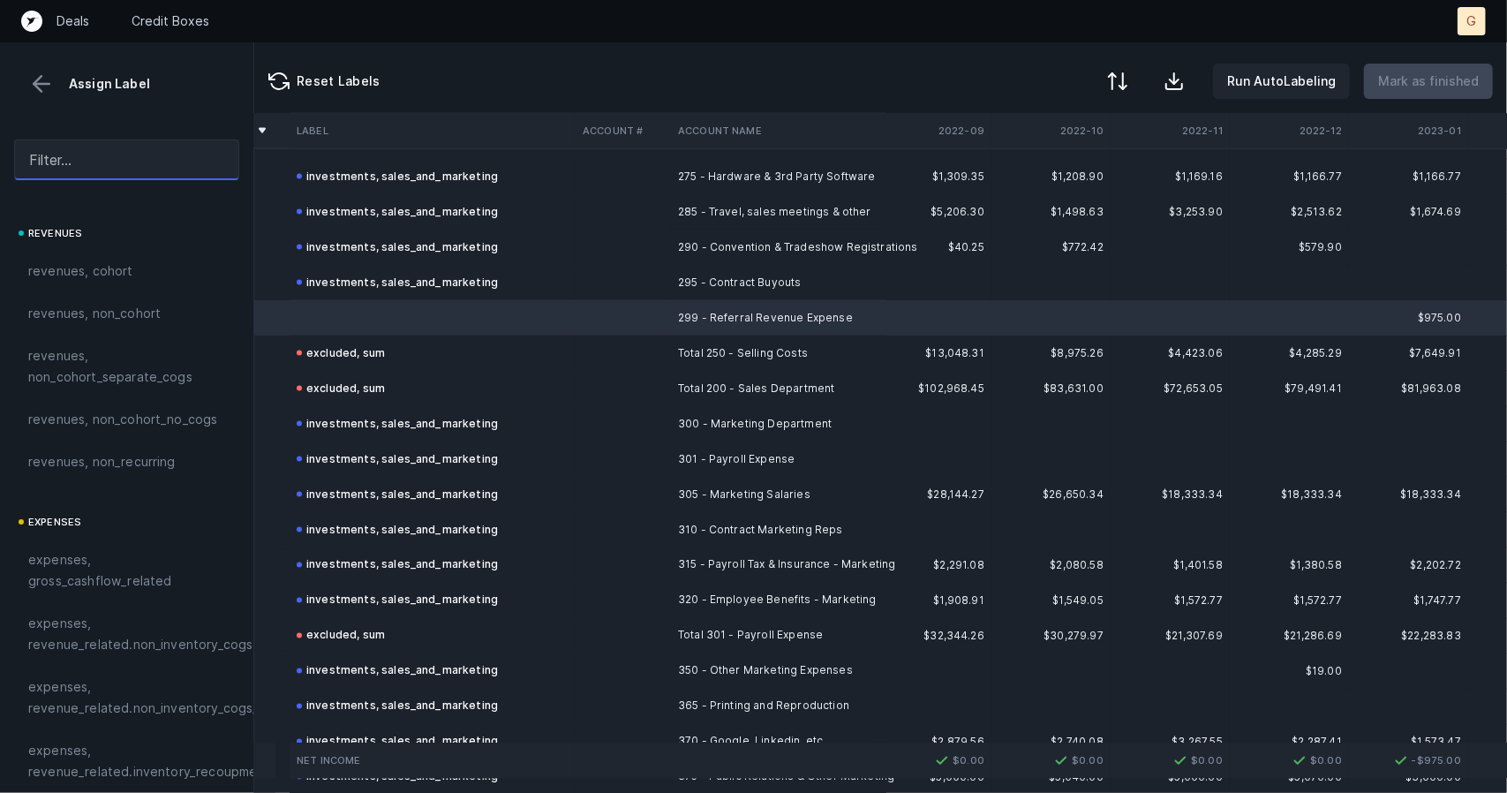
click at [109, 160] on input "text" at bounding box center [126, 160] width 225 height 41
type input "e"
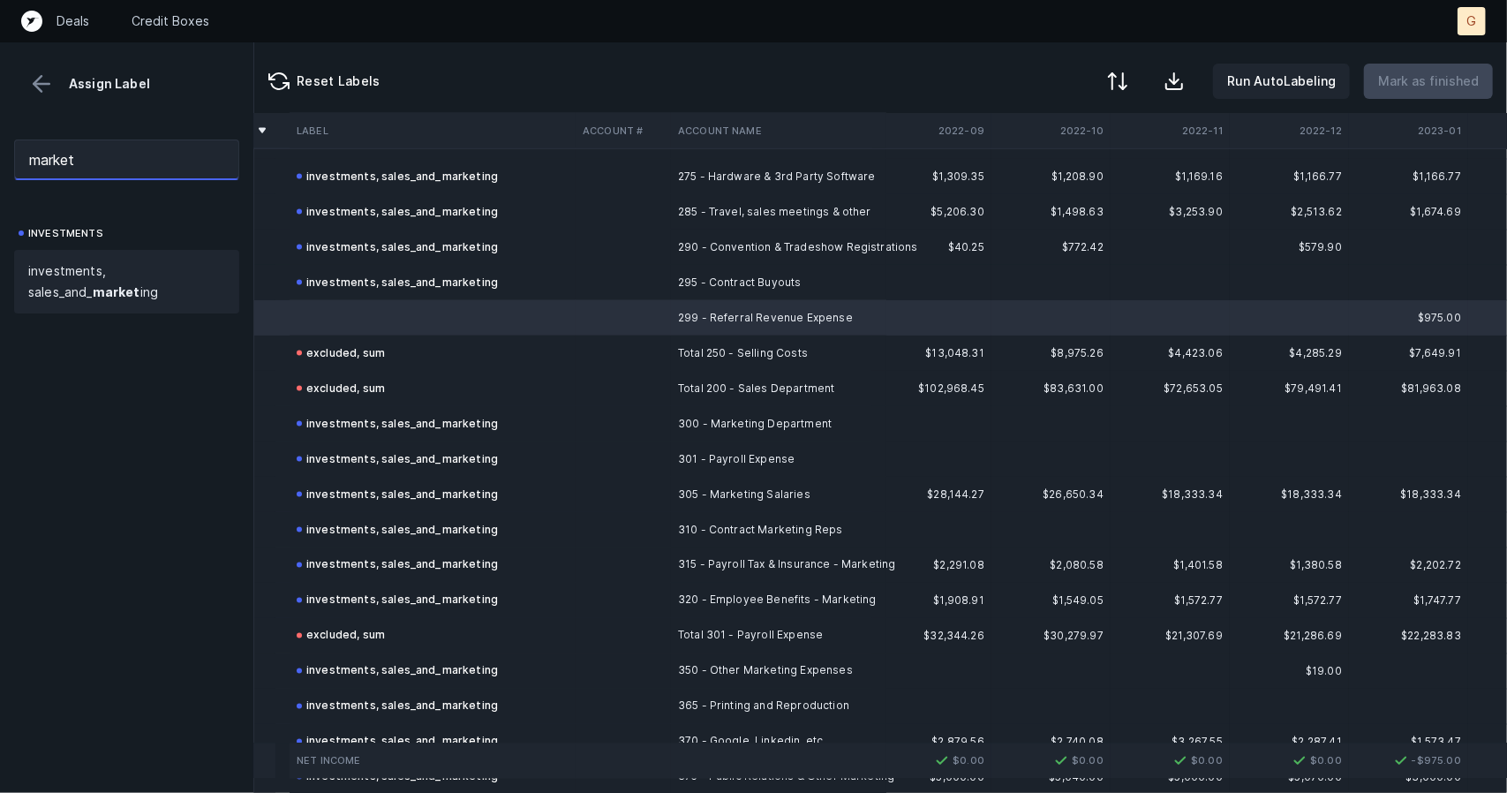
type input "market"
click at [101, 275] on span "investments, sales_and_ market ing" at bounding box center [126, 281] width 197 height 42
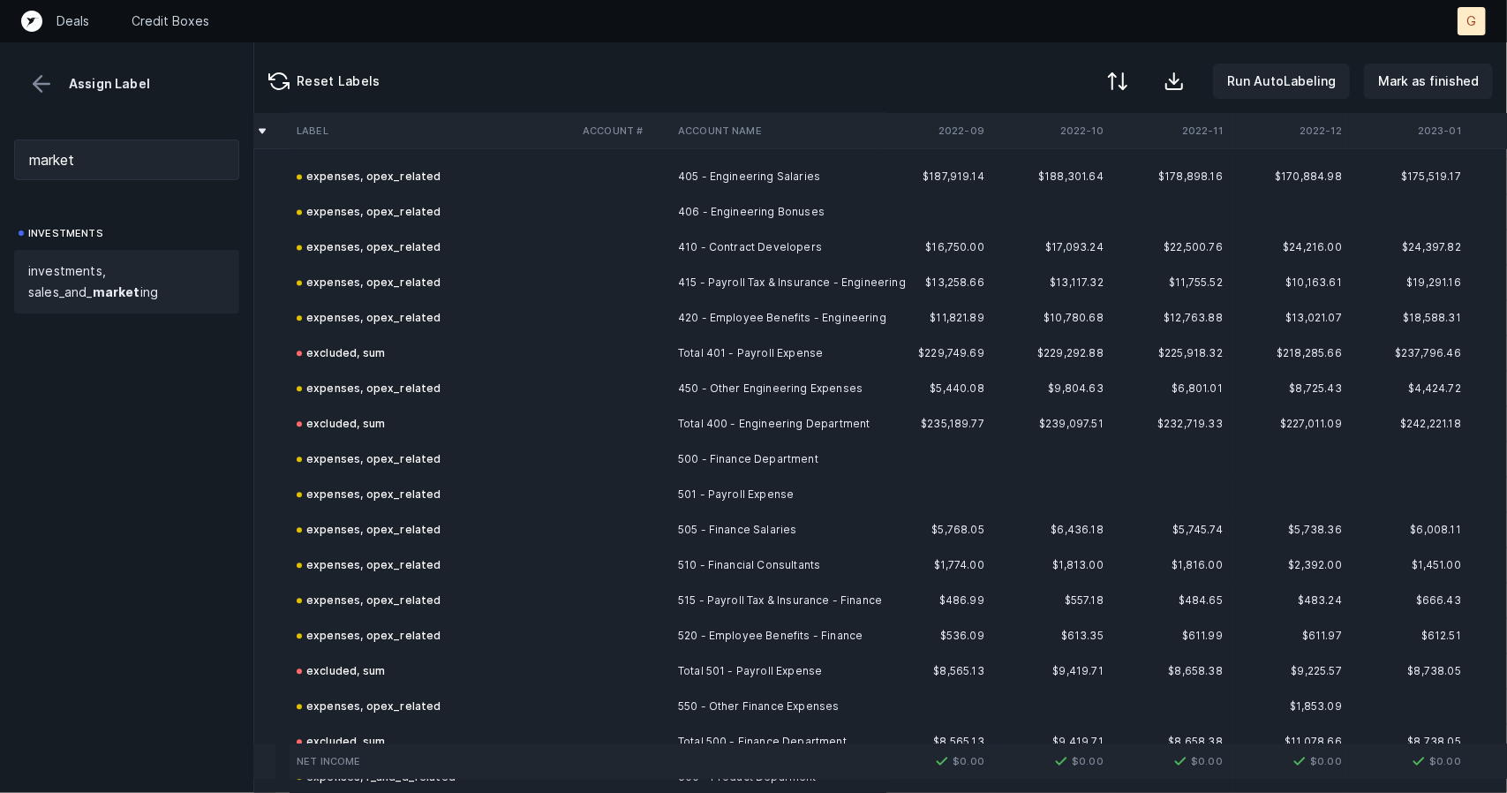
scroll to position [3047, 19]
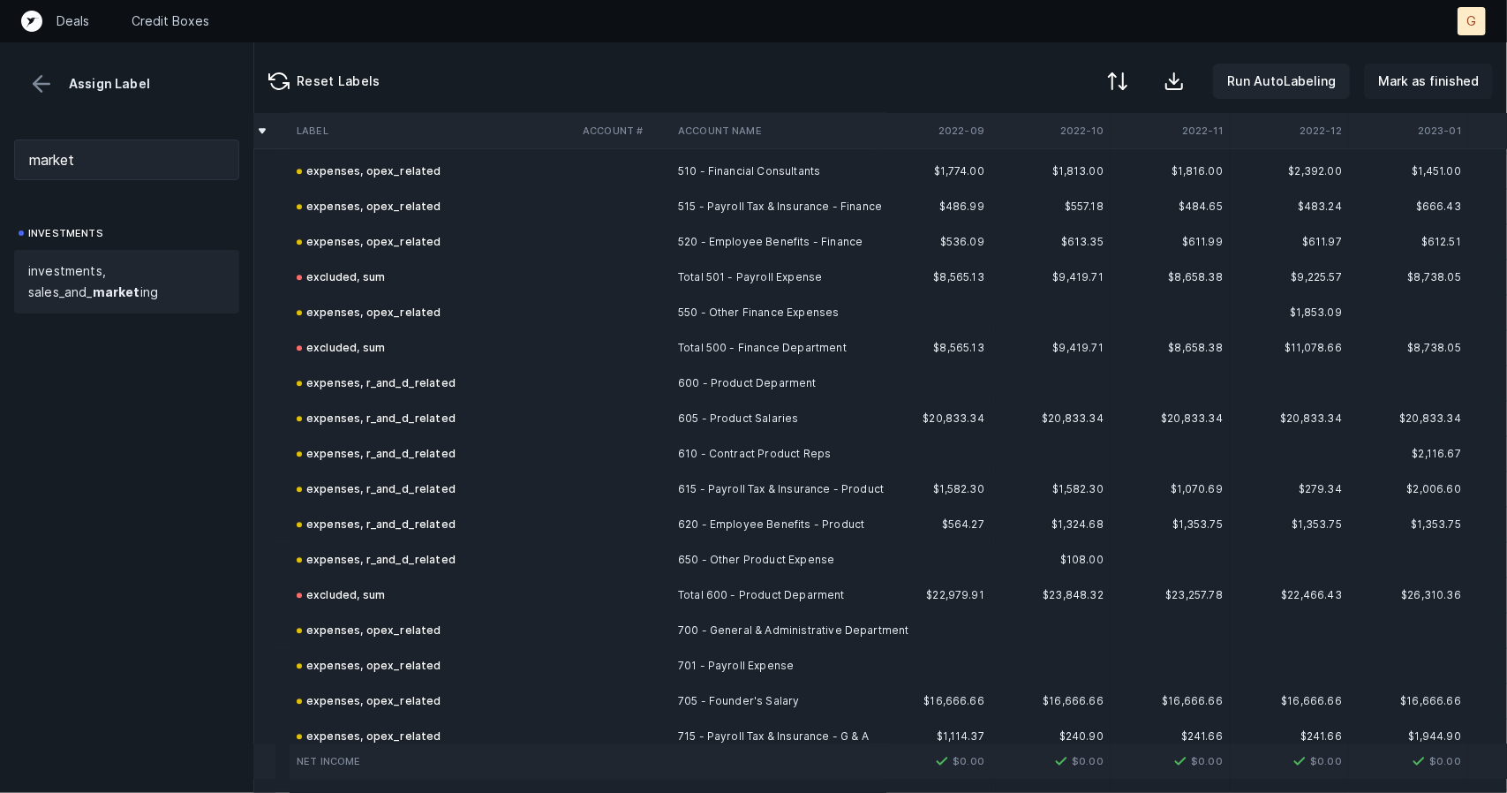
click at [1413, 79] on p "Mark as finished" at bounding box center [1428, 81] width 101 height 21
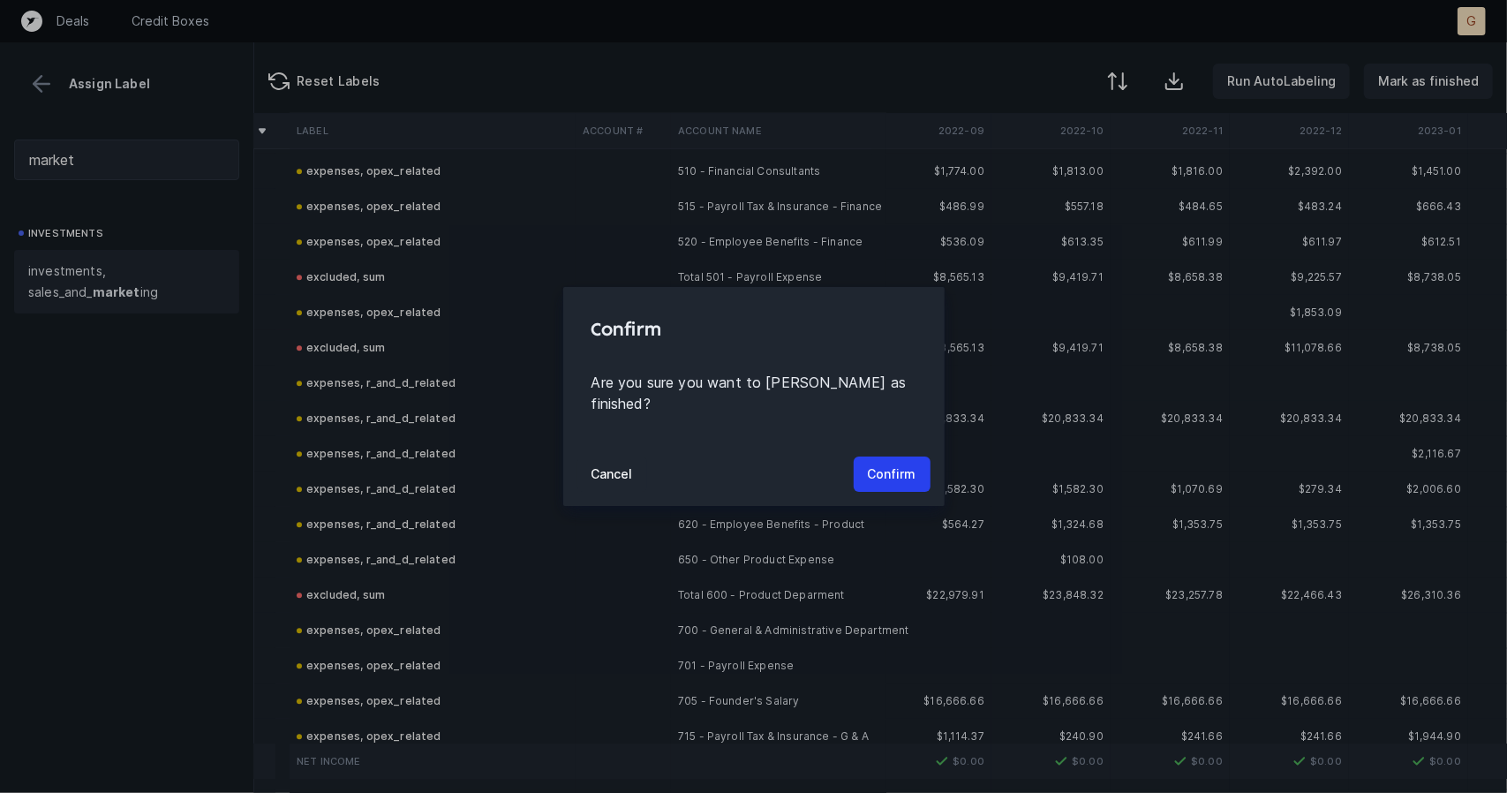
click at [924, 442] on div "Cancel Confirm" at bounding box center [753, 474] width 381 height 64
click at [904, 464] on p "Confirm" at bounding box center [892, 474] width 49 height 21
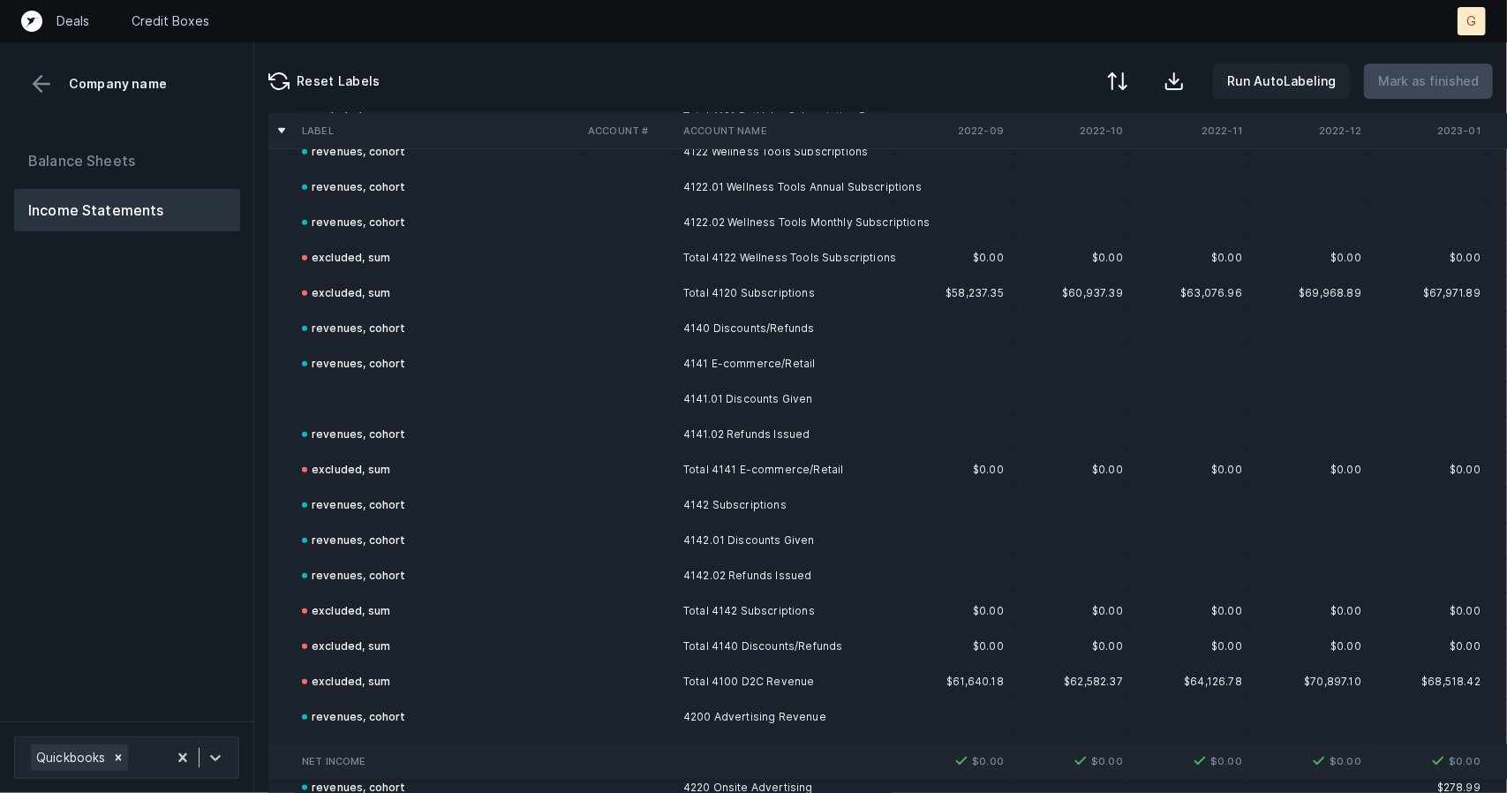
scroll to position [1024, 0]
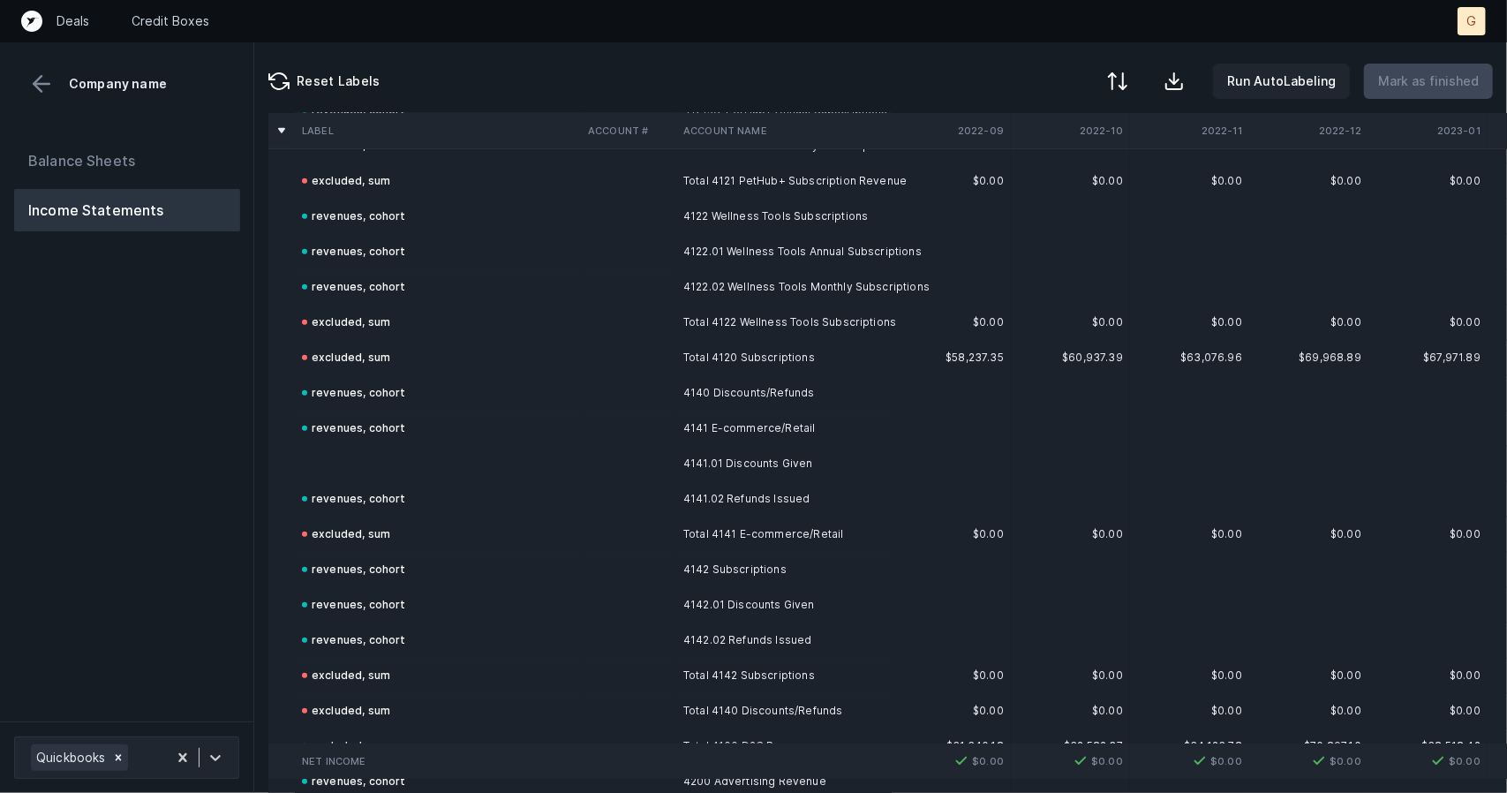
click at [369, 460] on td at bounding box center [438, 463] width 286 height 35
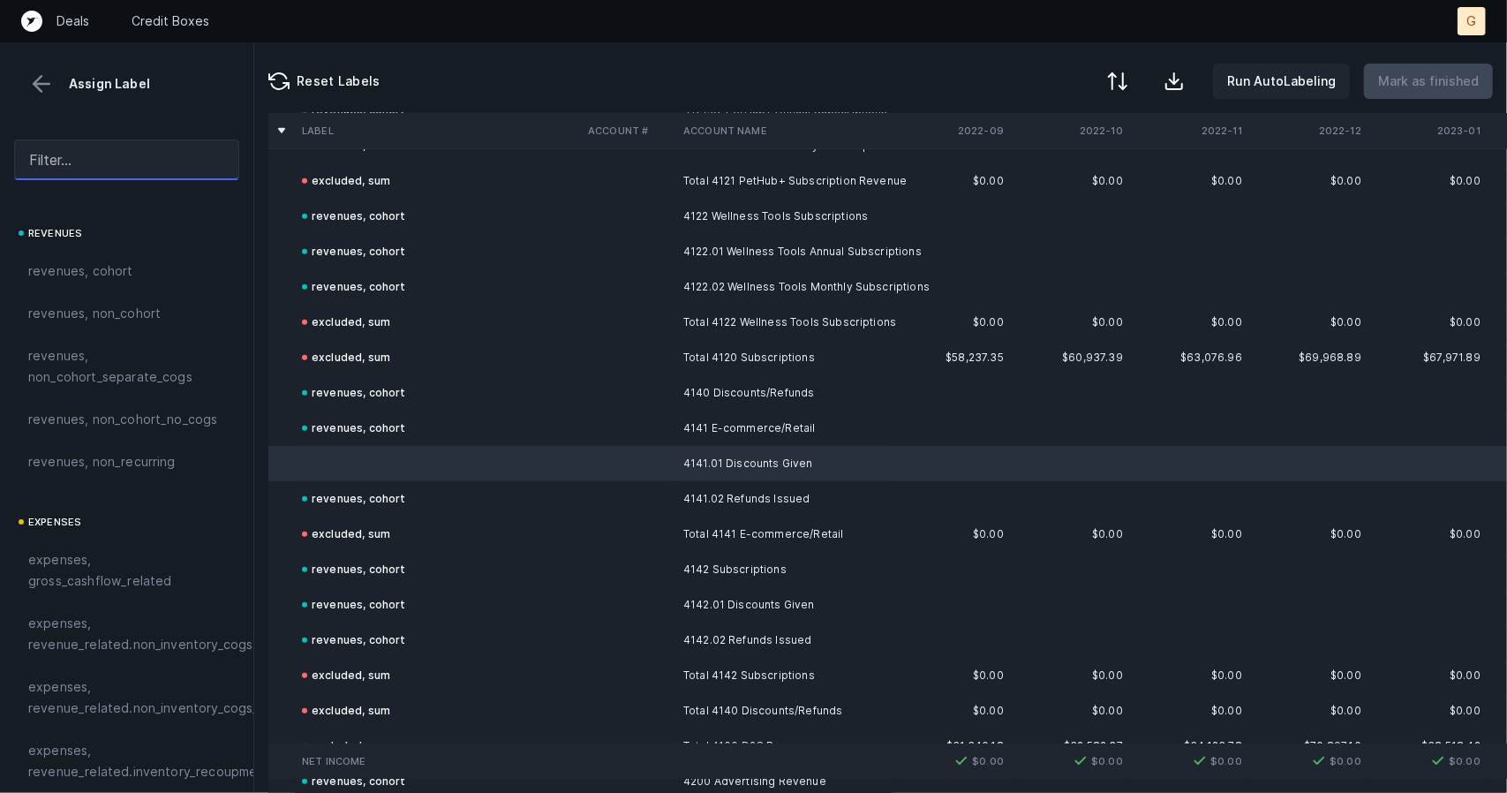
click at [67, 177] on input "text" at bounding box center [126, 160] width 225 height 41
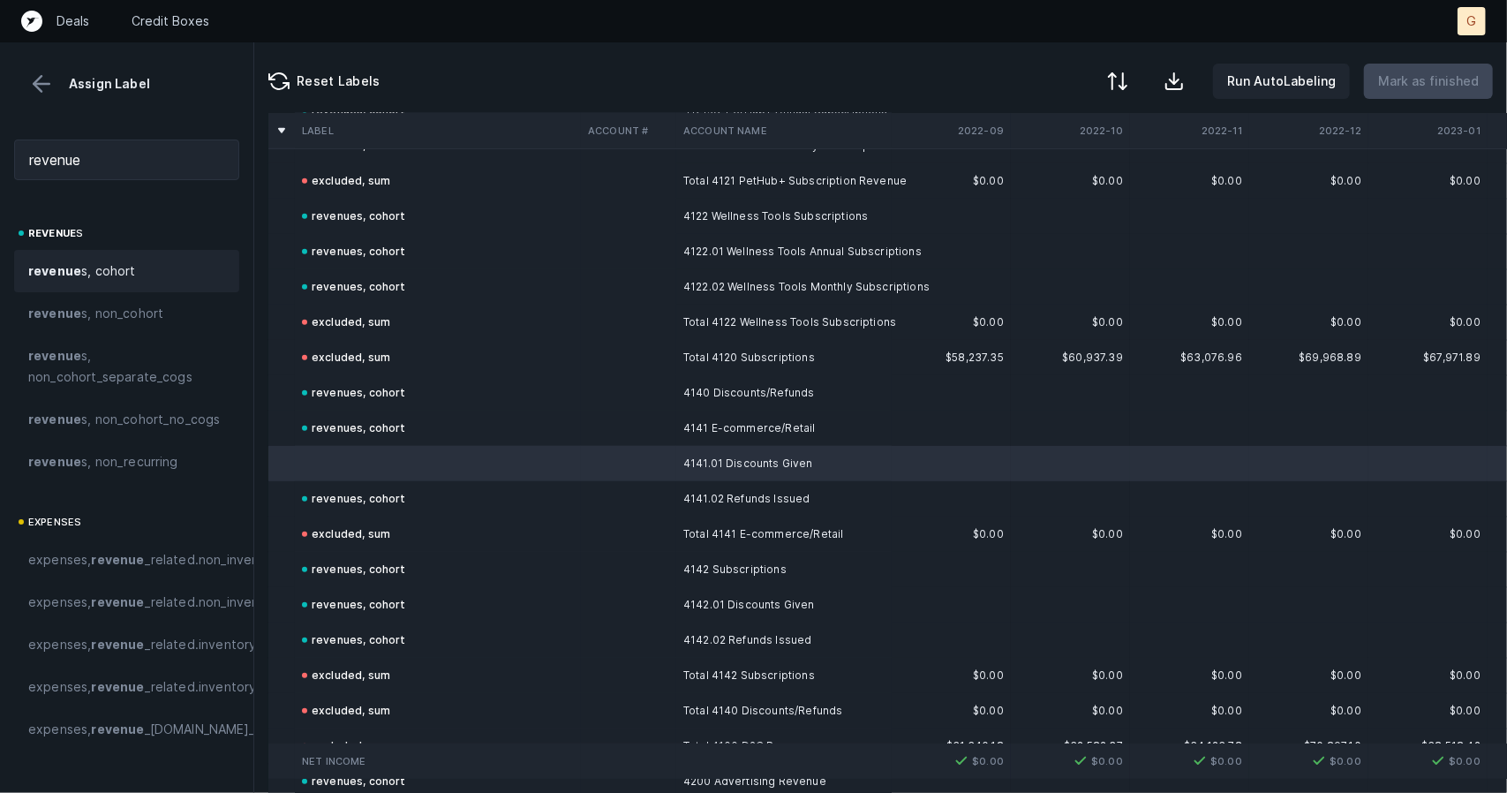
click at [89, 283] on div "revenue s, cohort" at bounding box center [126, 271] width 225 height 42
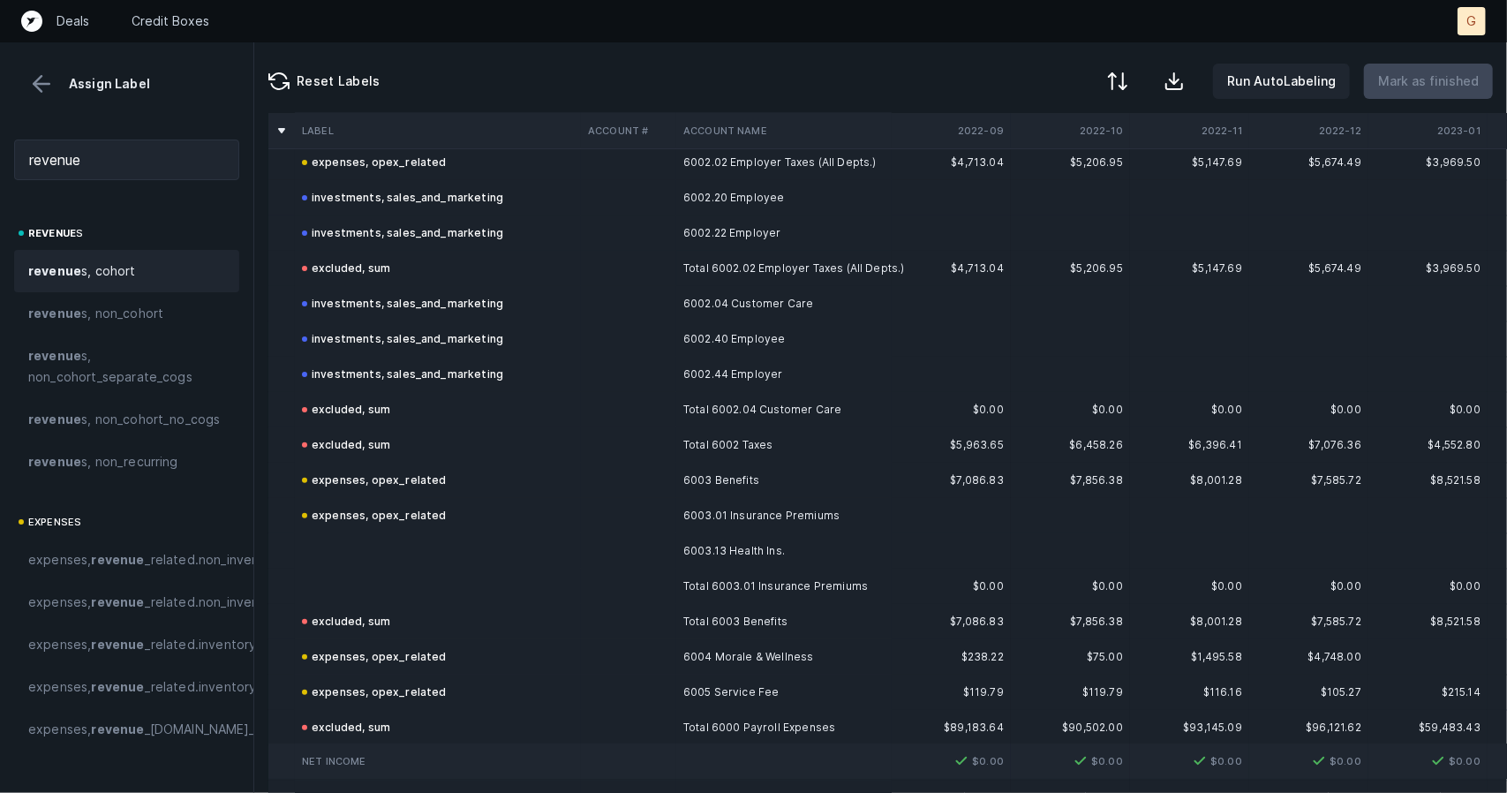
scroll to position [4832, 0]
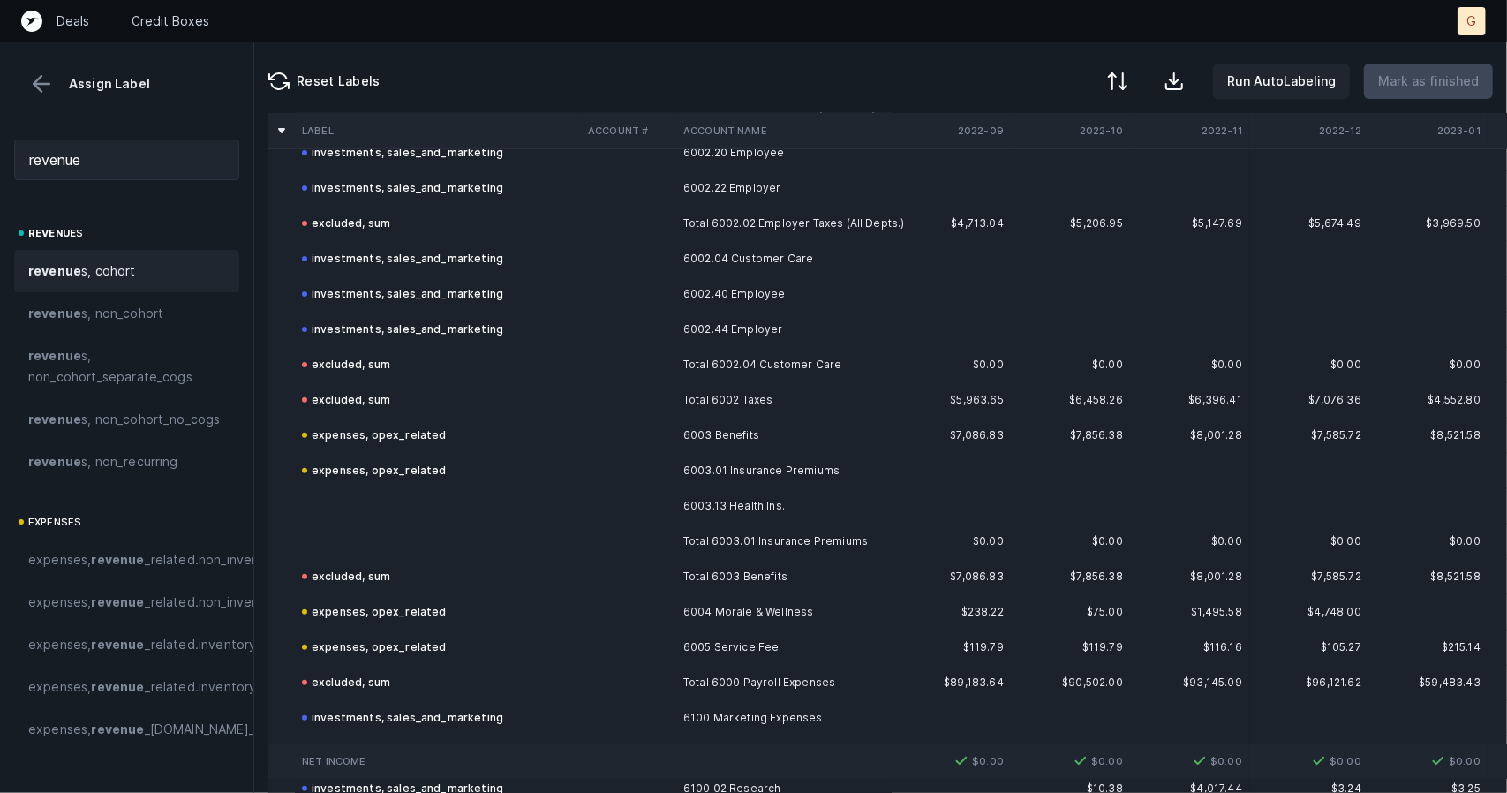
click at [348, 517] on td at bounding box center [438, 505] width 286 height 35
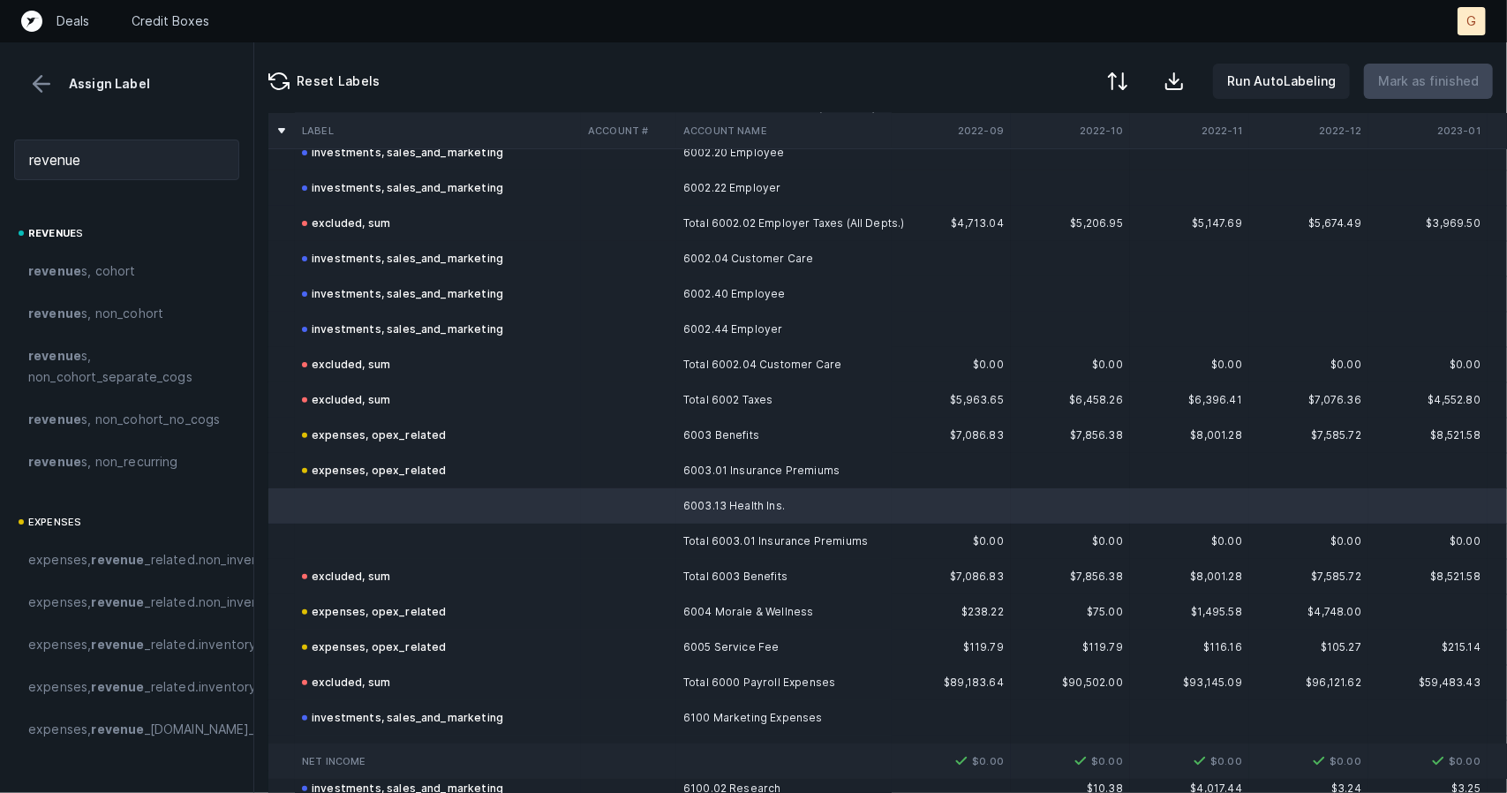
click at [364, 526] on td at bounding box center [438, 541] width 286 height 35
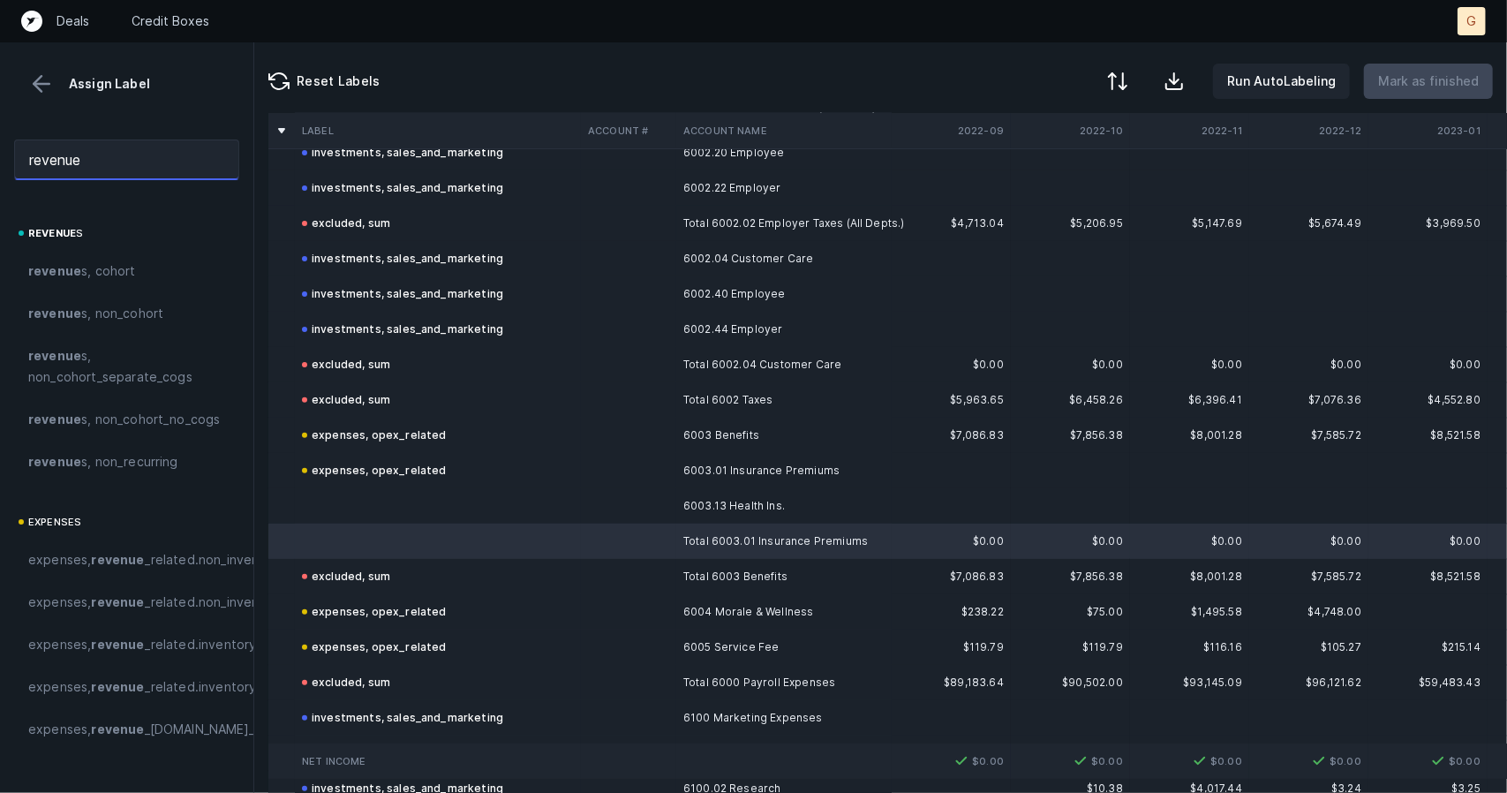
drag, startPoint x: 118, startPoint y: 160, endPoint x: 0, endPoint y: 128, distance: 122.5
click at [0, 128] on div "revenue" at bounding box center [126, 159] width 253 height 69
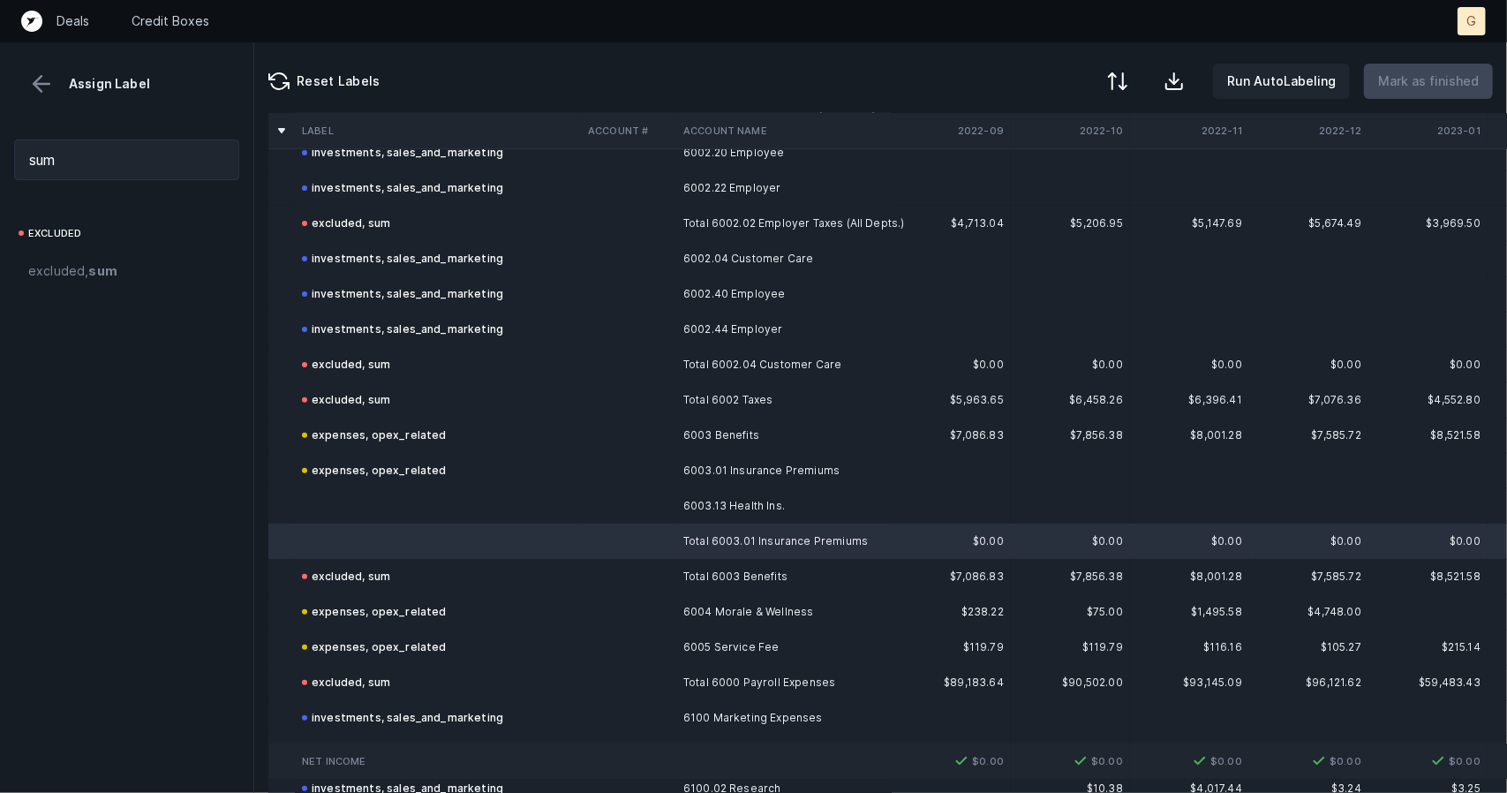
click at [72, 277] on span "excluded, sum" at bounding box center [72, 270] width 89 height 21
click at [353, 495] on td at bounding box center [438, 505] width 286 height 35
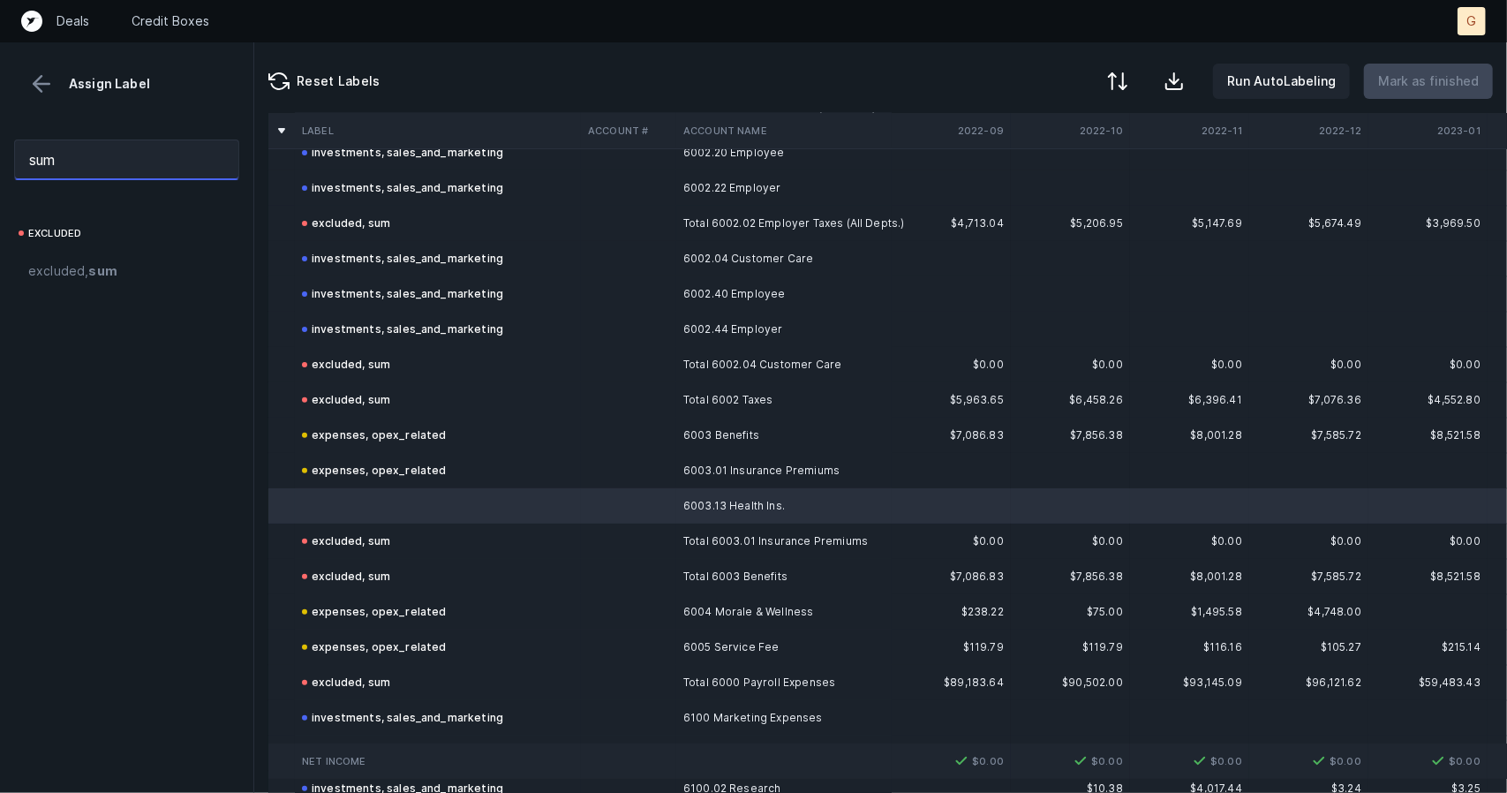
drag, startPoint x: 143, startPoint y: 155, endPoint x: 0, endPoint y: 130, distance: 145.3
click at [0, 130] on div "sum" at bounding box center [126, 159] width 253 height 69
type input "opex"
click at [64, 268] on span "expenses, opex _related" at bounding box center [100, 270] width 145 height 21
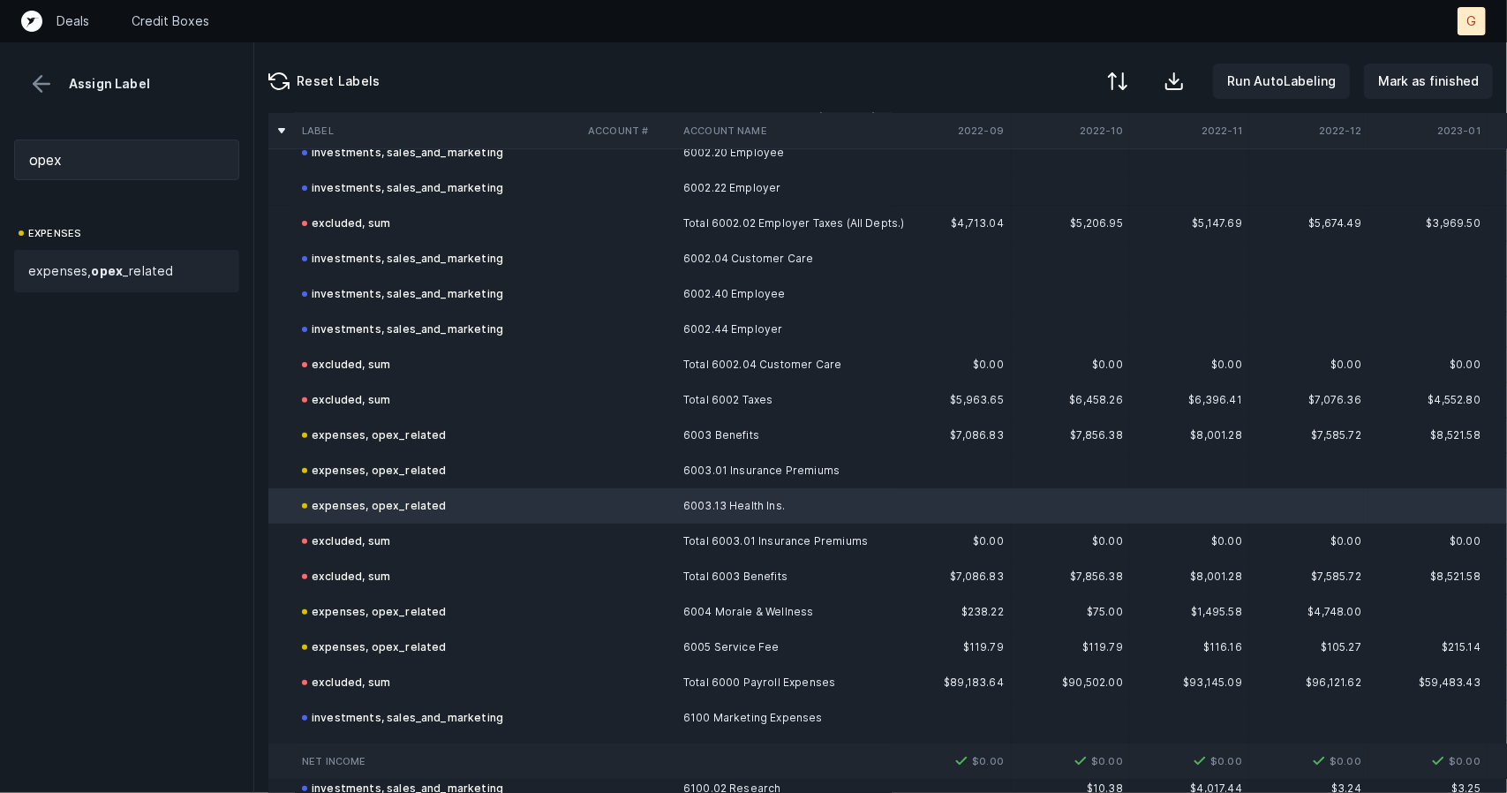
scroll to position [4997, 0]
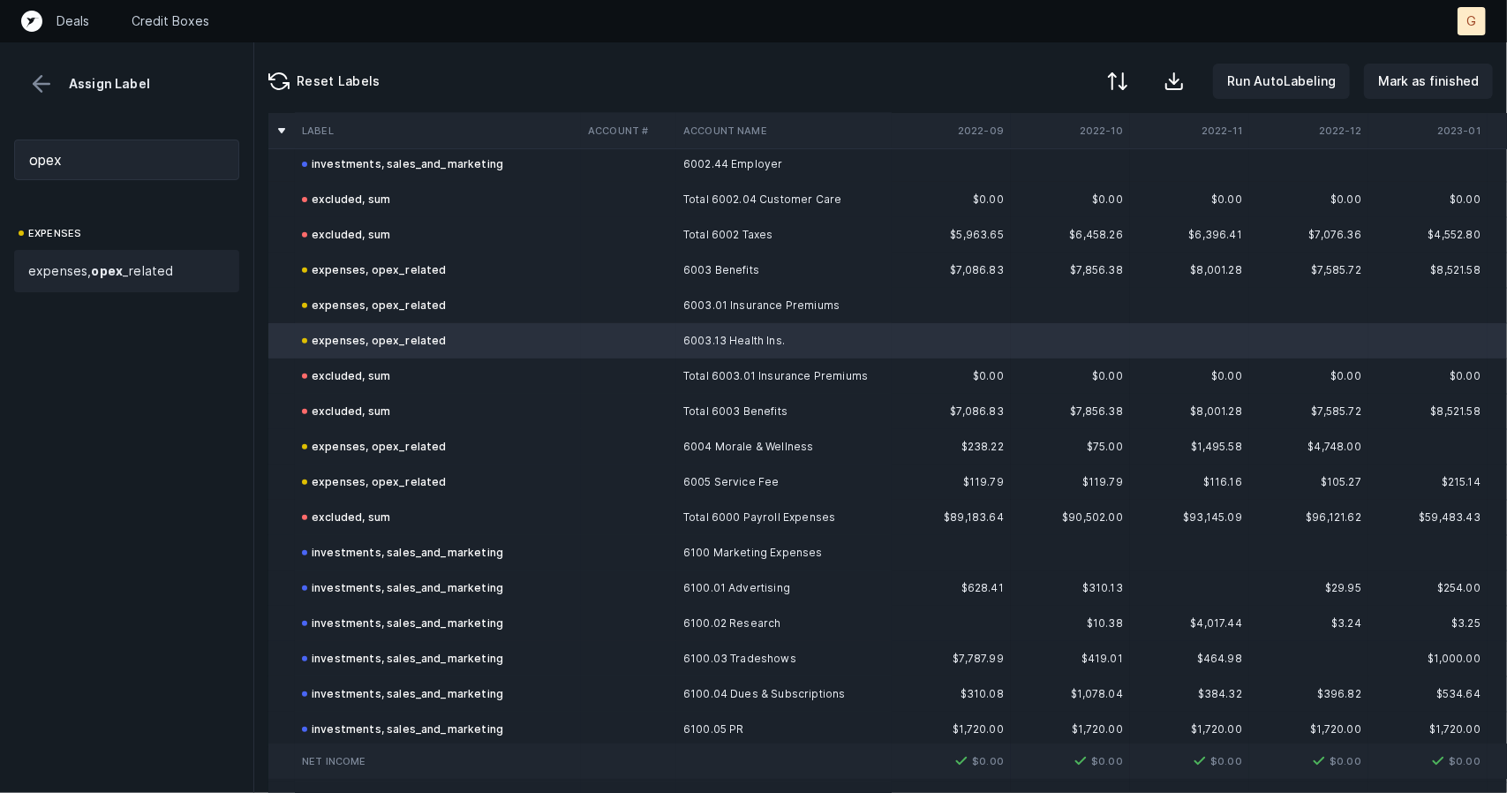
click at [1399, 63] on div "Reset Labels Run AutoLabeling Mark as finished" at bounding box center [880, 77] width 1253 height 71
click at [1408, 84] on p "Mark as finished" at bounding box center [1428, 81] width 101 height 21
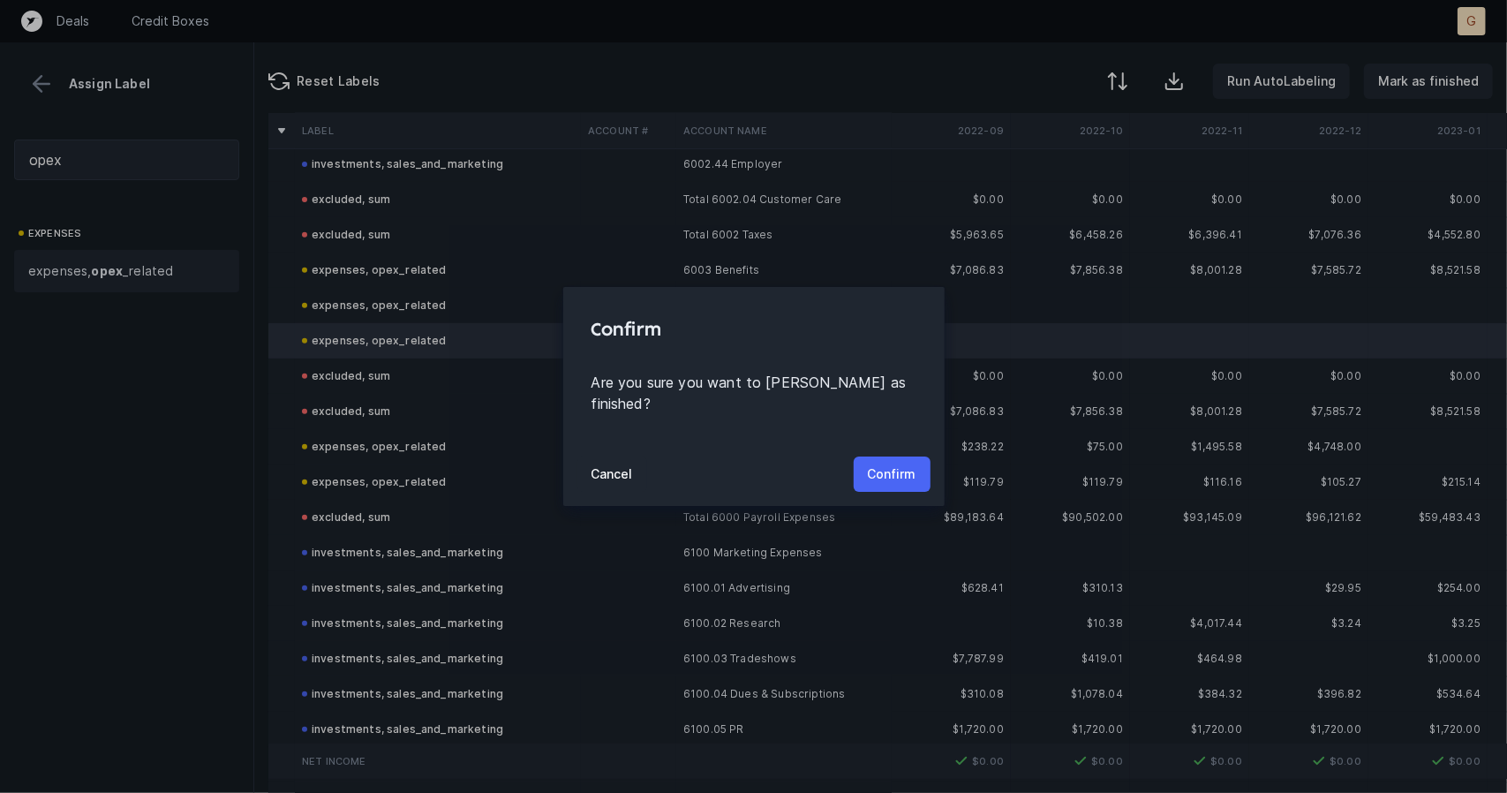
click at [864, 471] on button "Confirm" at bounding box center [892, 473] width 77 height 35
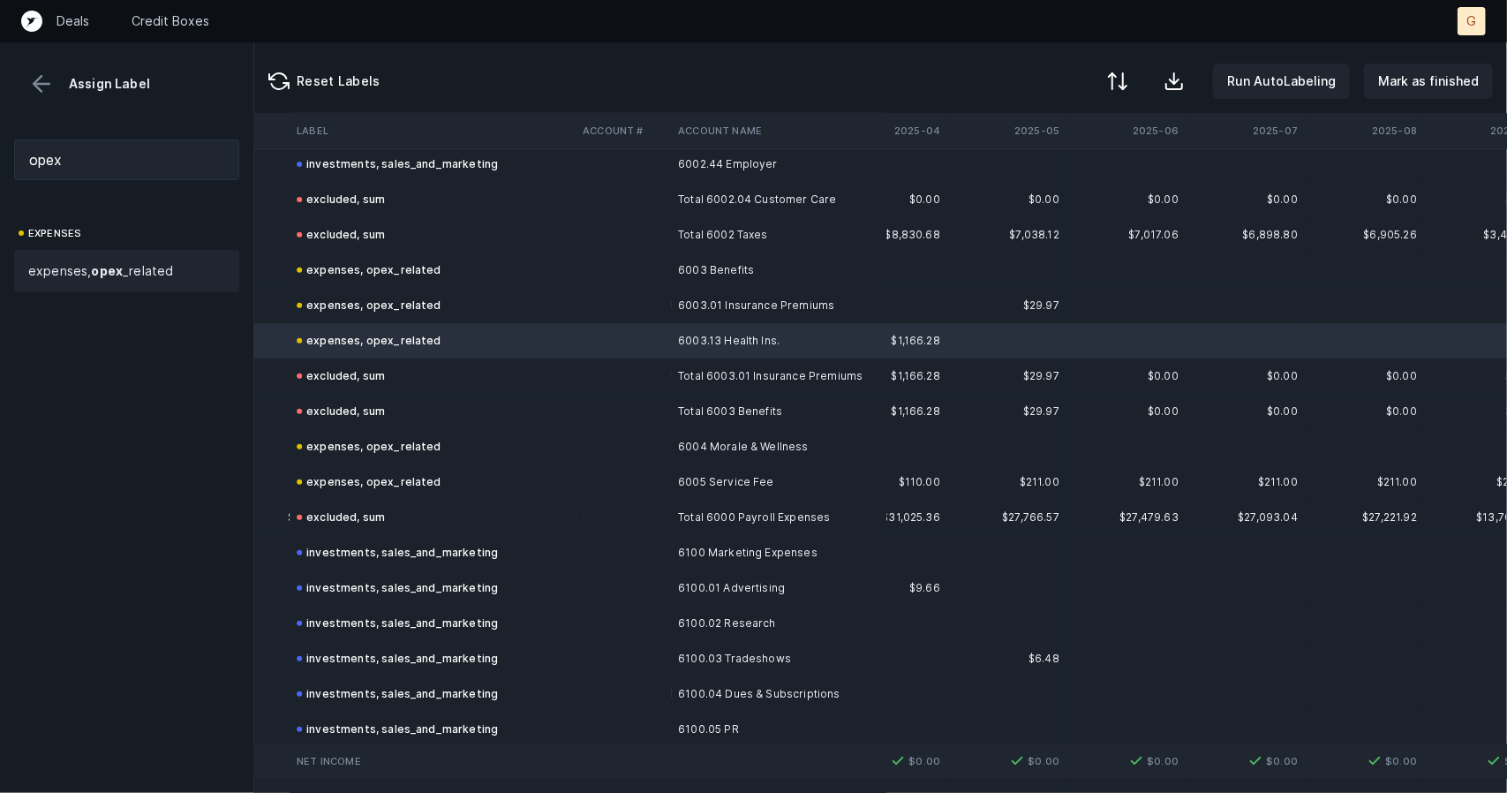
scroll to position [4997, 3808]
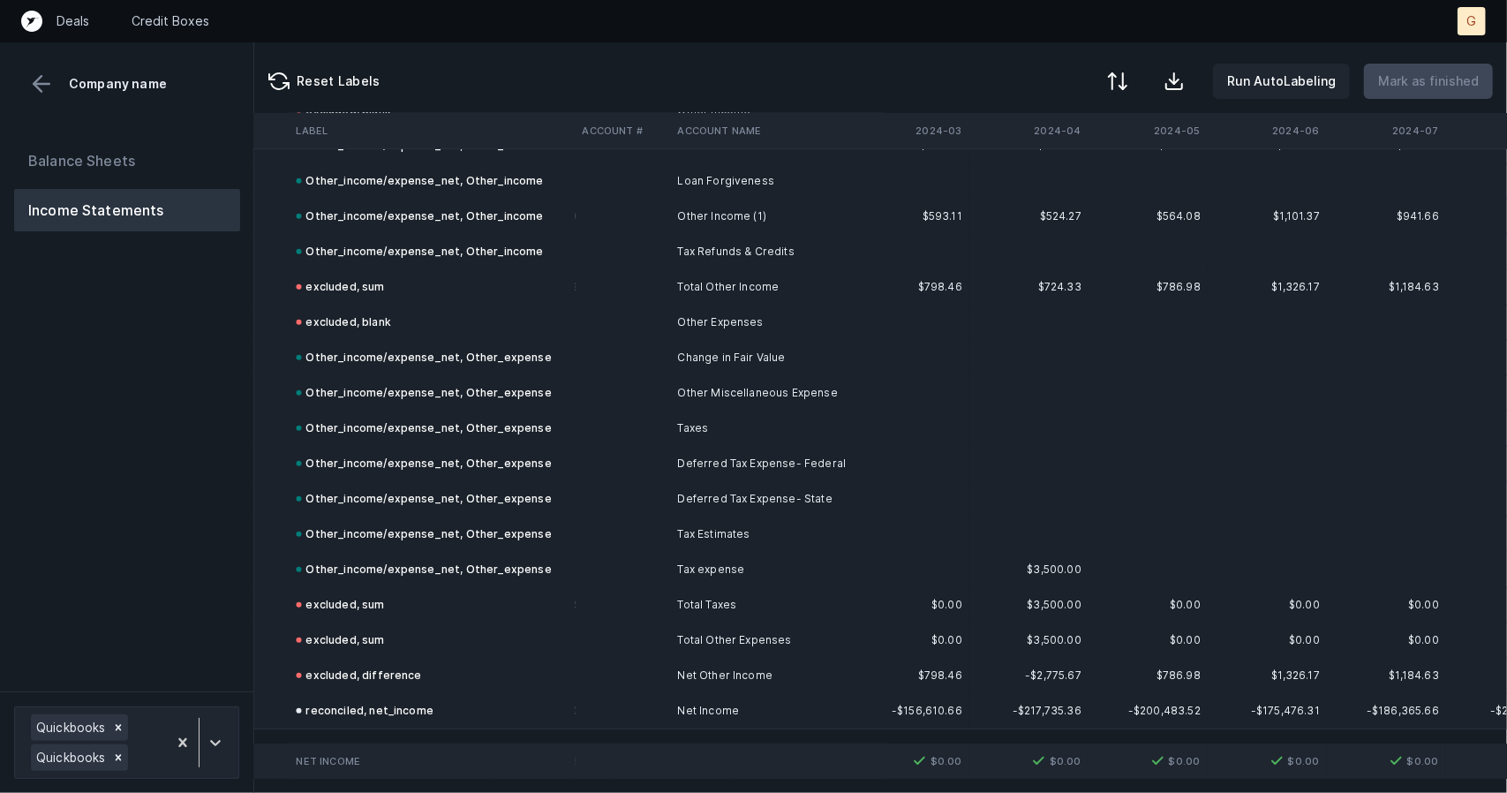
scroll to position [5416, 3808]
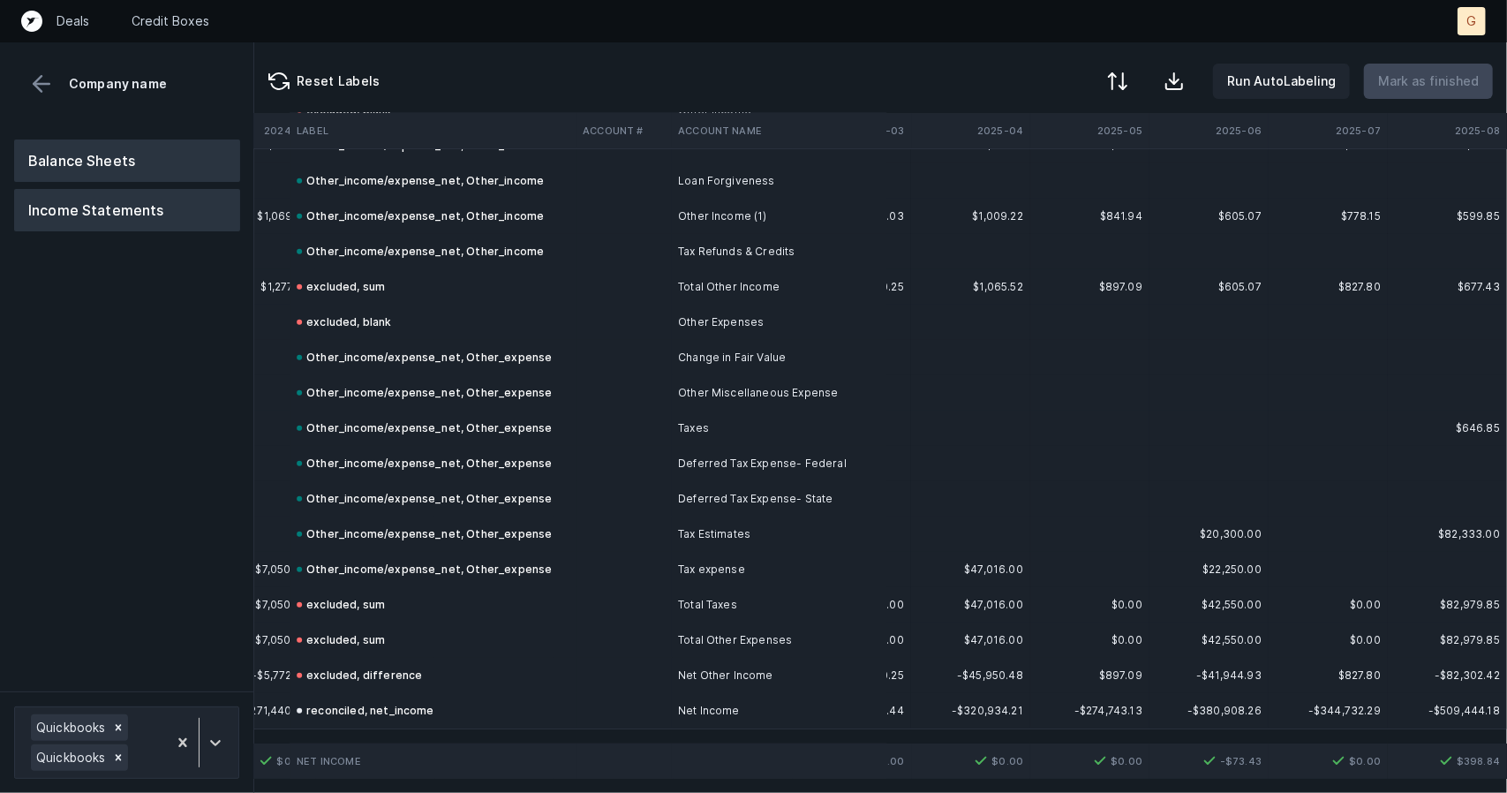
click at [119, 164] on button "Balance Sheets" at bounding box center [127, 161] width 226 height 42
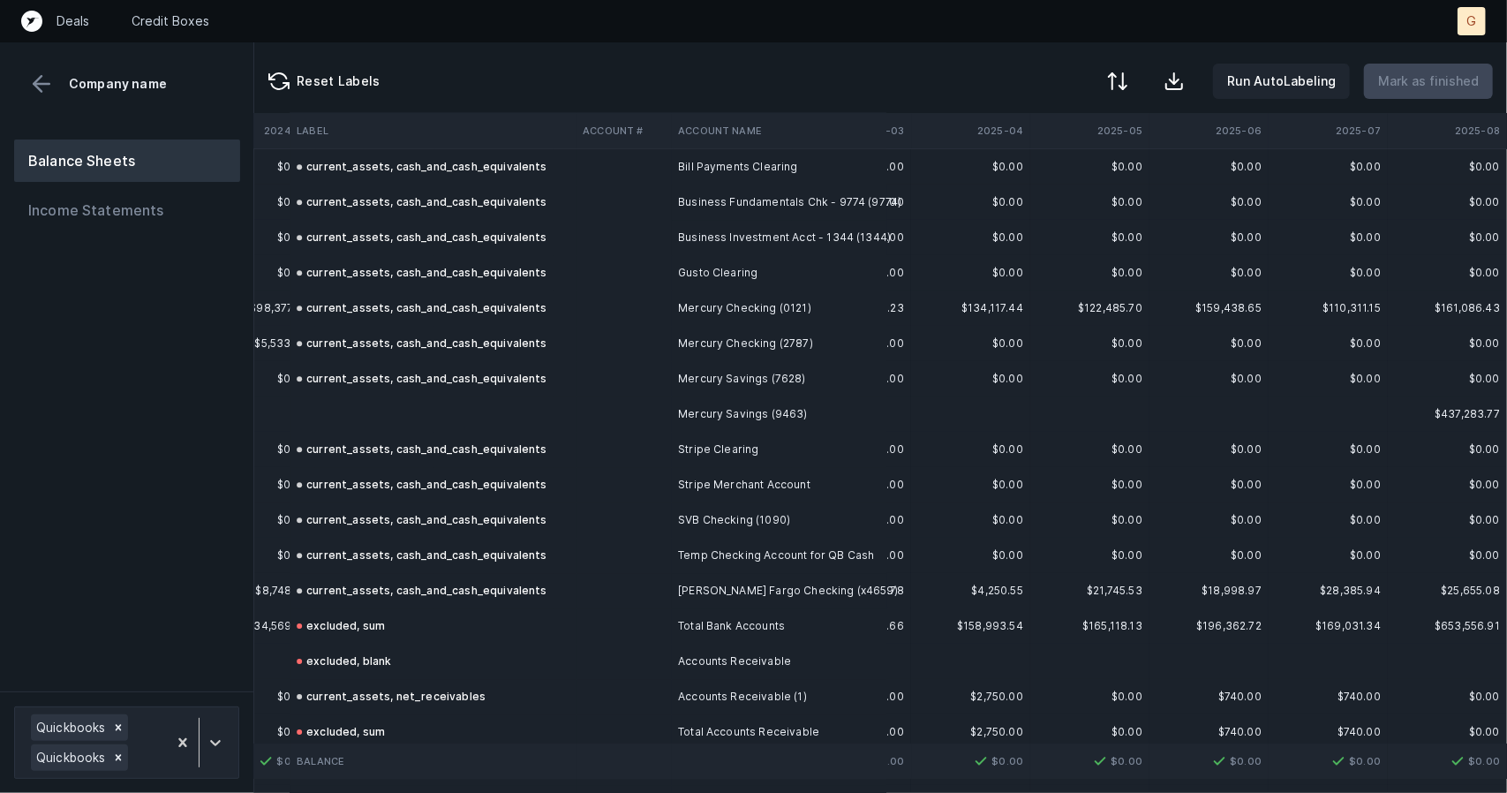
scroll to position [3524, 3808]
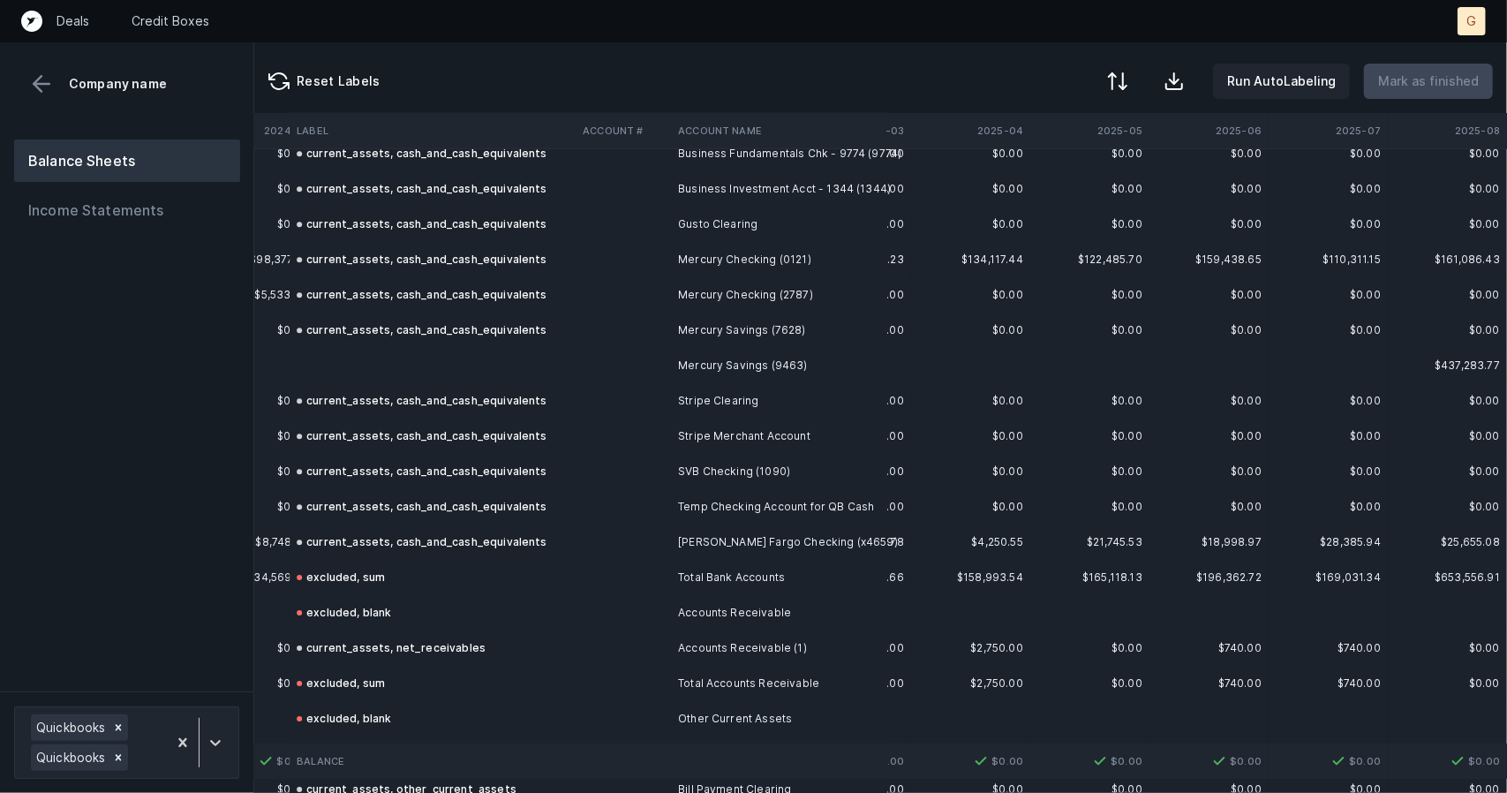
click at [438, 352] on td at bounding box center [433, 365] width 286 height 35
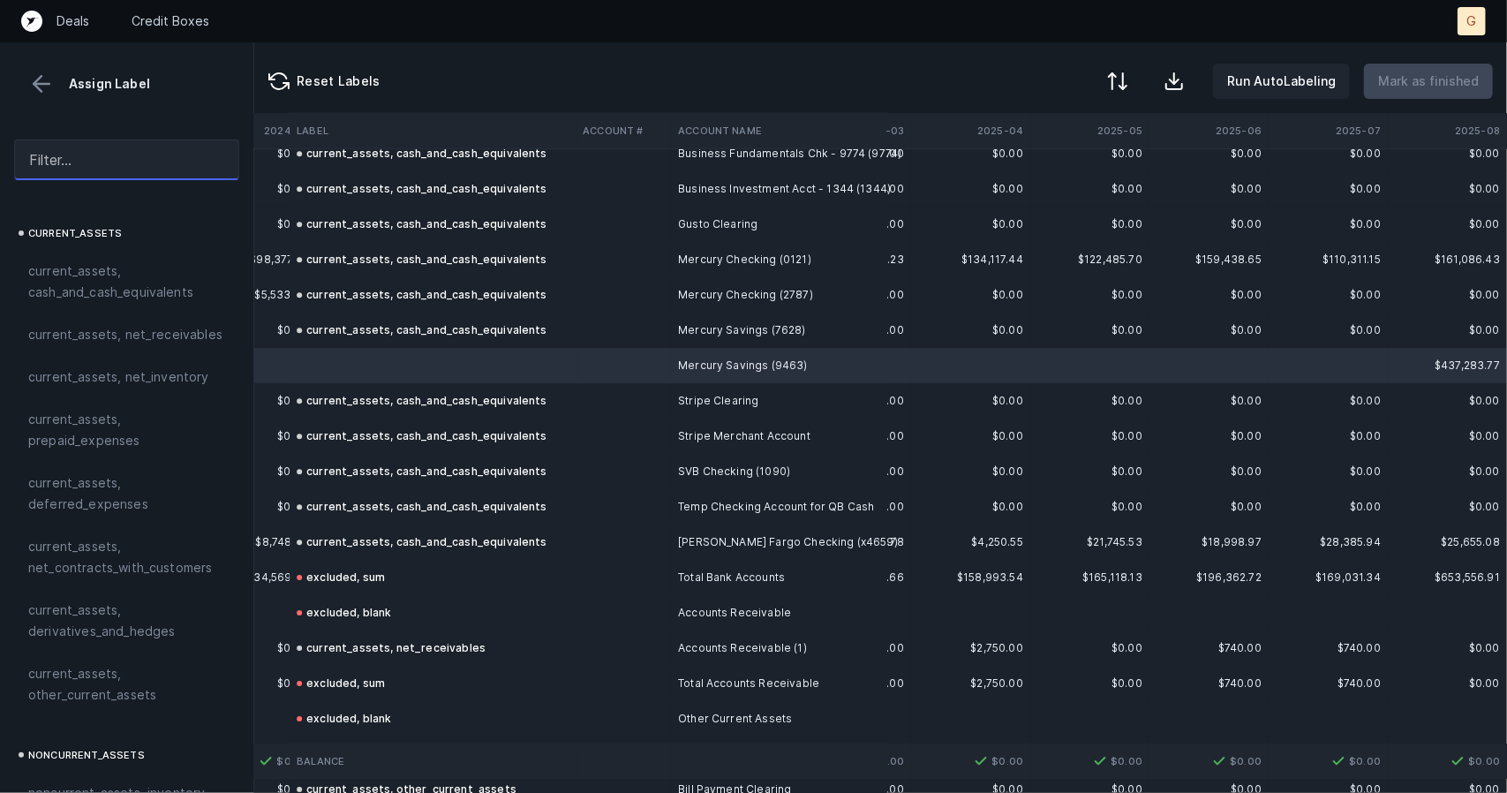
click at [43, 158] on input "text" at bounding box center [126, 160] width 225 height 41
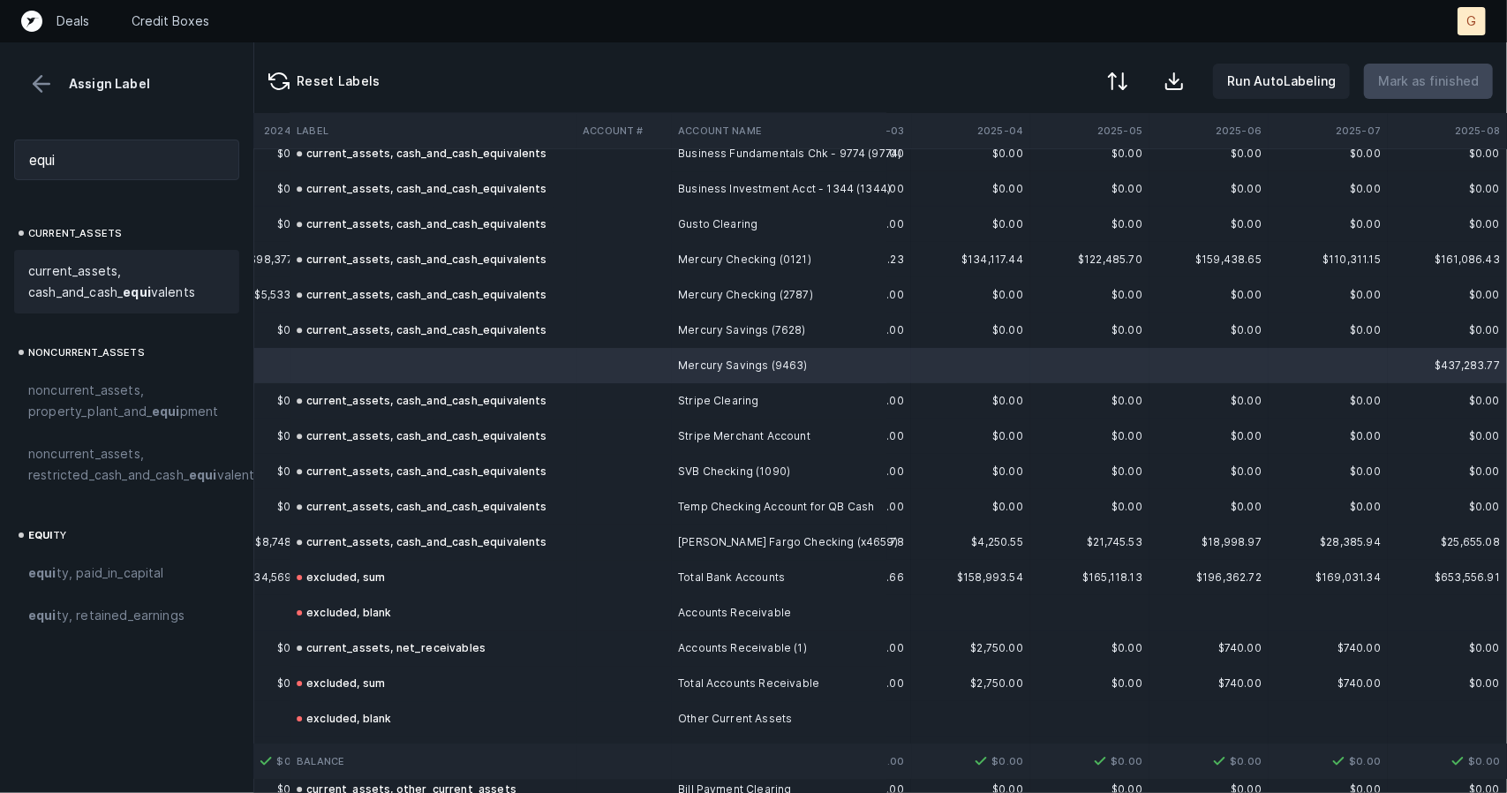
click at [110, 298] on span "current_assets, cash_and_cash_ equi valents" at bounding box center [126, 281] width 197 height 42
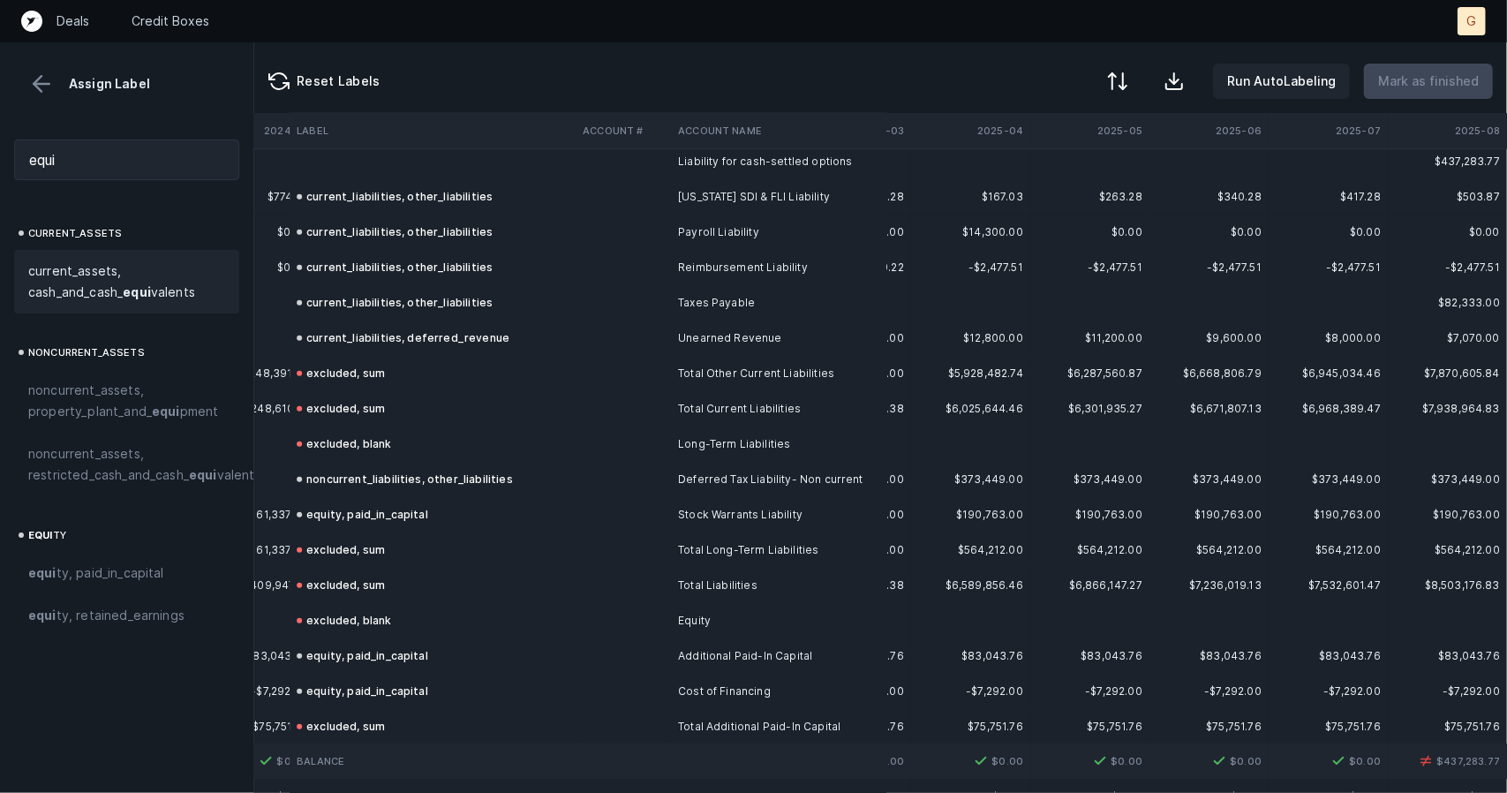
scroll to position [5122, 3808]
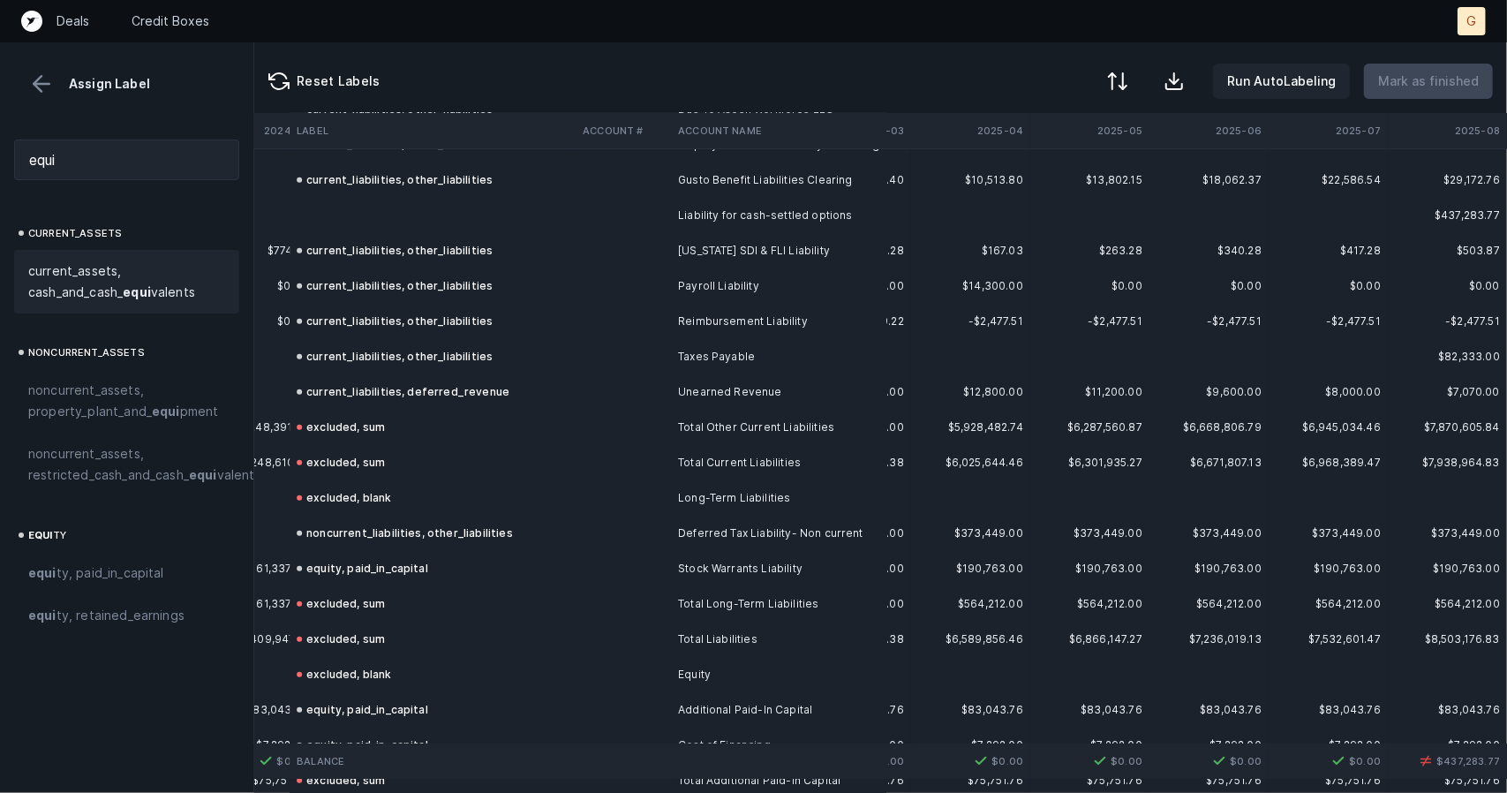
click at [328, 215] on td at bounding box center [433, 215] width 286 height 35
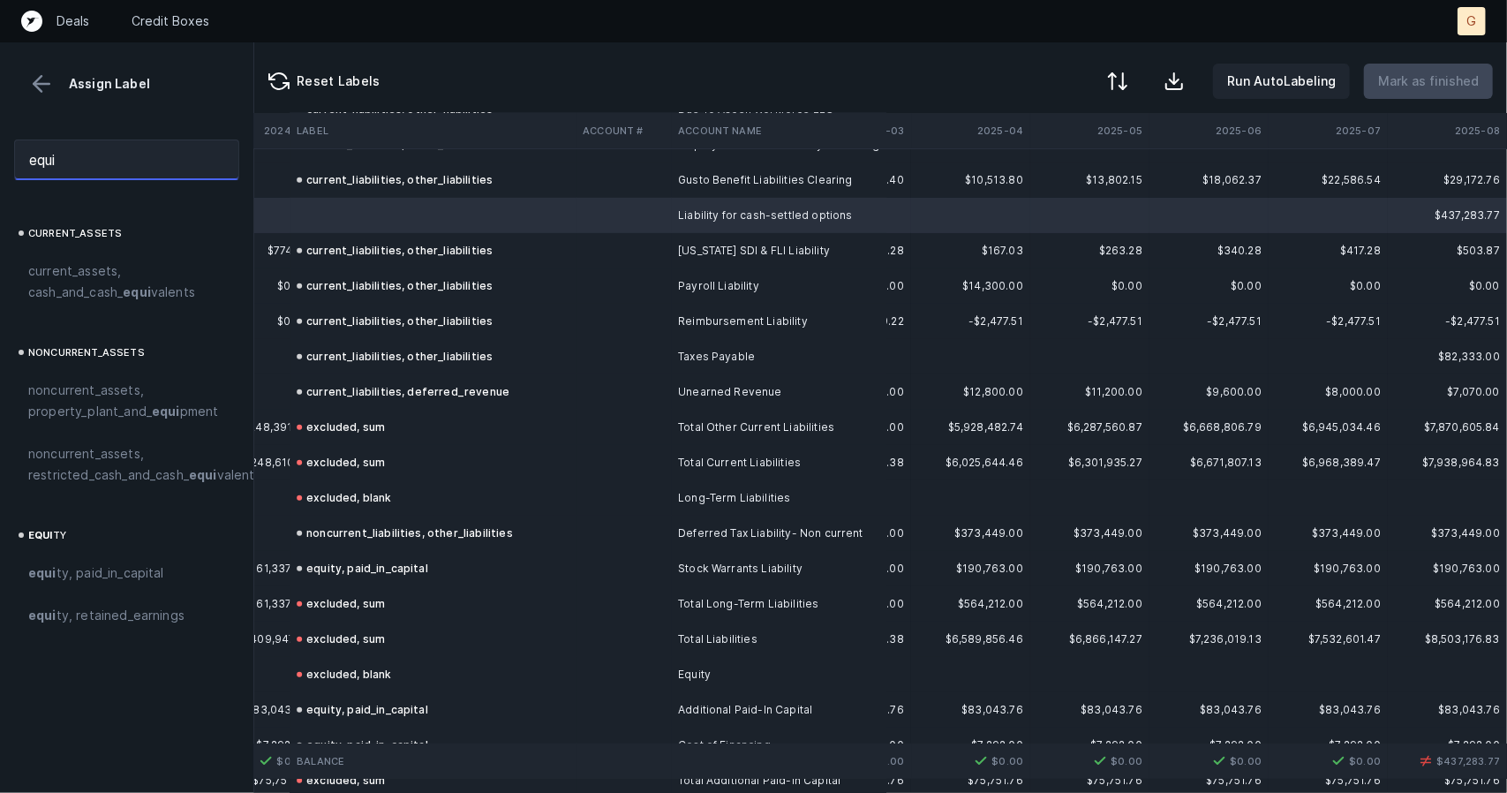
drag, startPoint x: 77, startPoint y: 147, endPoint x: 0, endPoint y: 131, distance: 78.4
click at [0, 131] on div "equi" at bounding box center [126, 159] width 253 height 69
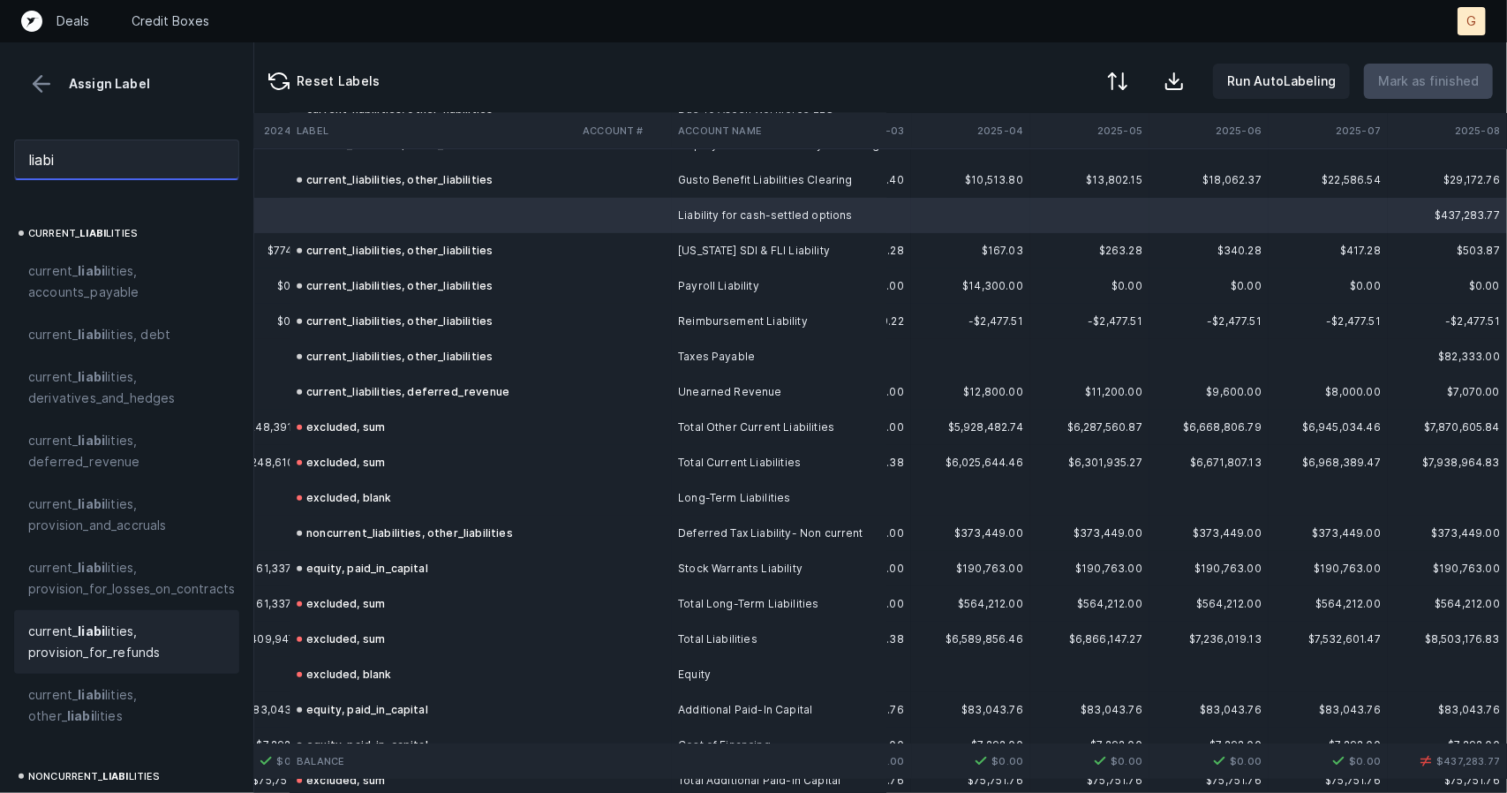
scroll to position [2, 0]
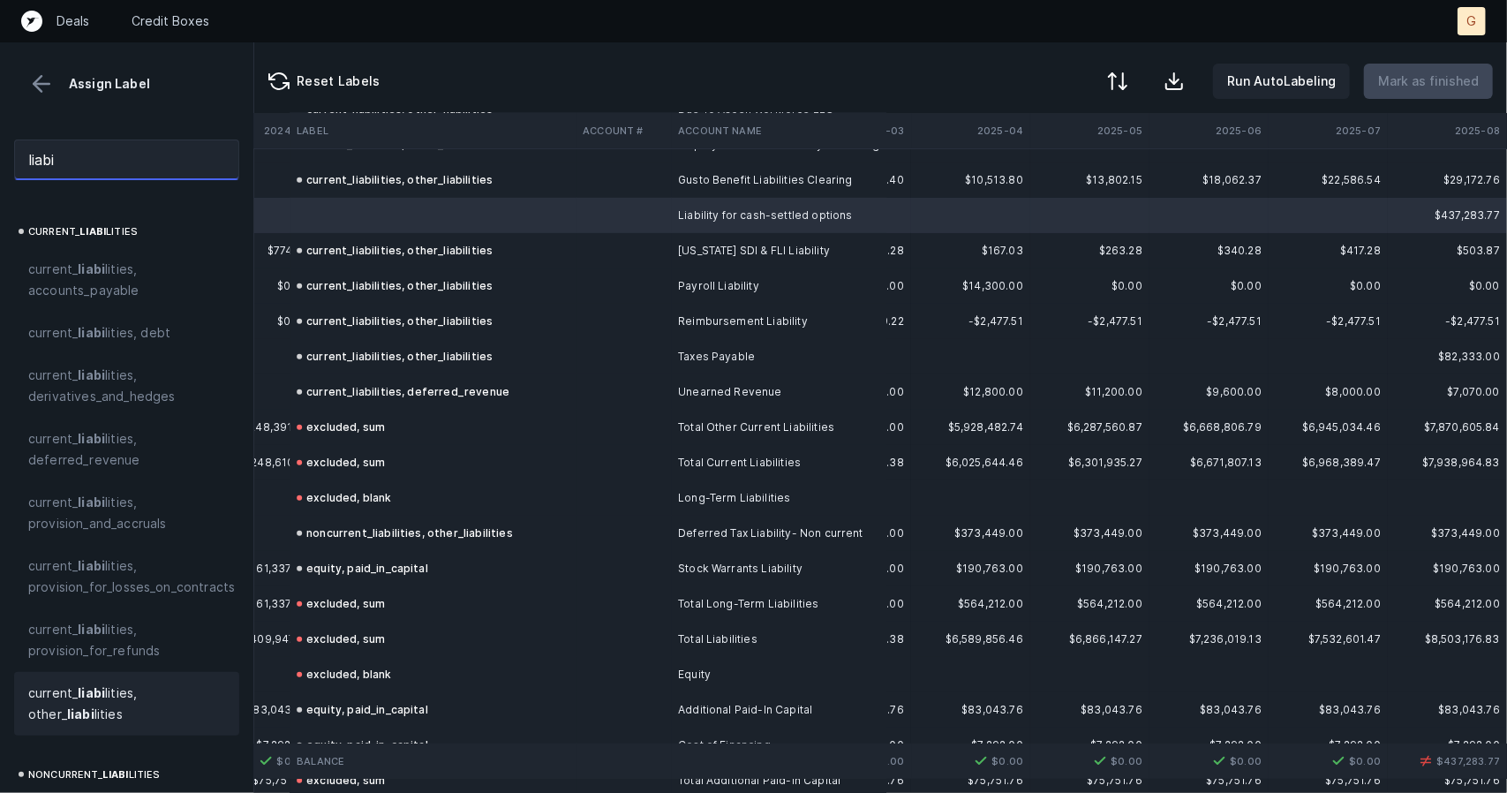
type input "liabi"
click at [115, 703] on span "current_ liabi lities, other_ liabi lities" at bounding box center [126, 704] width 197 height 42
click at [1393, 73] on p "Mark as finished" at bounding box center [1428, 81] width 101 height 21
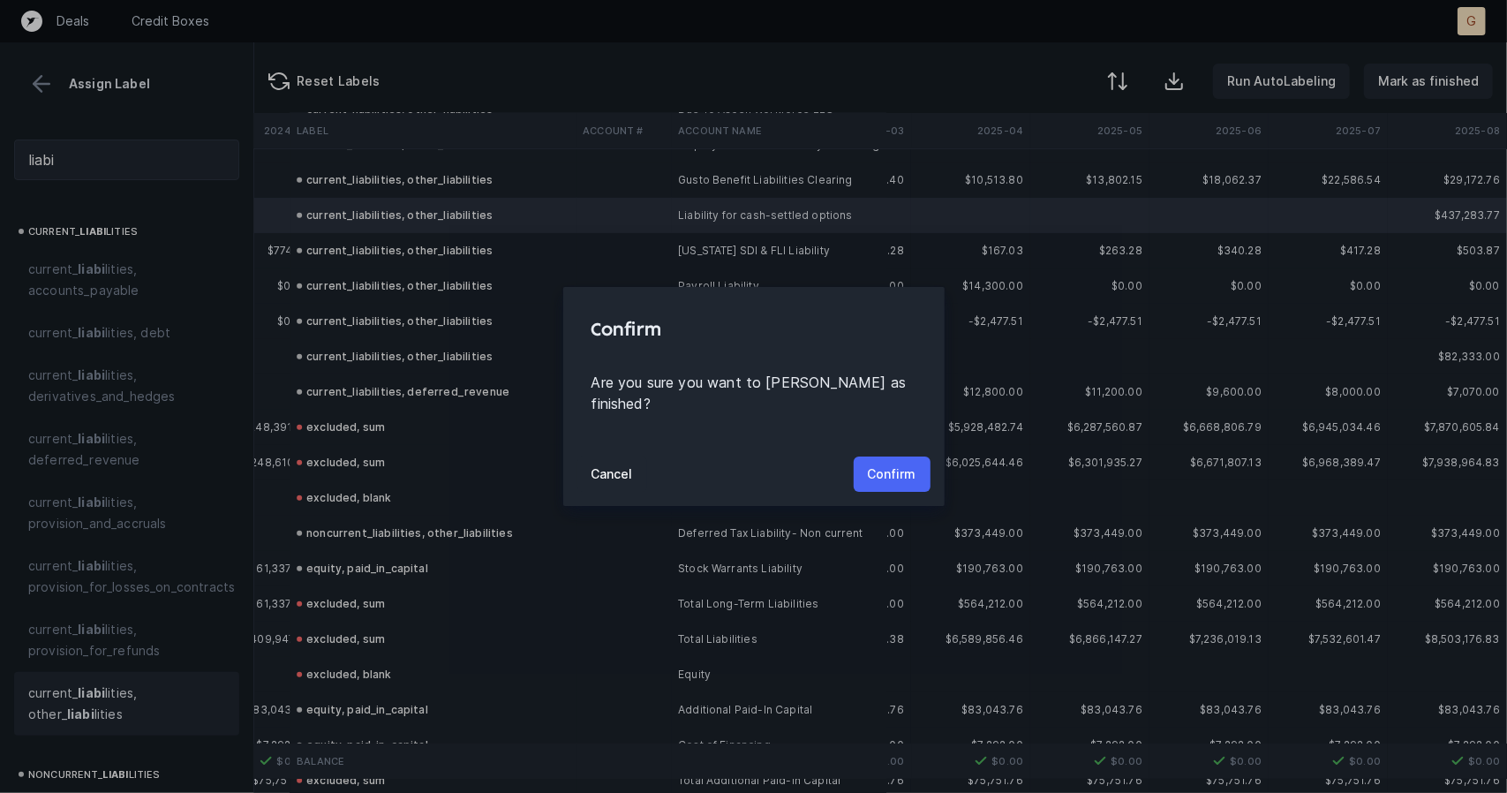
click at [911, 468] on p "Confirm" at bounding box center [892, 474] width 49 height 21
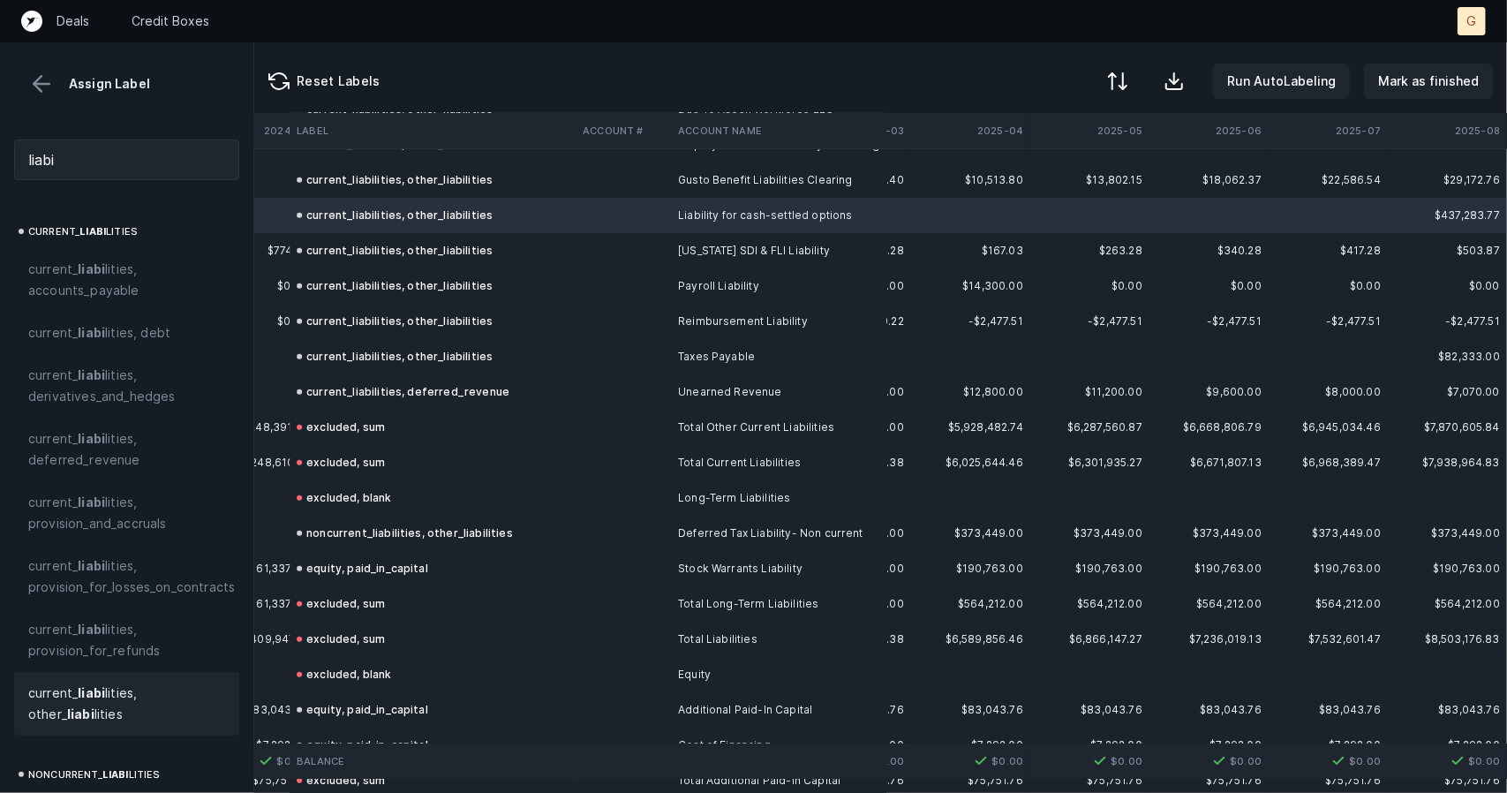
scroll to position [5412, 3808]
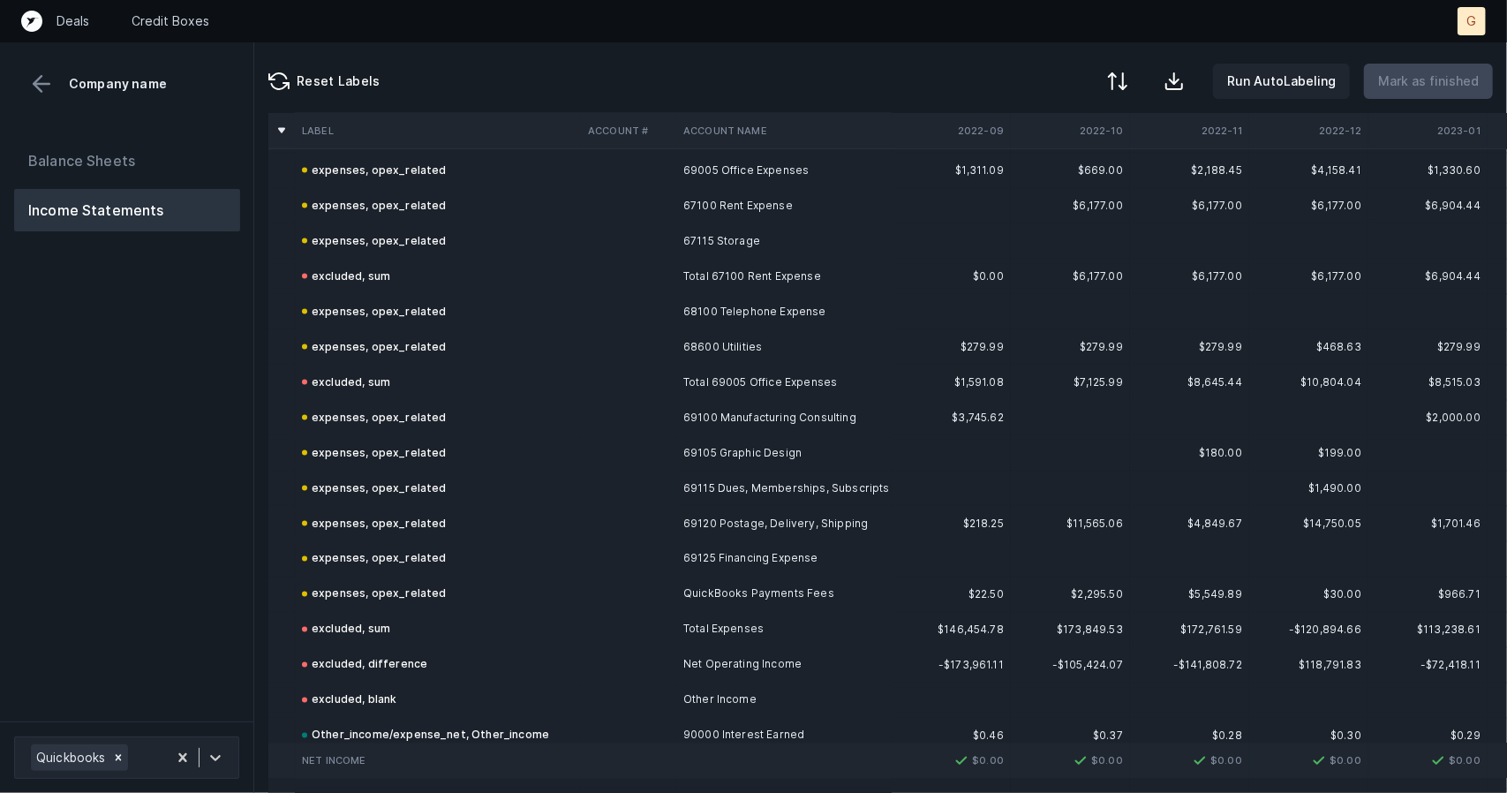
scroll to position [2061, 0]
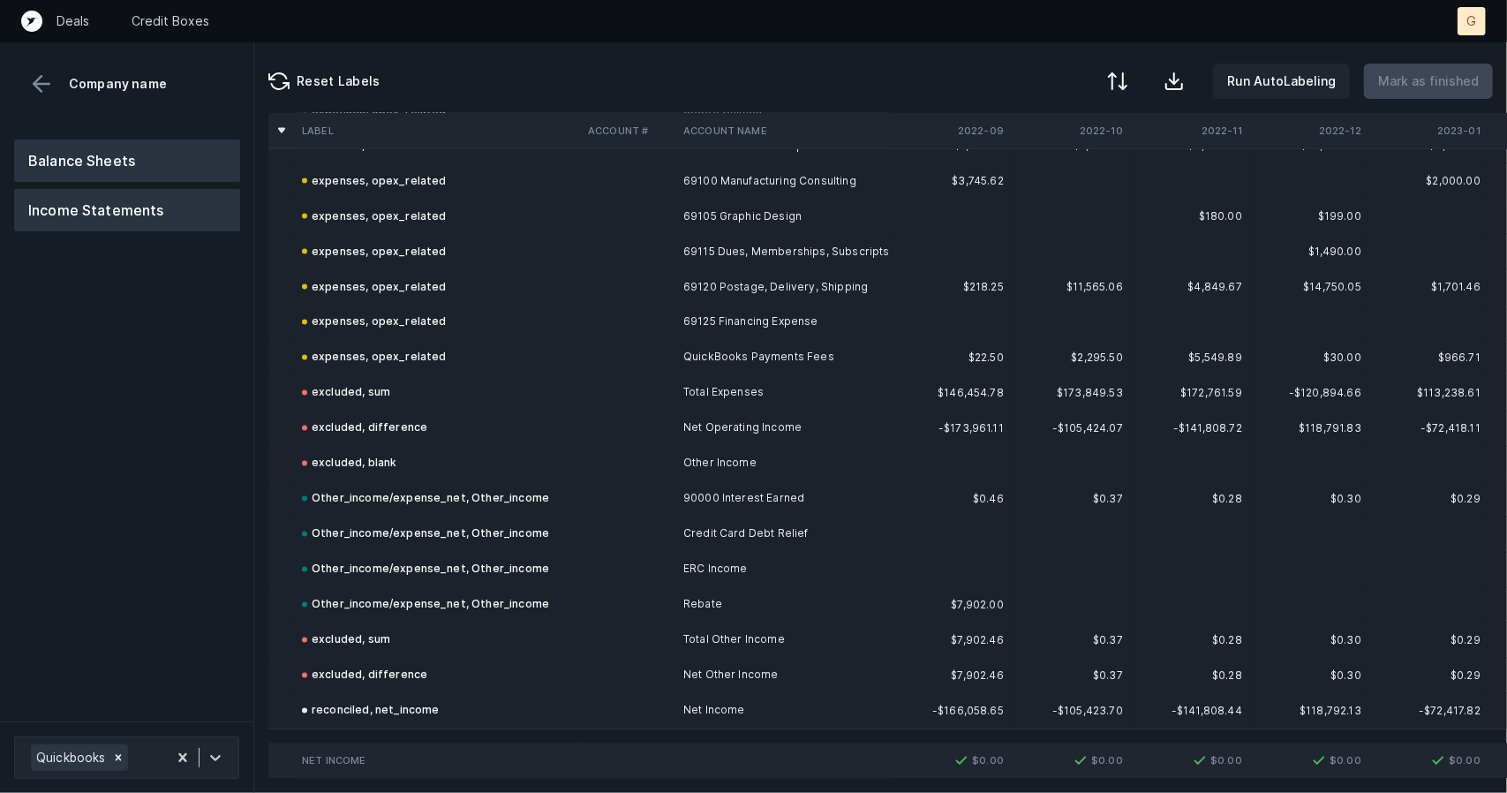
click at [138, 162] on button "Balance Sheets" at bounding box center [127, 161] width 226 height 42
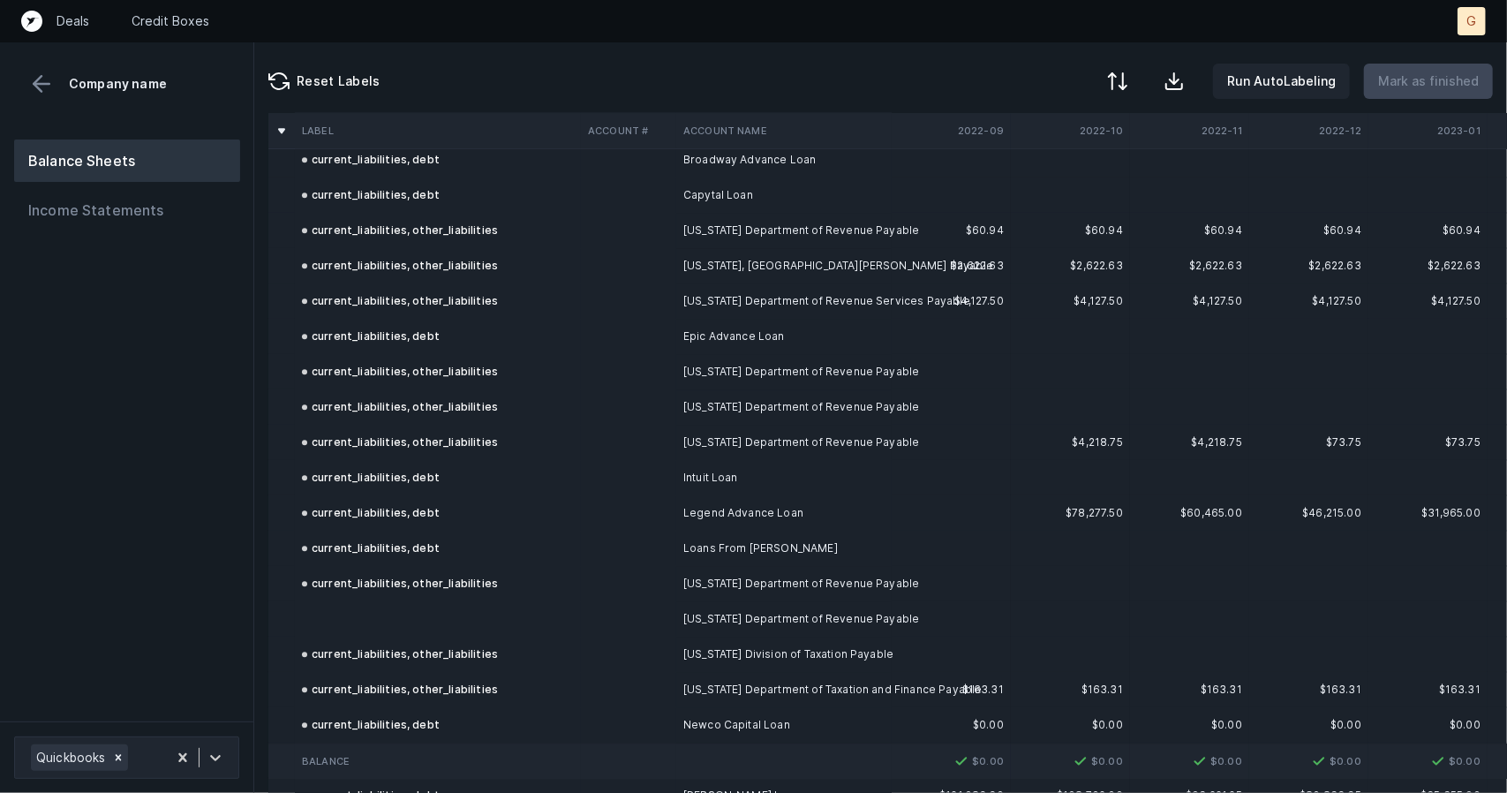
scroll to position [2882, 0]
click at [341, 623] on td at bounding box center [438, 618] width 286 height 35
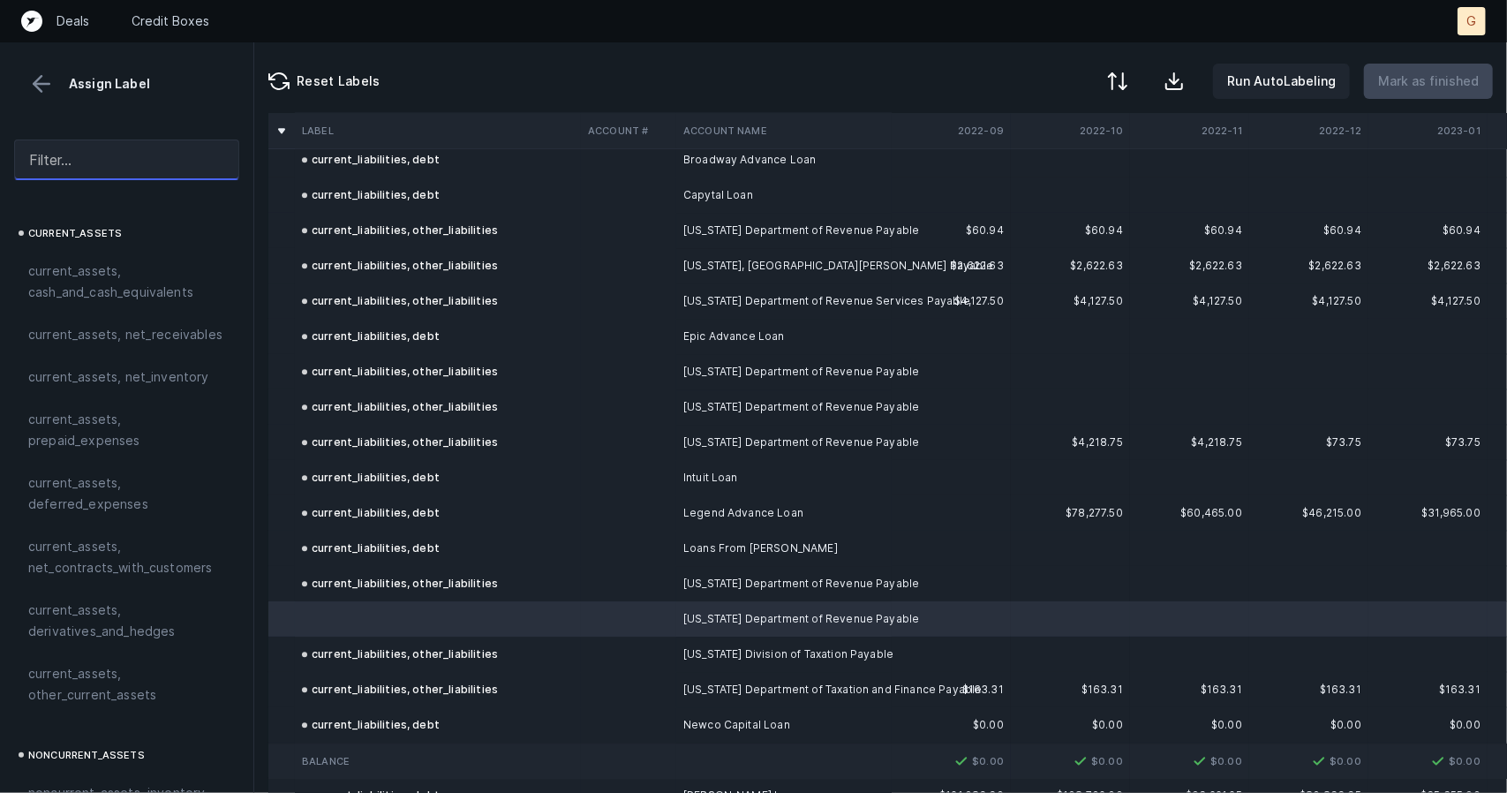
click at [87, 160] on input "text" at bounding box center [126, 160] width 225 height 41
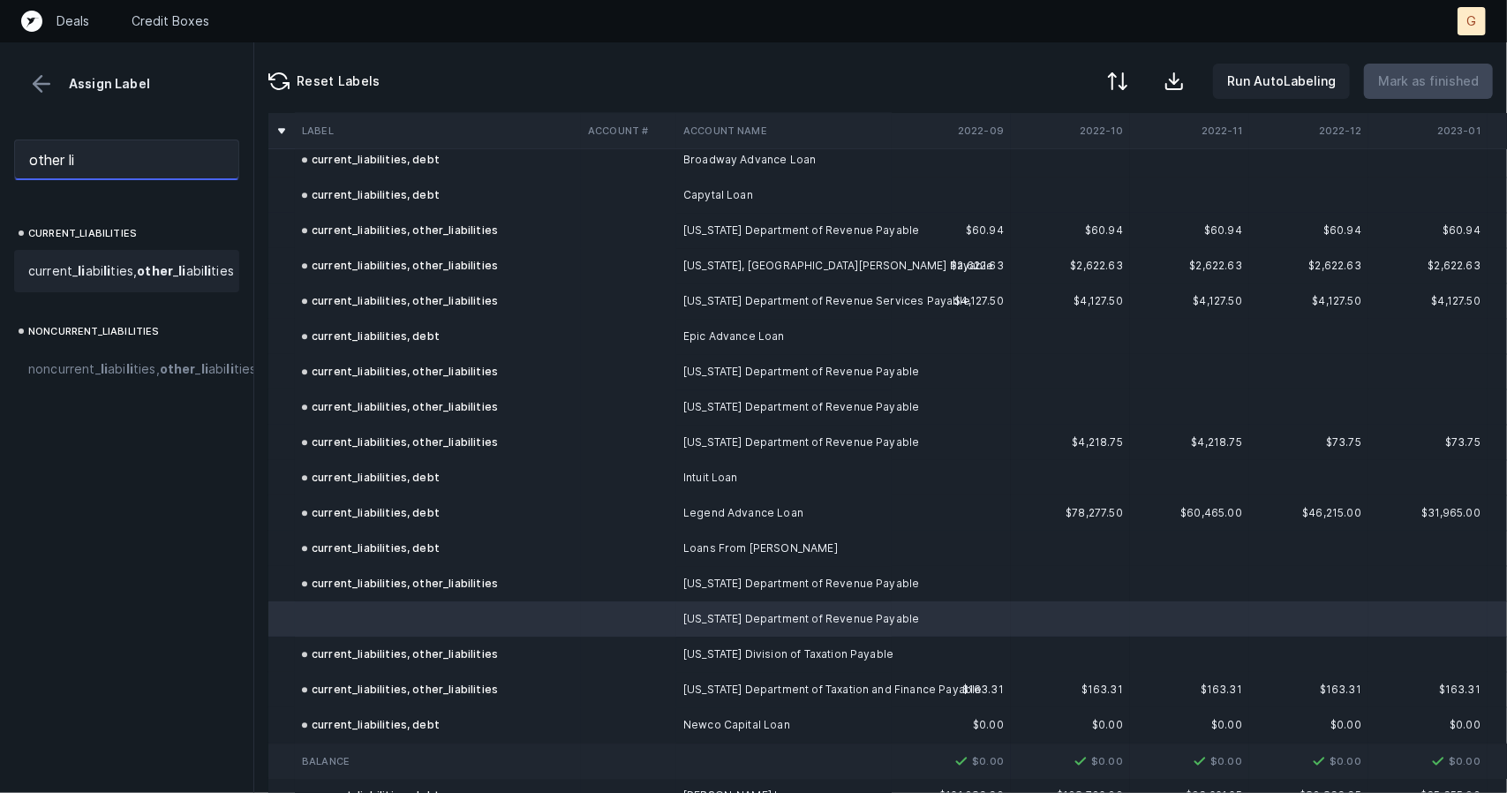
type input "other li"
click at [204, 278] on strong "li" at bounding box center [207, 270] width 7 height 15
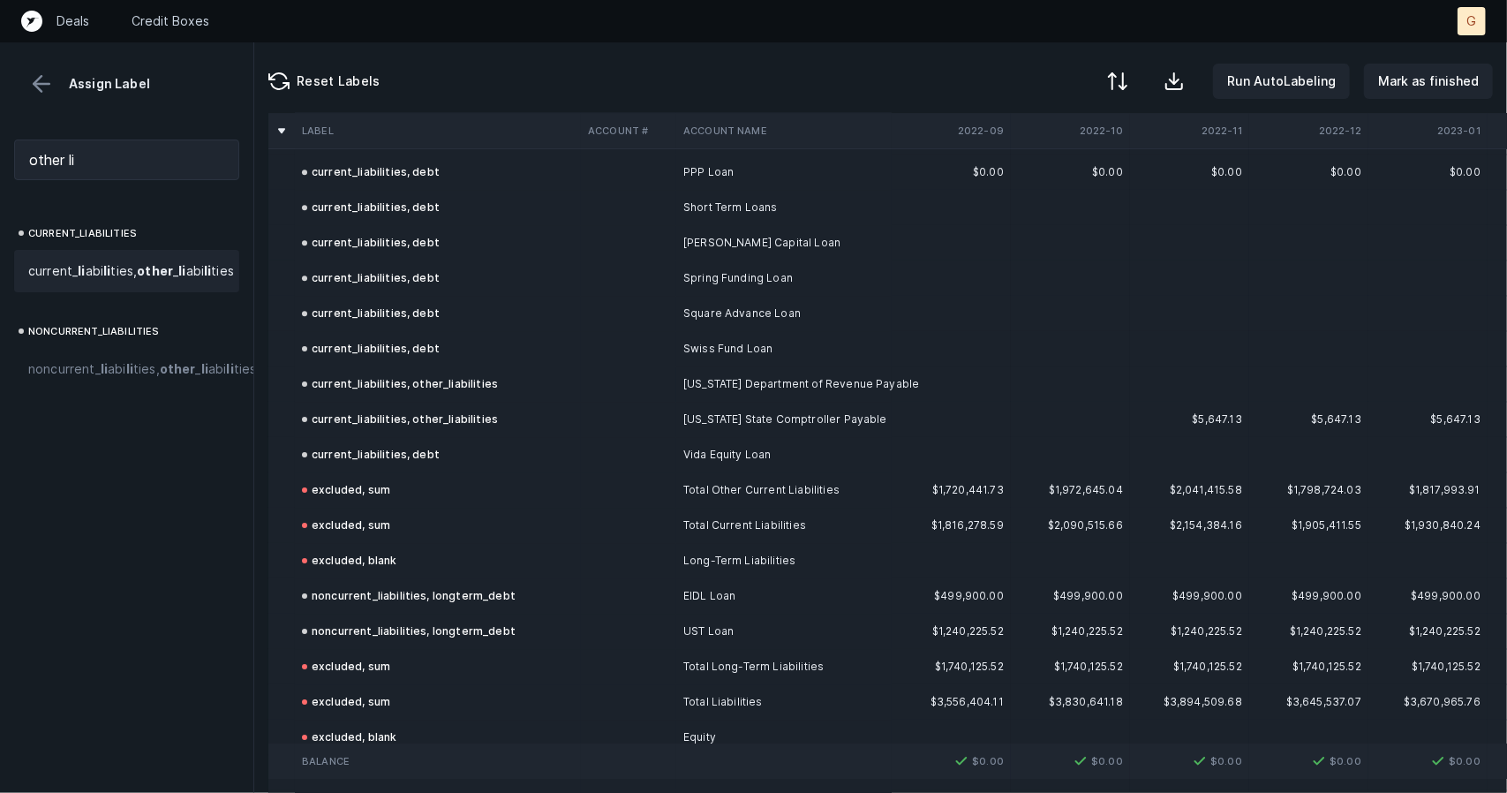
scroll to position [3768, 0]
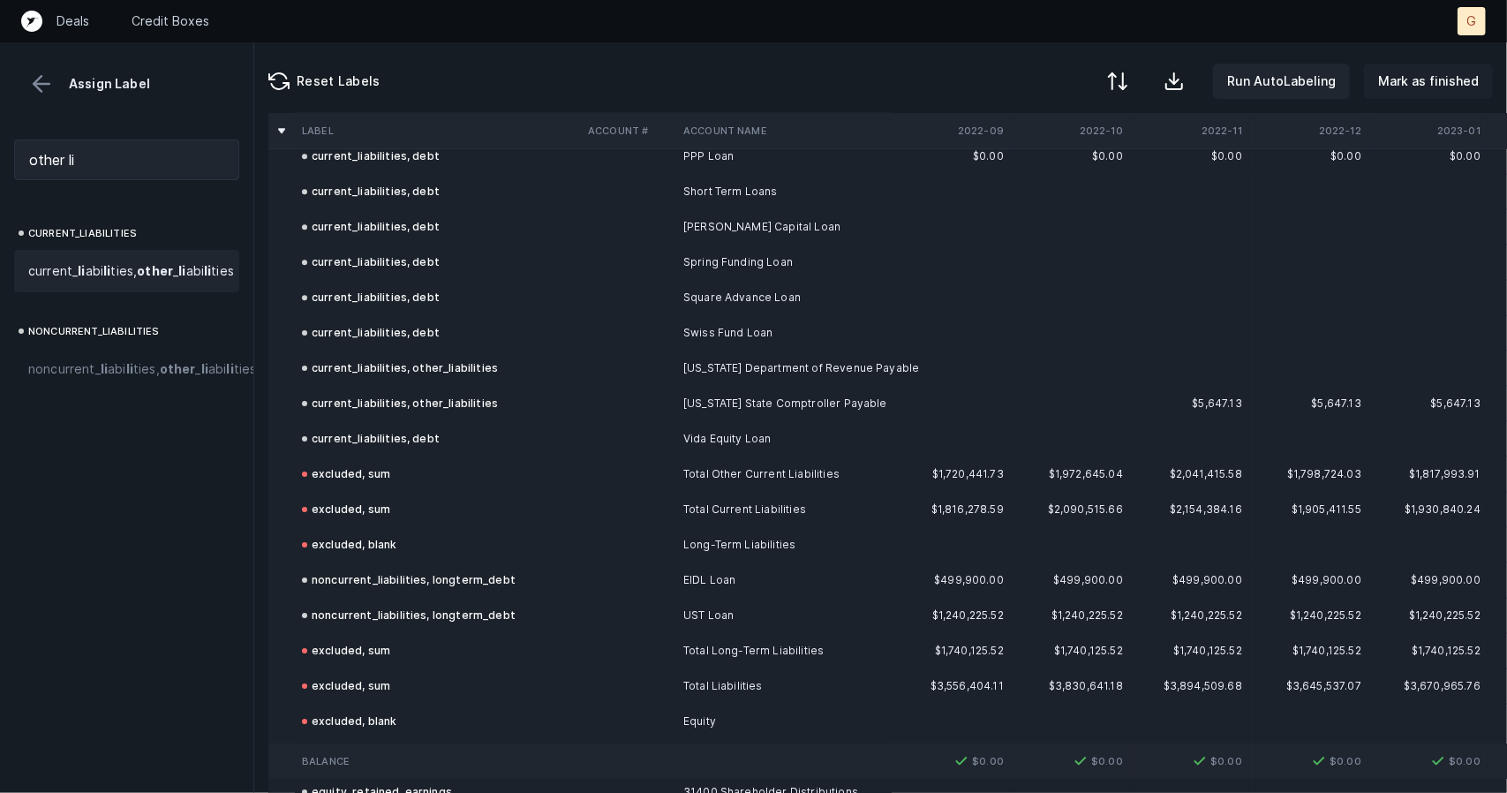
click at [1407, 81] on p "Mark as finished" at bounding box center [1428, 81] width 101 height 21
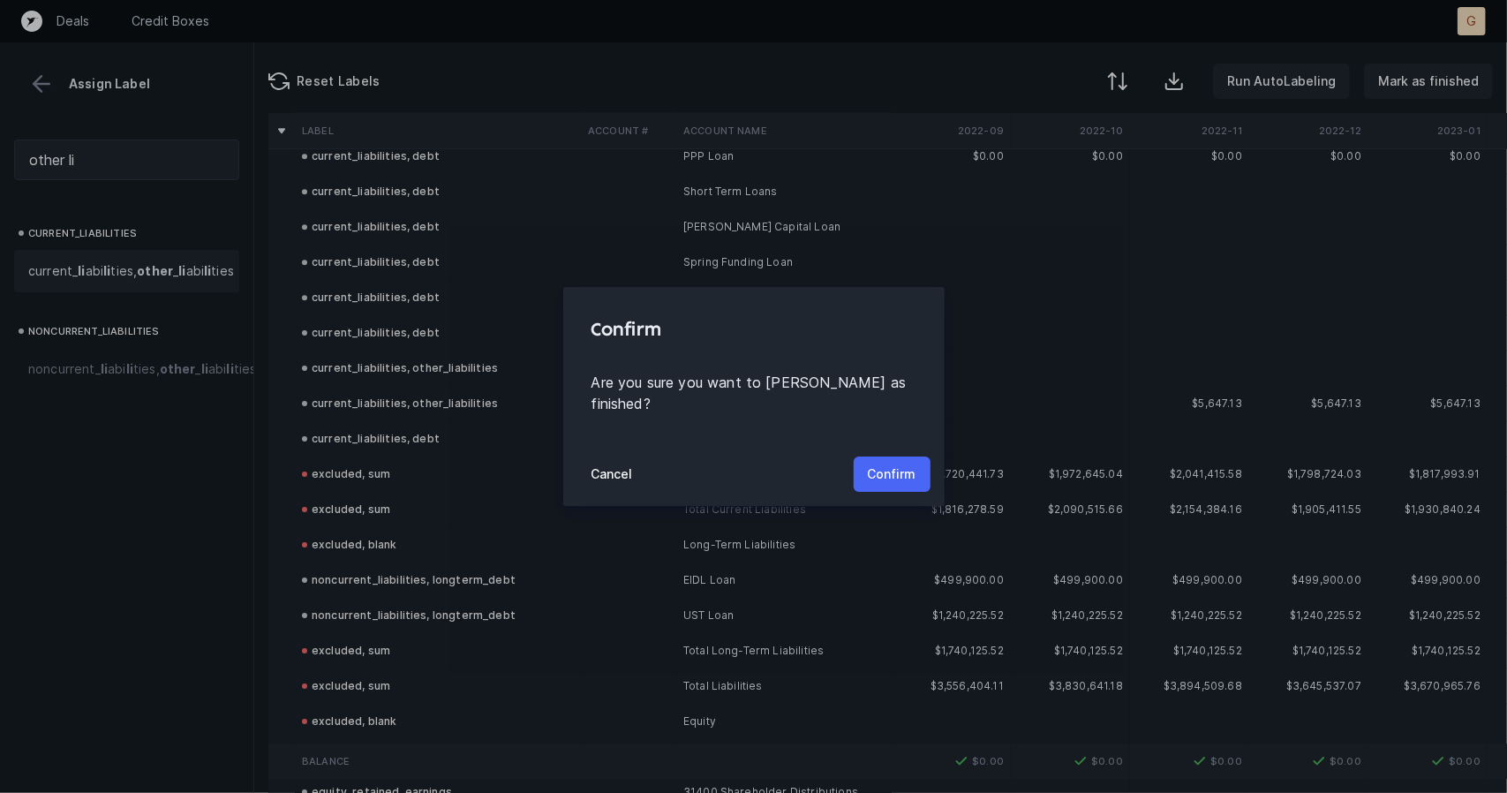
click at [883, 464] on p "Confirm" at bounding box center [892, 474] width 49 height 21
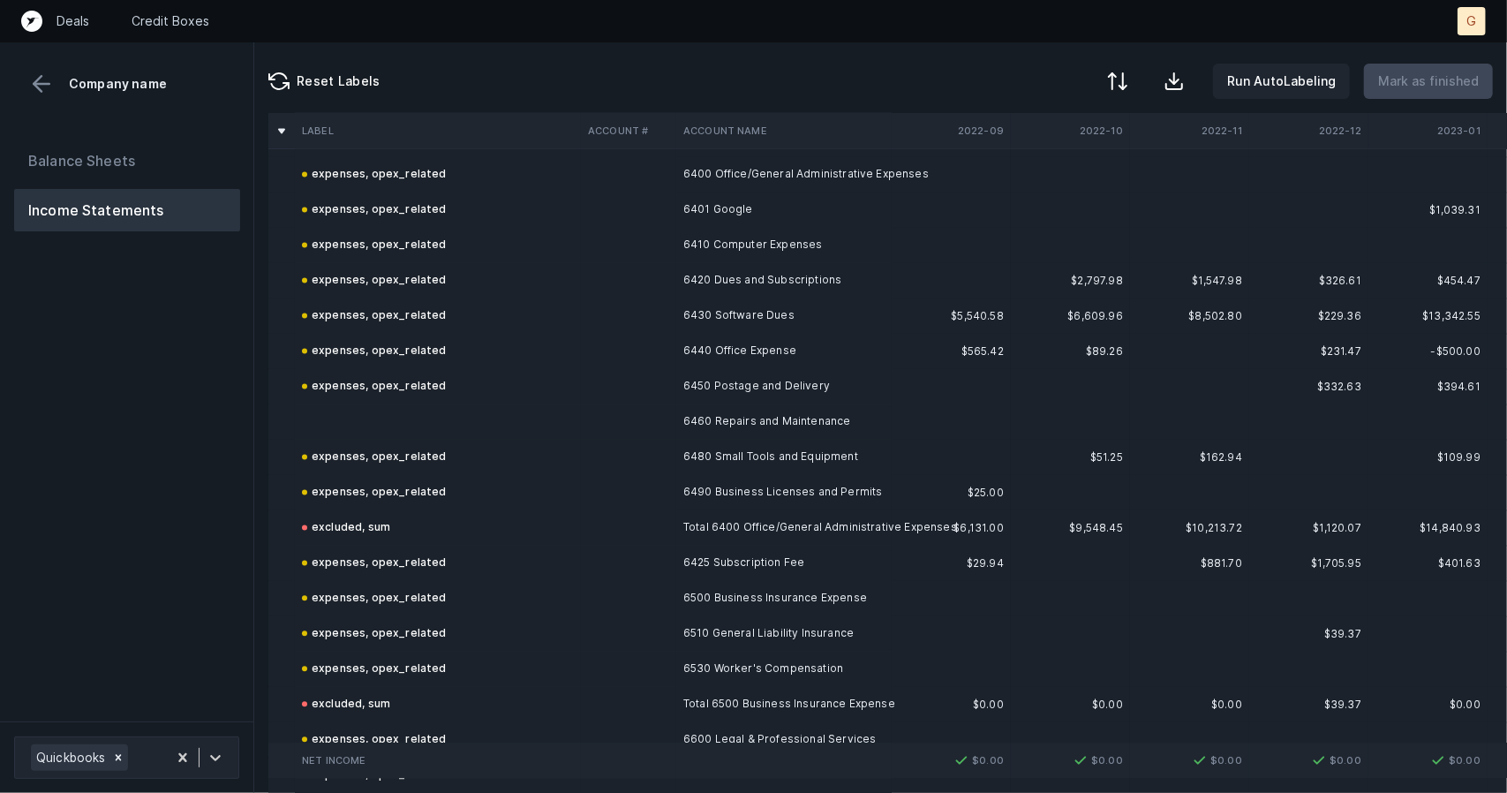
scroll to position [2373, 0]
click at [353, 417] on td at bounding box center [438, 421] width 286 height 35
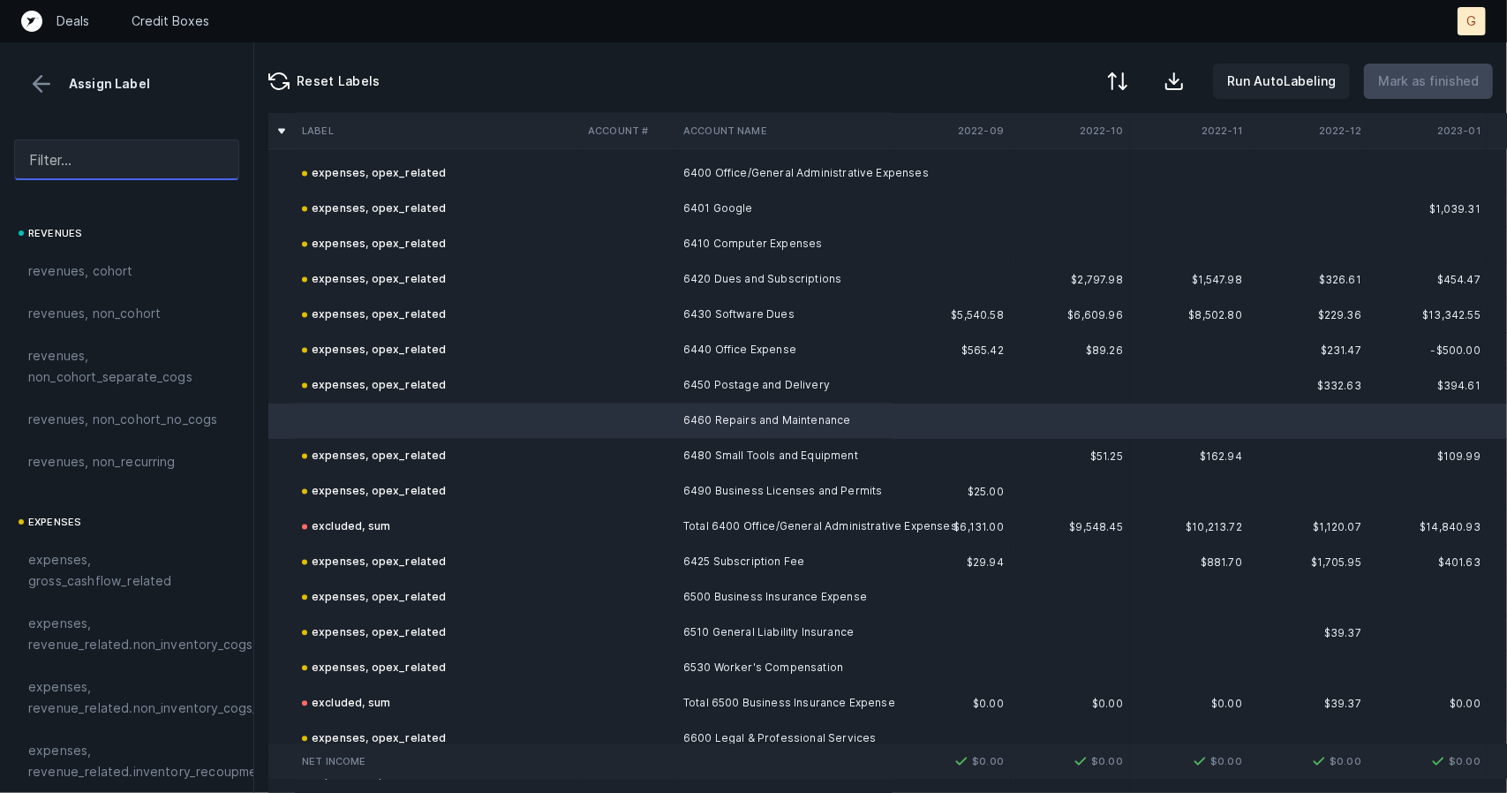
click at [129, 167] on input "text" at bounding box center [126, 160] width 225 height 41
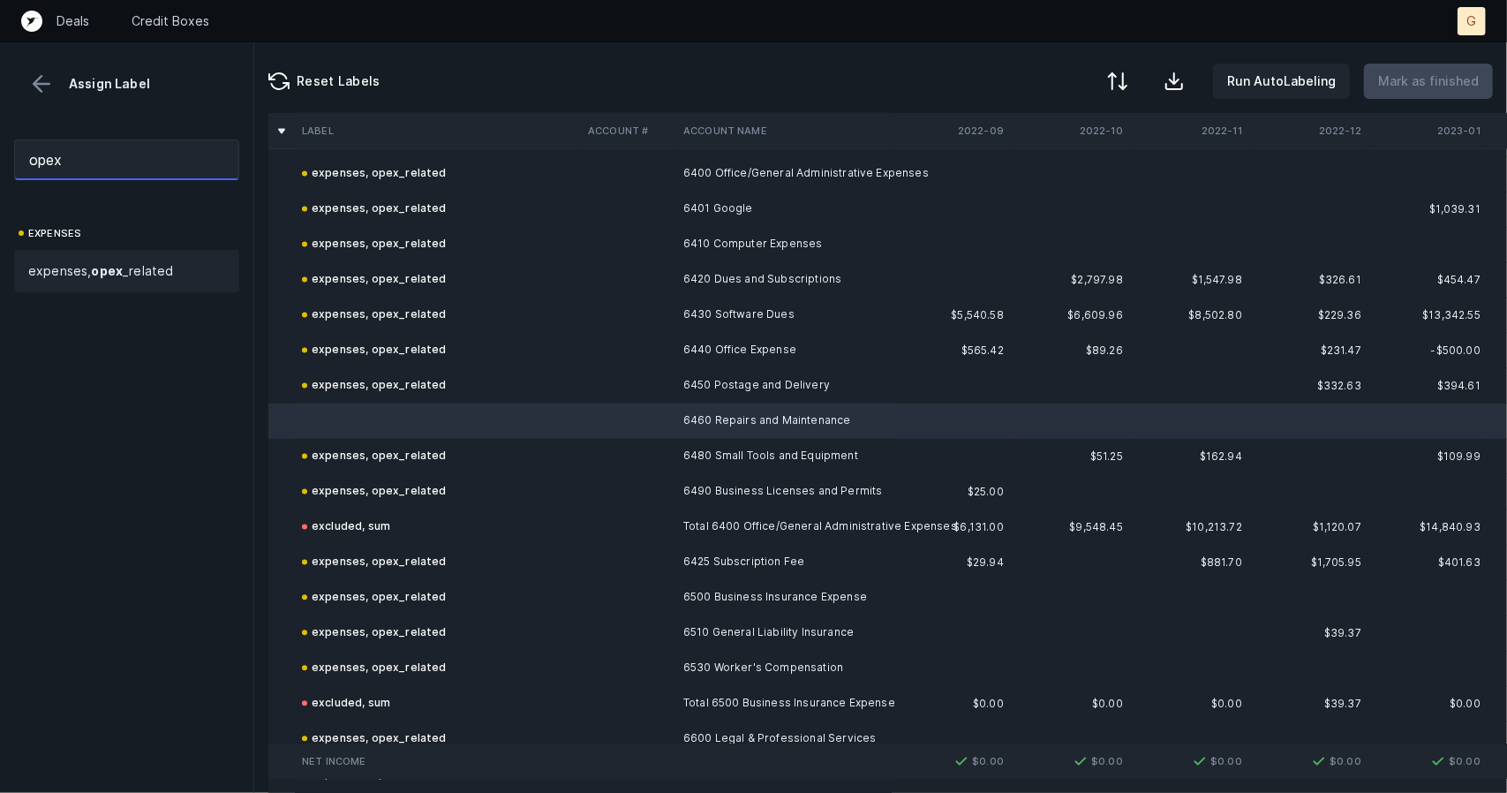
type input "opex"
click at [113, 258] on div "expenses, opex _related" at bounding box center [126, 271] width 225 height 42
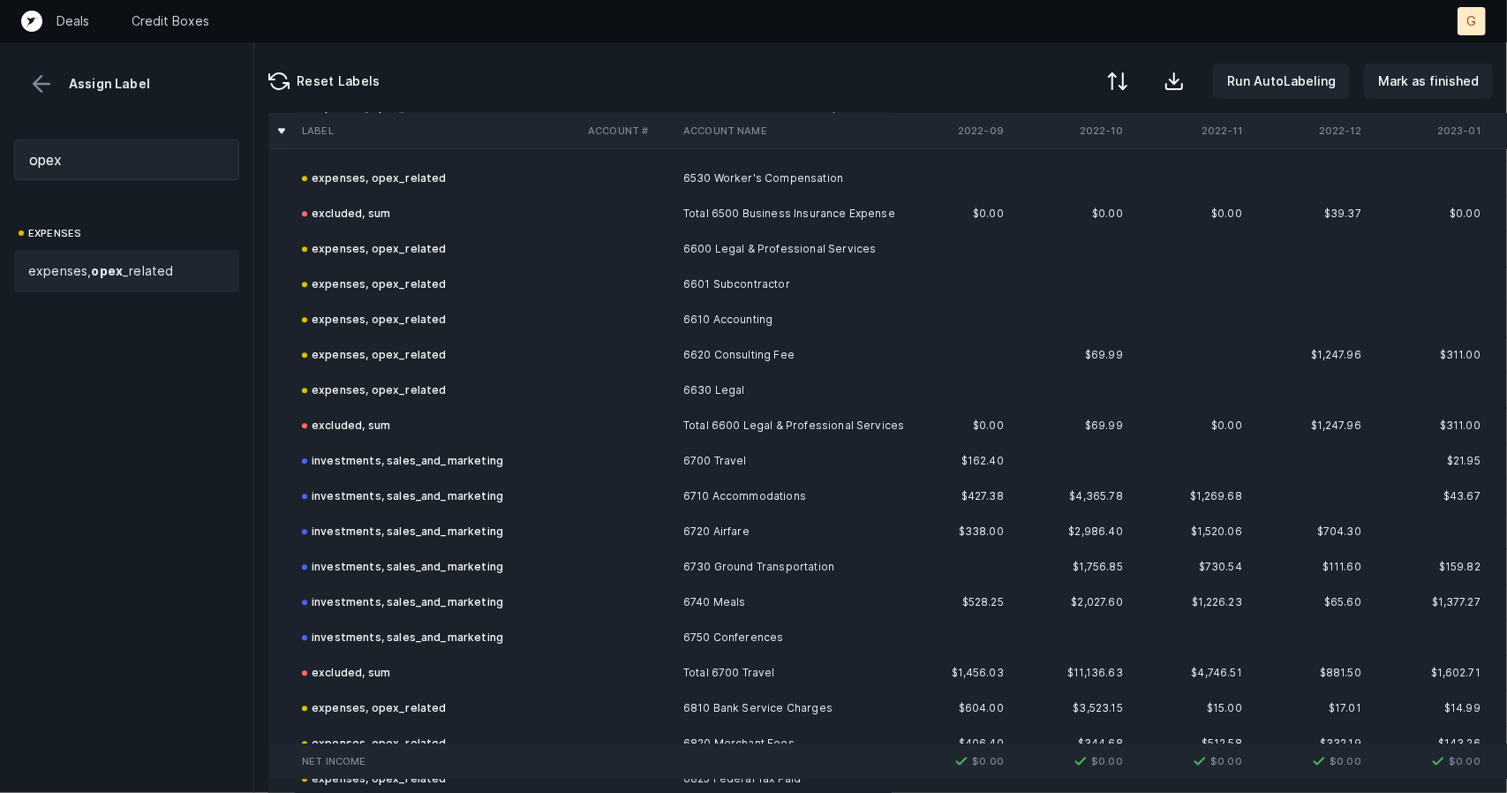
scroll to position [2868, 0]
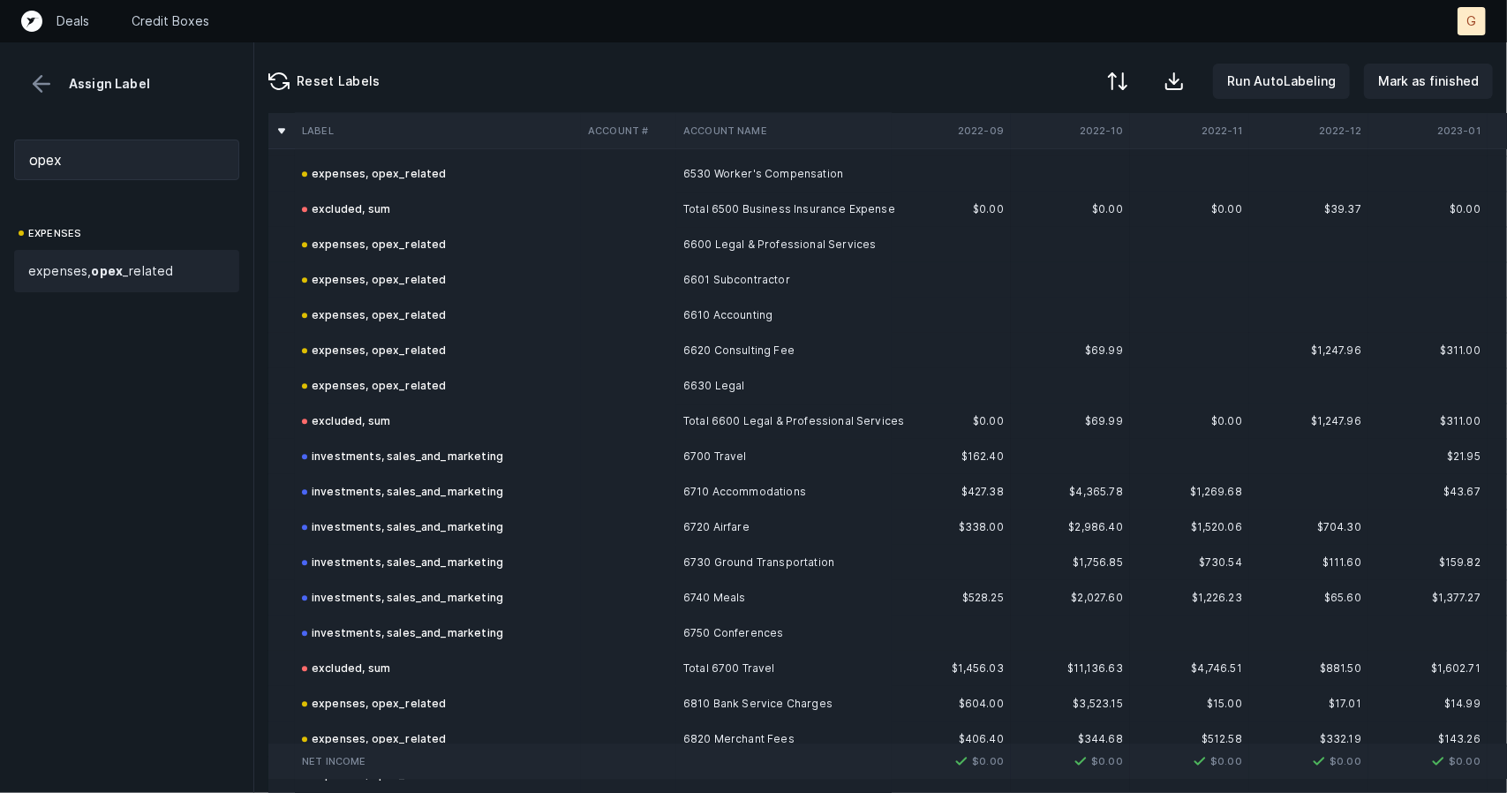
click at [1377, 102] on div "Reset Labels Run AutoLabeling Mark as finished" at bounding box center [880, 77] width 1253 height 71
click at [1402, 94] on button "Mark as finished" at bounding box center [1428, 81] width 129 height 35
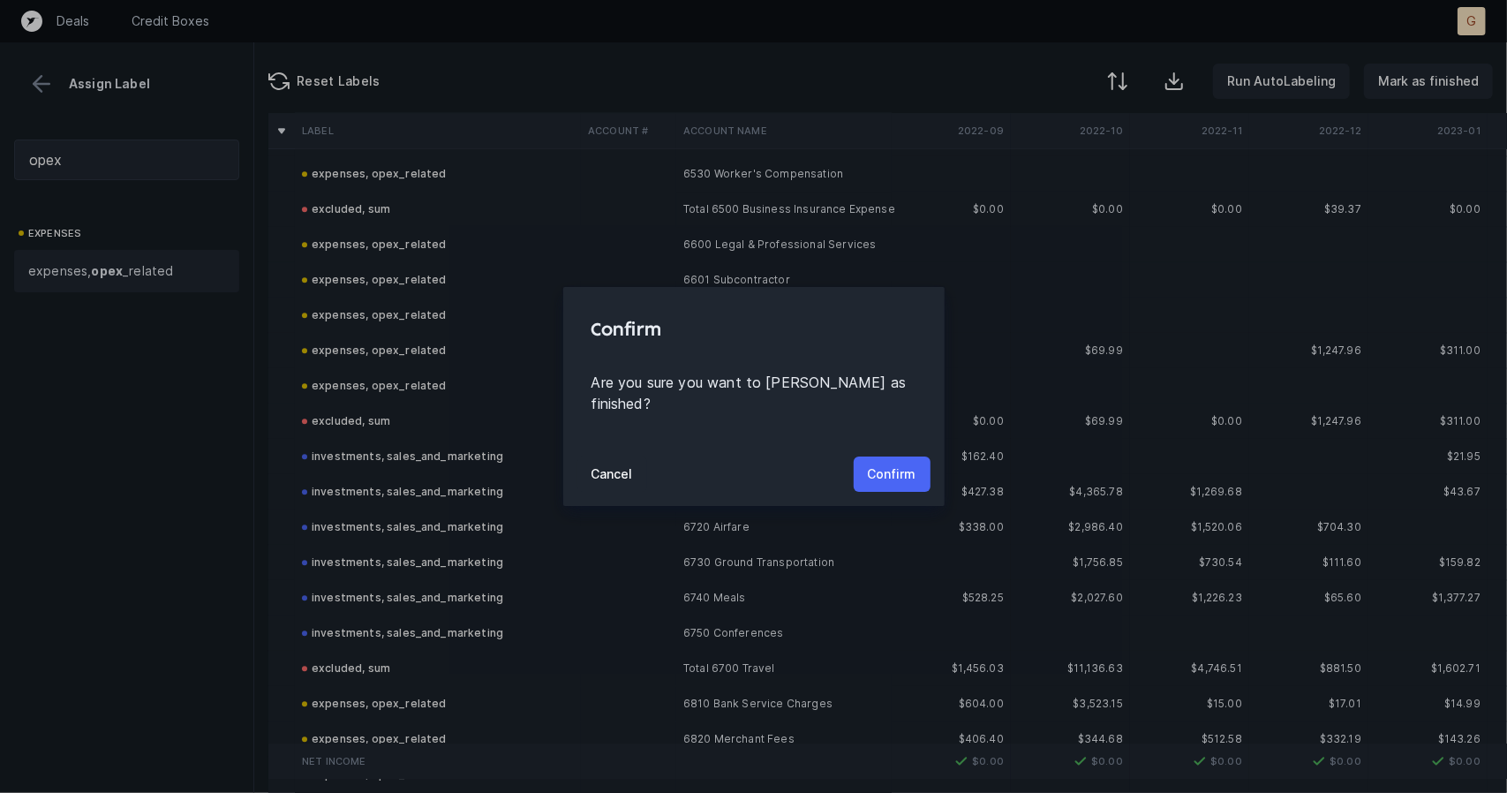
click at [885, 456] on button "Confirm" at bounding box center [892, 473] width 77 height 35
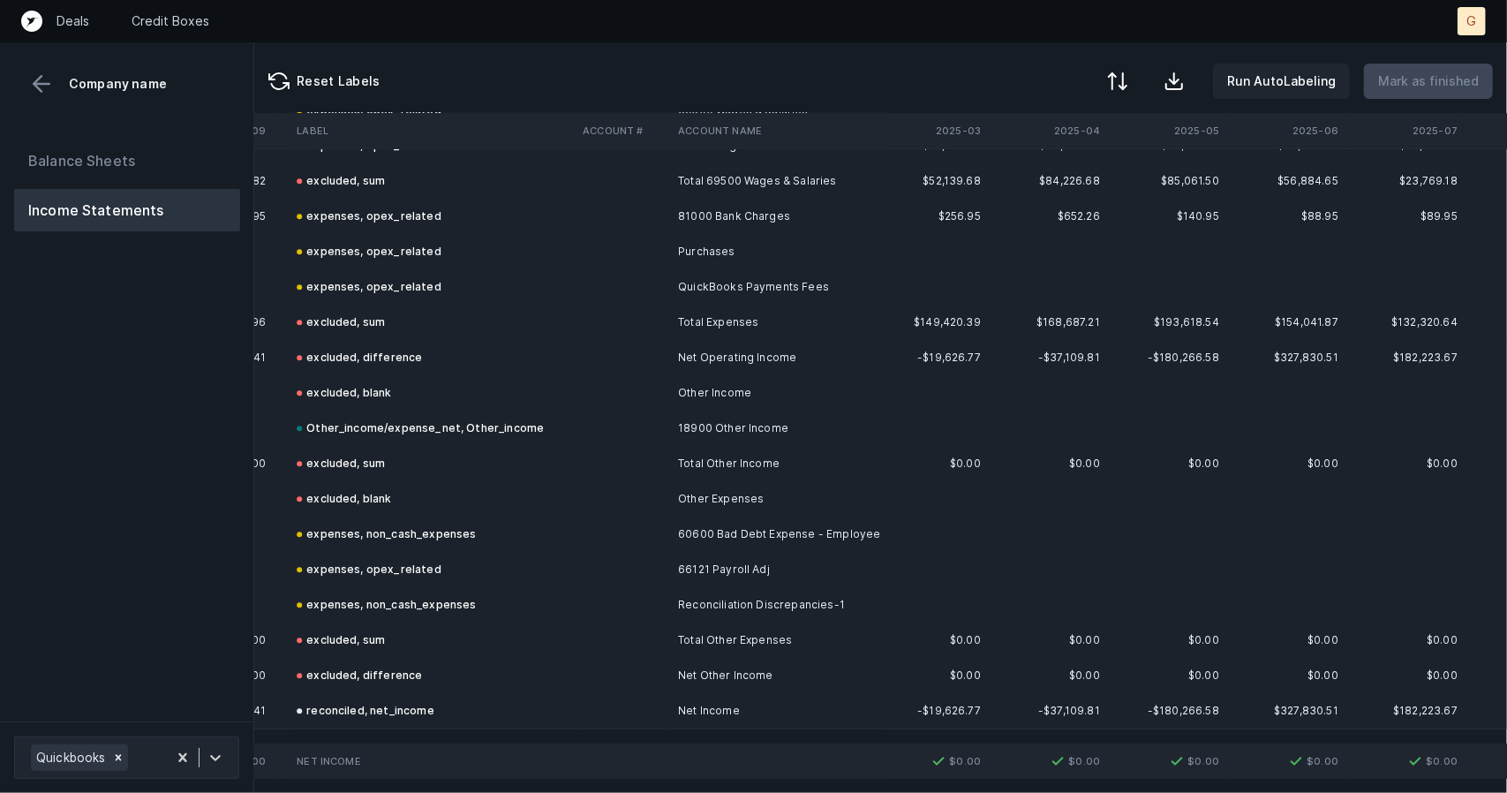
scroll to position [2838, 3808]
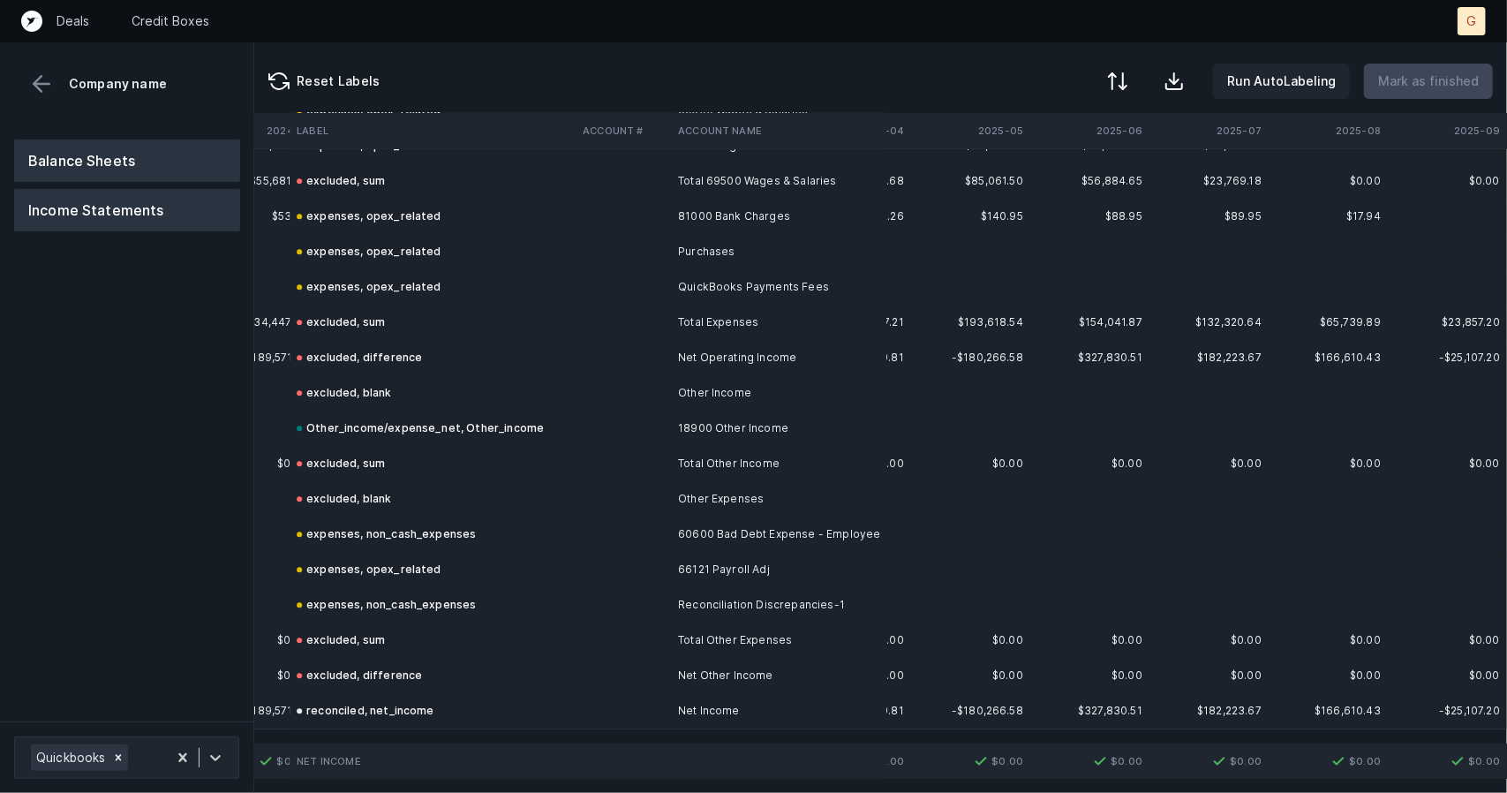
click at [154, 161] on button "Balance Sheets" at bounding box center [127, 161] width 226 height 42
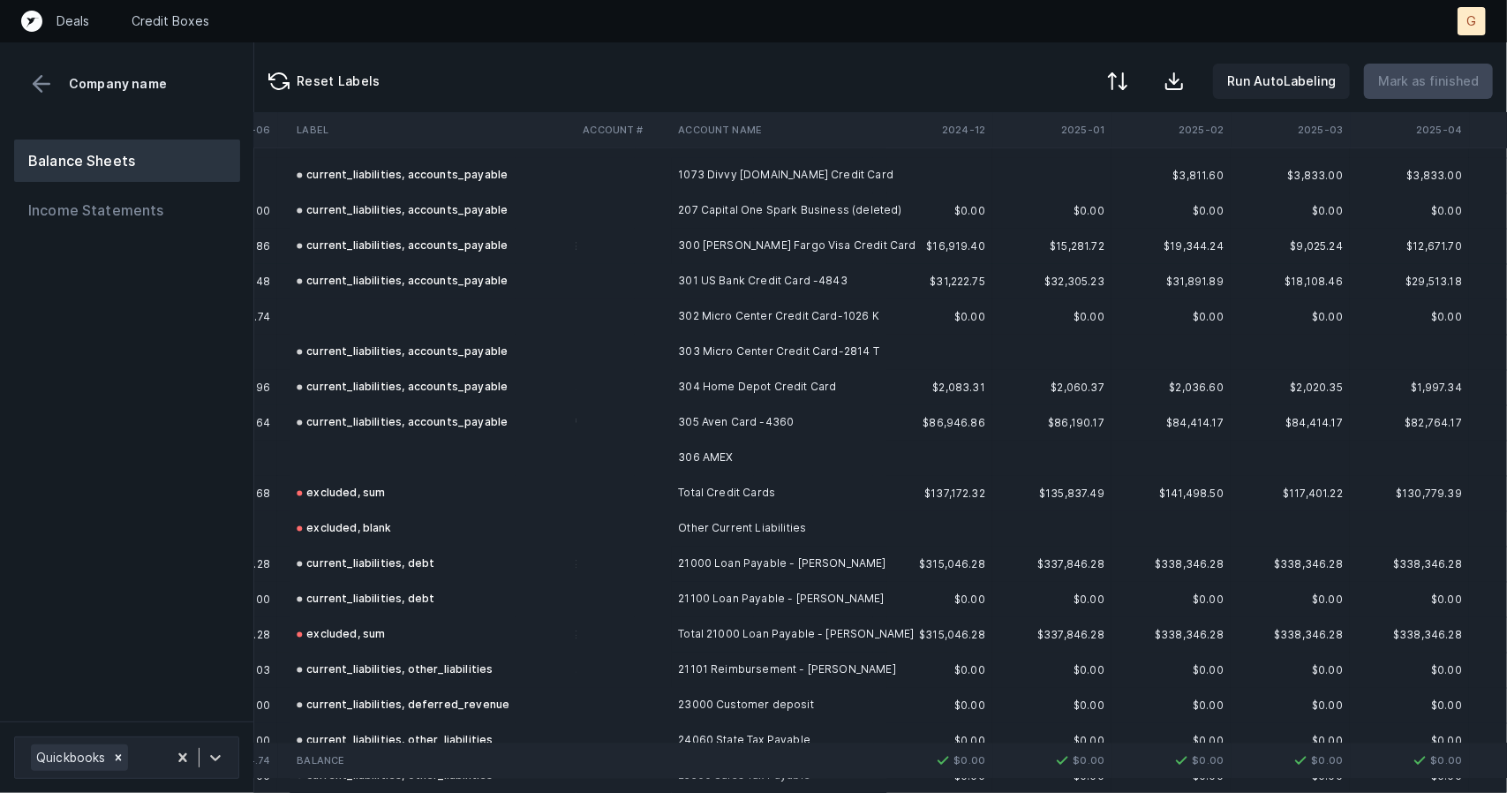
scroll to position [2256, 3237]
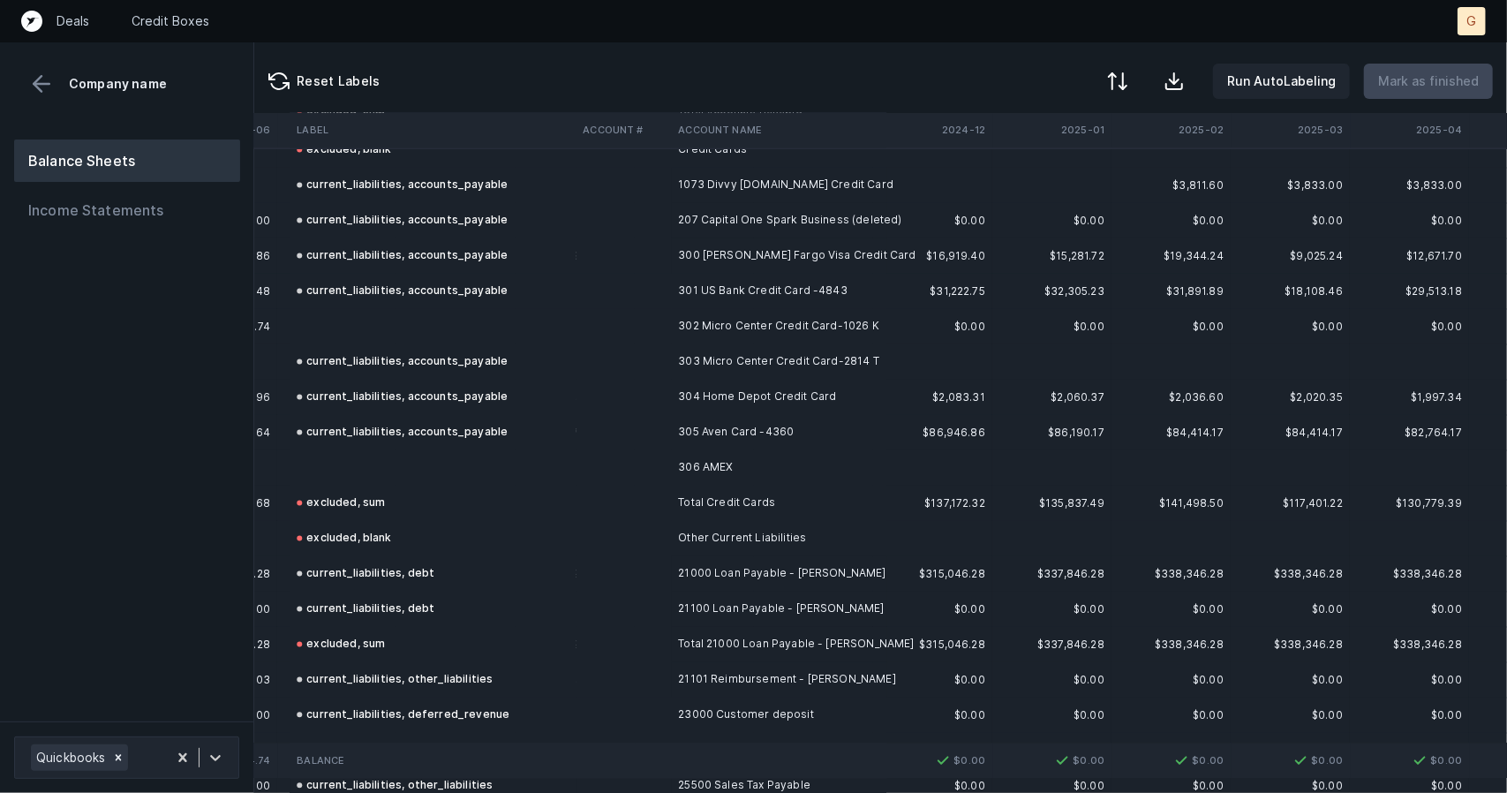
click at [351, 319] on td at bounding box center [433, 326] width 286 height 35
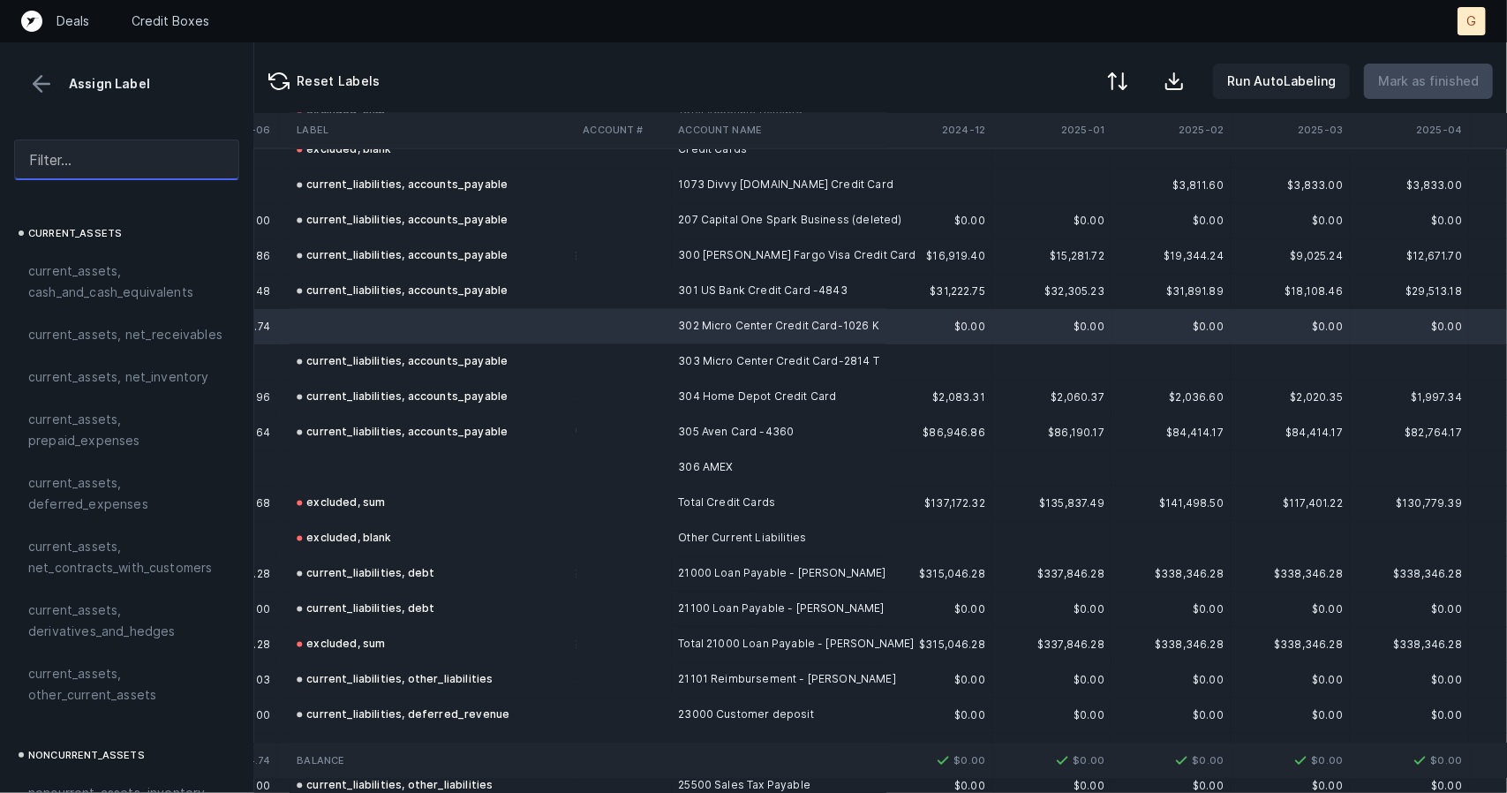
click at [72, 174] on input "text" at bounding box center [126, 160] width 225 height 41
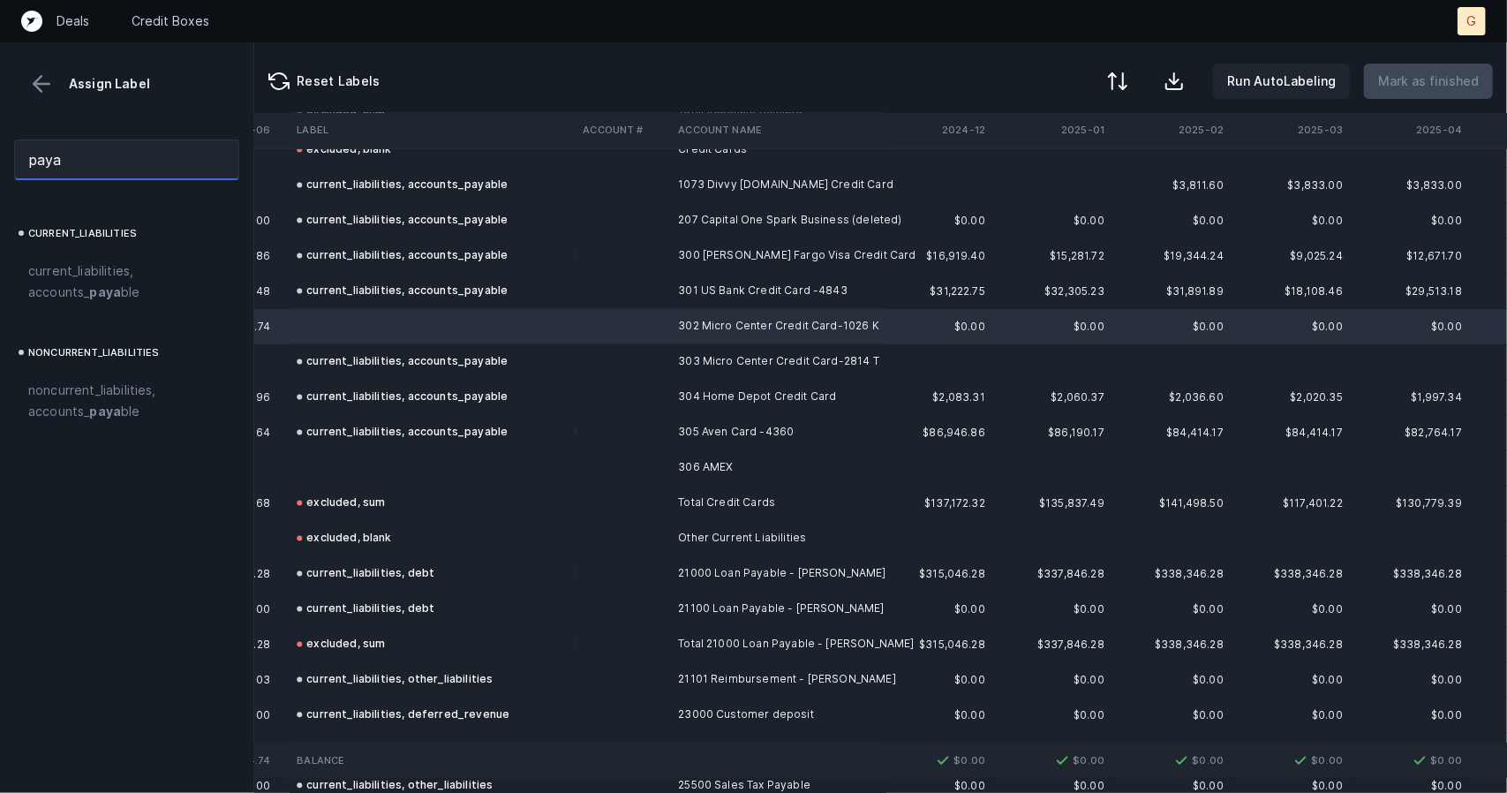
type input "paya"
click at [130, 269] on span "current_liabilities, accounts_ paya ble" at bounding box center [126, 281] width 197 height 42
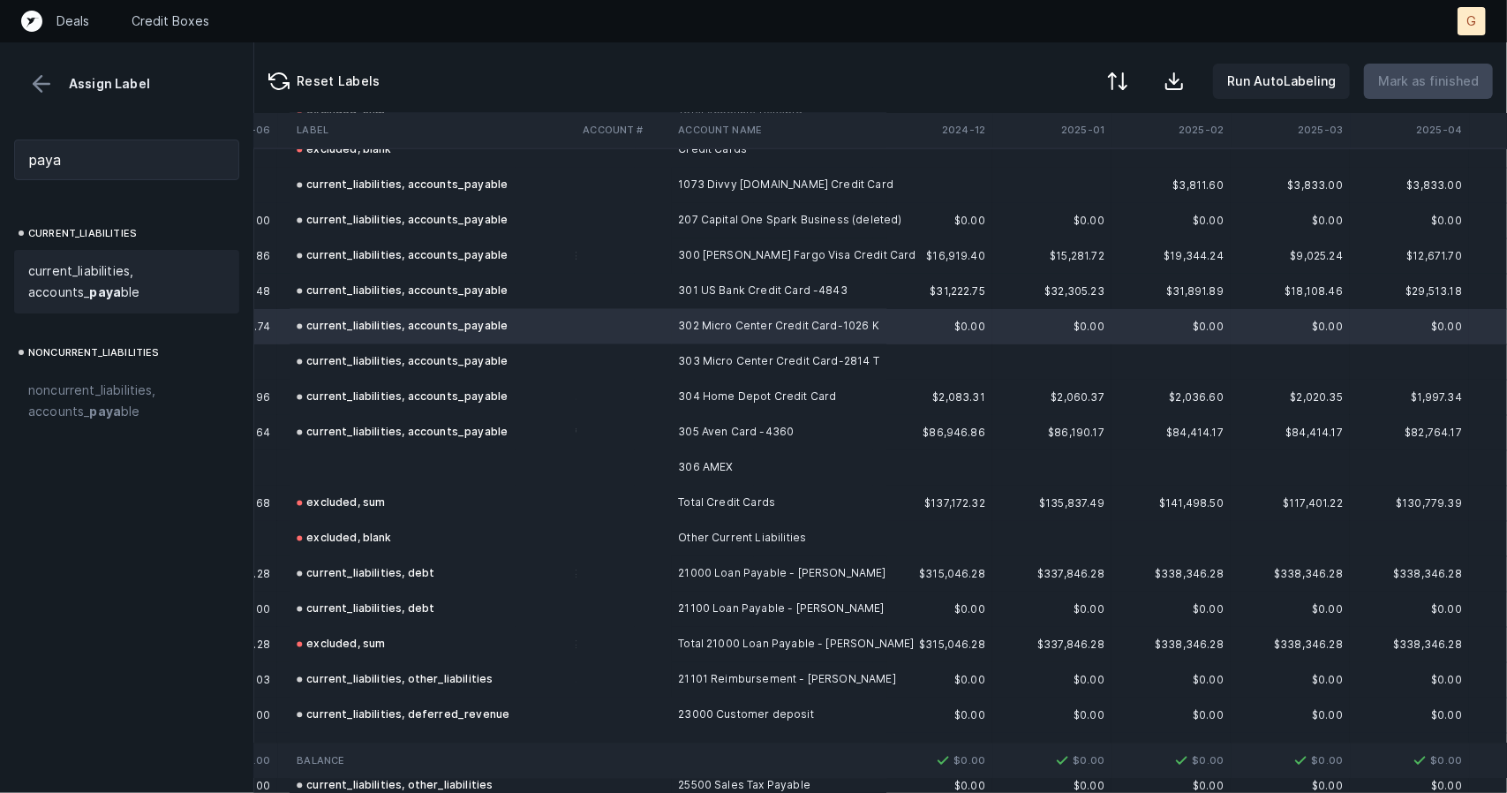
click at [356, 475] on td at bounding box center [433, 467] width 286 height 35
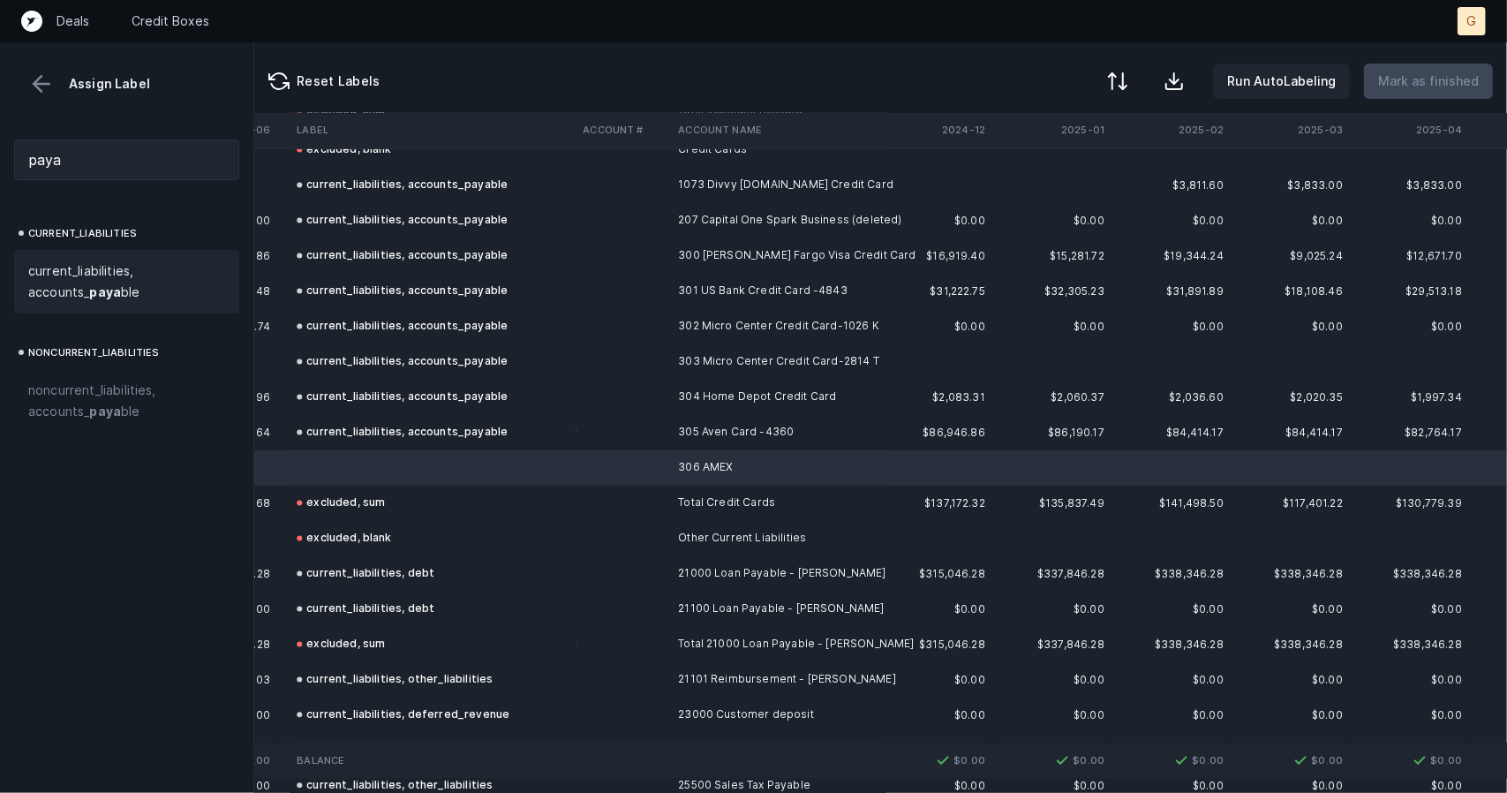
click at [92, 276] on span "current_liabilities, accounts_ paya ble" at bounding box center [126, 281] width 197 height 42
click at [1441, 82] on p "Mark as finished" at bounding box center [1428, 81] width 101 height 21
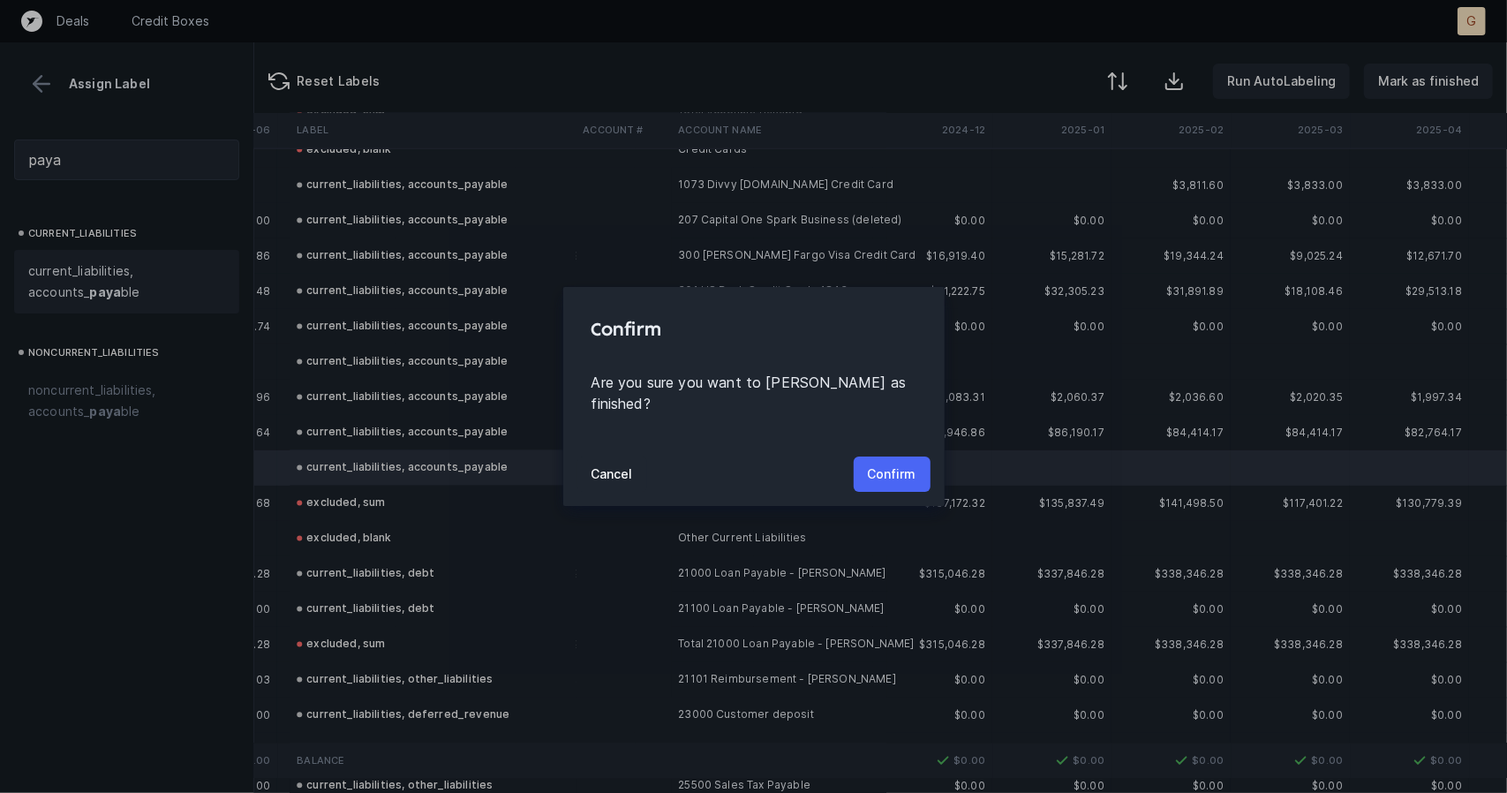
click at [886, 464] on p "Confirm" at bounding box center [892, 474] width 49 height 21
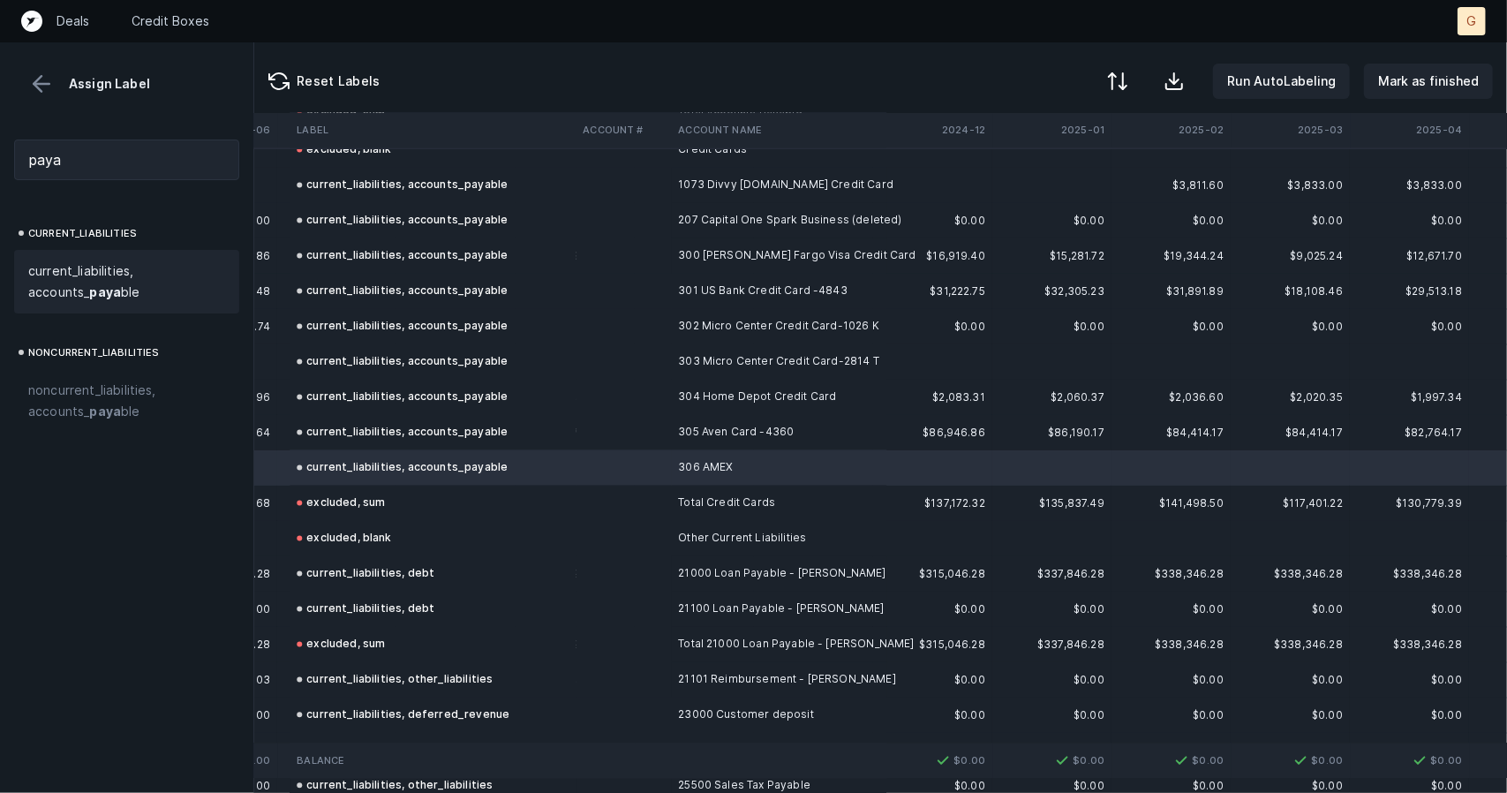
scroll to position [2256, 3808]
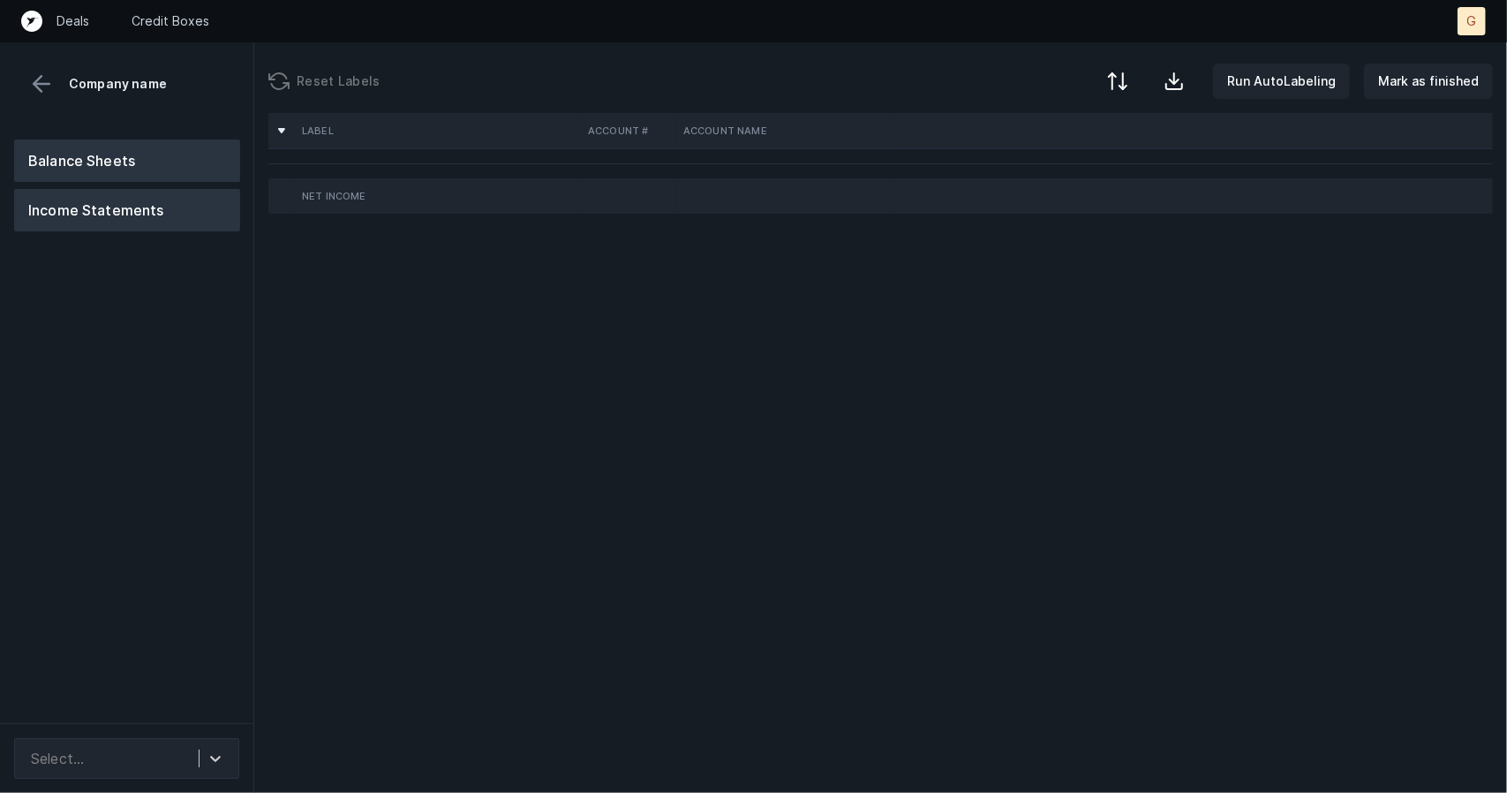
click at [178, 170] on button "Balance Sheets" at bounding box center [127, 161] width 226 height 42
click at [126, 223] on button "Income Statements" at bounding box center [127, 210] width 226 height 42
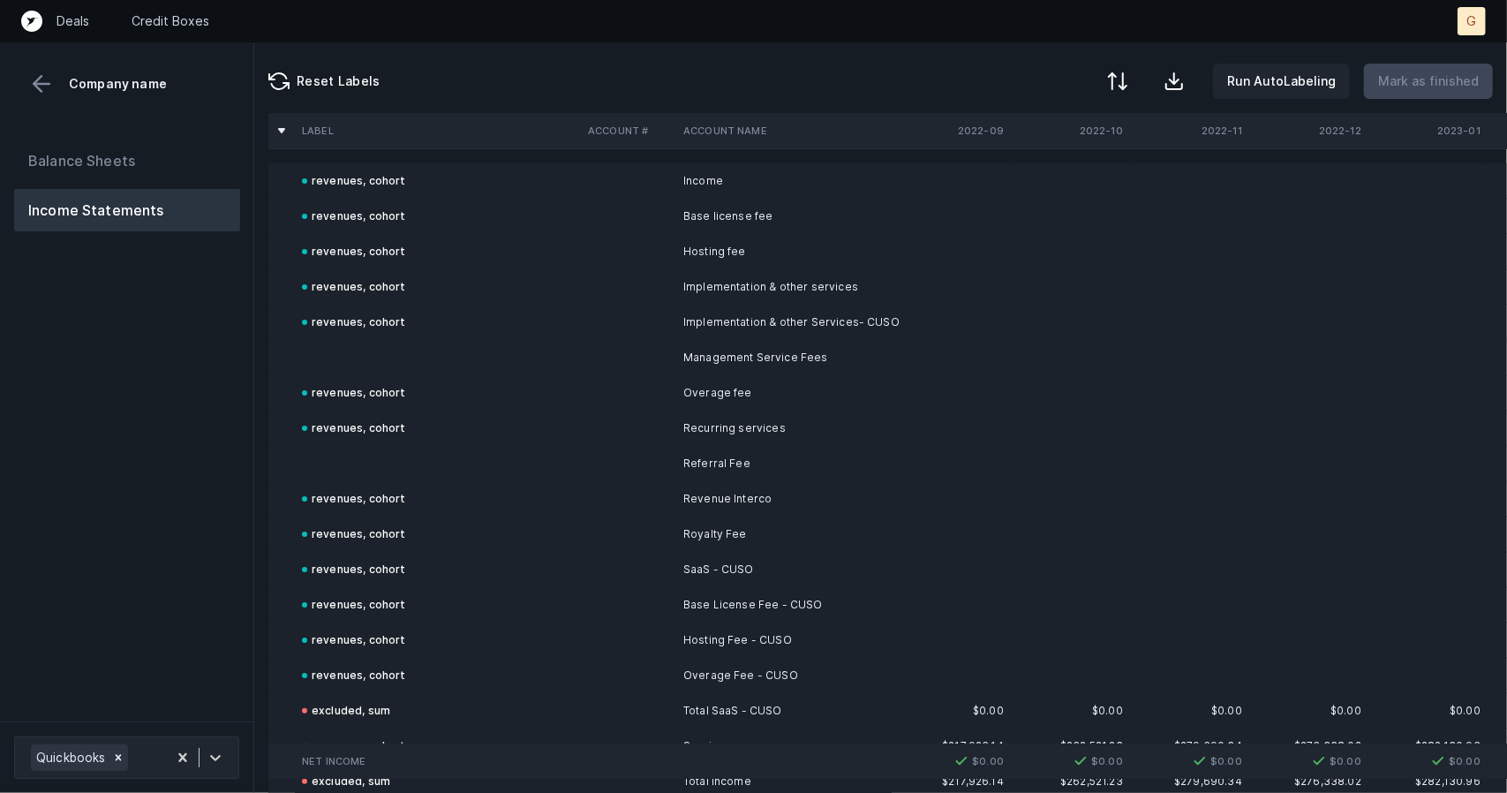
click at [364, 348] on td at bounding box center [438, 357] width 286 height 35
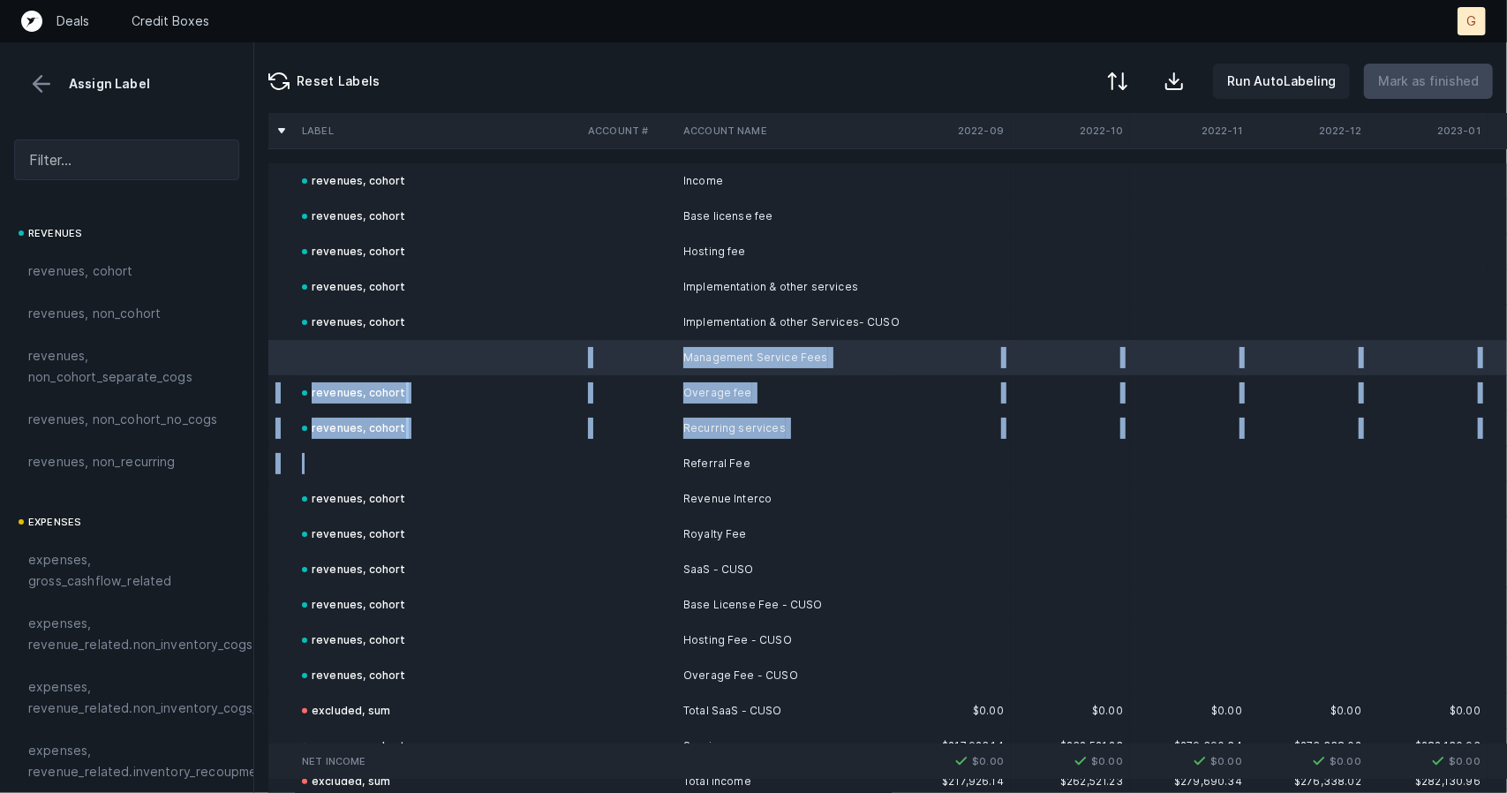
click at [307, 458] on td at bounding box center [438, 463] width 286 height 35
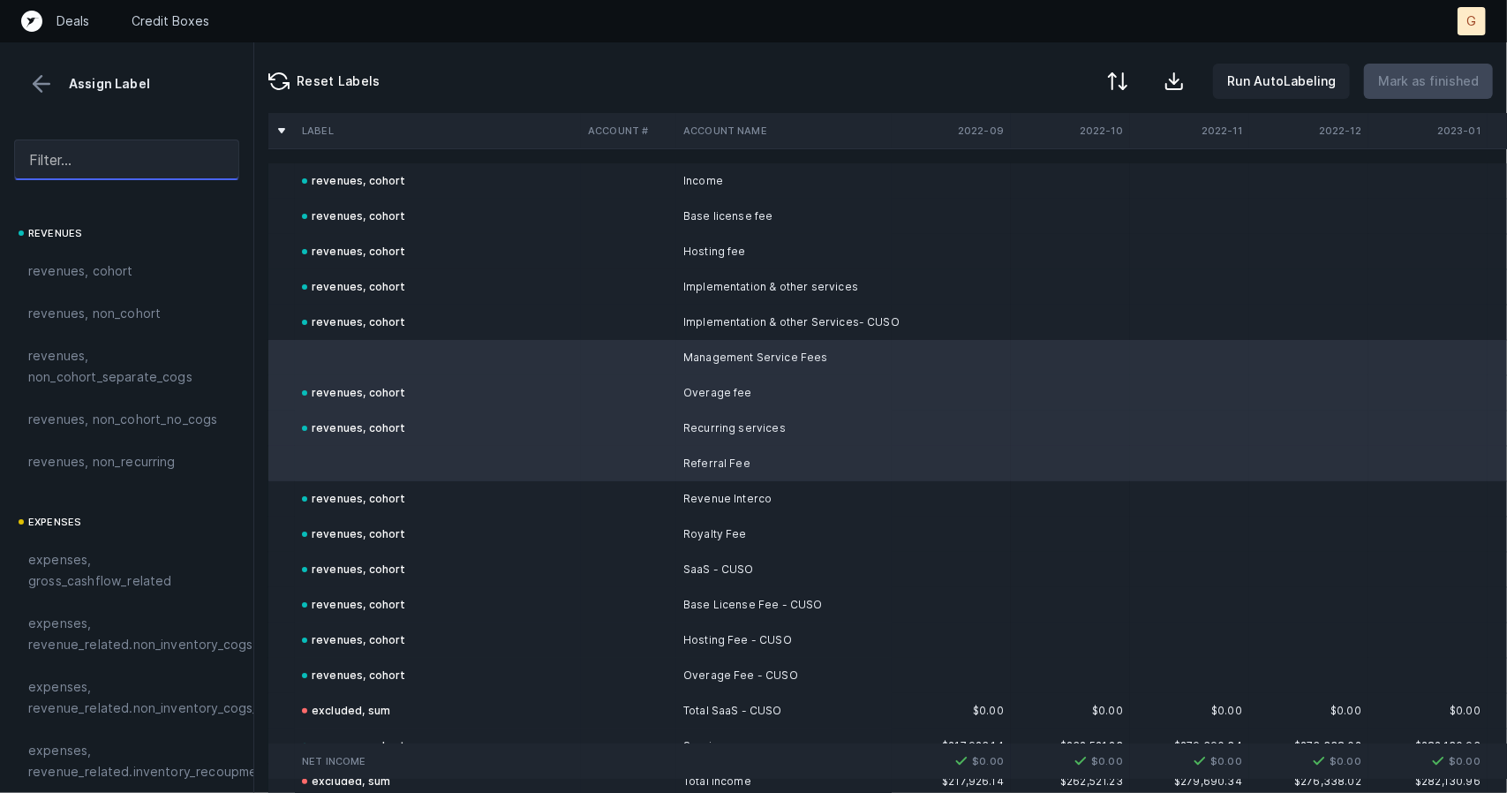
click at [118, 160] on input "text" at bounding box center [126, 160] width 225 height 41
click at [109, 276] on span "revenues, cohort" at bounding box center [80, 270] width 105 height 21
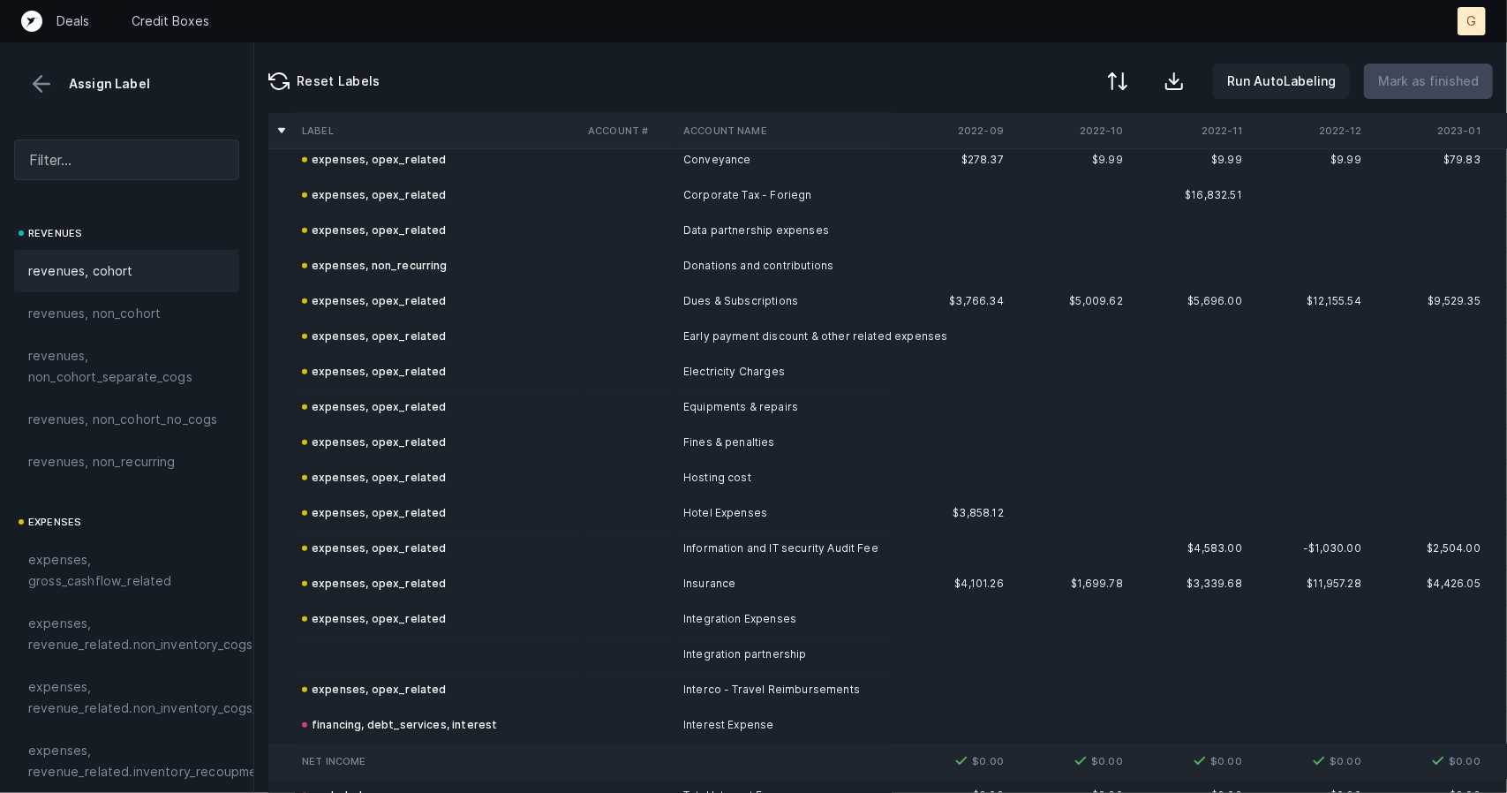
scroll to position [1050, 0]
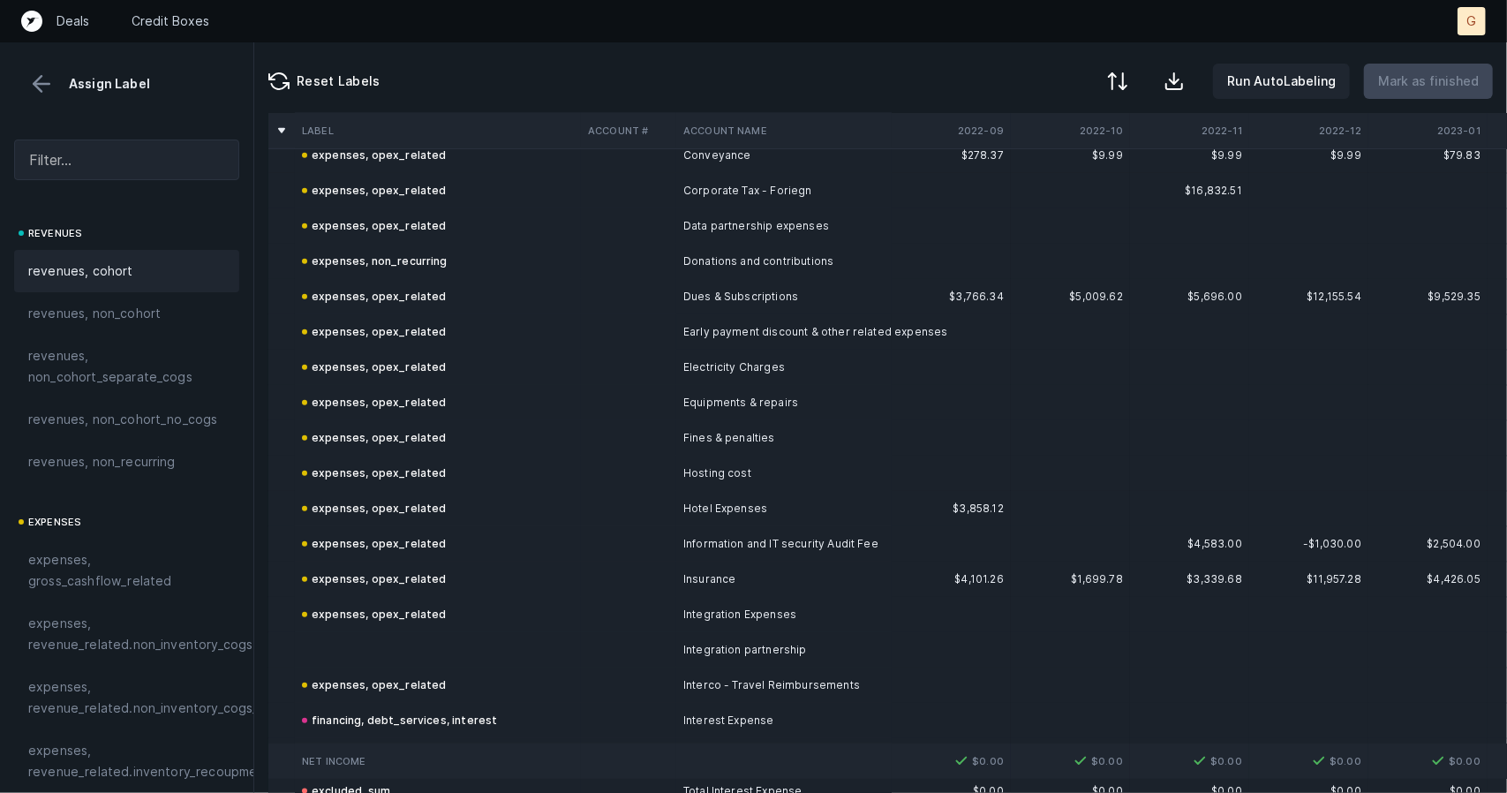
click at [326, 661] on td at bounding box center [438, 649] width 286 height 35
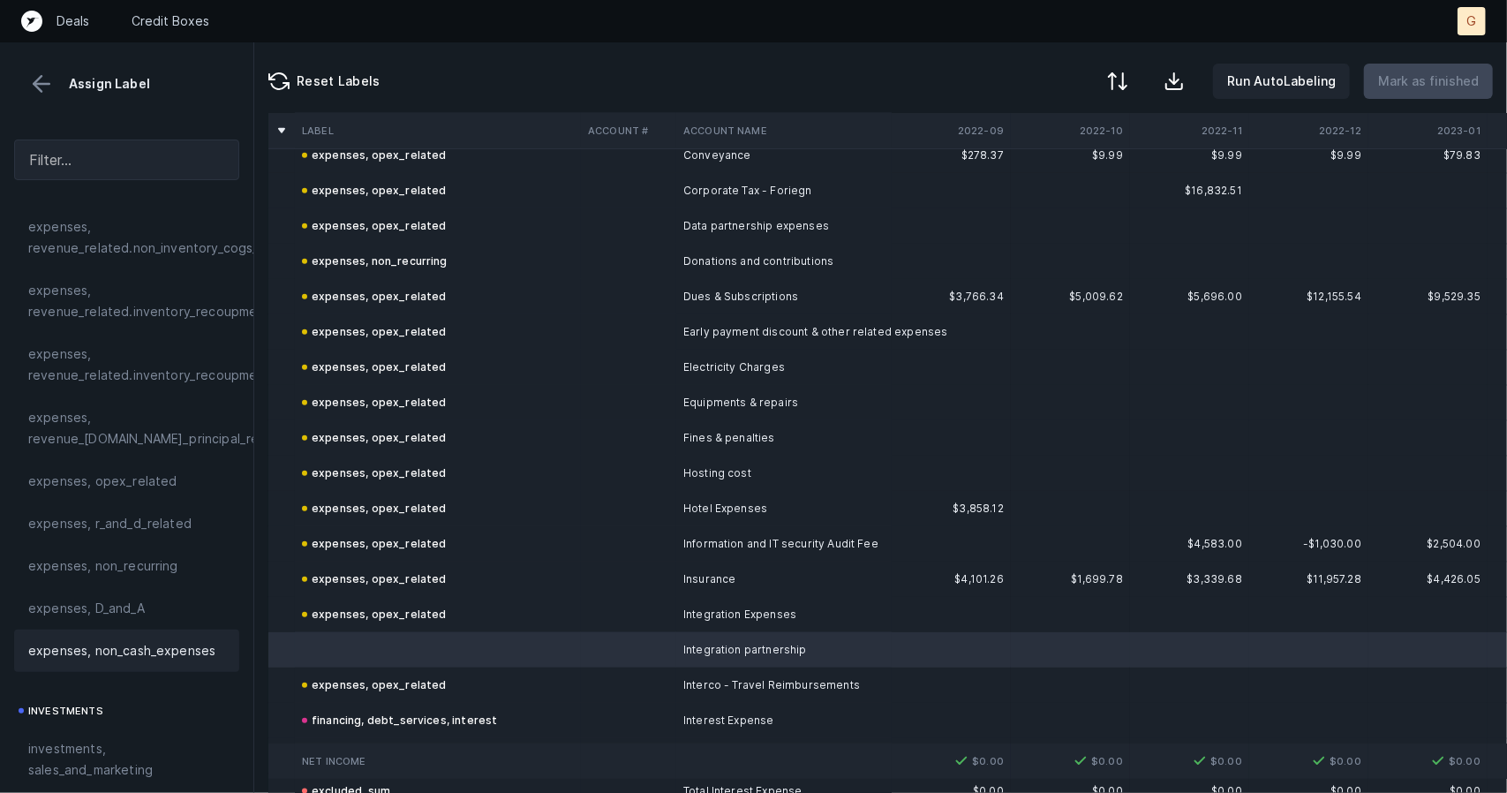
scroll to position [251, 0]
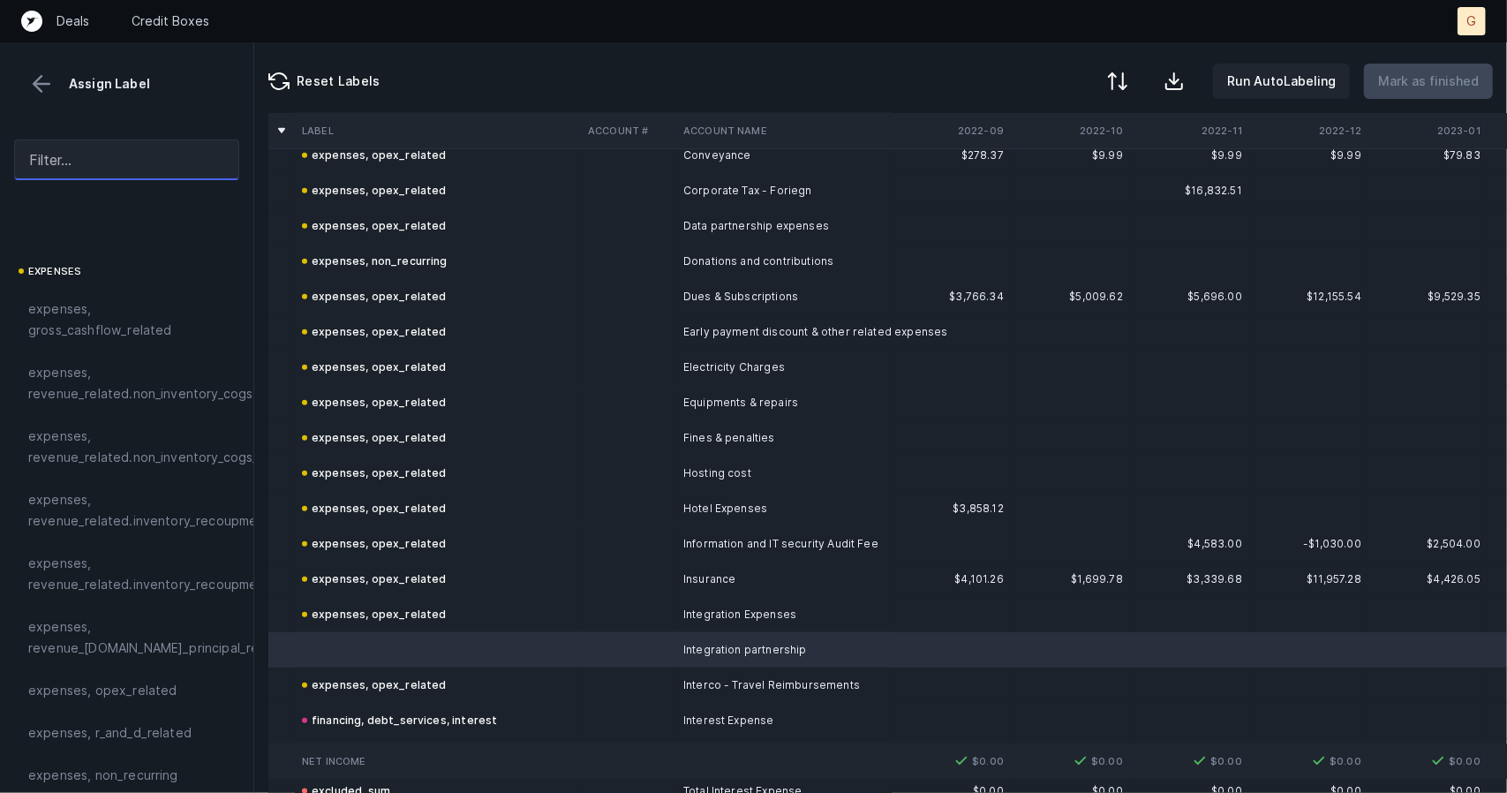
click at [122, 158] on input "text" at bounding box center [126, 160] width 225 height 41
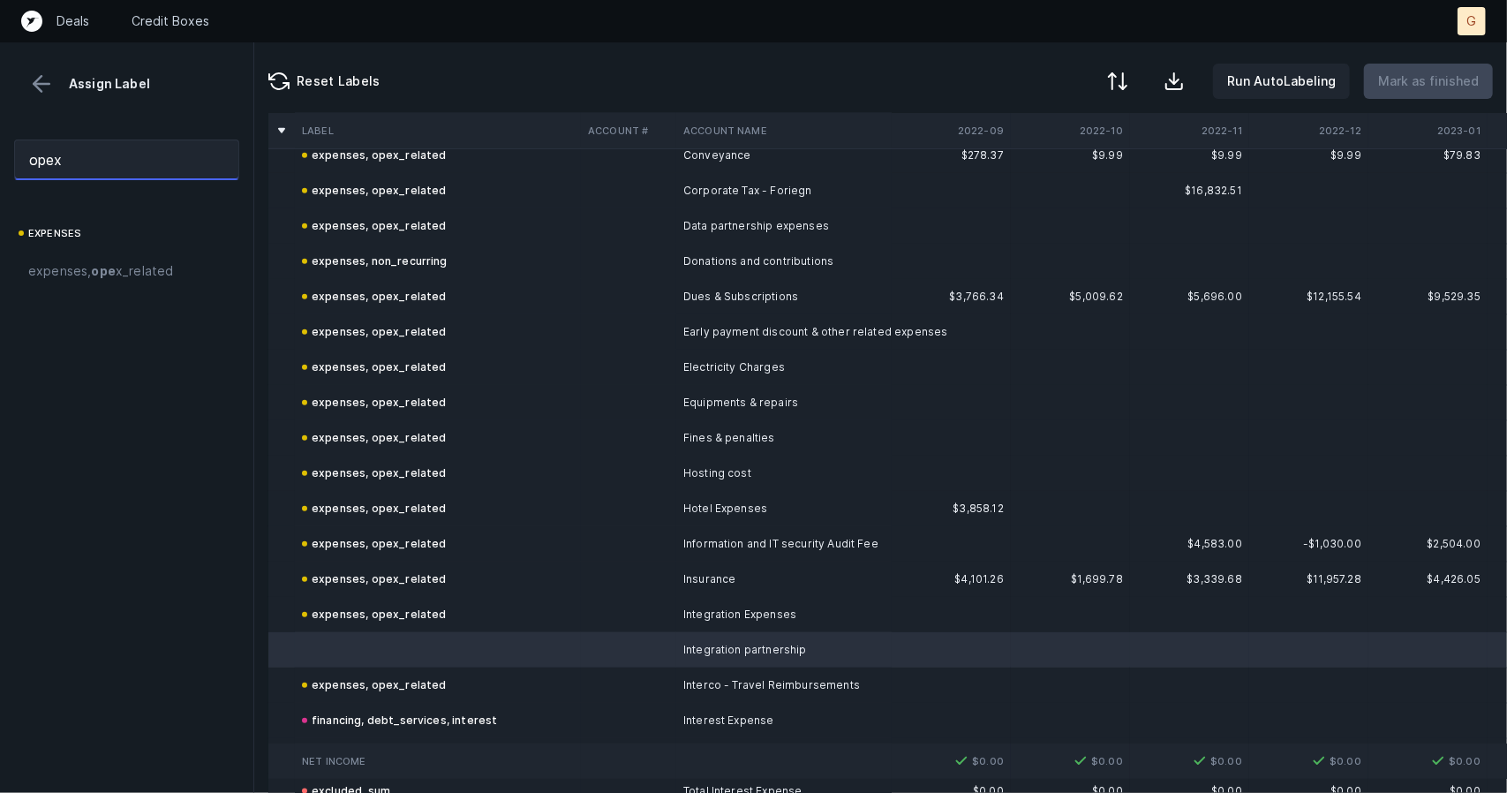
scroll to position [0, 0]
type input "opex"
click at [133, 287] on div "expenses, opex _related" at bounding box center [126, 271] width 225 height 42
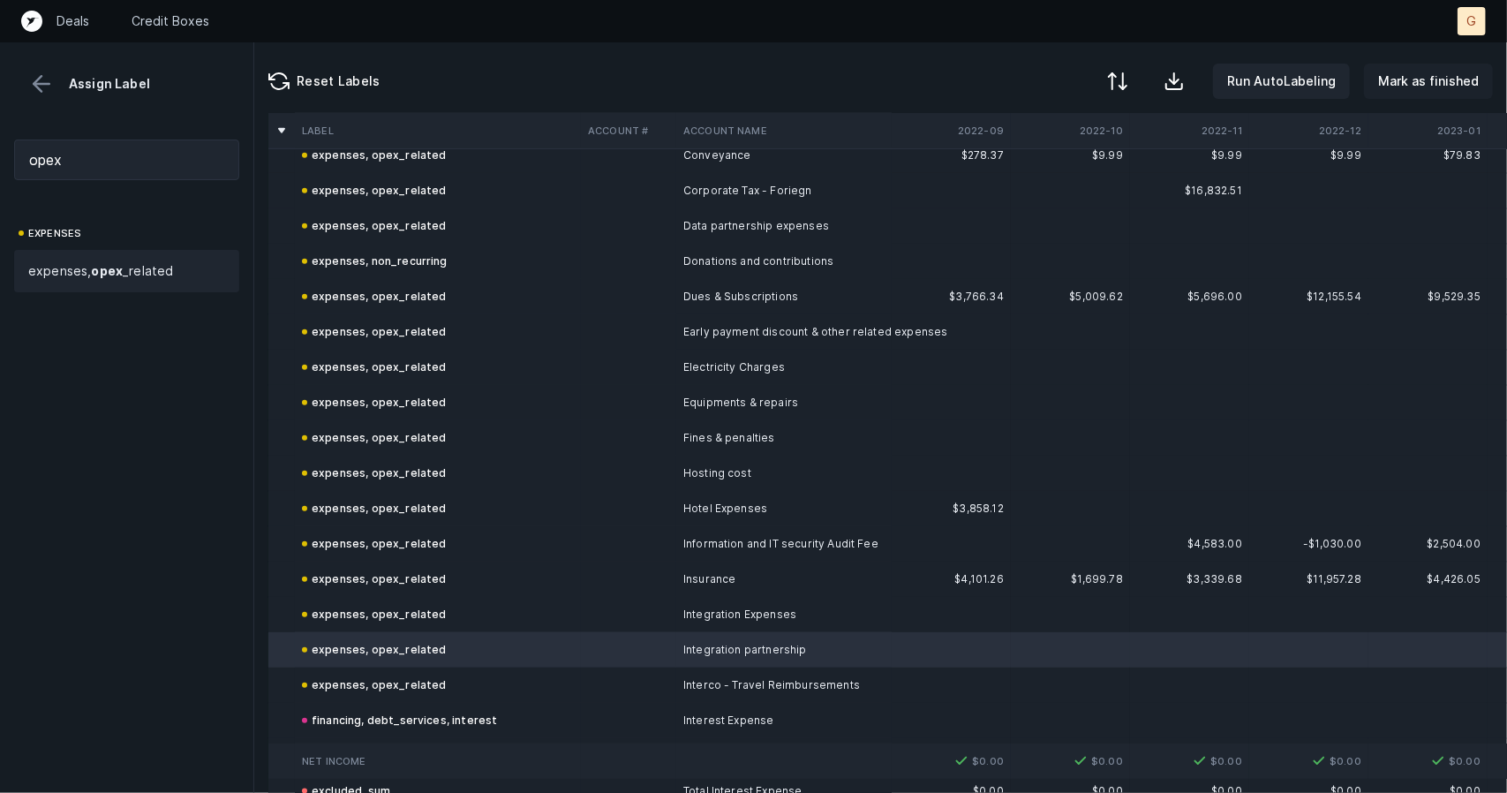
click at [1437, 70] on button "Mark as finished" at bounding box center [1428, 81] width 129 height 35
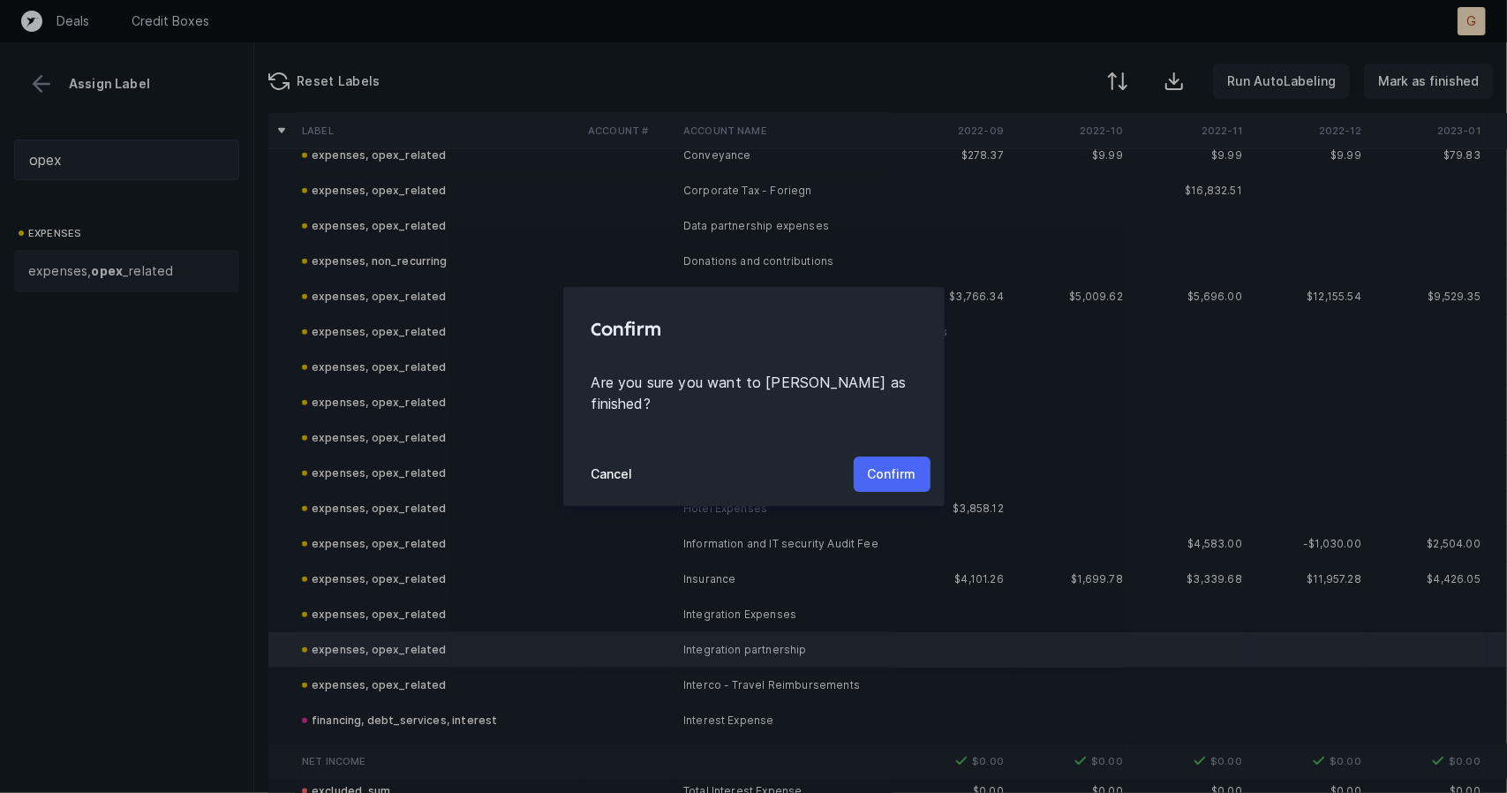
click at [887, 464] on p "Confirm" at bounding box center [892, 474] width 49 height 21
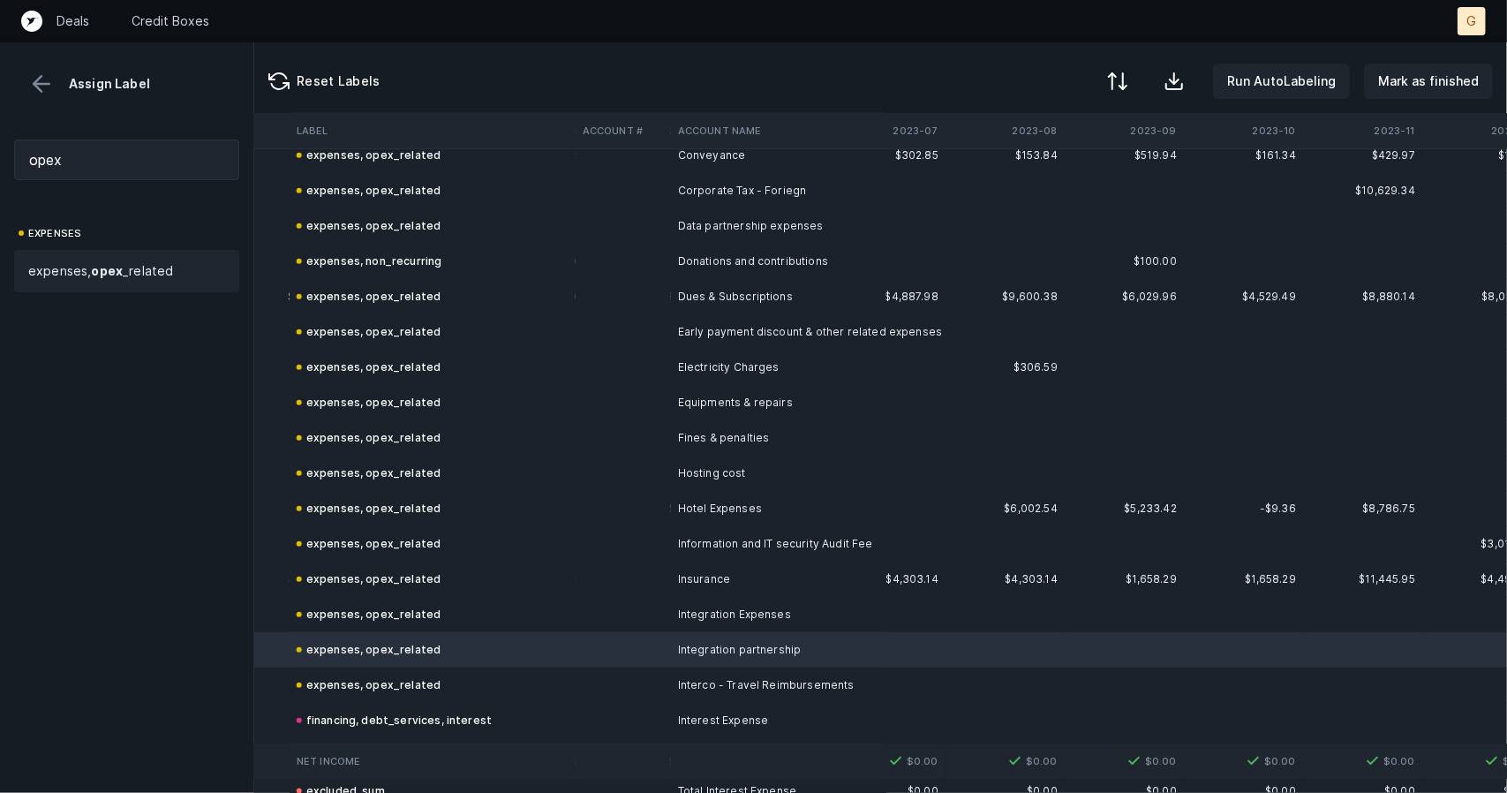
scroll to position [1050, 1371]
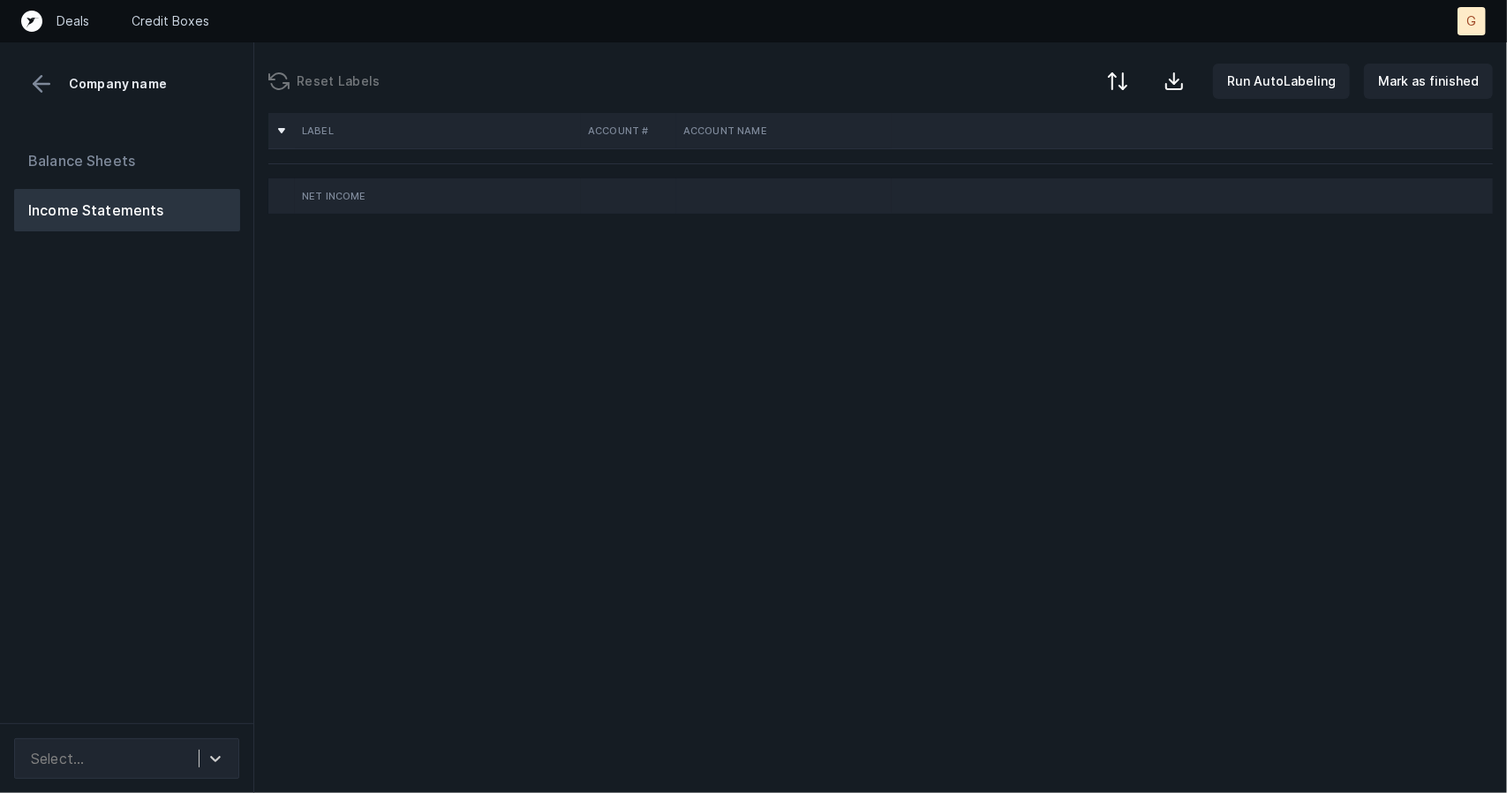
click at [929, 346] on div "Label Account # Account Name Net Income" at bounding box center [880, 453] width 1253 height 680
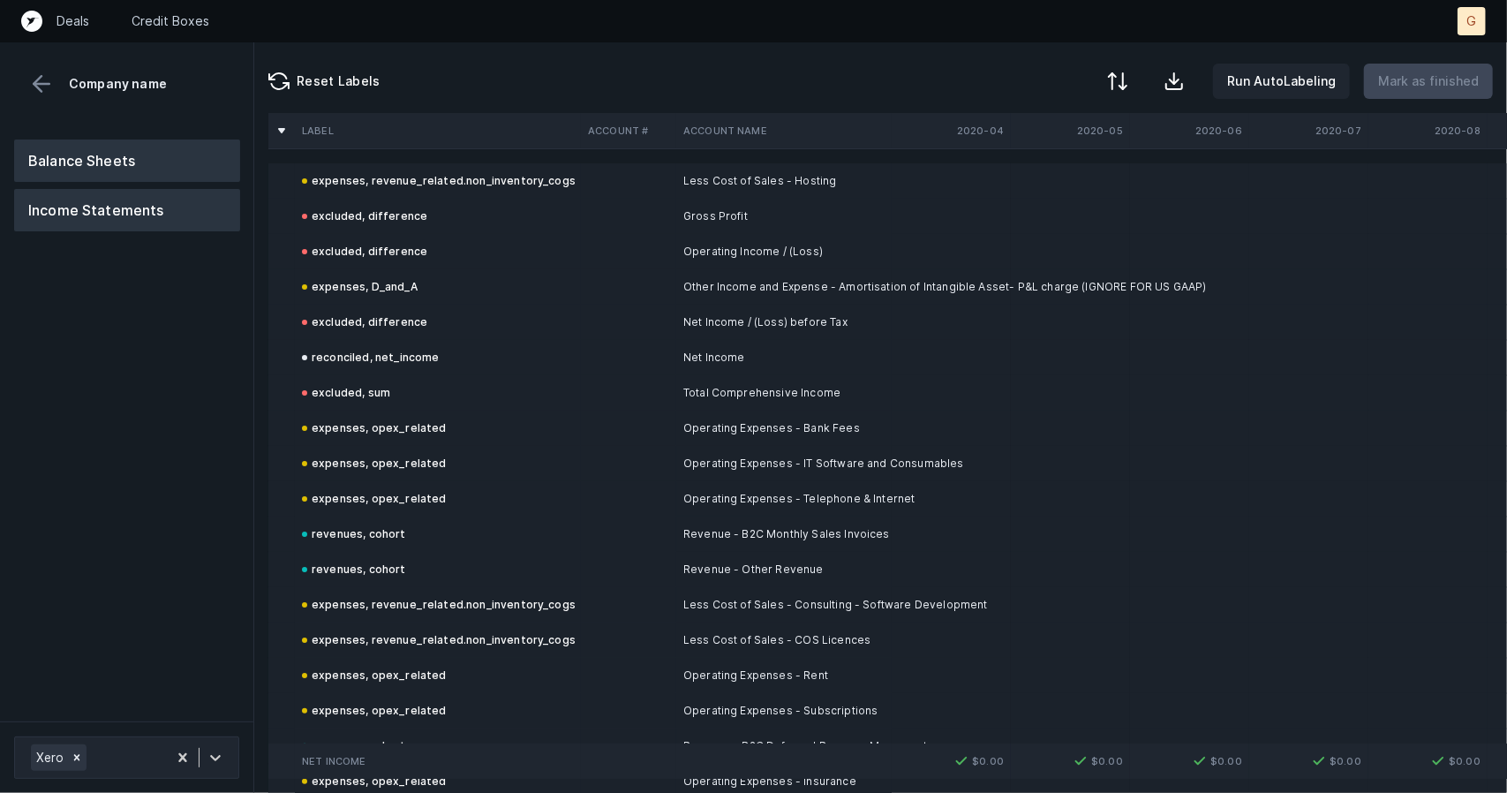
click at [121, 157] on button "Balance Sheets" at bounding box center [127, 161] width 226 height 42
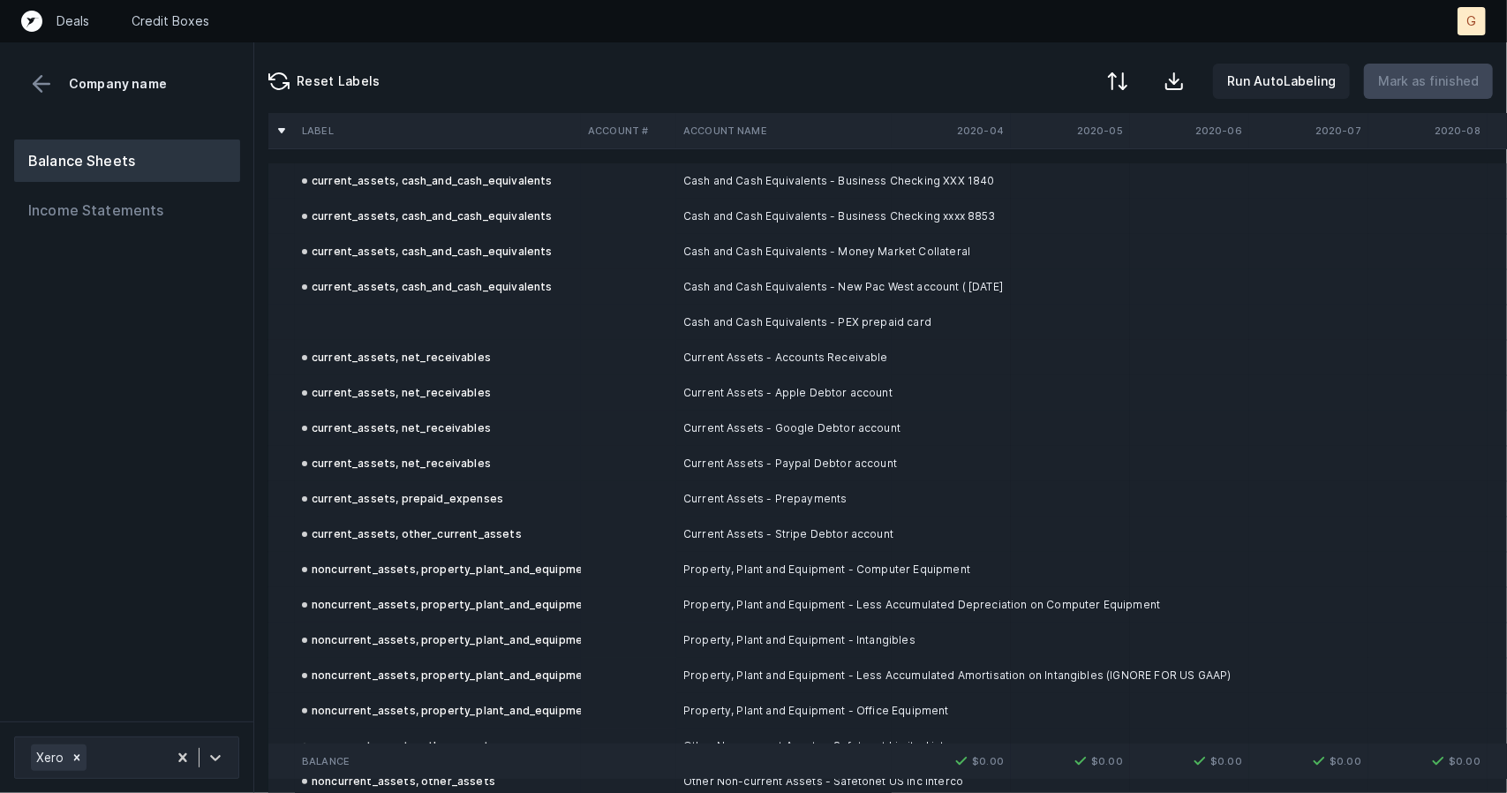
click at [427, 303] on td "current_assets, cash_and_cash_equivalents" at bounding box center [438, 286] width 286 height 35
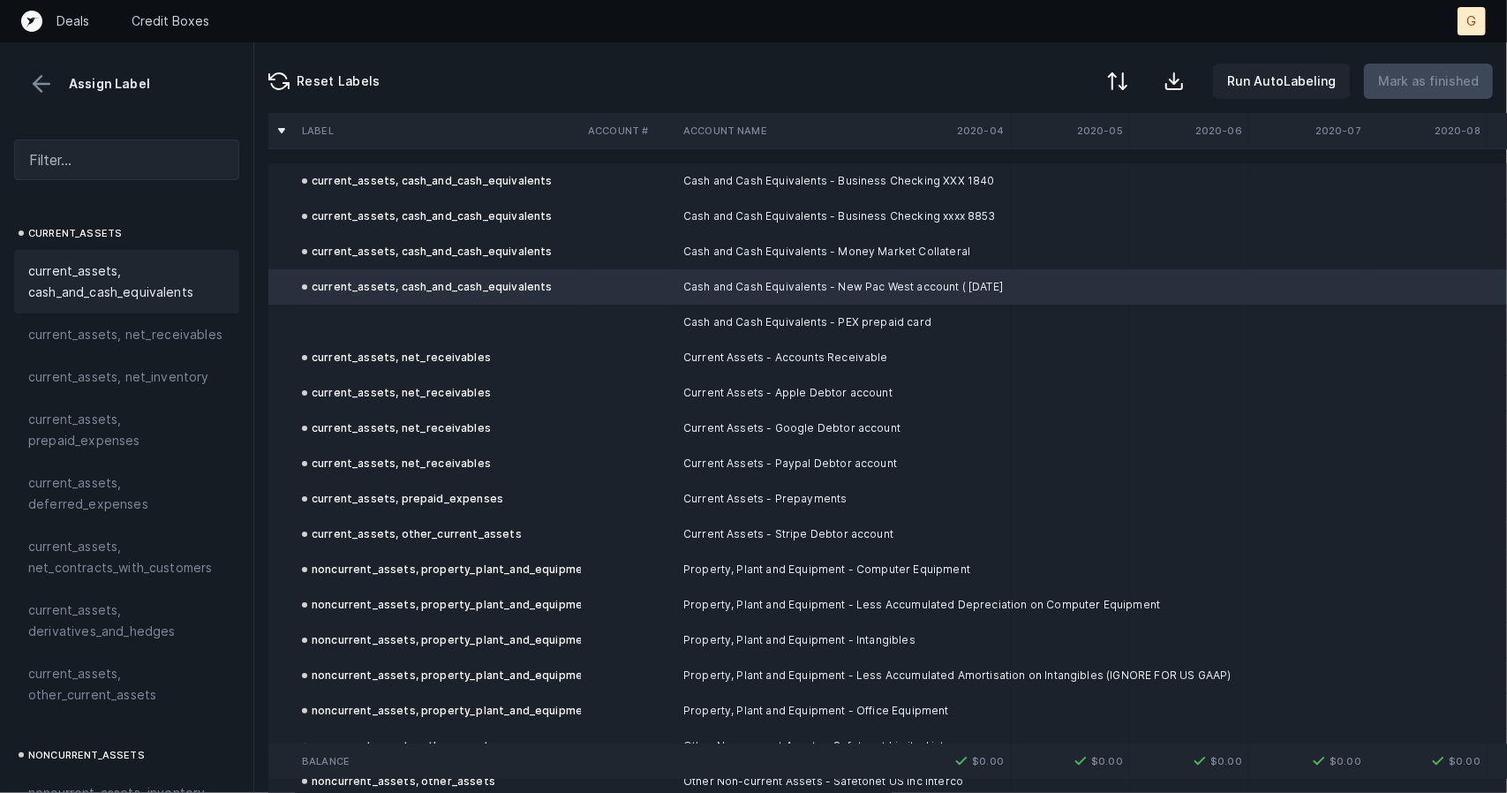
click at [440, 333] on td at bounding box center [438, 322] width 286 height 35
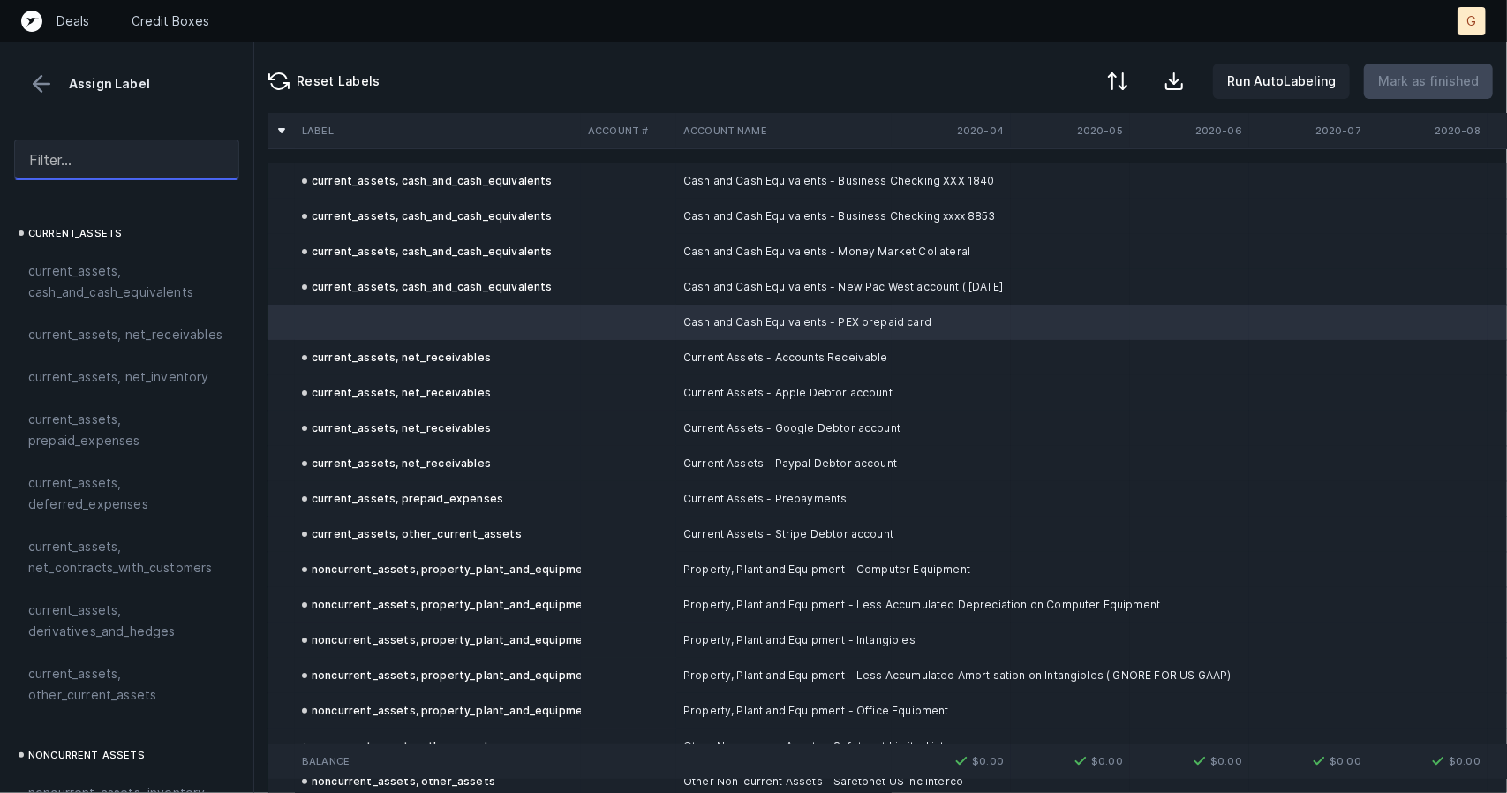
click at [97, 176] on input "text" at bounding box center [126, 160] width 225 height 41
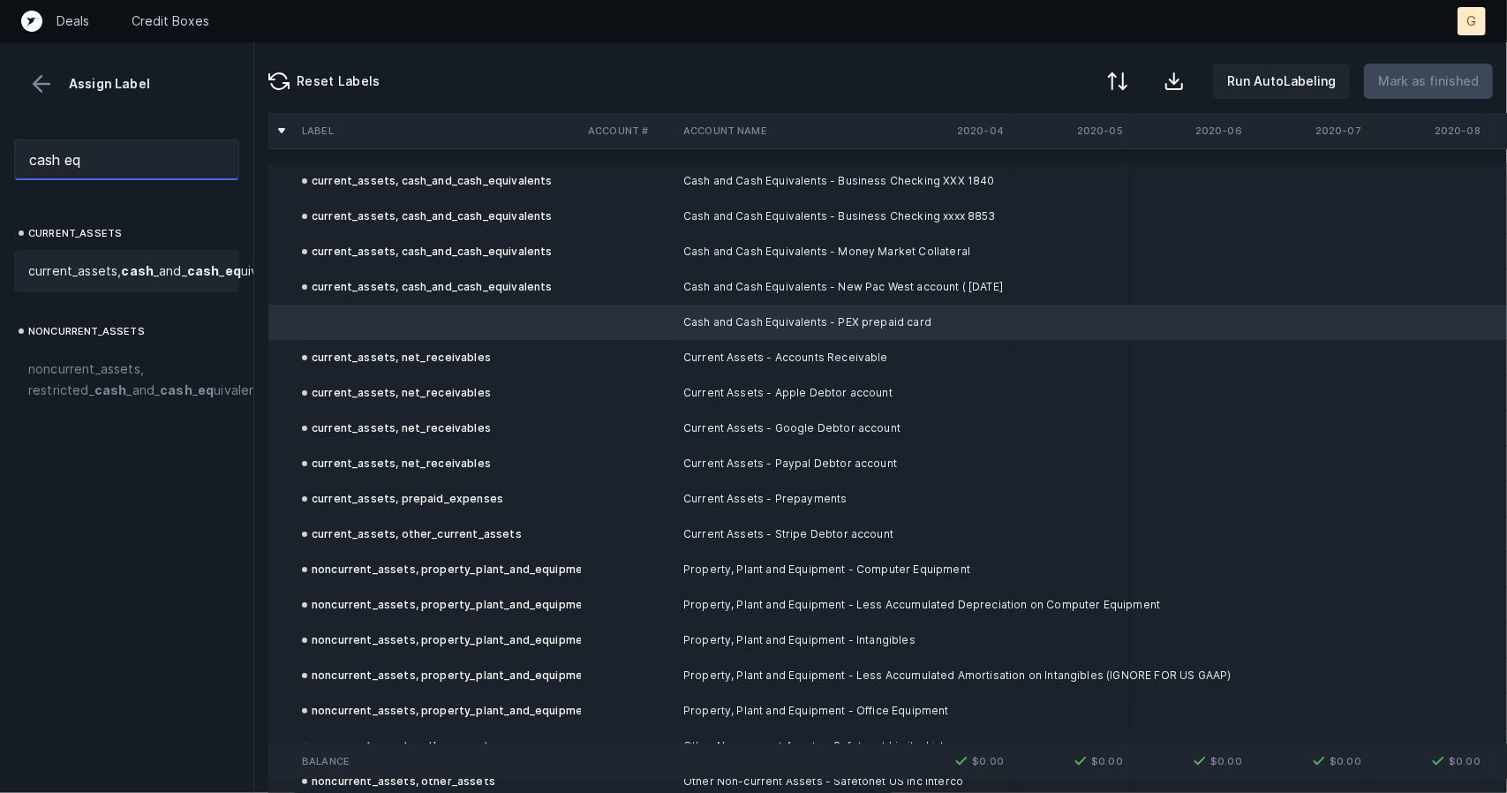
type input "cash eq"
click at [115, 266] on span "current_assets, cash _and_ cash _ eq uivalents" at bounding box center [161, 270] width 267 height 21
click at [1441, 68] on button "Mark as finished" at bounding box center [1428, 81] width 129 height 35
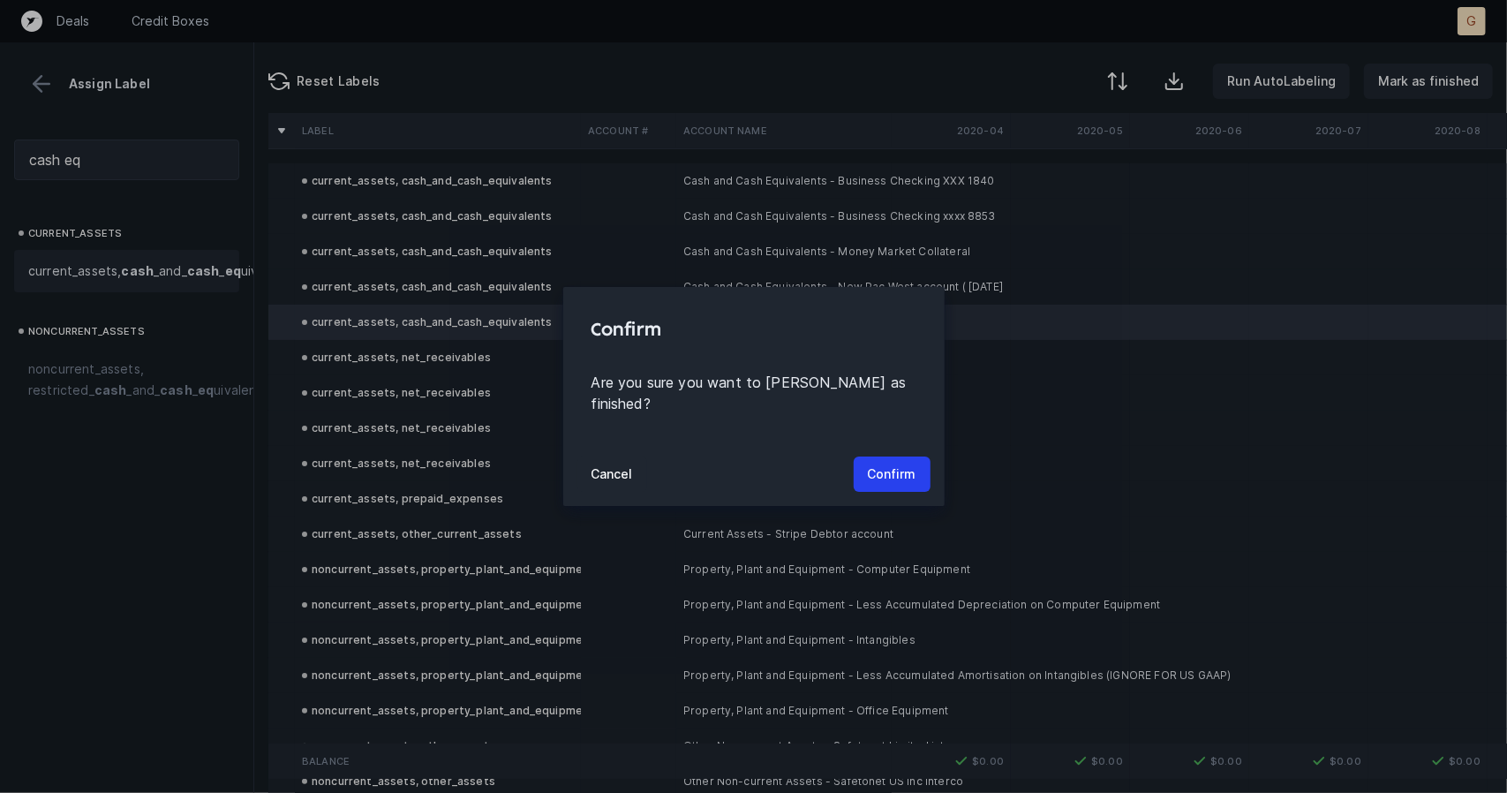
click at [885, 488] on div "Cancel Confirm" at bounding box center [753, 474] width 381 height 64
click at [892, 471] on p "Confirm" at bounding box center [892, 474] width 49 height 21
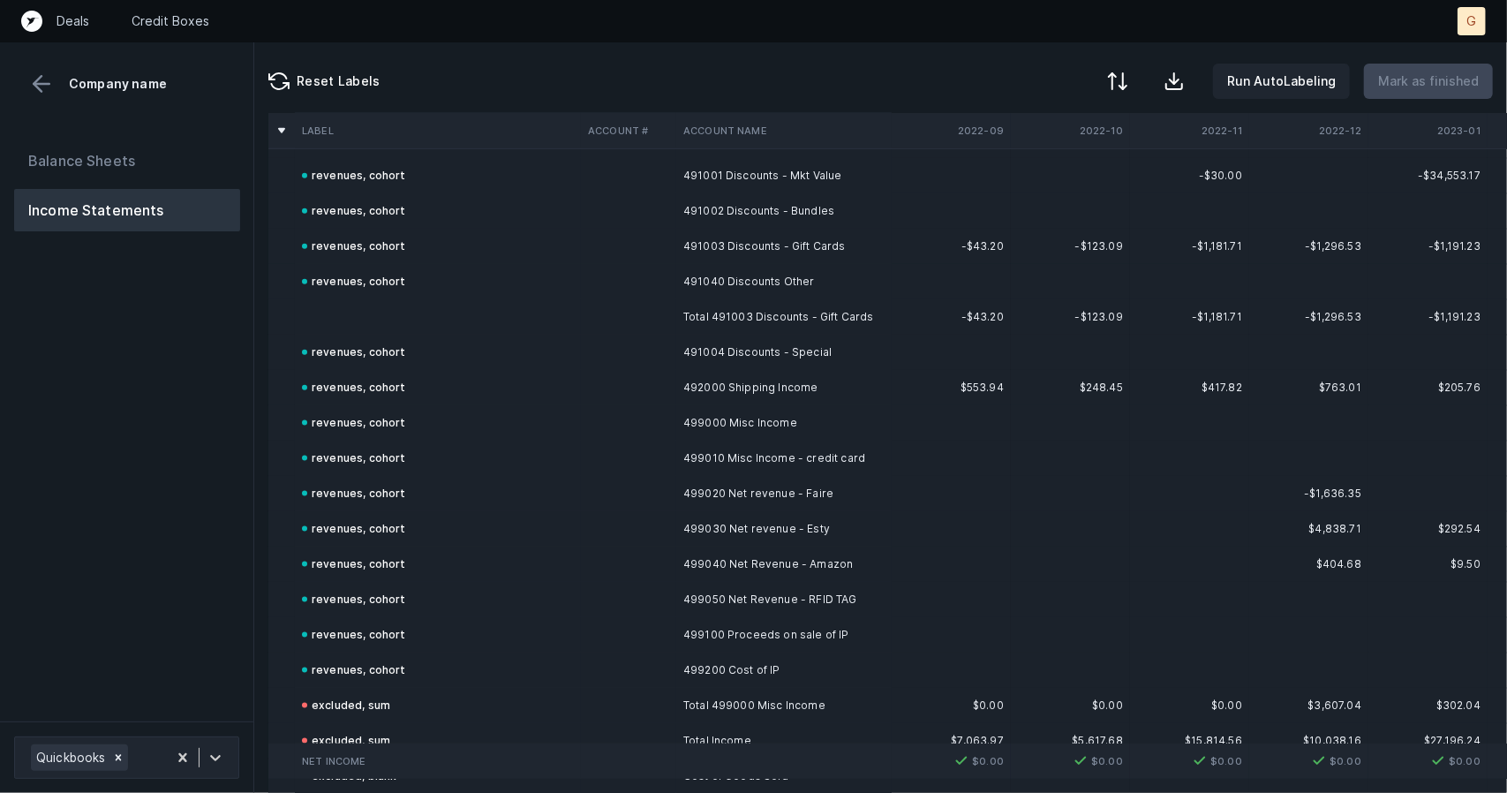
scroll to position [6029, 0]
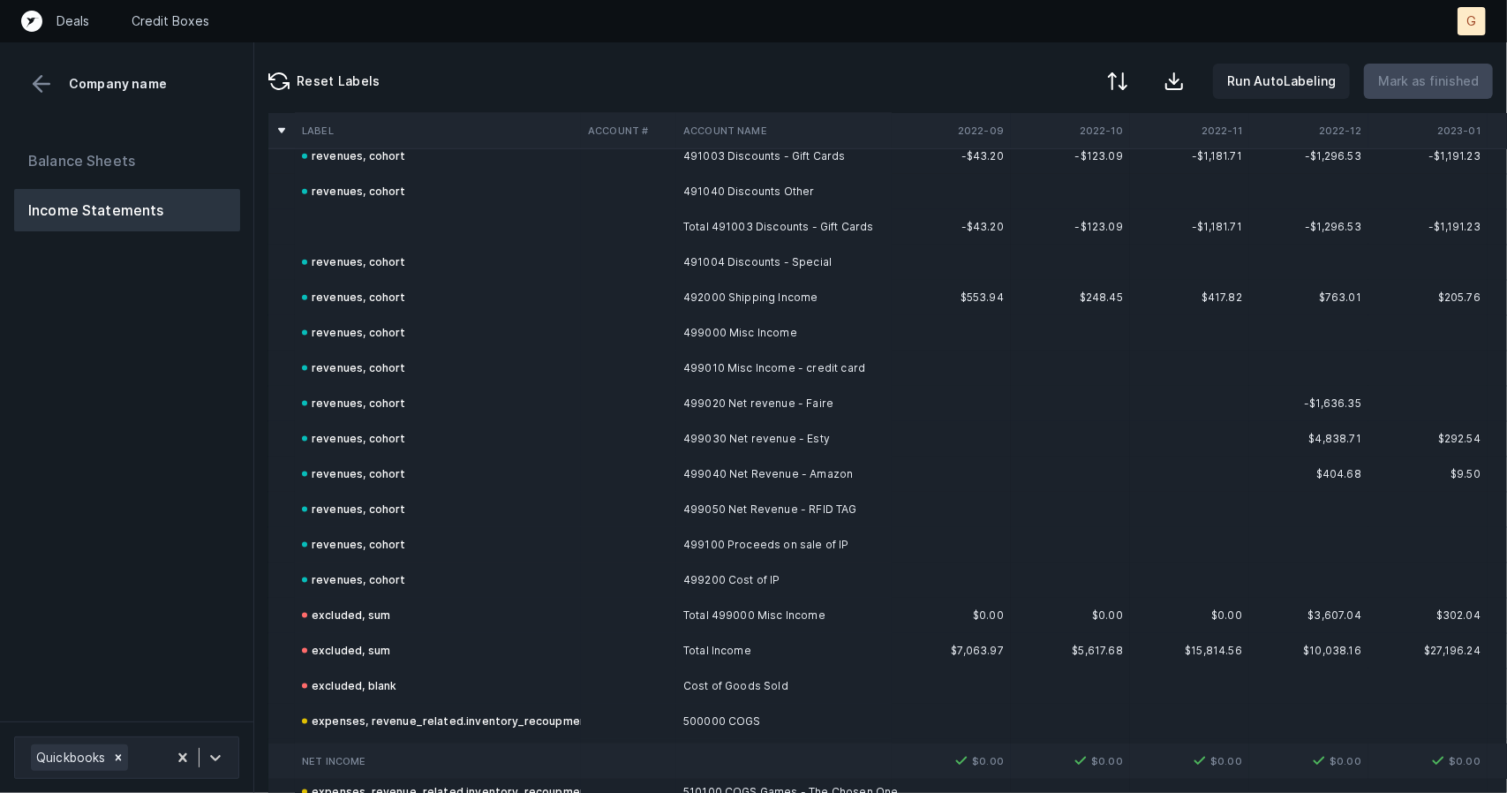
click at [358, 222] on td at bounding box center [438, 226] width 286 height 35
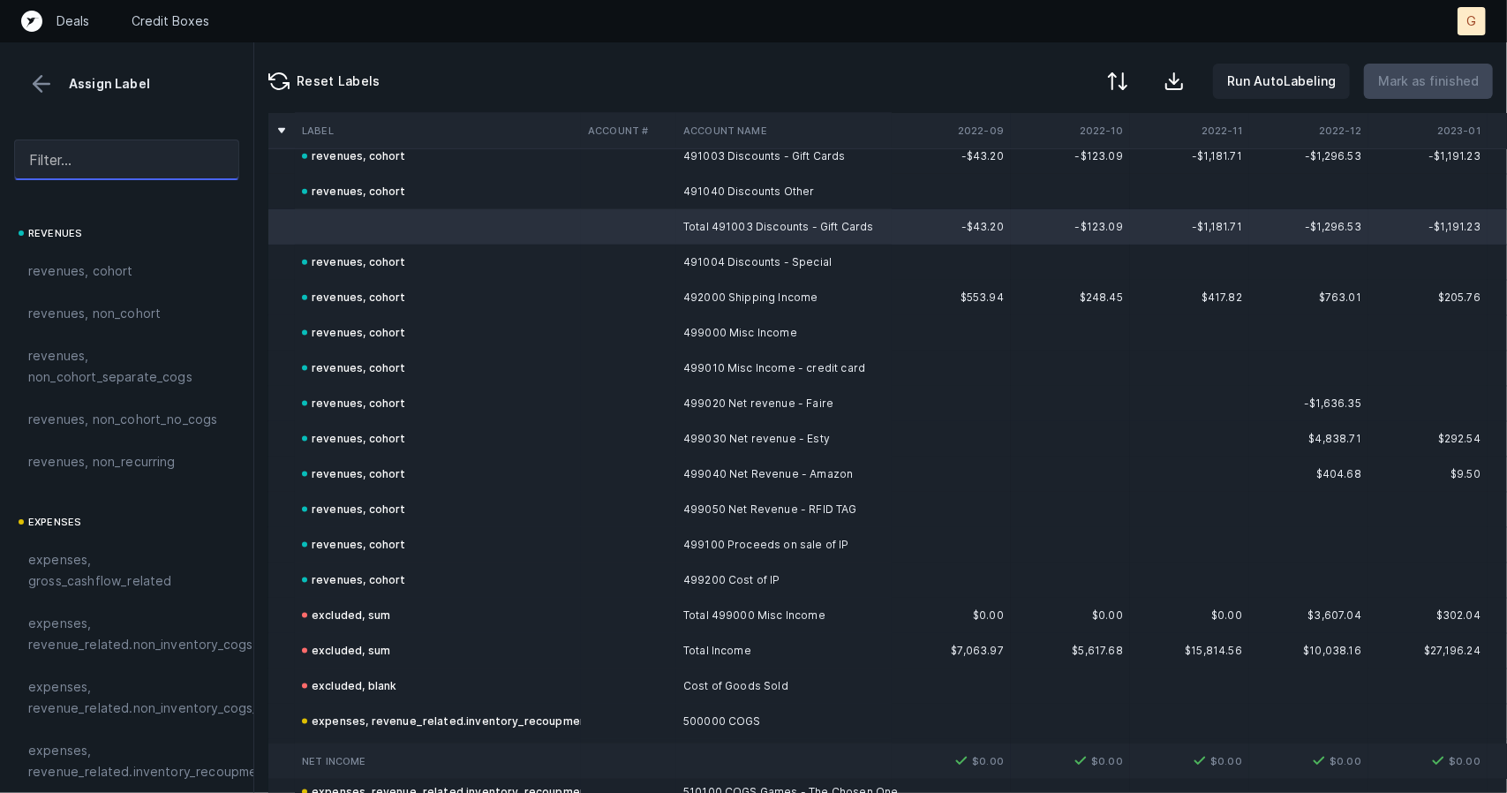
drag, startPoint x: 83, startPoint y: 147, endPoint x: 53, endPoint y: 109, distance: 48.4
click at [53, 109] on div "Assign Label revenues revenues, cohort revenues, non_cohort revenues, non_cohor…" at bounding box center [127, 417] width 254 height 751
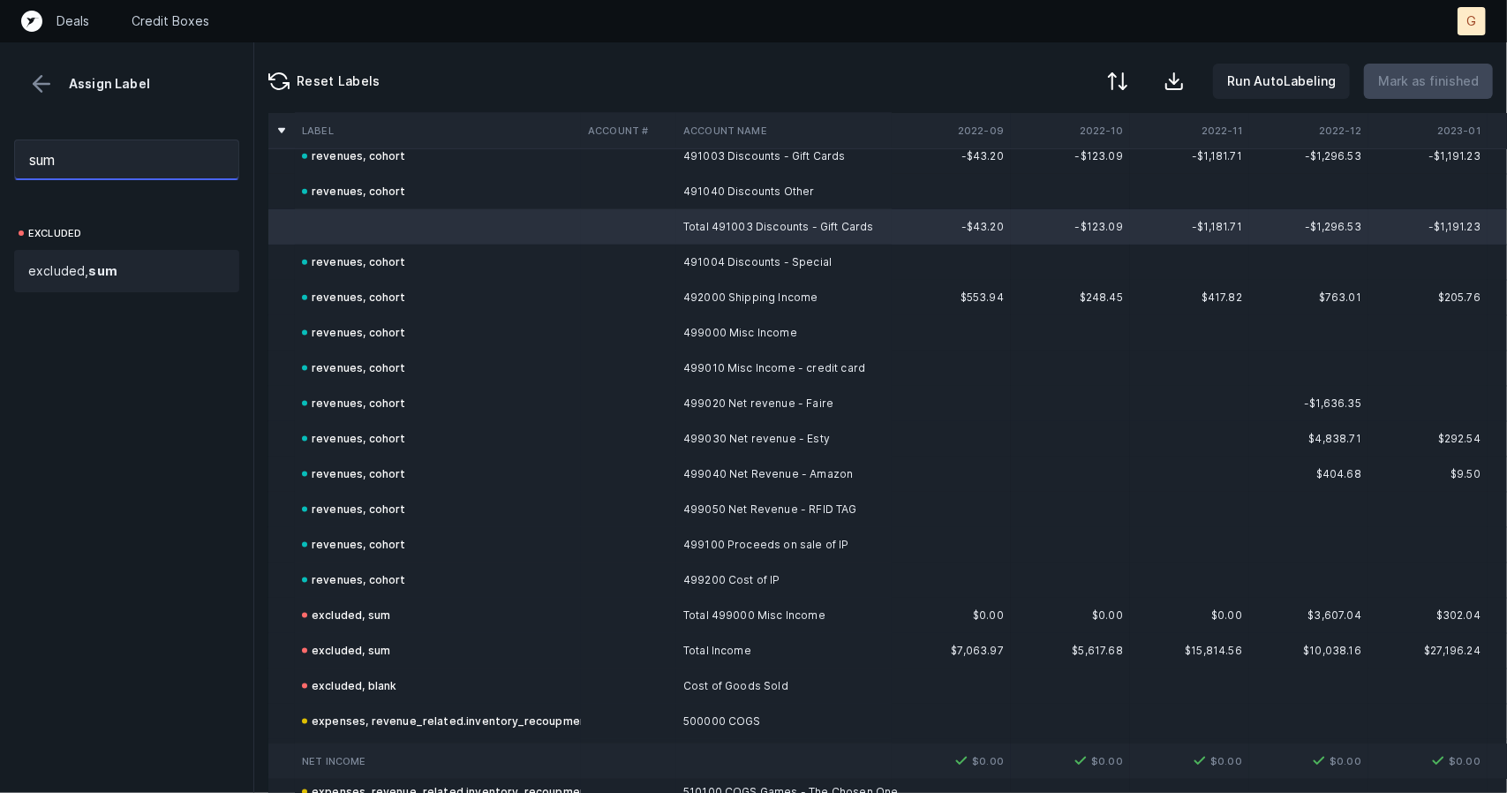
type input "sum"
click at [100, 269] on strong "sum" at bounding box center [102, 270] width 28 height 15
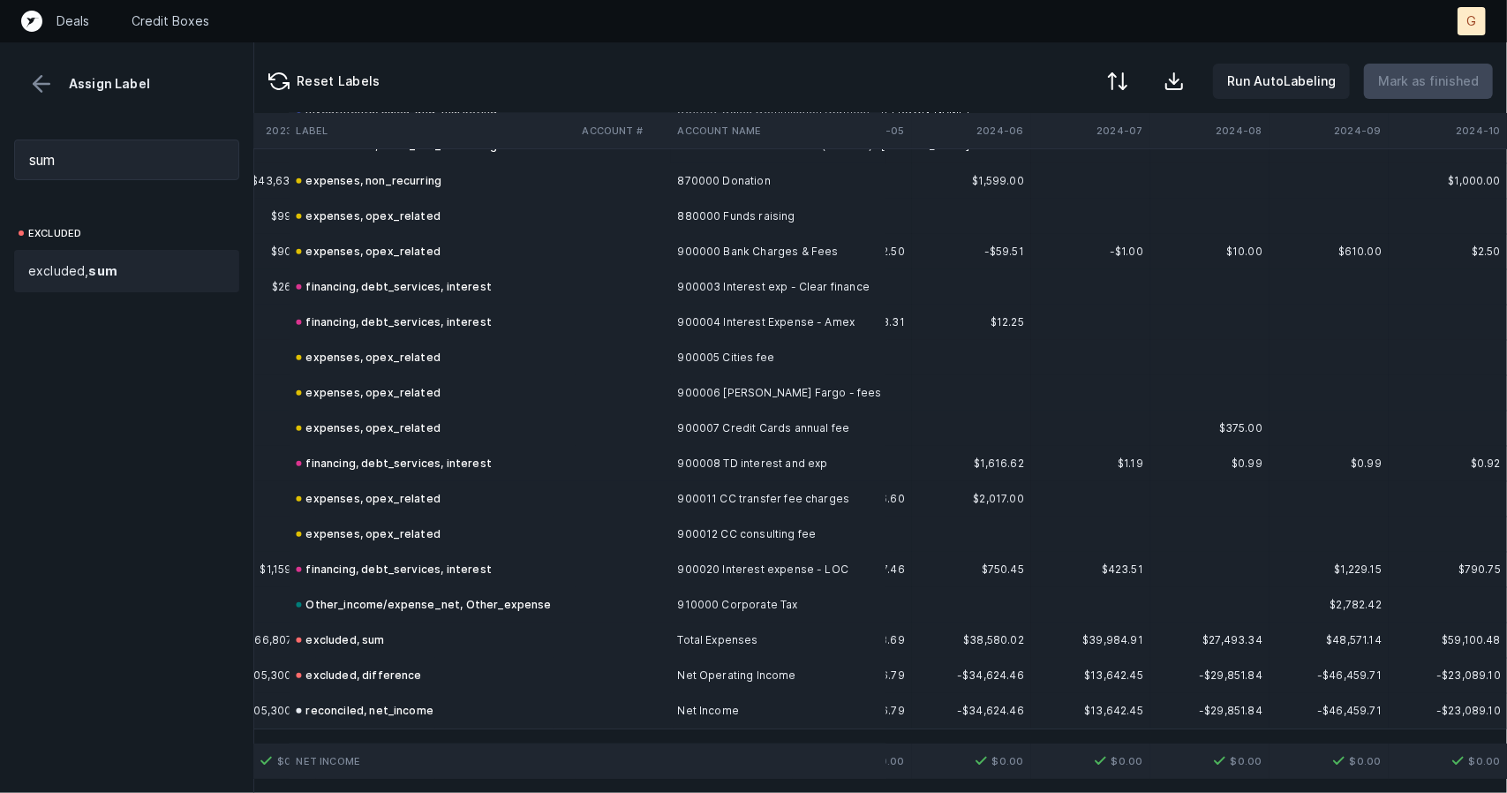
scroll to position [14493, 3808]
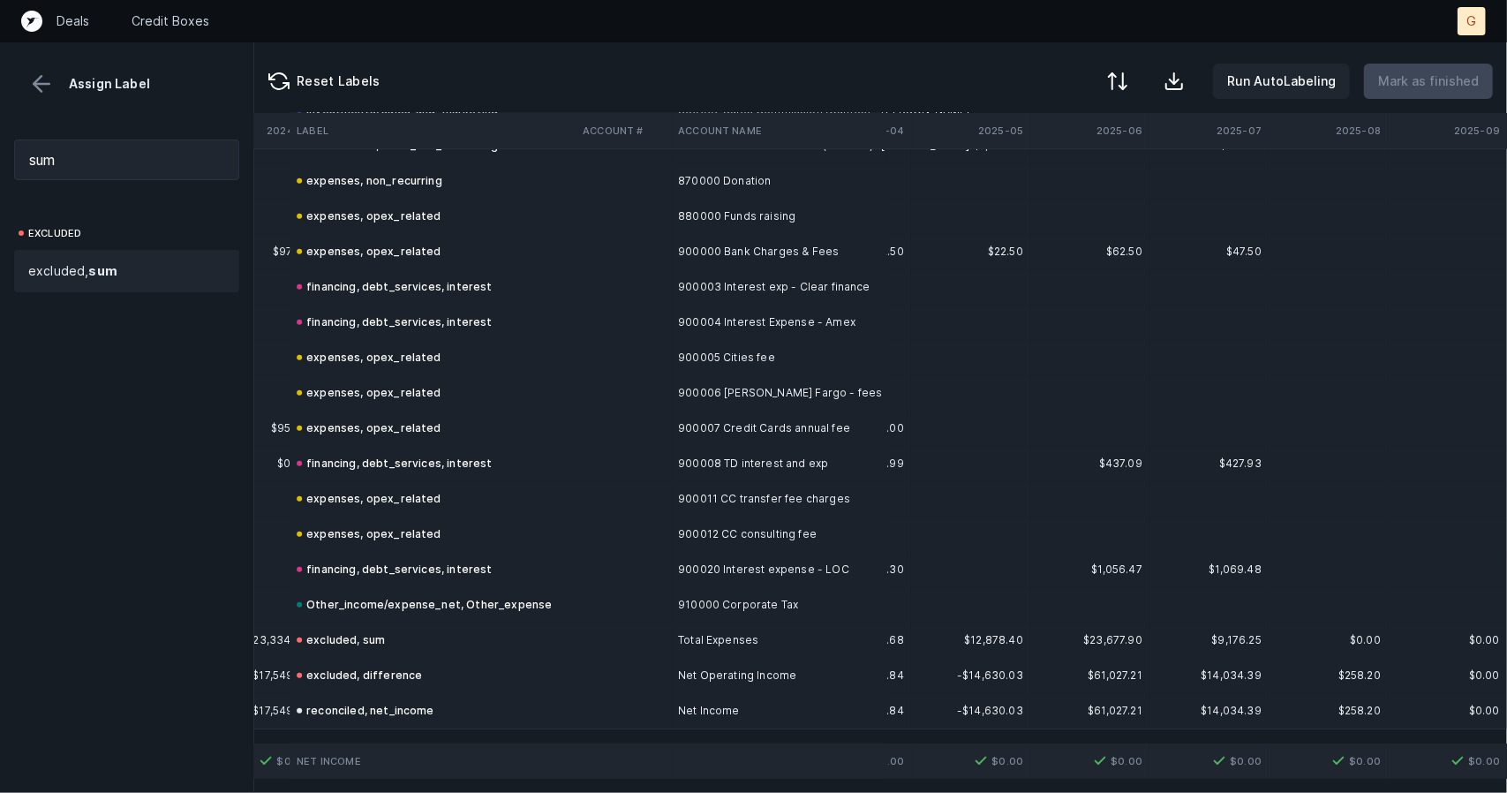
click at [34, 87] on button at bounding box center [41, 84] width 26 height 26
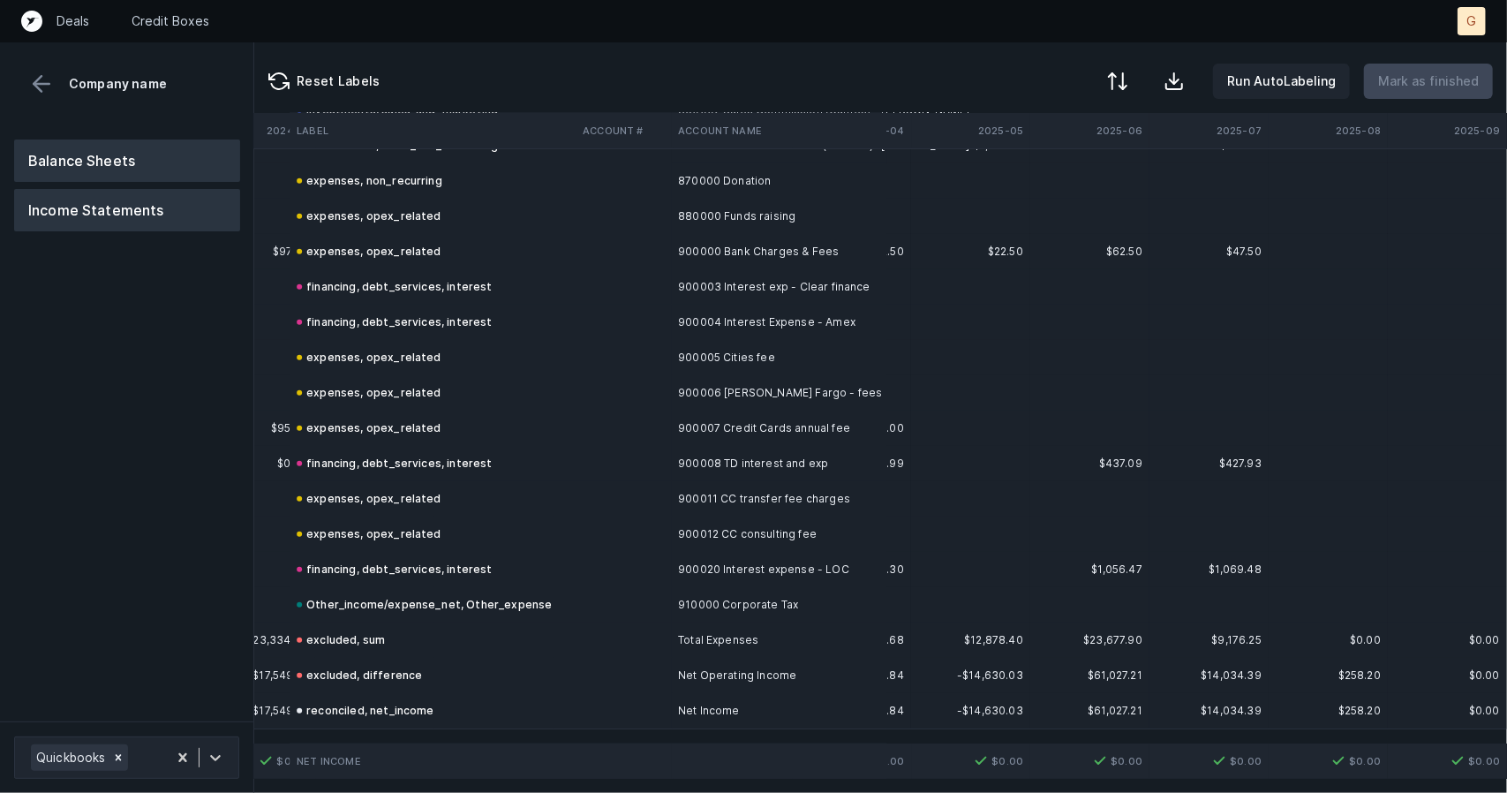
click at [128, 156] on button "Balance Sheets" at bounding box center [127, 161] width 226 height 42
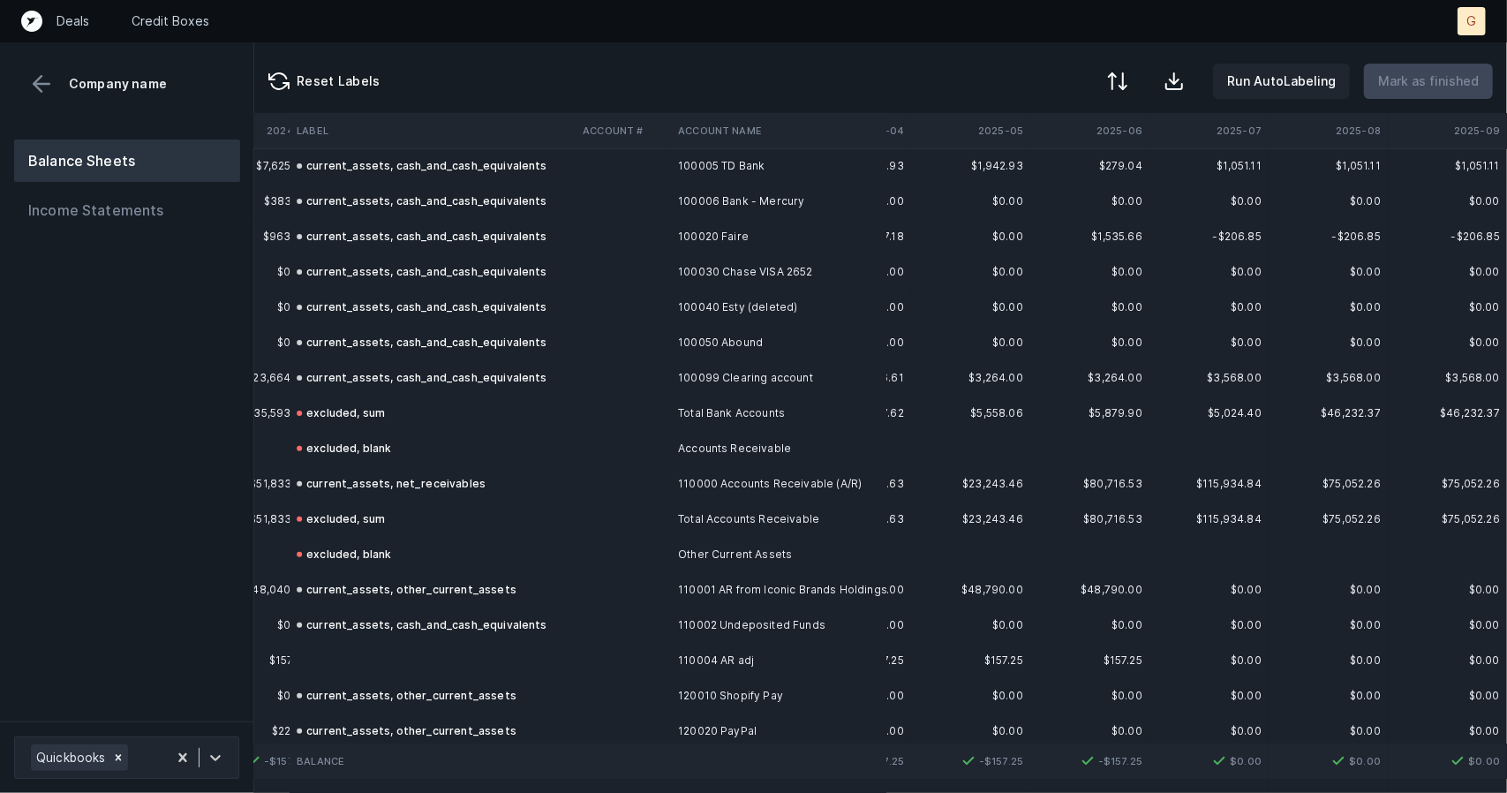
scroll to position [268, 3808]
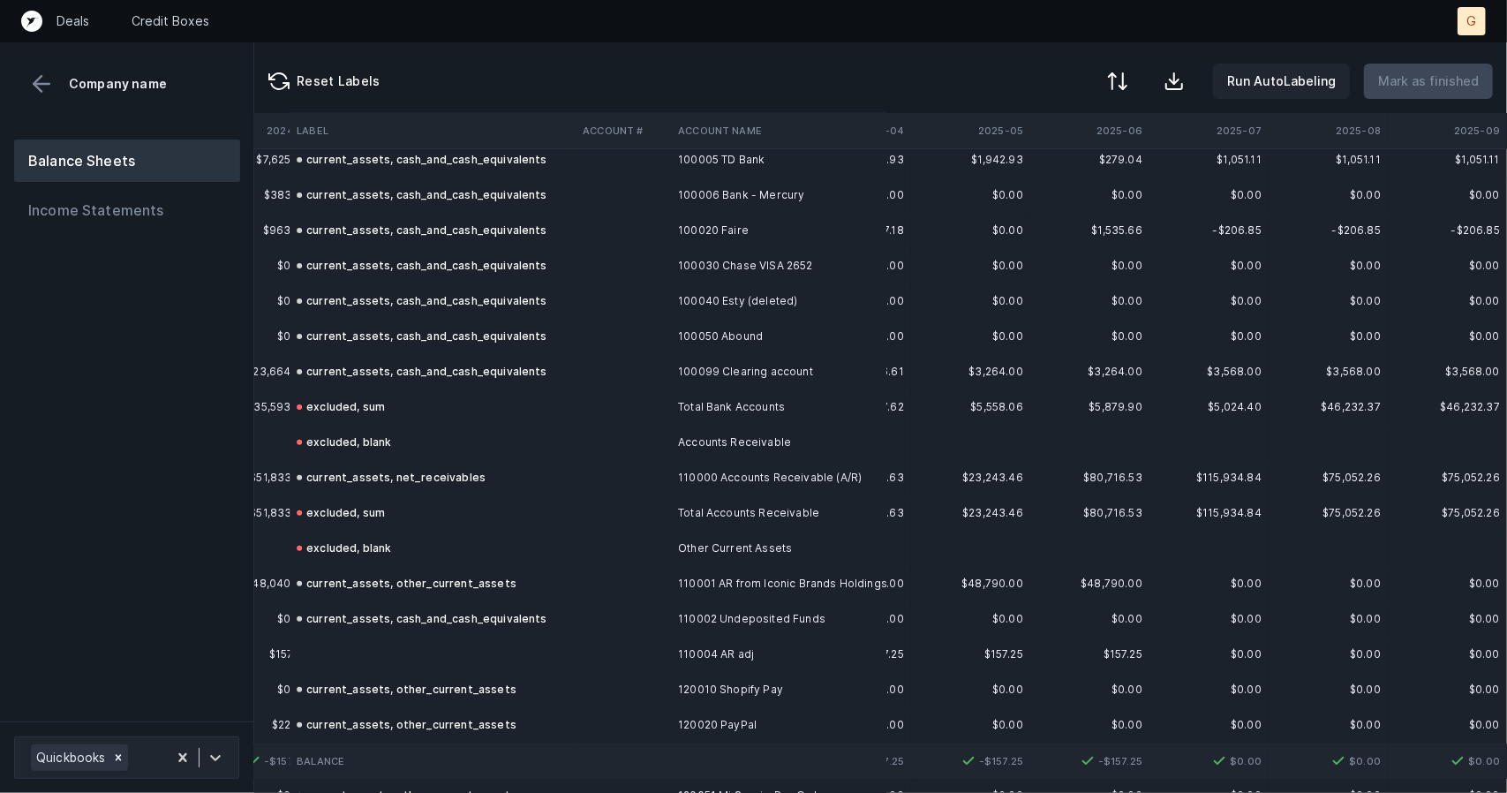
click at [355, 645] on td at bounding box center [433, 654] width 286 height 35
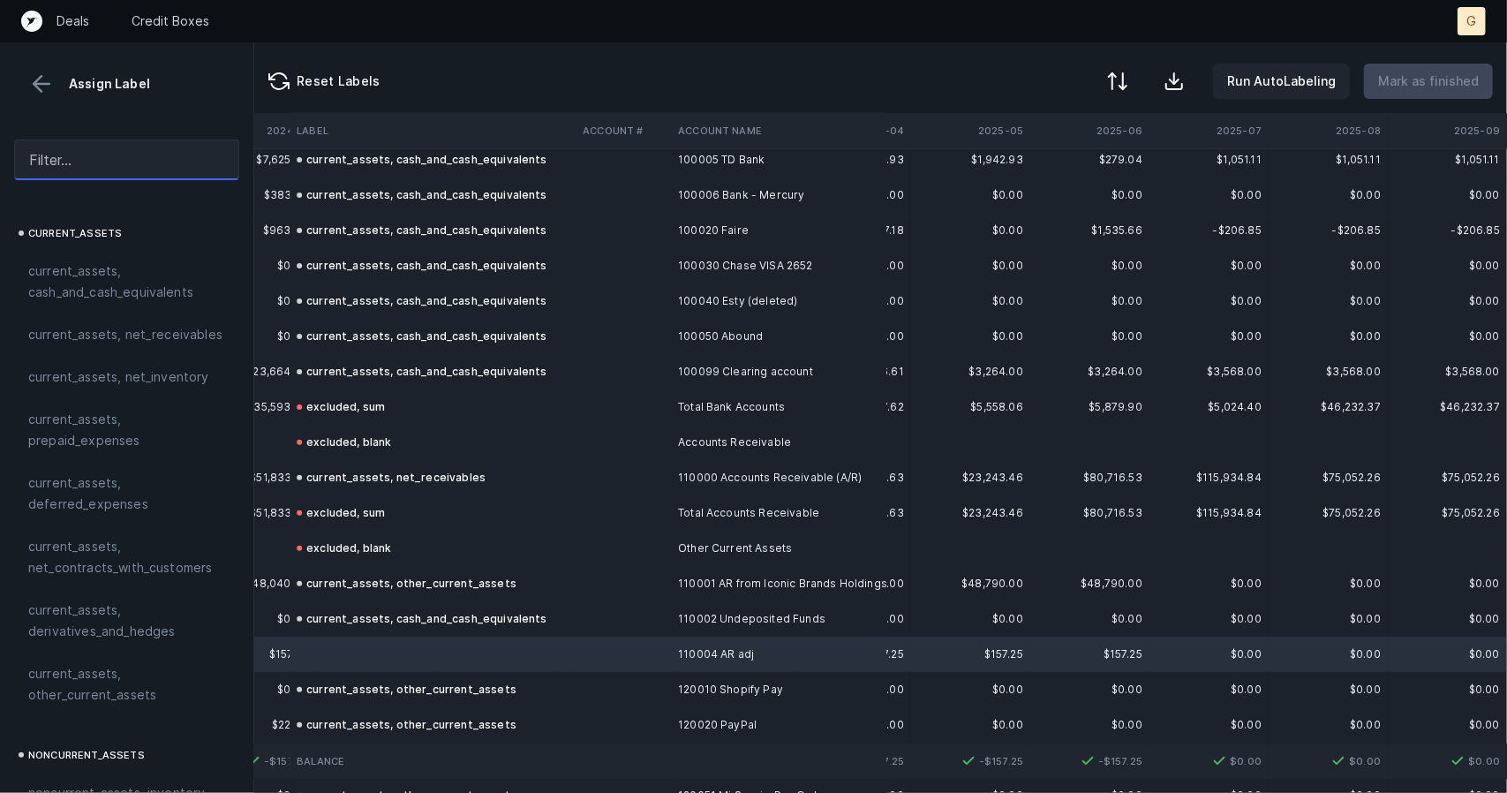
click at [104, 169] on input "text" at bounding box center [126, 160] width 225 height 41
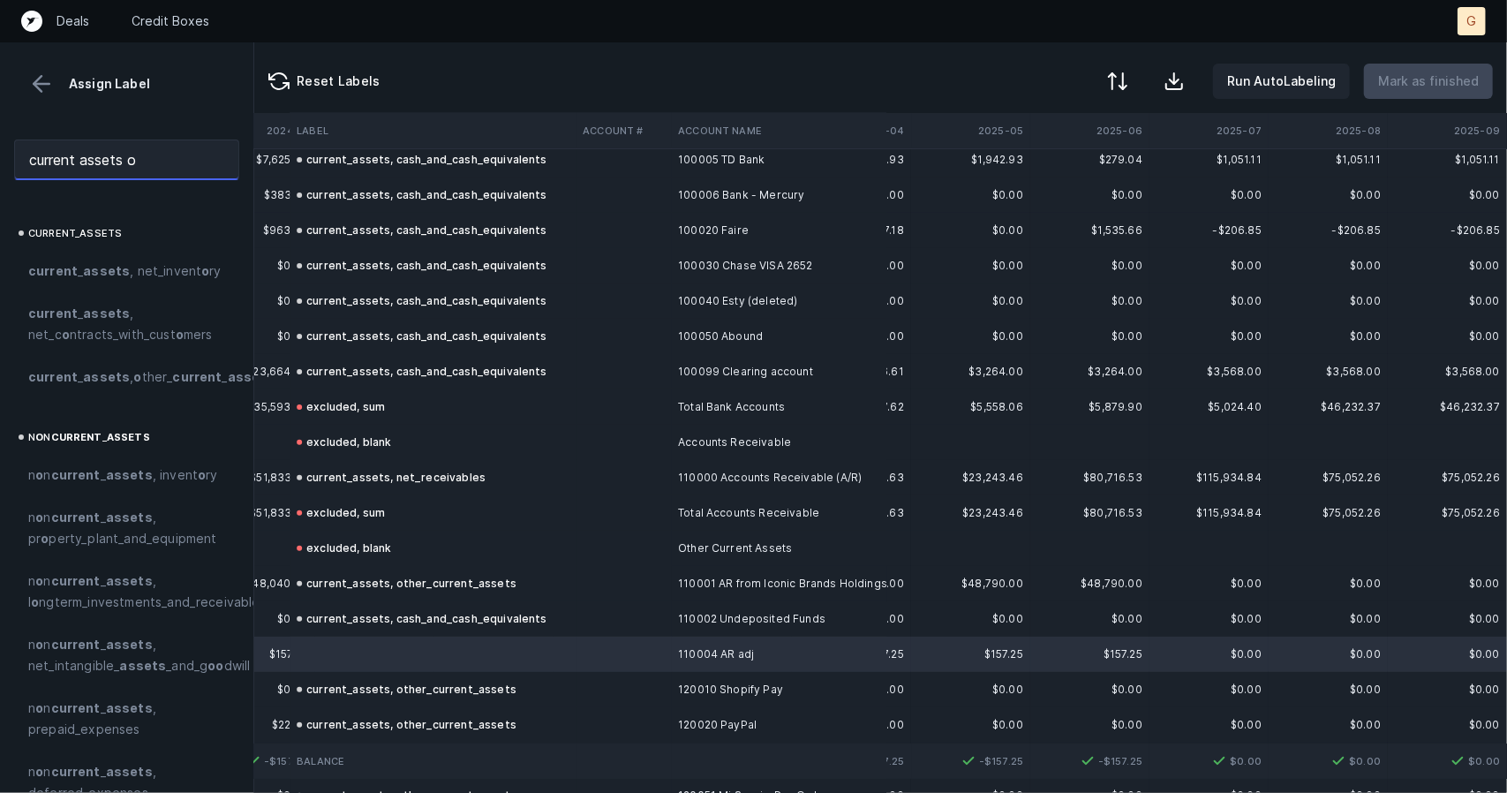
type input "current assets o"
click at [122, 382] on span "current _ assets , o ther_ current _ assets" at bounding box center [151, 376] width 246 height 21
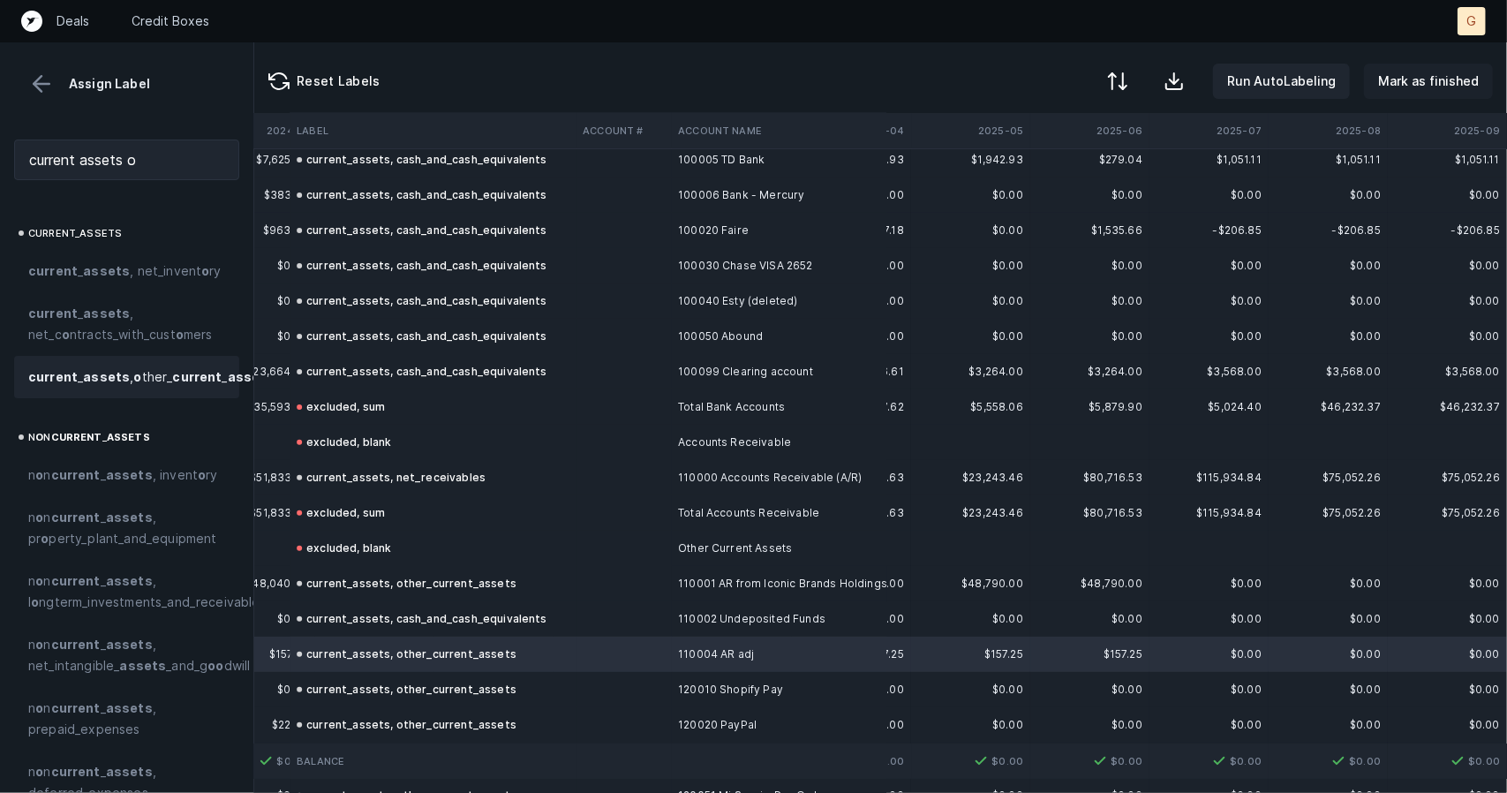
click at [1423, 80] on p "Mark as finished" at bounding box center [1428, 81] width 101 height 21
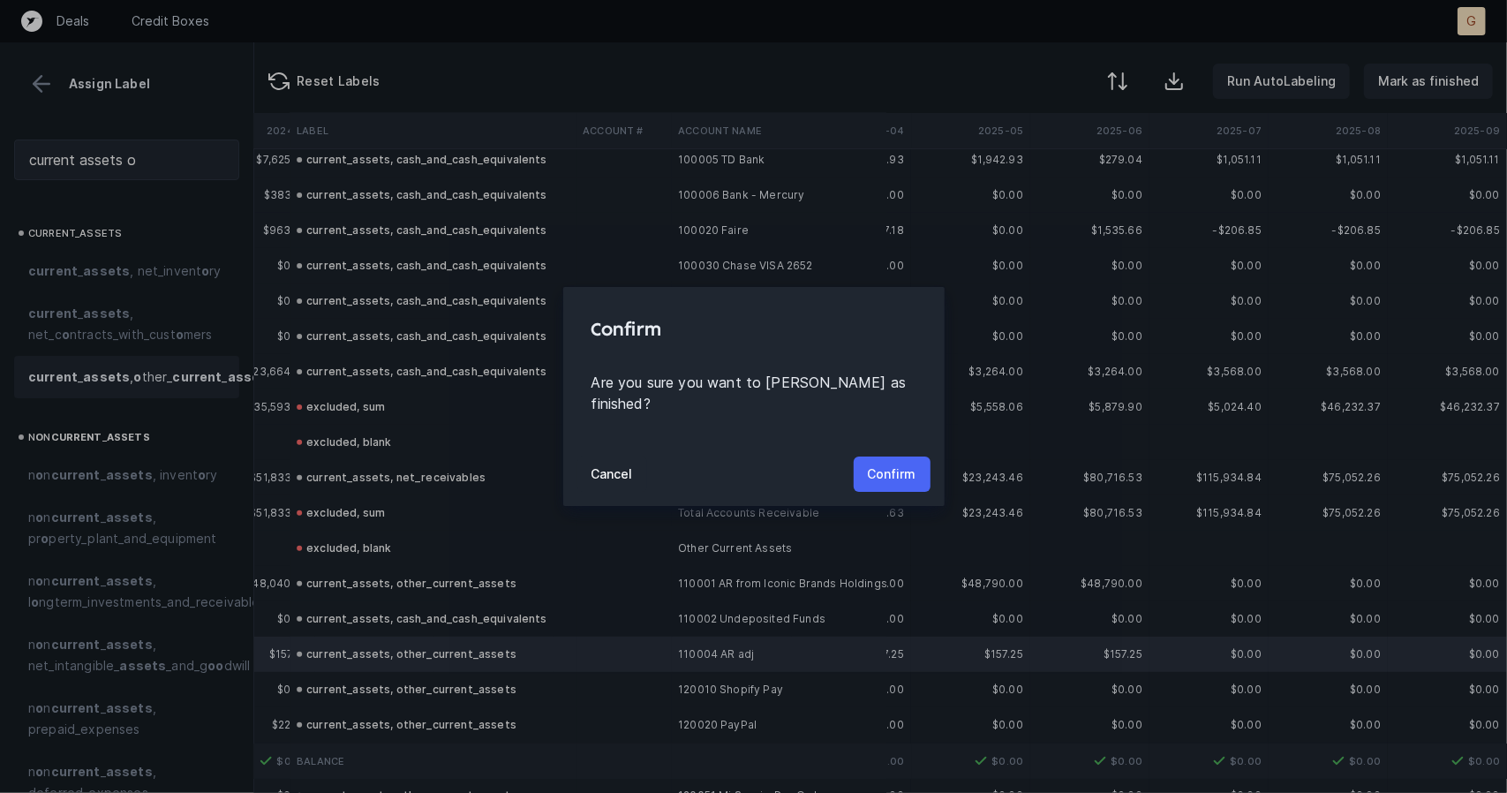
click at [901, 456] on button "Confirm" at bounding box center [892, 473] width 77 height 35
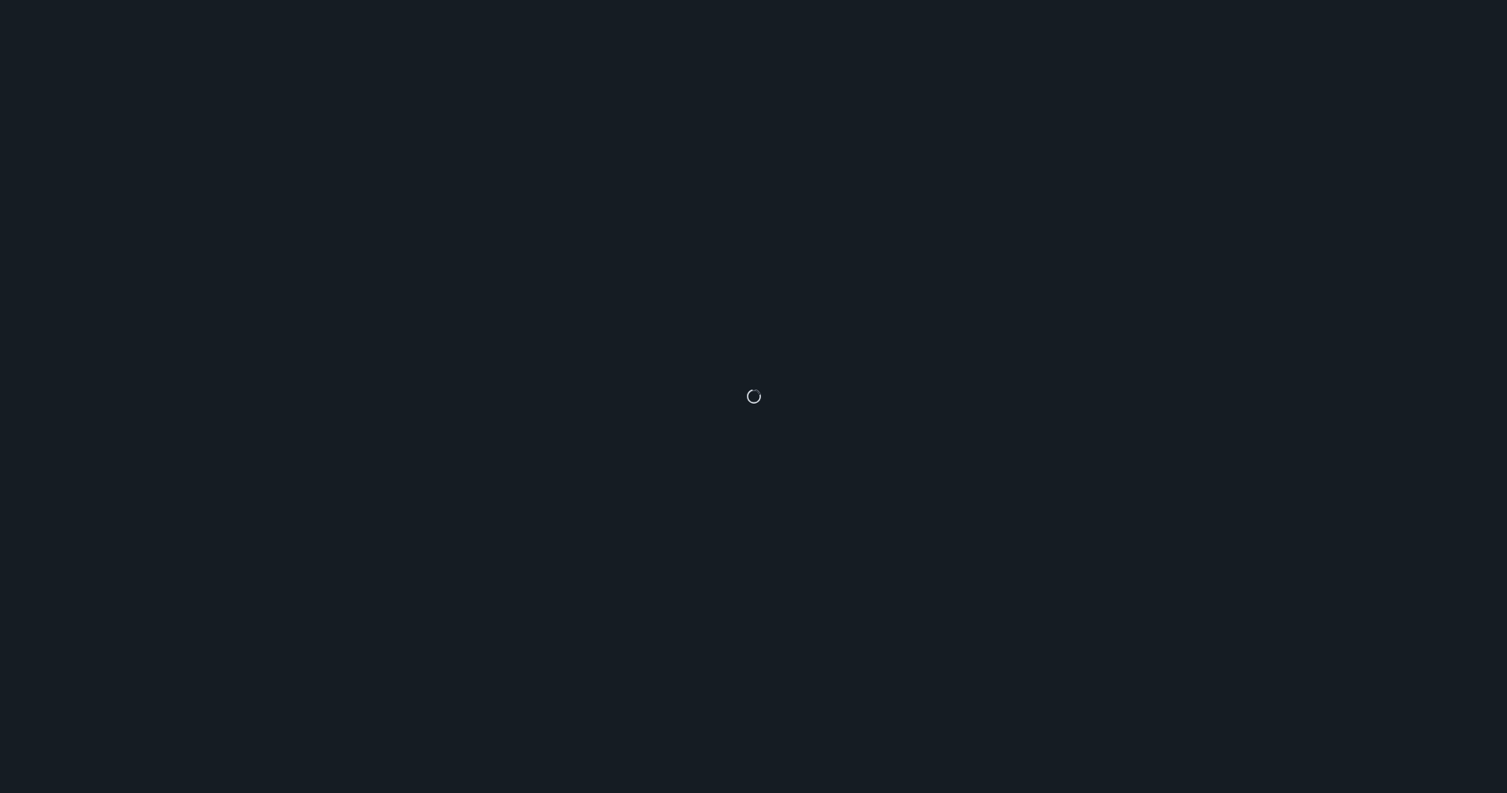
click at [1258, 388] on div at bounding box center [753, 396] width 1507 height 793
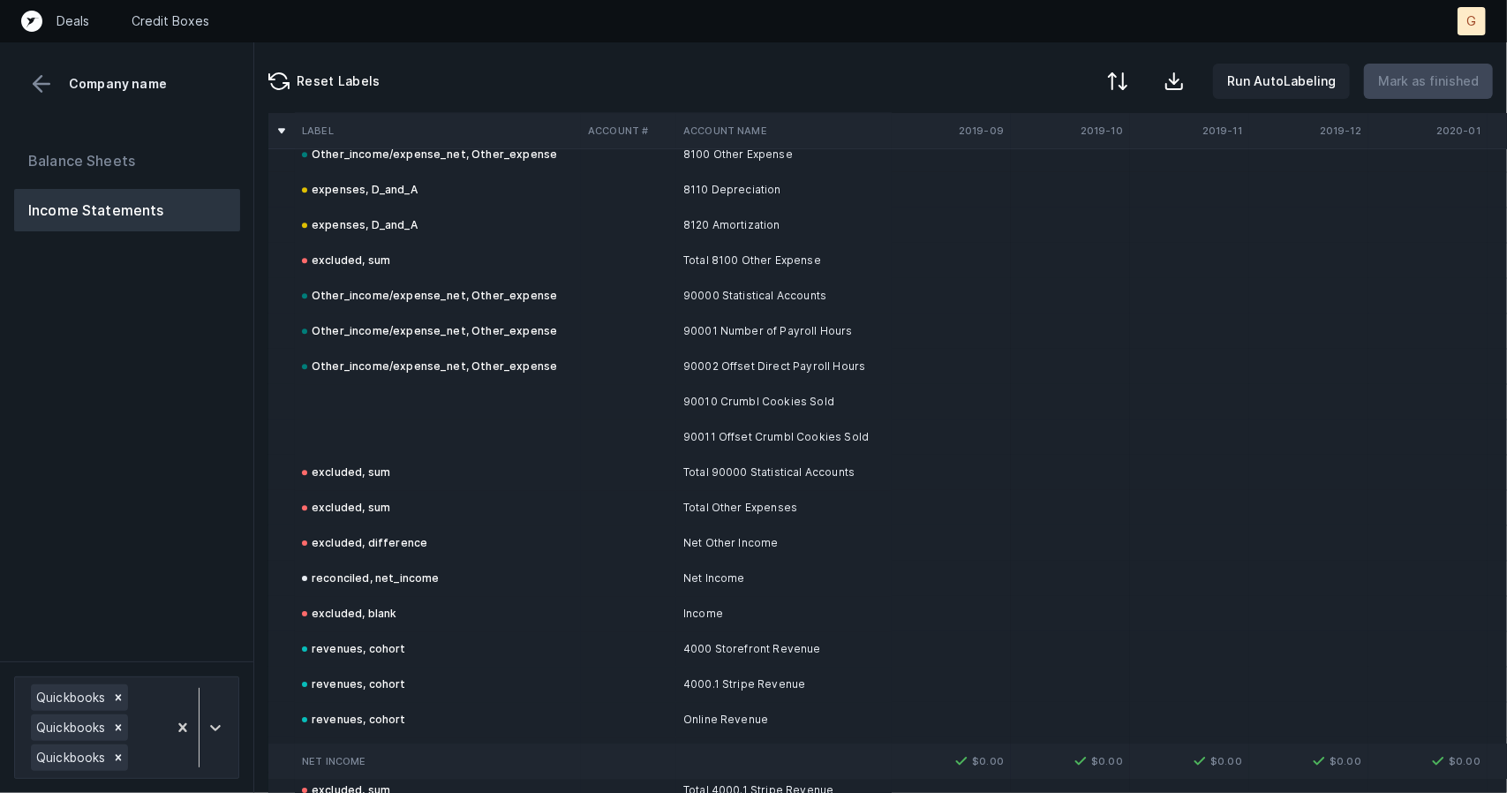
scroll to position [8091, 0]
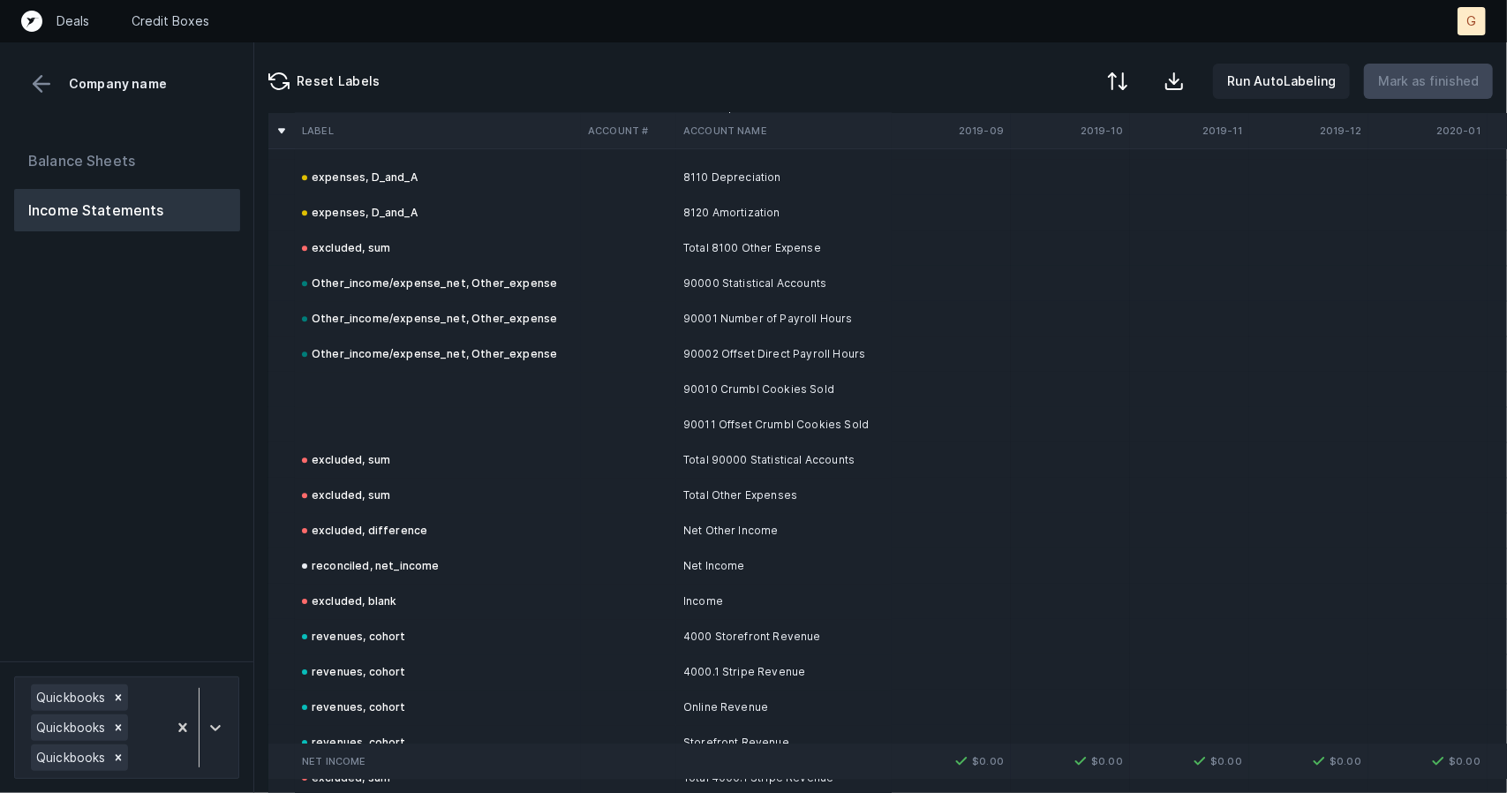
click at [359, 391] on td at bounding box center [438, 389] width 286 height 35
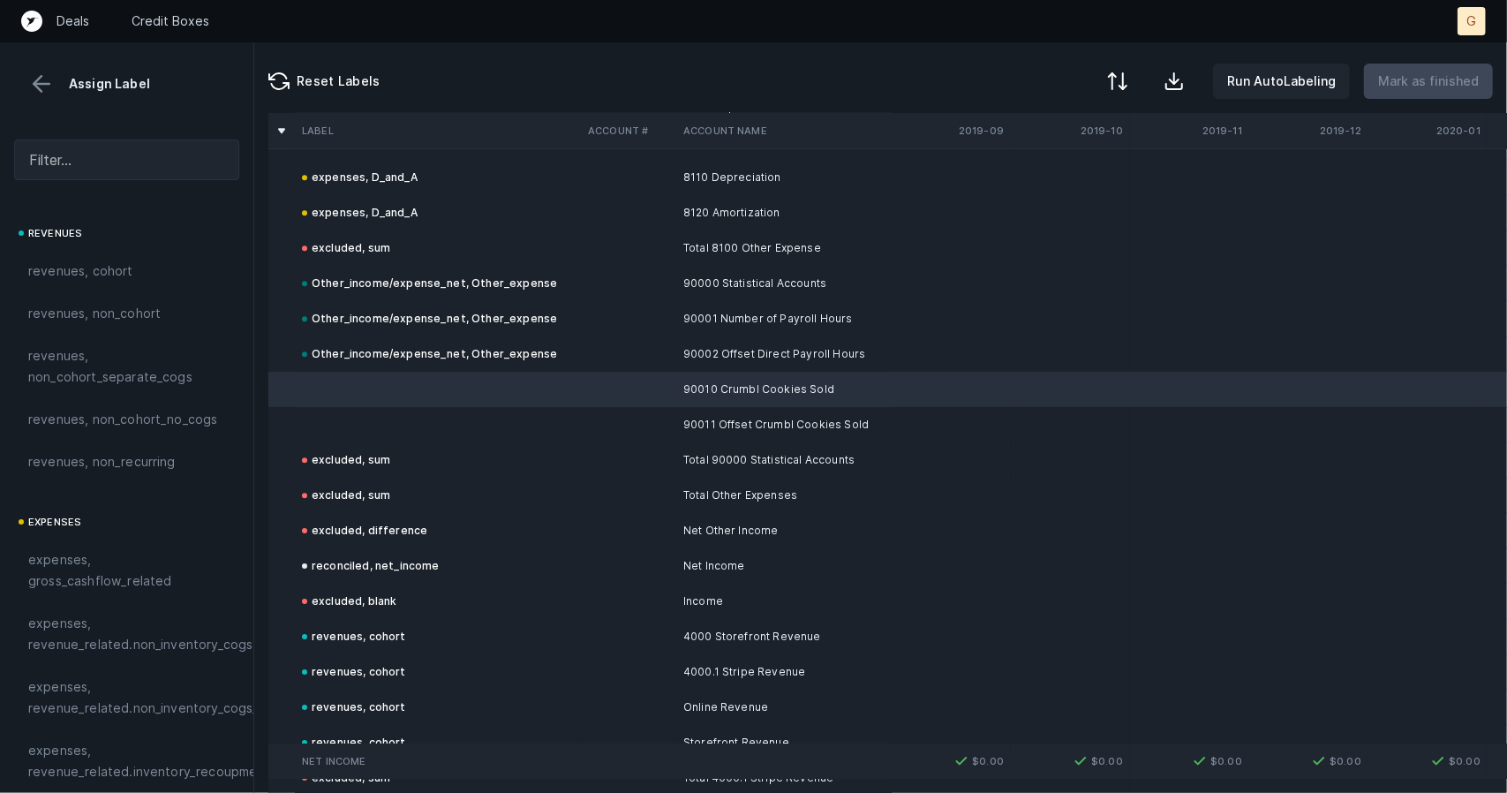
click at [360, 425] on td at bounding box center [438, 424] width 286 height 35
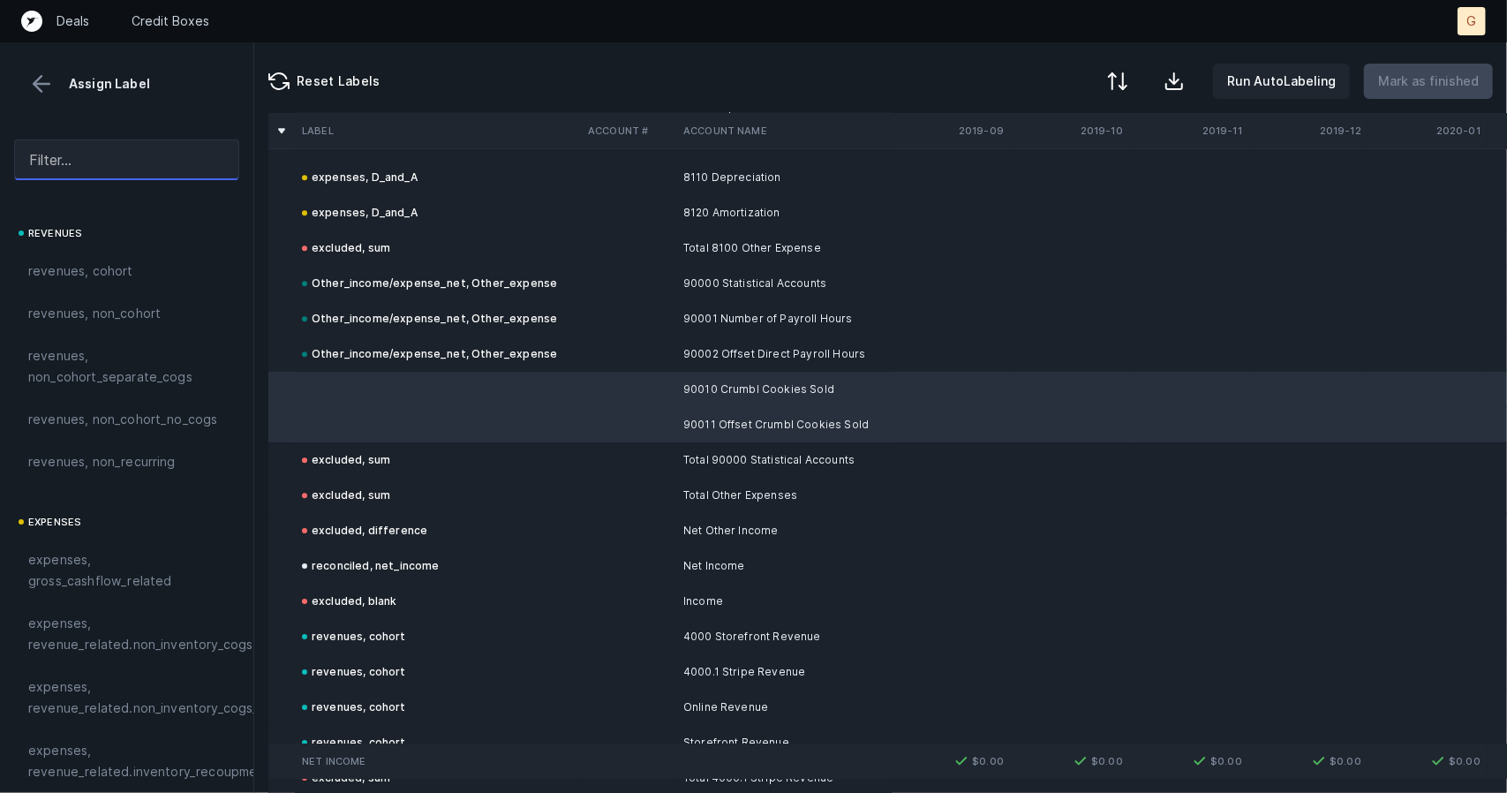
click at [79, 160] on input "text" at bounding box center [126, 160] width 225 height 41
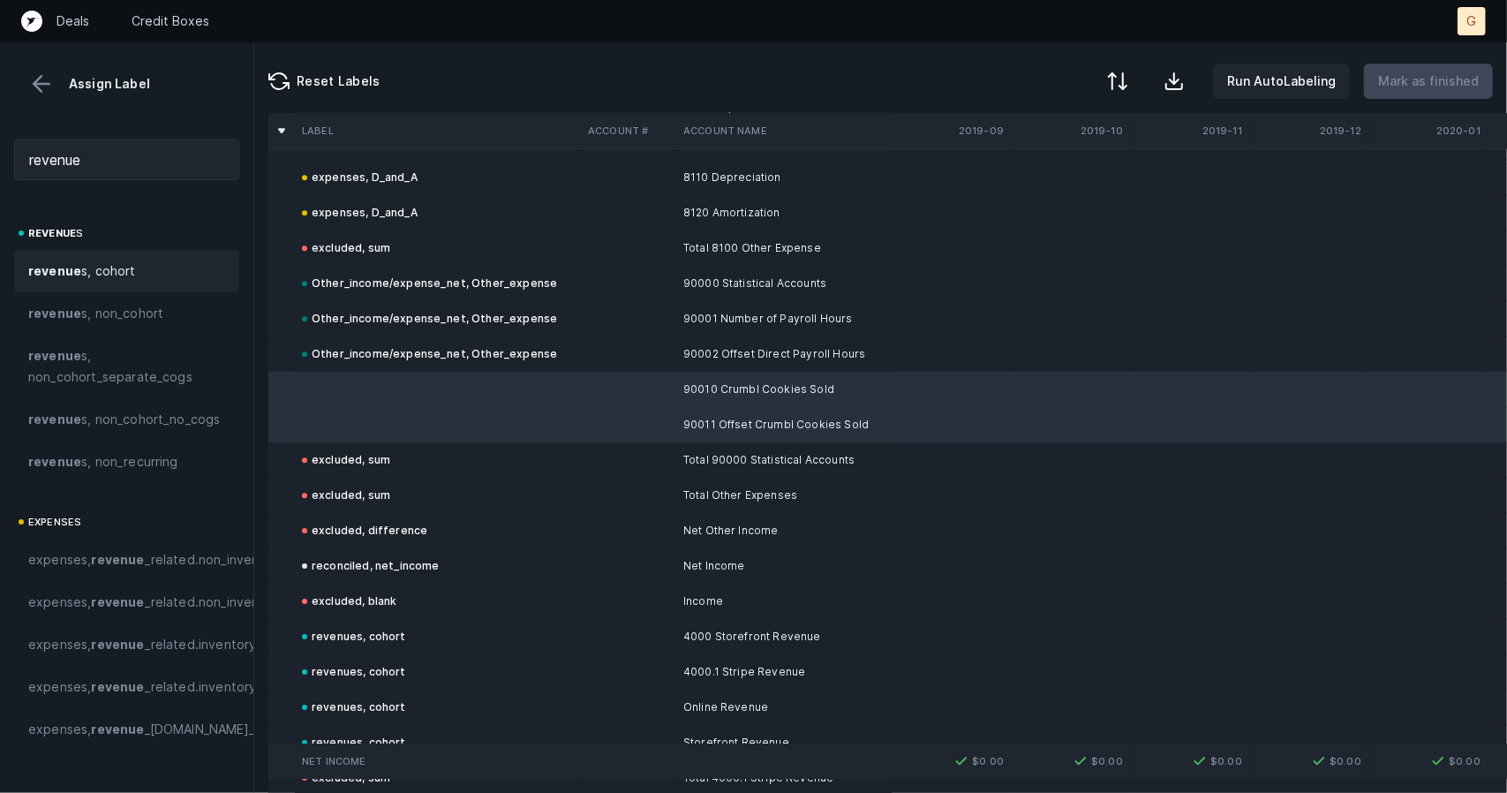
click at [122, 258] on div "revenue s, cohort" at bounding box center [126, 271] width 225 height 42
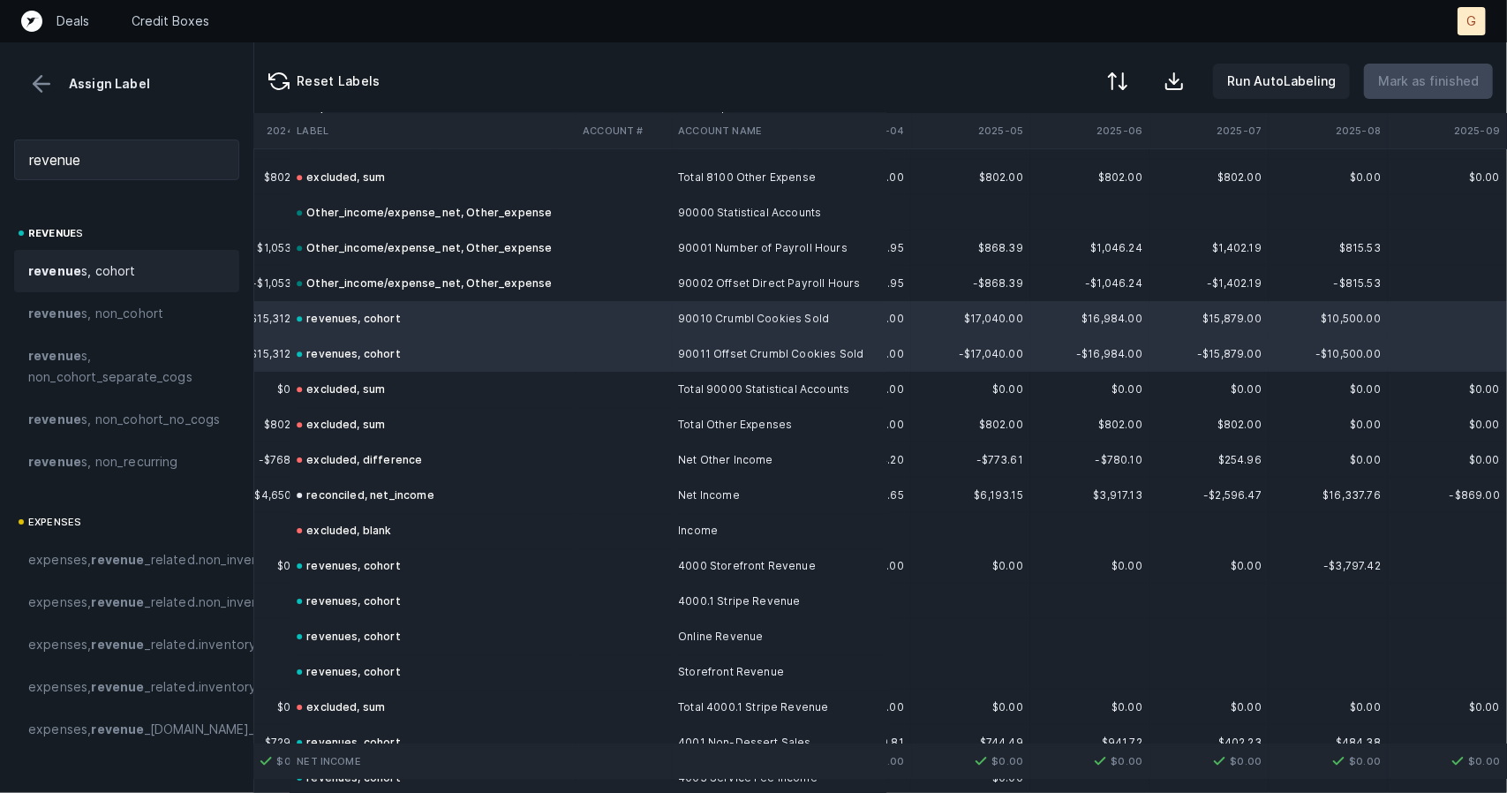
scroll to position [8143, 8099]
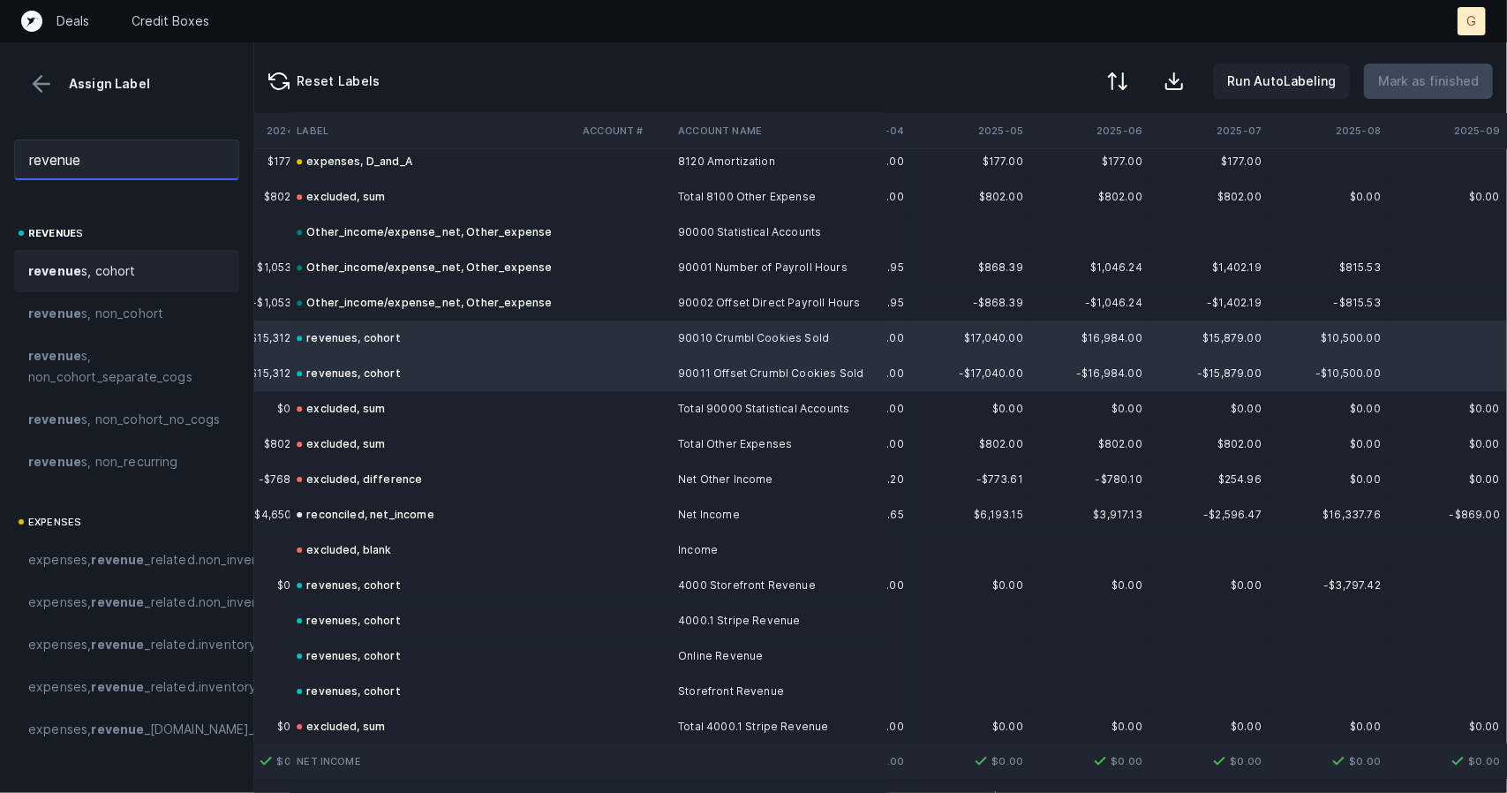
drag, startPoint x: 144, startPoint y: 172, endPoint x: 0, endPoint y: 112, distance: 155.9
click at [0, 112] on div "Assign Label revenue revenue s revenue s, cohort revenue s, non_cohort revenue …" at bounding box center [127, 417] width 254 height 751
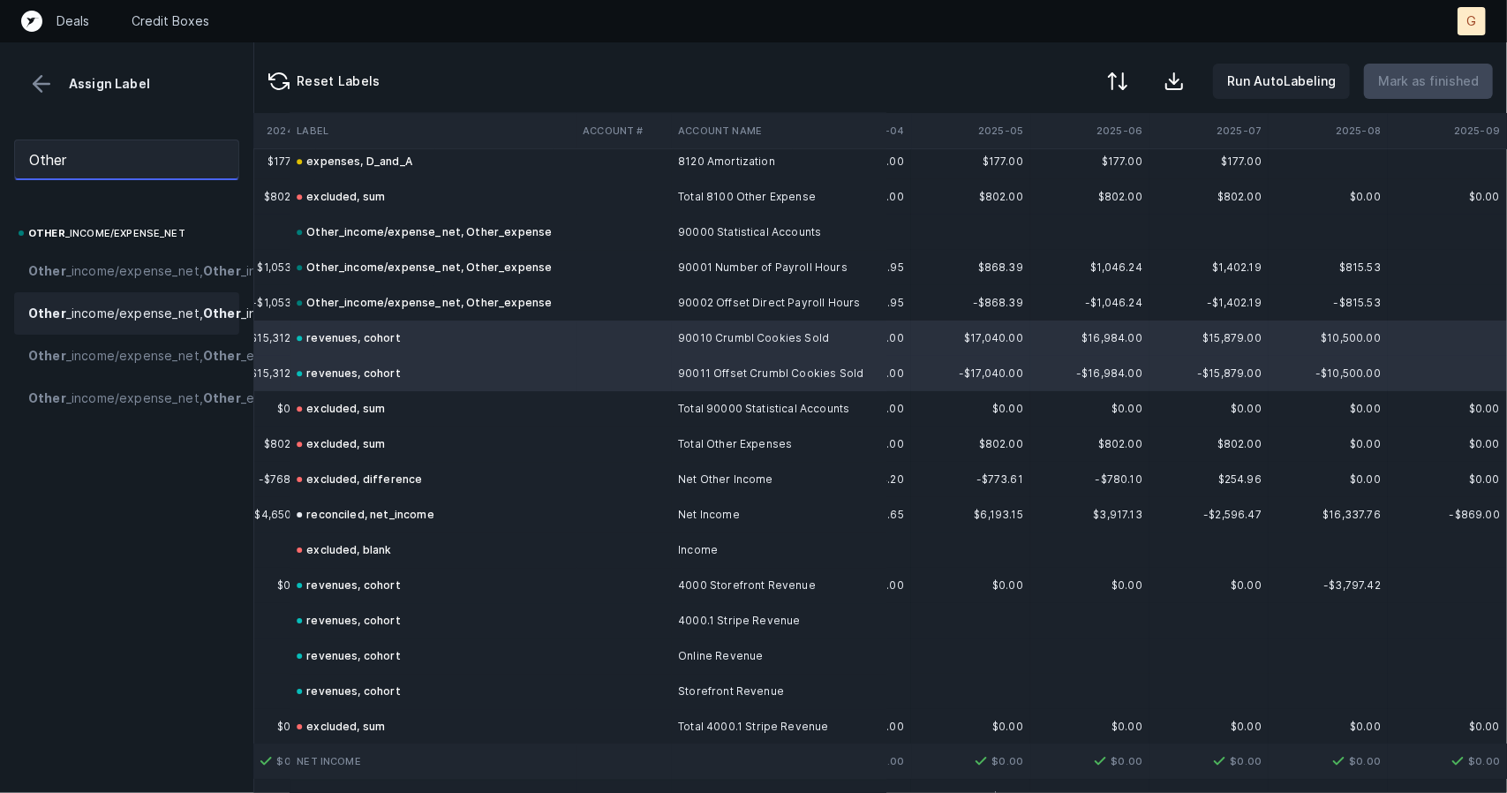
type input "Other"
click at [87, 282] on span "Other _income/expense_net, Other _income" at bounding box center [158, 270] width 261 height 21
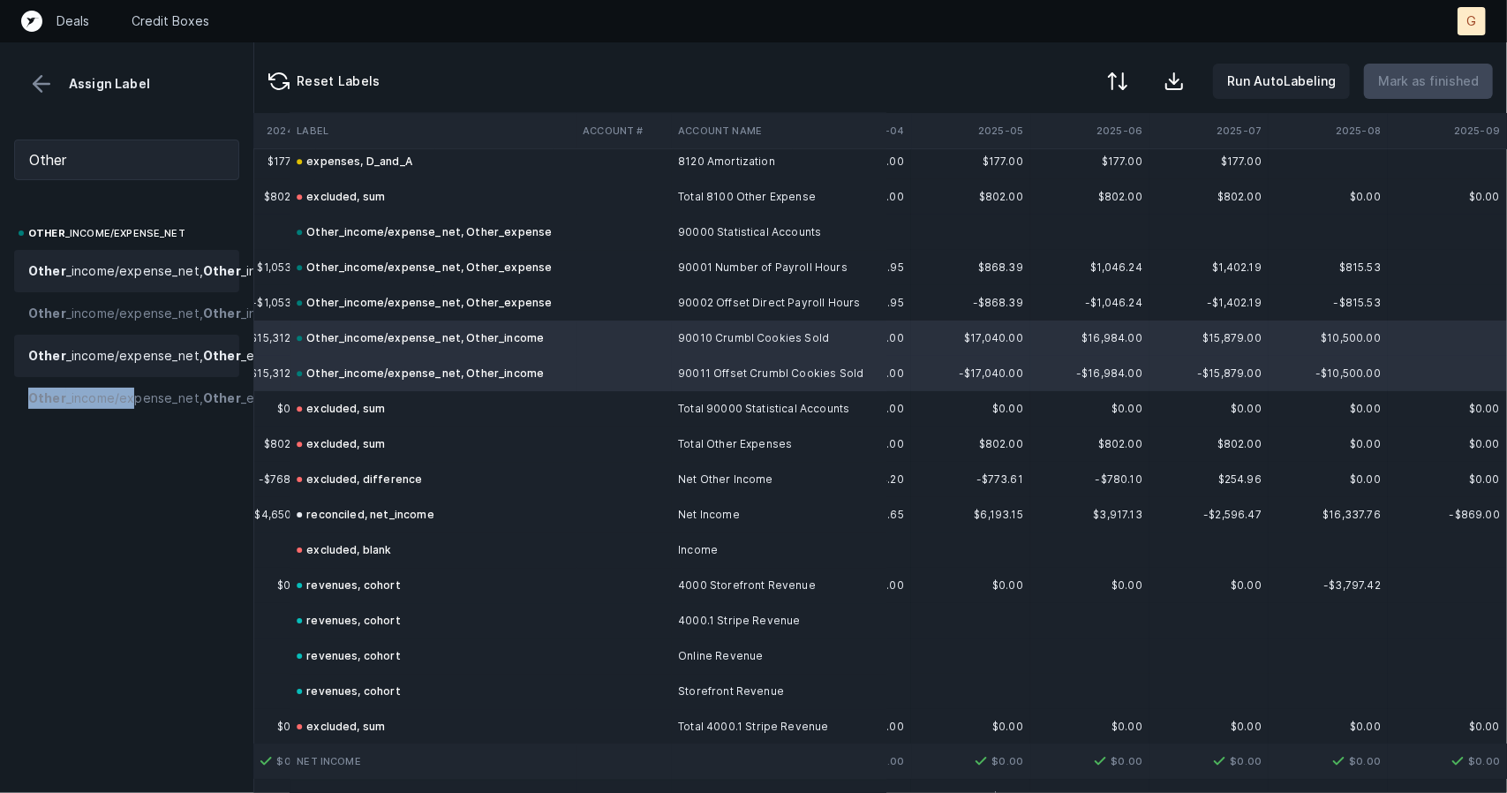
drag, startPoint x: 128, startPoint y: 462, endPoint x: 124, endPoint y: 425, distance: 37.3
click at [124, 419] on div "Other _income/expense_net Other _income/expense_net, Other _income Other _incom…" at bounding box center [126, 321] width 225 height 197
click at [124, 366] on span "Other _income/expense_net, Other _expense" at bounding box center [163, 355] width 271 height 21
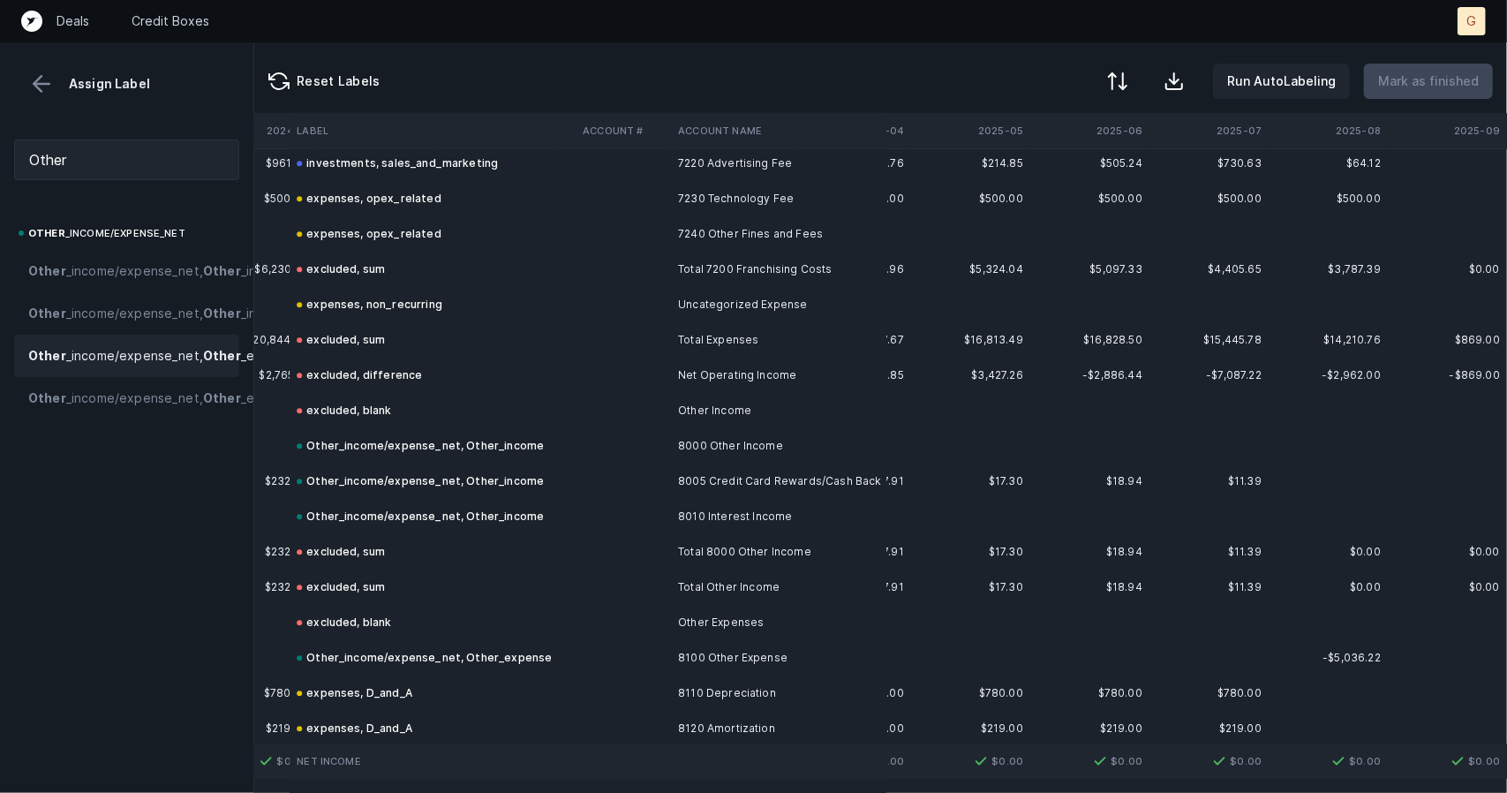
scroll to position [12621, 8099]
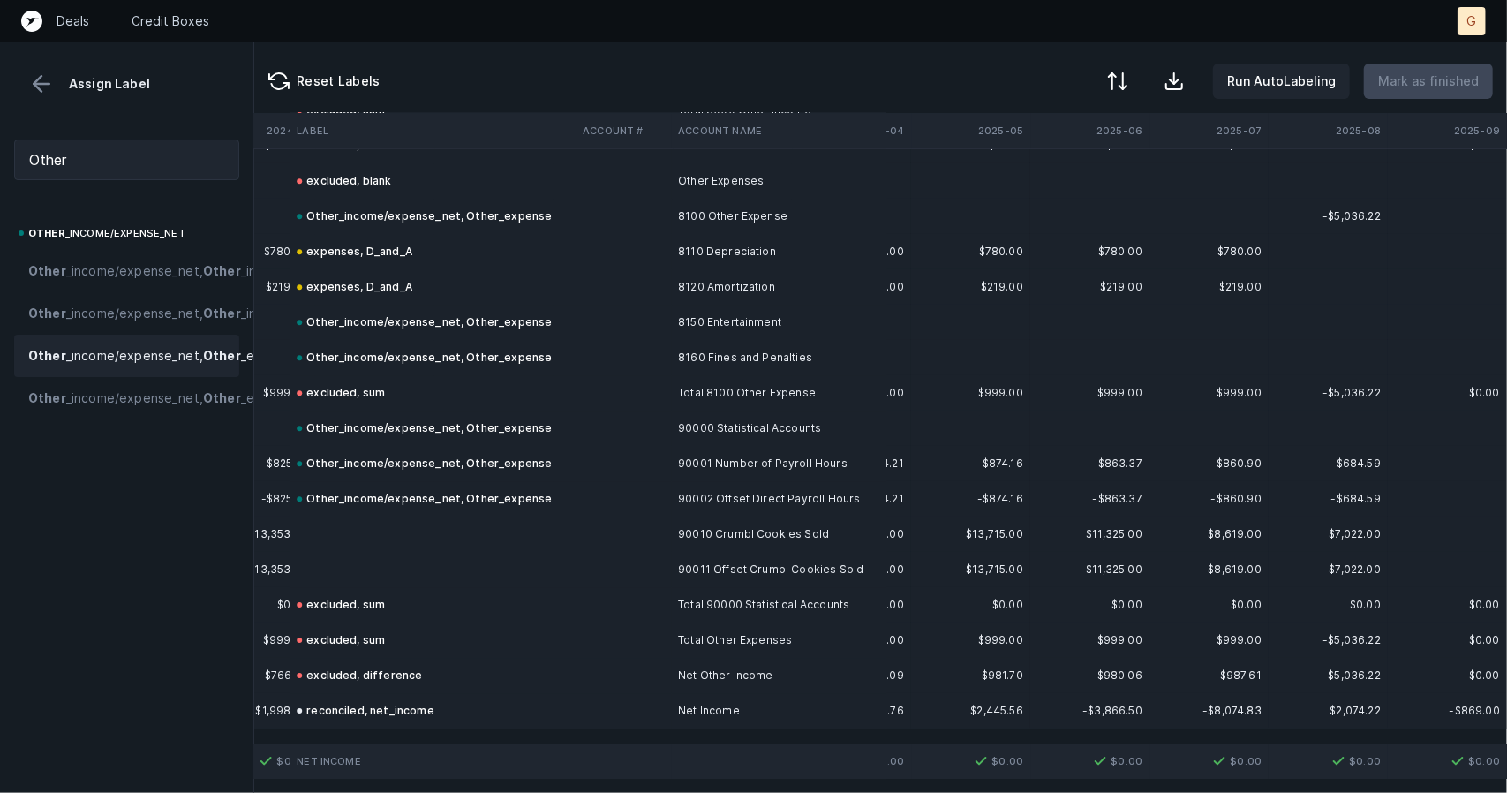
click at [464, 521] on td at bounding box center [433, 534] width 286 height 35
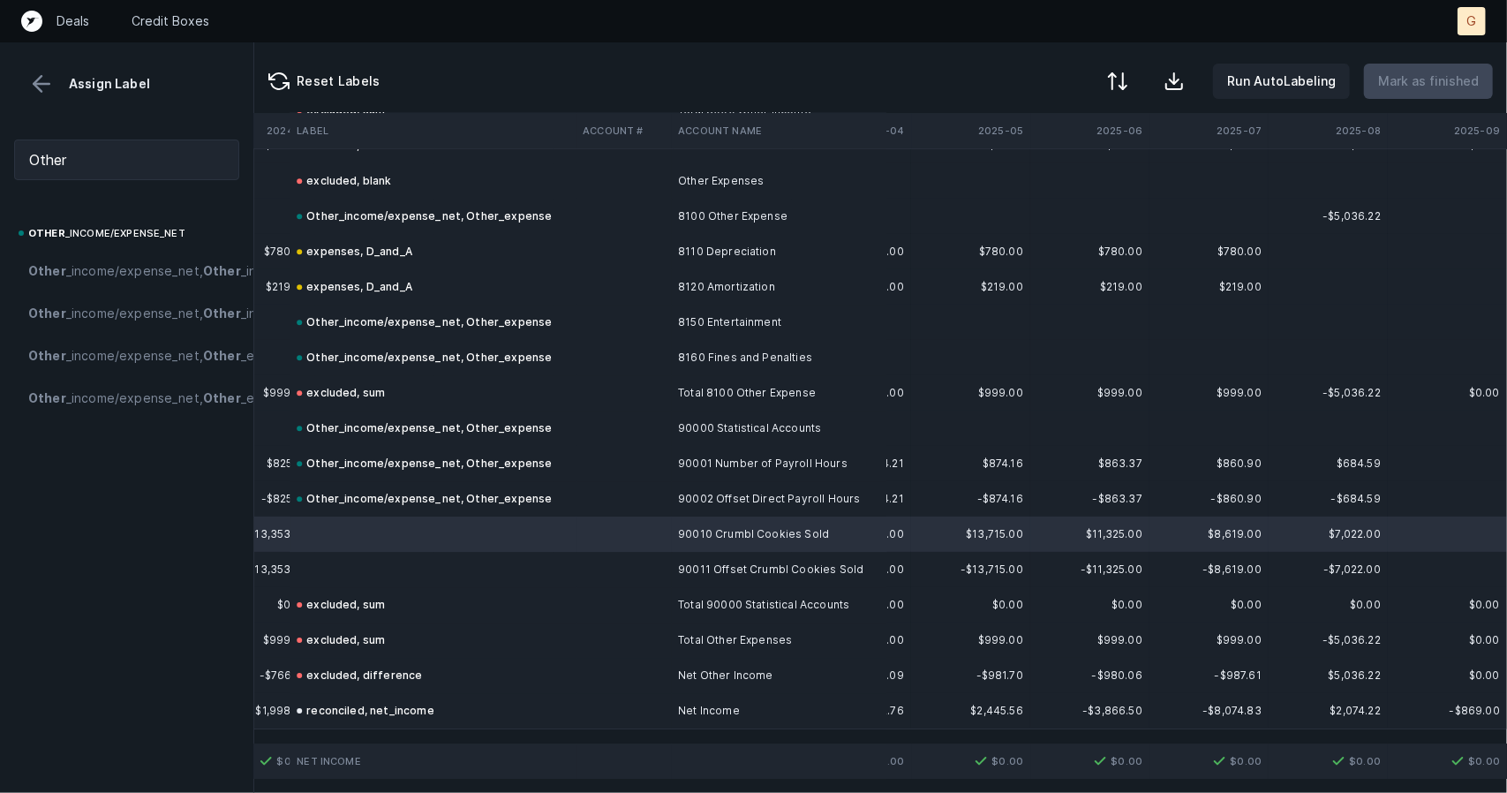
click at [376, 557] on td at bounding box center [433, 569] width 286 height 35
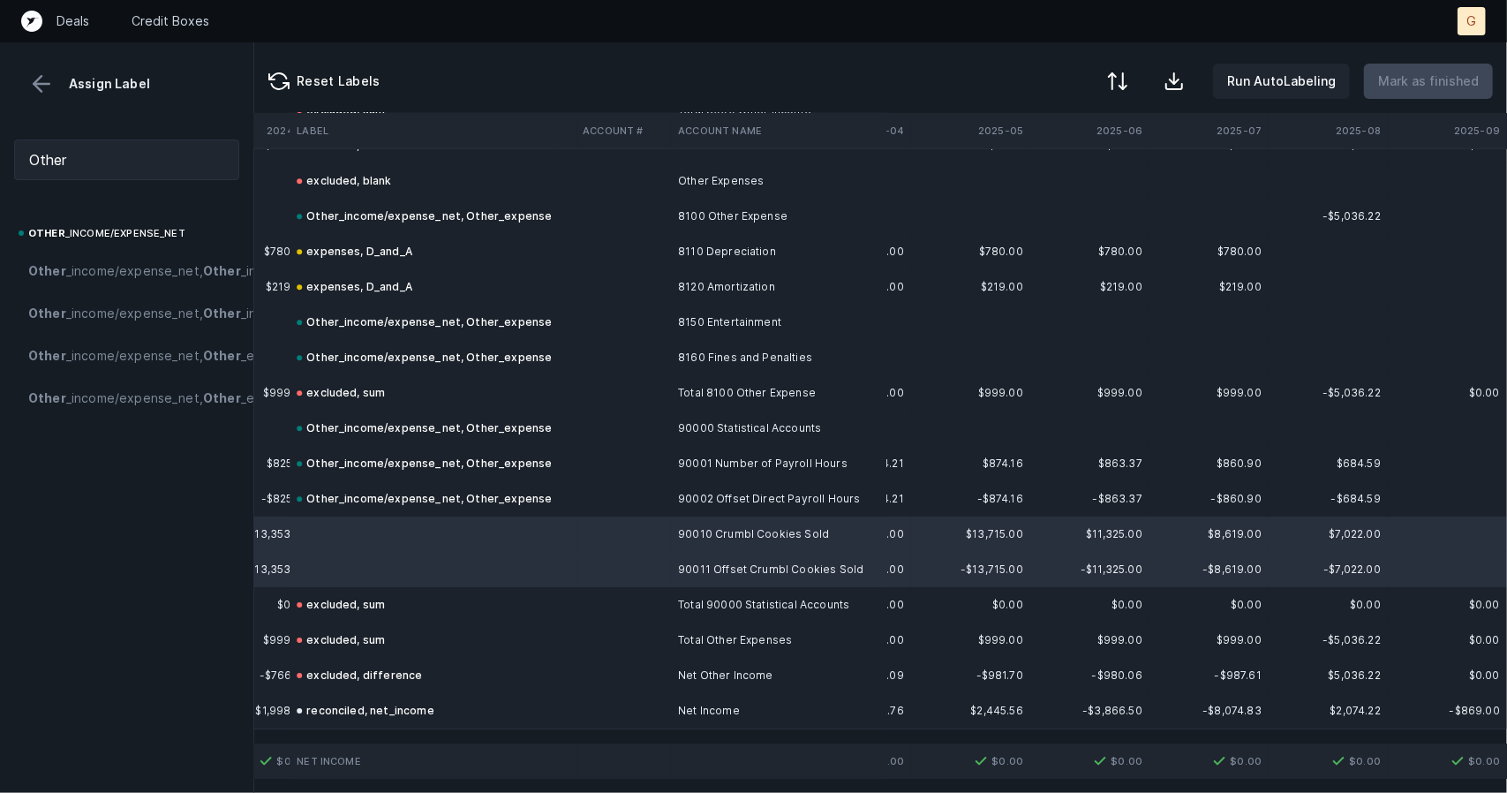
click at [75, 366] on span "Other _income/expense_net, Other _expense" at bounding box center [163, 355] width 271 height 21
click at [445, 587] on td "excluded, sum" at bounding box center [433, 604] width 286 height 35
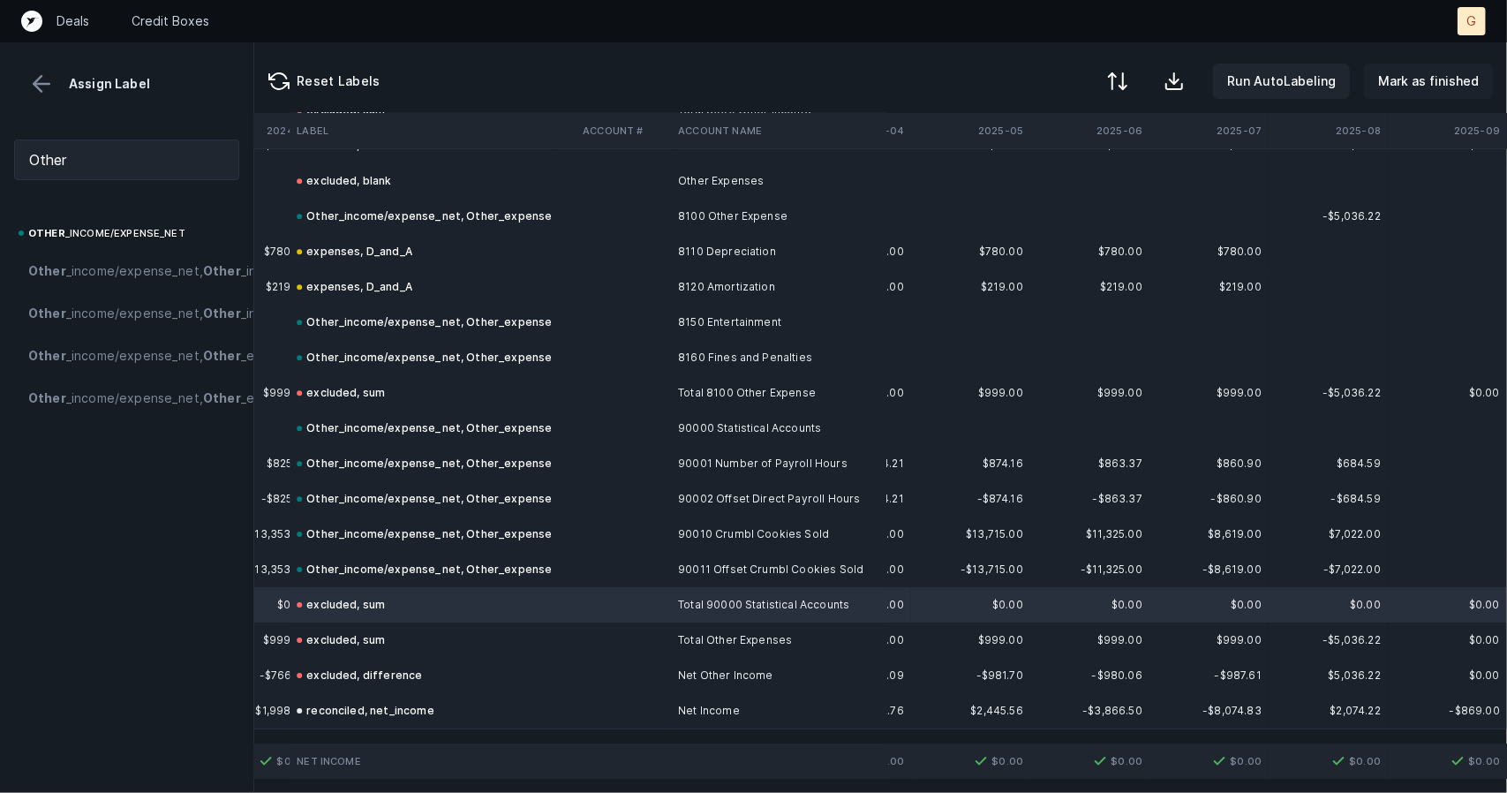
click at [1449, 76] on p "Mark as finished" at bounding box center [1428, 81] width 101 height 21
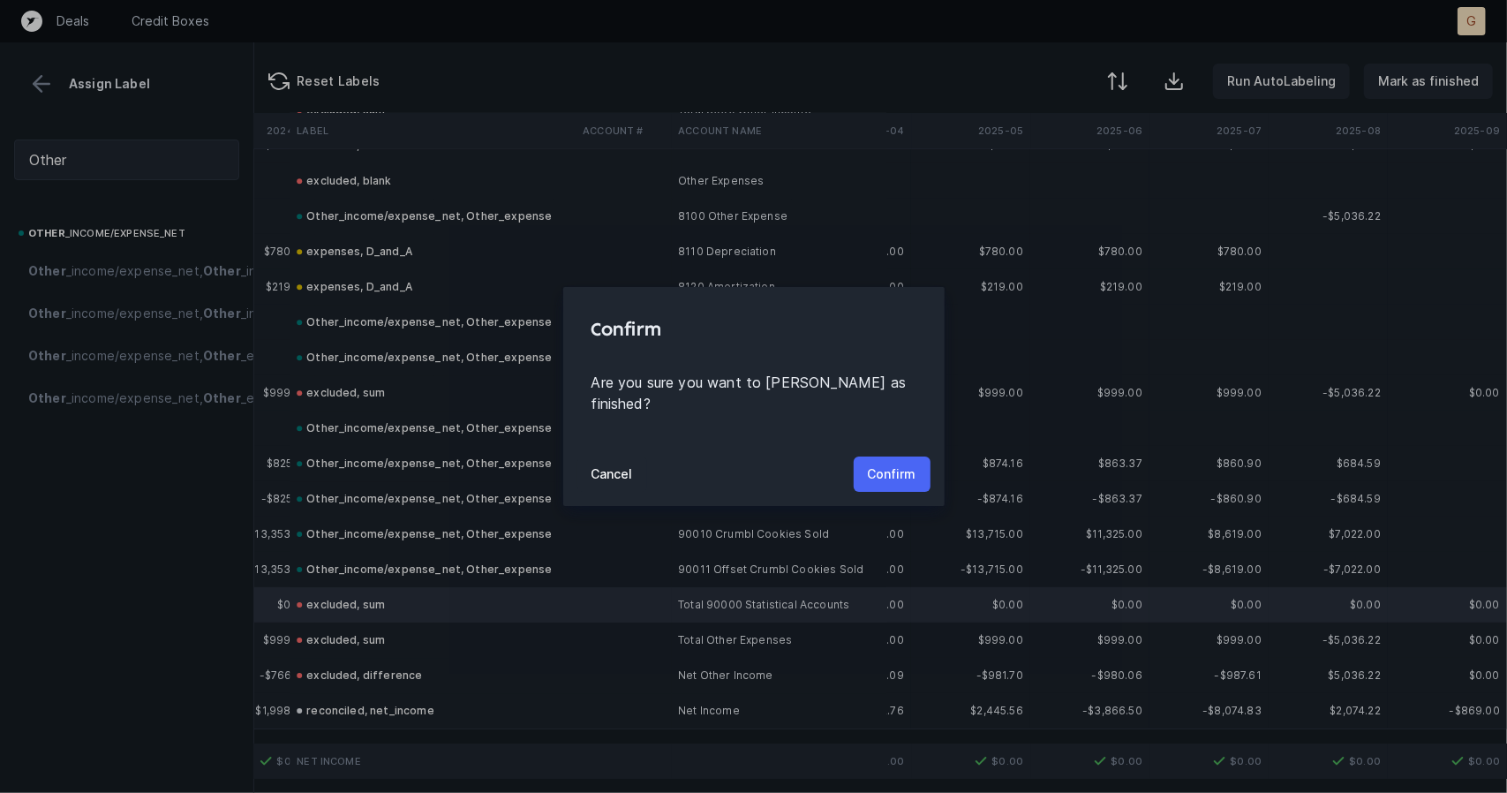
click at [889, 464] on p "Confirm" at bounding box center [892, 474] width 49 height 21
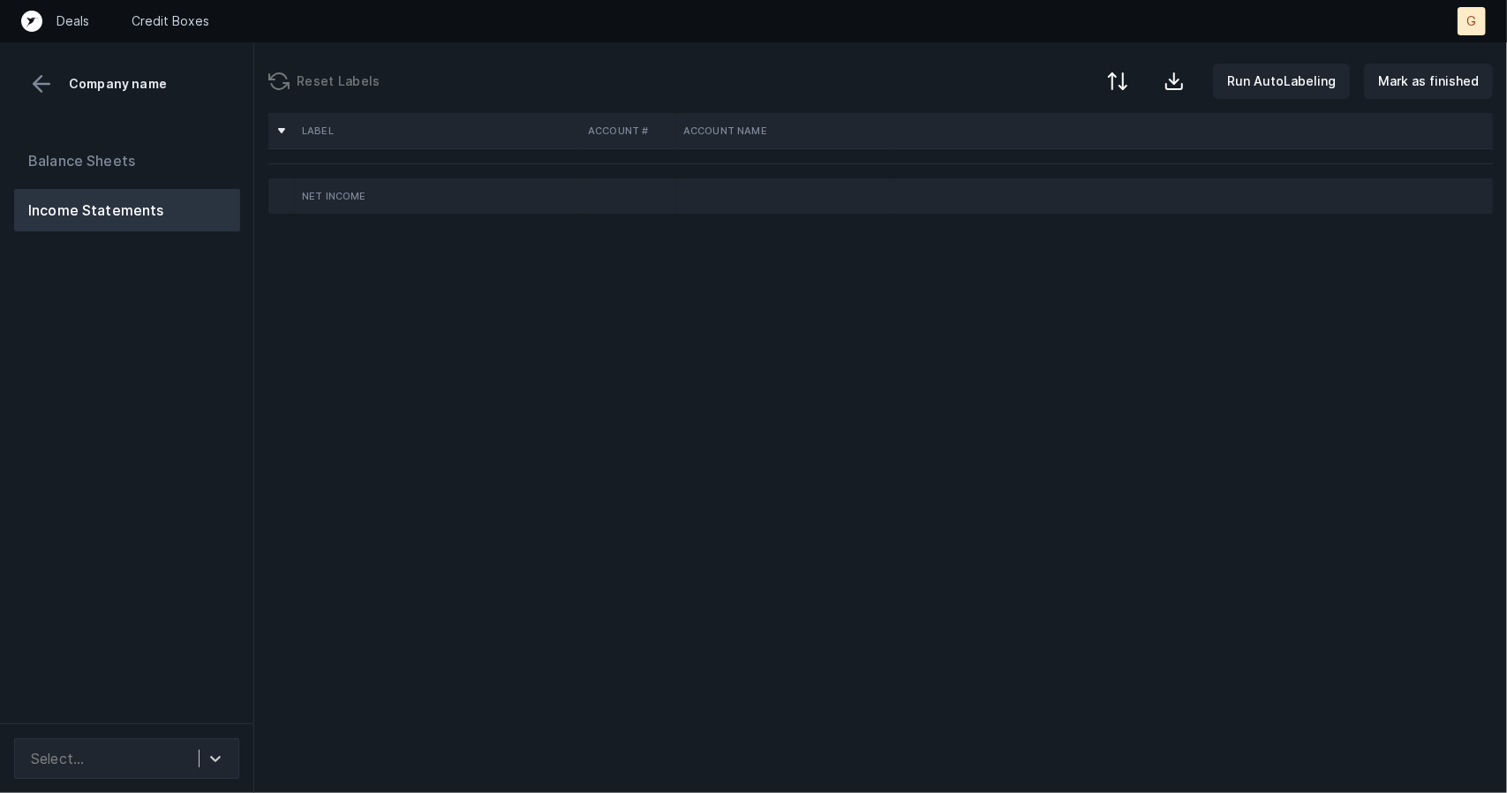
click at [188, 621] on div "Balance Sheets Income Statements" at bounding box center [127, 424] width 254 height 598
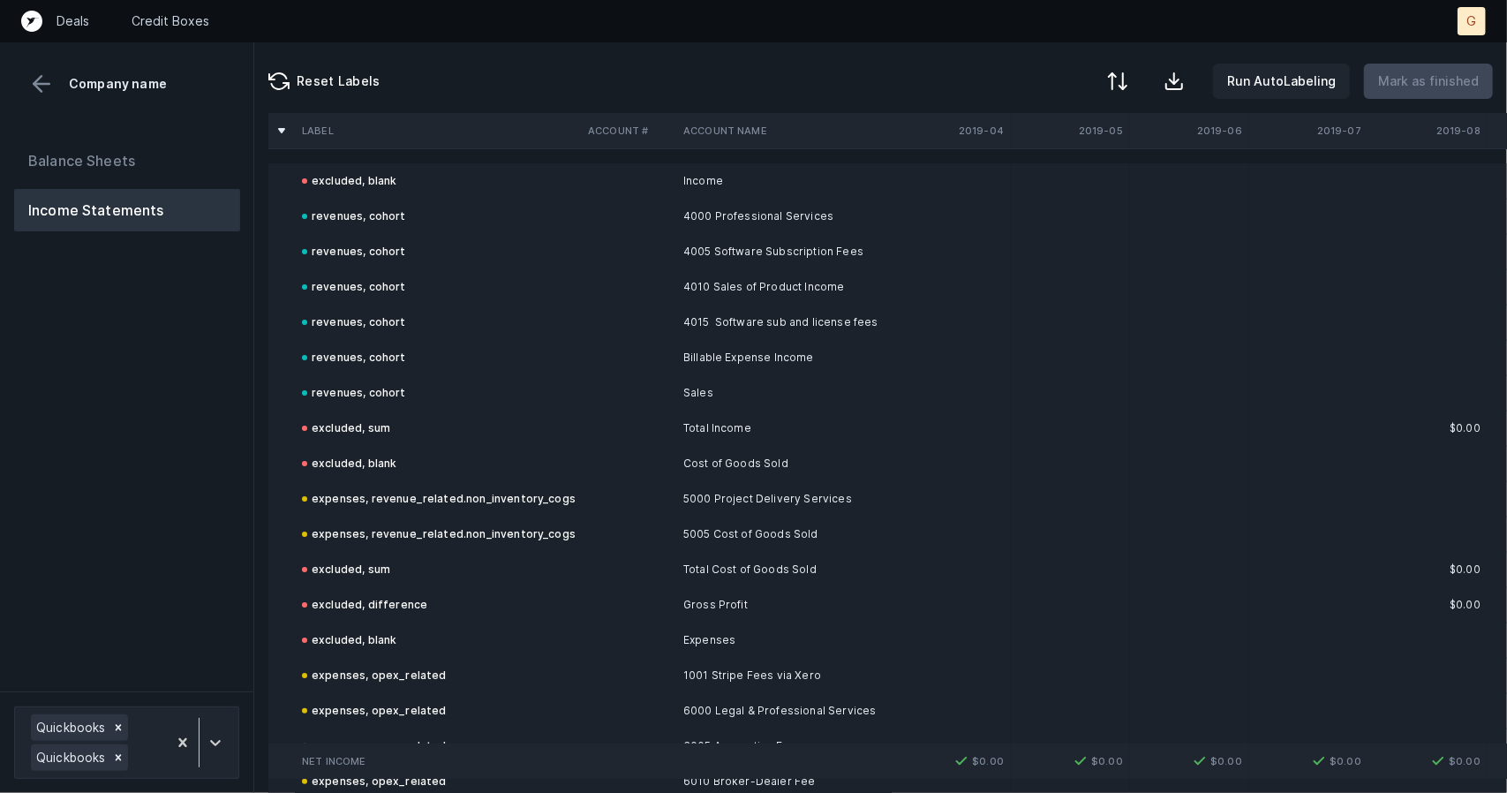
click at [177, 620] on div "Balance Sheets Income Statements" at bounding box center [127, 408] width 254 height 566
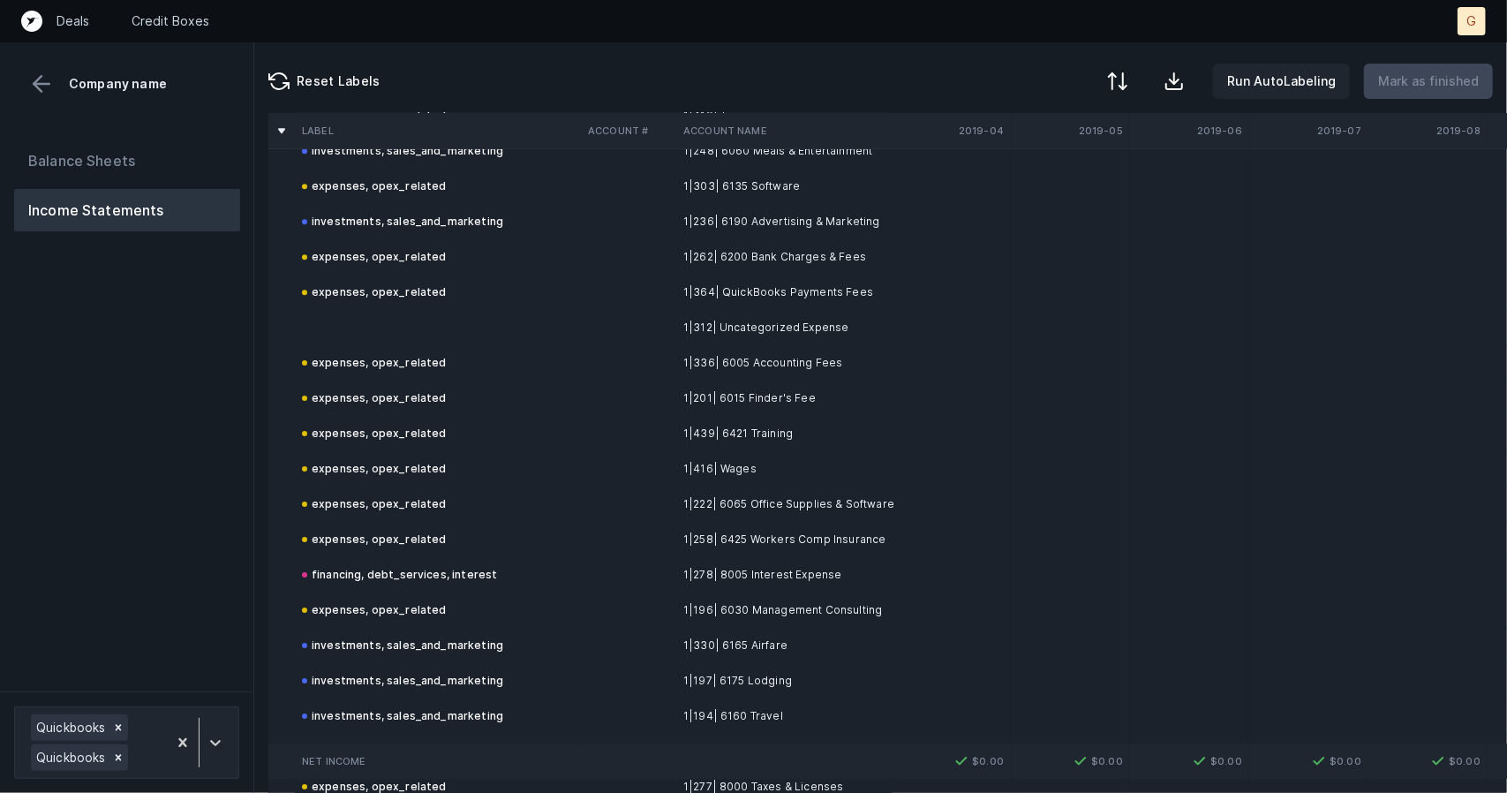
scroll to position [3671, 0]
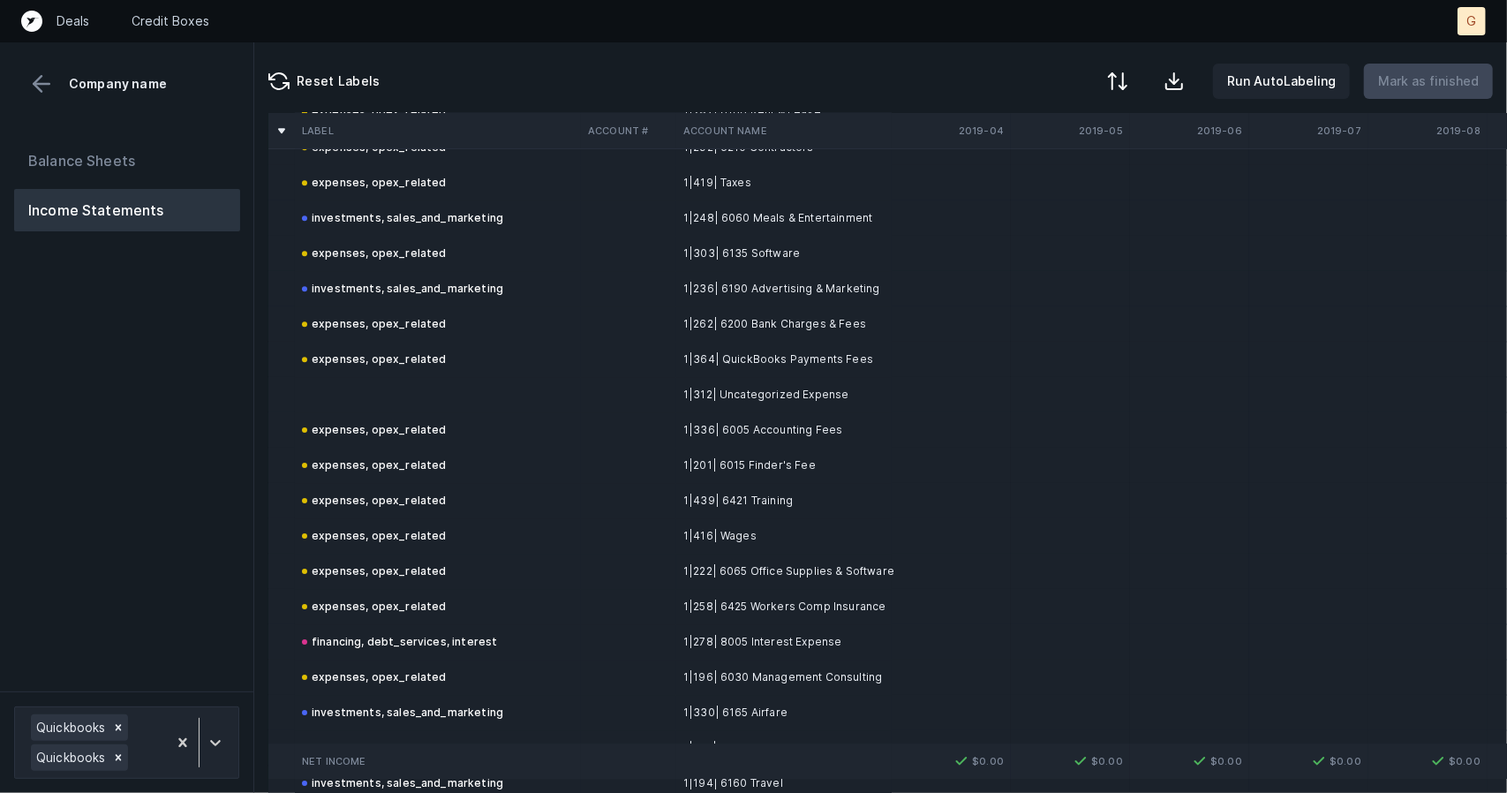
click at [366, 402] on td at bounding box center [438, 394] width 286 height 35
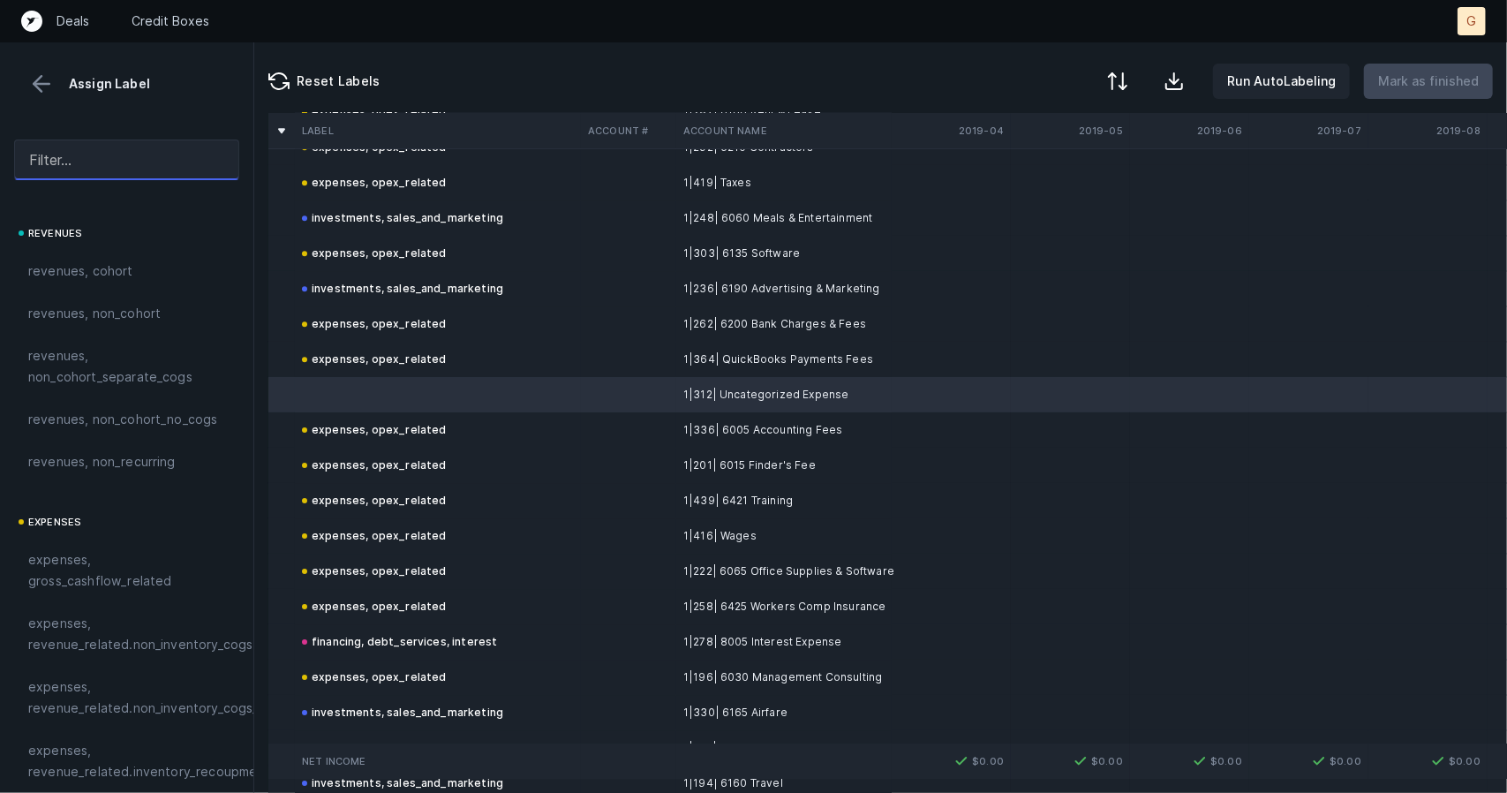
click at [51, 159] on input "text" at bounding box center [126, 160] width 225 height 41
type input "i"
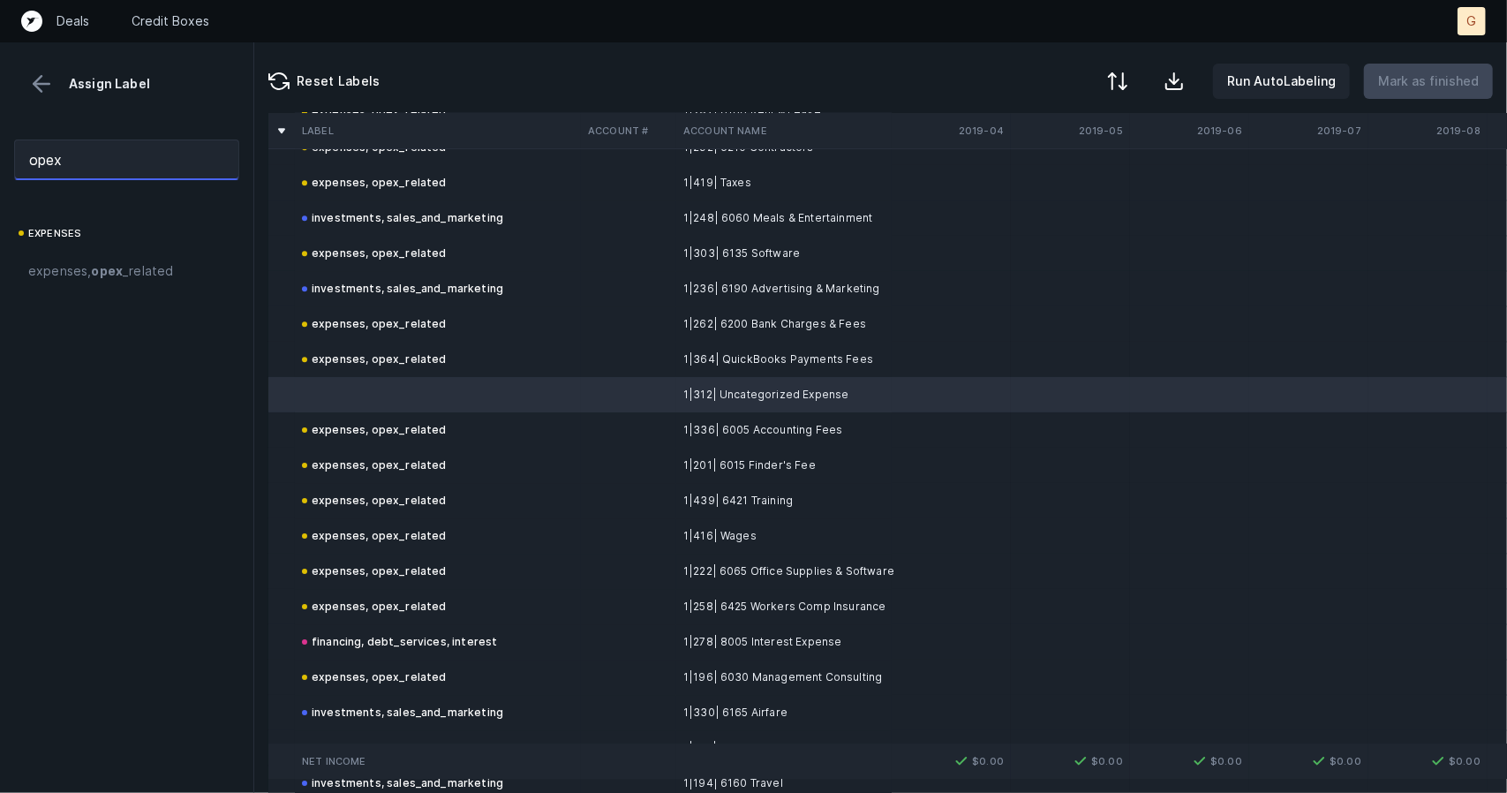
type input "opex"
click at [72, 296] on div "expenses expenses, opex _related" at bounding box center [126, 508] width 253 height 570
click at [73, 285] on div "expenses, opex _related" at bounding box center [126, 271] width 225 height 42
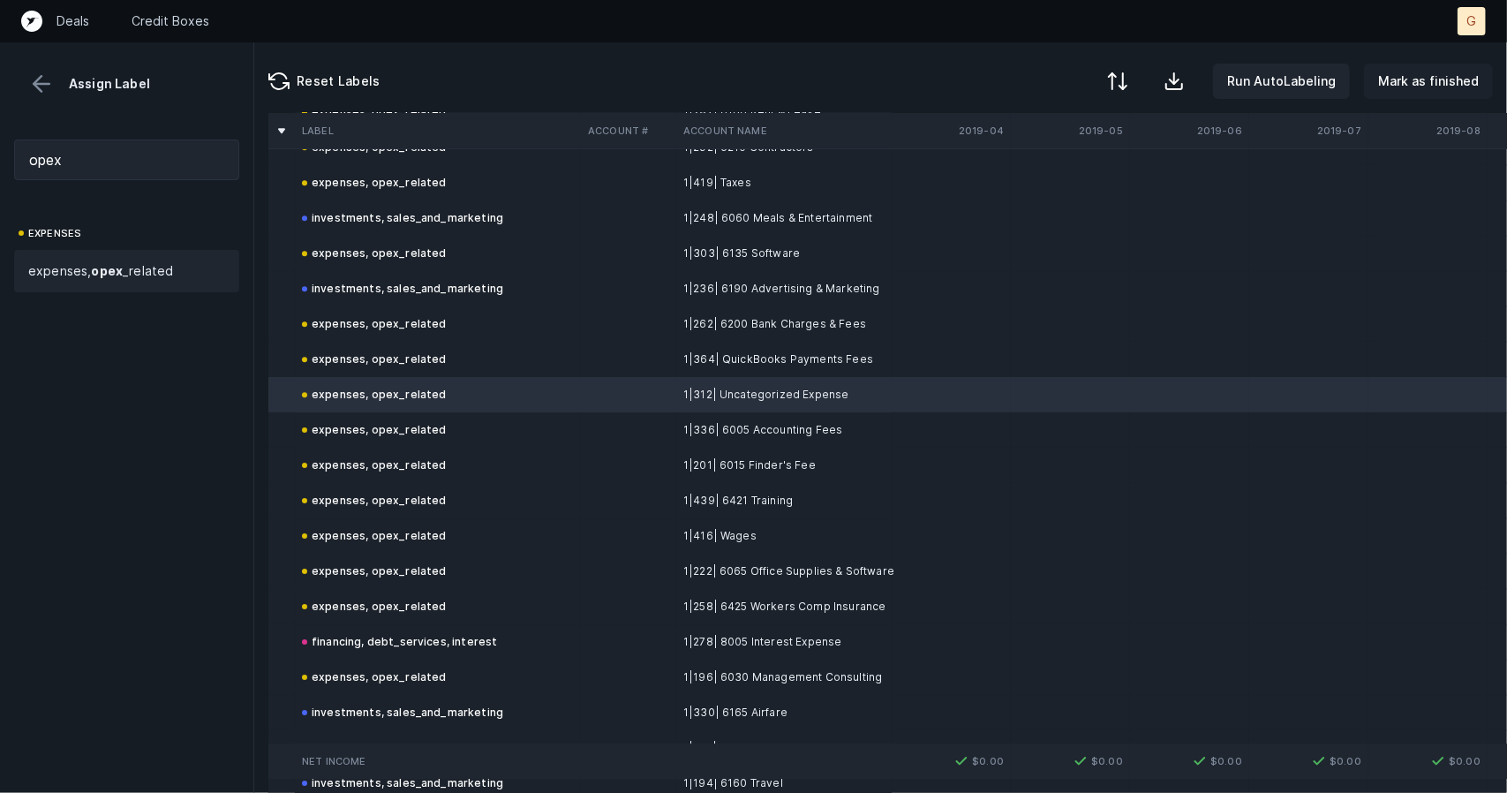
click at [1425, 79] on p "Mark as finished" at bounding box center [1428, 81] width 101 height 21
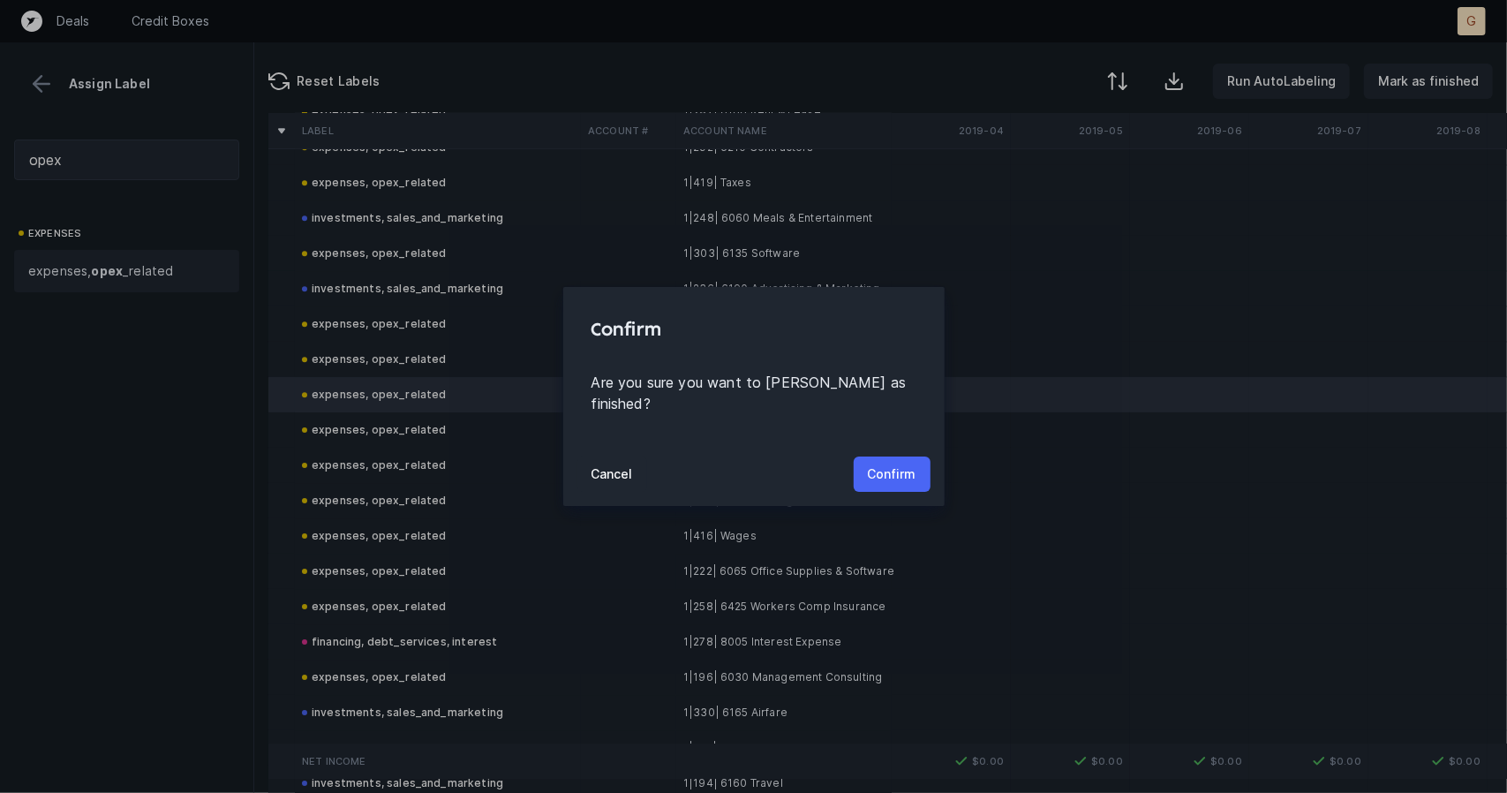
click at [892, 464] on p "Confirm" at bounding box center [892, 474] width 49 height 21
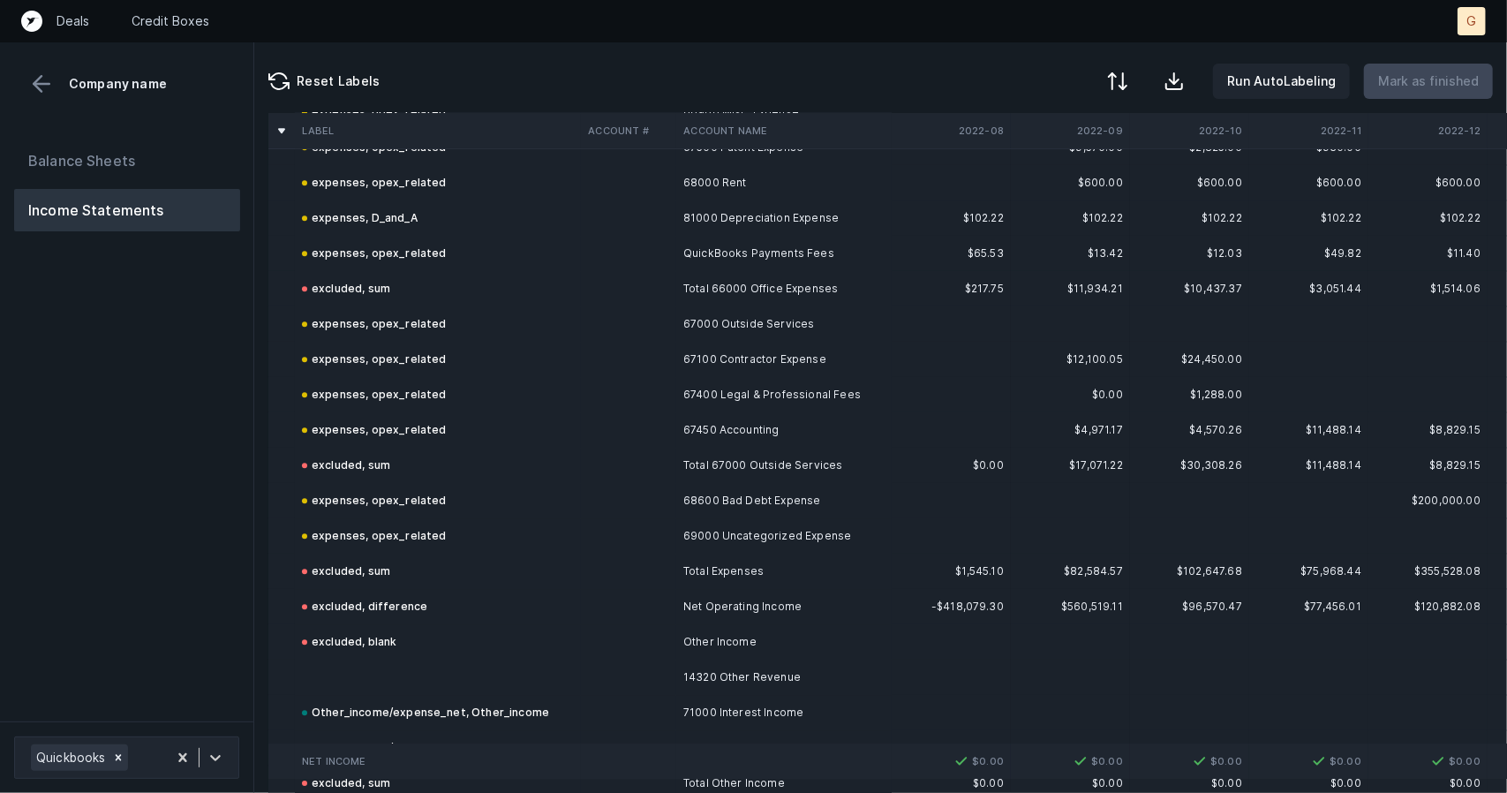
scroll to position [3685, 0]
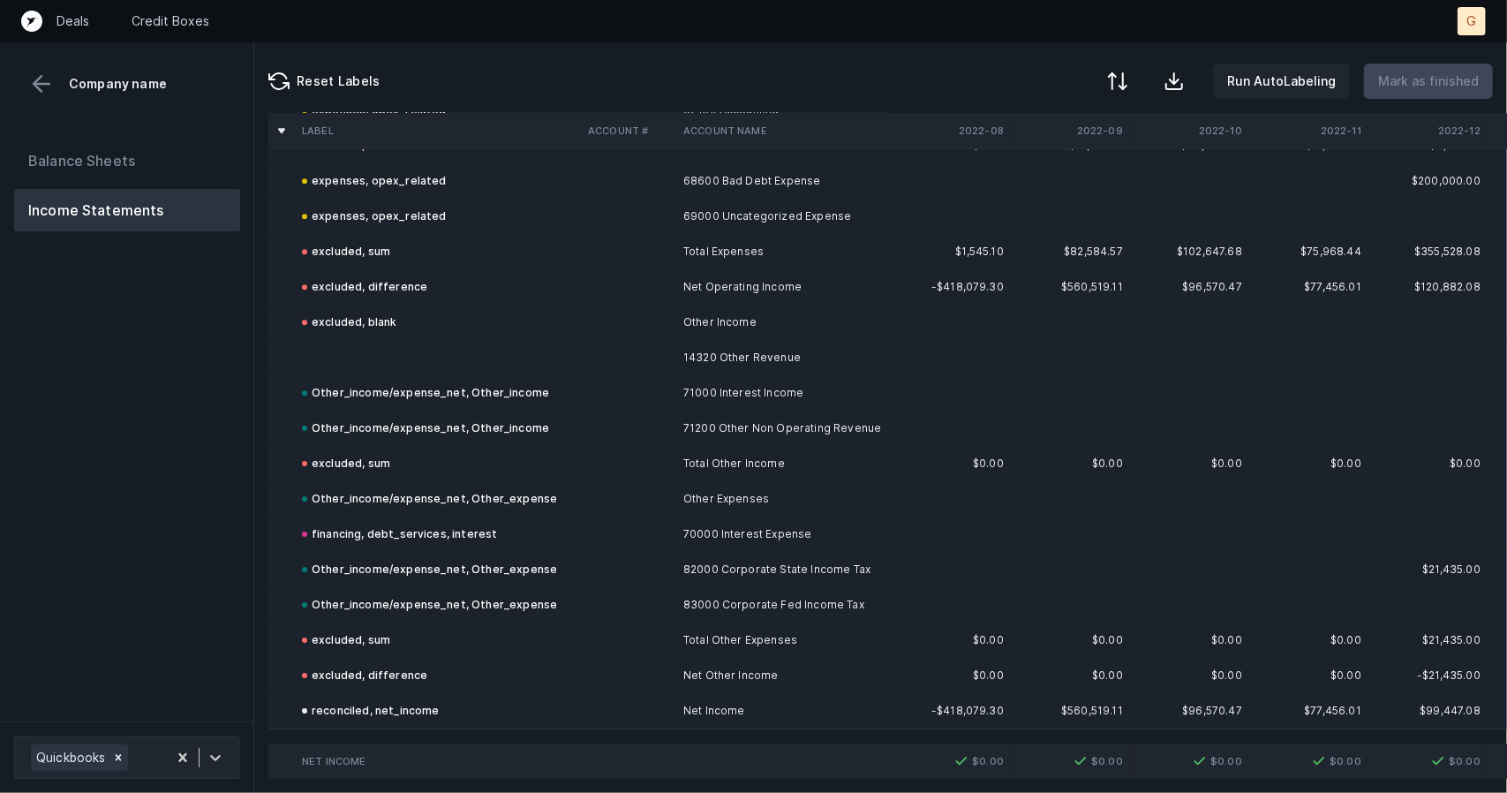
click at [336, 340] on td at bounding box center [438, 357] width 286 height 35
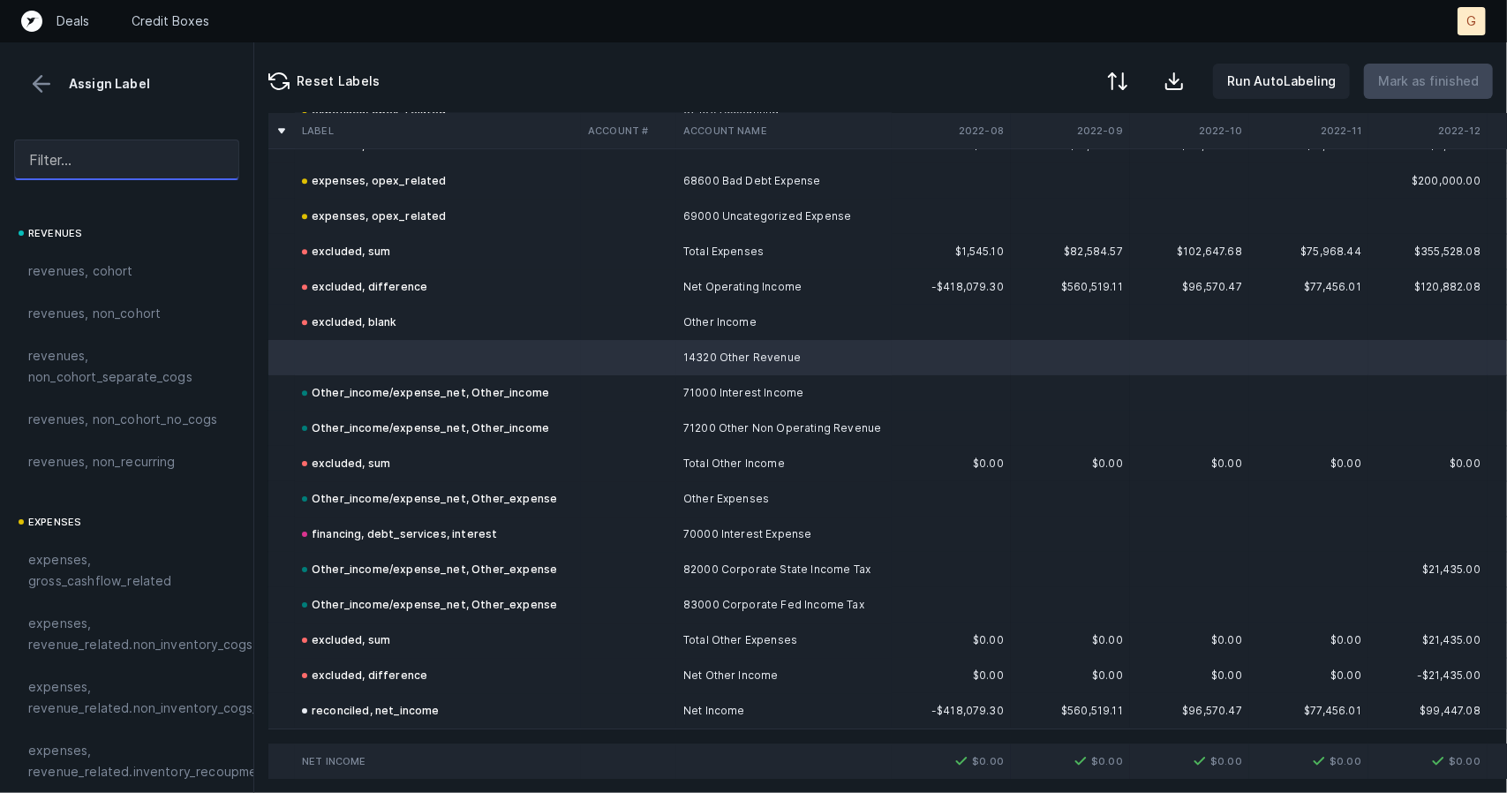
click at [108, 166] on input "text" at bounding box center [126, 160] width 225 height 41
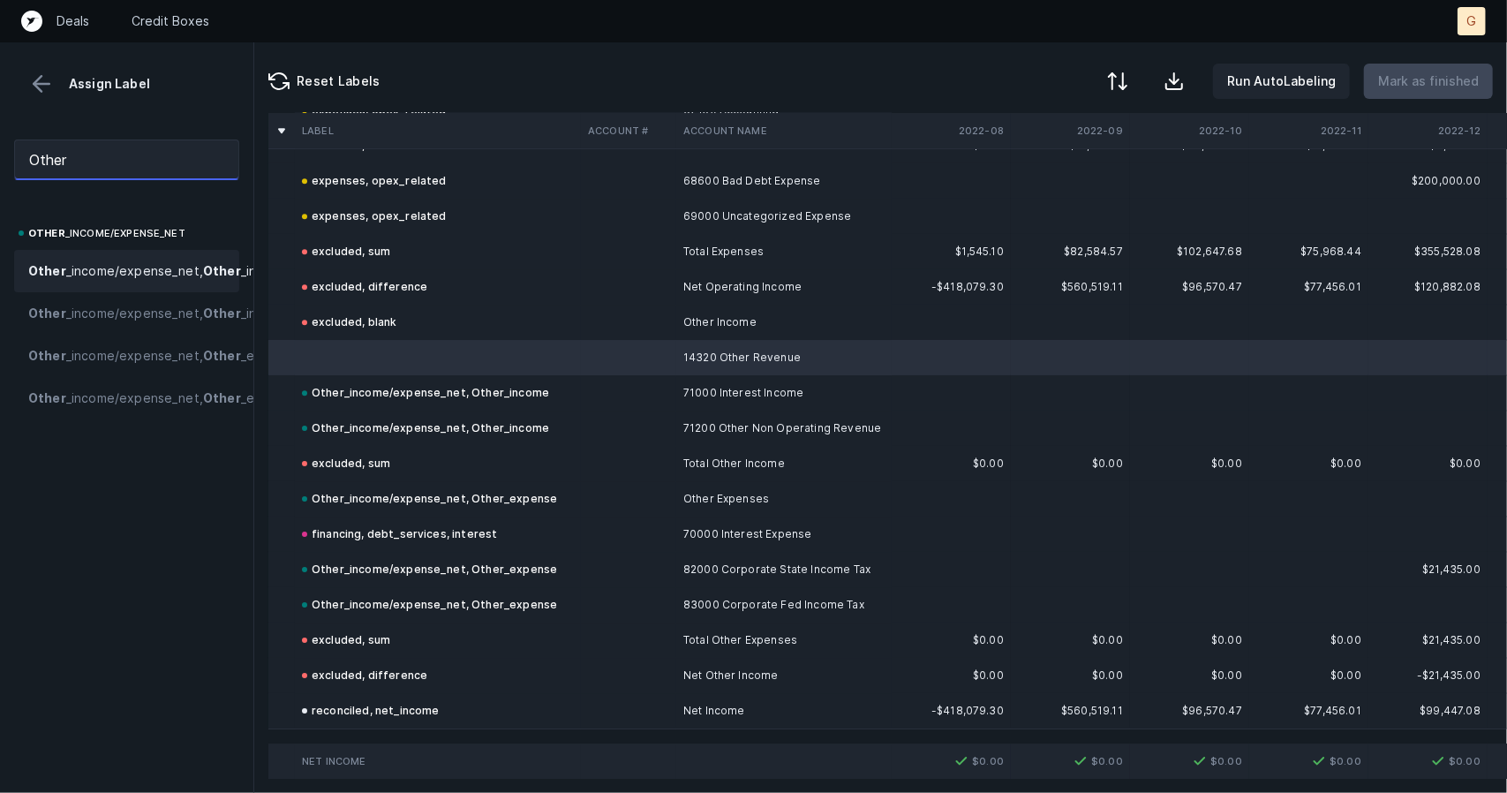
type input "Other"
click at [115, 282] on span "Other _income/expense_net, Other _income" at bounding box center [158, 270] width 261 height 21
click at [1409, 72] on p "Mark as finished" at bounding box center [1428, 81] width 101 height 21
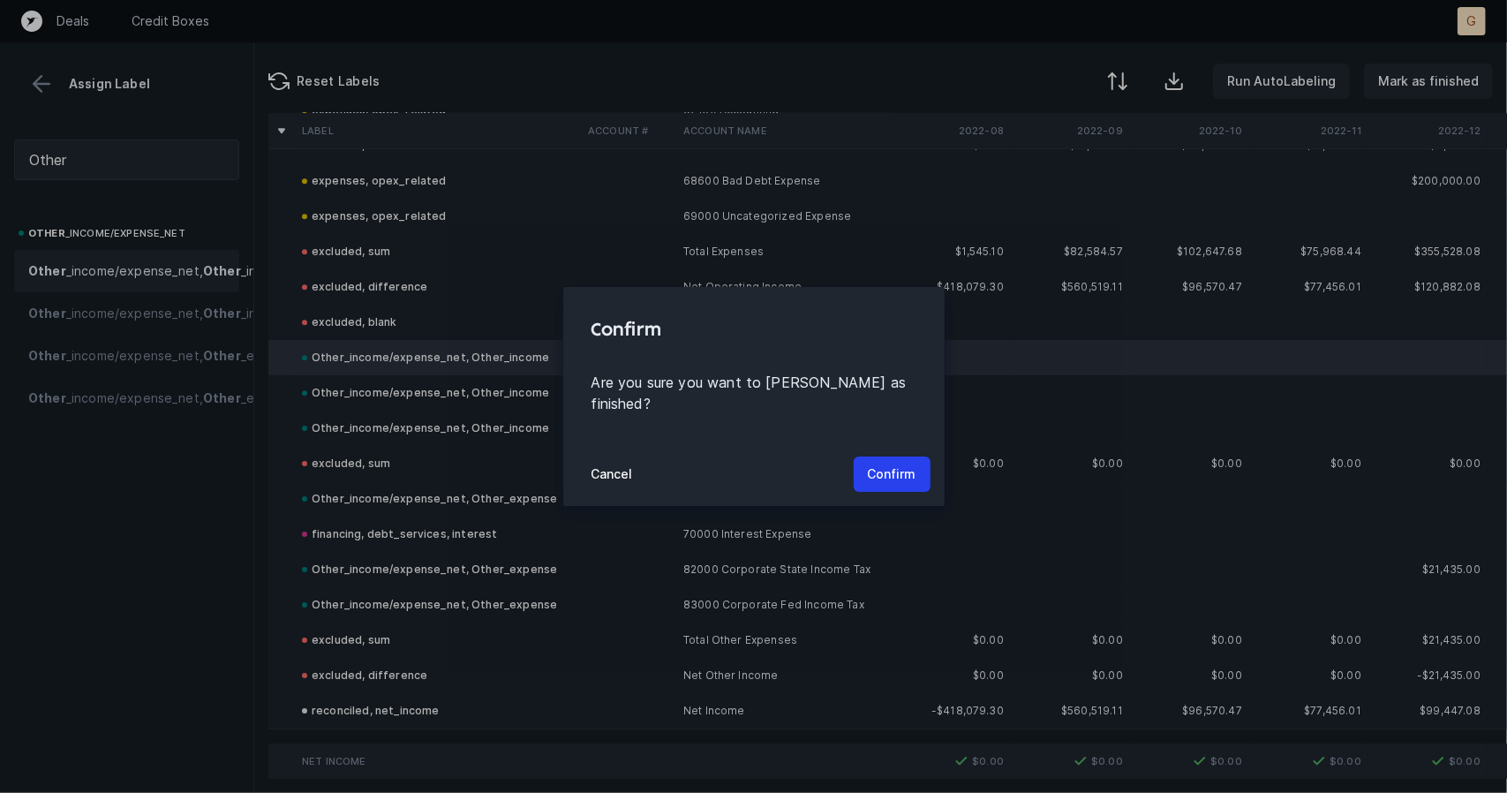
click at [876, 484] on div "Cancel Confirm" at bounding box center [753, 474] width 381 height 64
click at [884, 467] on p "Confirm" at bounding box center [892, 474] width 49 height 21
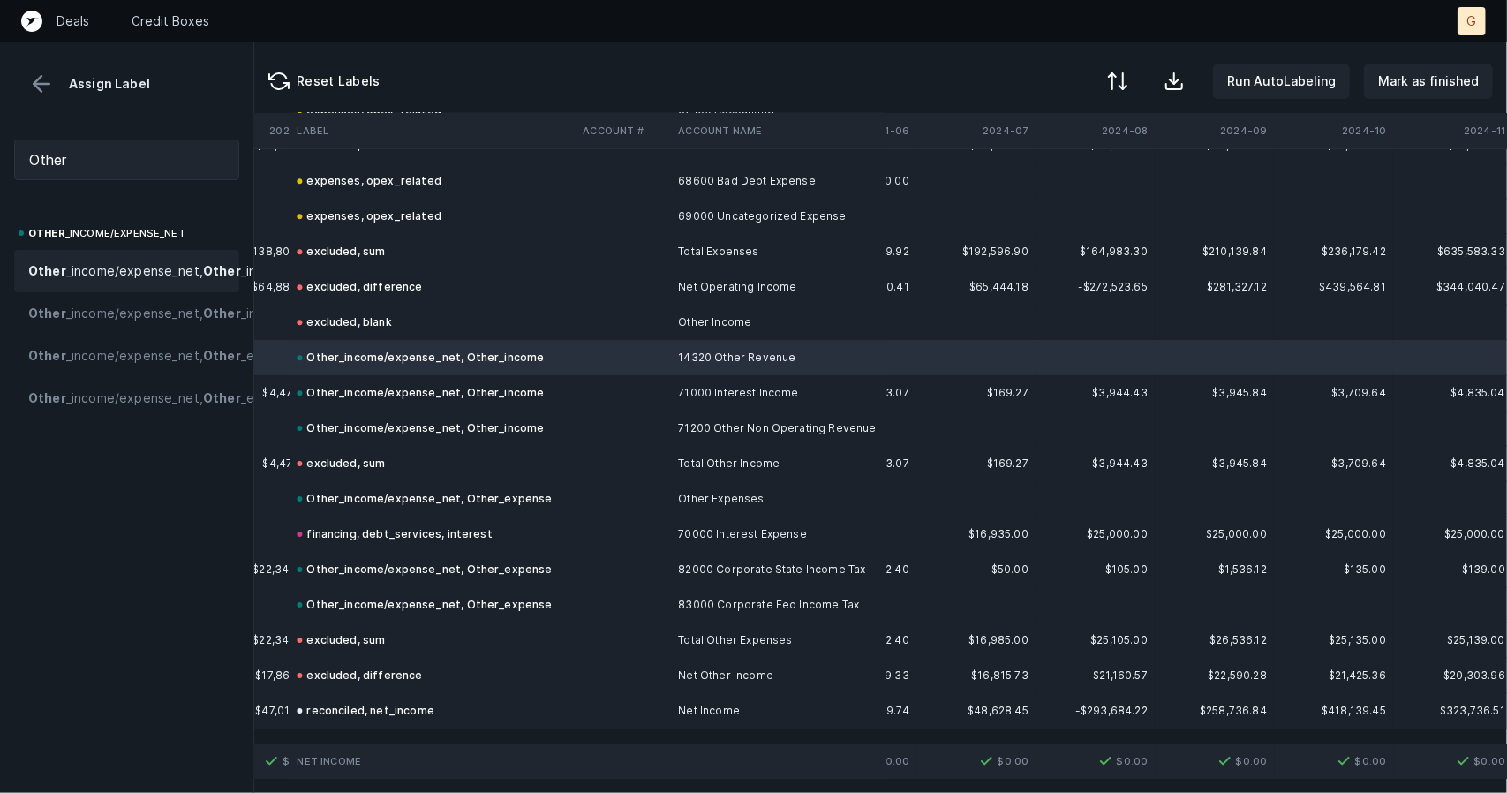
scroll to position [3685, 3808]
